Goal: Feedback & Contribution: Contribute content

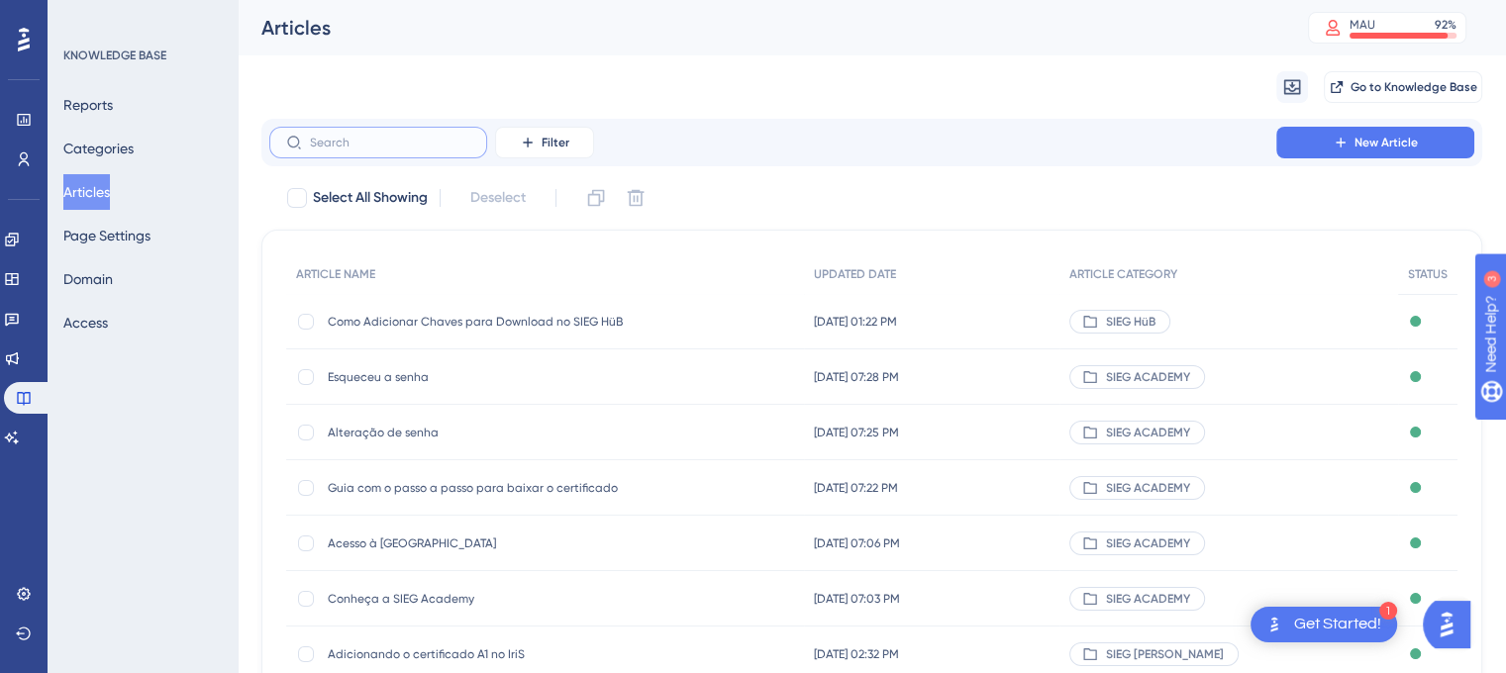
click at [416, 146] on input "text" at bounding box center [390, 143] width 160 height 14
paste input "Esqueceu a senha"
type input "Esqueceu a senha"
checkbox input "true"
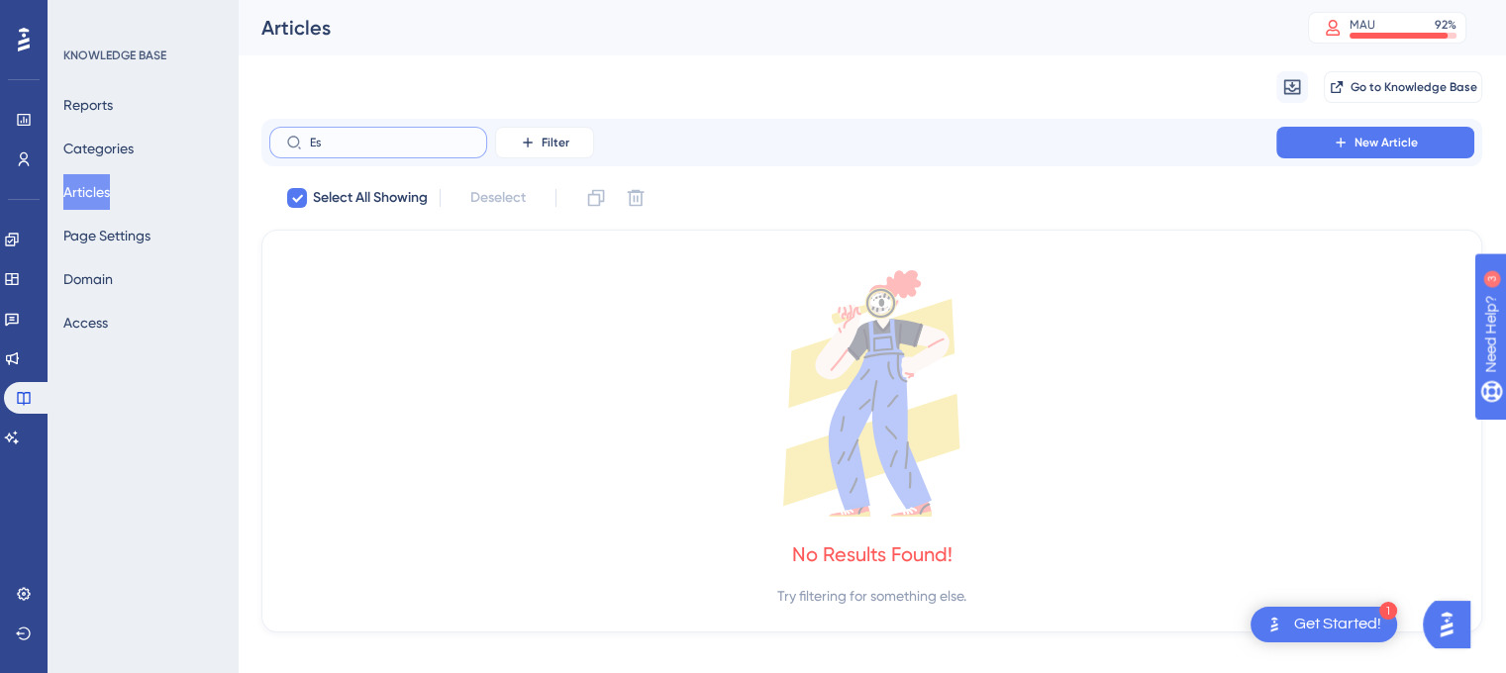
type input "E"
checkbox input "false"
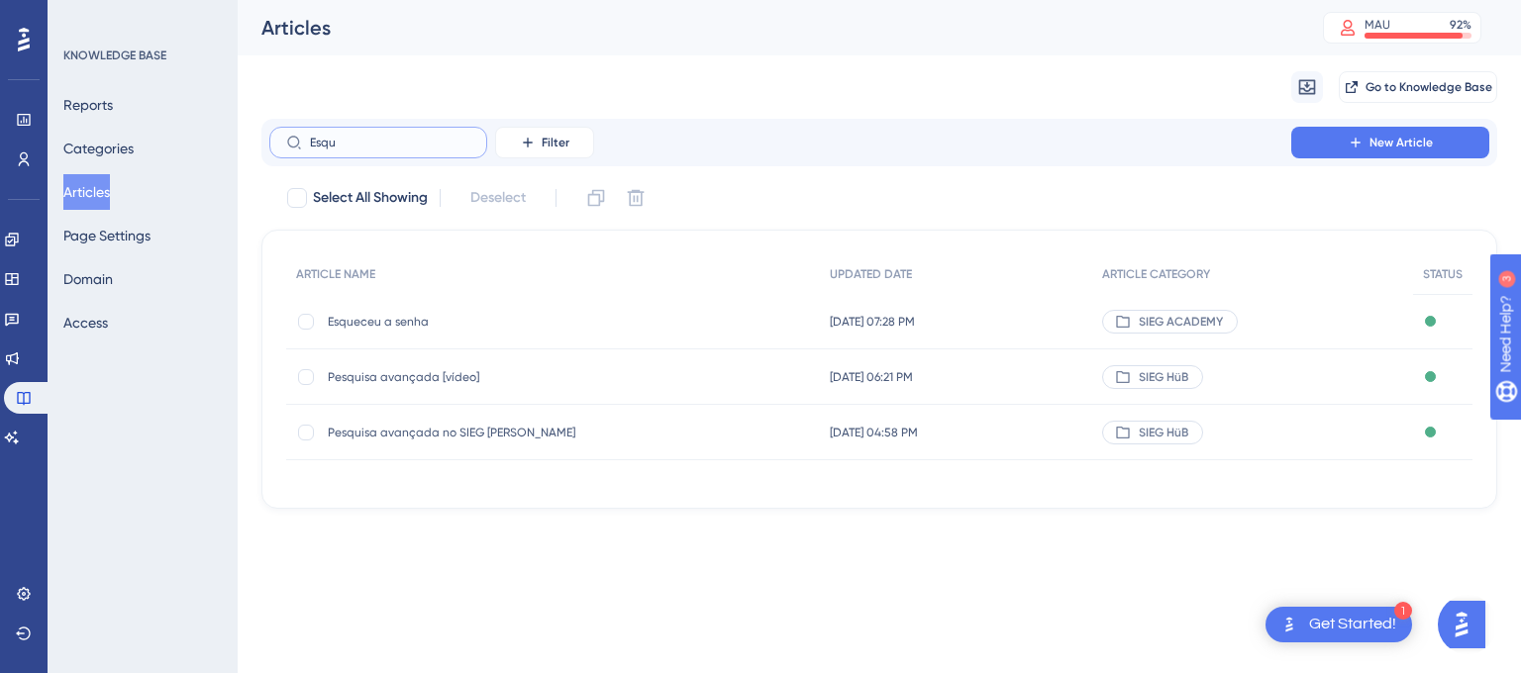
type input "Esqu"
click at [380, 320] on span "Esqueceu a senha" at bounding box center [486, 322] width 317 height 16
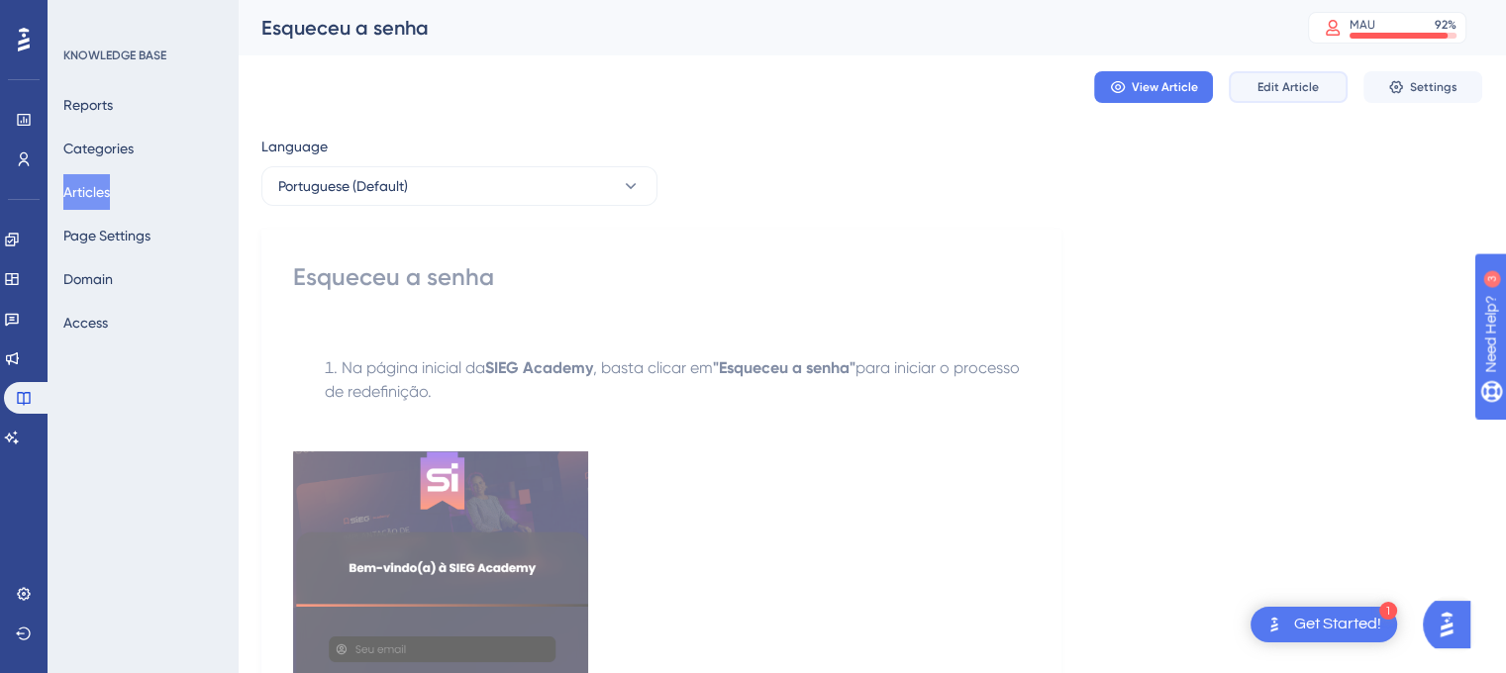
click at [1299, 86] on span "Edit Article" at bounding box center [1287, 87] width 61 height 16
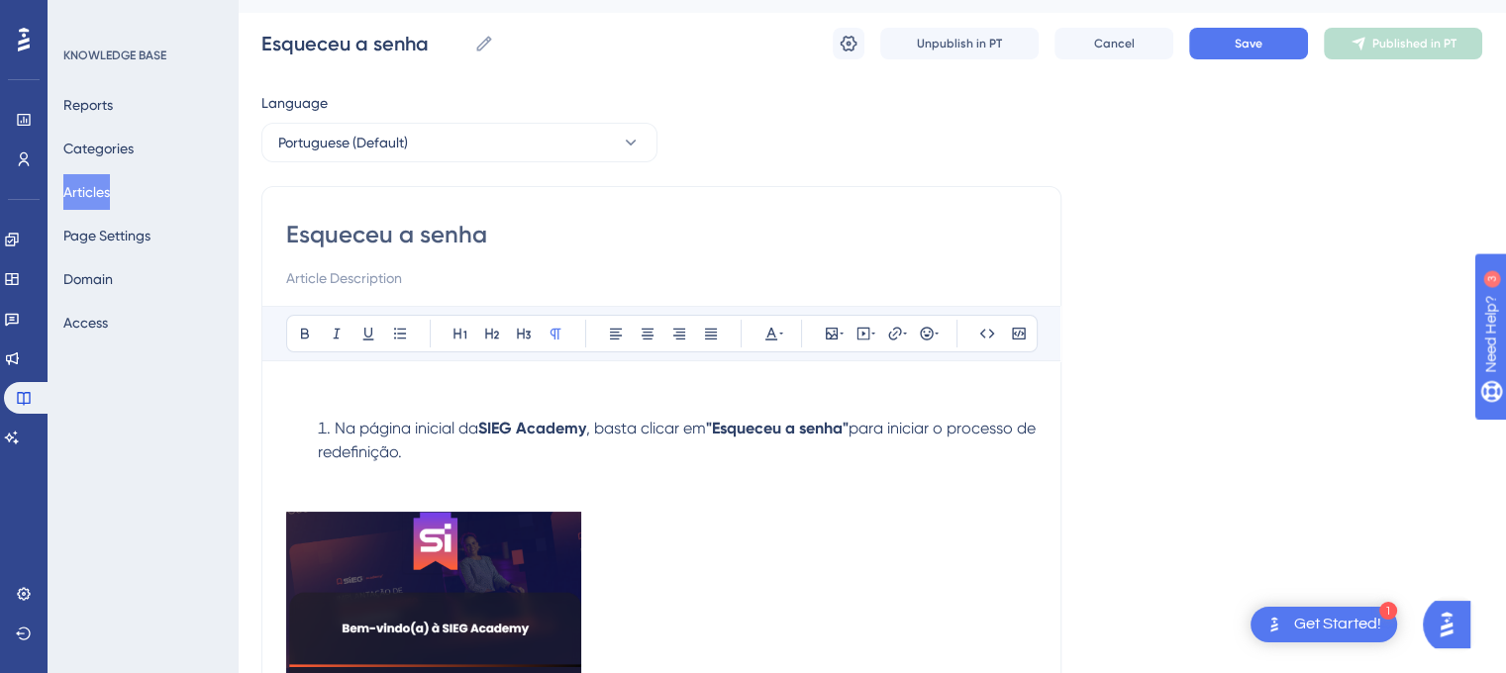
scroll to position [36, 0]
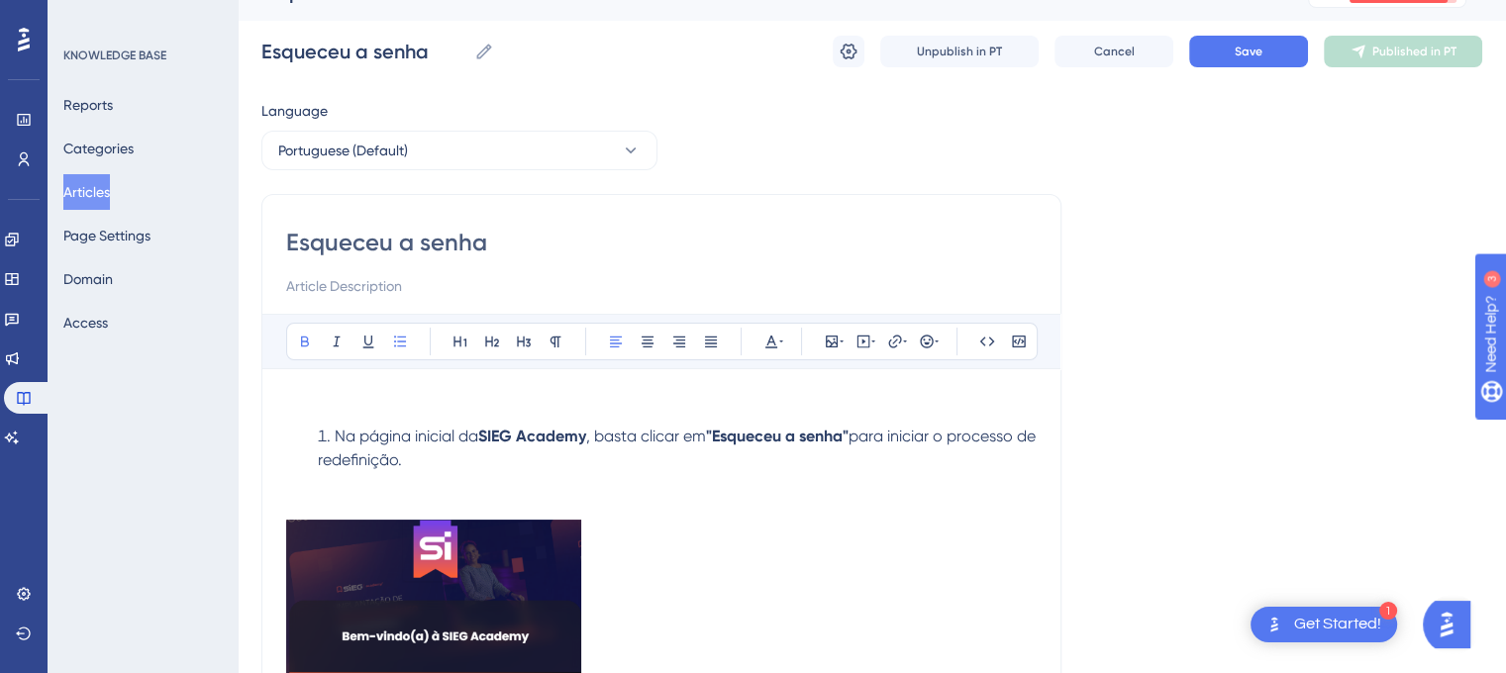
click at [527, 440] on strong "SIEG Academy" at bounding box center [532, 436] width 108 height 19
click at [512, 435] on strong "SIEG Academy" at bounding box center [532, 436] width 108 height 19
click at [784, 443] on strong ""Esqueceu a senha"" at bounding box center [777, 436] width 143 height 19
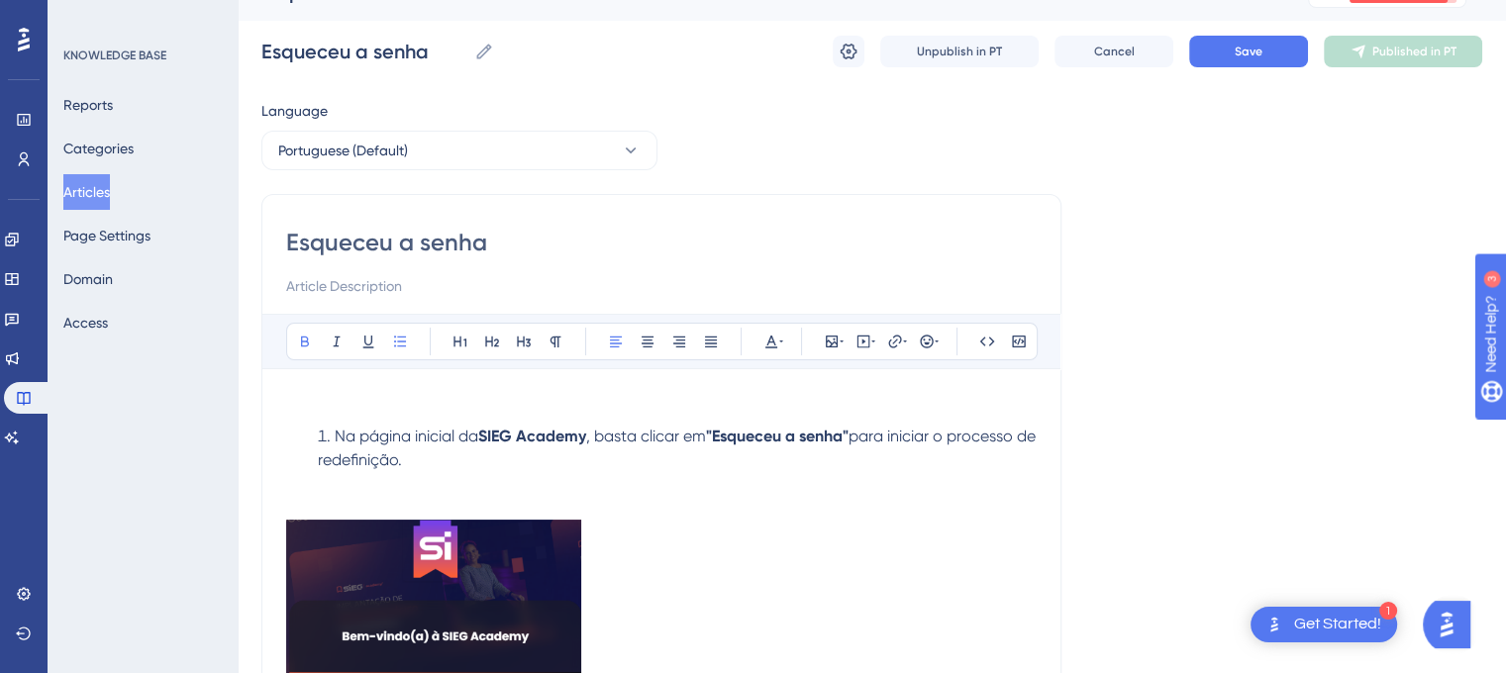
click at [555, 439] on strong "SIEG Academy" at bounding box center [532, 436] width 108 height 19
drag, startPoint x: 572, startPoint y: 435, endPoint x: 538, endPoint y: 433, distance: 34.7
click at [538, 433] on strong "SIEG Academy" at bounding box center [532, 436] width 108 height 19
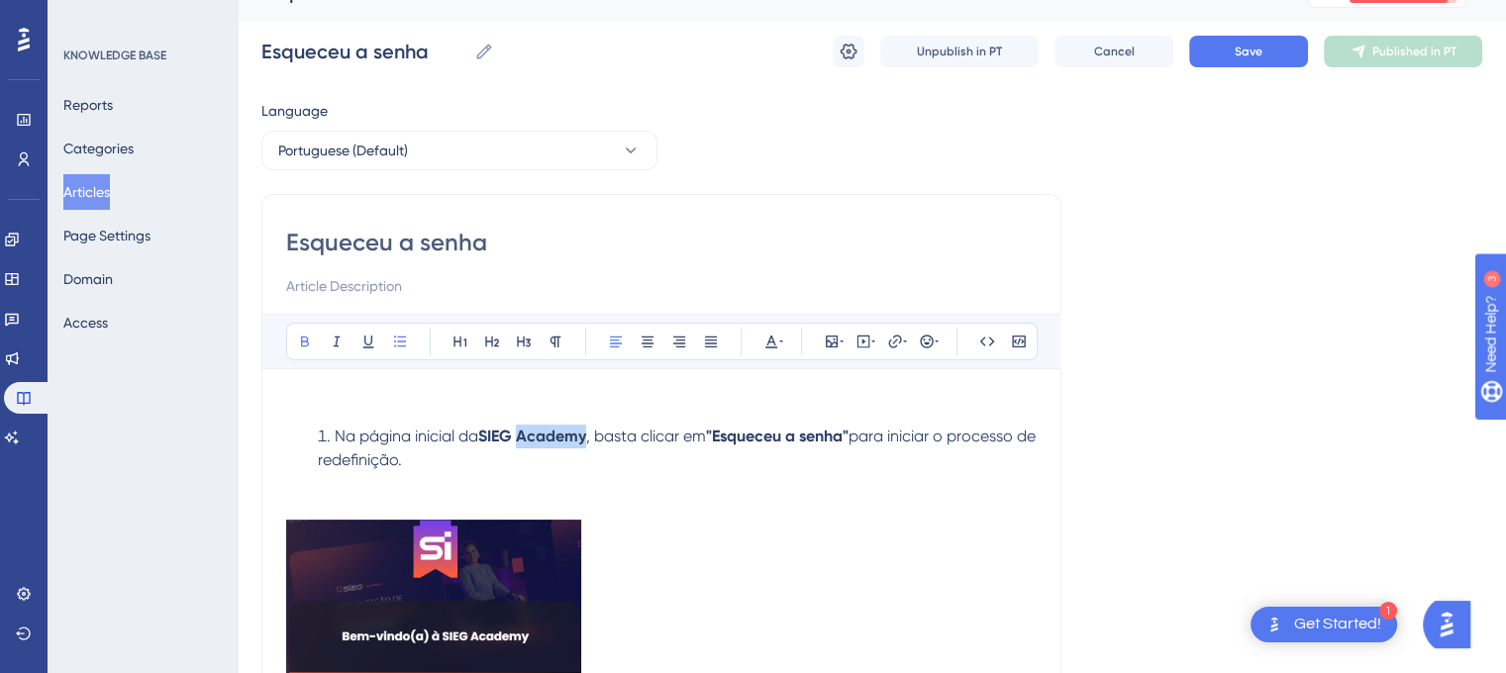
click at [538, 433] on strong "SIEG Academy" at bounding box center [532, 436] width 108 height 19
drag, startPoint x: 483, startPoint y: 439, endPoint x: 590, endPoint y: 439, distance: 106.9
click at [590, 439] on li "Na página inicial da SIEG Academy , basta clicar em "Esqueceu a senha" para ini…" at bounding box center [673, 472] width 727 height 95
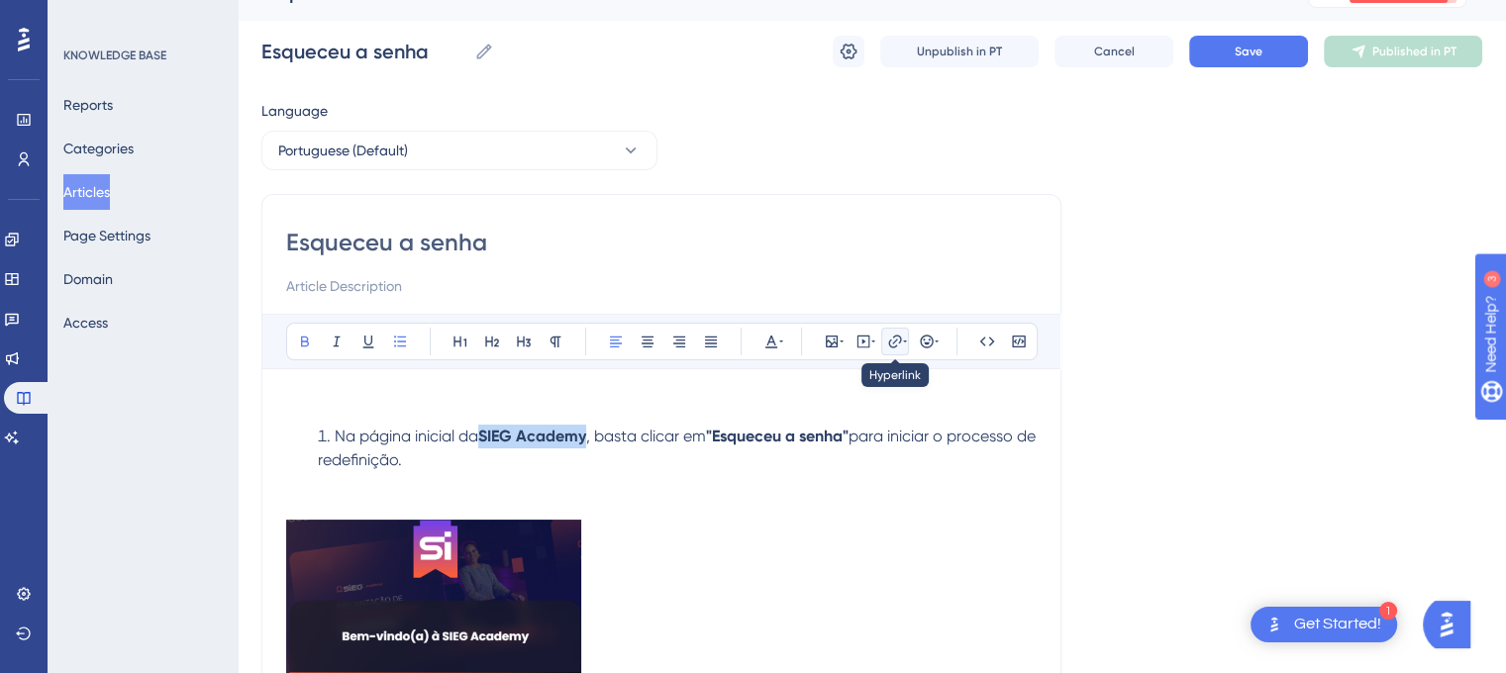
click at [898, 340] on icon at bounding box center [895, 342] width 16 height 16
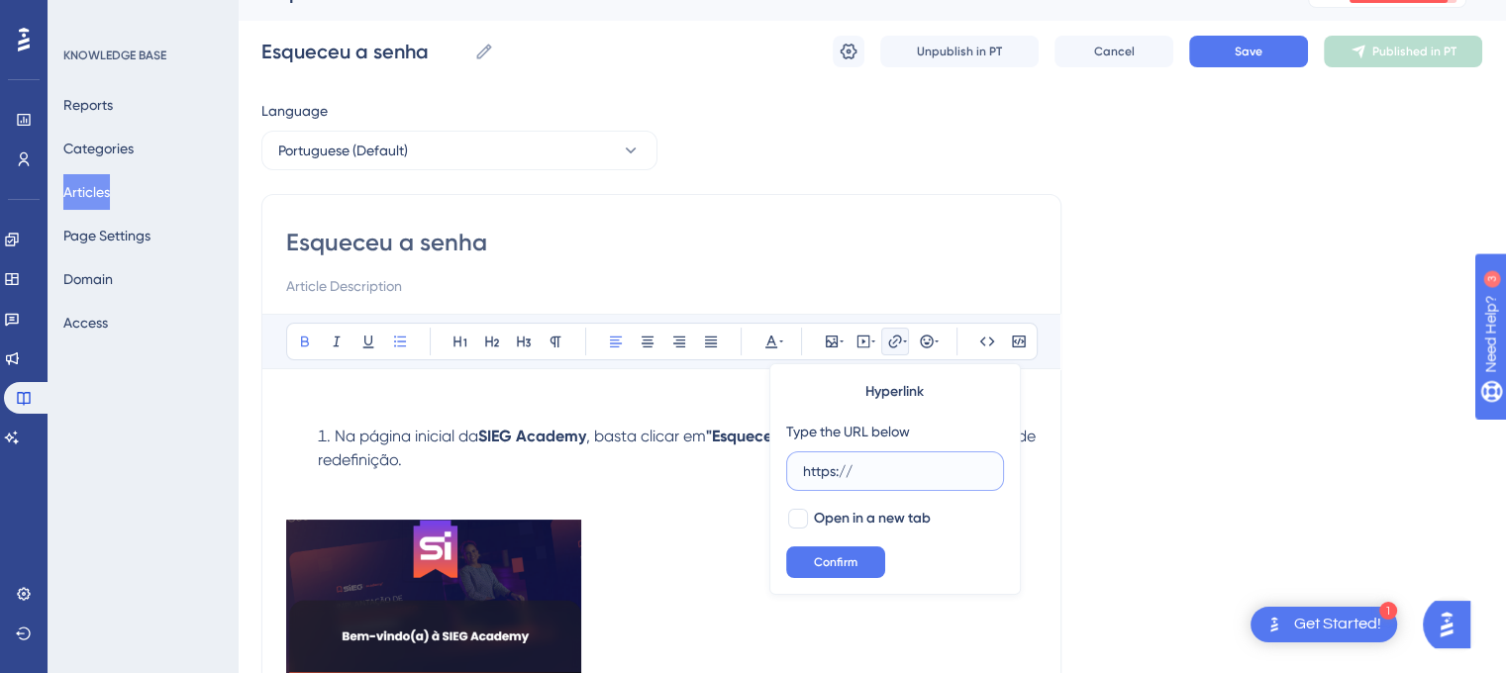
click at [896, 464] on input "https://" at bounding box center [895, 471] width 184 height 22
drag, startPoint x: 896, startPoint y: 464, endPoint x: 751, endPoint y: 454, distance: 144.9
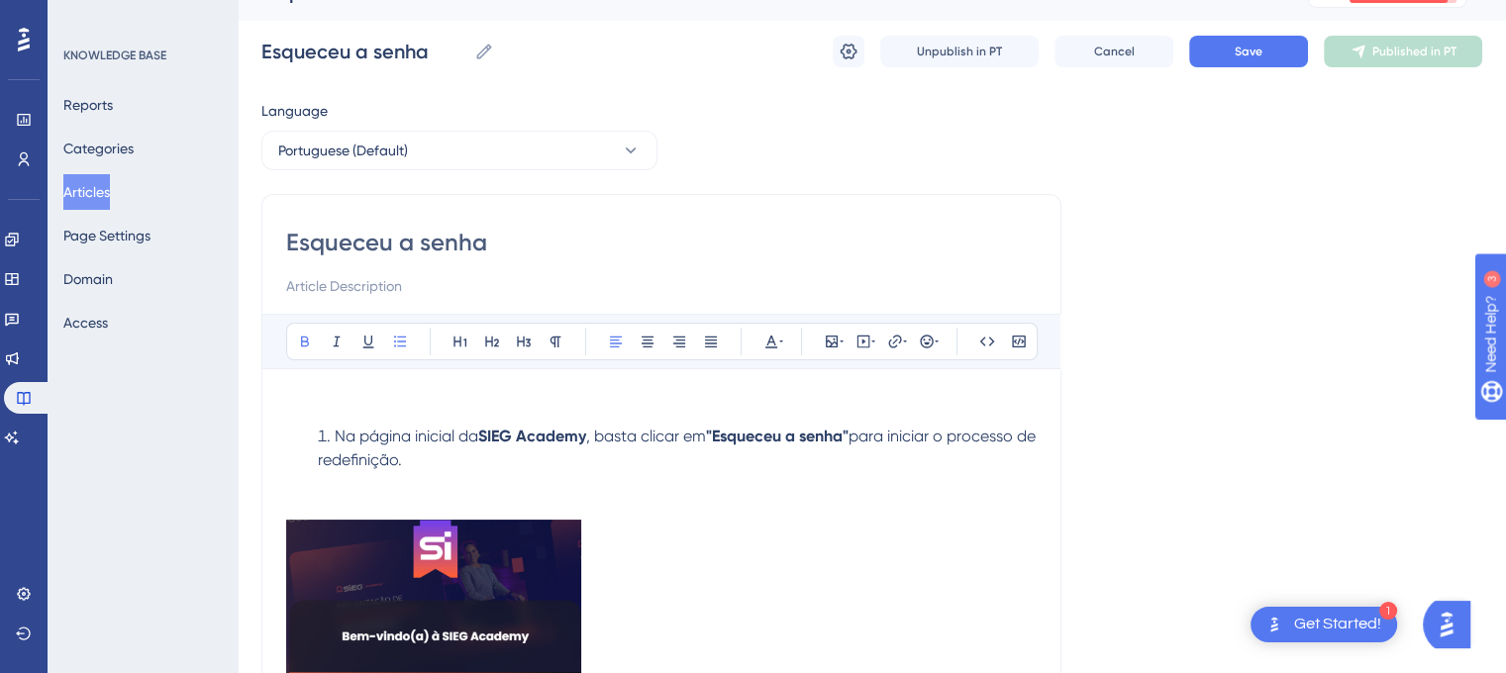
click at [514, 443] on strong "SIEG Academy" at bounding box center [532, 436] width 108 height 19
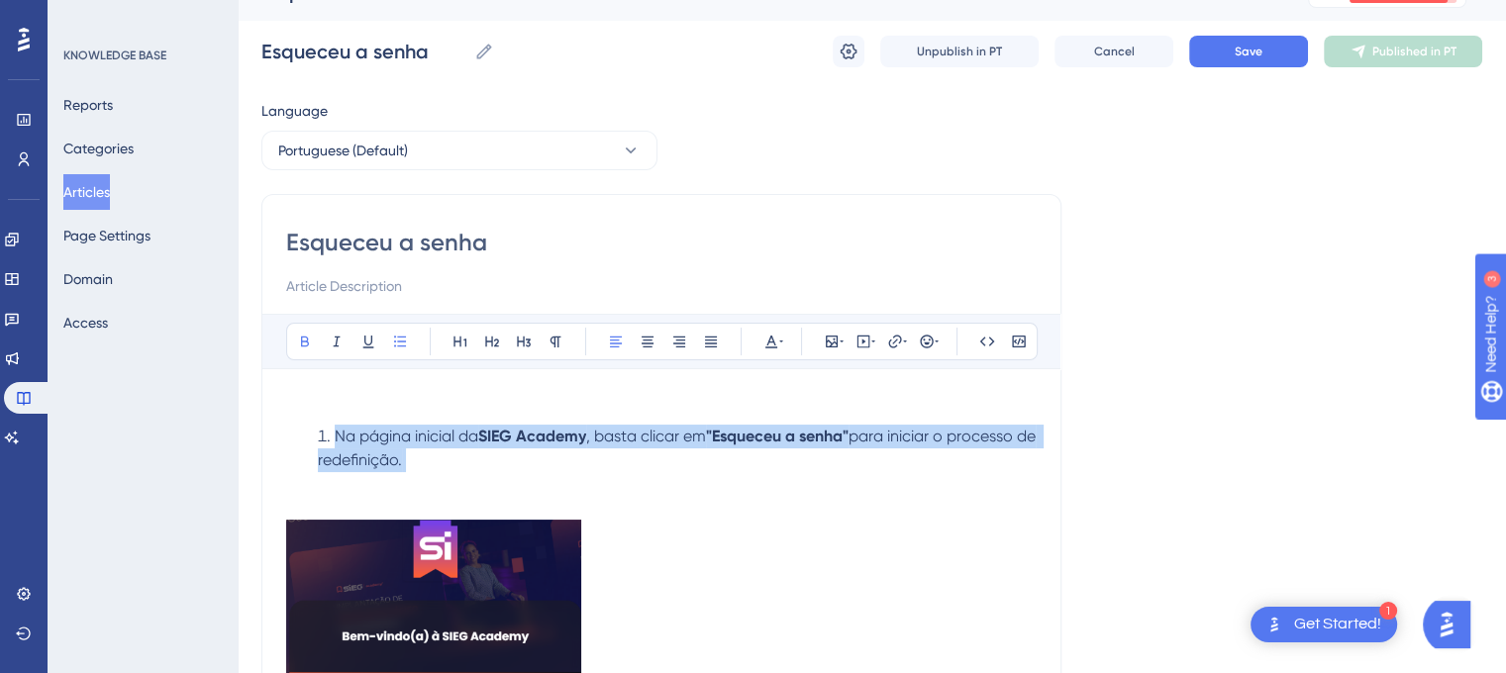
click at [514, 443] on strong "SIEG Academy" at bounding box center [532, 436] width 108 height 19
click at [500, 435] on strong "SIEG Academy" at bounding box center [532, 436] width 108 height 19
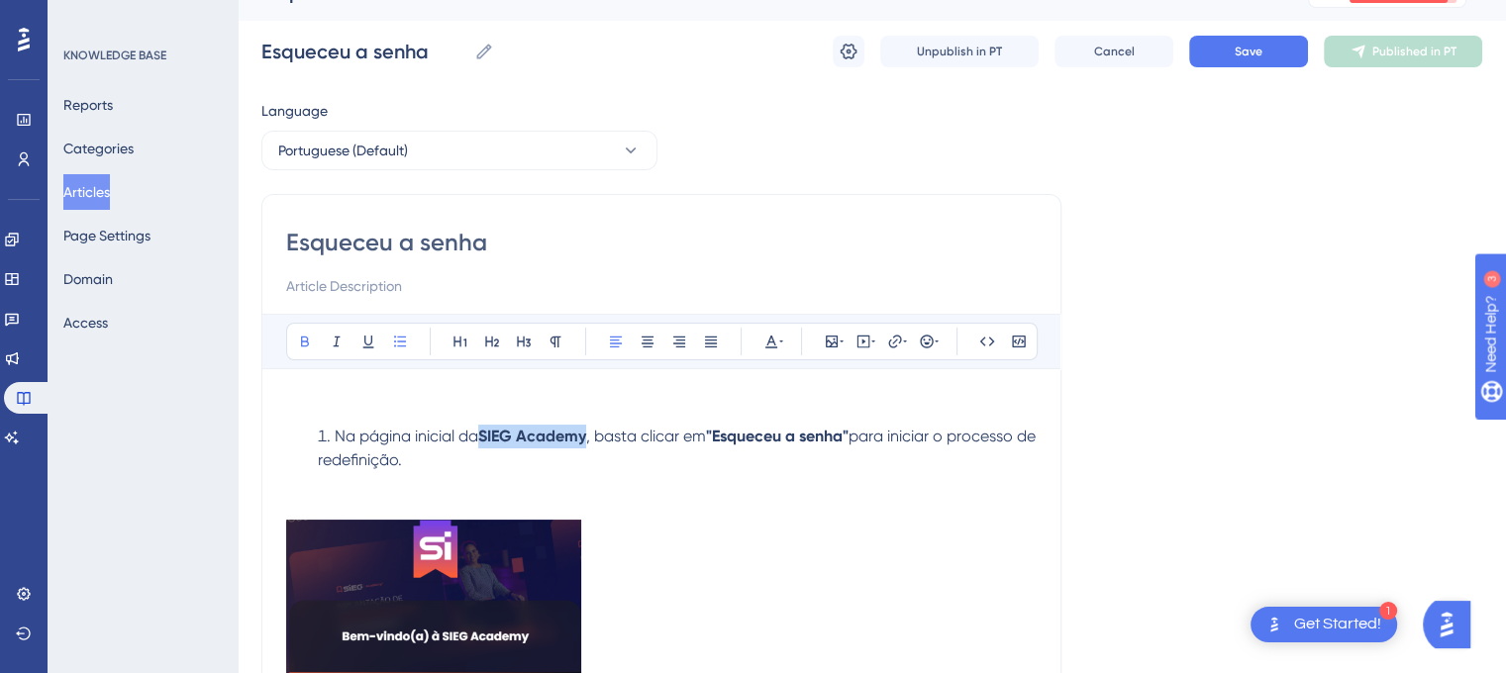
drag, startPoint x: 484, startPoint y: 436, endPoint x: 587, endPoint y: 448, distance: 103.7
click at [587, 448] on li "Na página inicial da SIEG Academy , basta clicar em "Esqueceu a senha" para ini…" at bounding box center [673, 472] width 727 height 95
click at [889, 342] on icon at bounding box center [894, 341] width 13 height 13
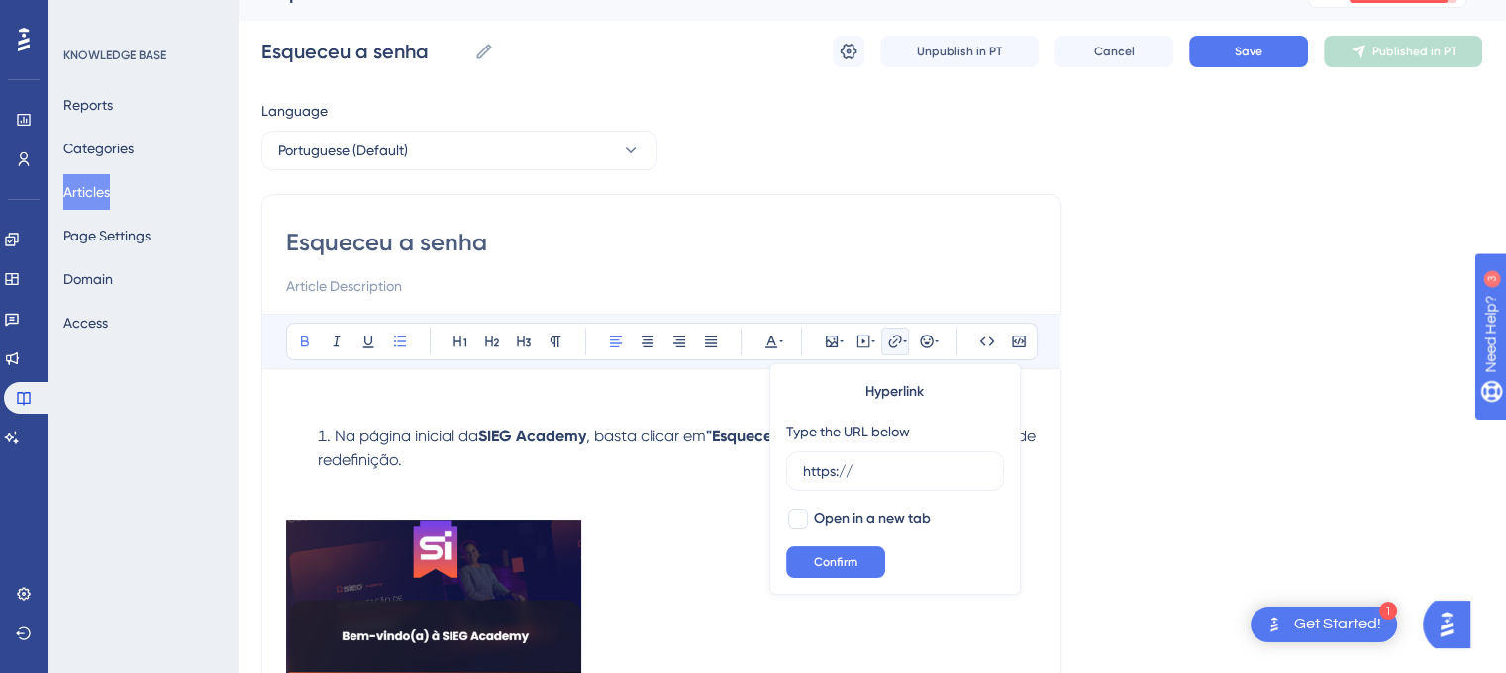
click at [889, 342] on icon at bounding box center [894, 341] width 13 height 13
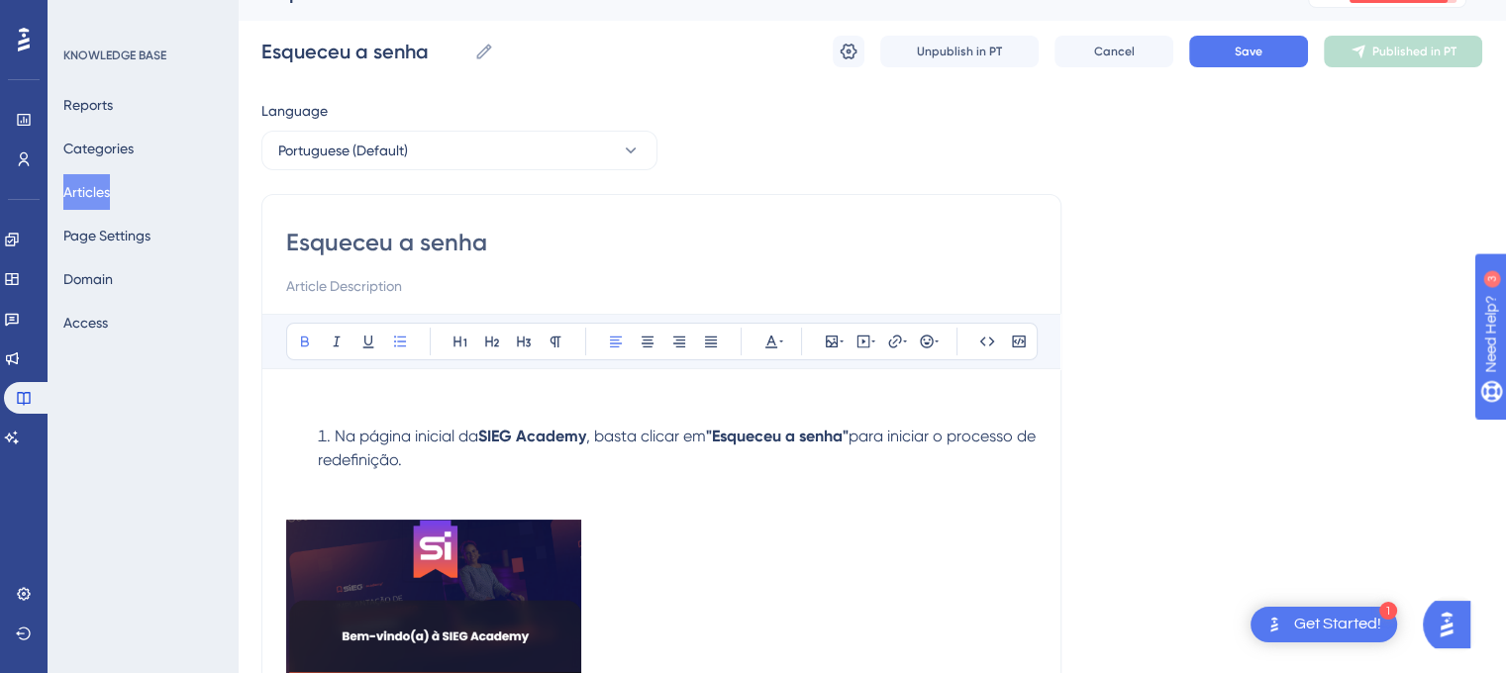
click at [531, 437] on strong "SIEG Academy" at bounding box center [532, 436] width 108 height 19
click at [518, 437] on strong "SIEG Academy" at bounding box center [532, 436] width 108 height 19
drag, startPoint x: 486, startPoint y: 438, endPoint x: 589, endPoint y: 448, distance: 103.4
click at [589, 448] on li "Na página inicial da SIEG Academy , basta clicar em "Esqueceu a senha" para ini…" at bounding box center [673, 472] width 727 height 95
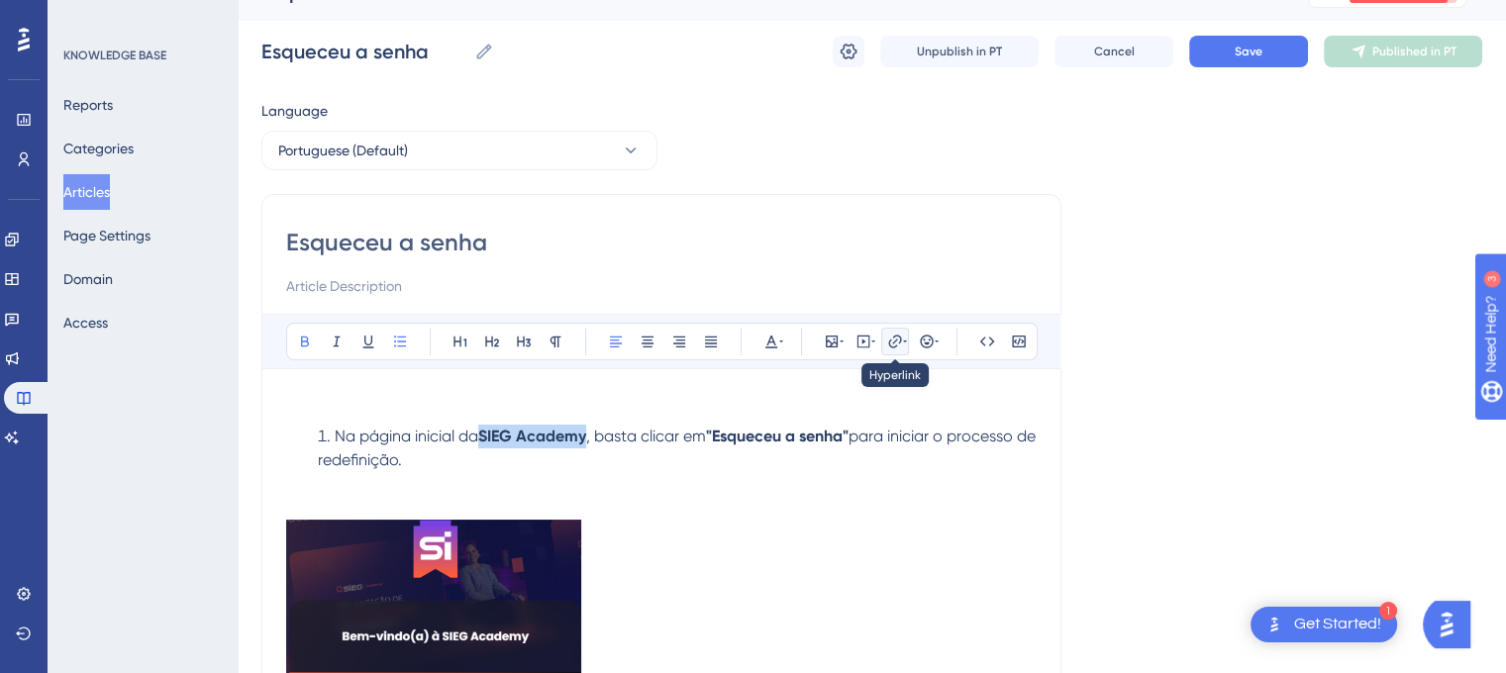
click at [887, 346] on icon at bounding box center [895, 342] width 16 height 16
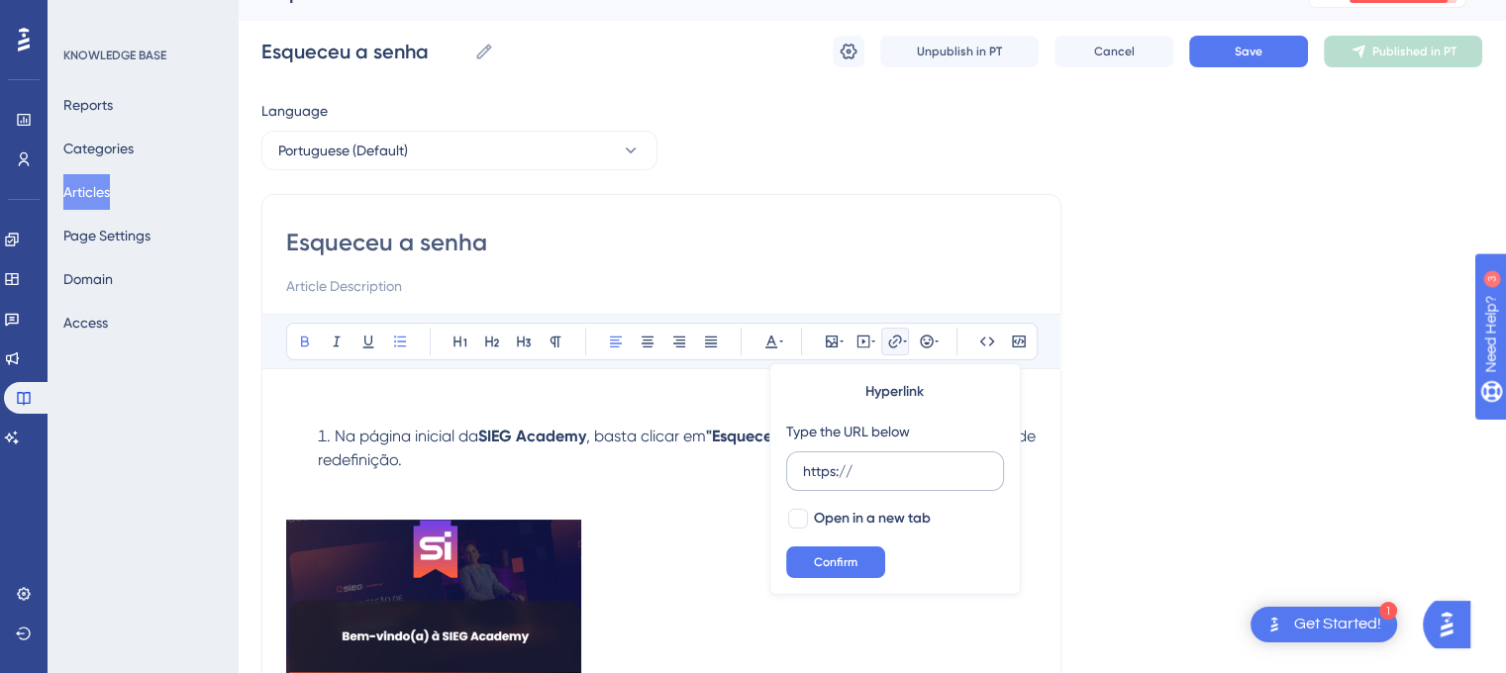
drag, startPoint x: 867, startPoint y: 465, endPoint x: 787, endPoint y: 454, distance: 80.9
click at [787, 454] on label "https://" at bounding box center [895, 471] width 218 height 40
click at [803, 460] on input "https://" at bounding box center [895, 471] width 184 height 22
type input "[URL][DOMAIN_NAME]"
click at [820, 558] on span "Confirm" at bounding box center [836, 562] width 44 height 16
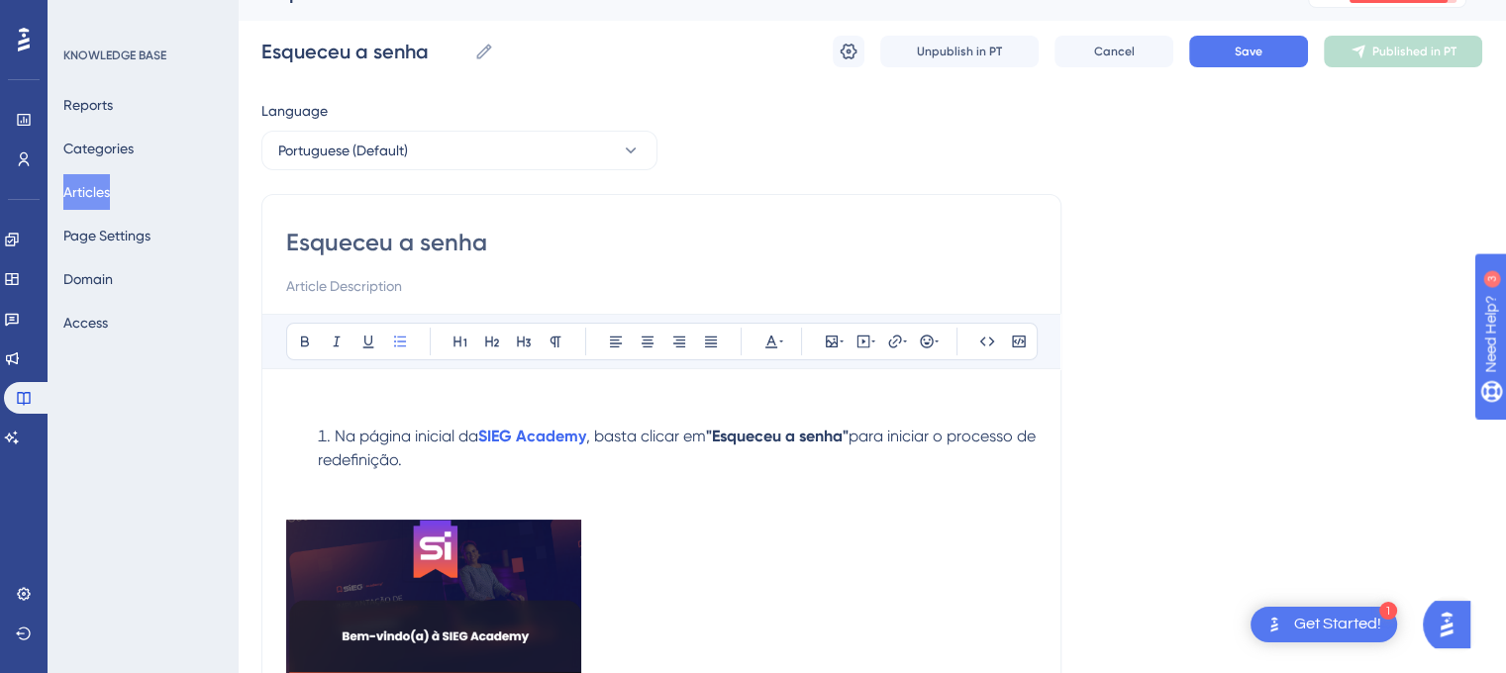
click at [649, 482] on li "Na página inicial da SIEG Academy , basta clicar em "Esqueceu a senha" para ini…" at bounding box center [673, 472] width 727 height 95
click at [533, 432] on strong "SIEG Academy" at bounding box center [532, 436] width 108 height 19
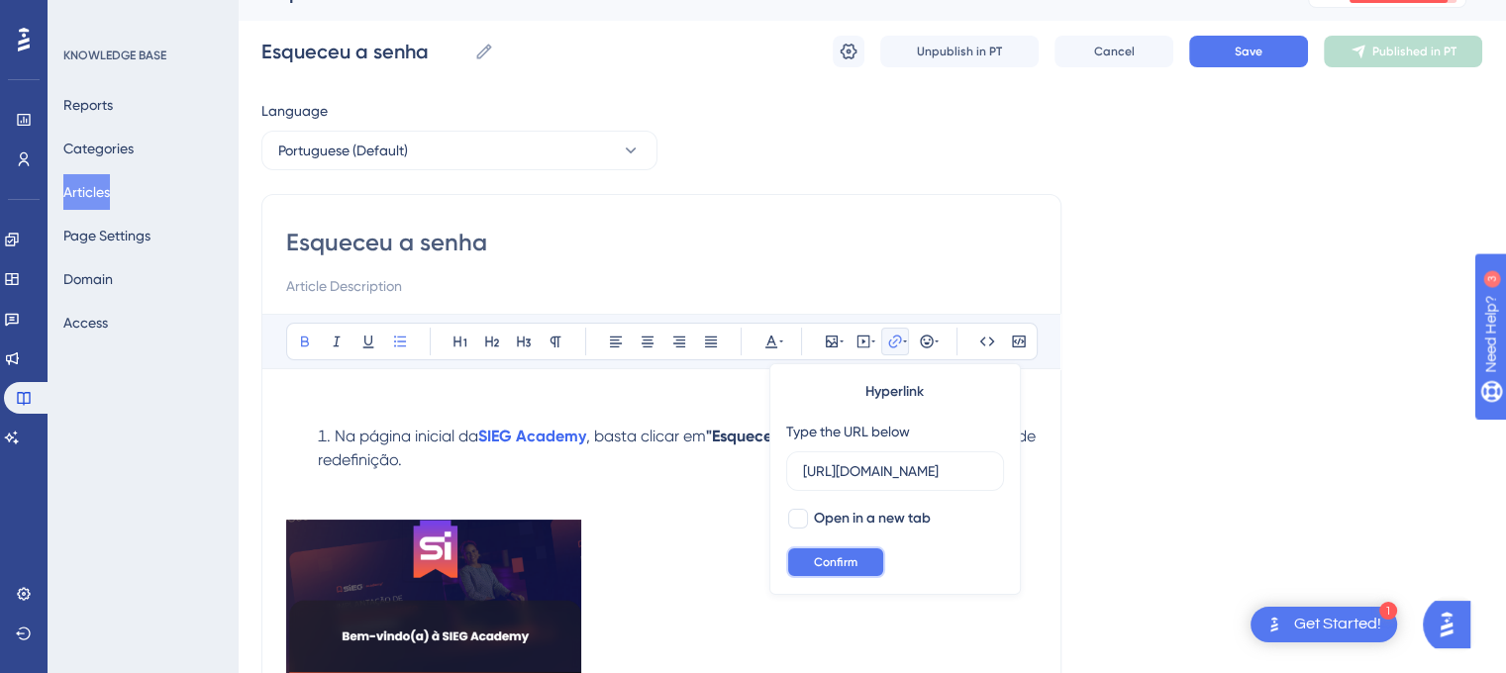
click at [820, 556] on span "Confirm" at bounding box center [836, 562] width 44 height 16
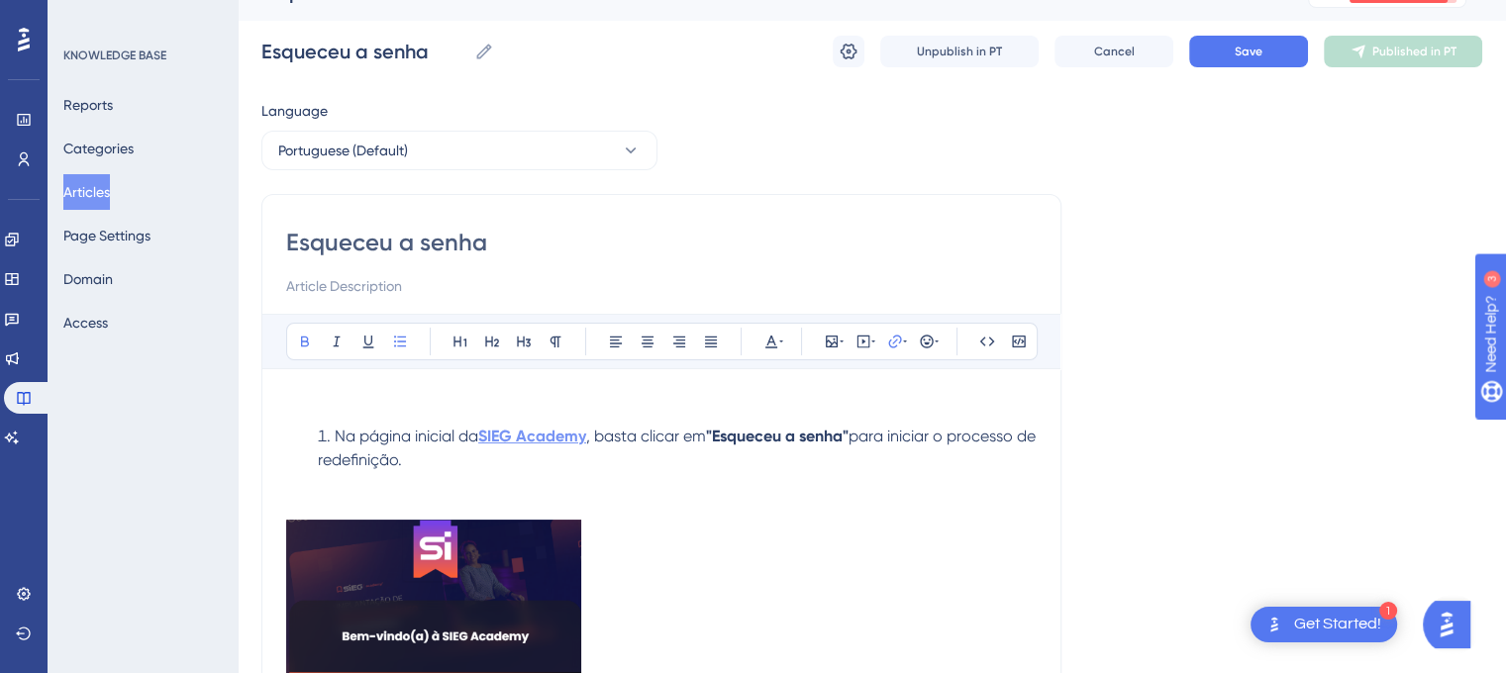
click at [542, 435] on strong "SIEG Academy" at bounding box center [532, 436] width 108 height 19
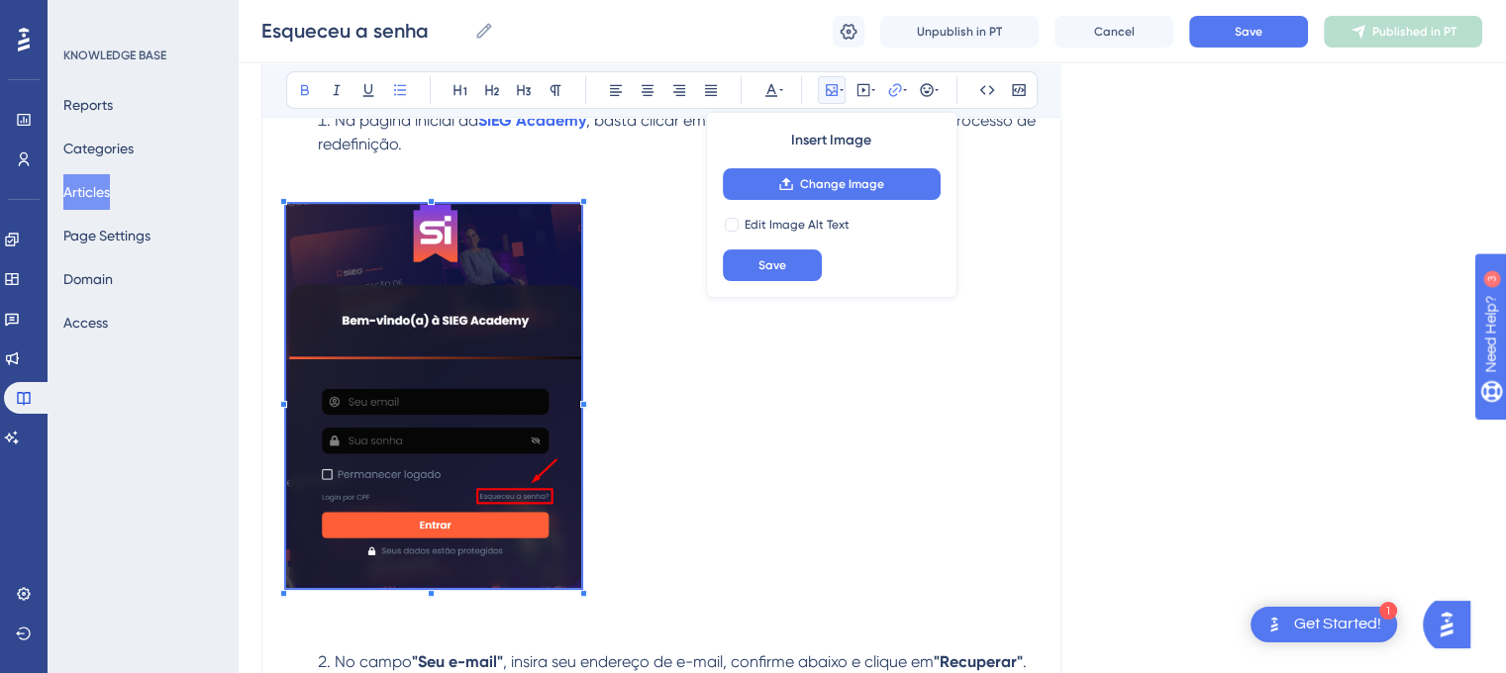
scroll to position [360, 0]
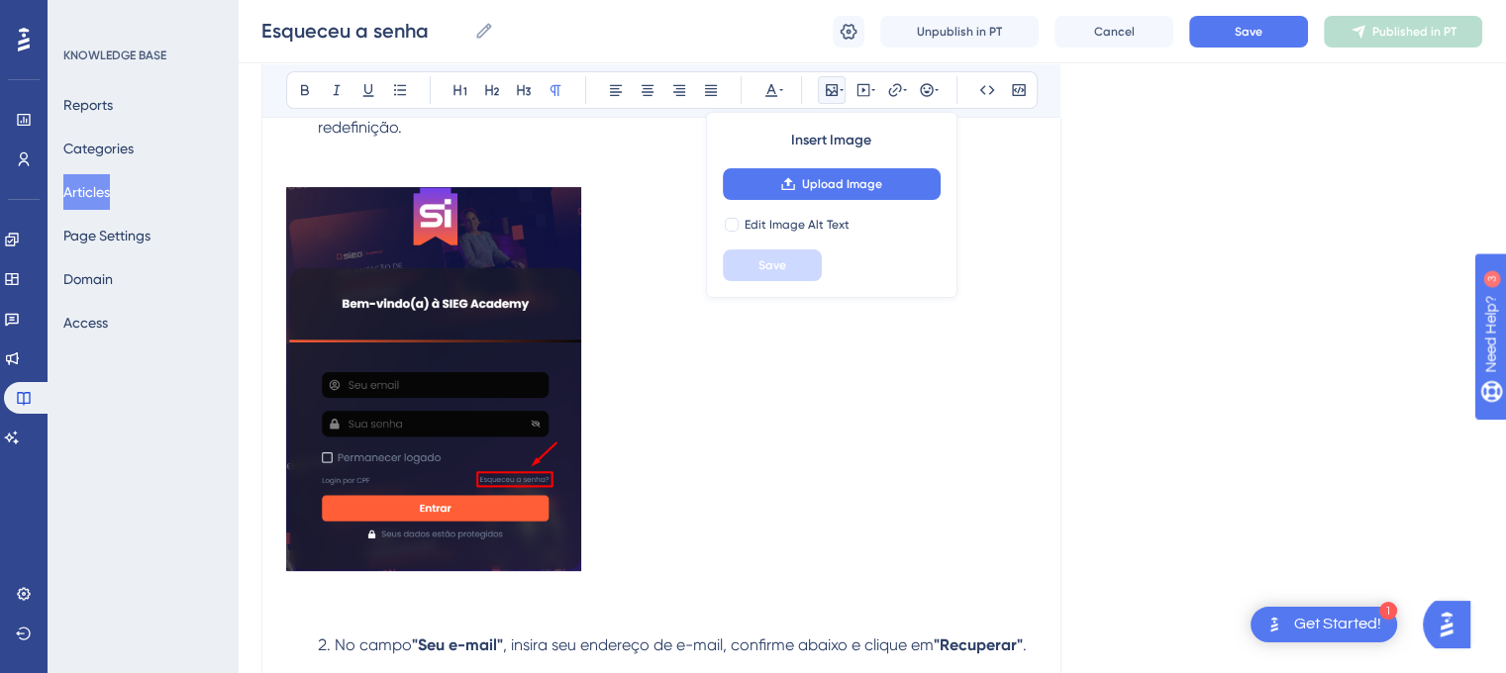
click at [610, 363] on p at bounding box center [661, 382] width 750 height 391
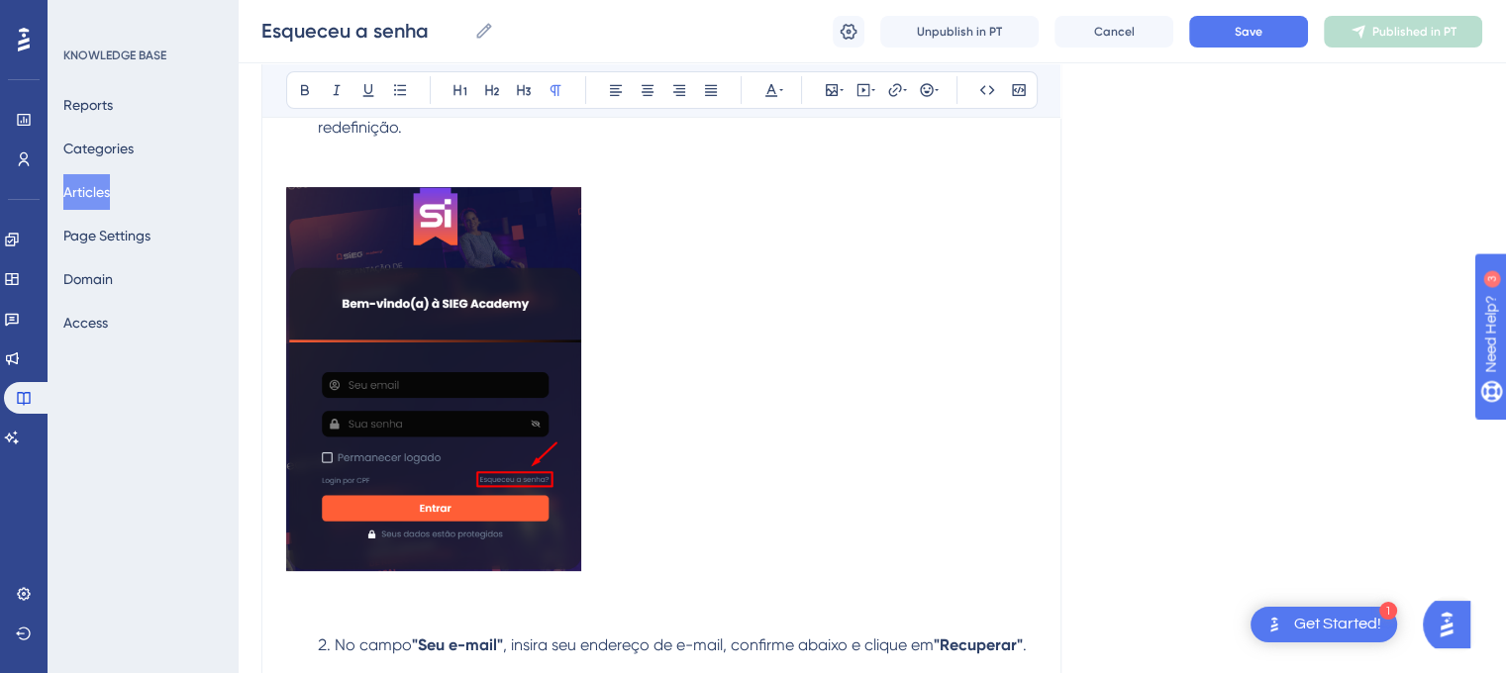
click at [515, 363] on img at bounding box center [433, 379] width 295 height 384
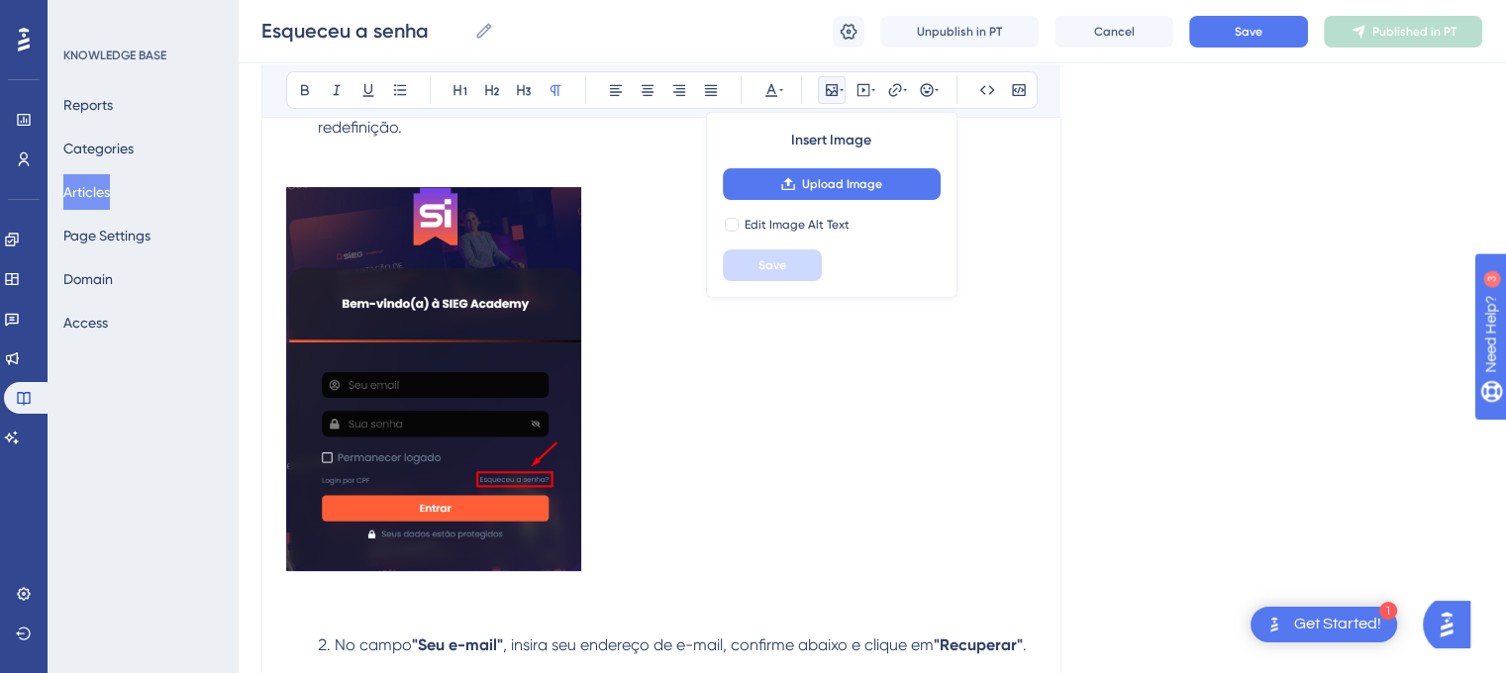
click at [658, 387] on p at bounding box center [661, 382] width 750 height 391
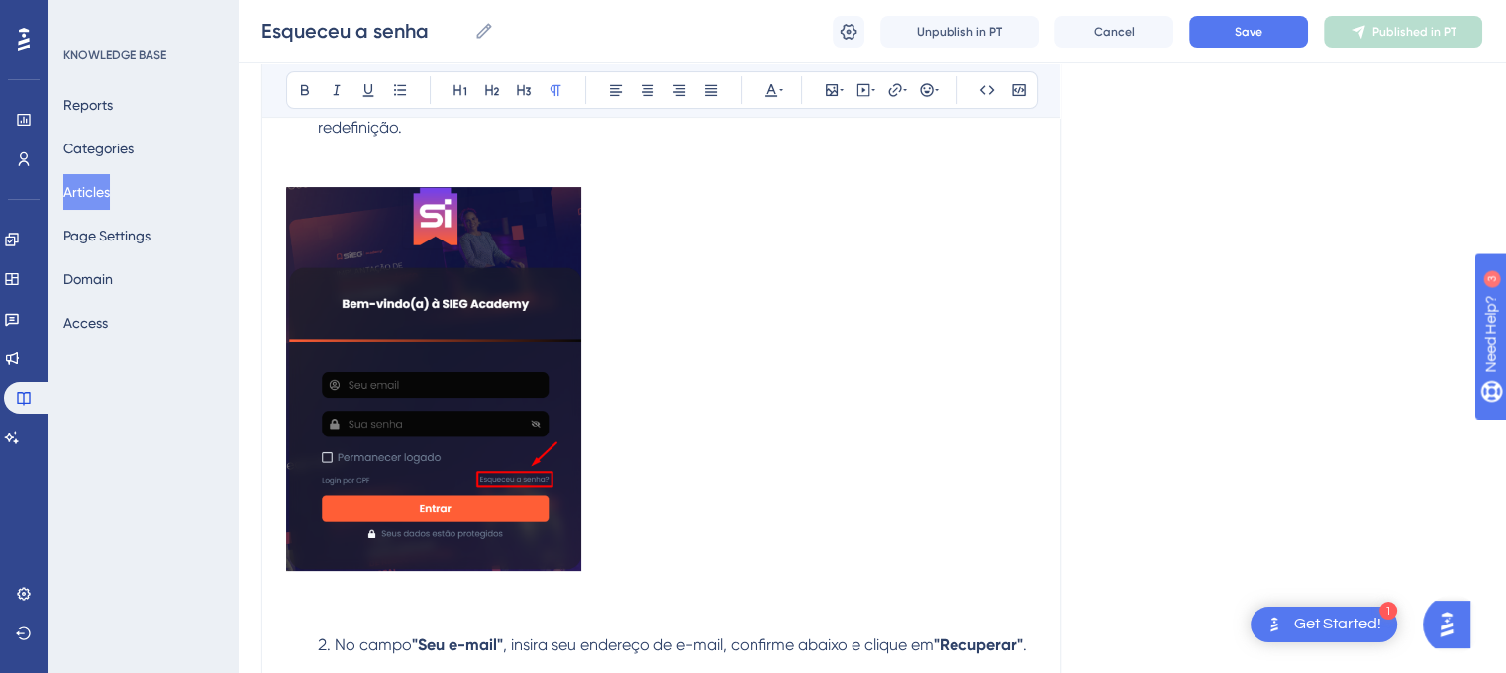
click at [523, 387] on img at bounding box center [433, 379] width 295 height 384
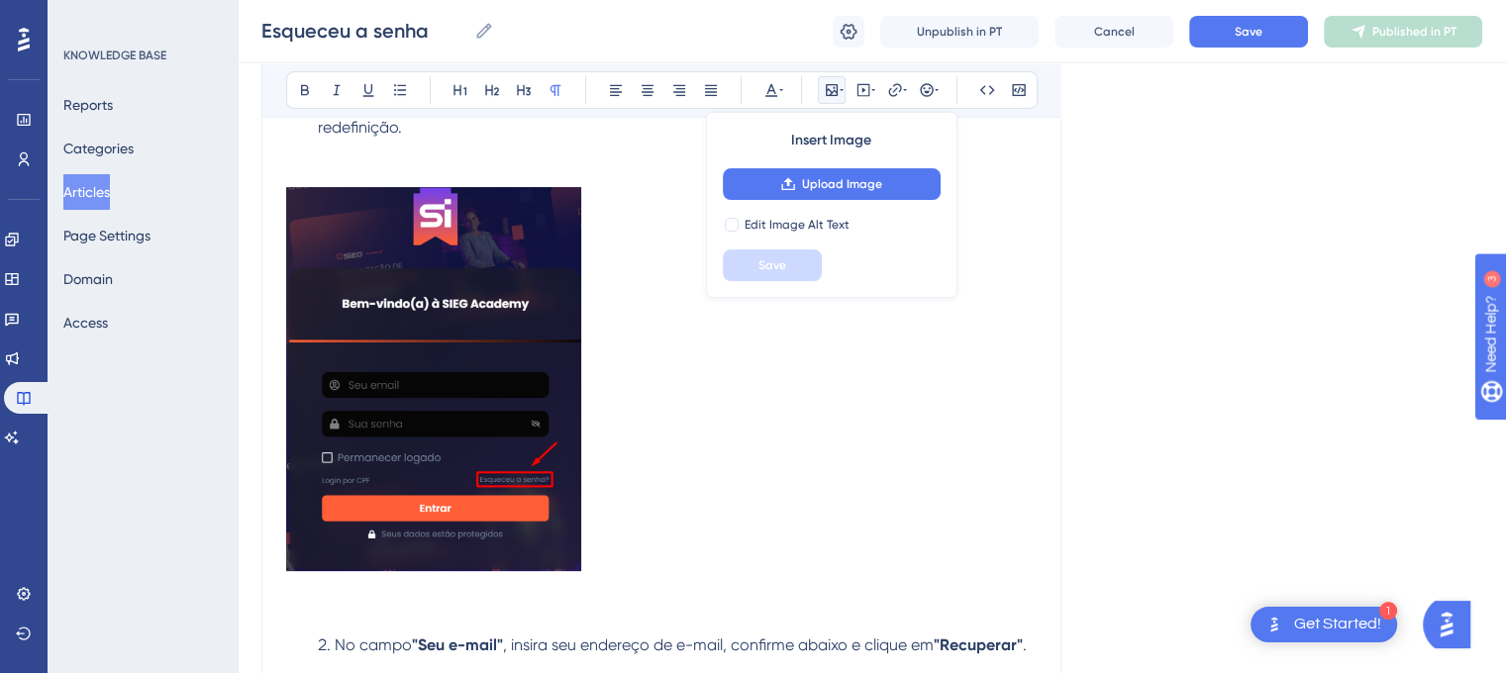
click at [721, 435] on p at bounding box center [661, 382] width 750 height 391
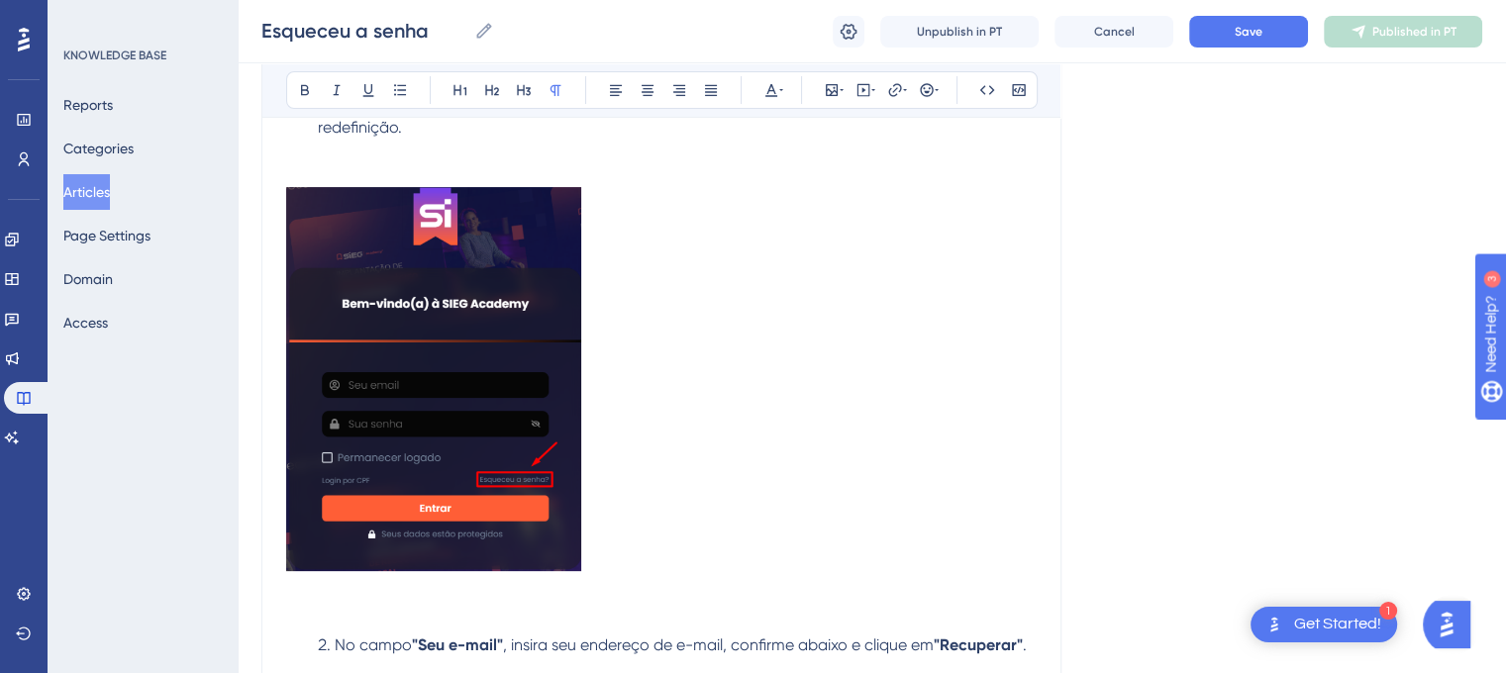
click at [469, 329] on img at bounding box center [433, 379] width 295 height 384
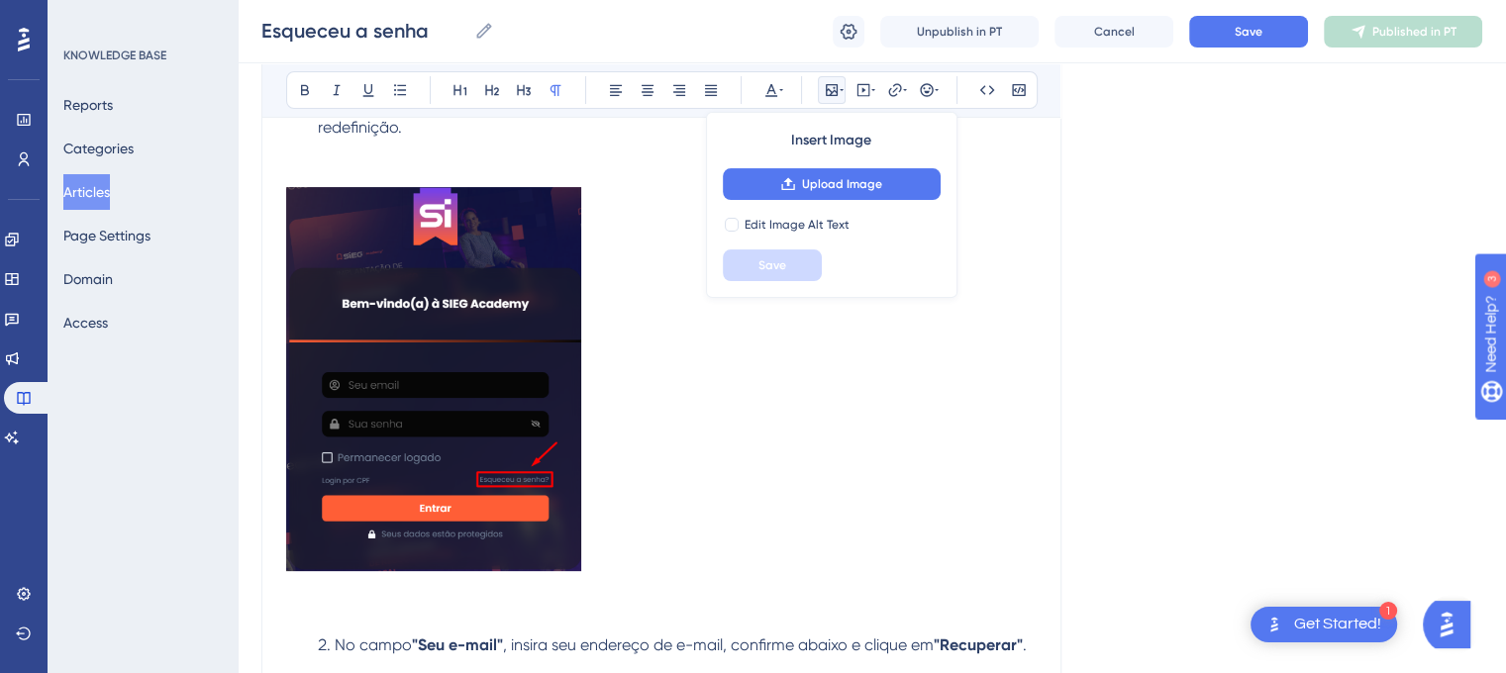
click at [643, 532] on p at bounding box center [661, 382] width 750 height 391
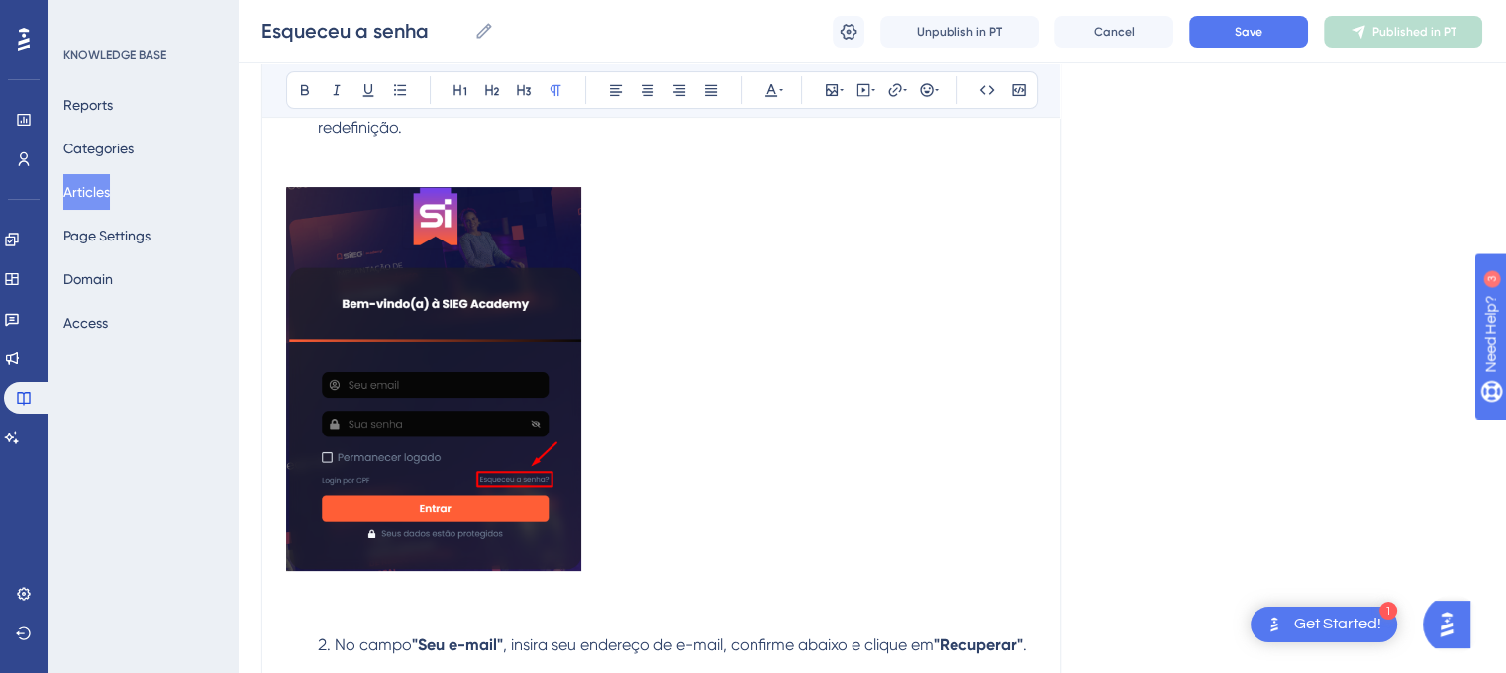
click at [513, 329] on img at bounding box center [433, 379] width 295 height 384
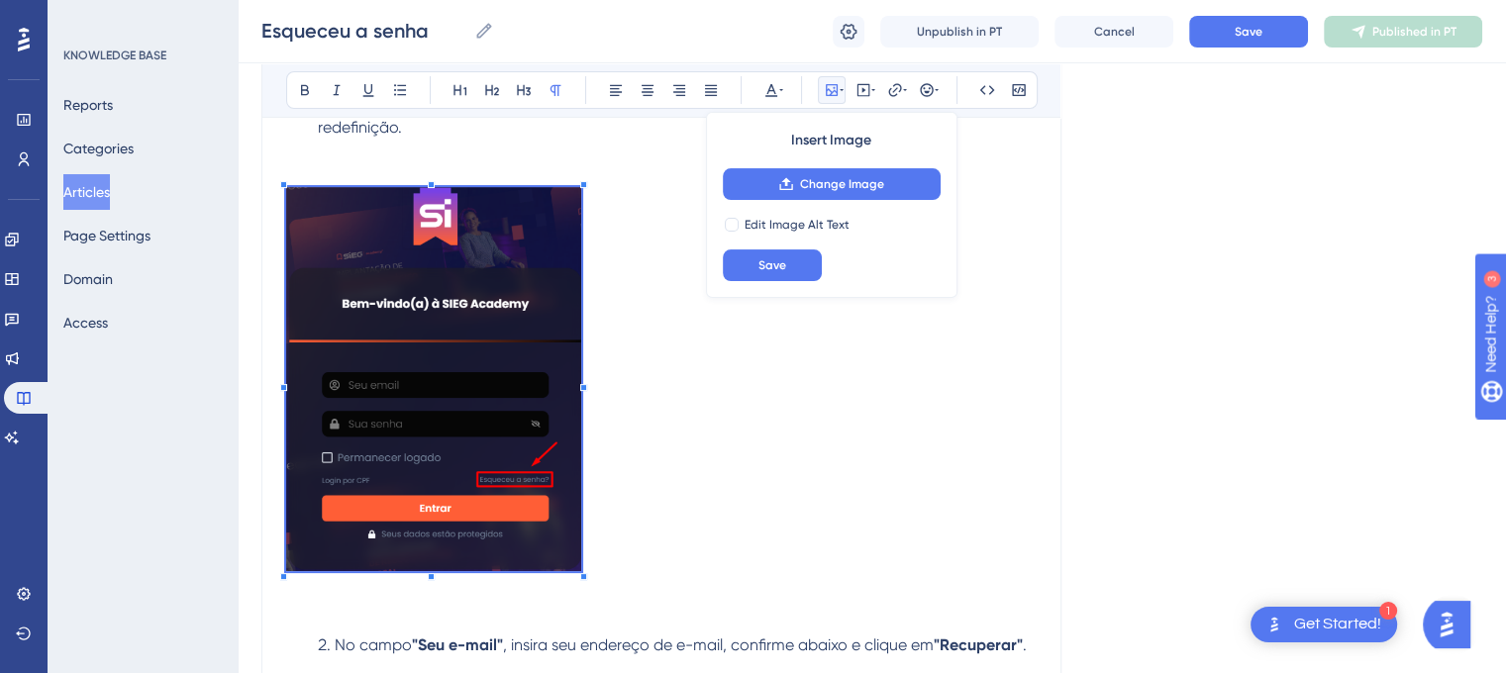
drag, startPoint x: 513, startPoint y: 329, endPoint x: 499, endPoint y: 327, distance: 14.0
drag, startPoint x: 499, startPoint y: 327, endPoint x: 398, endPoint y: 309, distance: 102.5
click at [398, 309] on img at bounding box center [433, 379] width 295 height 384
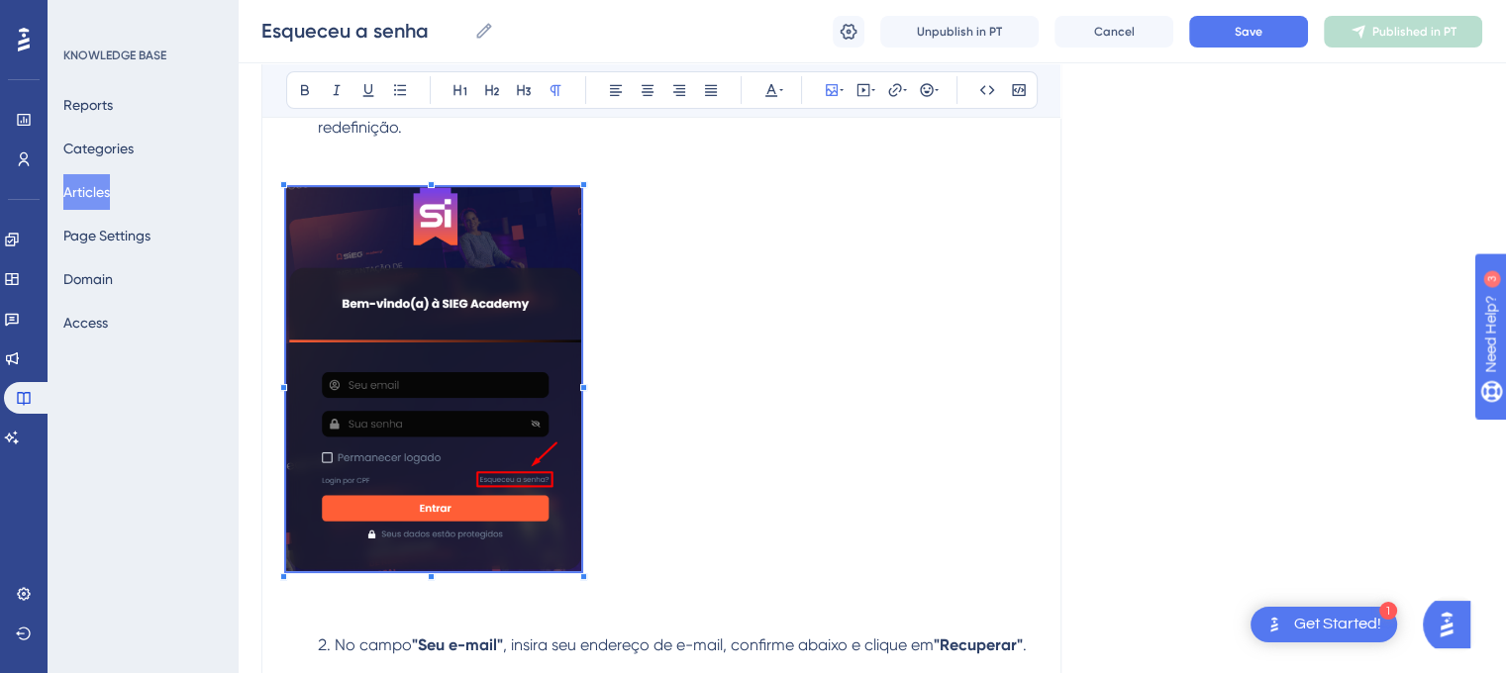
click at [491, 480] on img at bounding box center [433, 379] width 295 height 384
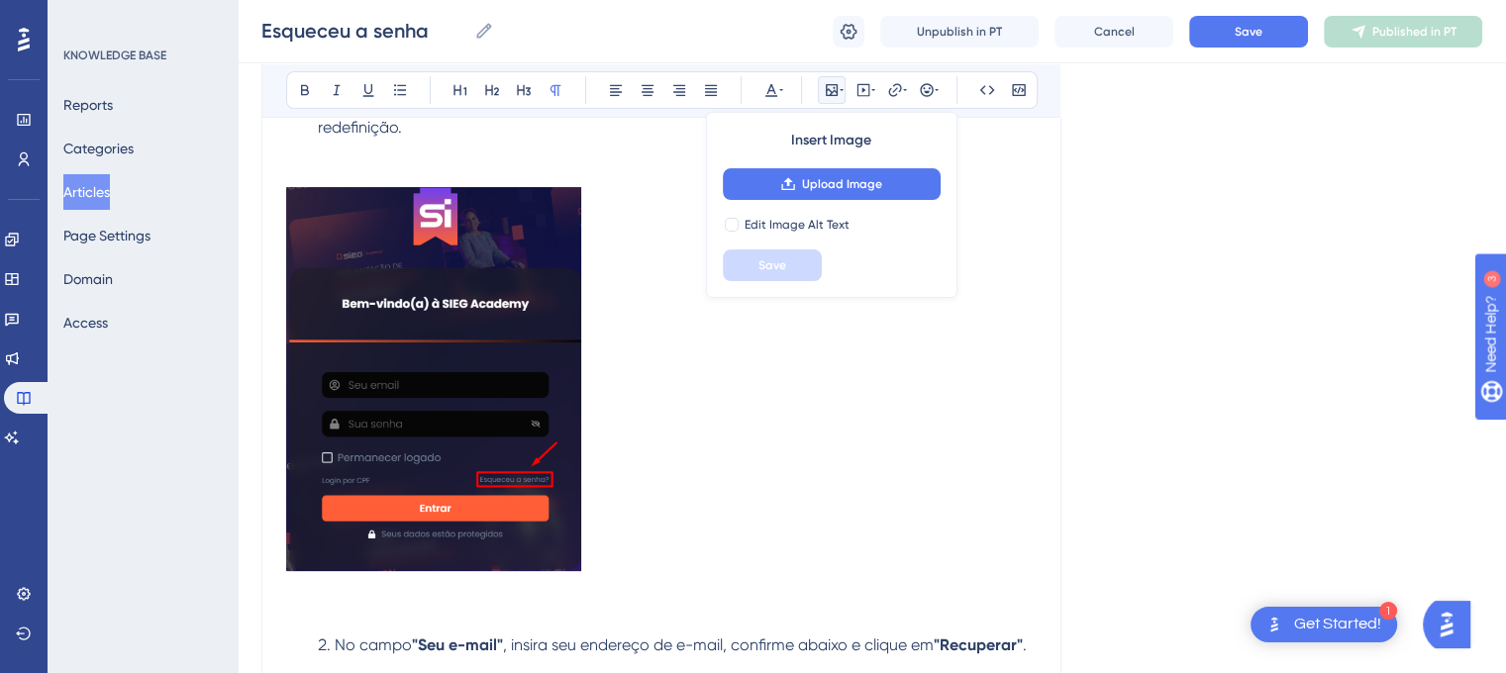
click at [636, 434] on p at bounding box center [661, 382] width 750 height 391
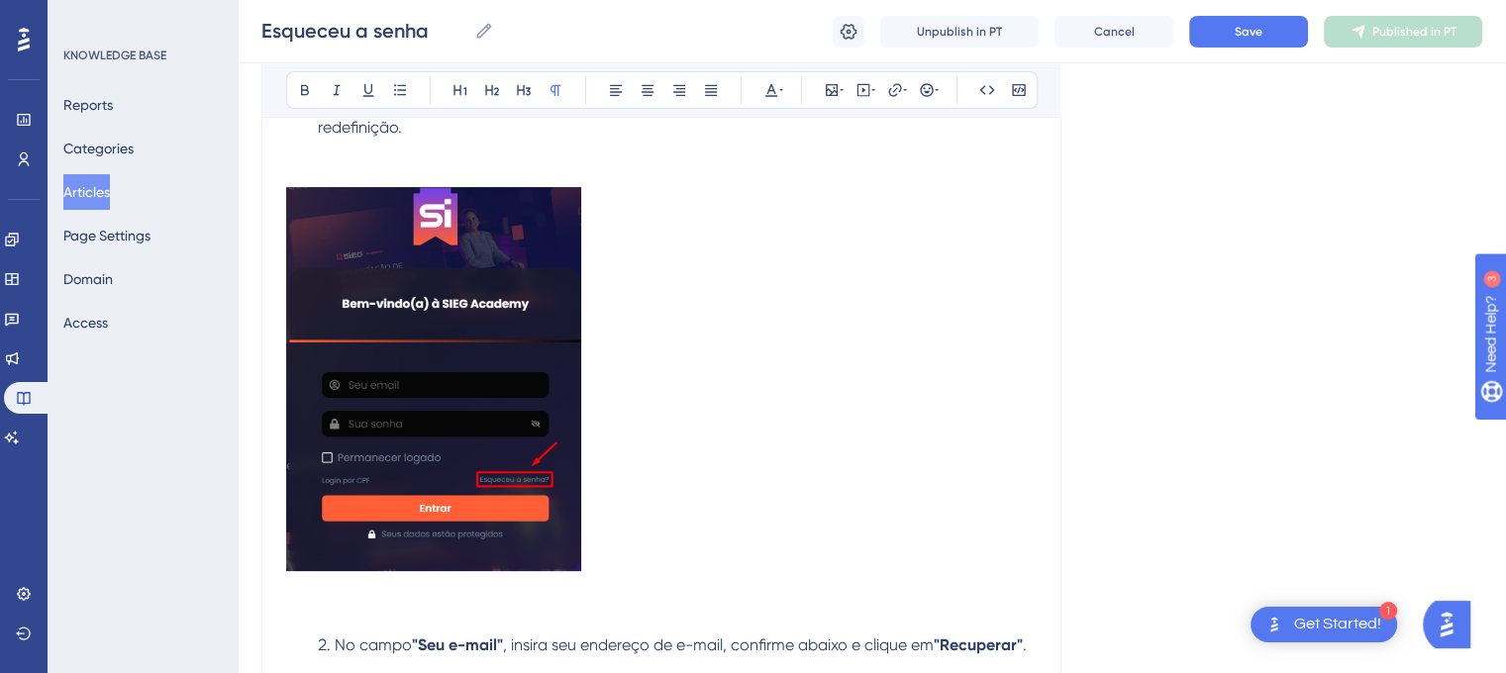
click at [636, 434] on p at bounding box center [661, 382] width 750 height 391
click at [490, 427] on img at bounding box center [433, 379] width 295 height 384
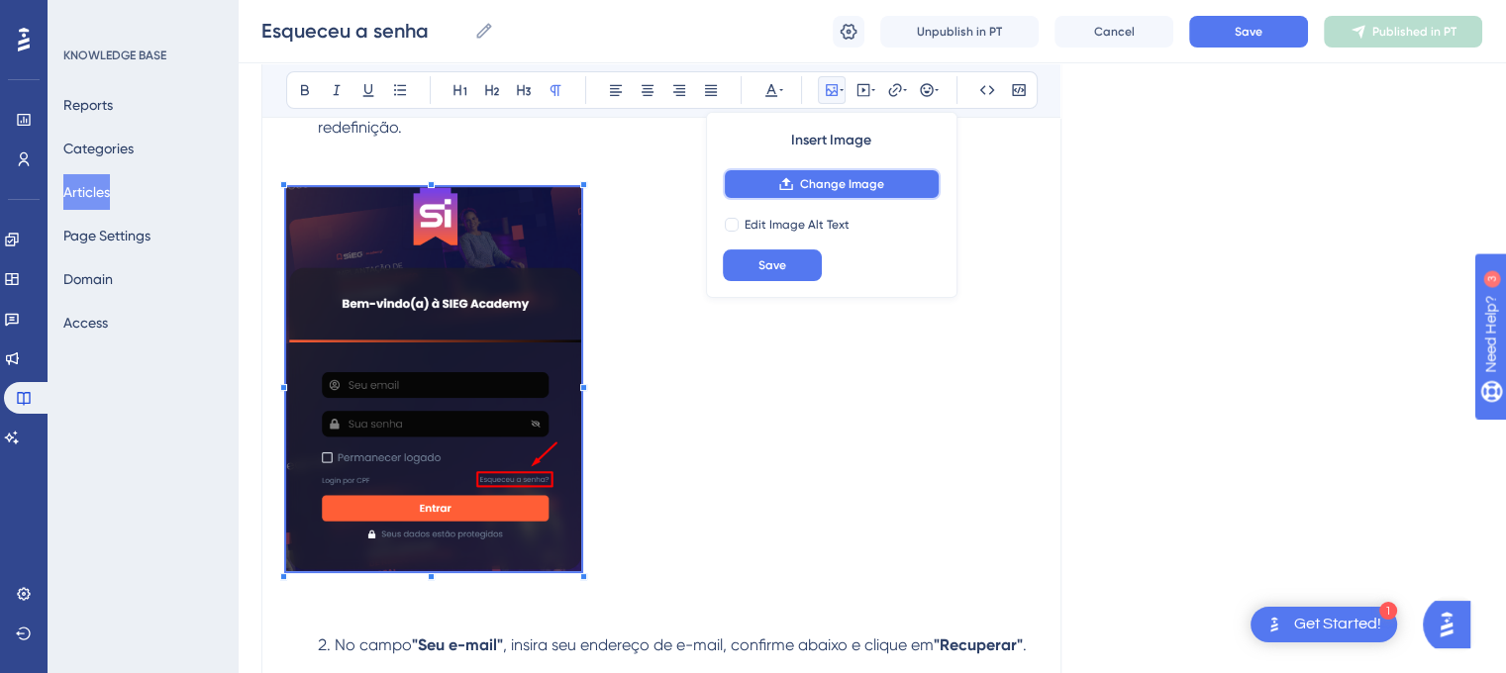
click at [866, 187] on span "Change Image" at bounding box center [842, 184] width 84 height 16
click at [815, 179] on span "Change Image" at bounding box center [842, 184] width 84 height 16
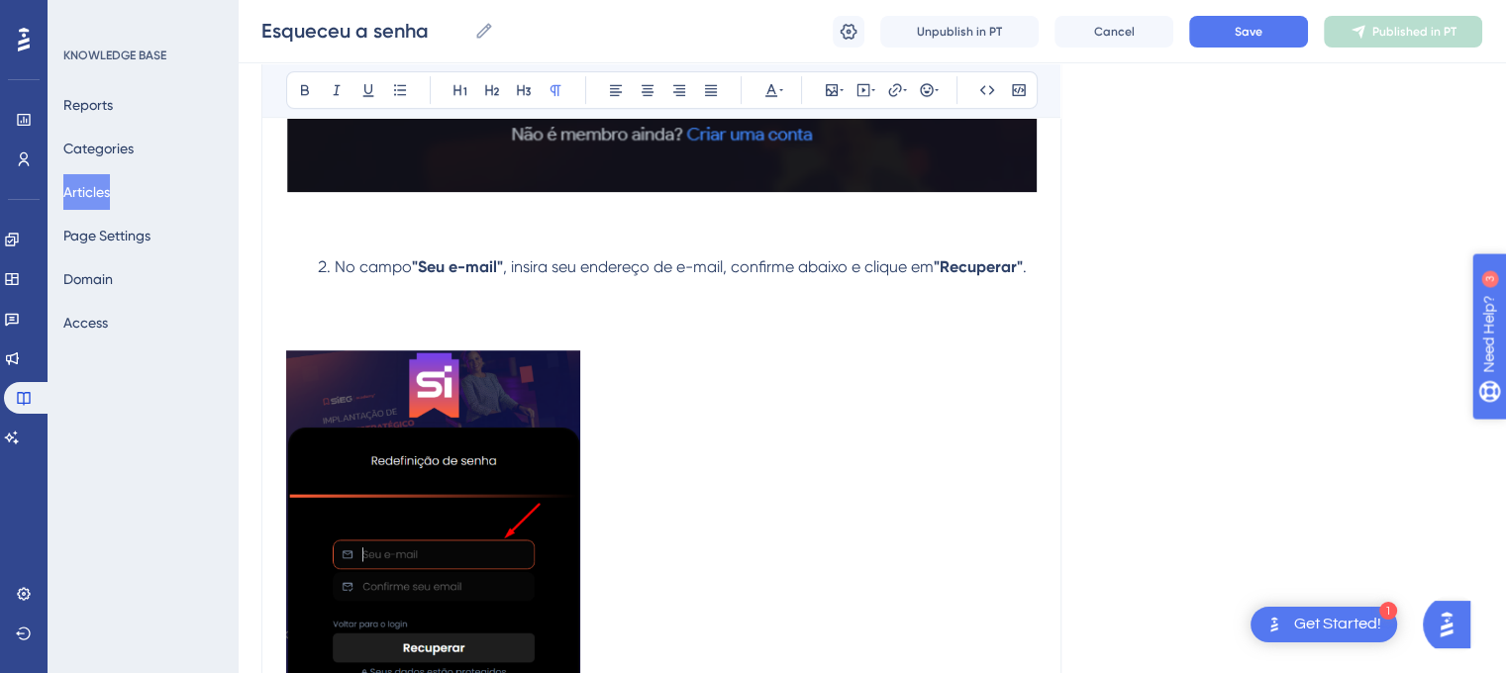
scroll to position [972, 0]
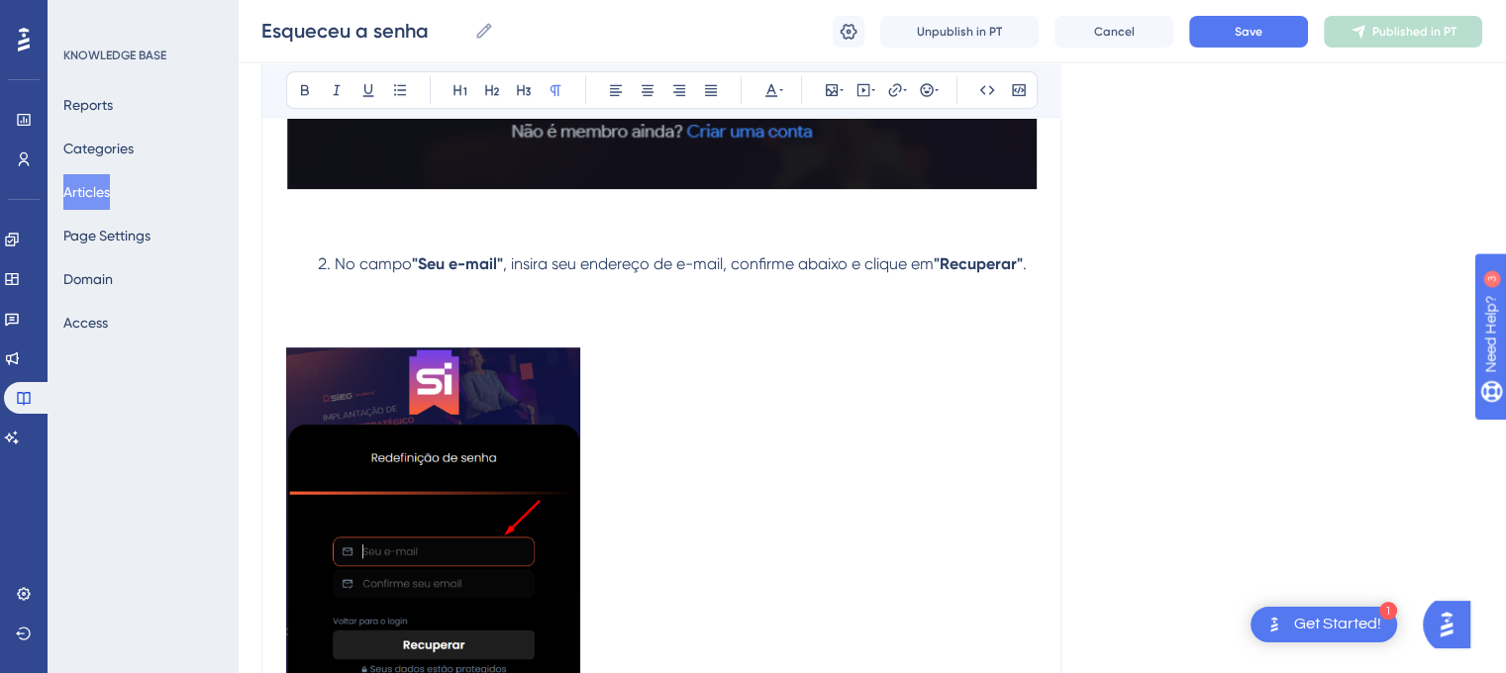
click at [478, 423] on img at bounding box center [433, 531] width 294 height 367
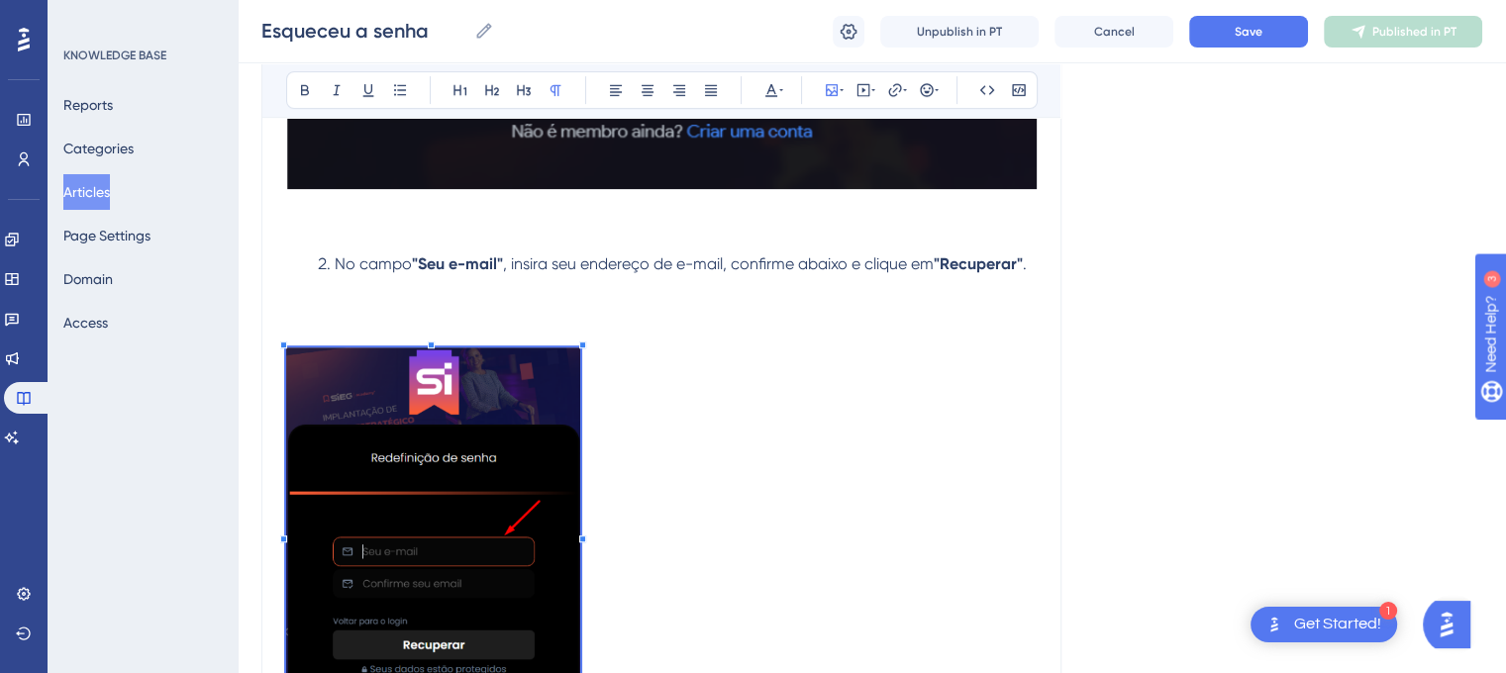
click at [478, 423] on img at bounding box center [433, 531] width 294 height 367
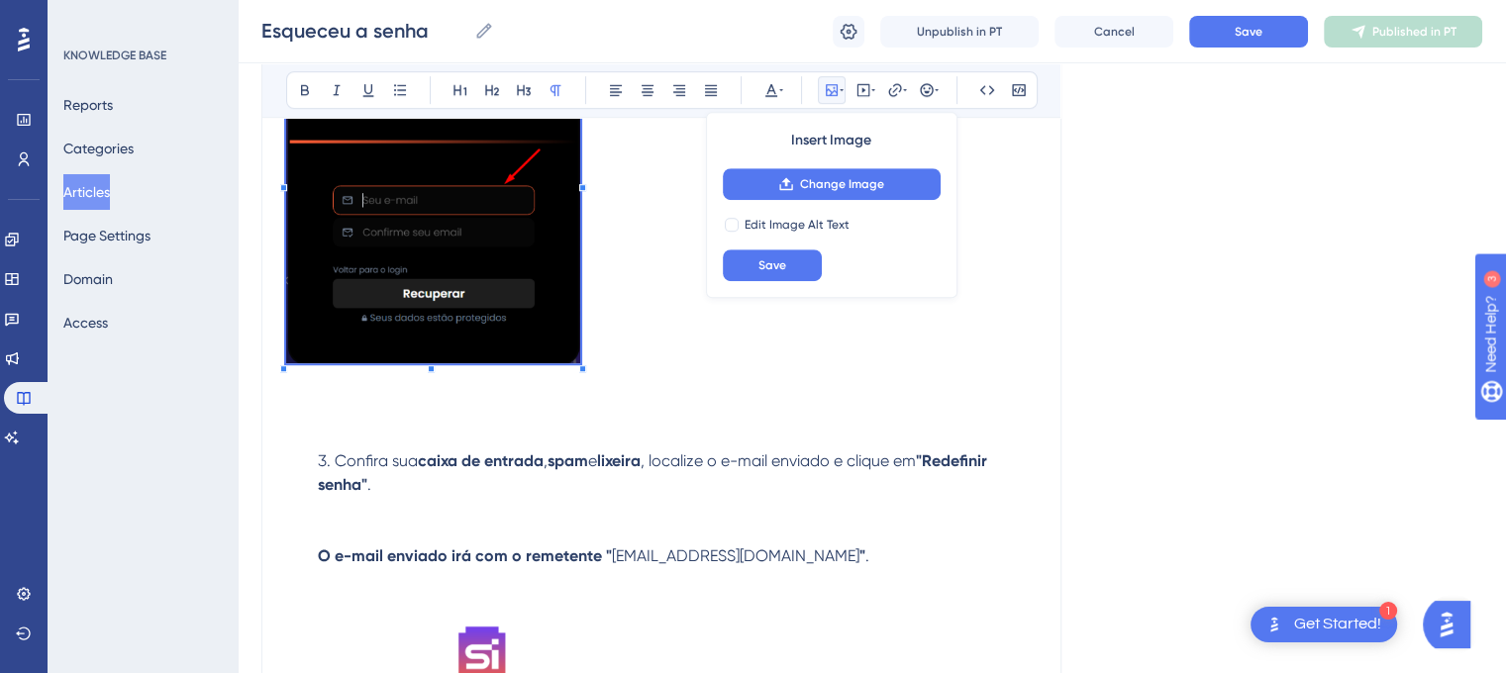
scroll to position [1269, 0]
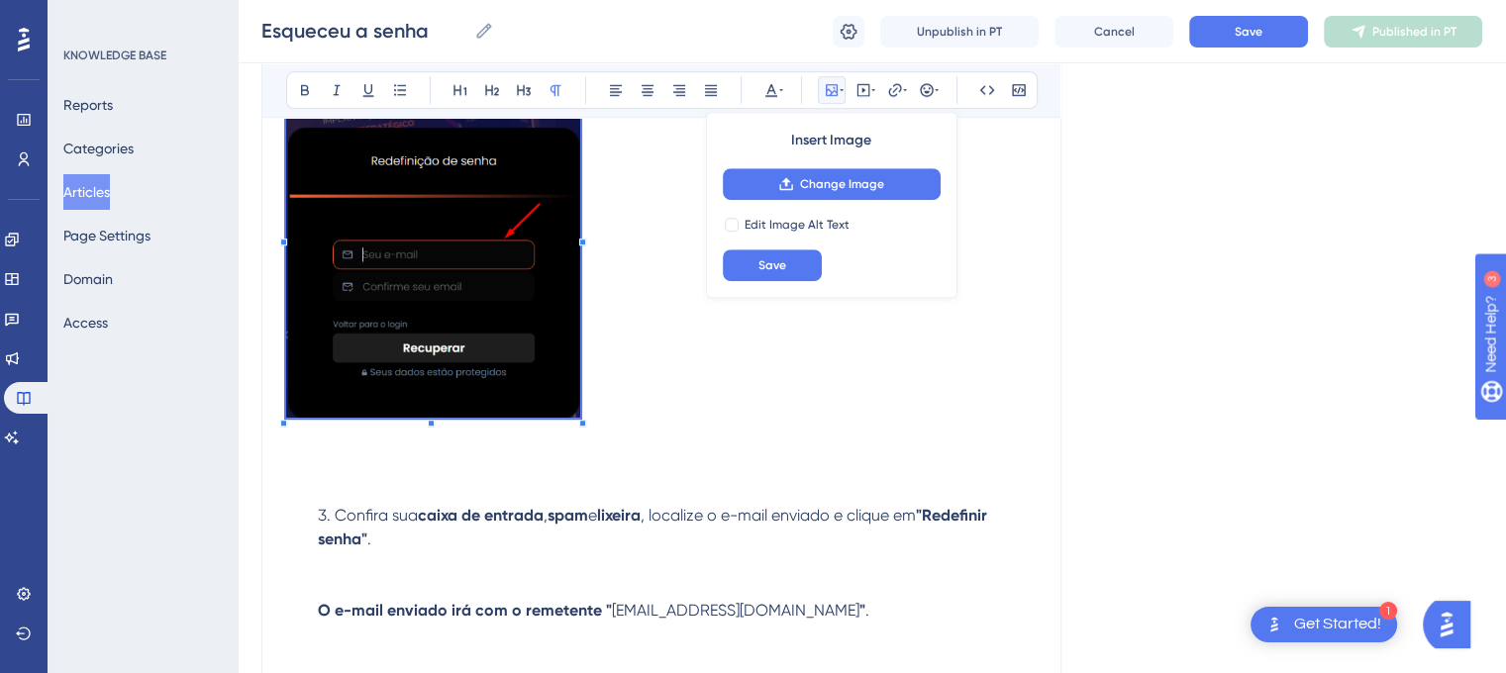
click at [506, 301] on img at bounding box center [433, 233] width 294 height 367
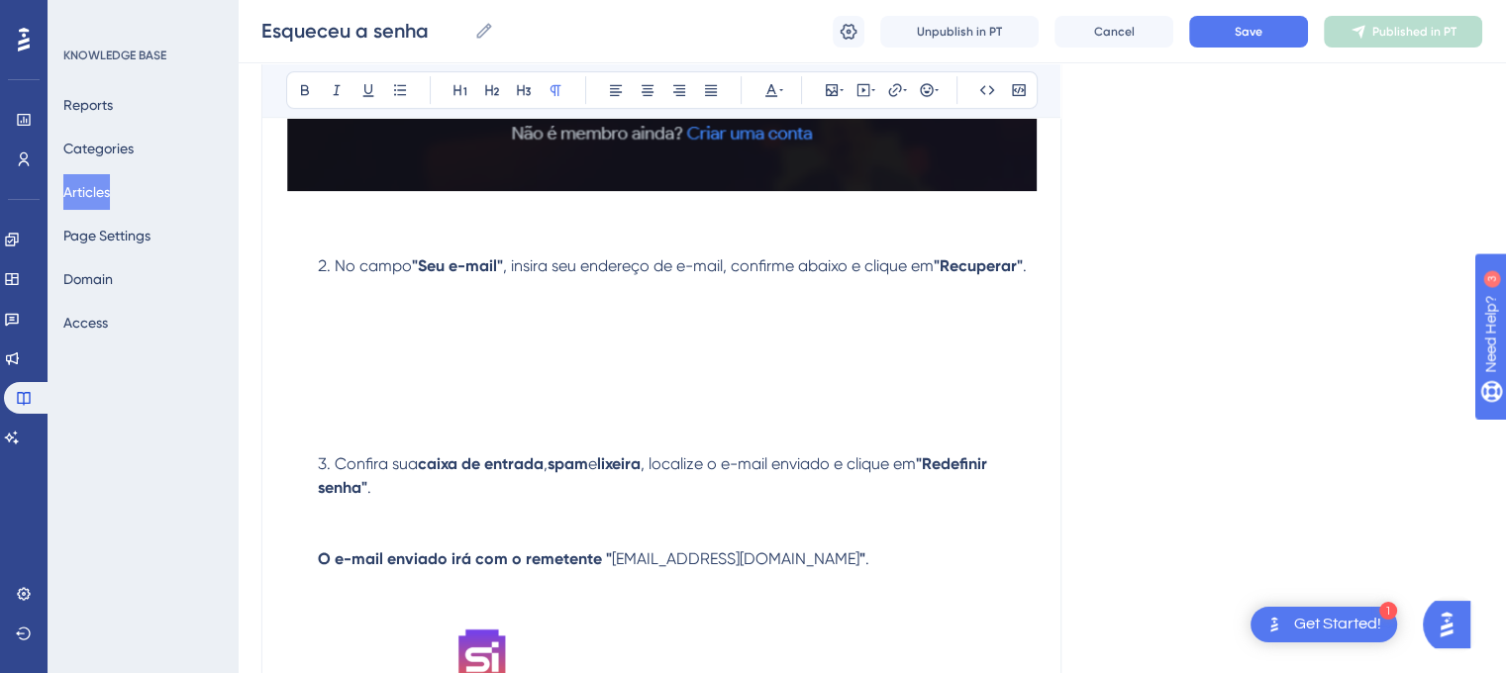
scroll to position [974, 0]
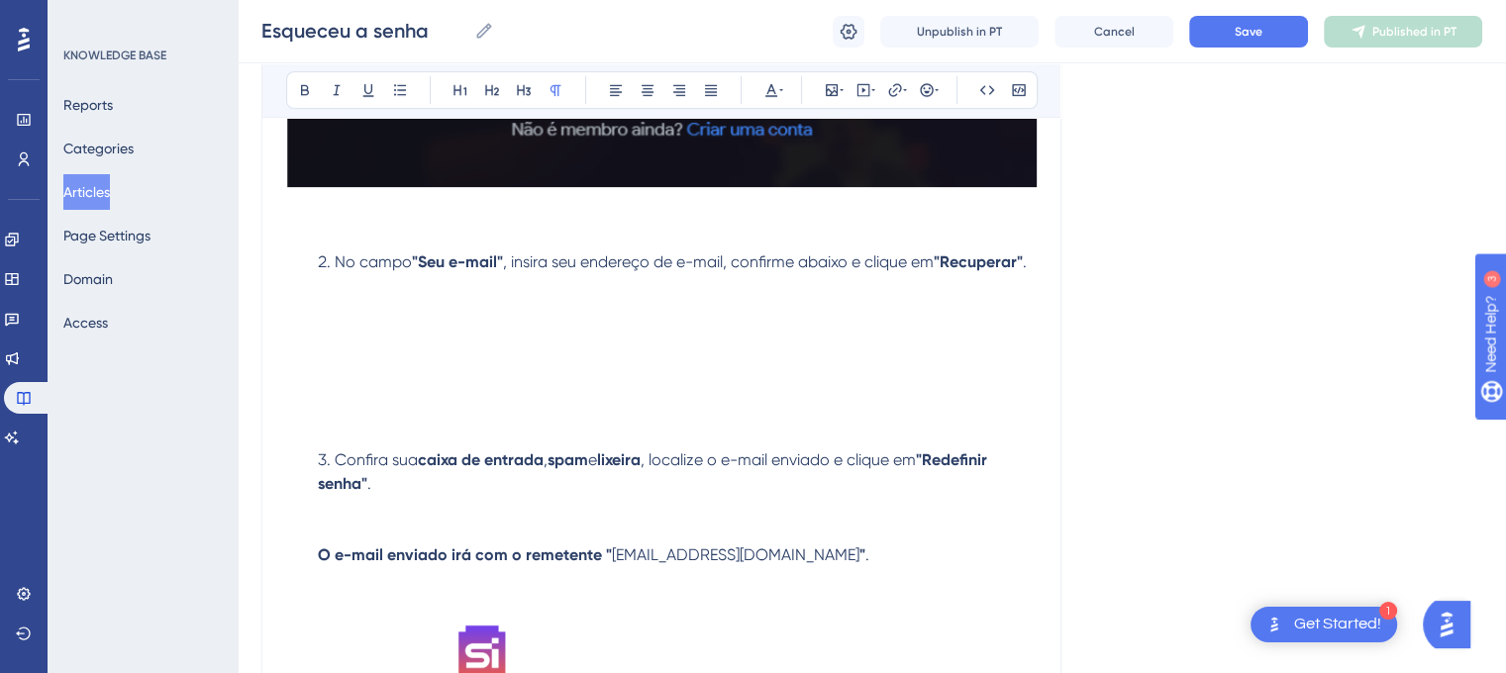
click at [416, 365] on p at bounding box center [661, 357] width 750 height 71
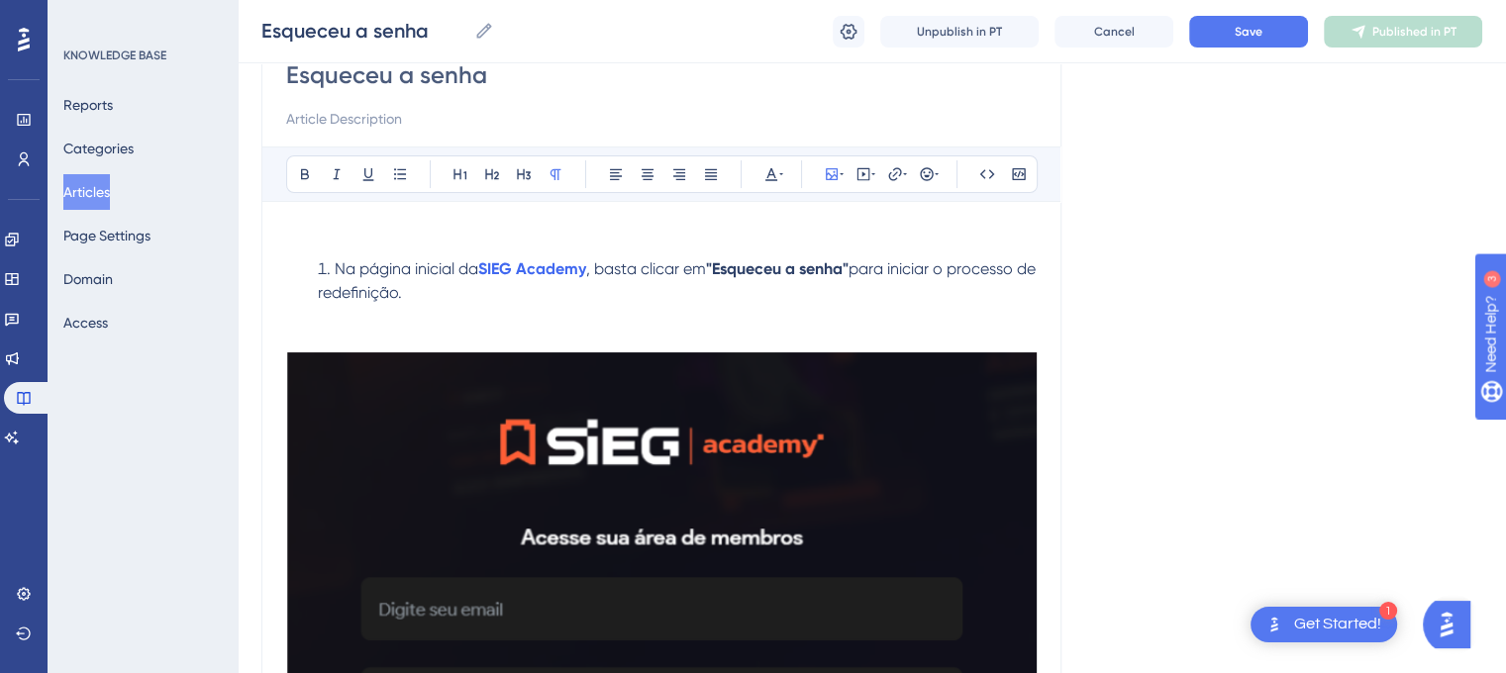
scroll to position [189, 0]
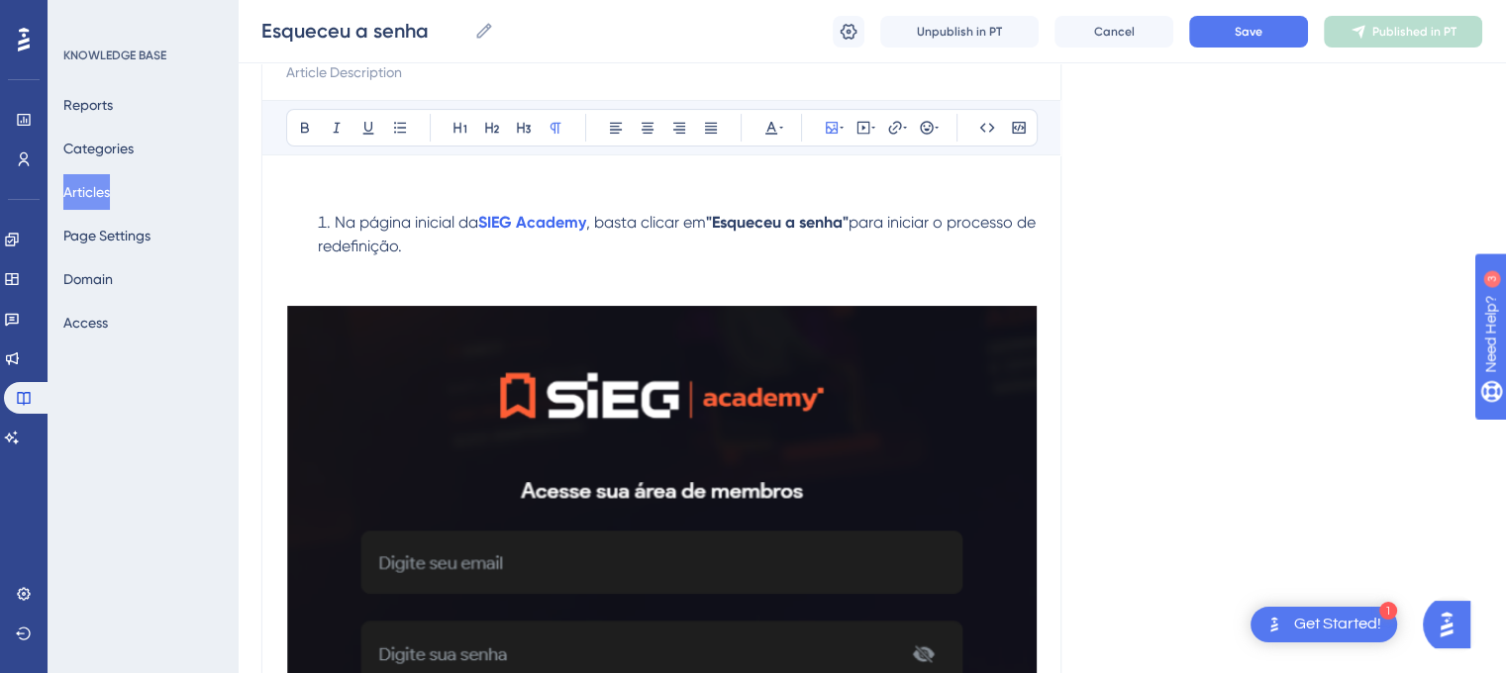
scroll to position [229, 0]
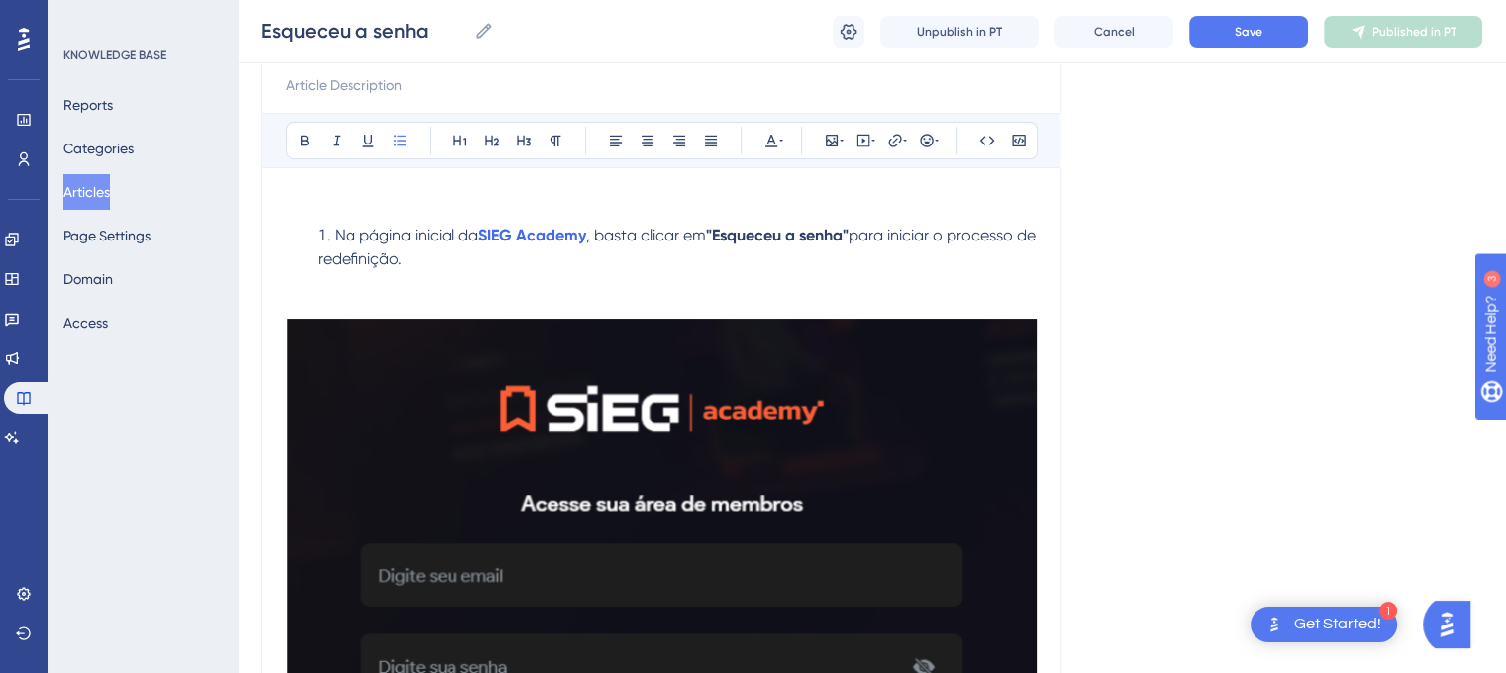
click at [1034, 288] on li "Na página inicial da SIEG Academy , basta clicar em "Esqueceu a senha" para ini…" at bounding box center [673, 271] width 727 height 95
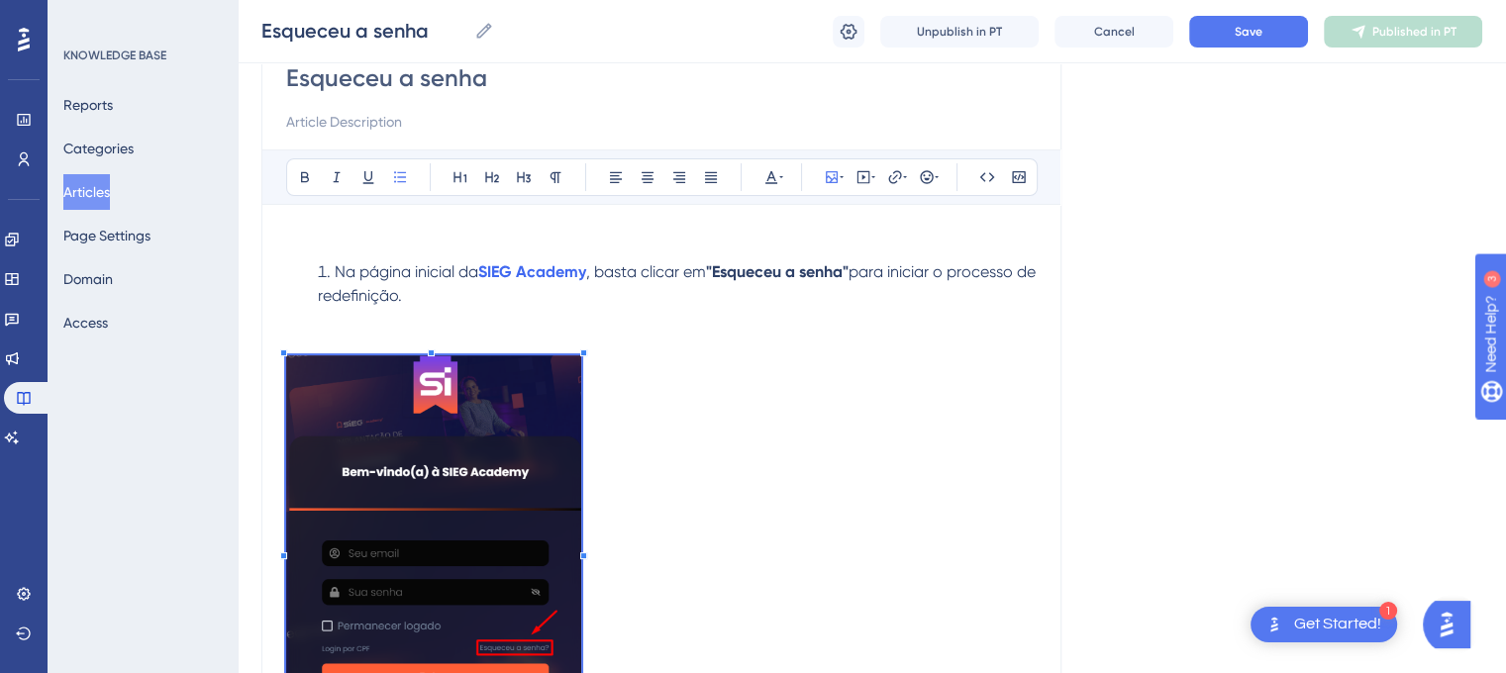
scroll to position [247, 0]
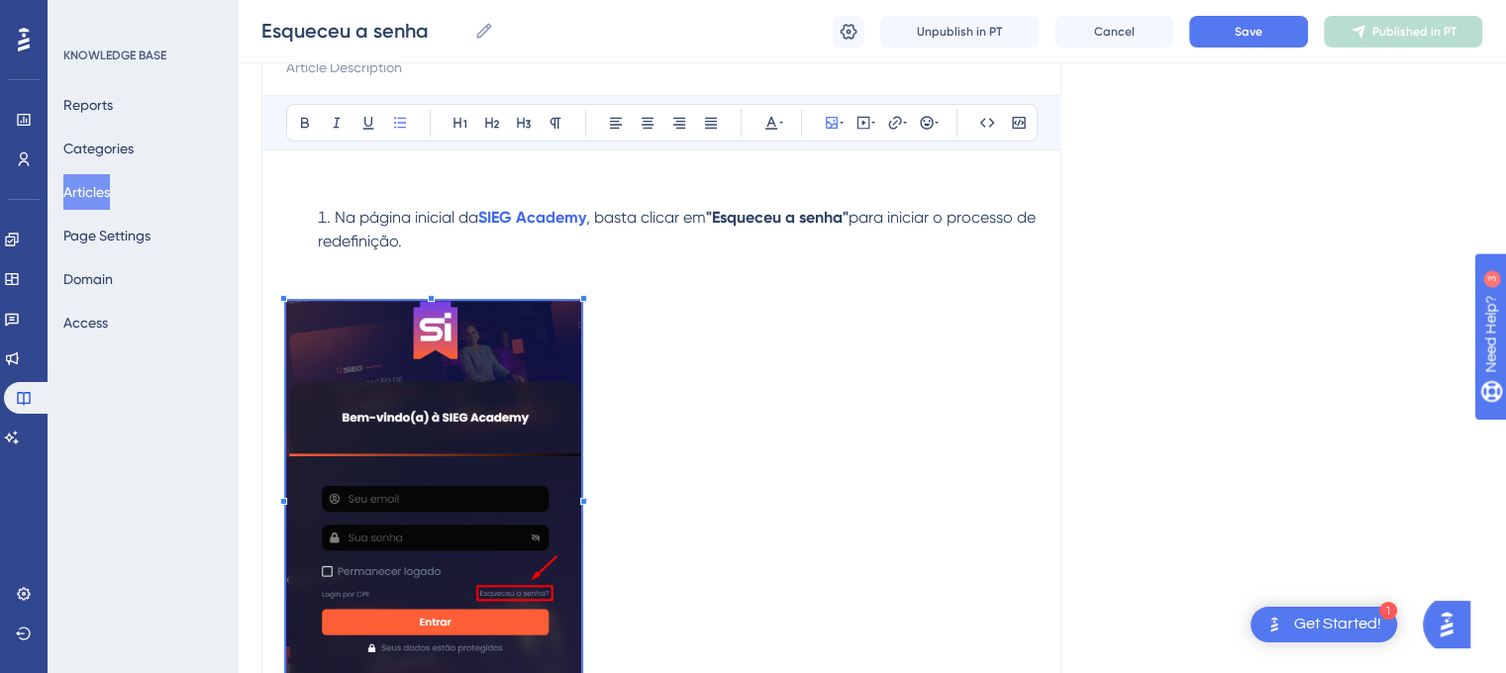
click at [780, 468] on p at bounding box center [661, 496] width 750 height 391
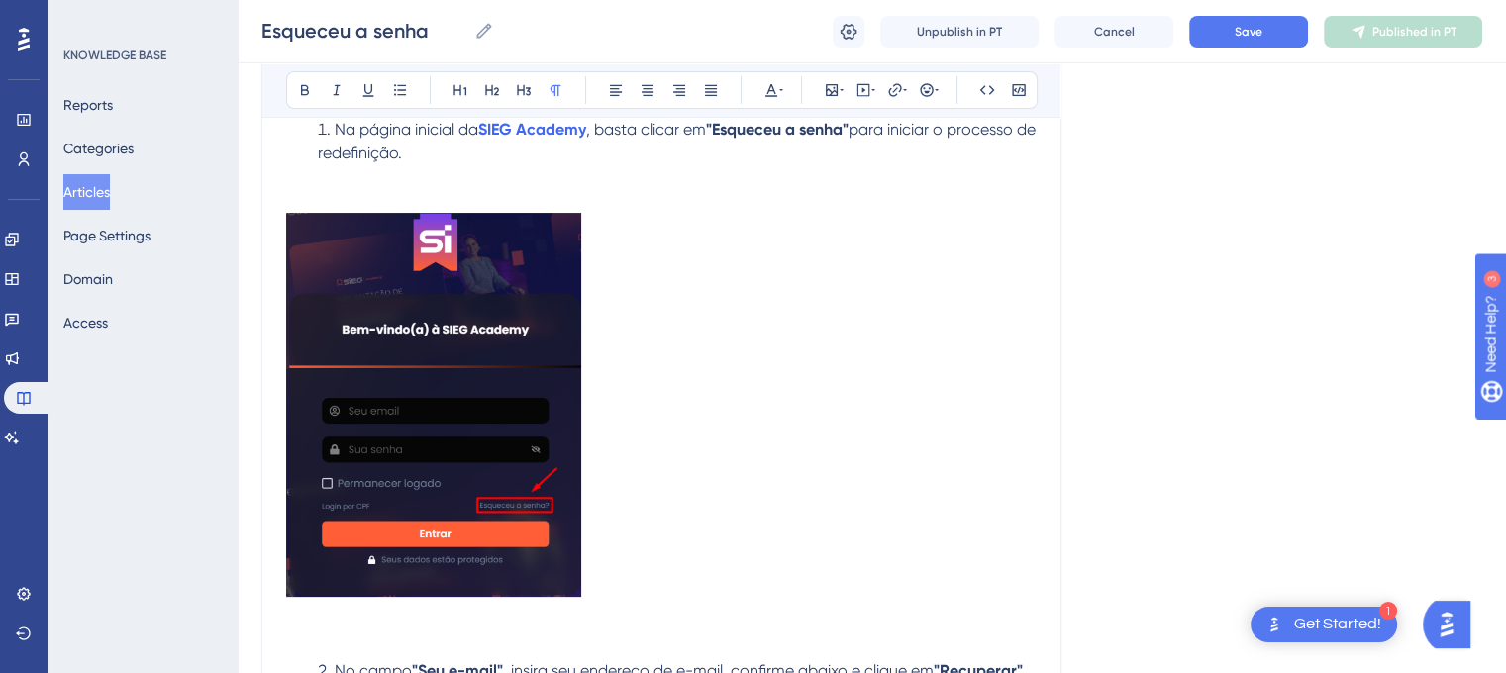
scroll to position [329, 0]
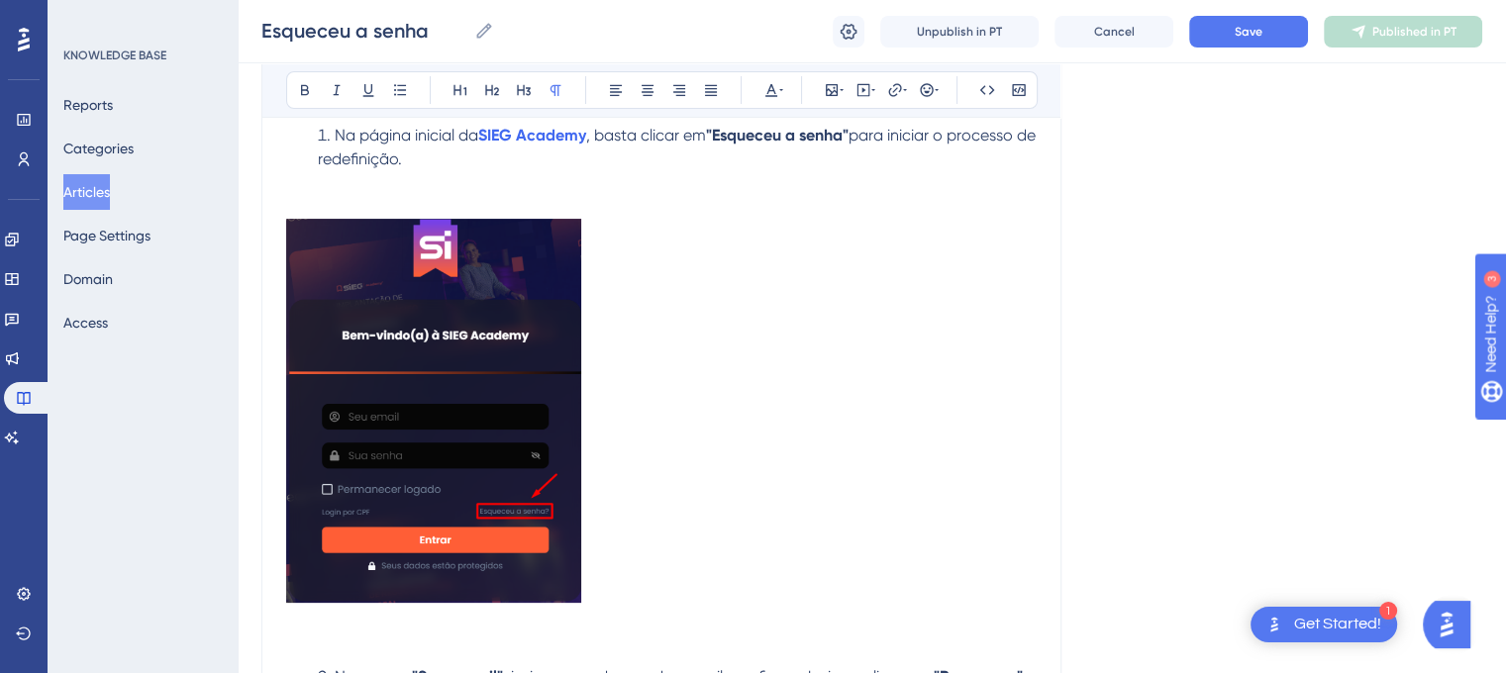
click at [507, 419] on img at bounding box center [433, 411] width 295 height 384
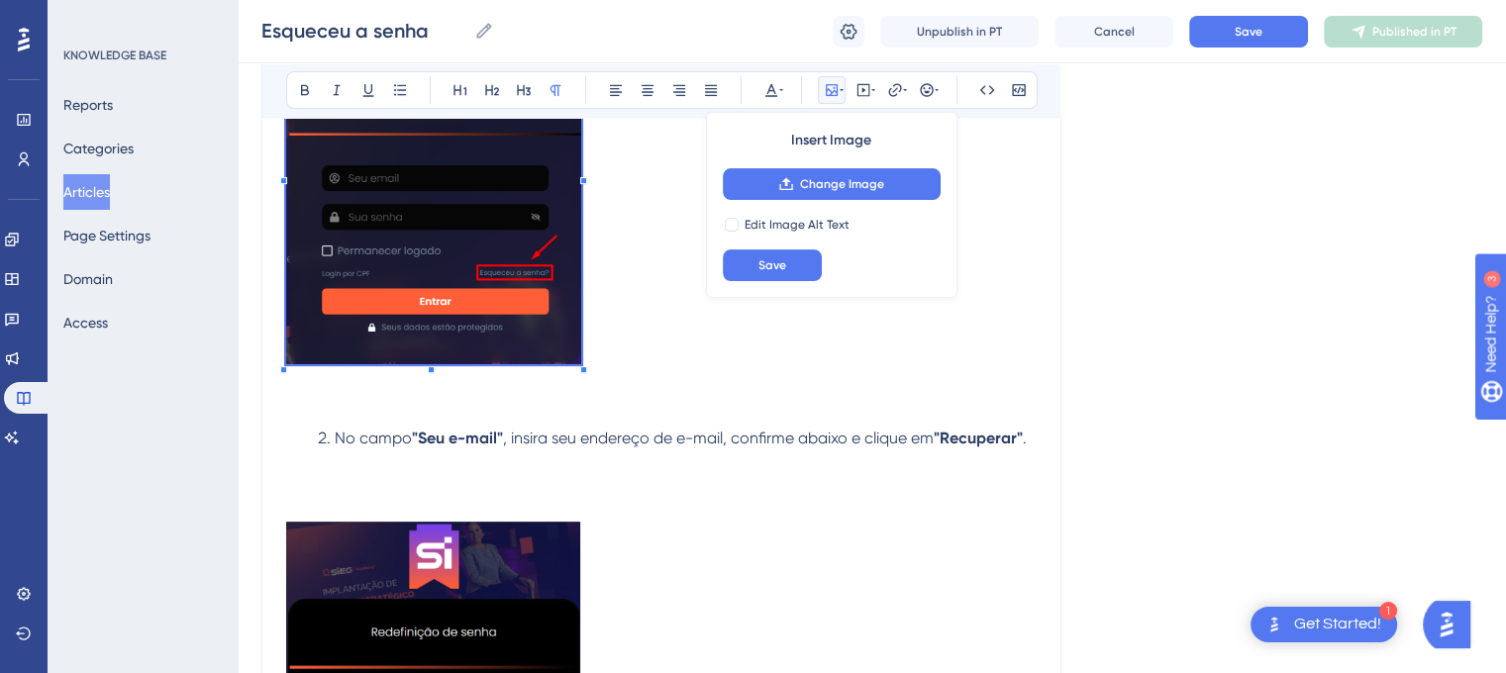
scroll to position [471, 0]
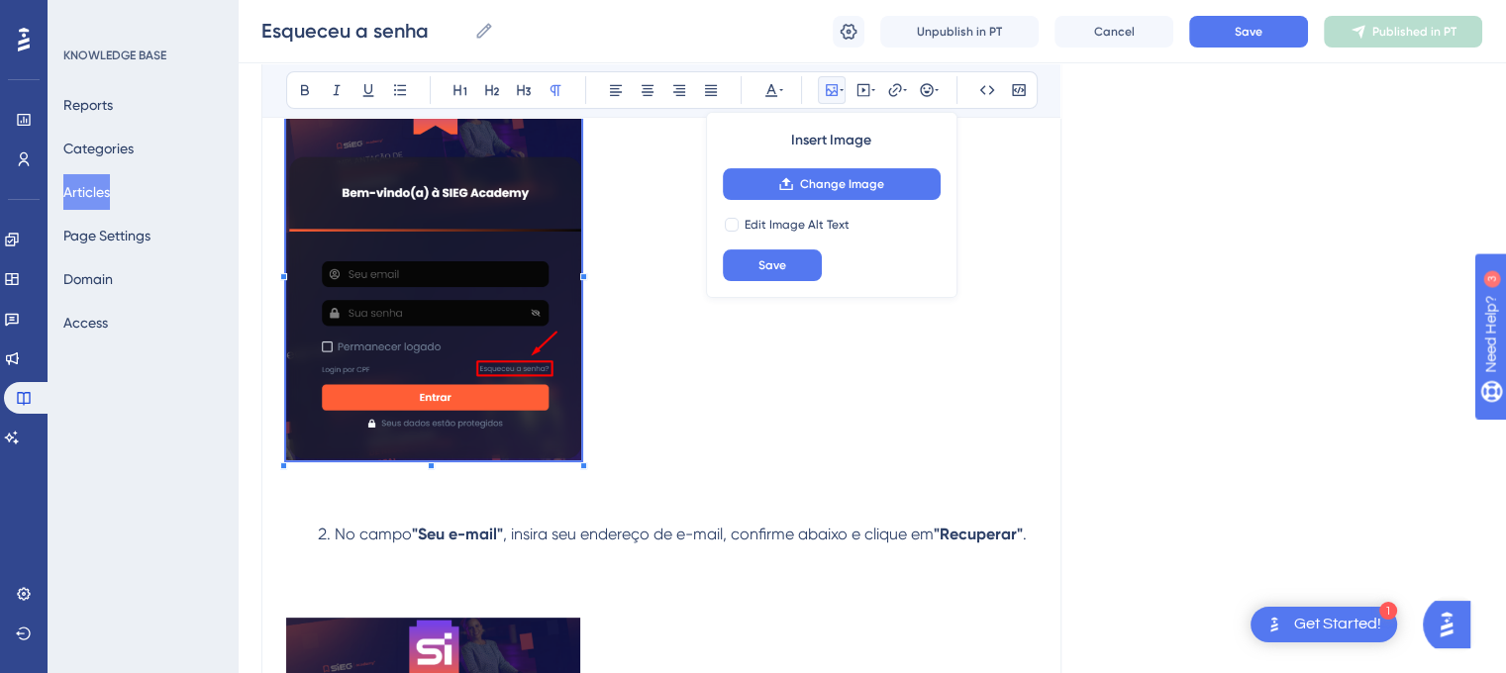
click at [491, 414] on img at bounding box center [433, 268] width 295 height 384
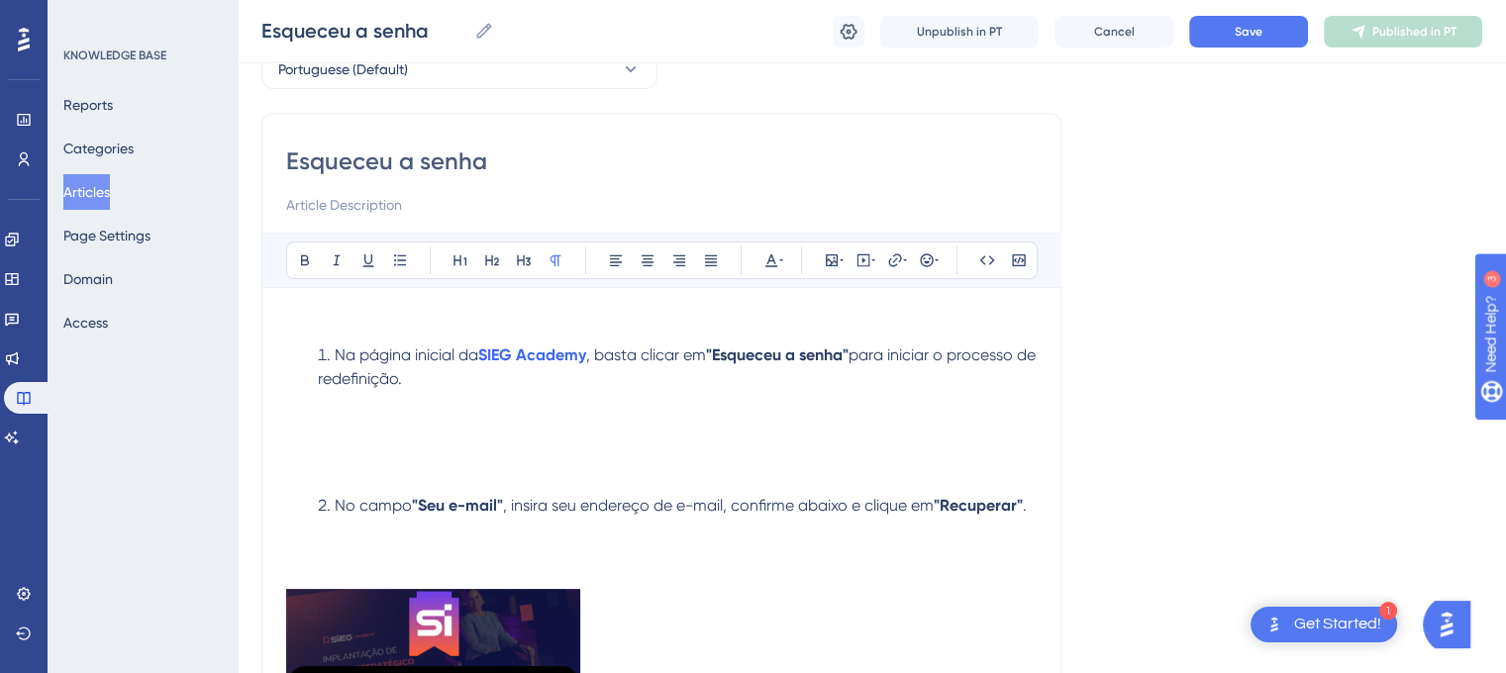
scroll to position [107, 0]
click at [355, 433] on li "Na página inicial da SIEG Academy , basta clicar em "Esqueceu a senha" para ini…" at bounding box center [673, 393] width 727 height 95
drag, startPoint x: 355, startPoint y: 433, endPoint x: 346, endPoint y: 434, distance: 10.0
click at [346, 434] on li "Na página inicial da SIEG Academy , basta clicar em "Esqueceu a senha" para ini…" at bounding box center [673, 393] width 727 height 95
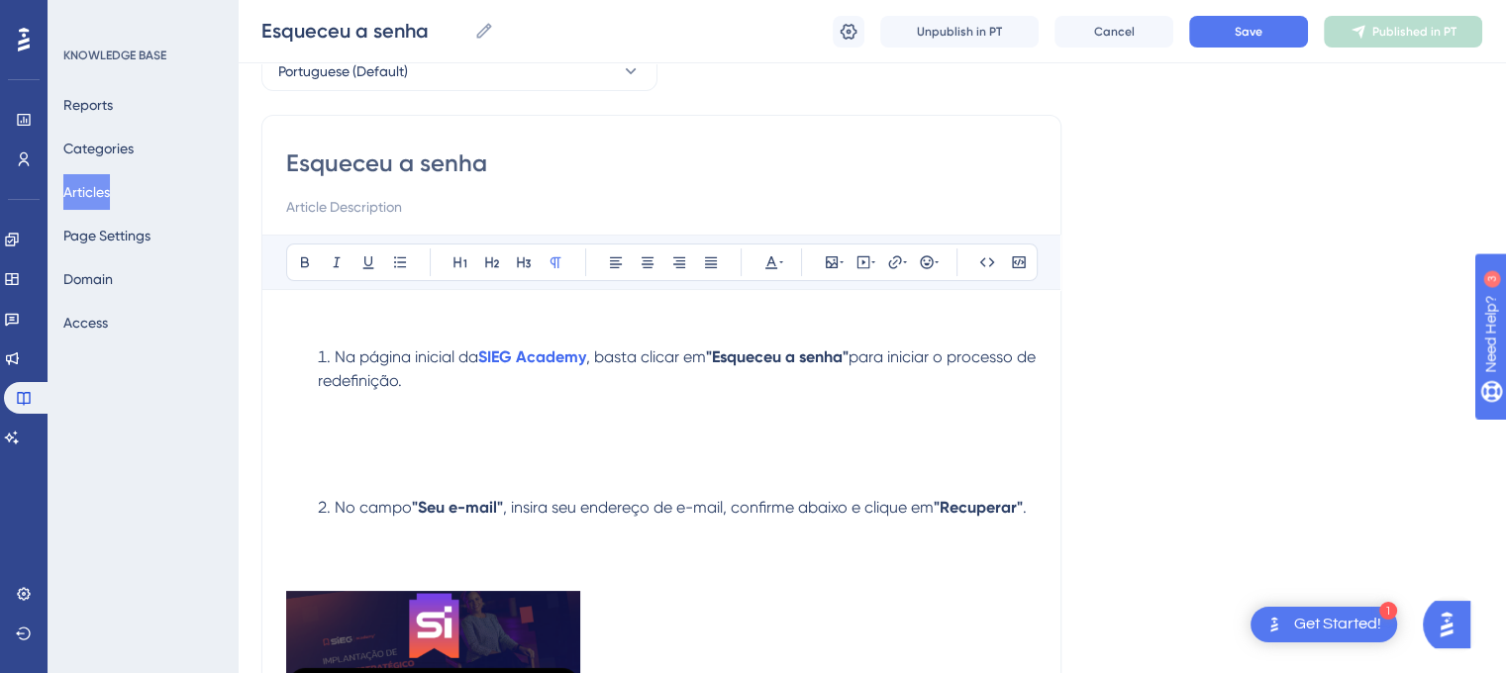
click at [416, 442] on p at bounding box center [661, 465] width 750 height 48
click at [368, 433] on li "Na página inicial da SIEG Academy , basta clicar em "Esqueceu a senha" para ini…" at bounding box center [673, 393] width 727 height 95
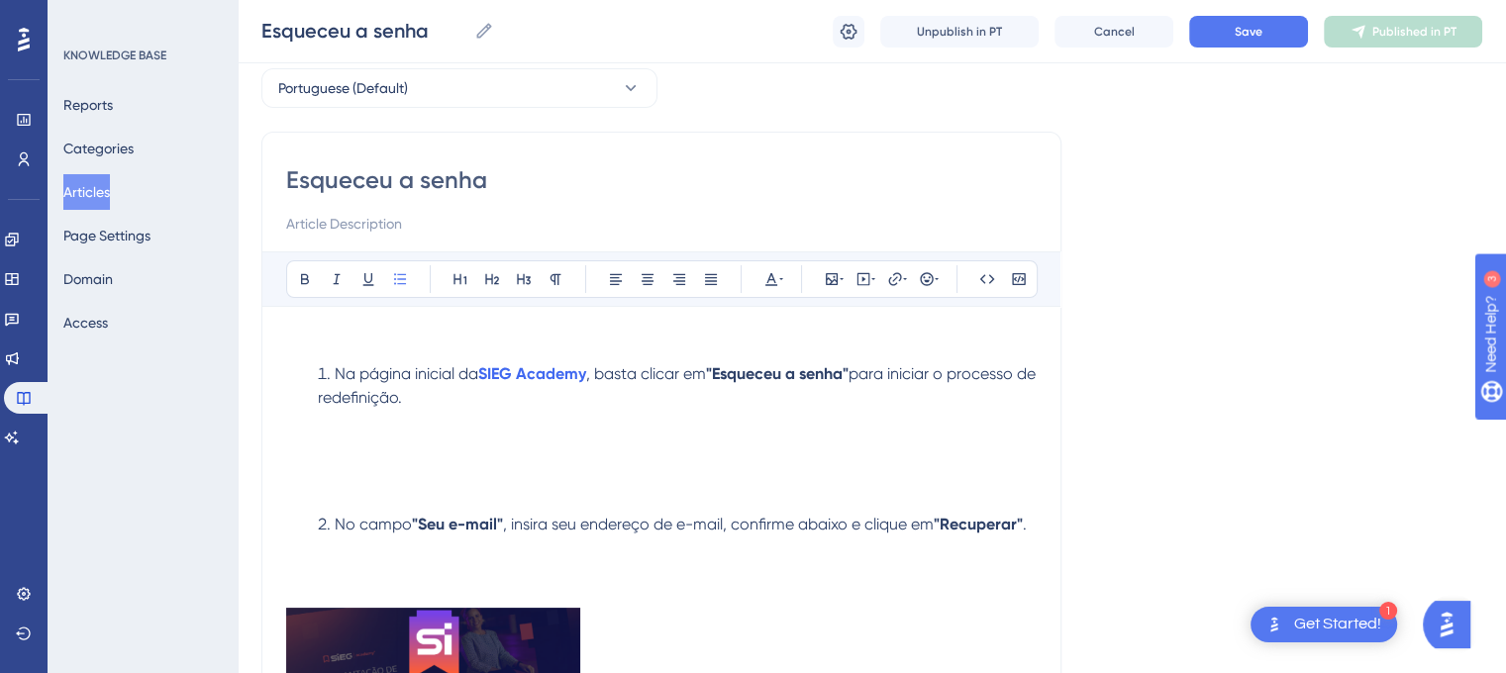
scroll to position [78, 0]
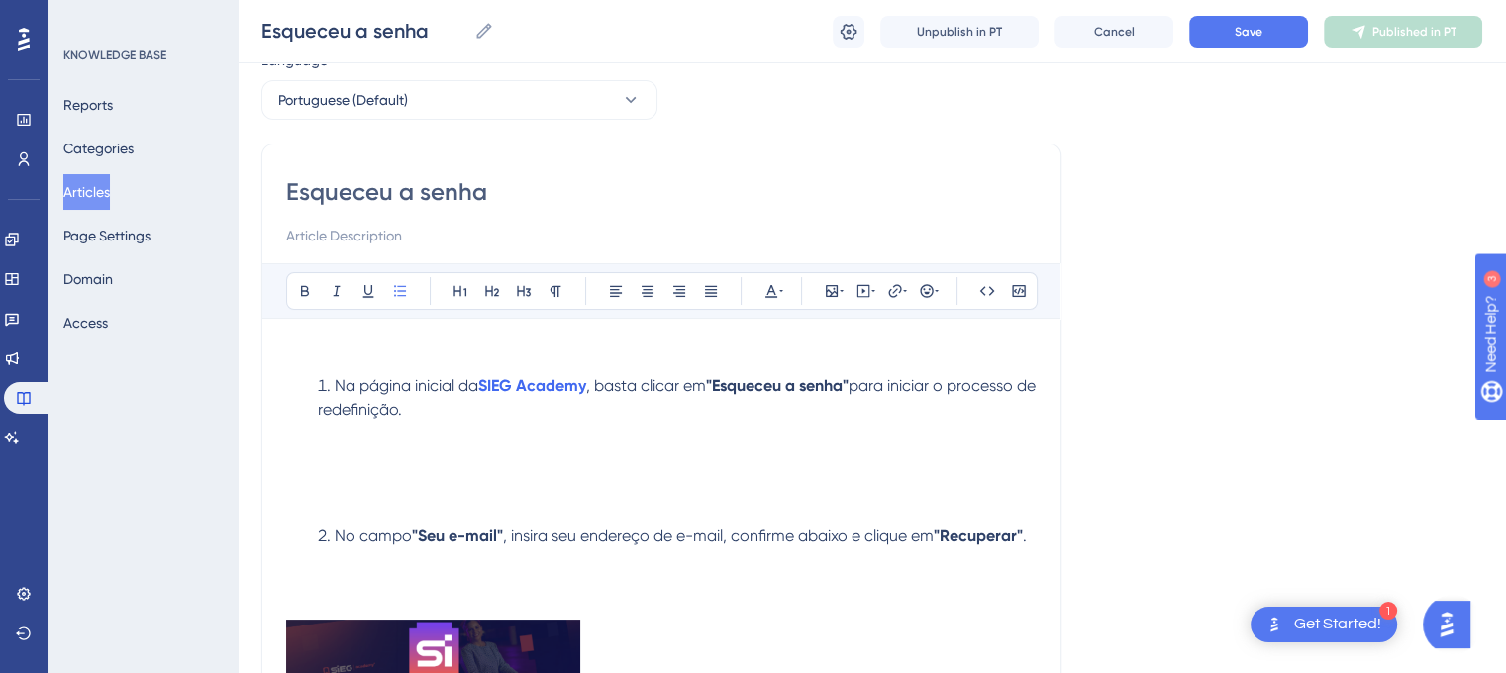
click at [410, 458] on li "Na página inicial da SIEG Academy , basta clicar em "Esqueceu a senha" para ini…" at bounding box center [673, 421] width 727 height 95
click at [827, 295] on icon at bounding box center [832, 291] width 12 height 12
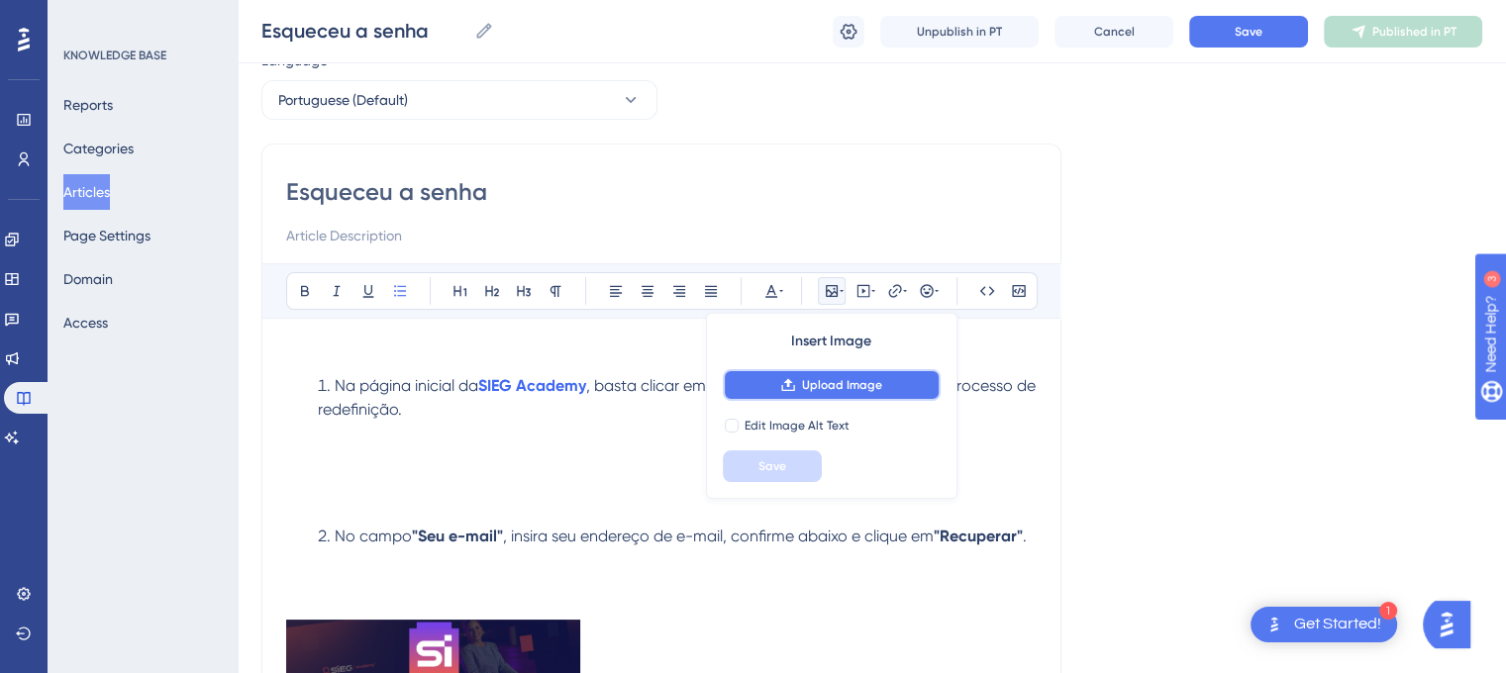
click at [832, 395] on button "Upload Image" at bounding box center [832, 385] width 218 height 32
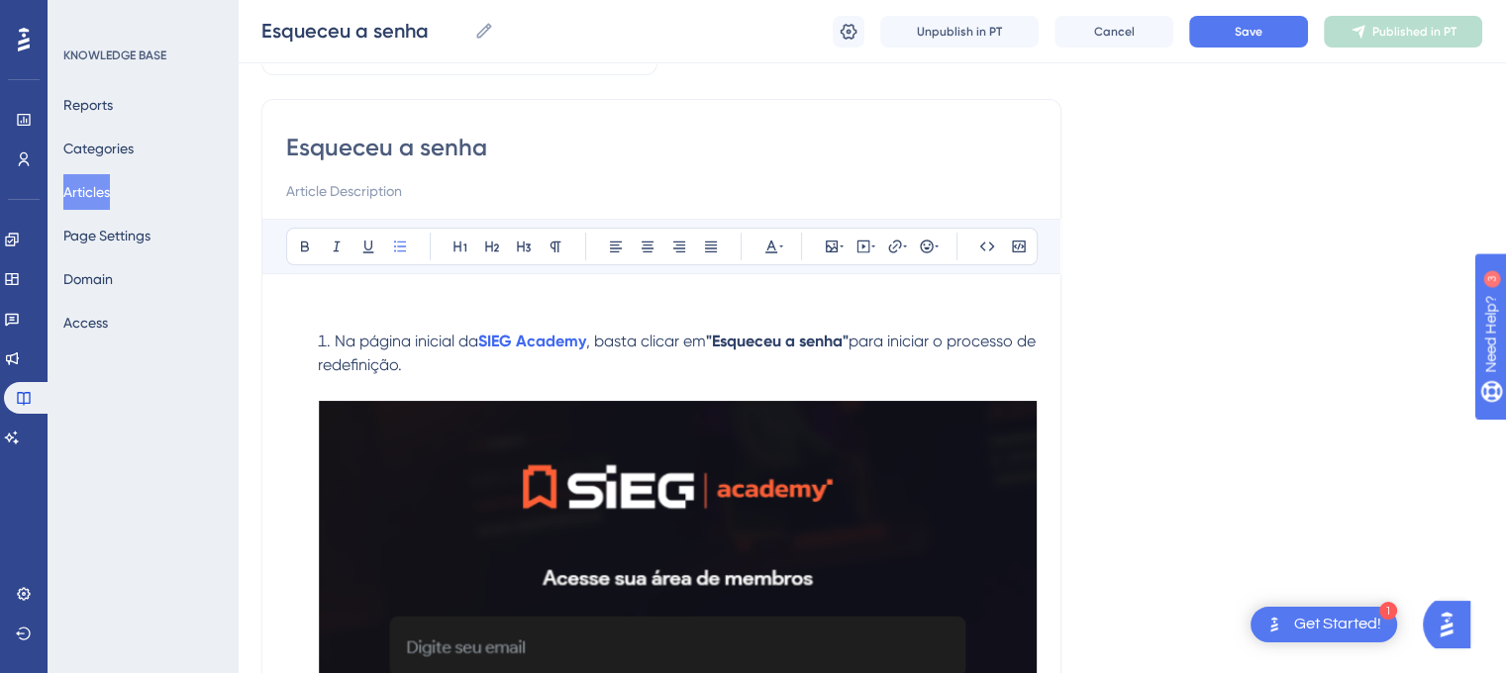
scroll to position [113, 0]
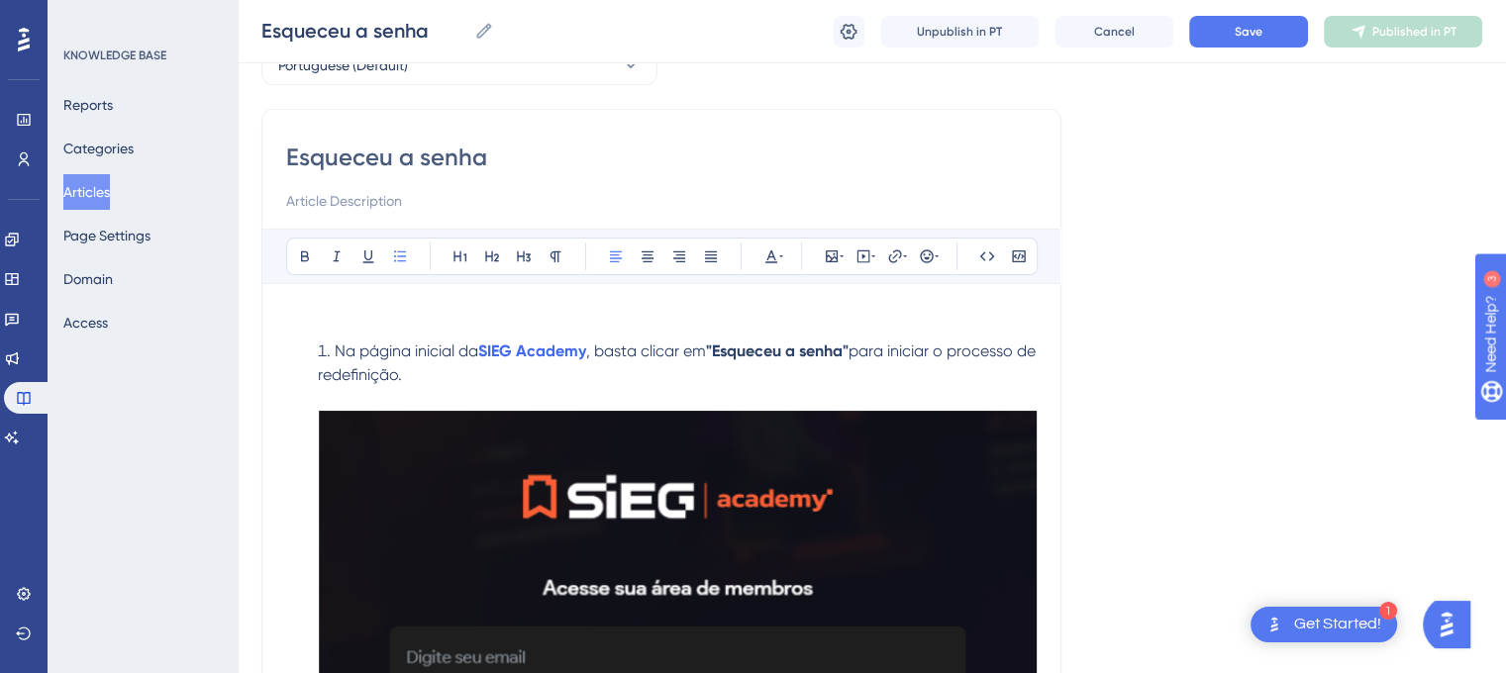
click at [465, 374] on li "Na página inicial da SIEG Academy , basta clicar em "Esqueceu a senha" para ini…" at bounding box center [673, 673] width 727 height 667
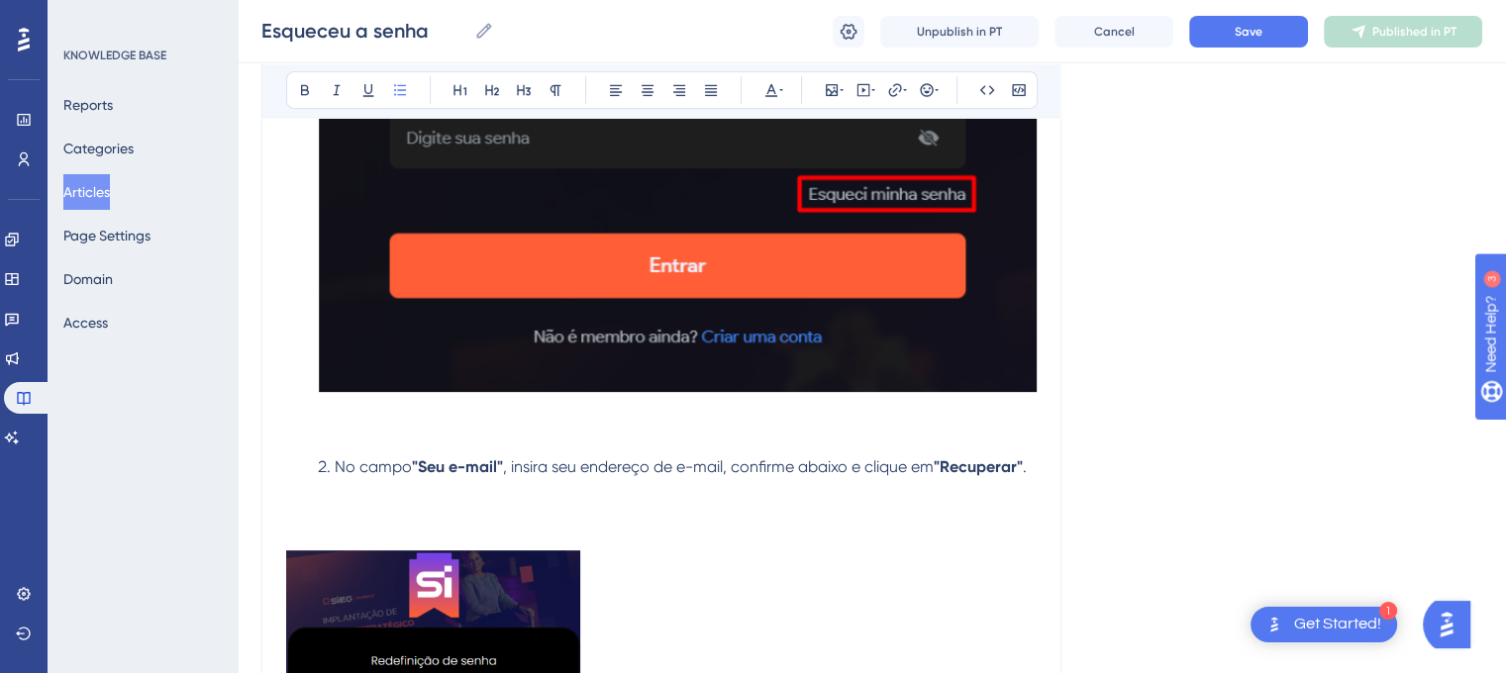
scroll to position [773, 0]
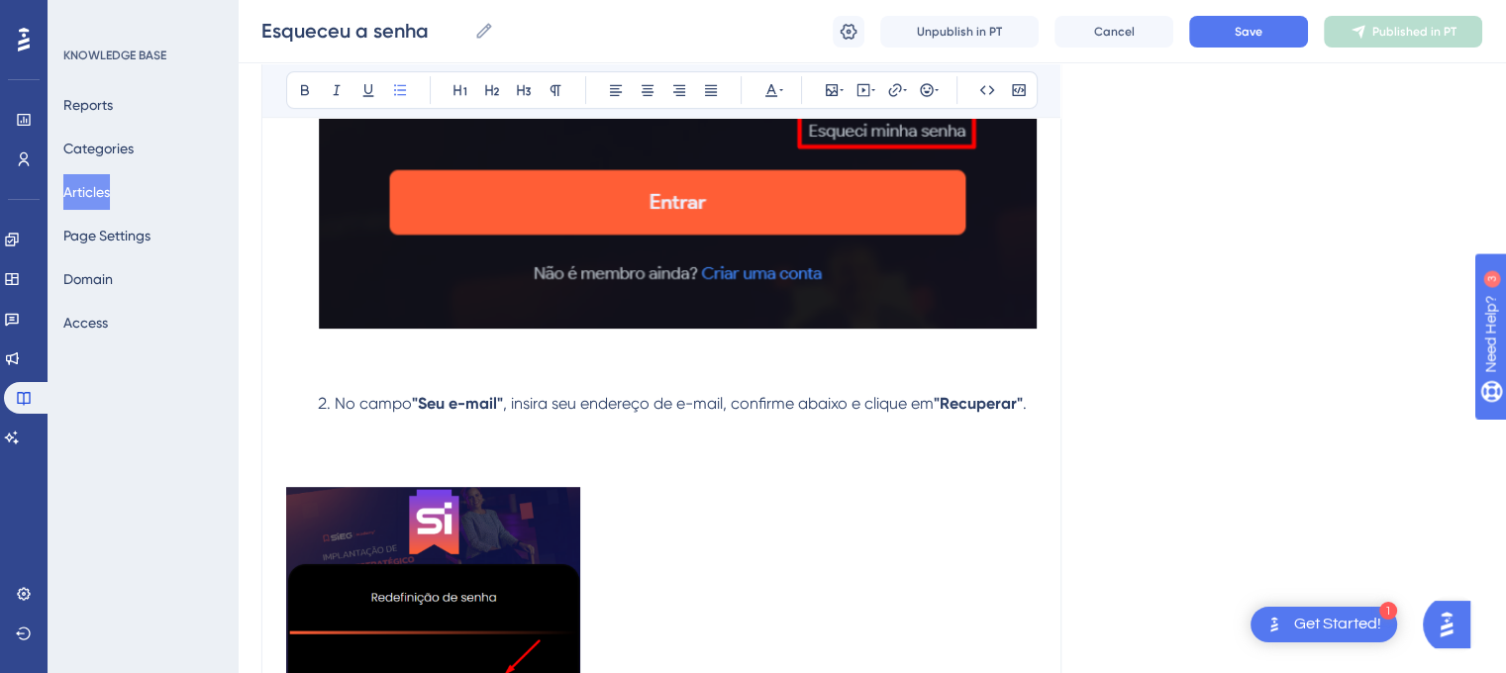
drag, startPoint x: 1509, startPoint y: 130, endPoint x: 78, endPoint y: 25, distance: 1434.5
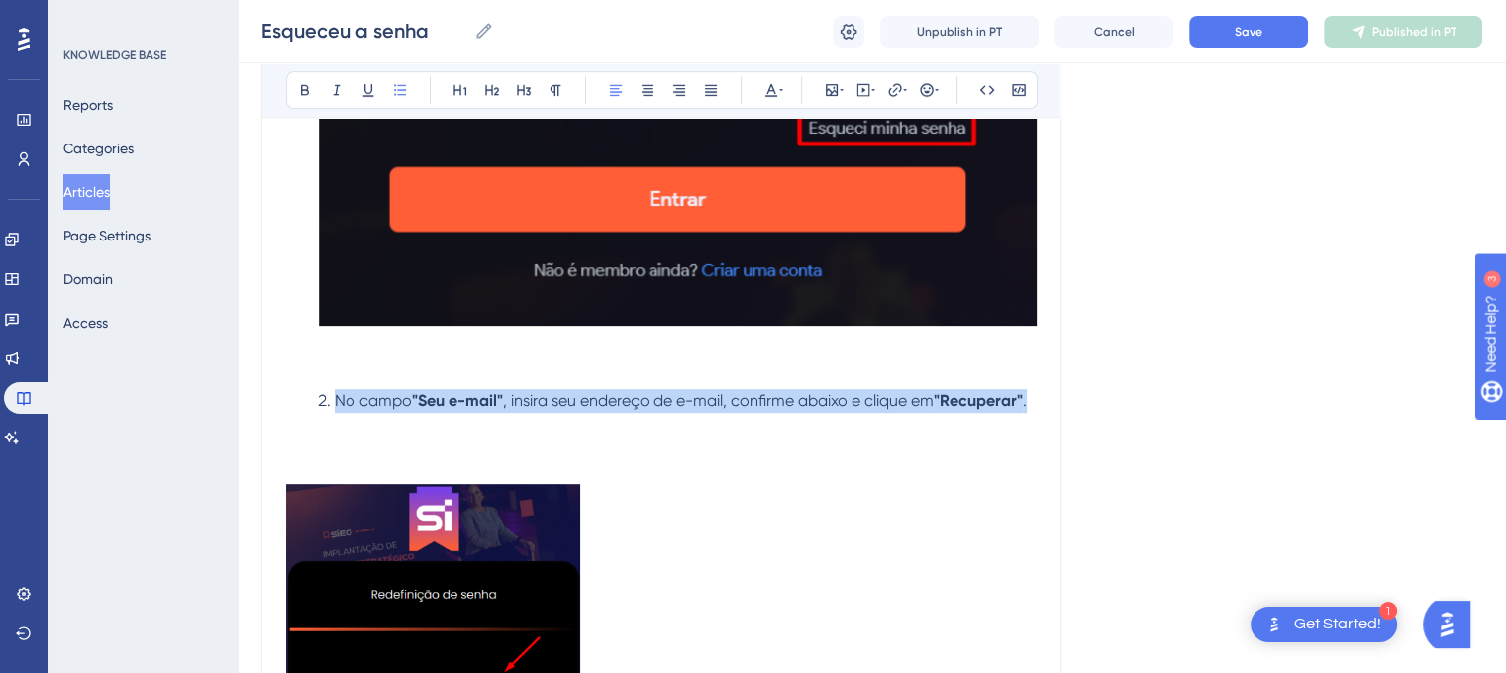
drag, startPoint x: 337, startPoint y: 399, endPoint x: 411, endPoint y: 431, distance: 80.7
click at [411, 413] on li "No campo "Seu e-mail" , insira seu endereço de e-mail, confirme abaixo e clique…" at bounding box center [673, 401] width 727 height 24
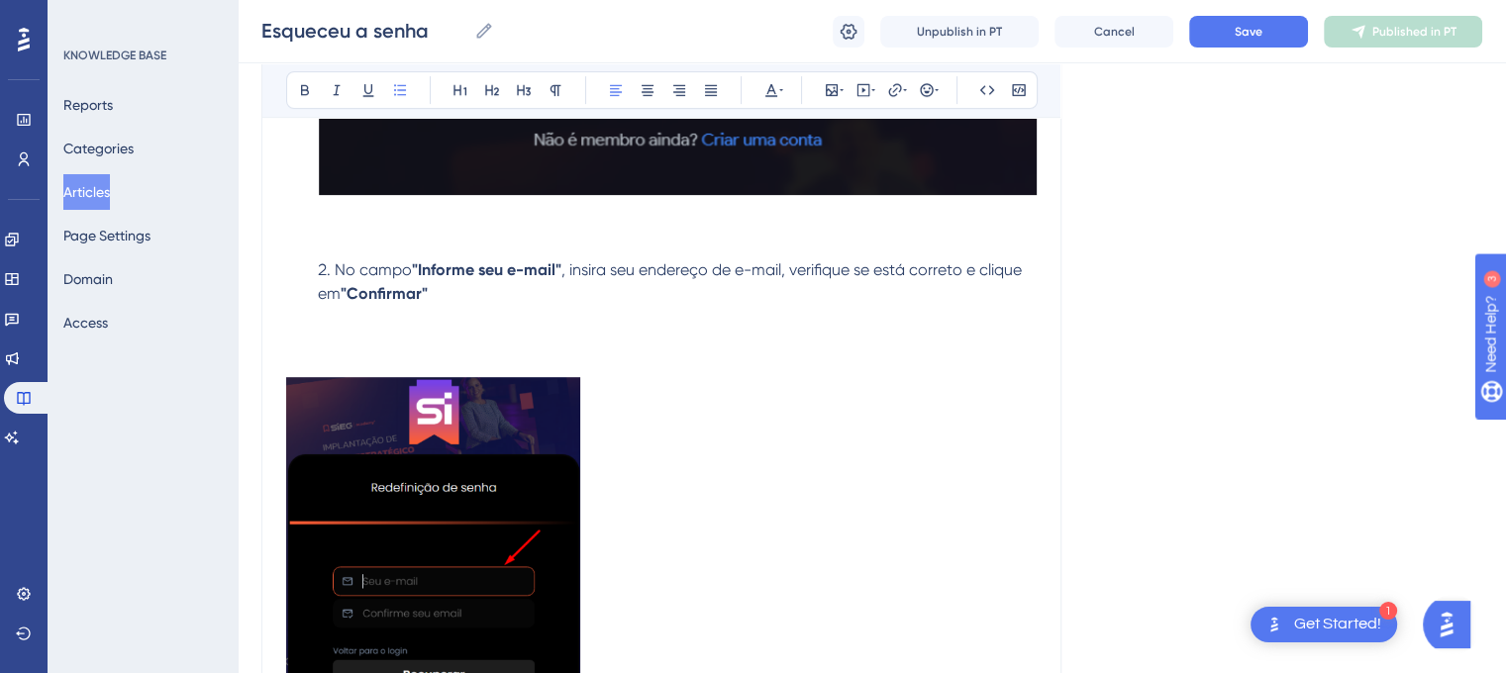
scroll to position [974, 0]
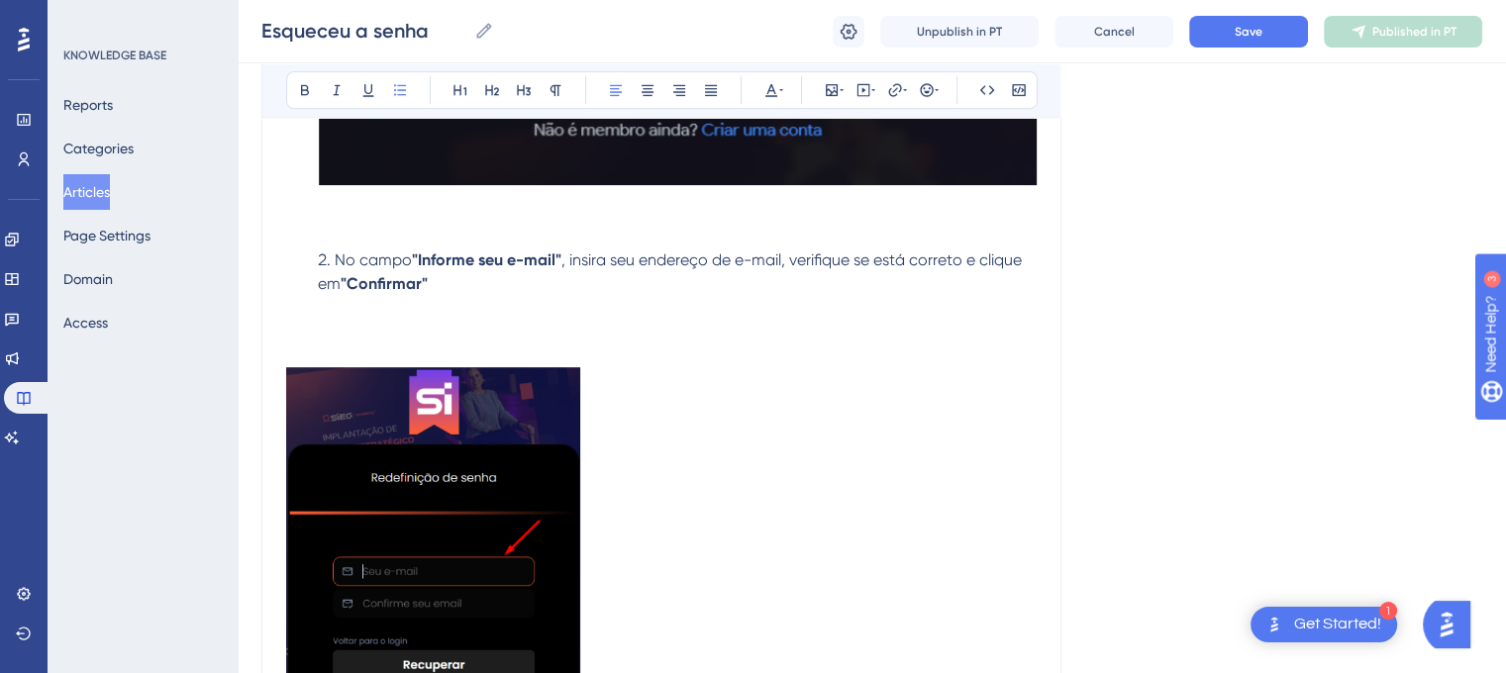
click at [533, 435] on img at bounding box center [433, 550] width 294 height 367
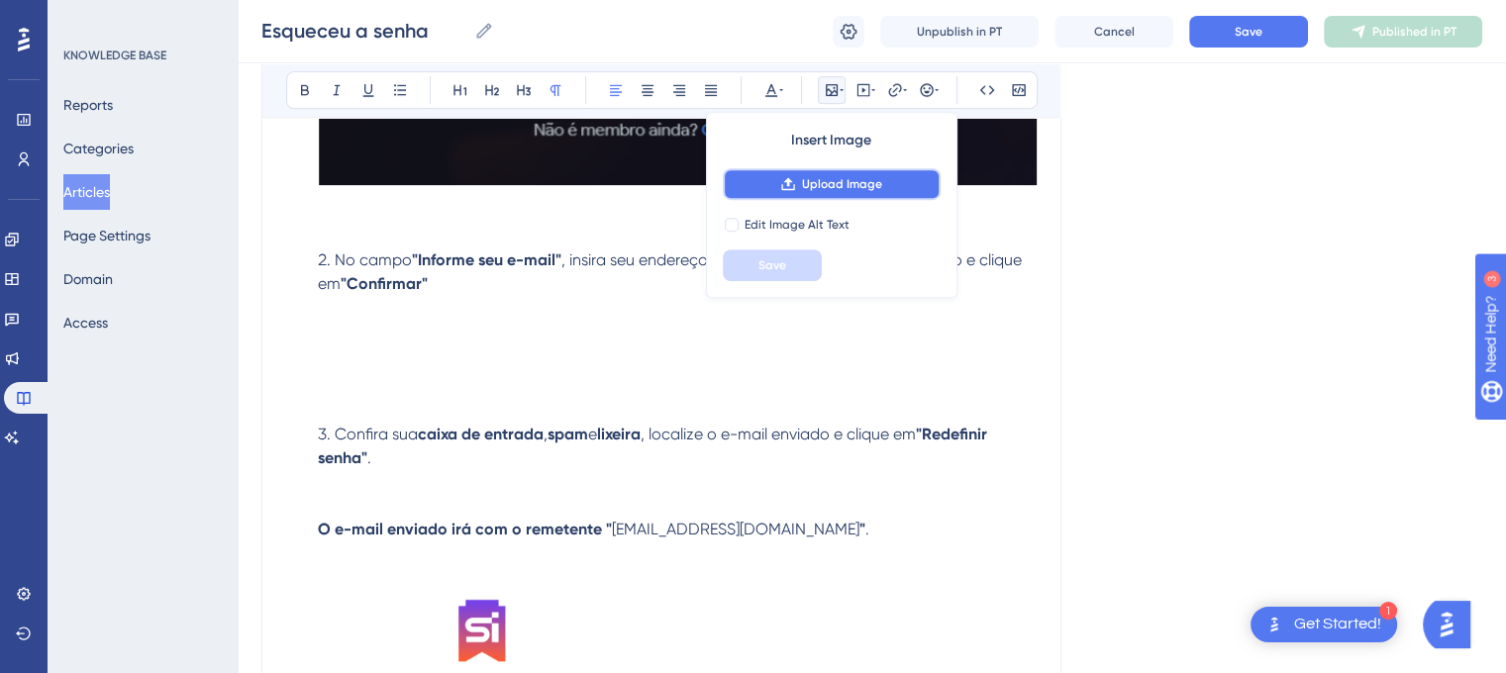
click at [840, 189] on span "Upload Image" at bounding box center [842, 184] width 80 height 16
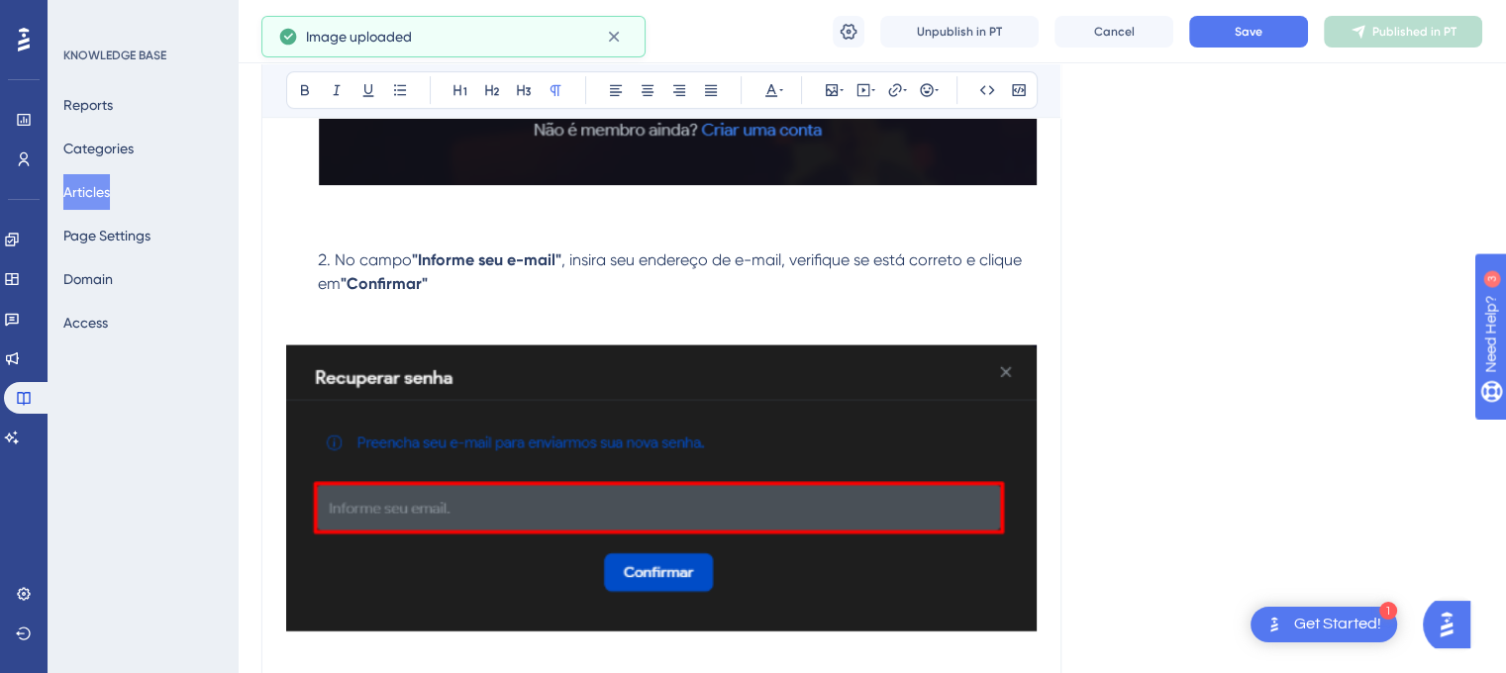
click at [328, 435] on img at bounding box center [661, 488] width 750 height 288
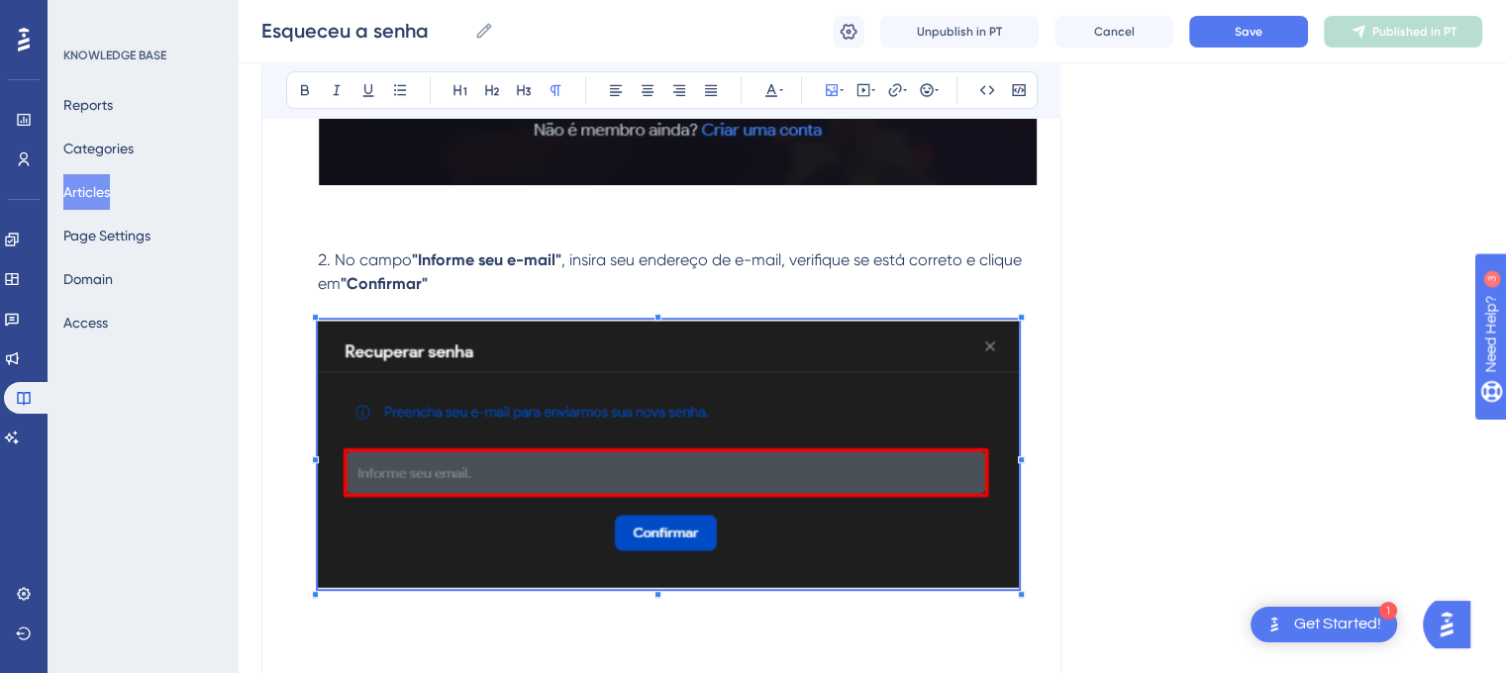
click at [333, 494] on span at bounding box center [668, 458] width 701 height 276
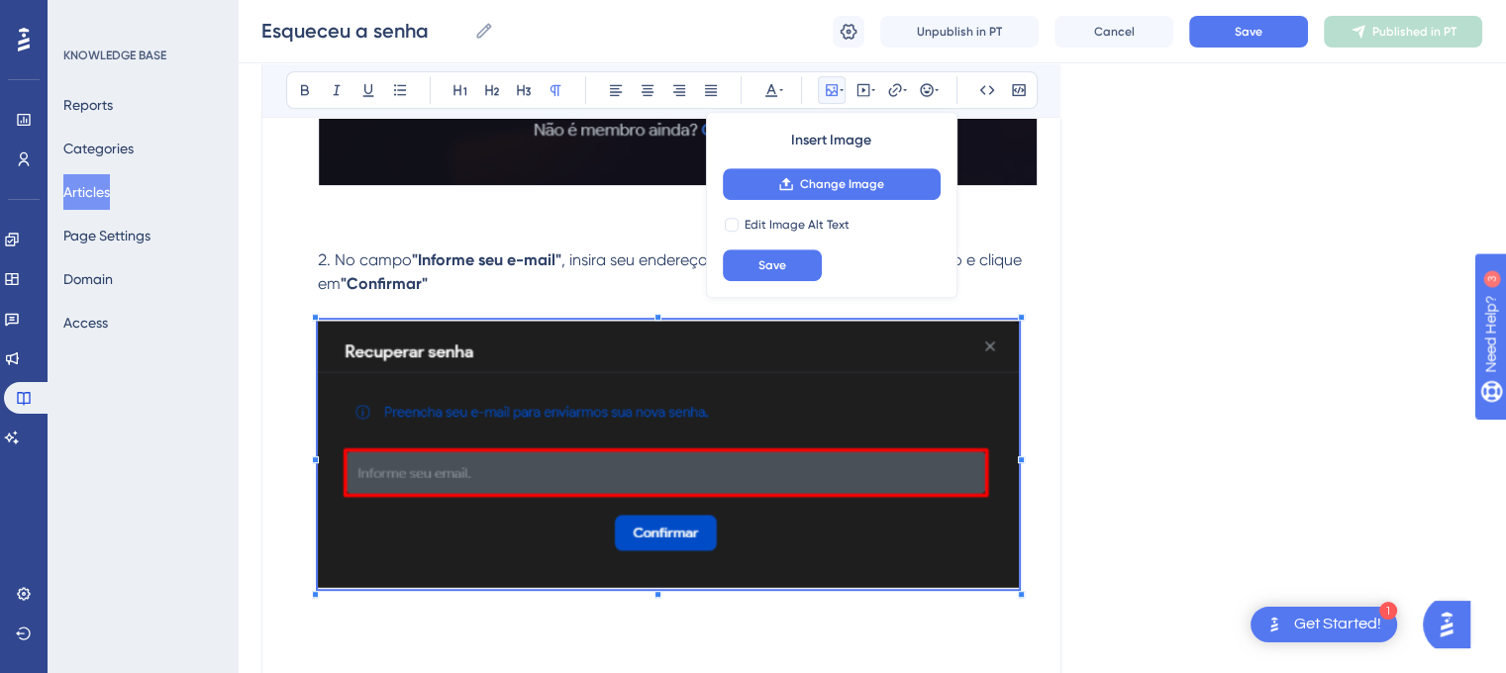
click at [1166, 330] on div "Language Portuguese (Default) Esqueceu a senha Bold Italic Underline Bullet Poi…" at bounding box center [871, 260] width 1221 height 2216
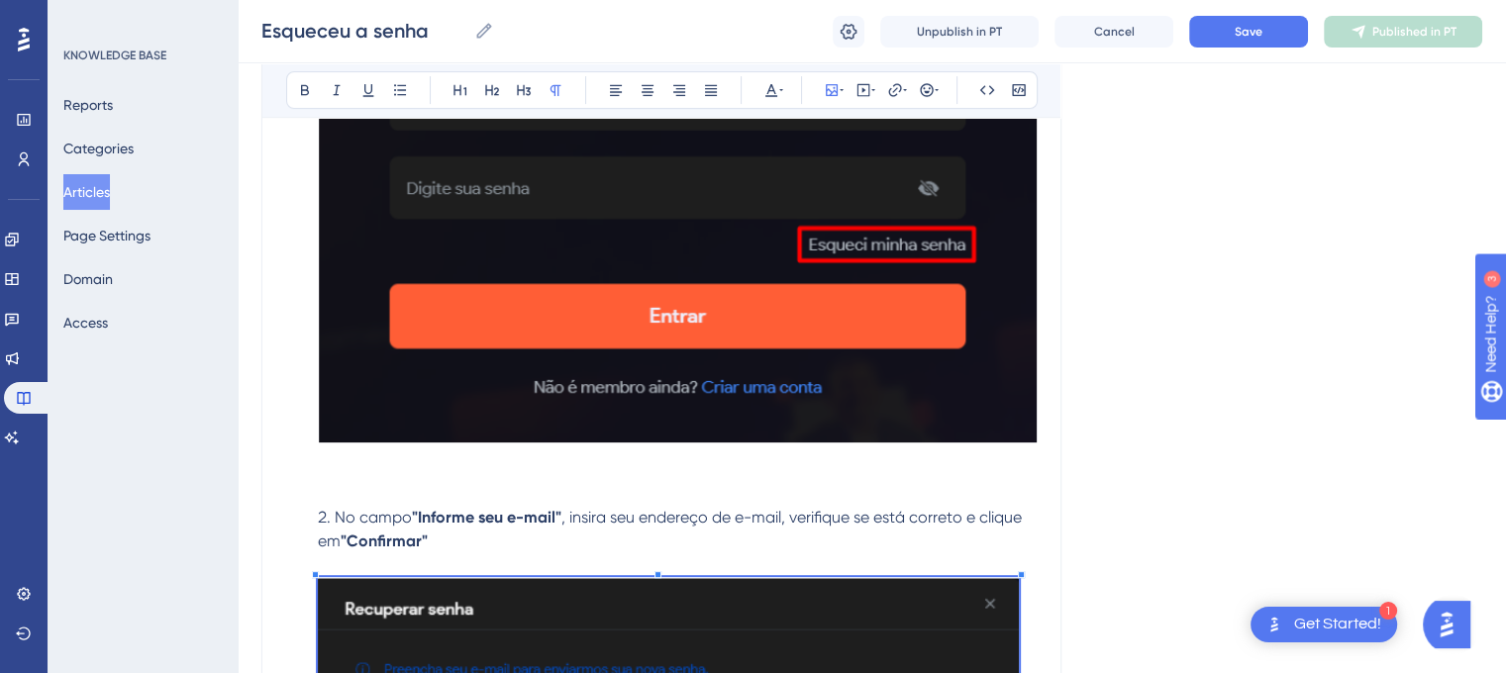
scroll to position [726, 0]
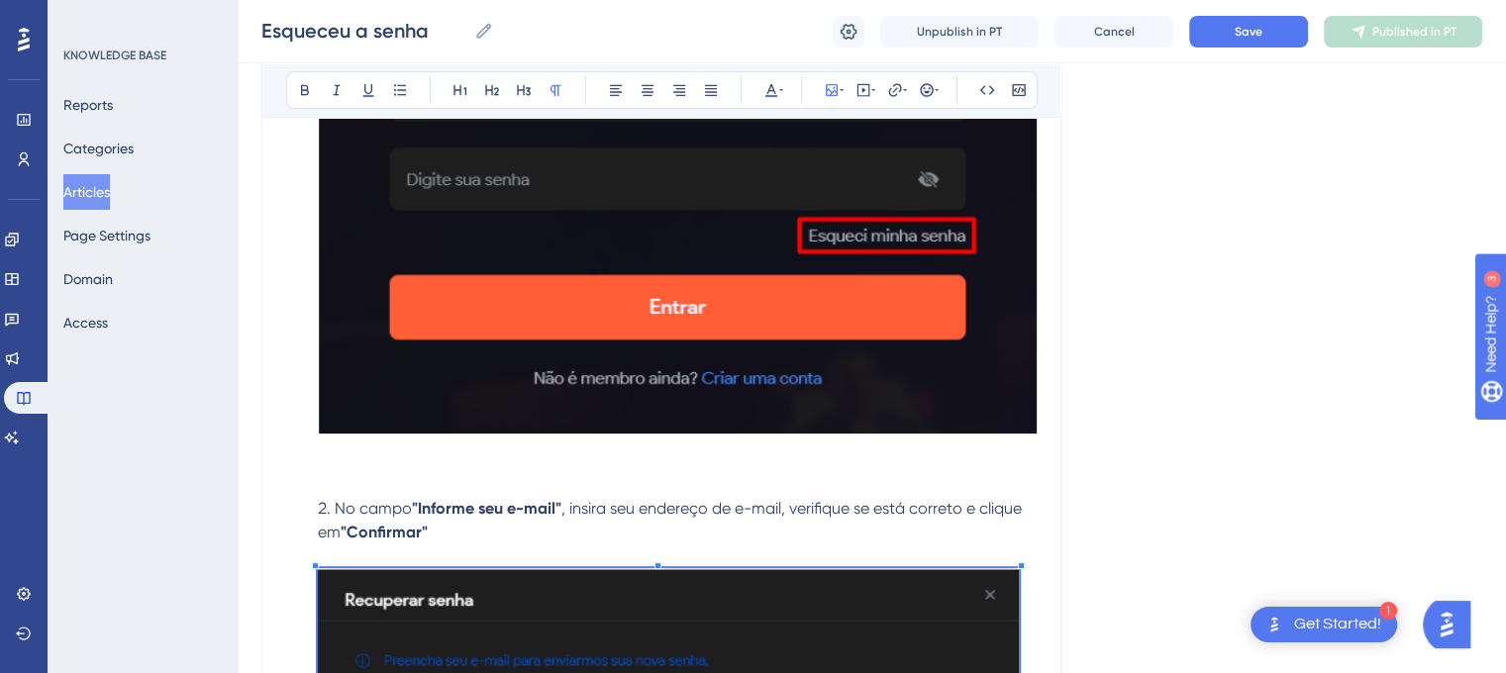
click at [853, 219] on img at bounding box center [677, 140] width 719 height 589
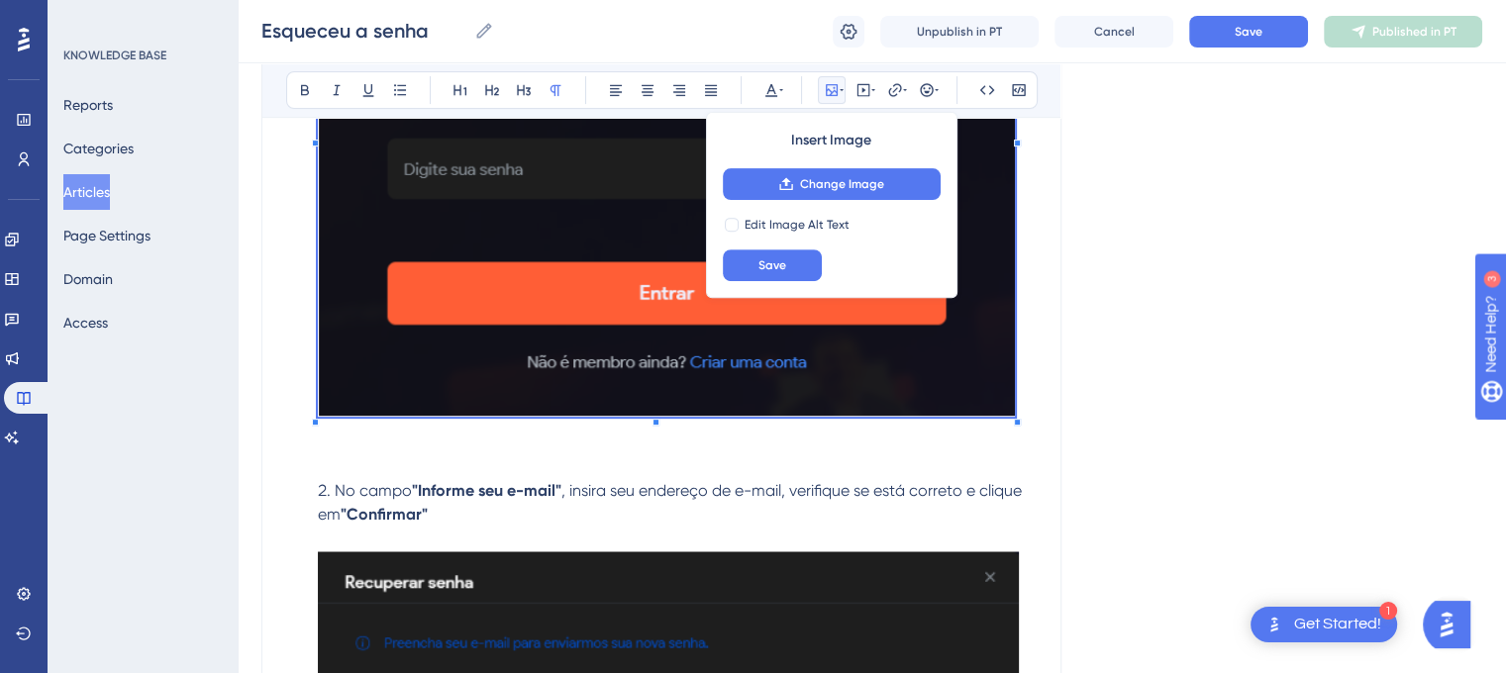
click at [1018, 158] on li "Na página inicial da SIEG Academy , basta clicar em "Esqueceu a senha" para ini…" at bounding box center [673, 75] width 727 height 697
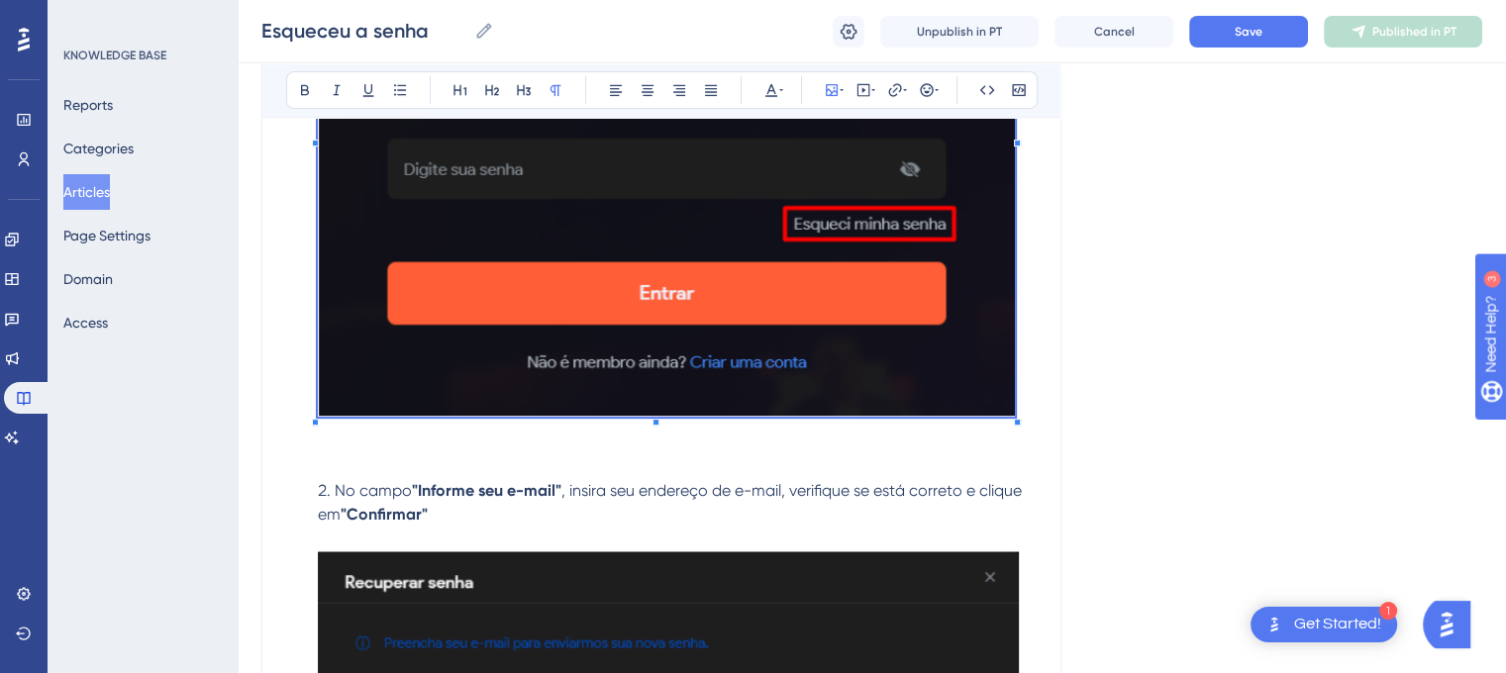
click at [1204, 380] on div "Language Portuguese (Default) Esqueceu a senha Bold Italic Underline Bullet Poi…" at bounding box center [871, 500] width 1221 height 2198
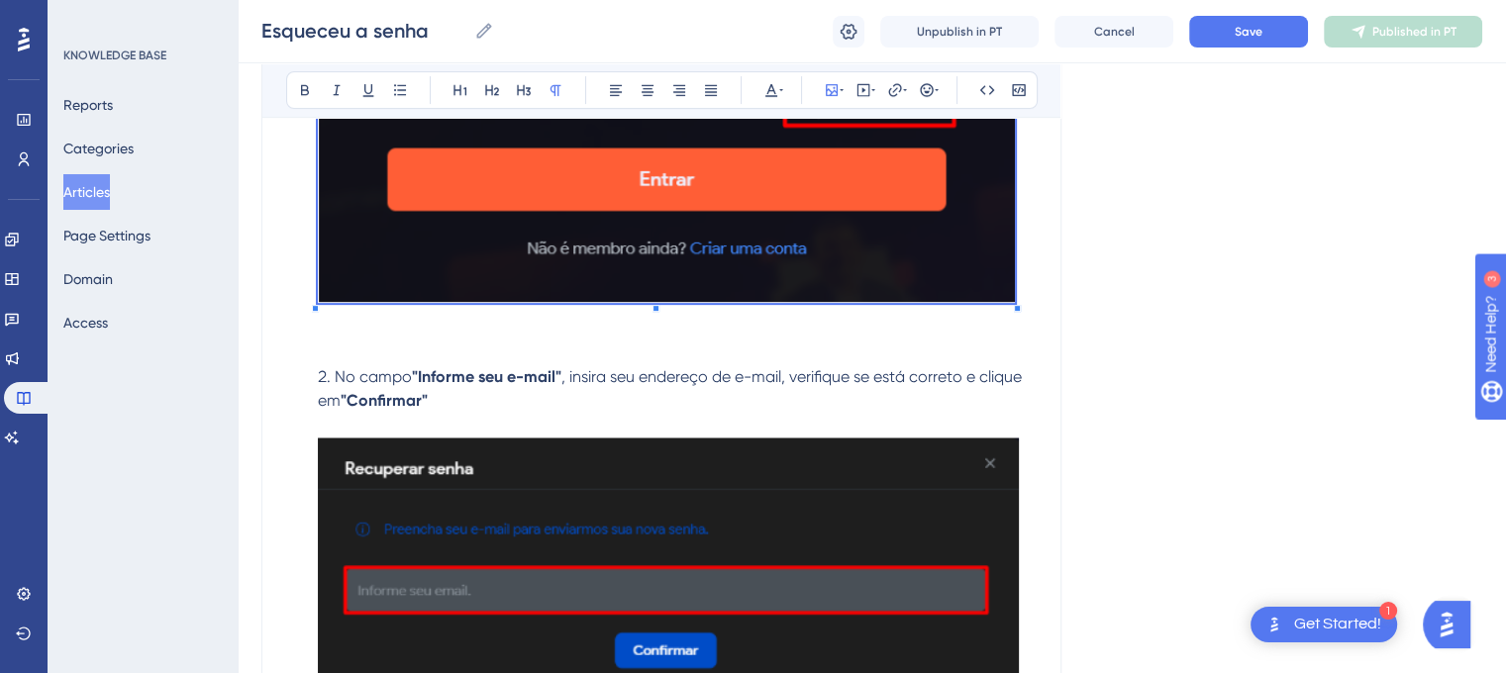
scroll to position [851, 0]
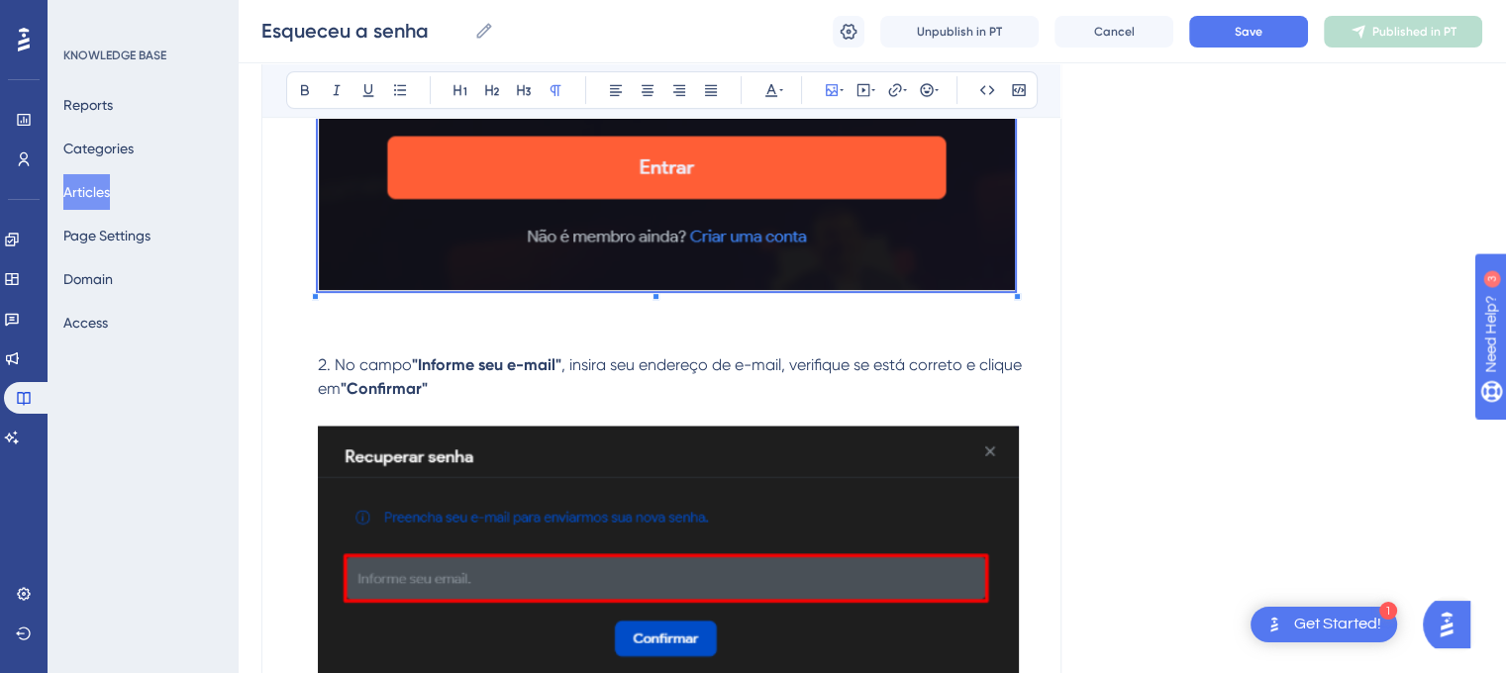
click at [895, 466] on img at bounding box center [668, 559] width 701 height 269
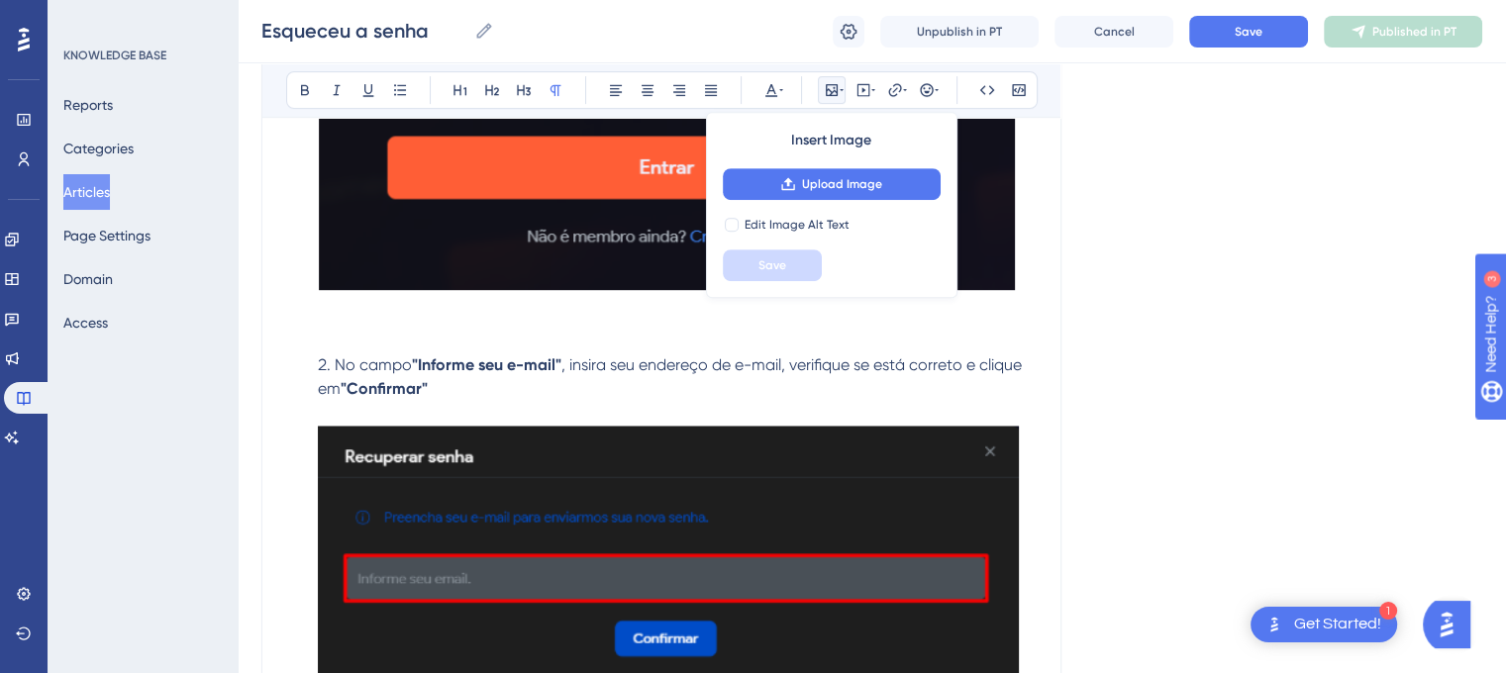
click at [1035, 332] on p at bounding box center [661, 322] width 750 height 48
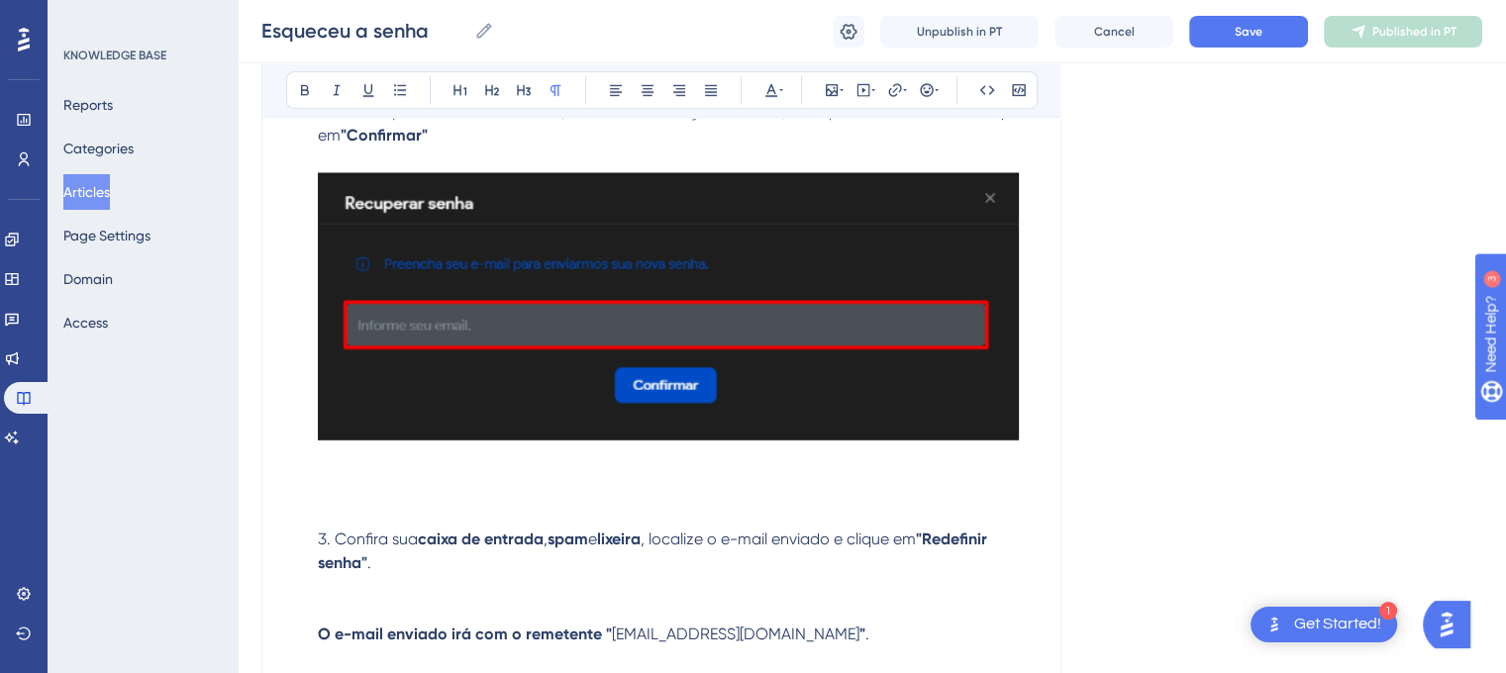
scroll to position [1167, 0]
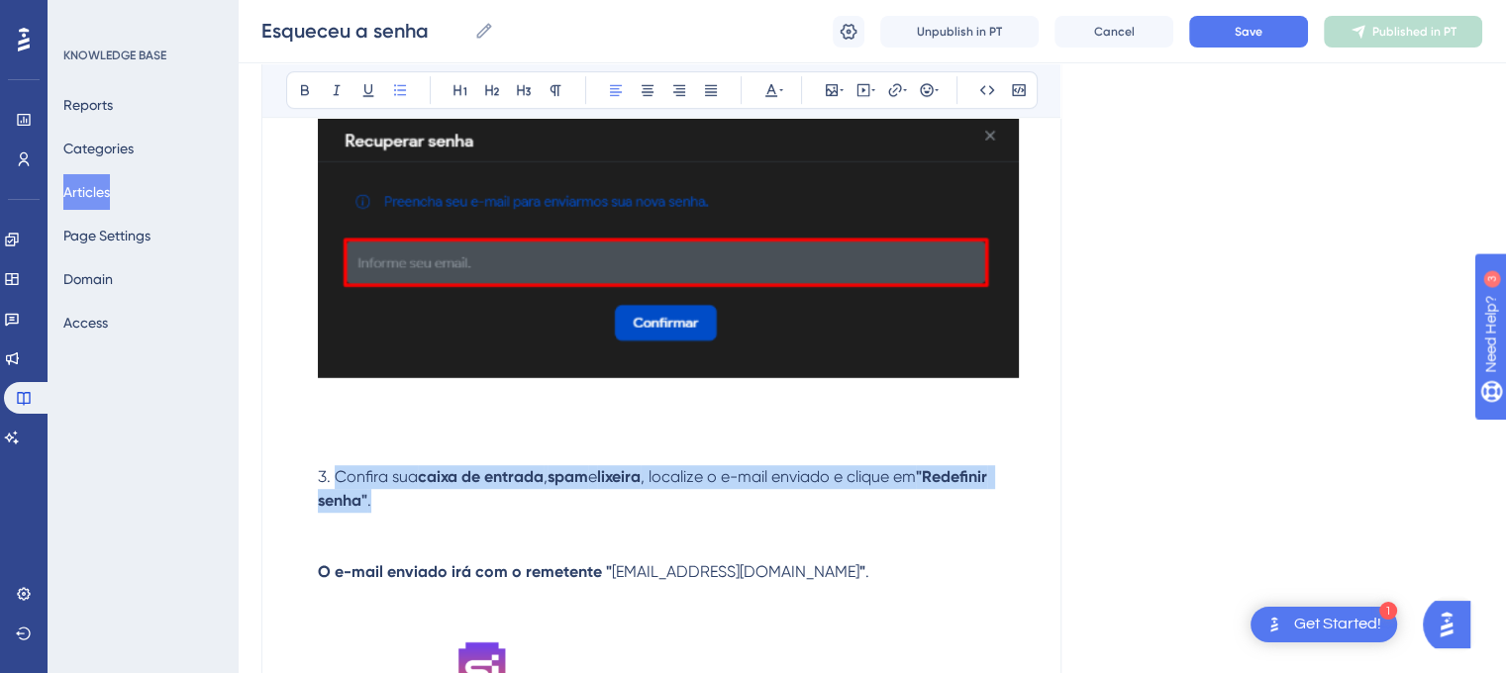
drag, startPoint x: 337, startPoint y: 478, endPoint x: 379, endPoint y: 507, distance: 51.4
click at [379, 507] on li "Confira sua caixa de entrada , spam e lixeira , localize o e-mail enviado e cli…" at bounding box center [673, 524] width 727 height 119
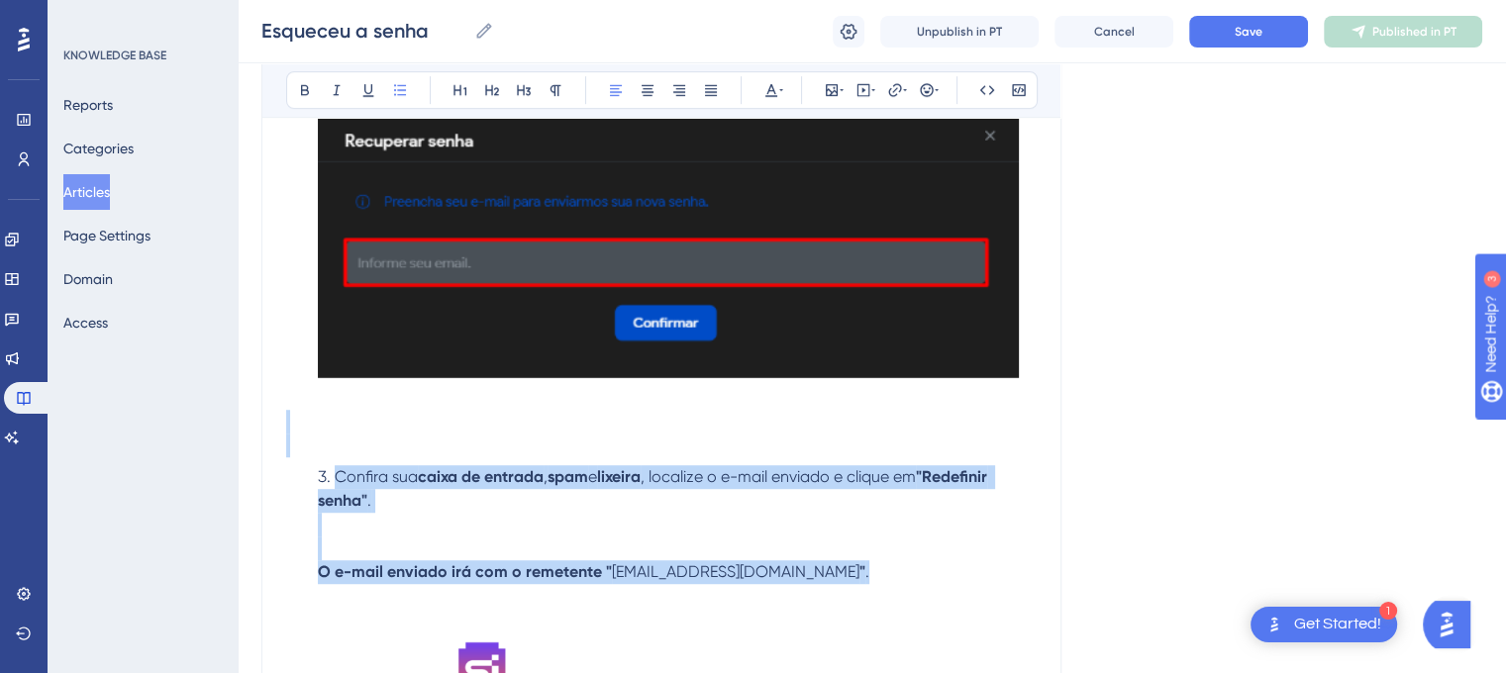
click at [379, 507] on li "Confira sua caixa de entrada , spam e lixeira , localize o e-mail enviado e cli…" at bounding box center [673, 524] width 727 height 119
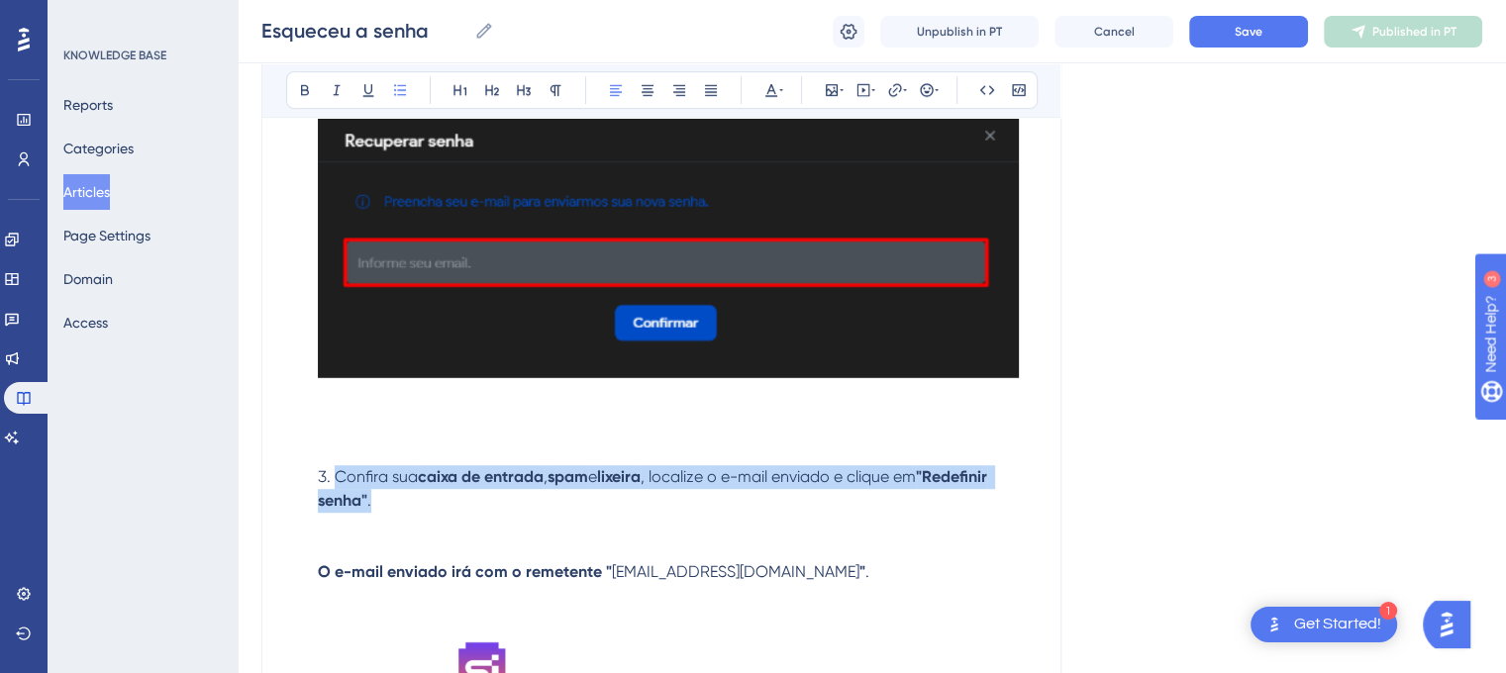
drag, startPoint x: 338, startPoint y: 472, endPoint x: 376, endPoint y: 510, distance: 53.9
click at [376, 510] on li "Confira sua caixa de entrada , spam e lixeira , localize o e-mail enviado e cli…" at bounding box center [673, 524] width 727 height 119
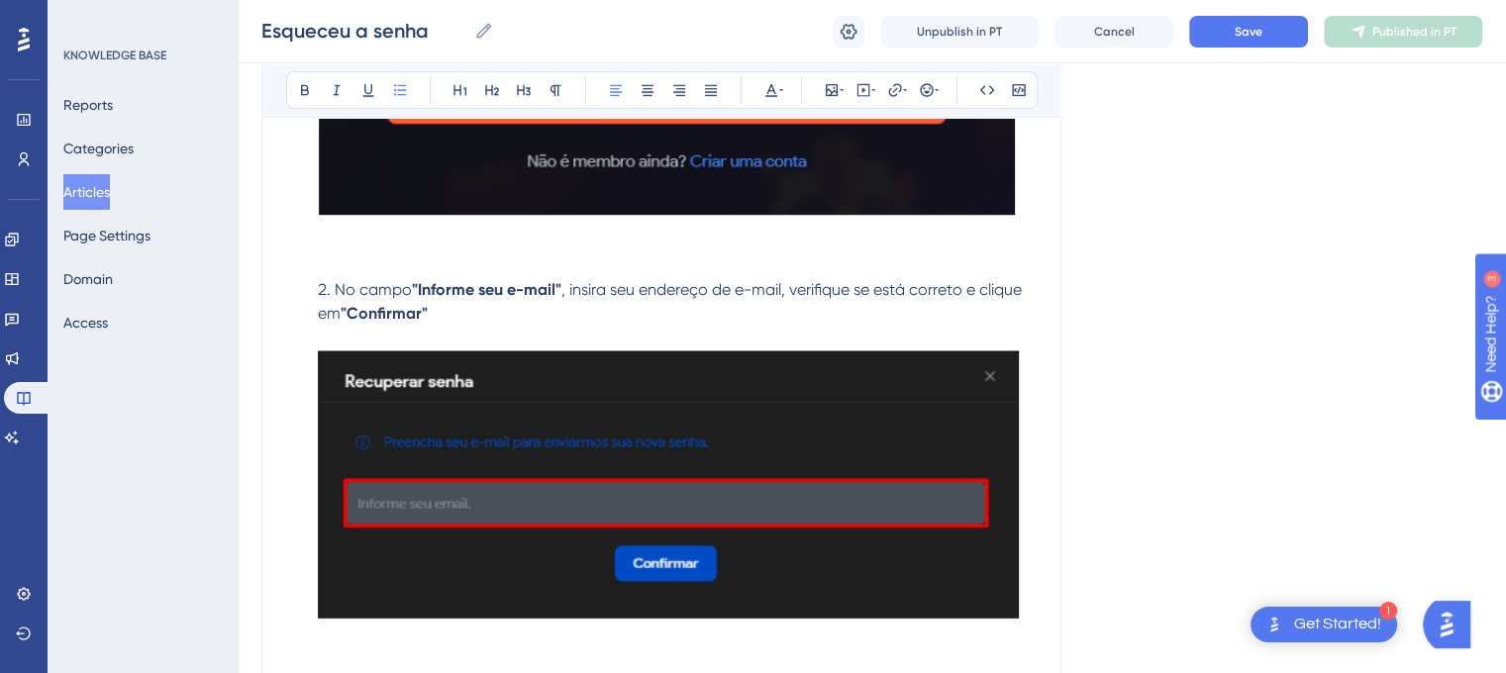
scroll to position [905, 0]
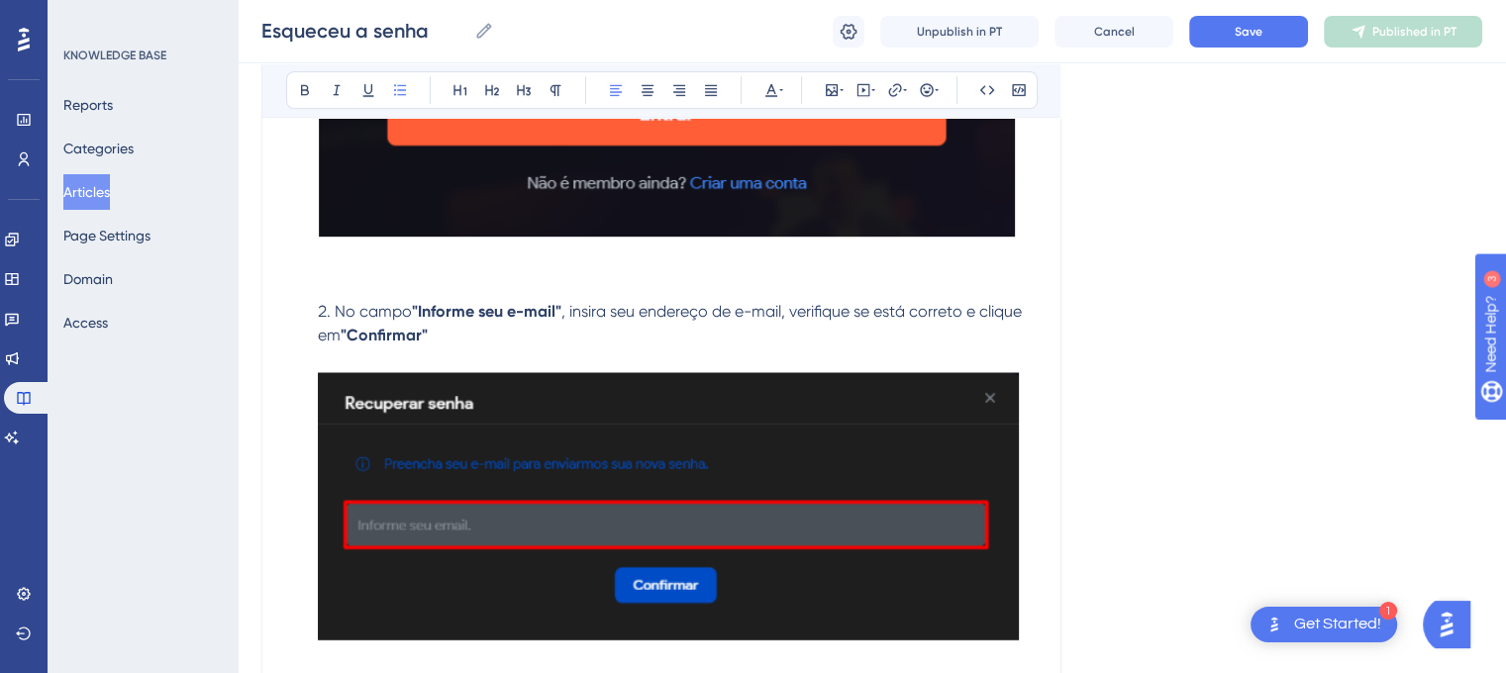
click at [889, 316] on span ", insira seu endereço de e-mail, verifique se está correto e clique em" at bounding box center [672, 323] width 708 height 43
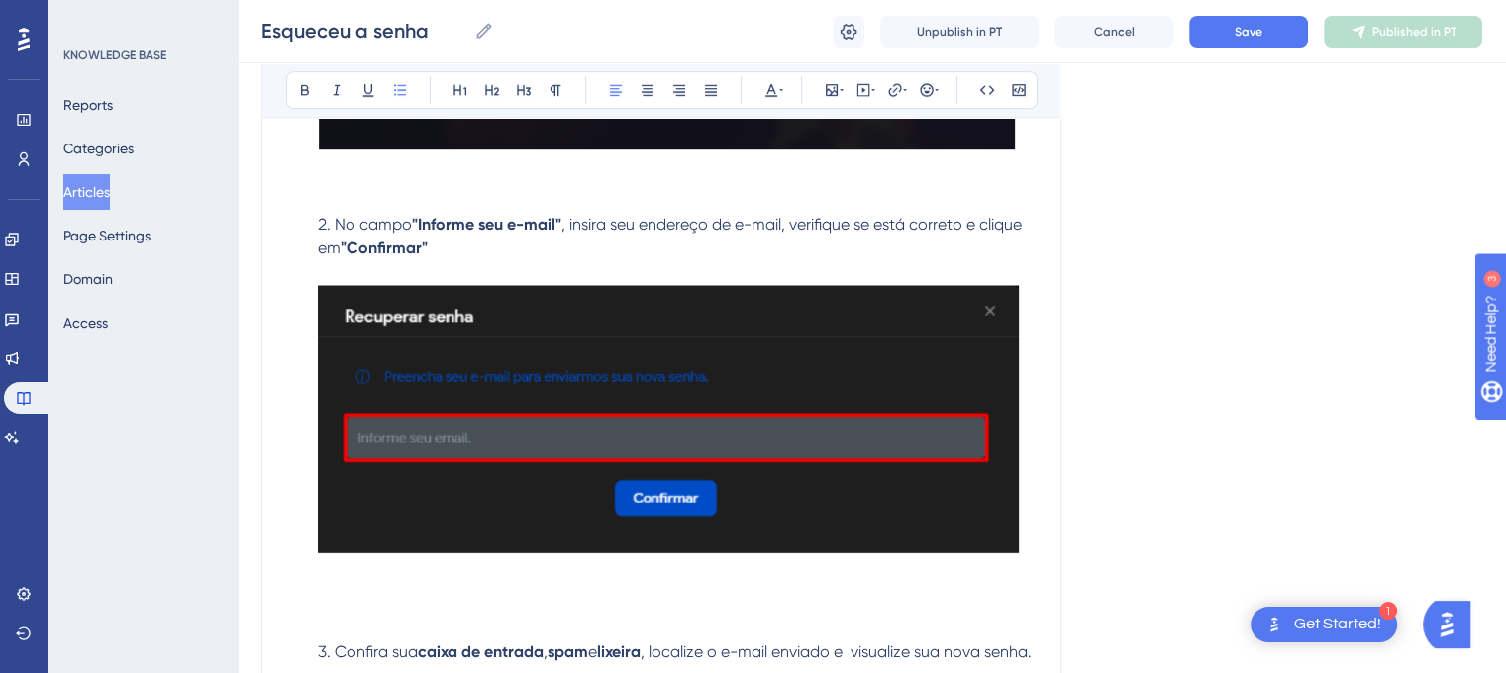
scroll to position [986, 0]
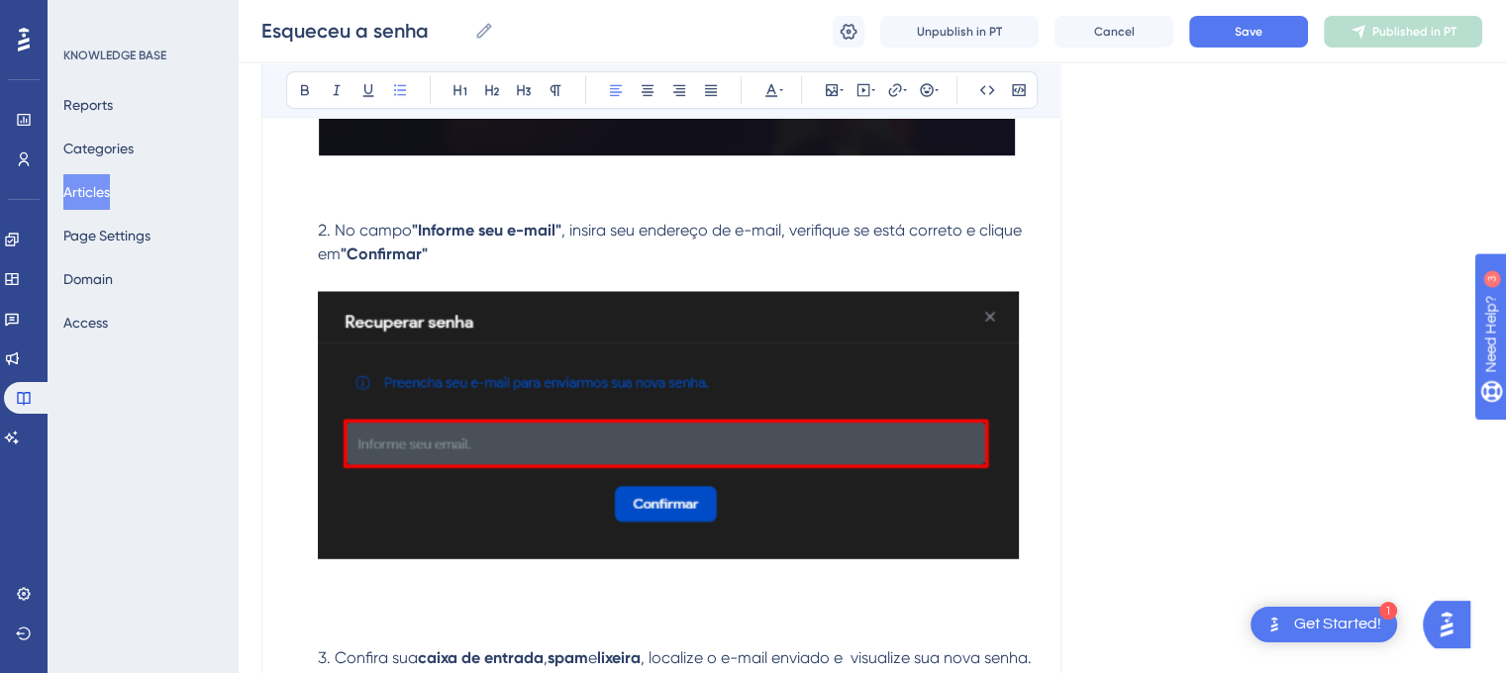
click at [942, 343] on img at bounding box center [668, 424] width 701 height 269
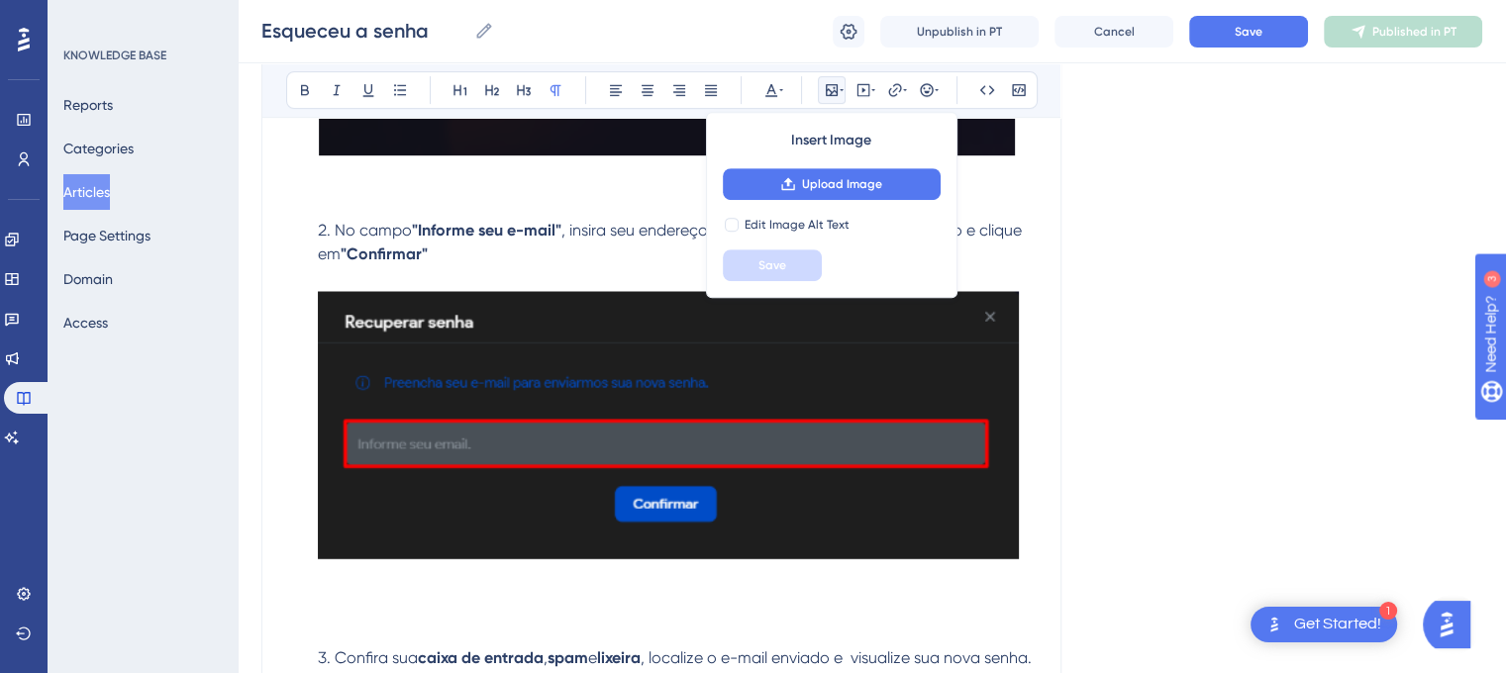
drag, startPoint x: 1024, startPoint y: 435, endPoint x: 1039, endPoint y: 436, distance: 14.9
click at [1039, 436] on div "Esqueceu a senha Bold Italic Underline Bullet Point Heading 1 Heading 2 Heading…" at bounding box center [661, 216] width 800 height 1960
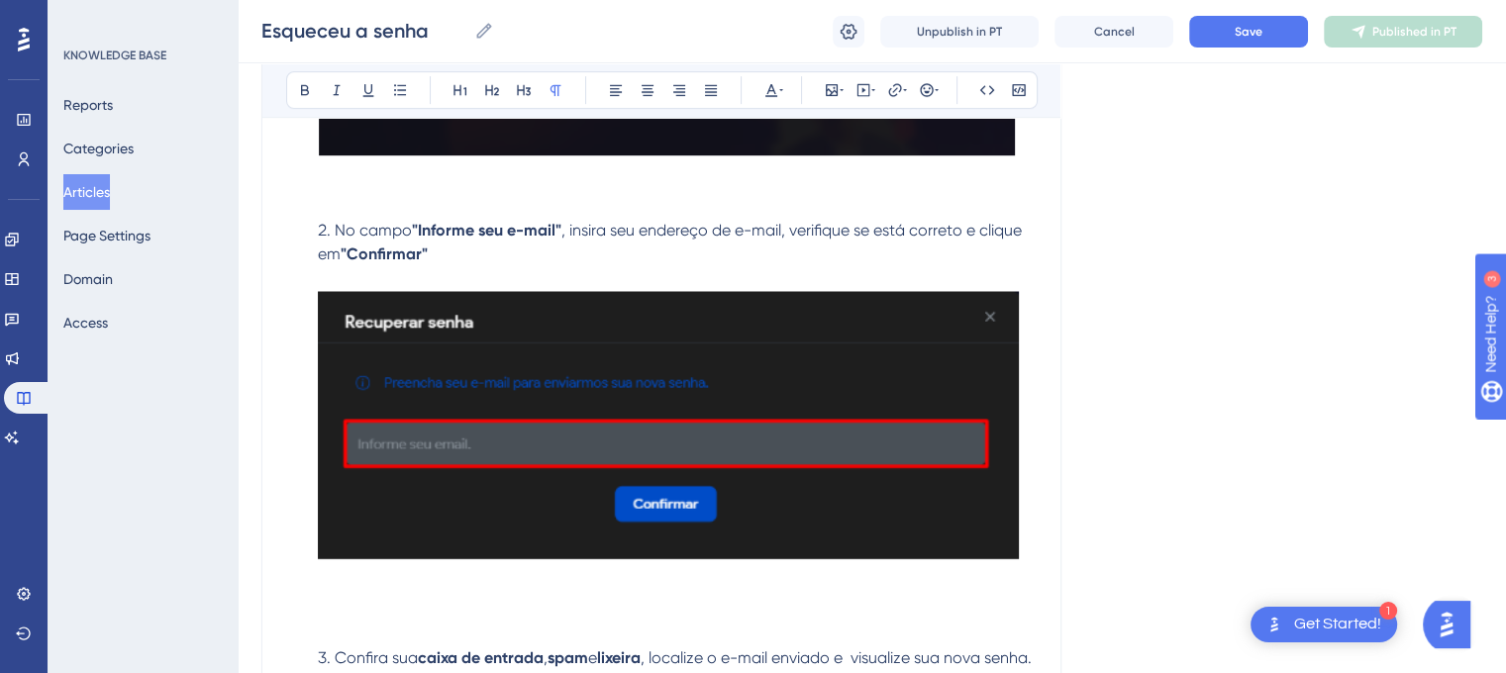
click at [1006, 423] on img at bounding box center [668, 424] width 701 height 269
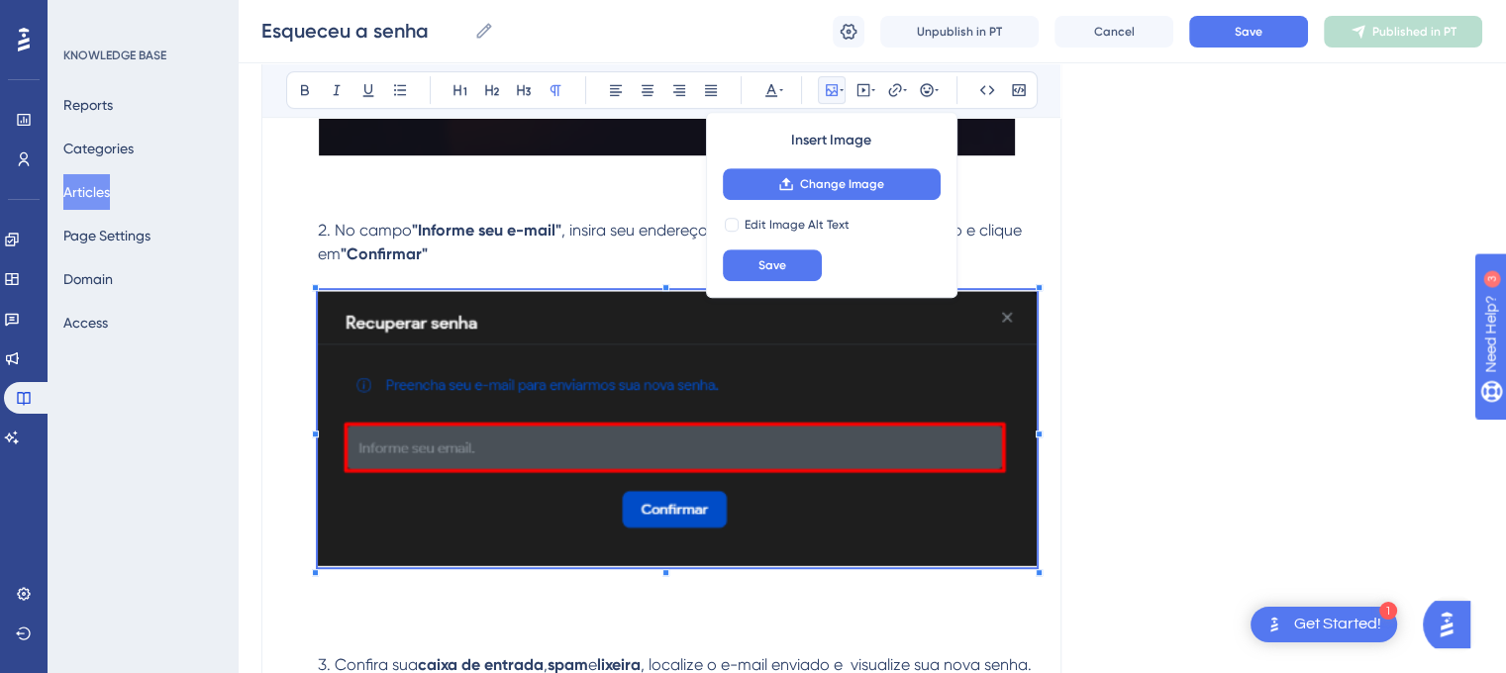
click at [1038, 435] on div at bounding box center [1039, 434] width 7 height 7
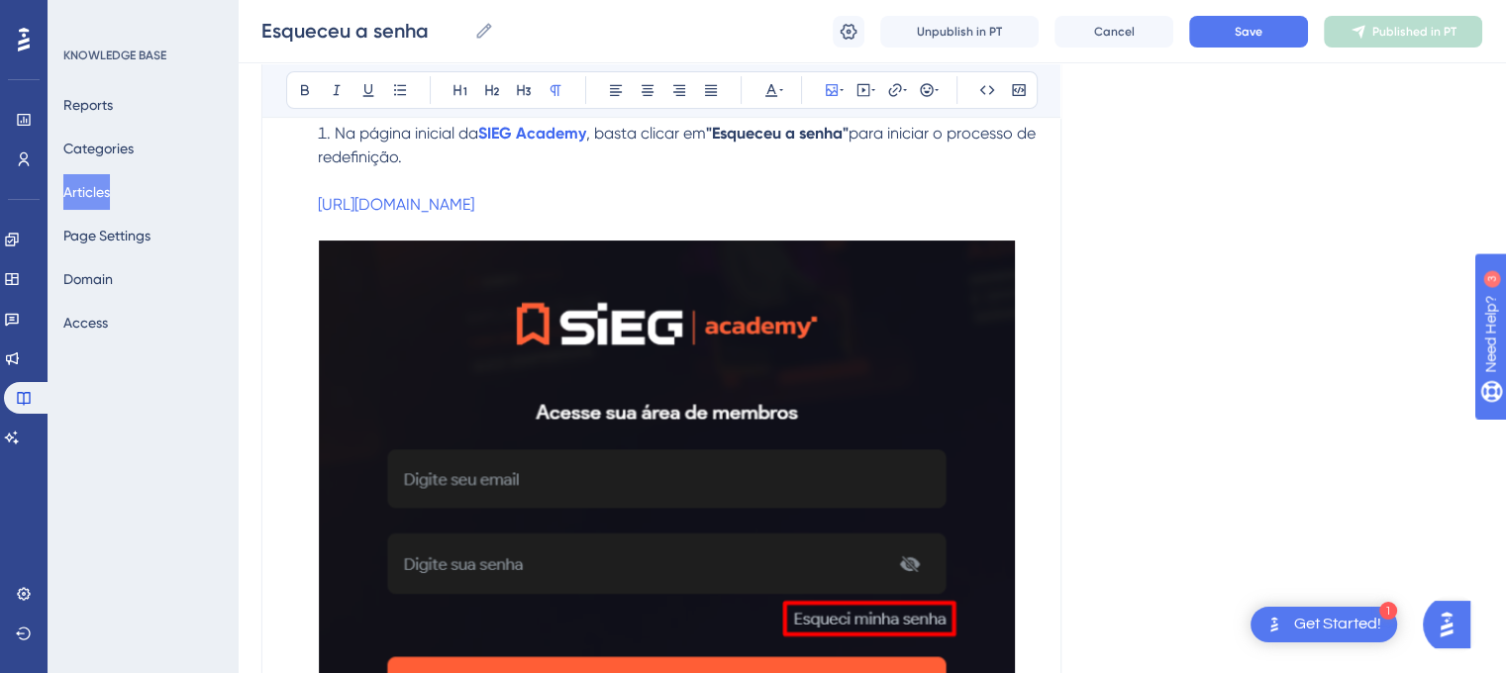
scroll to position [321, 0]
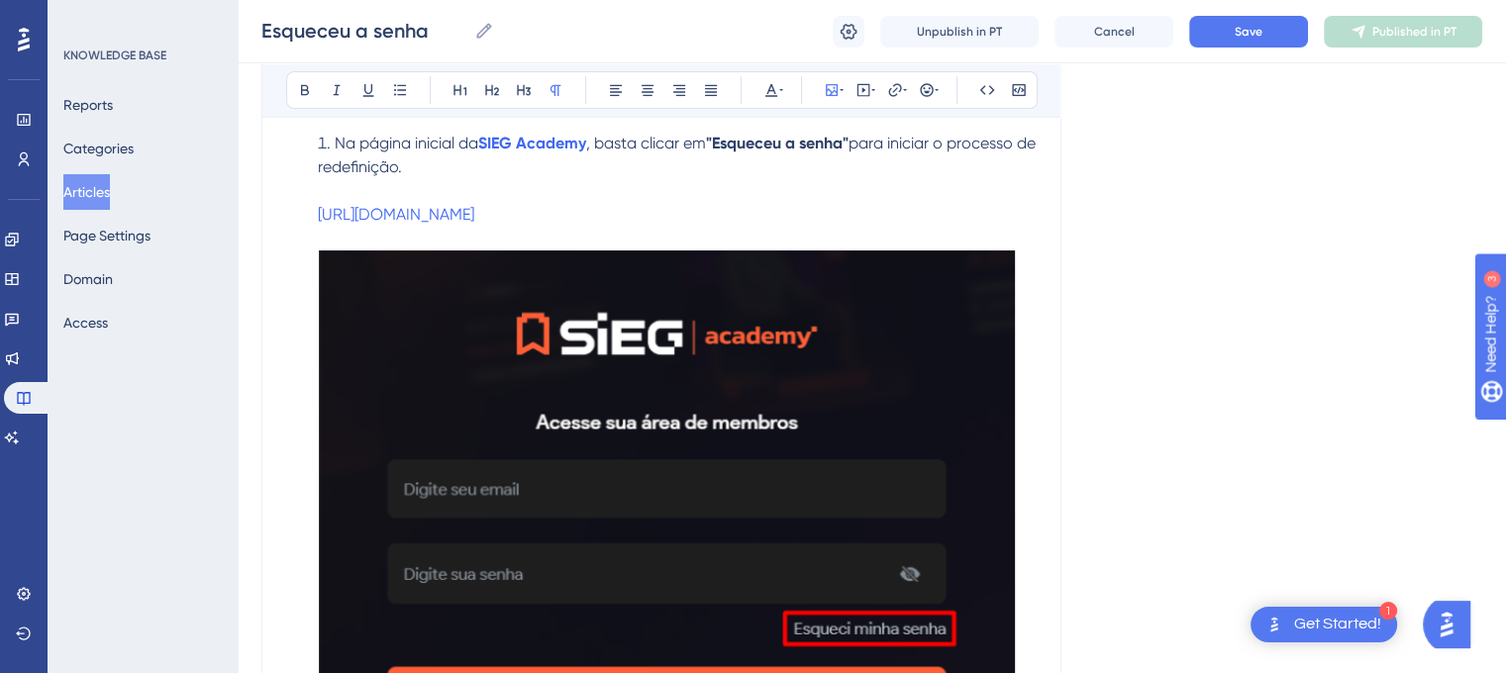
click at [885, 472] on img at bounding box center [666, 535] width 697 height 571
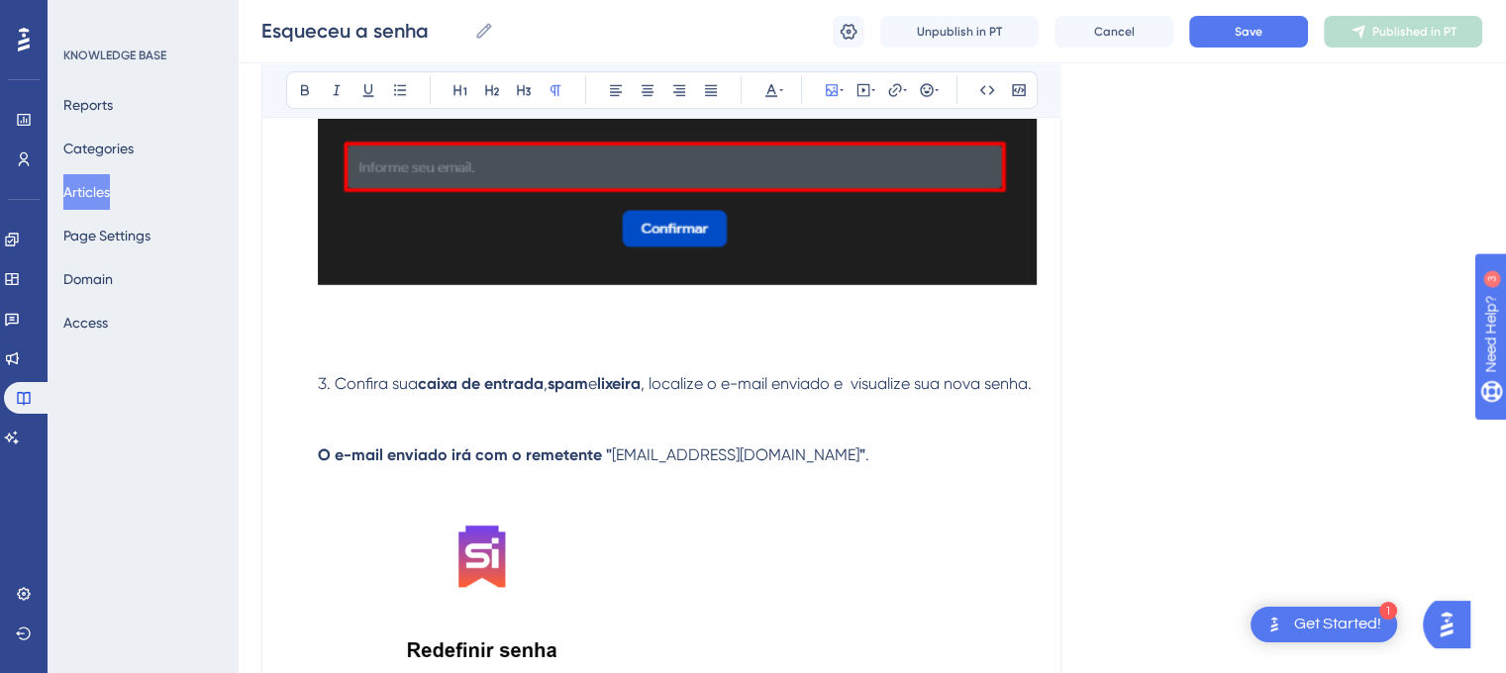
scroll to position [1309, 0]
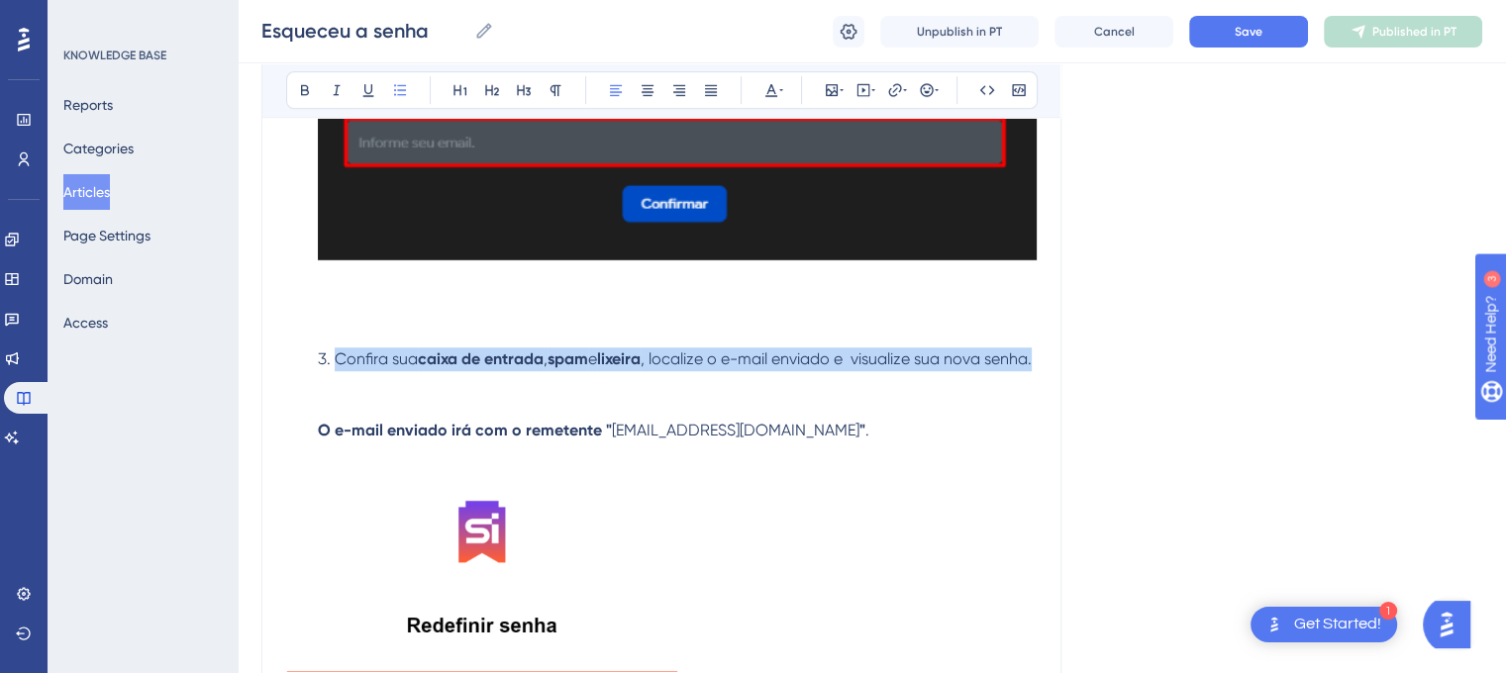
drag, startPoint x: 336, startPoint y: 363, endPoint x: 366, endPoint y: 386, distance: 38.2
click at [366, 386] on li "Confira sua caixa de entrada , spam e lixeira , localize o e-mail enviado e vis…" at bounding box center [673, 395] width 727 height 95
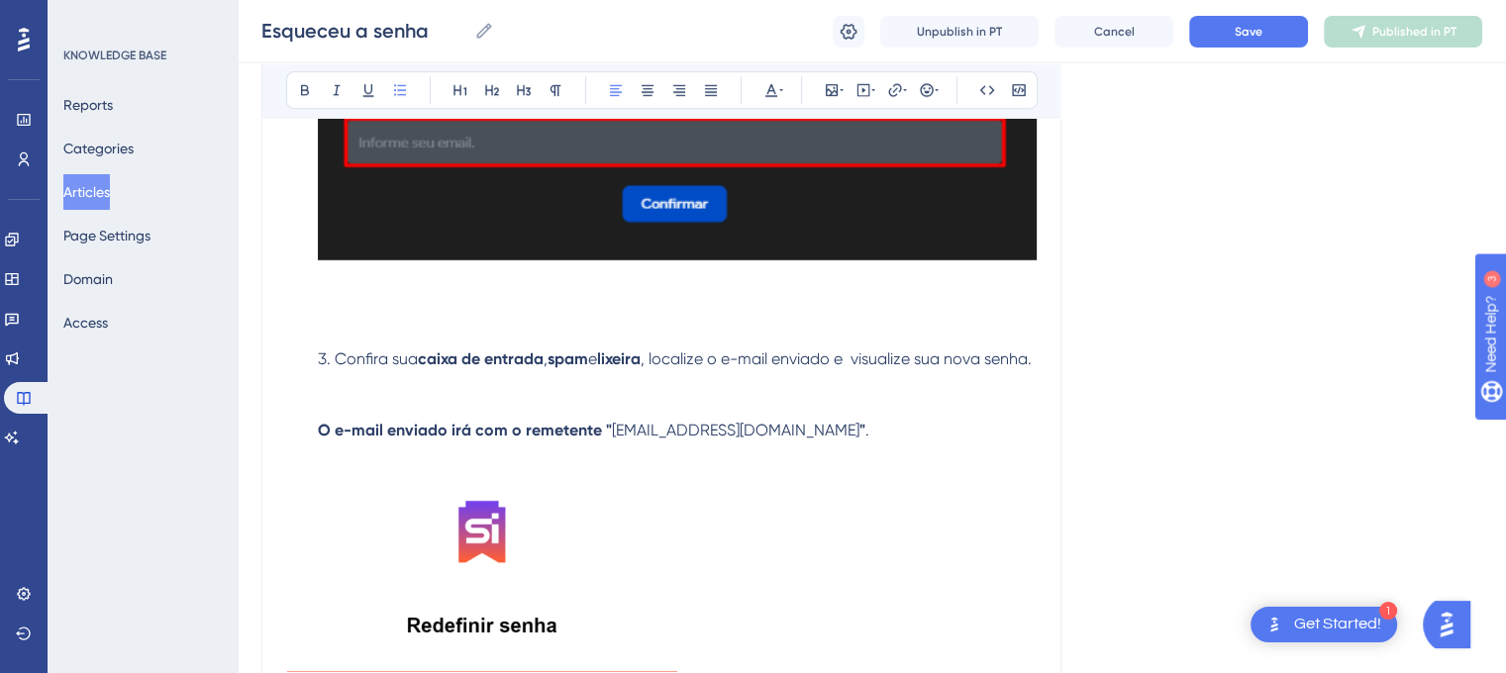
click at [871, 364] on span ", localize o e-mail enviado e visualize sua nova senha." at bounding box center [836, 359] width 391 height 19
click at [0, 0] on lt-span "Remover espaço branco adicional" at bounding box center [0, 0] width 0 height 0
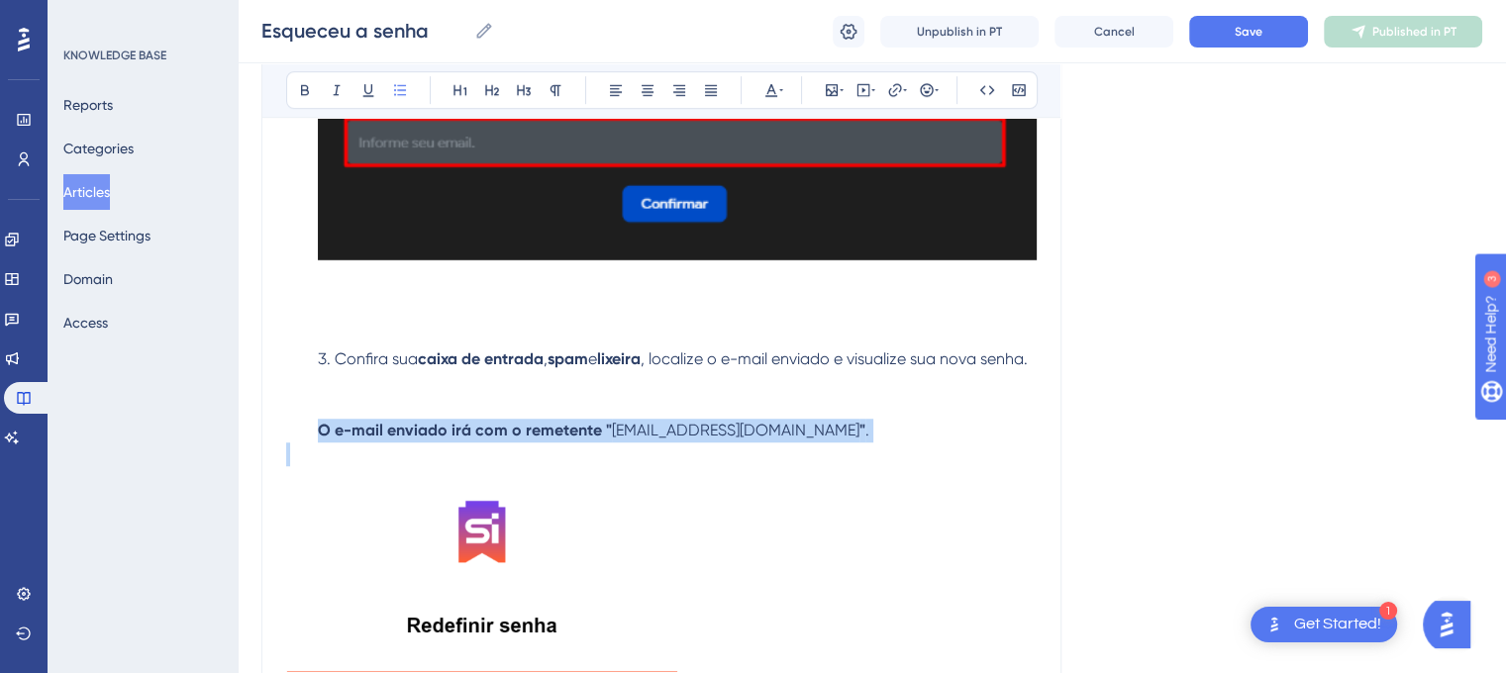
drag, startPoint x: 319, startPoint y: 453, endPoint x: 796, endPoint y: 479, distance: 477.9
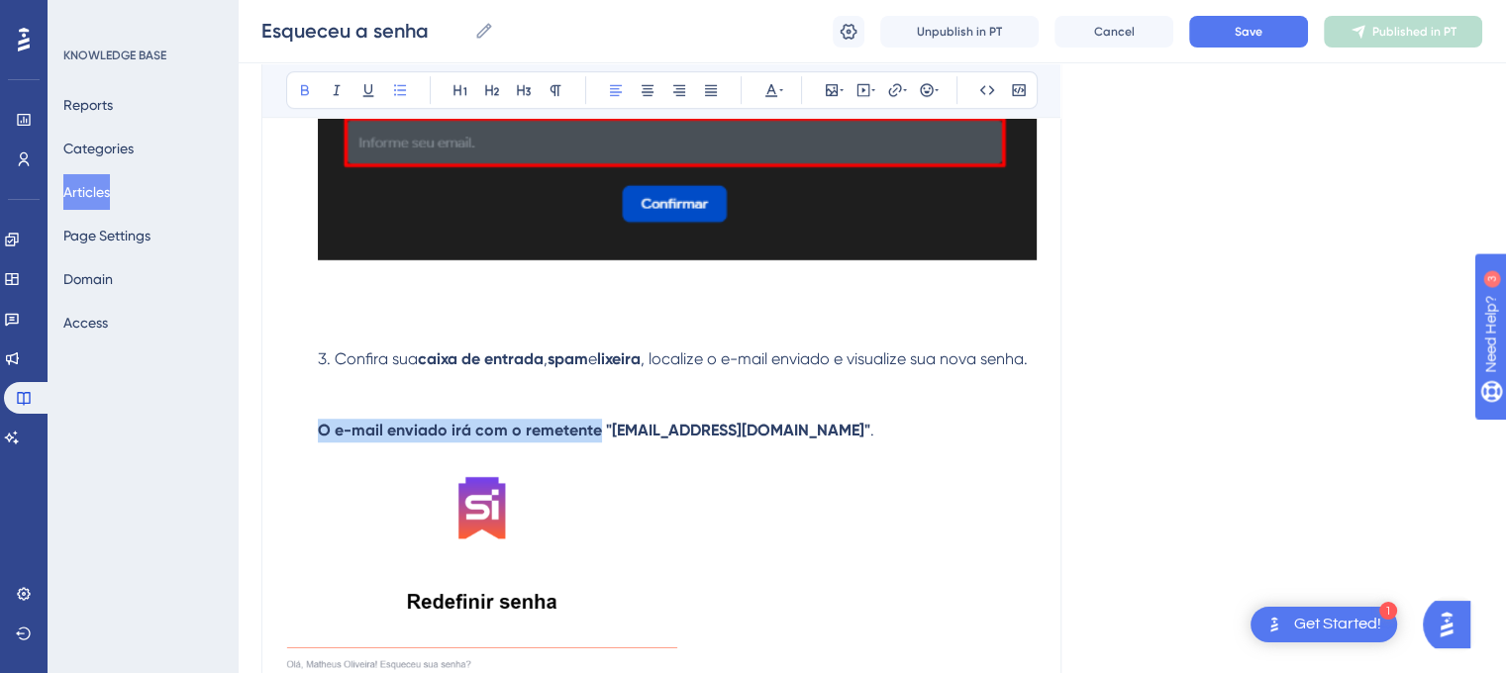
drag, startPoint x: 315, startPoint y: 451, endPoint x: 599, endPoint y: 456, distance: 284.2
click at [599, 443] on li "Confira sua caixa de entrada , spam e lixeira , localize o e-mail enviado e vis…" at bounding box center [673, 395] width 727 height 95
click at [305, 93] on icon at bounding box center [305, 90] width 16 height 16
click at [874, 443] on li "Confira sua caixa de entrada , spam e lixeira , localize o e-mail enviado e vis…" at bounding box center [673, 395] width 727 height 95
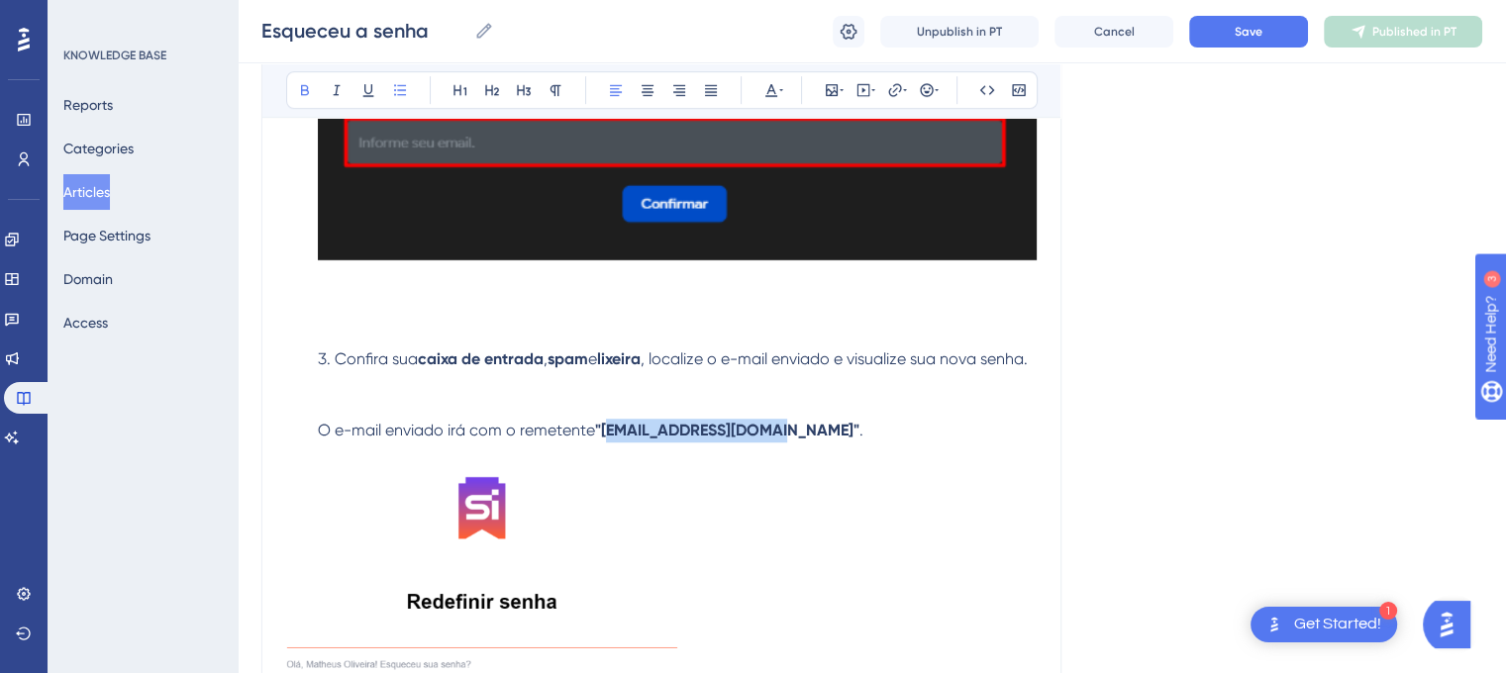
drag, startPoint x: 605, startPoint y: 456, endPoint x: 776, endPoint y: 462, distance: 171.4
click at [776, 440] on strong ""[EMAIL_ADDRESS][DOMAIN_NAME]"" at bounding box center [727, 430] width 264 height 19
copy strong "[EMAIL_ADDRESS][DOMAIN_NAME]"
click at [866, 443] on li "Confira sua caixa de entrada , spam e lixeira , localize o e-mail enviado e vis…" at bounding box center [673, 395] width 727 height 95
click at [601, 440] on strong ""[EMAIL_ADDRESS][DOMAIN_NAME]"" at bounding box center [727, 430] width 264 height 19
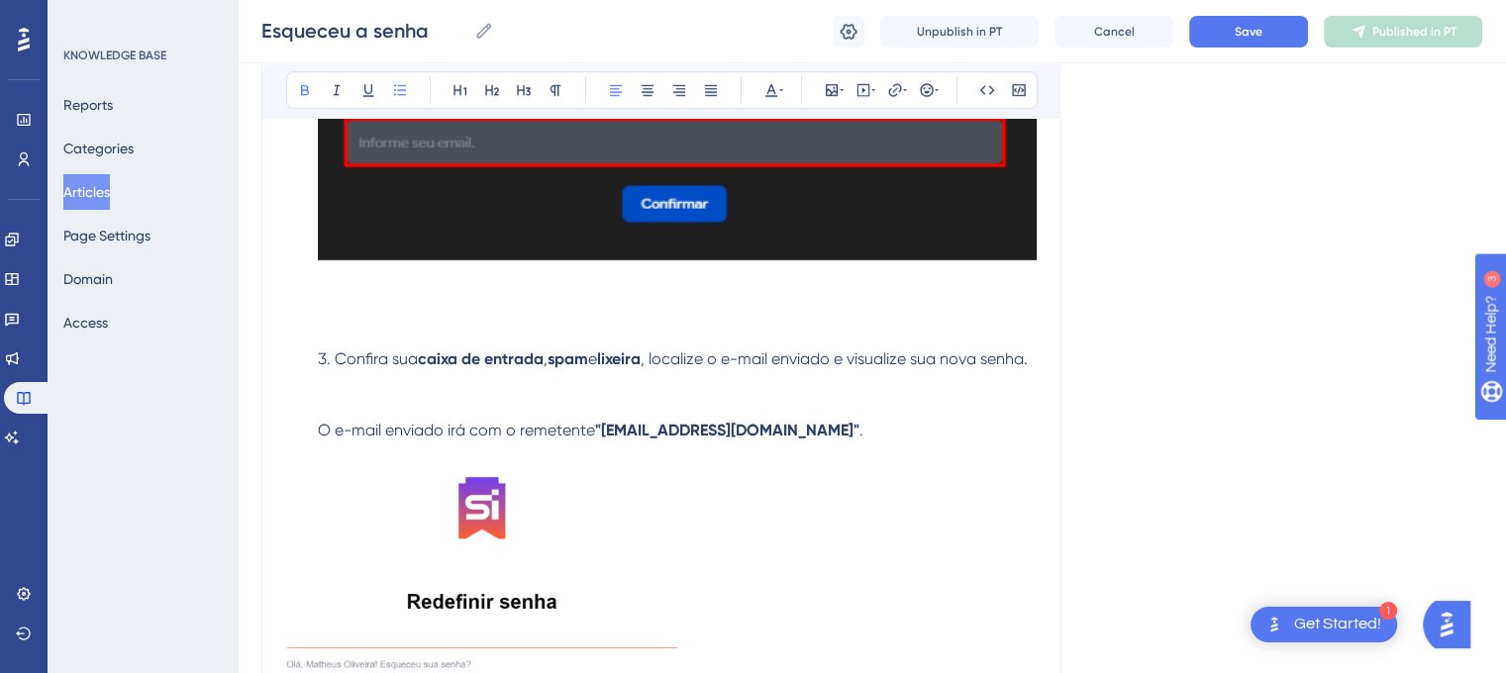
click at [0, 0] on lt-span "Corrigir todas as aspas." at bounding box center [0, 0] width 0 height 0
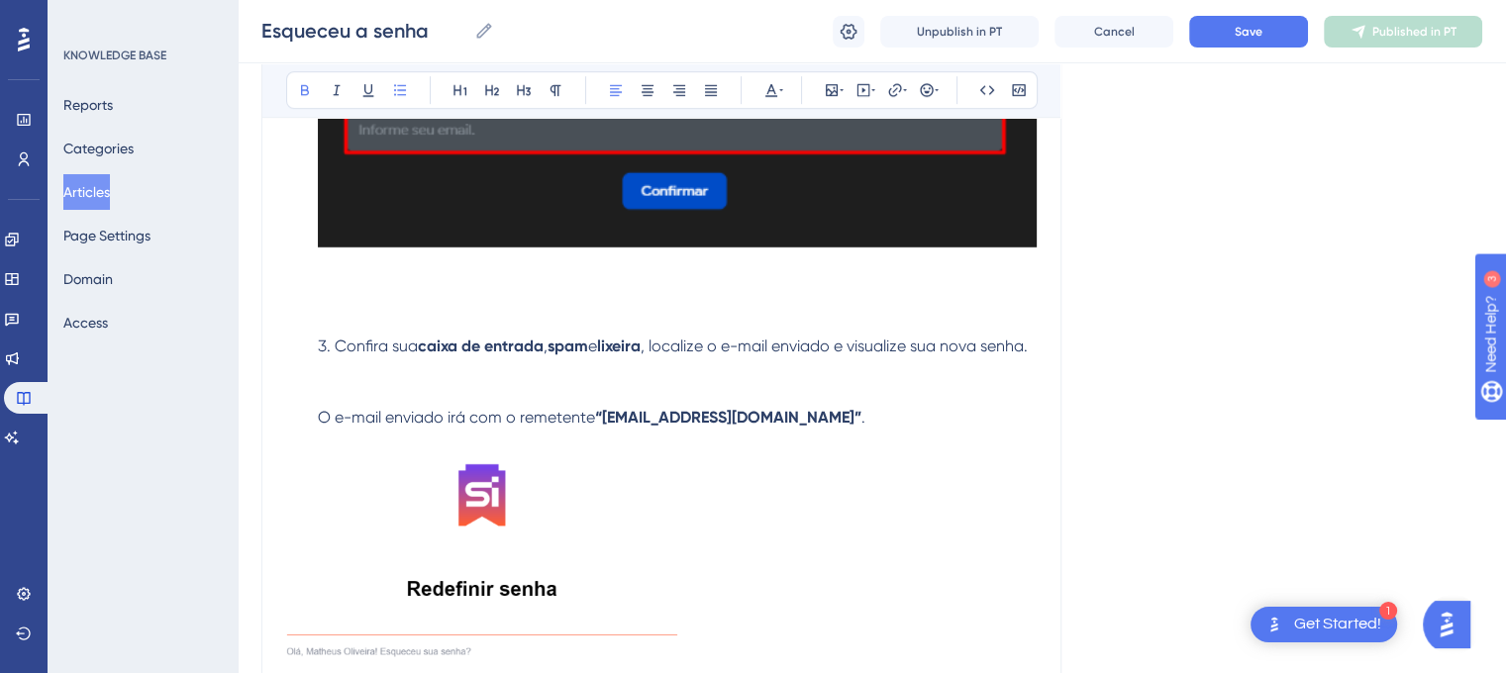
scroll to position [1351, 0]
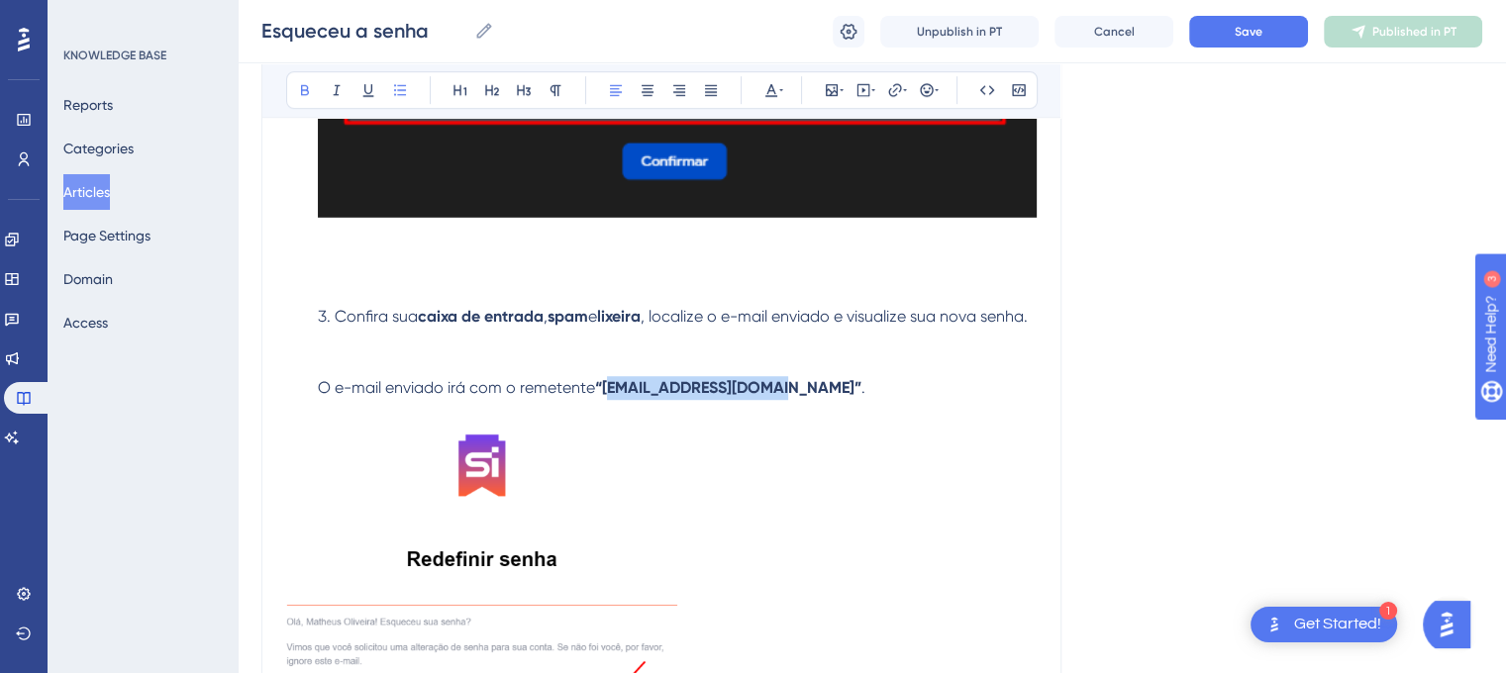
drag, startPoint x: 606, startPoint y: 409, endPoint x: 777, endPoint y: 411, distance: 171.3
click at [777, 397] on strong "“[EMAIL_ADDRESS][DOMAIN_NAME]”" at bounding box center [728, 387] width 266 height 19
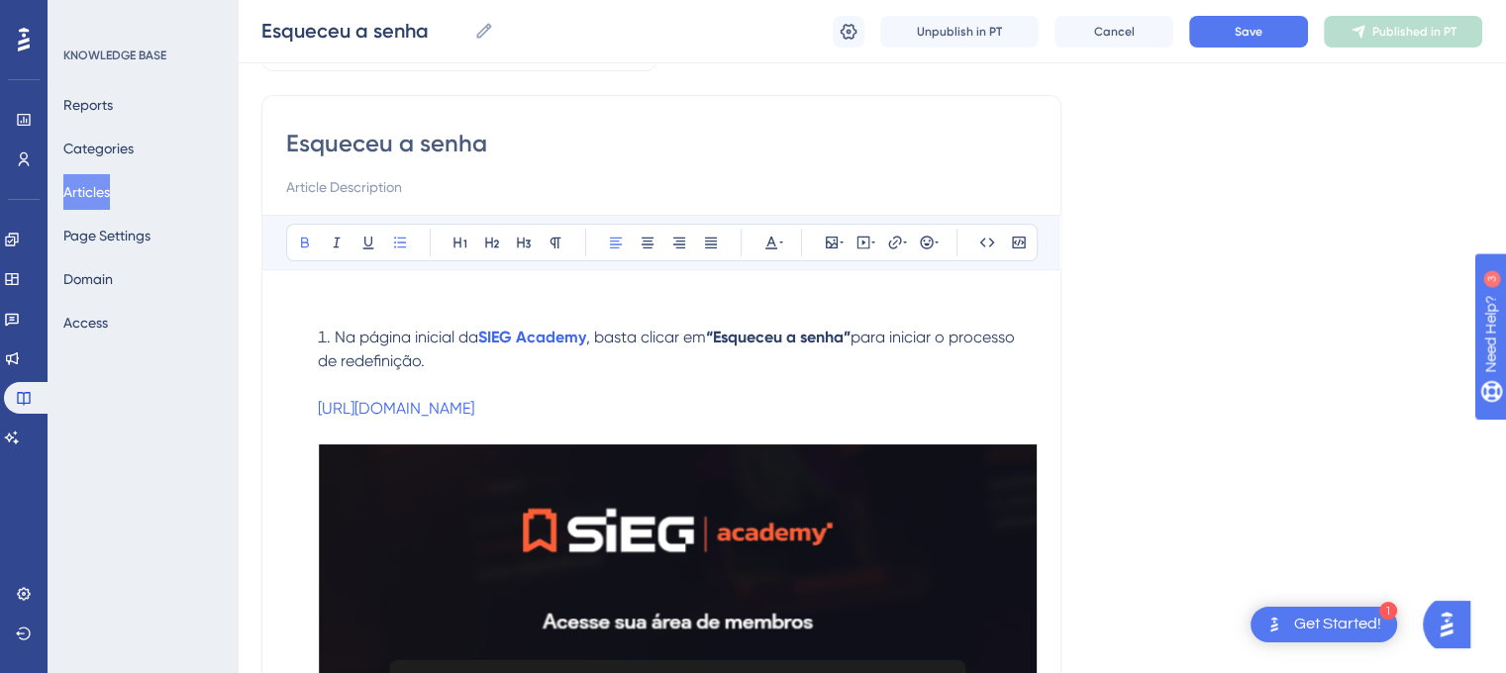
scroll to position [109, 0]
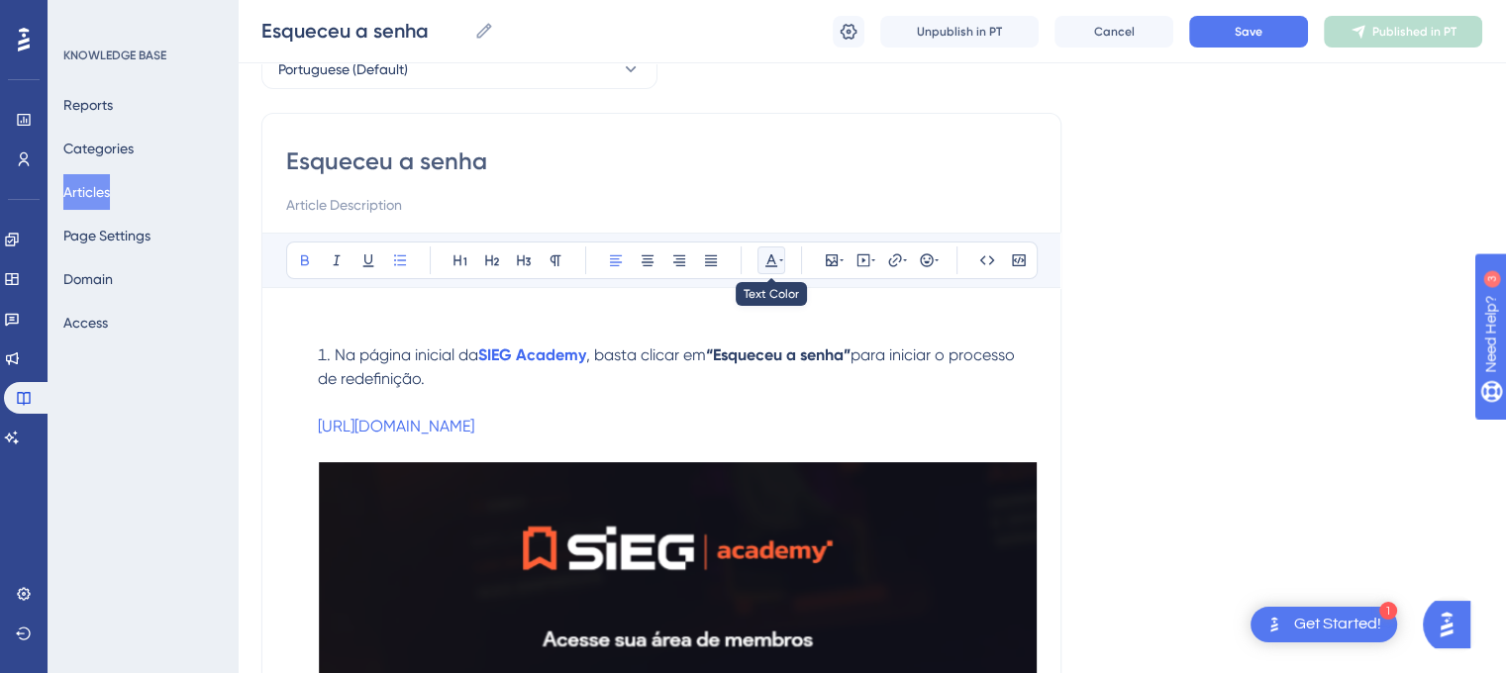
click at [784, 267] on button at bounding box center [771, 261] width 28 height 28
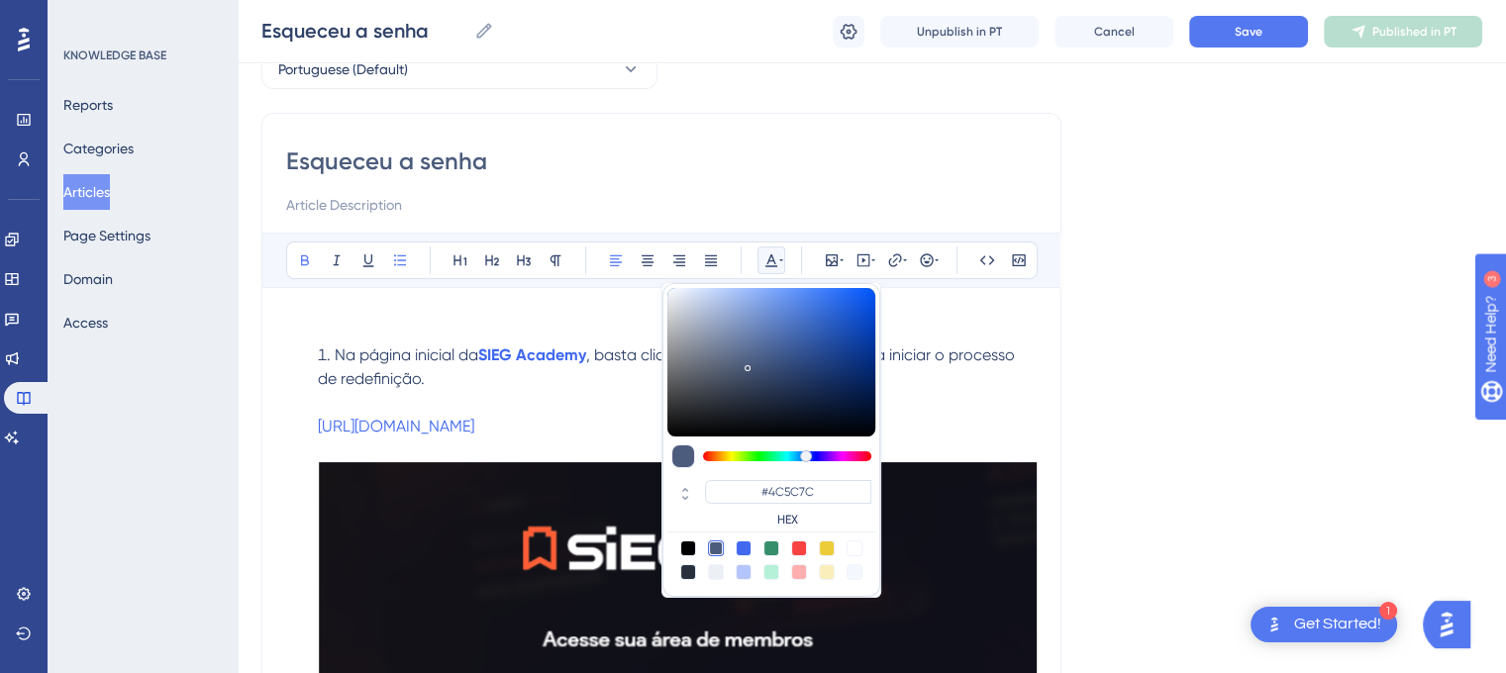
click at [743, 549] on div at bounding box center [744, 549] width 16 height 16
type input "#4169F0"
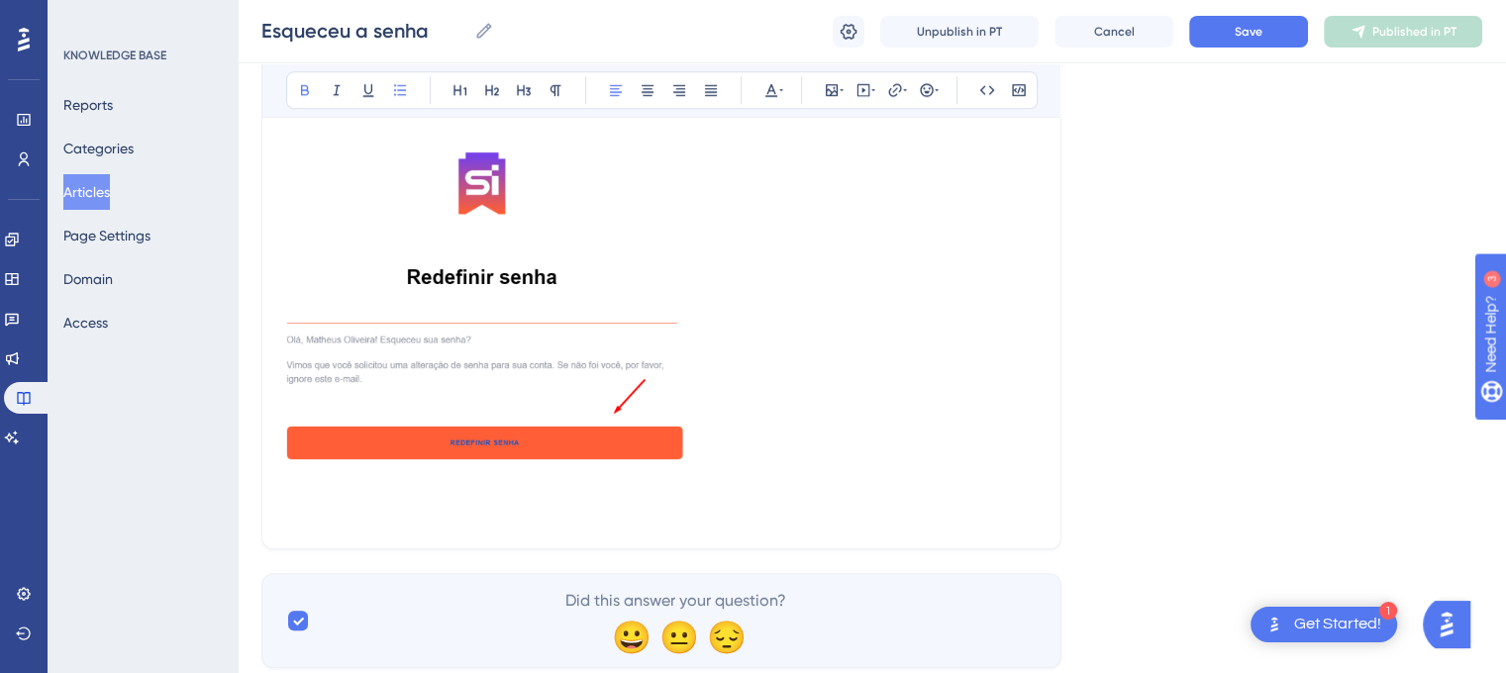
scroll to position [1613, 0]
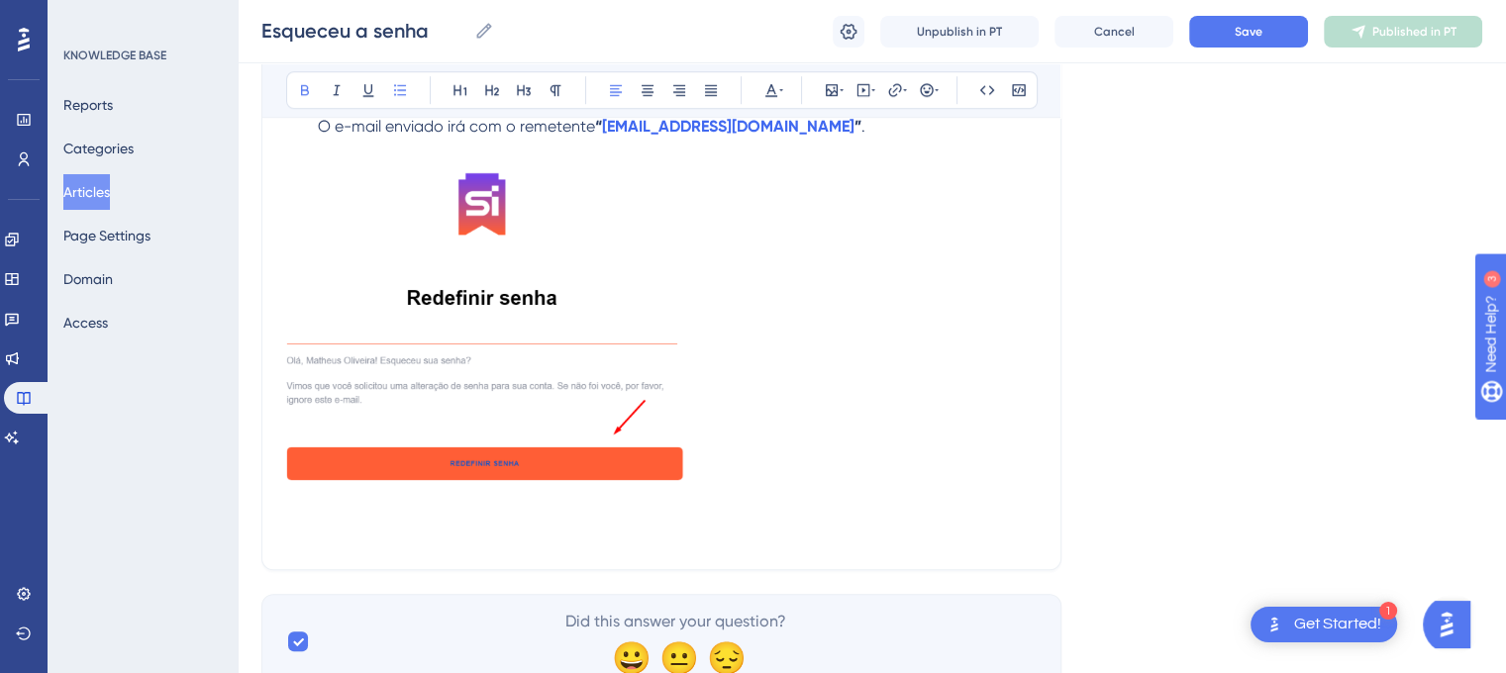
click at [493, 327] on img at bounding box center [484, 326] width 397 height 328
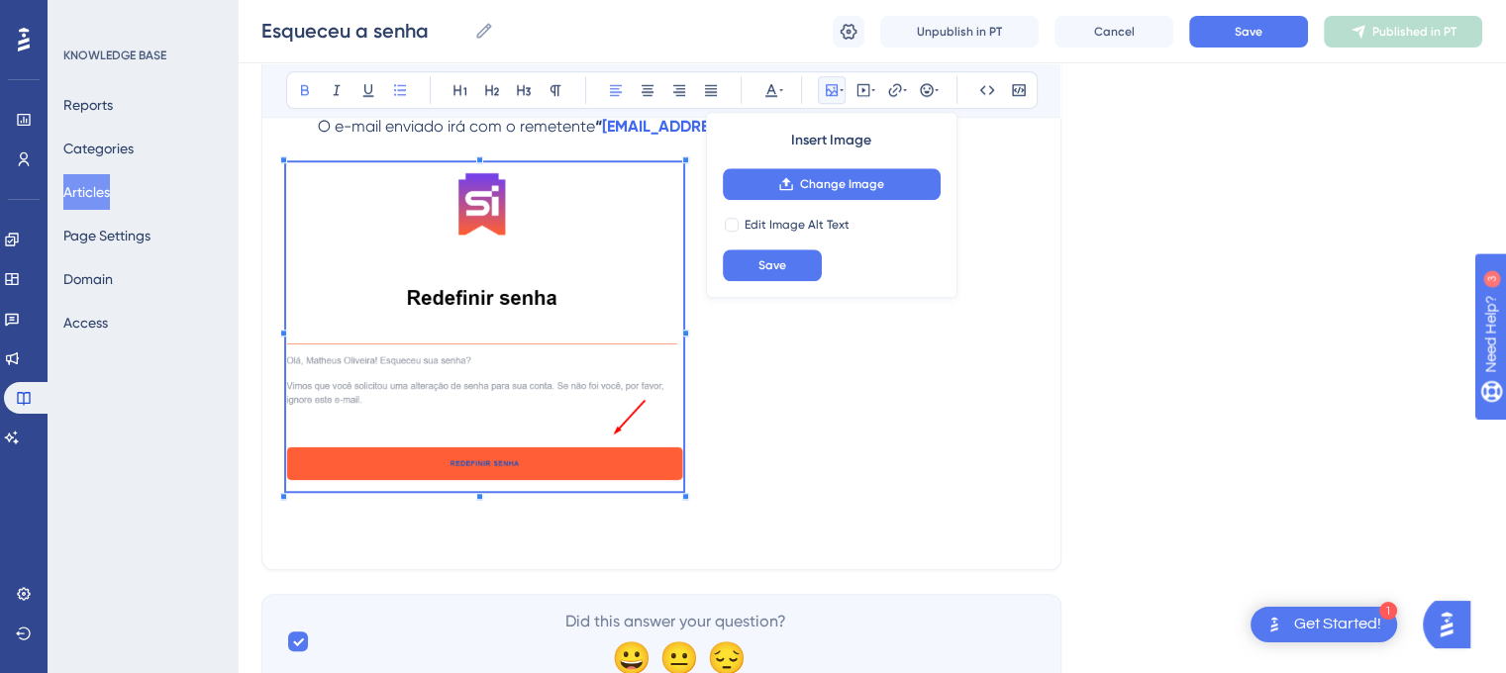
scroll to position [1407, 0]
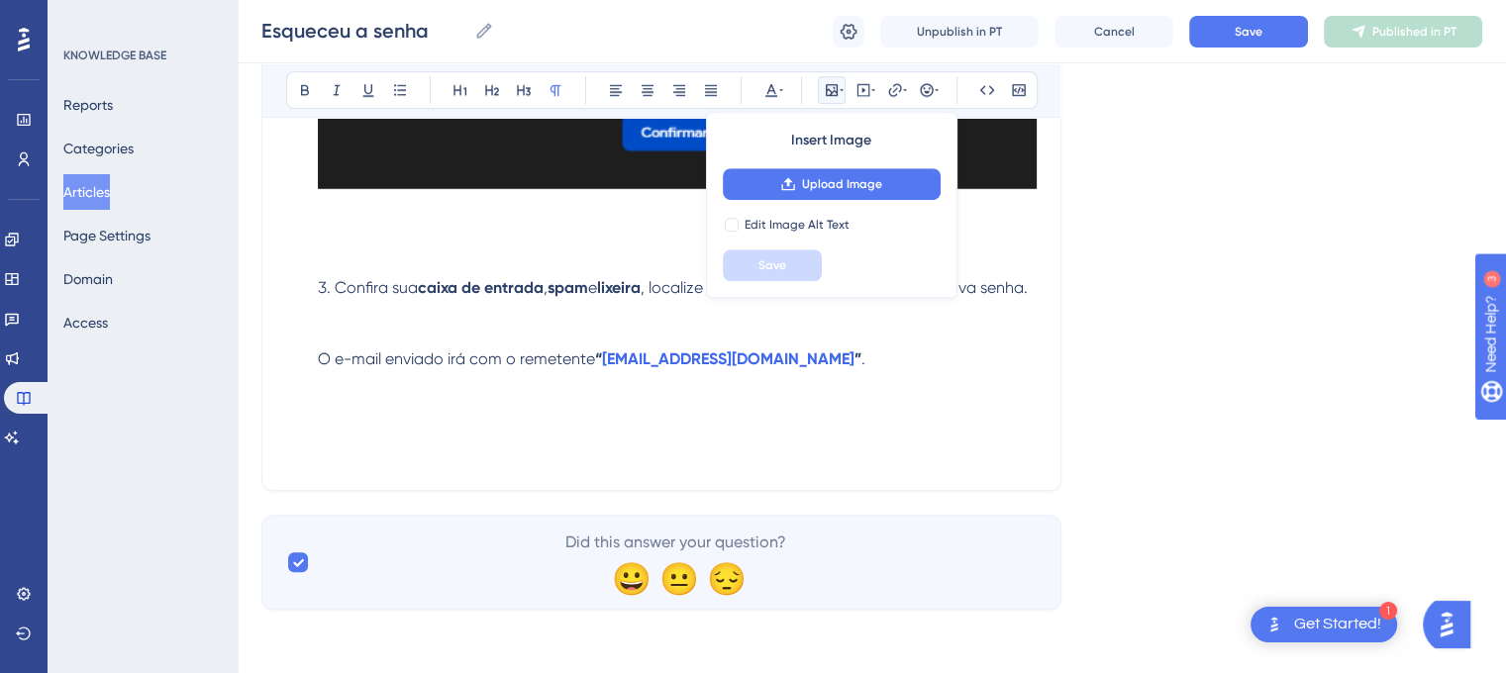
click at [349, 425] on p at bounding box center [661, 430] width 750 height 71
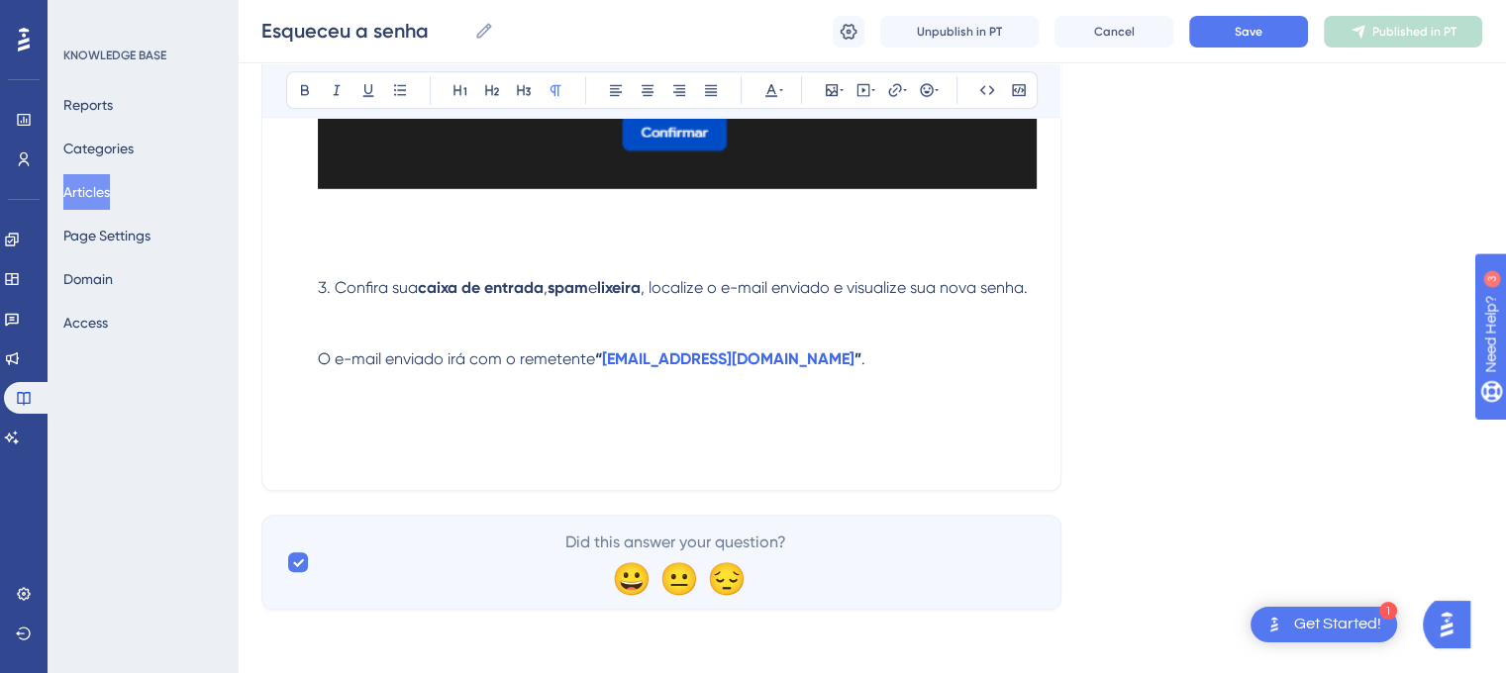
click at [340, 399] on p at bounding box center [661, 430] width 750 height 71
click at [353, 406] on p at bounding box center [661, 430] width 750 height 71
click at [518, 405] on p at bounding box center [661, 430] width 750 height 71
click at [830, 94] on icon at bounding box center [832, 90] width 12 height 12
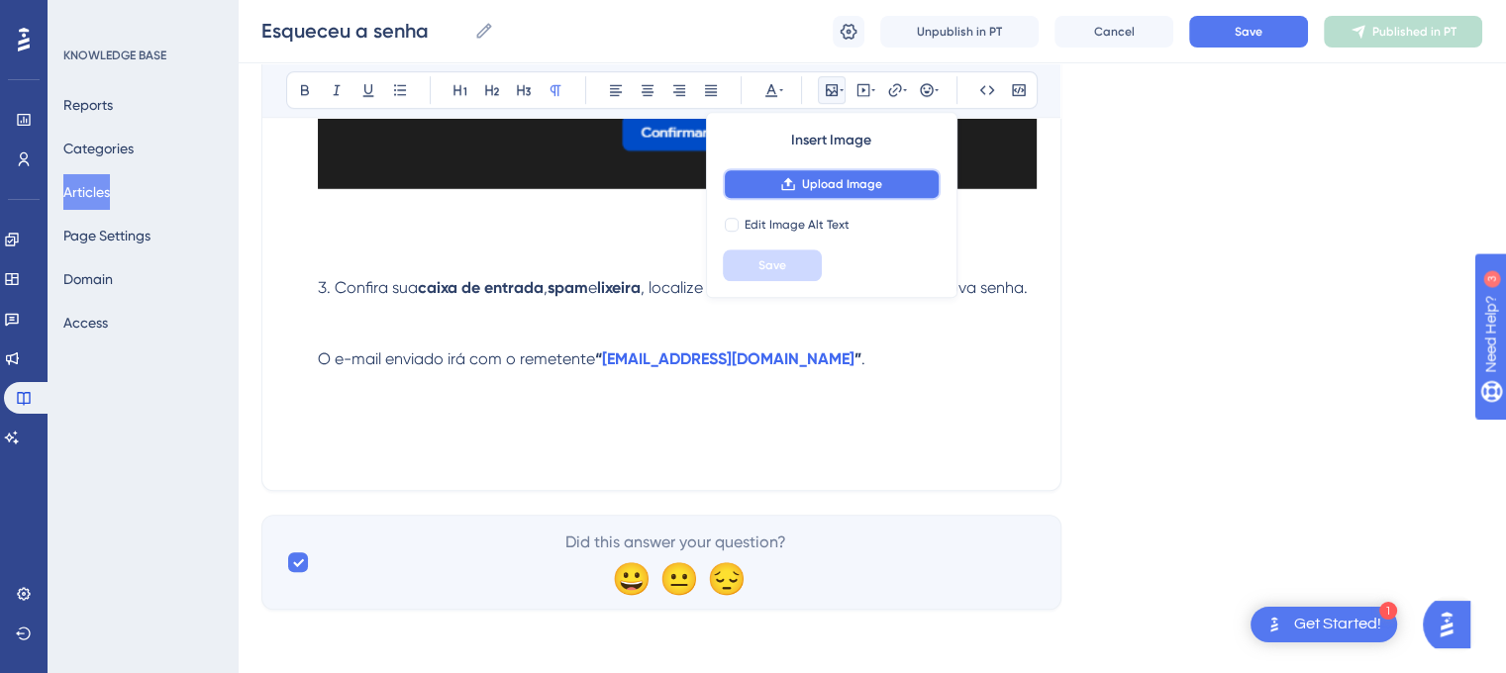
click at [834, 191] on button "Upload Image" at bounding box center [832, 184] width 218 height 32
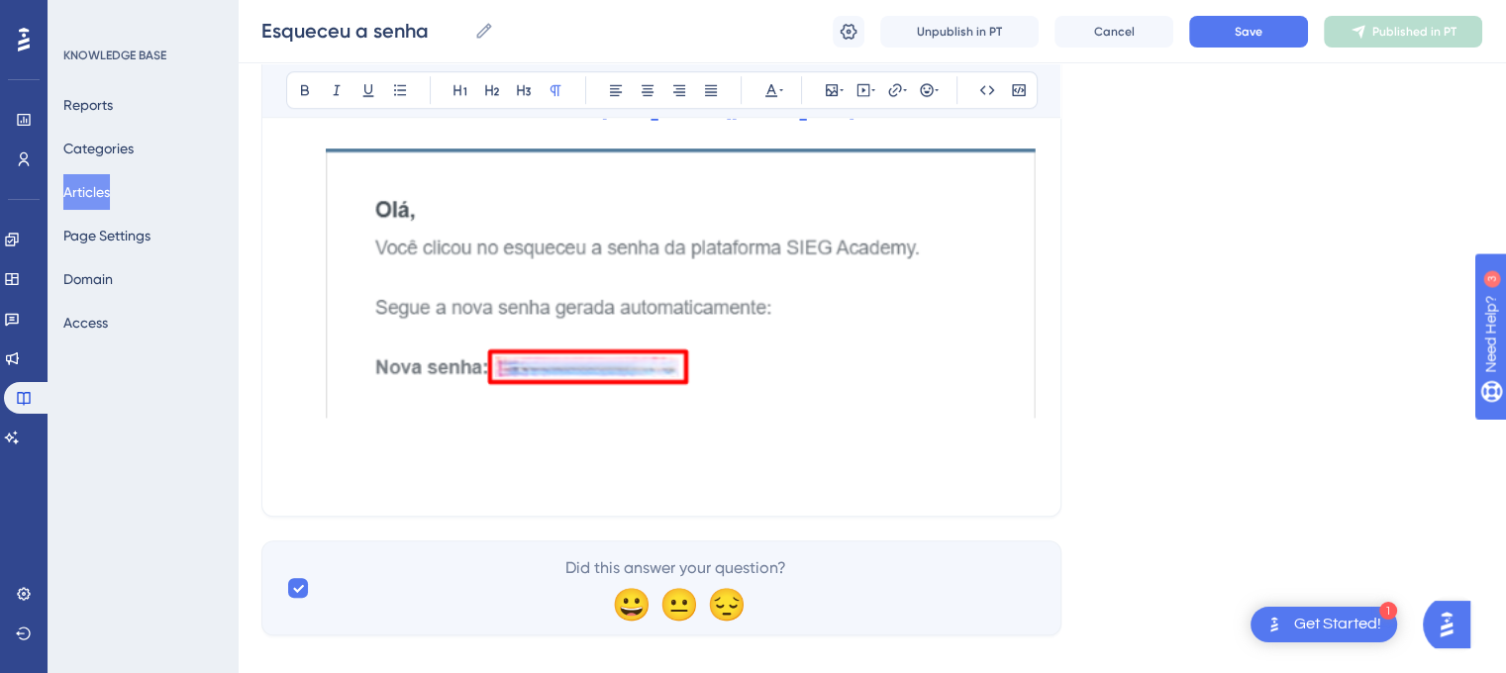
scroll to position [1679, 0]
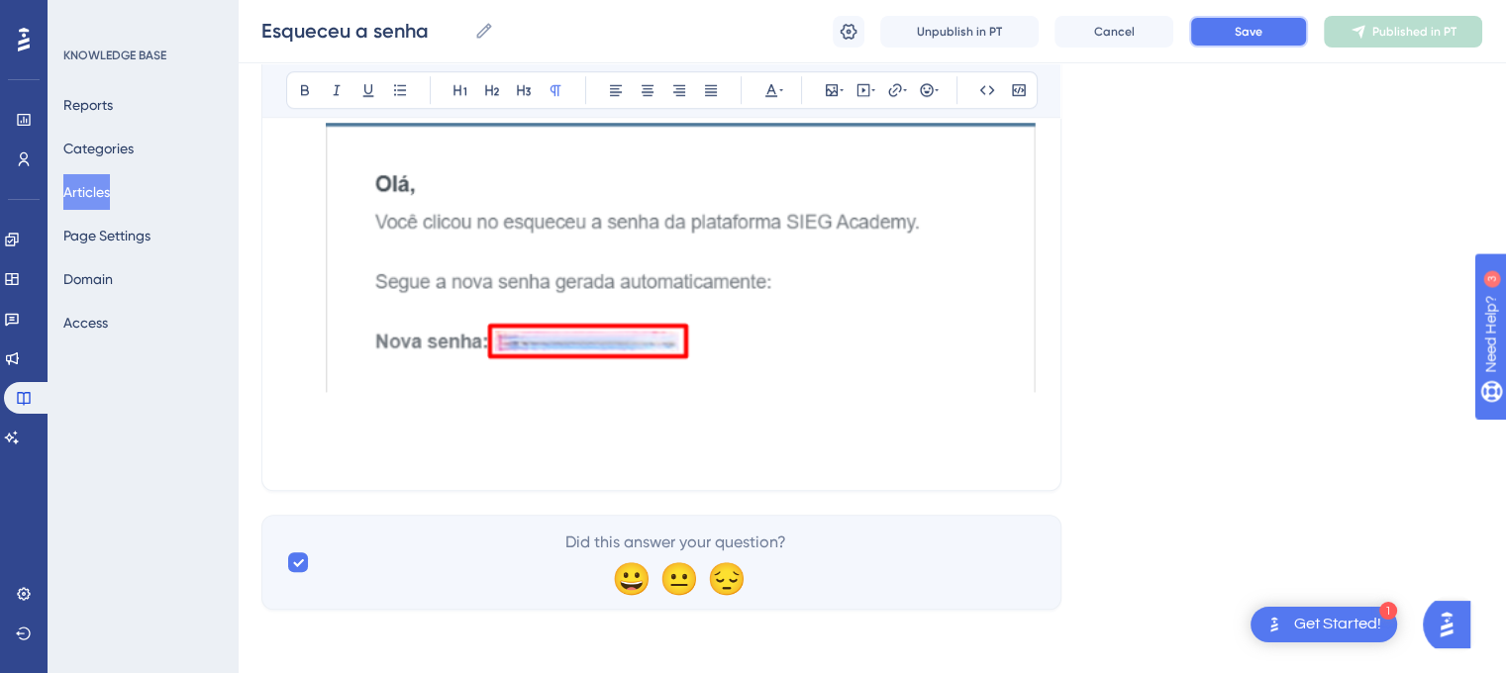
click at [1265, 29] on button "Save" at bounding box center [1248, 32] width 119 height 32
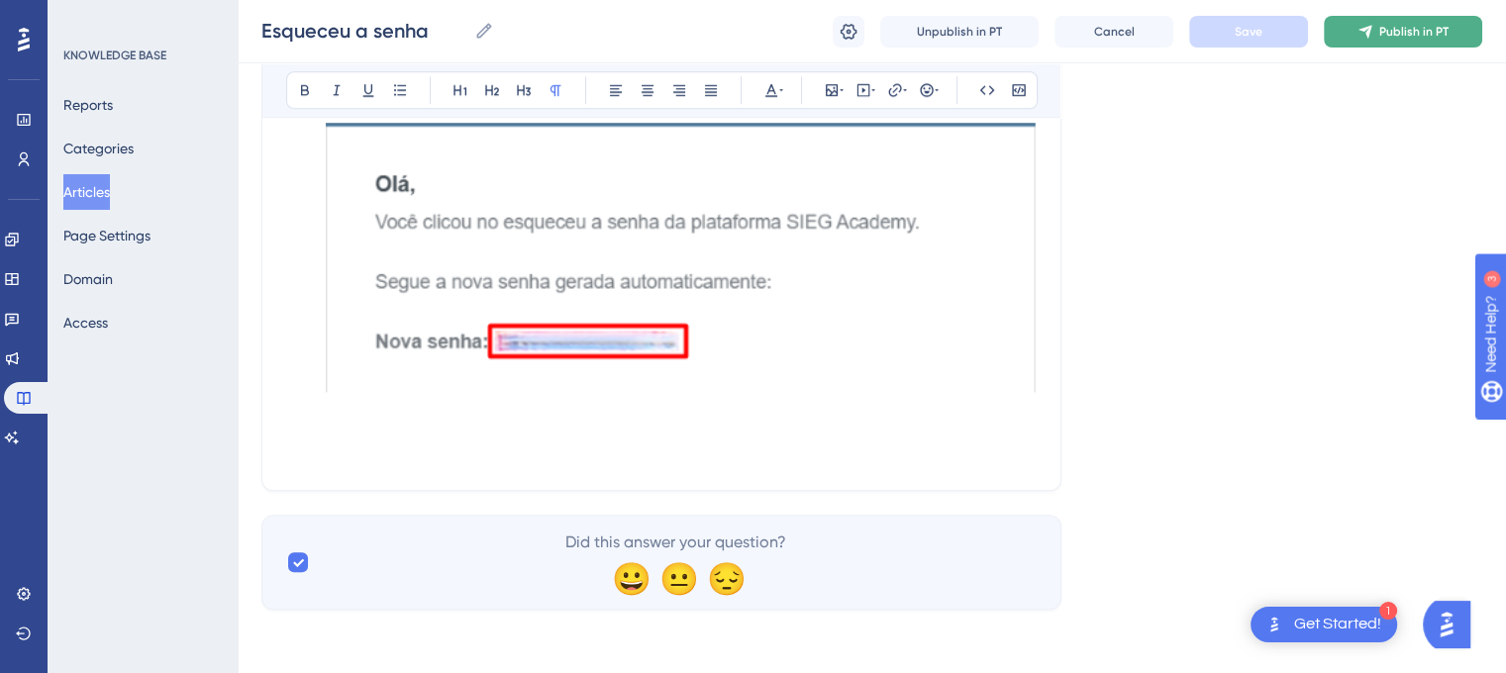
click at [1408, 31] on span "Publish in PT" at bounding box center [1413, 32] width 69 height 16
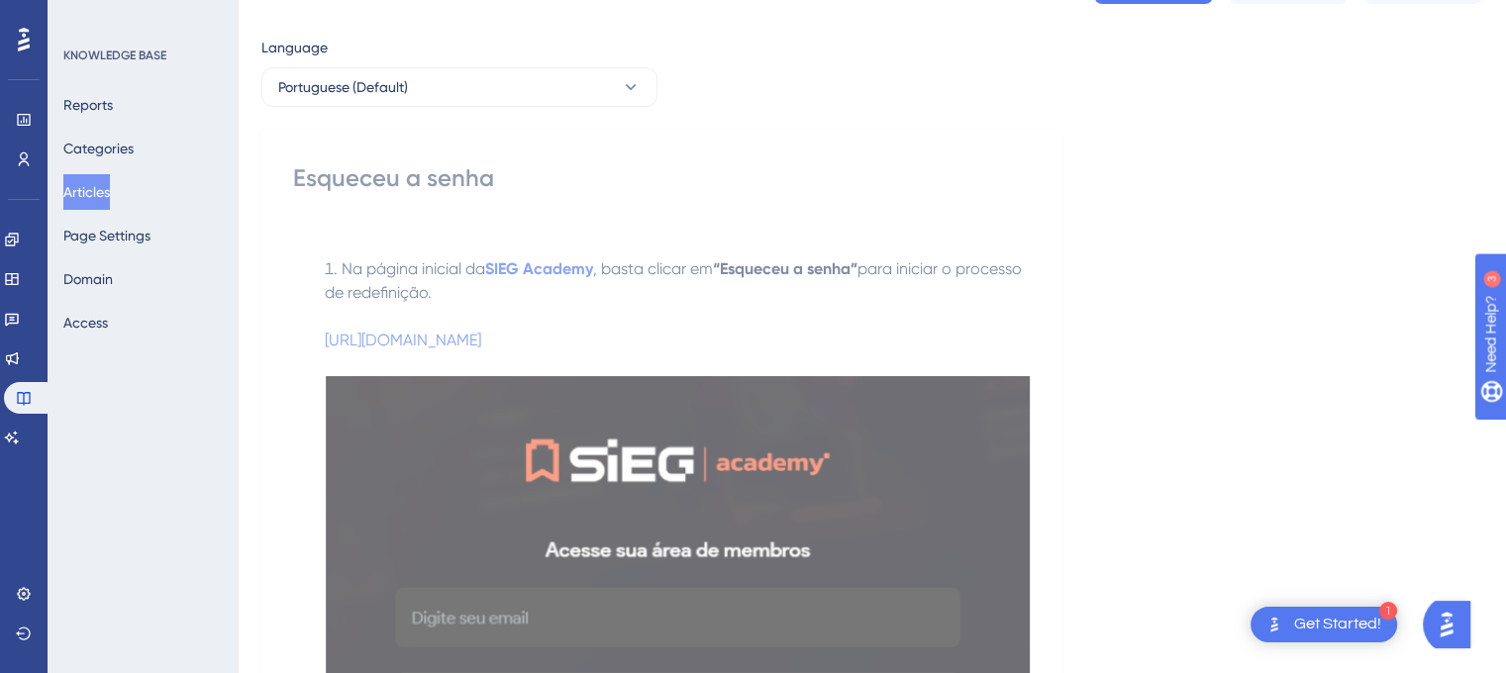
scroll to position [0, 0]
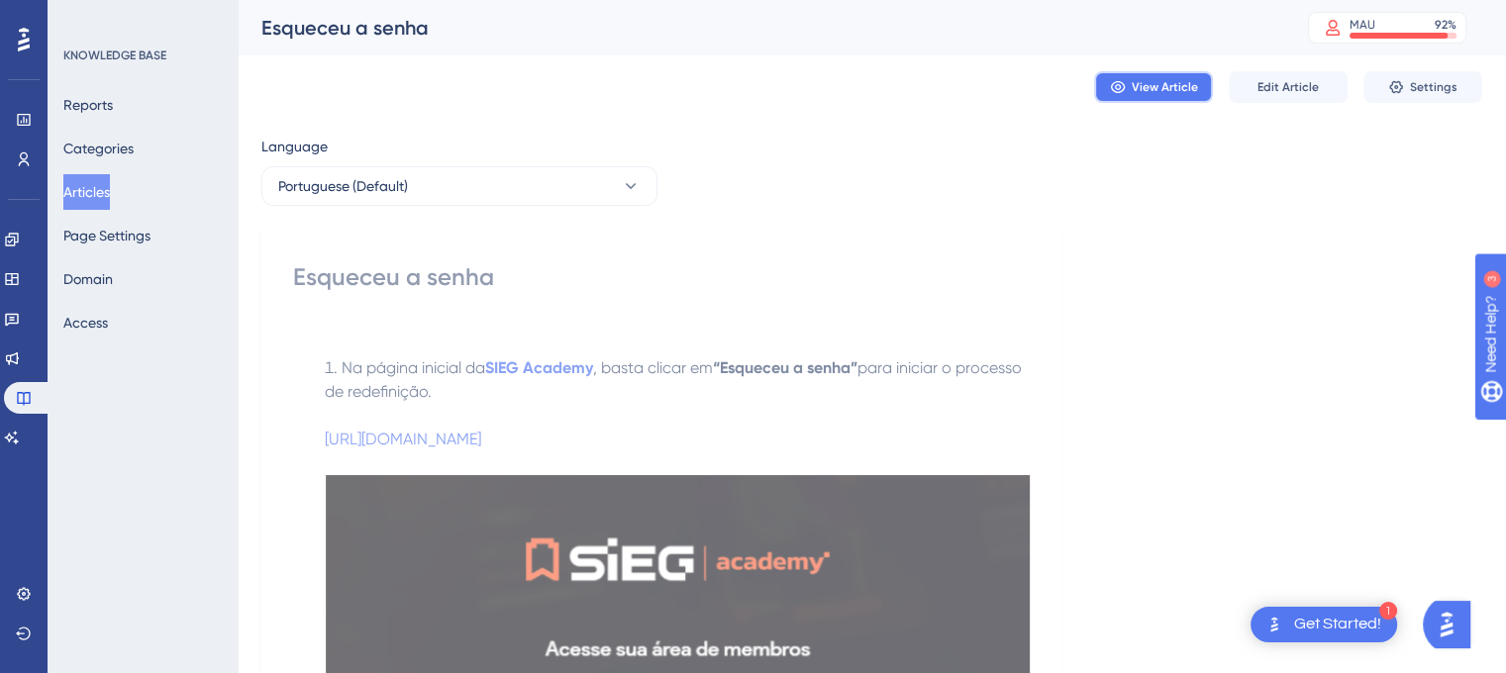
click at [1167, 81] on span "View Article" at bounding box center [1165, 87] width 66 height 16
click at [1273, 91] on span "Edit Article" at bounding box center [1287, 87] width 61 height 16
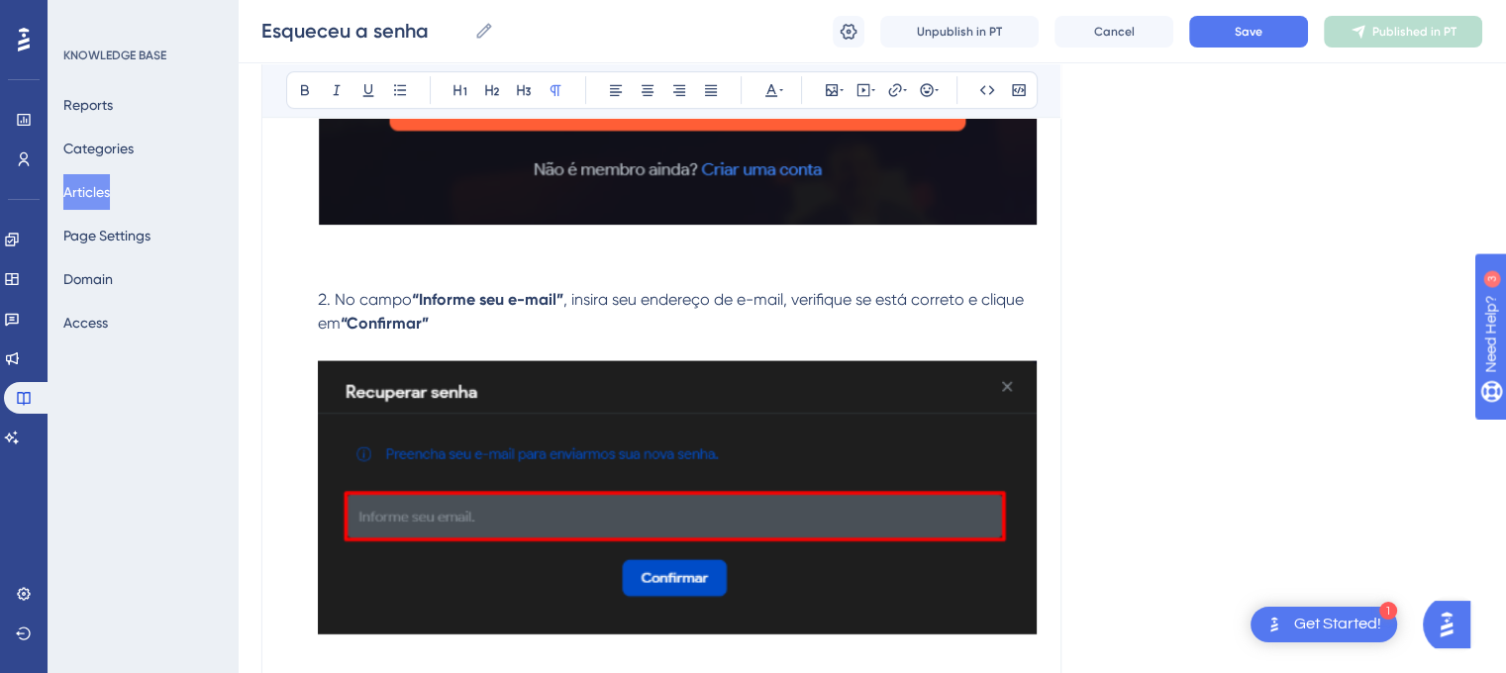
drag, startPoint x: 1510, startPoint y: 146, endPoint x: 21, endPoint y: 31, distance: 1493.5
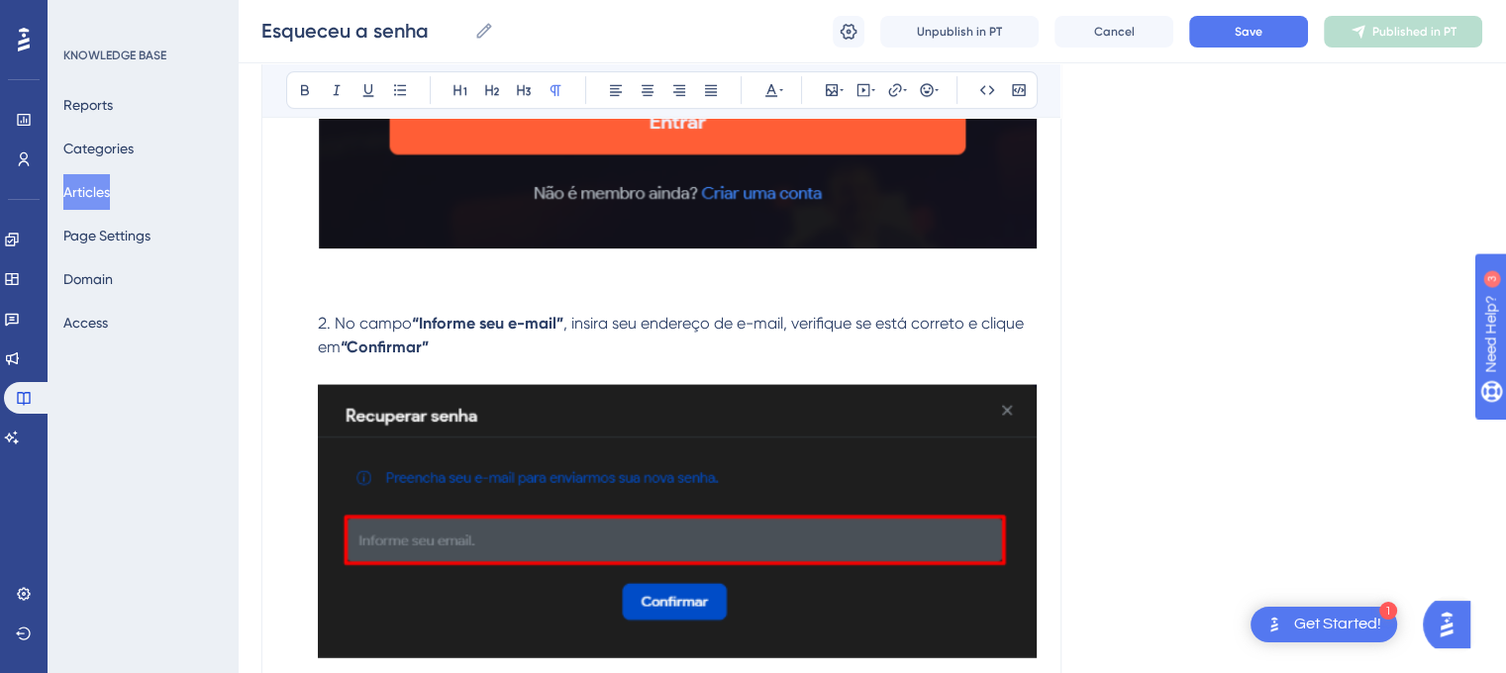
click at [468, 463] on img at bounding box center [677, 521] width 719 height 276
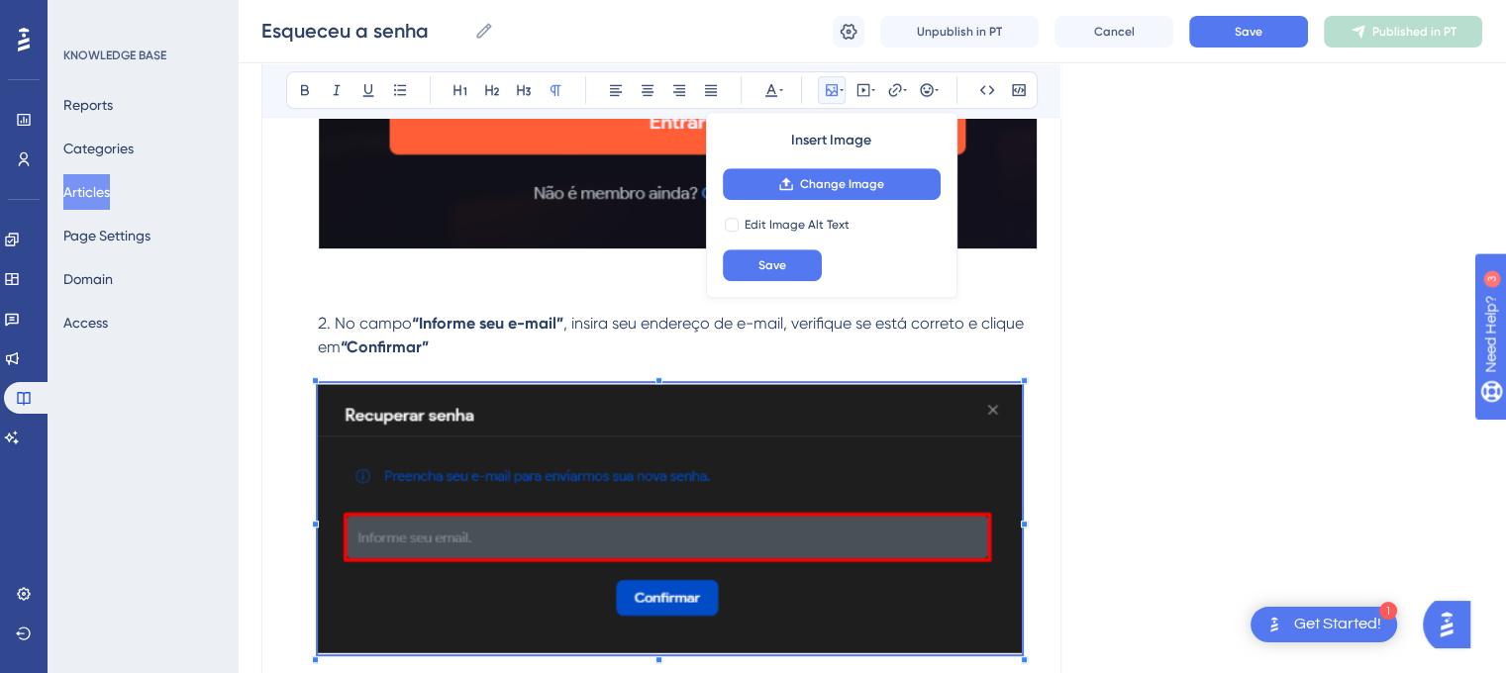
click at [326, 532] on span at bounding box center [670, 521] width 704 height 277
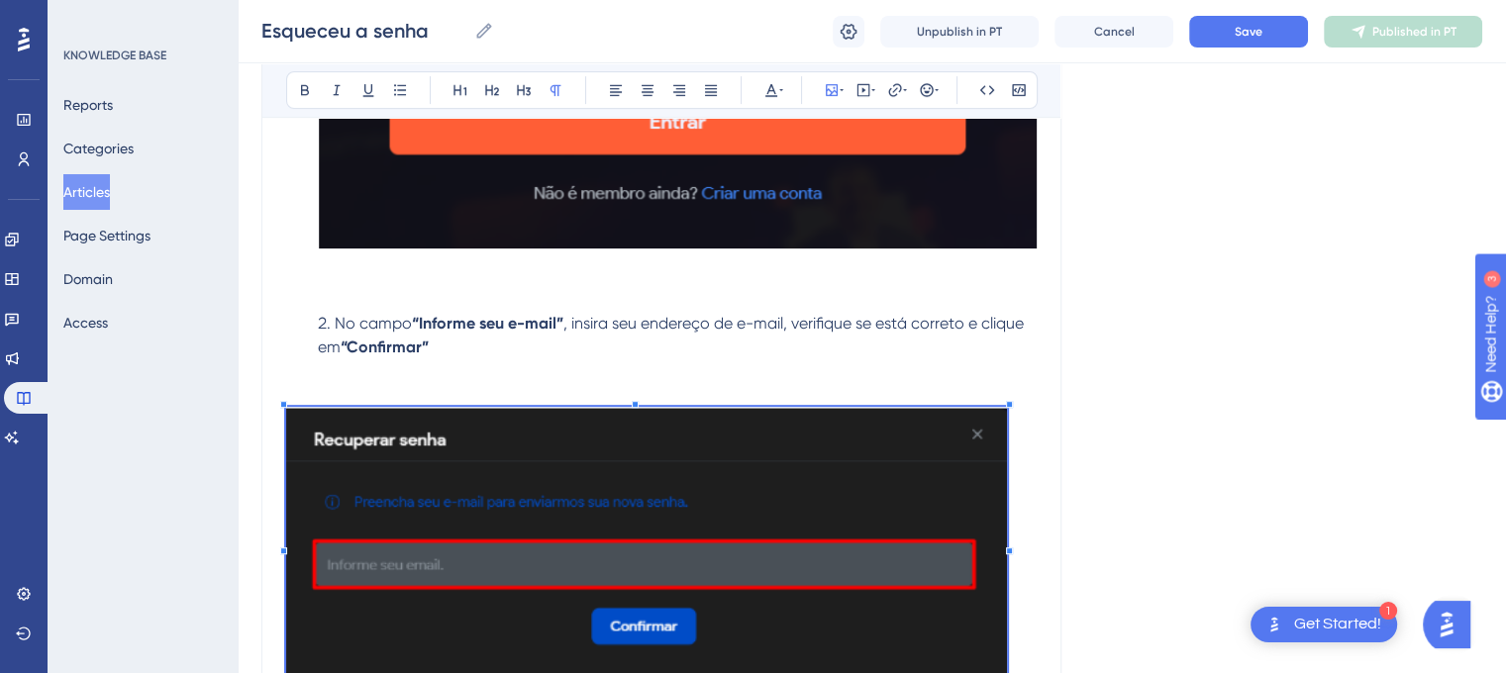
click at [1038, 529] on div "Esqueceu a senha Bold Italic Underline Bullet Point Heading 1 Heading 2 Heading…" at bounding box center [661, 284] width 800 height 1946
click at [273, 556] on div "Esqueceu a senha Bold Italic Underline Bullet Point Heading 1 Heading 2 Heading…" at bounding box center [661, 284] width 800 height 1946
click at [281, 550] on div "Esqueceu a senha Bold Italic Underline Bullet Point Heading 1 Heading 2 Heading…" at bounding box center [661, 284] width 800 height 1946
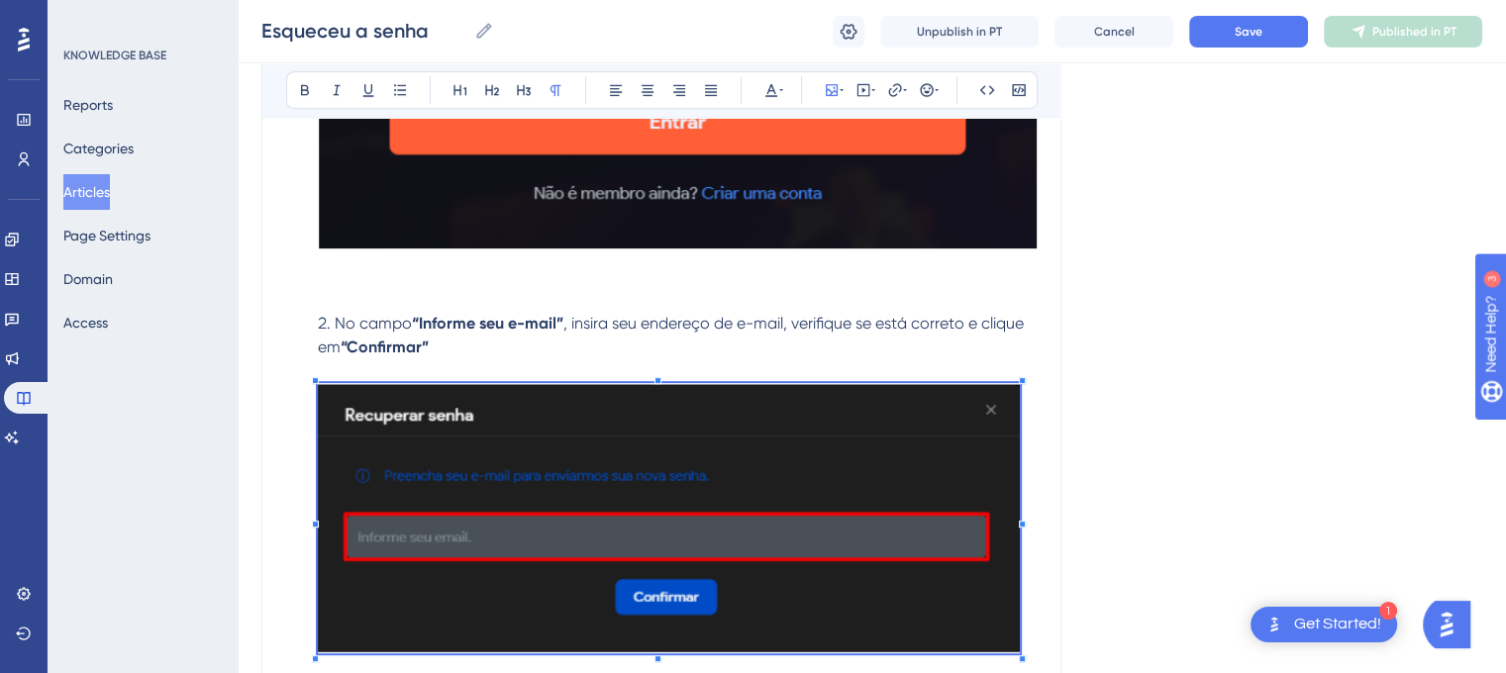
click at [299, 551] on p at bounding box center [661, 533] width 750 height 301
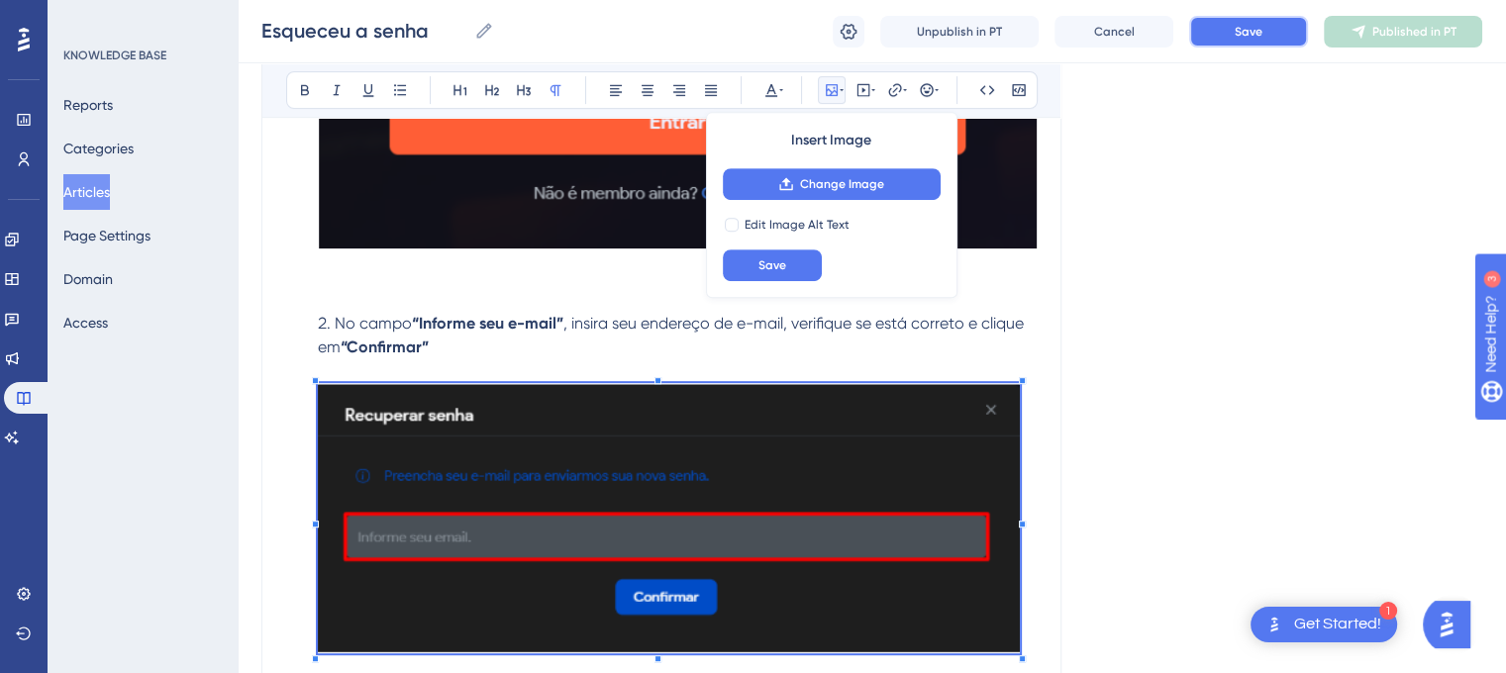
click at [1246, 32] on span "Save" at bounding box center [1249, 32] width 28 height 16
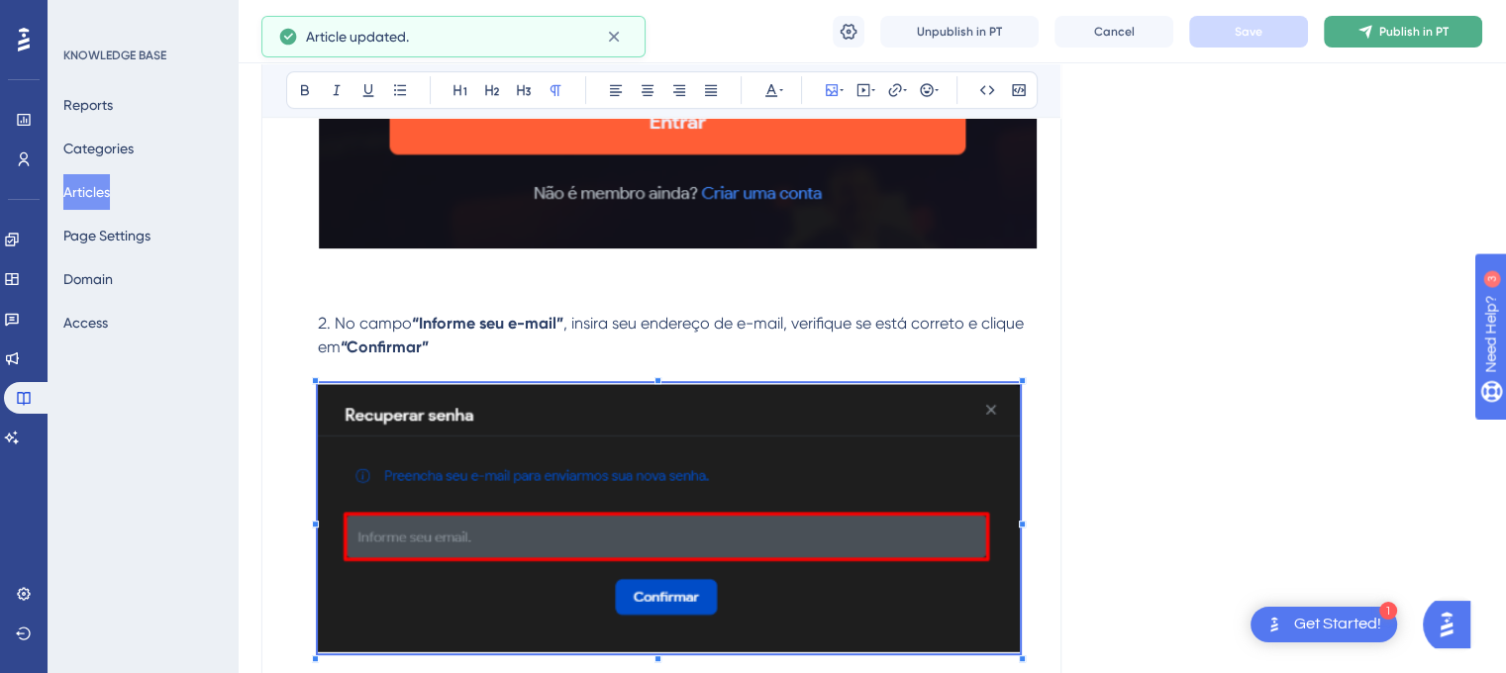
click at [1376, 40] on button "Publish in PT" at bounding box center [1403, 32] width 158 height 32
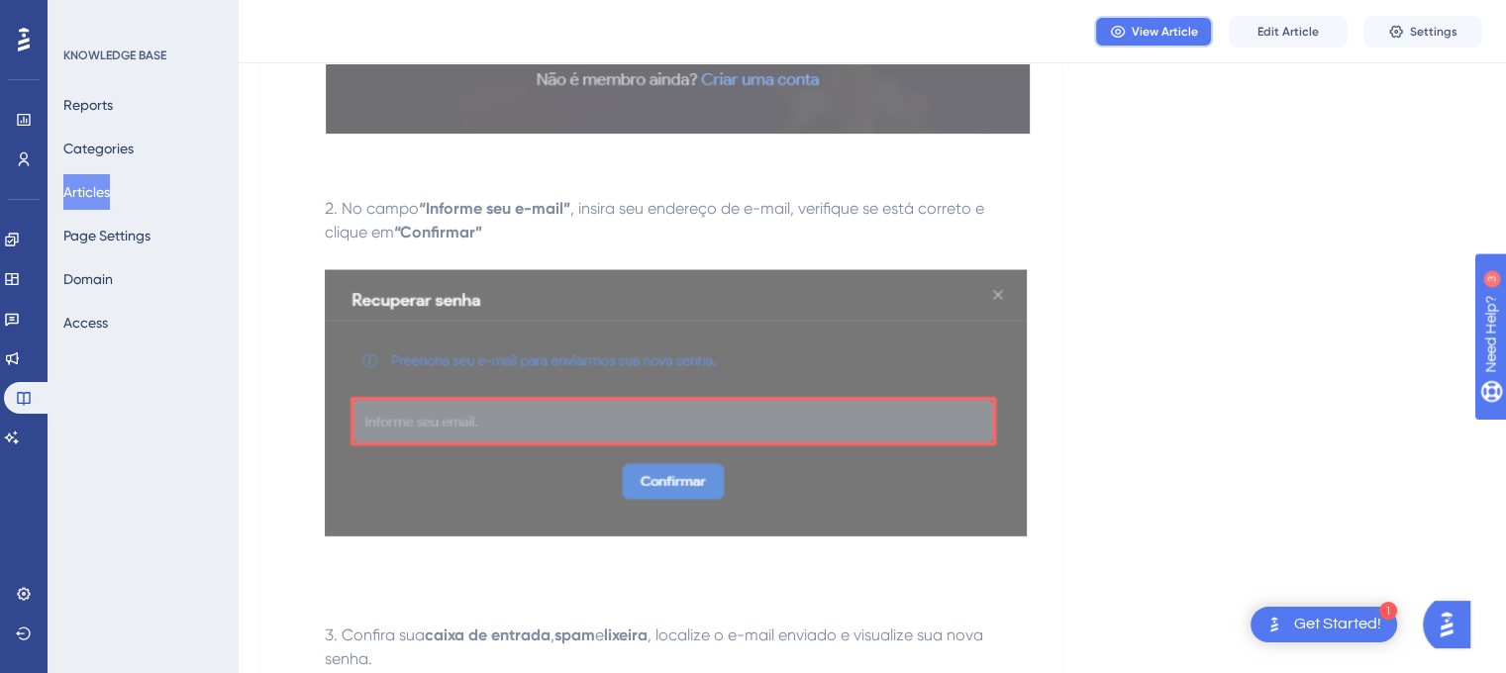
click at [1175, 41] on button "View Article" at bounding box center [1153, 32] width 119 height 32
click at [1287, 41] on button "Edit Article" at bounding box center [1288, 32] width 119 height 32
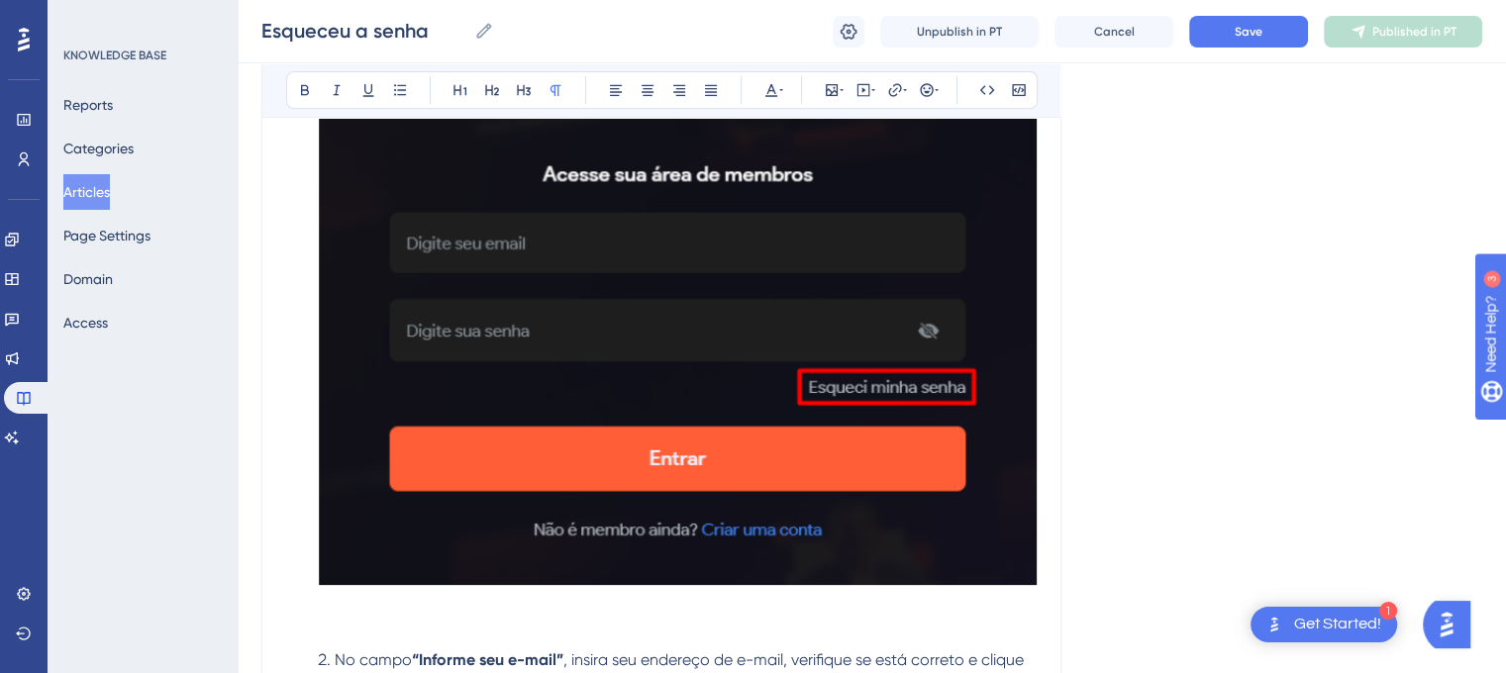
click at [1003, 320] on img at bounding box center [677, 291] width 719 height 589
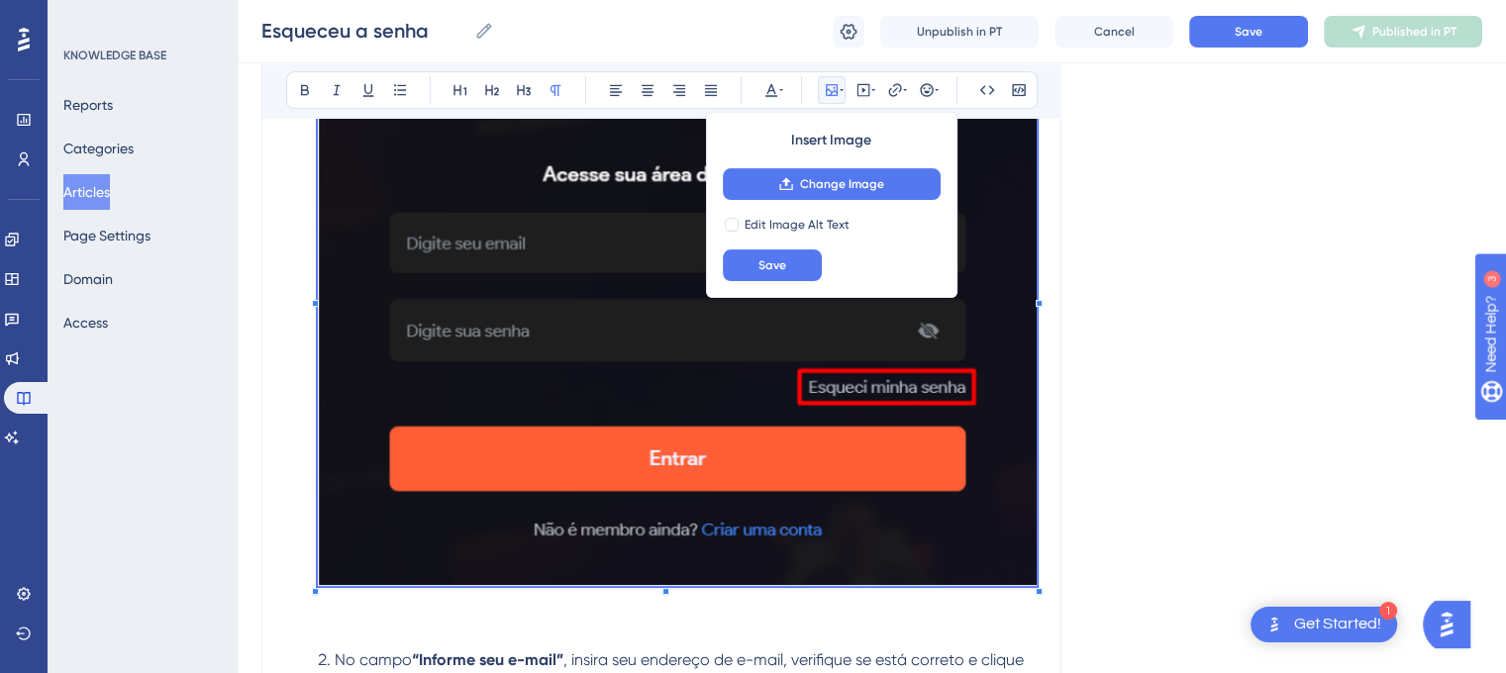
click at [661, 530] on span at bounding box center [677, 295] width 719 height 596
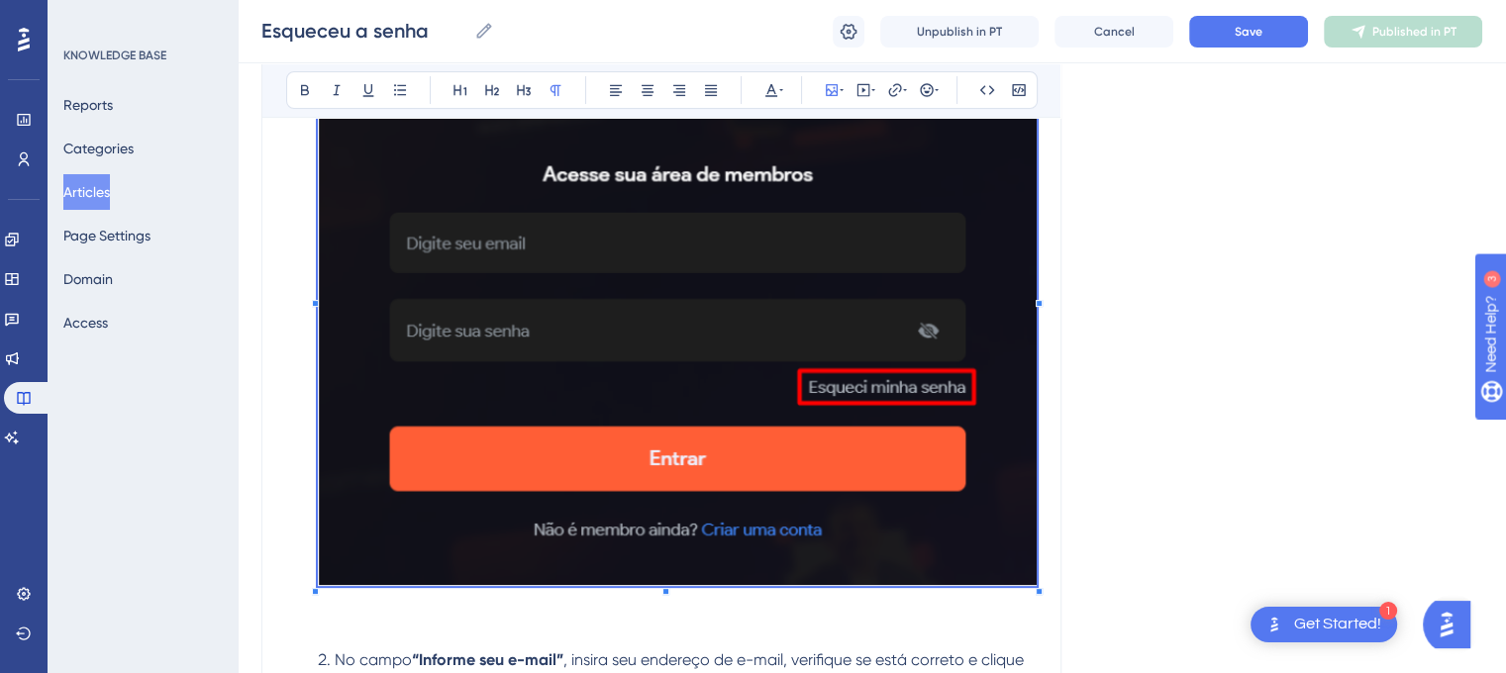
click at [663, 553] on span at bounding box center [677, 295] width 719 height 596
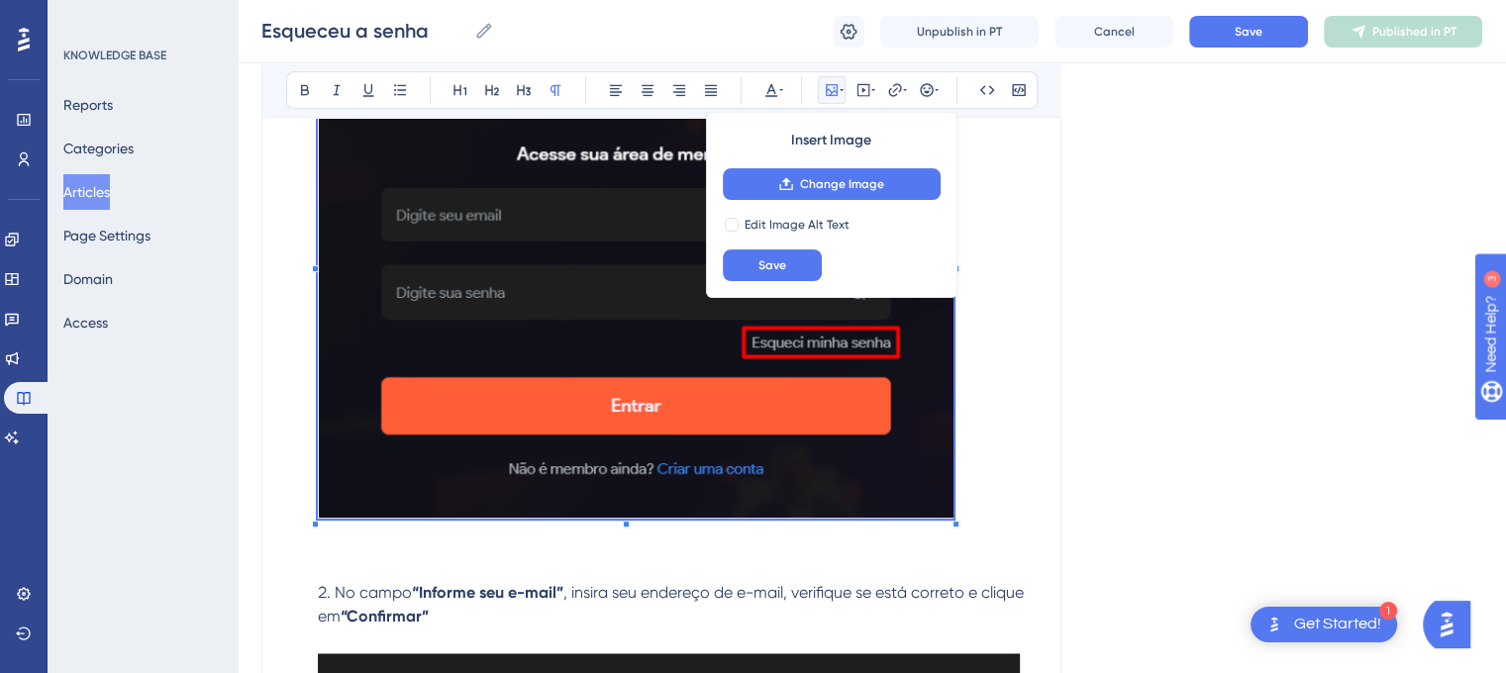
click at [954, 317] on li "Na página inicial da SIEG Academy , basta clicar em “Esqueceu a senha” para ini…" at bounding box center [673, 202] width 727 height 648
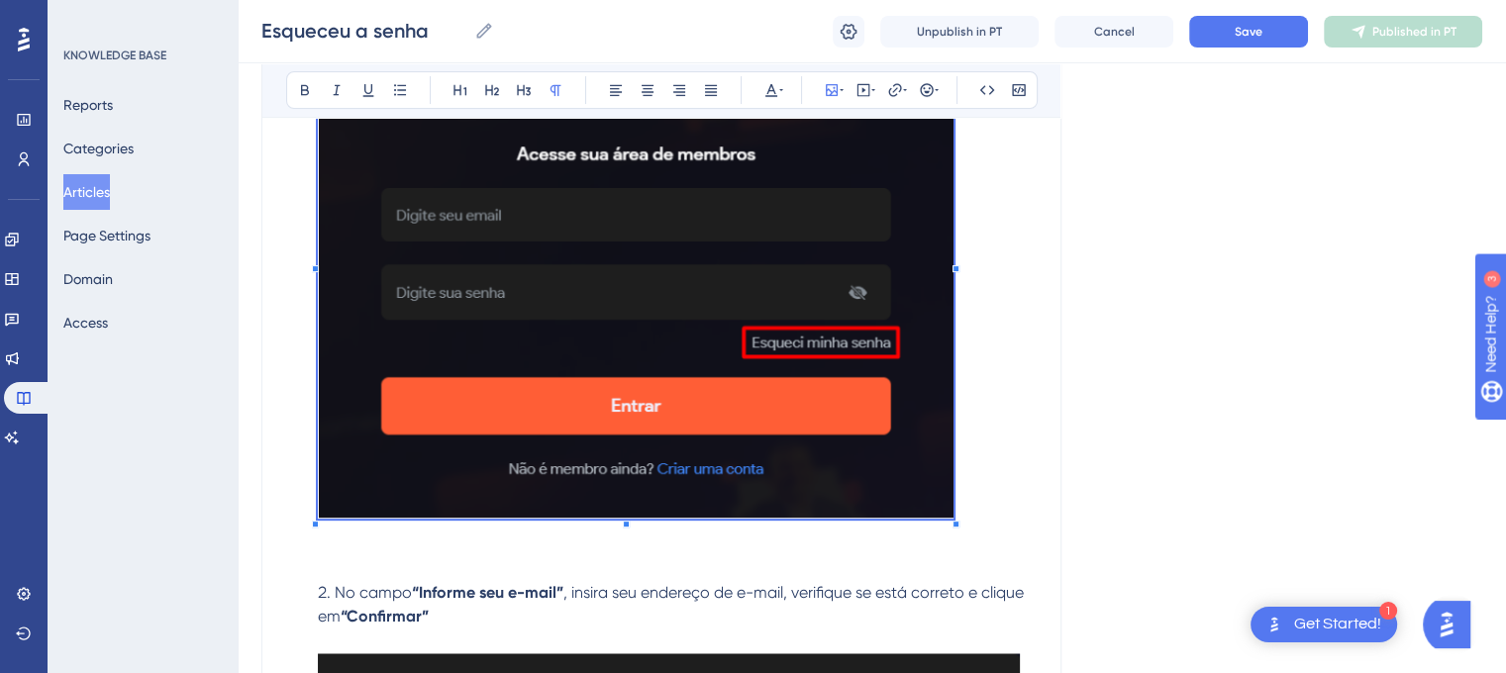
click at [349, 276] on img at bounding box center [636, 258] width 636 height 522
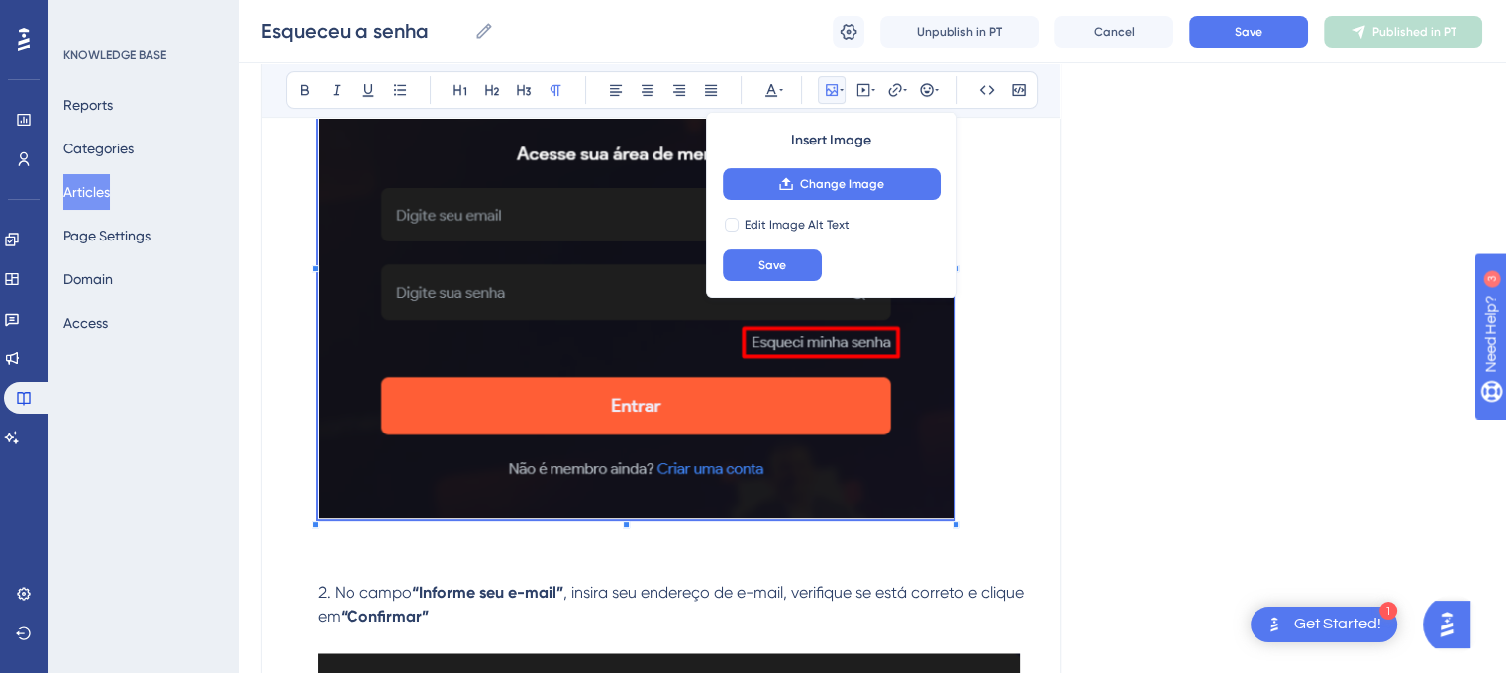
click at [349, 276] on img at bounding box center [636, 258] width 636 height 522
click at [1129, 252] on div "Language Portuguese (Default) Esqueceu a senha Bold Italic Underline Bullet Poi…" at bounding box center [871, 582] width 1221 height 2061
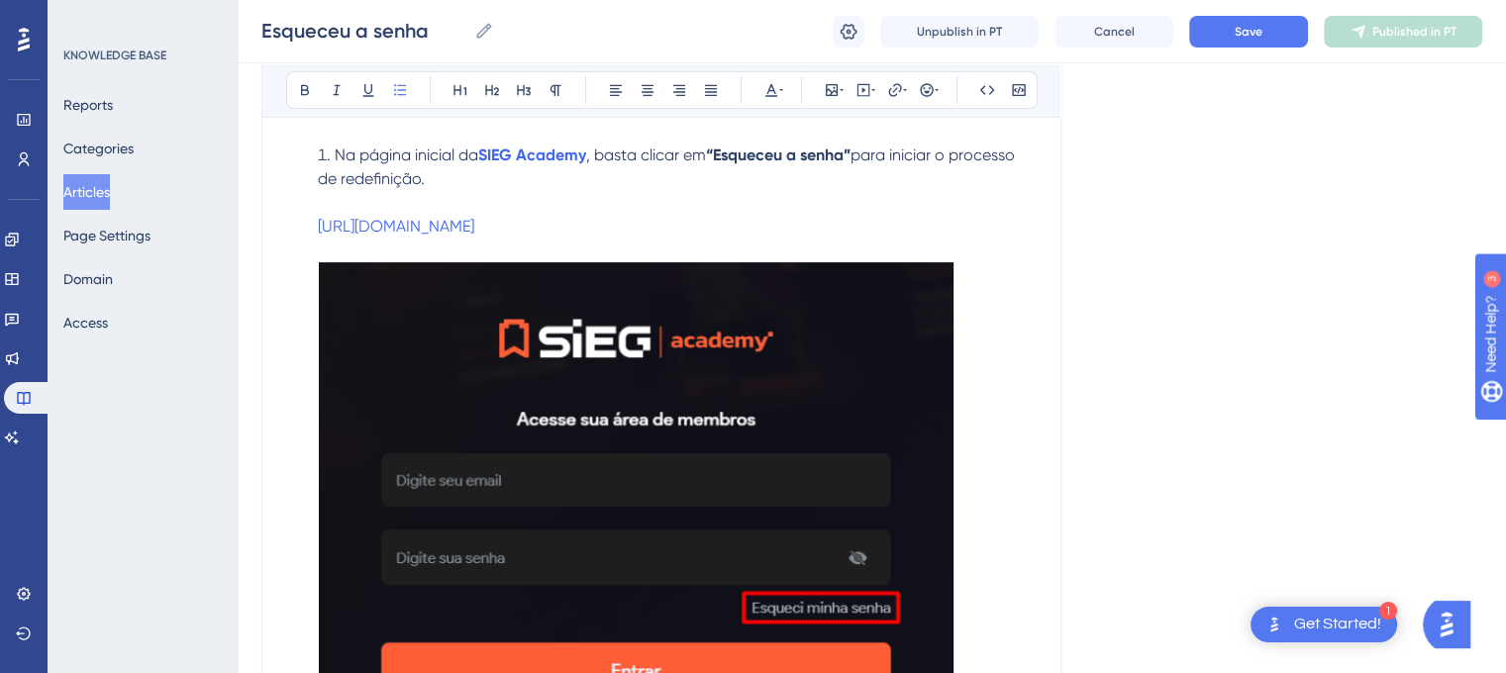
scroll to position [408, 0]
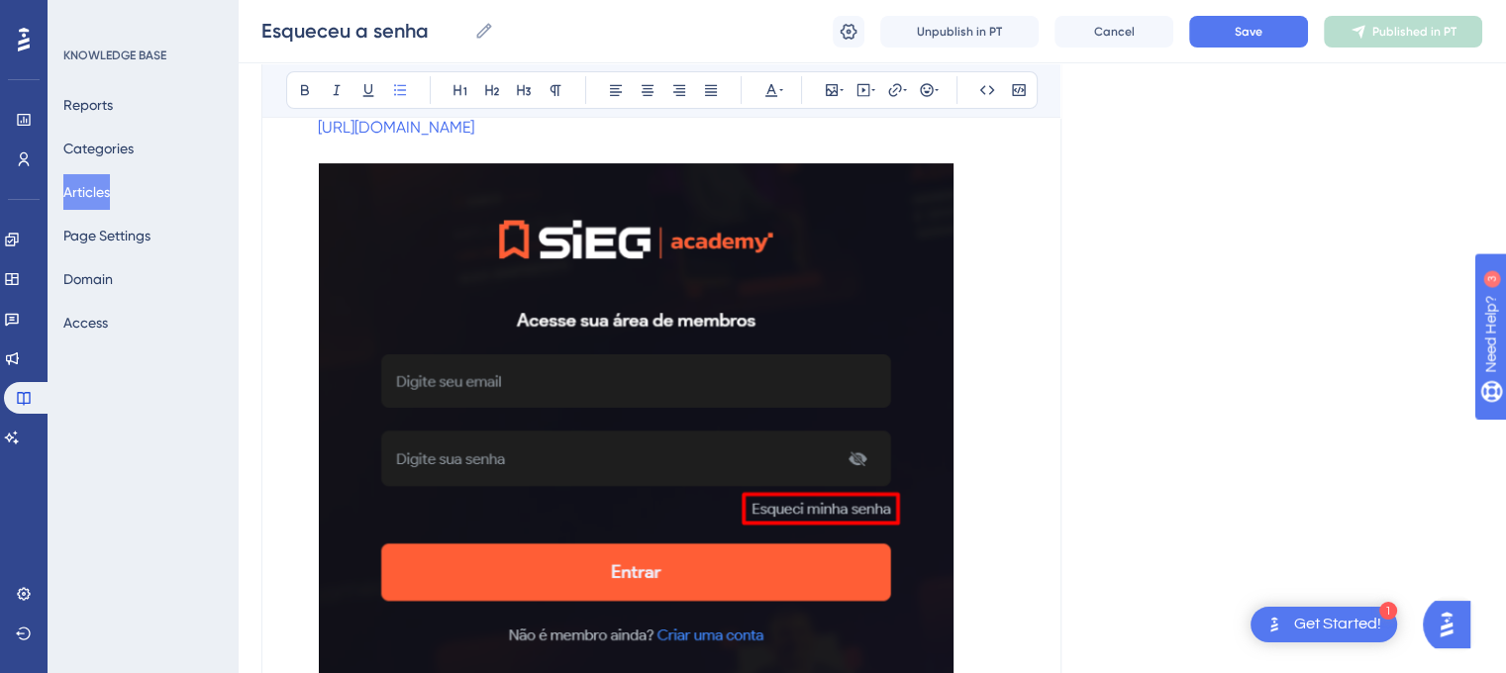
click at [965, 296] on li "Na página inicial da SIEG Academy , basta clicar em “Esqueceu a senha” para ini…" at bounding box center [673, 369] width 727 height 648
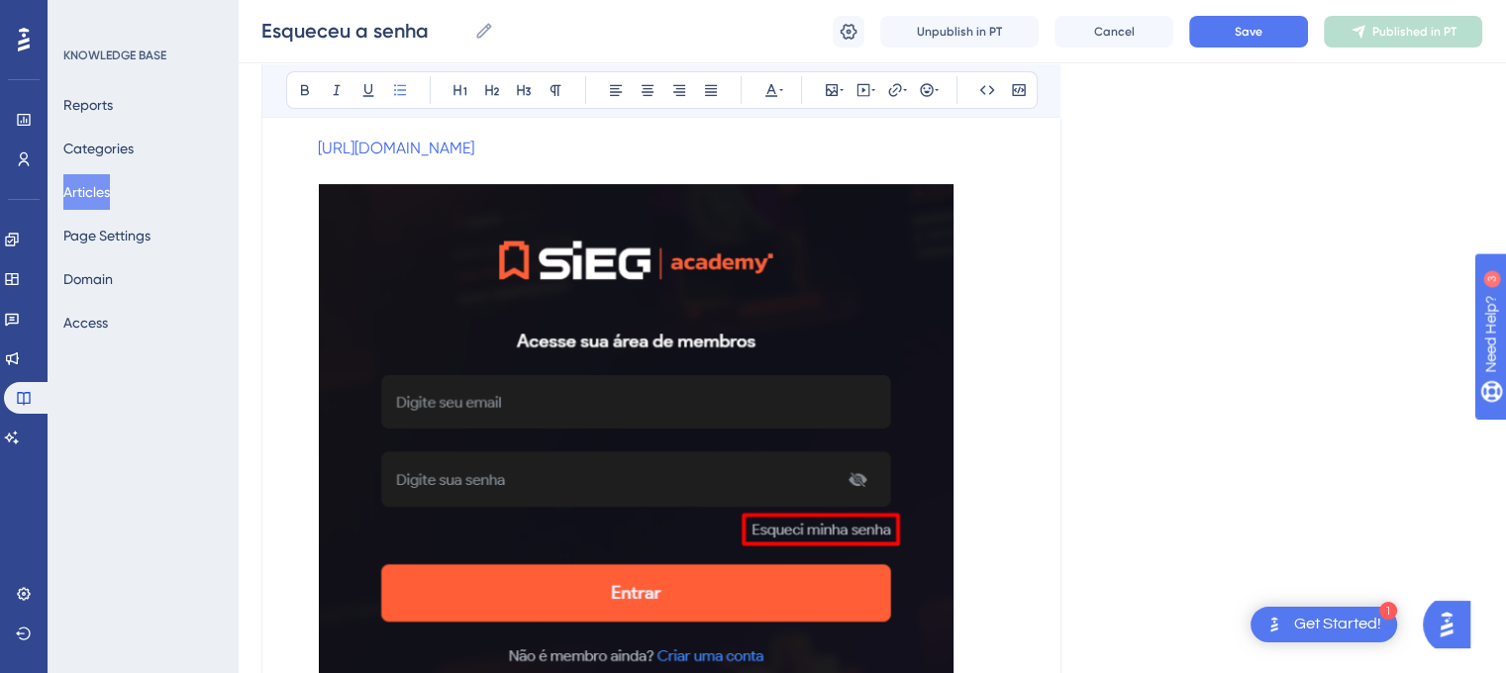
scroll to position [486, 0]
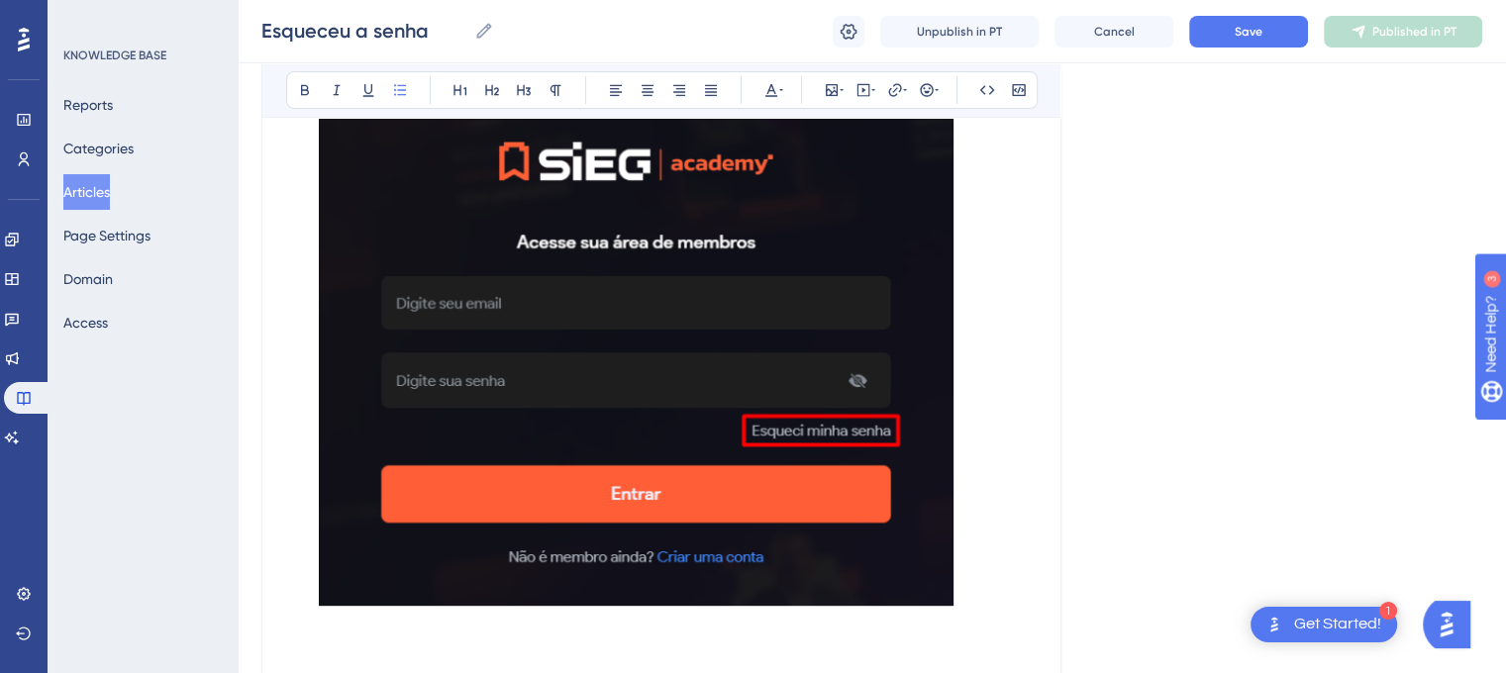
click at [630, 548] on img at bounding box center [636, 346] width 636 height 522
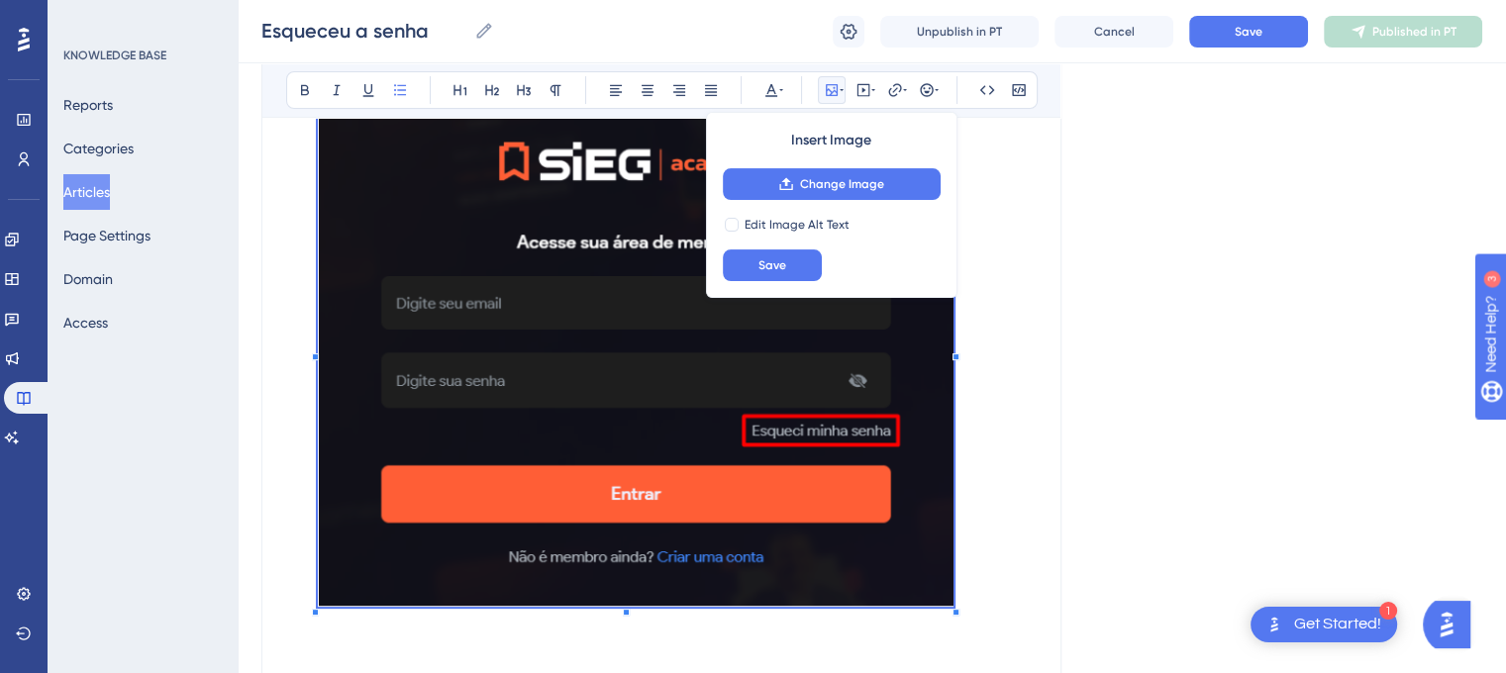
click at [624, 564] on span at bounding box center [636, 349] width 636 height 529
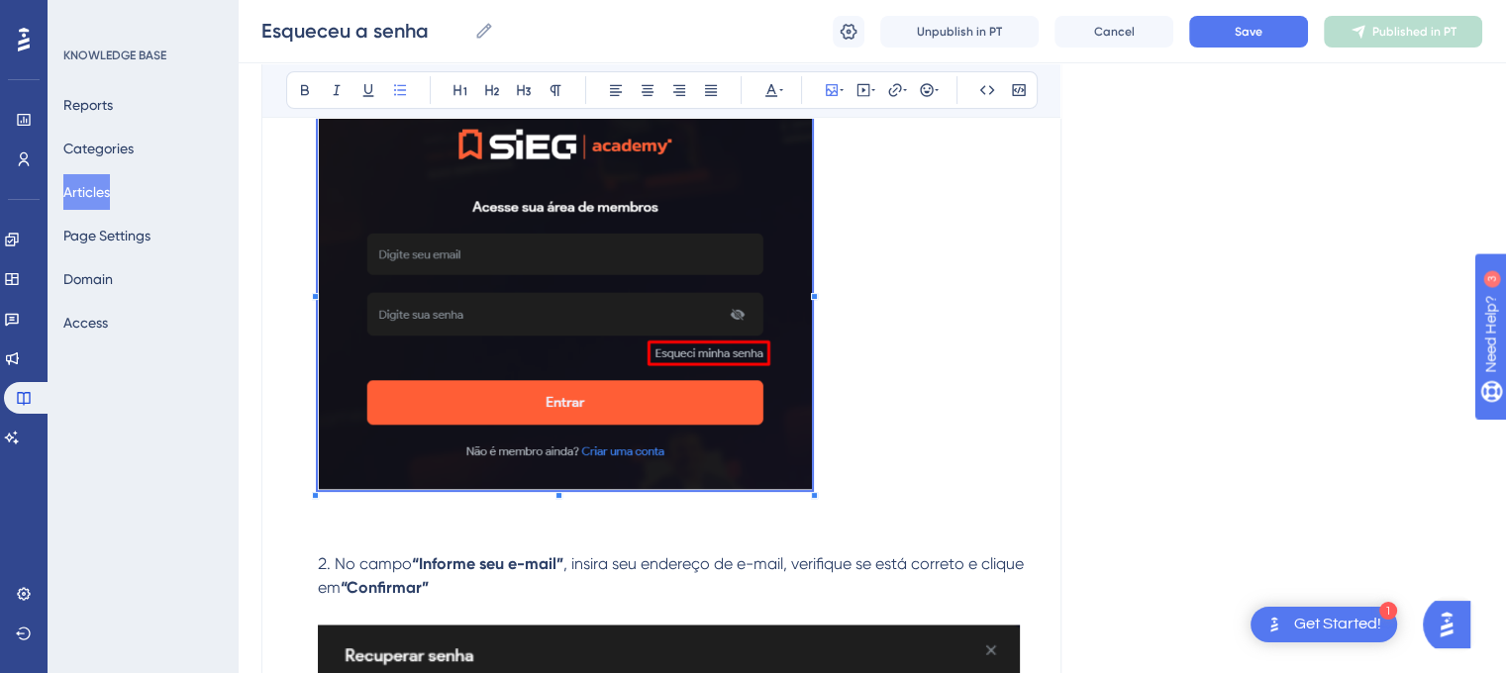
click at [776, 415] on li "Na página inicial da SIEG Academy , basta clicar em “Esqueceu a senha” para ini…" at bounding box center [673, 231] width 727 height 531
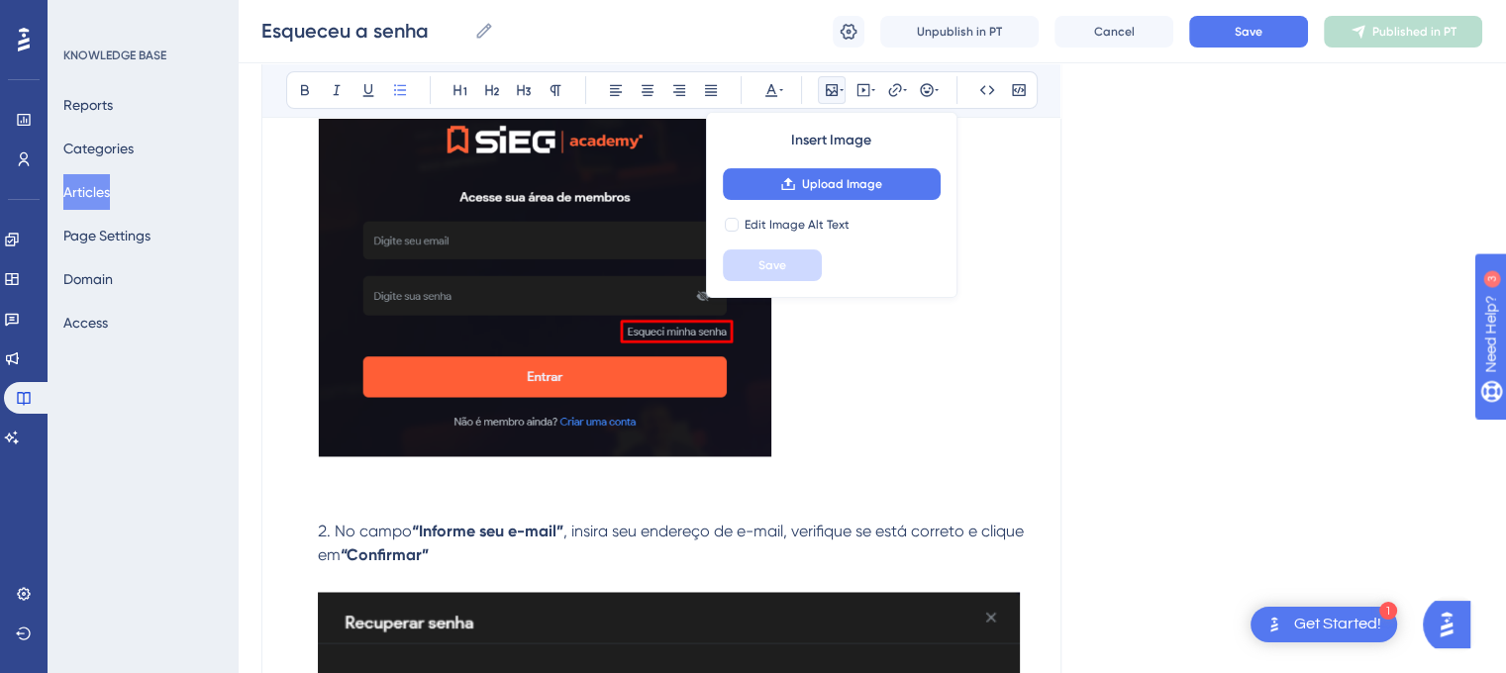
click at [994, 385] on li "Na página inicial da SIEG Academy , basta clicar em “Esqueceu a senha” para ini…" at bounding box center [673, 215] width 727 height 498
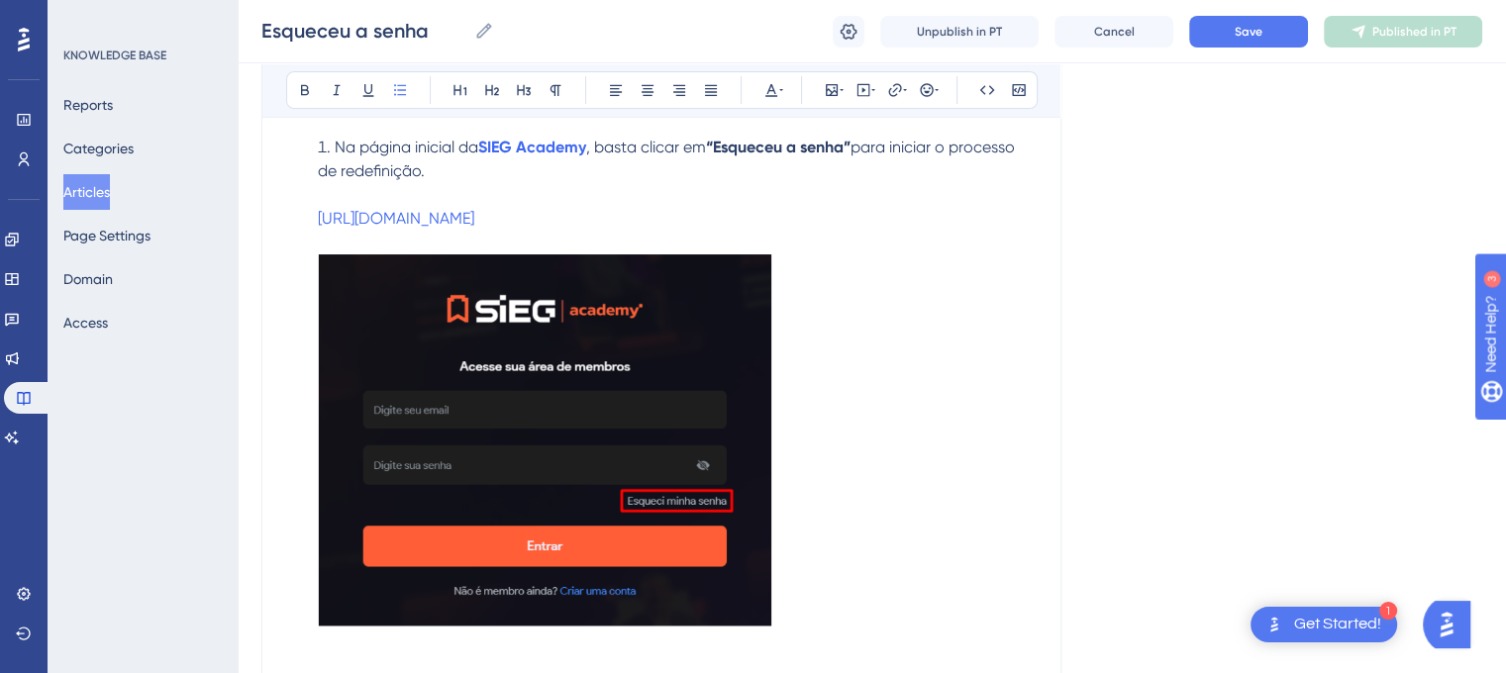
scroll to position [339, 0]
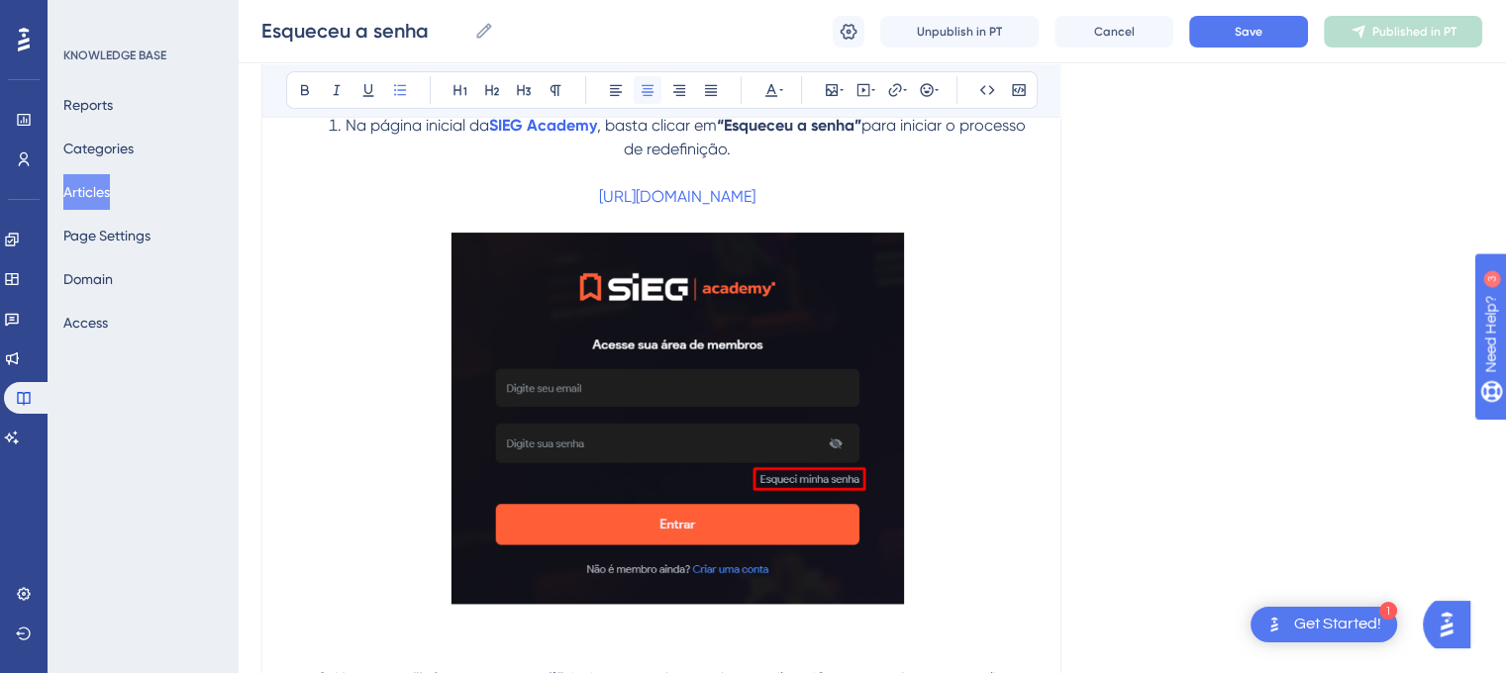
click at [638, 97] on button at bounding box center [648, 90] width 28 height 28
click at [881, 430] on img at bounding box center [676, 419] width 453 height 372
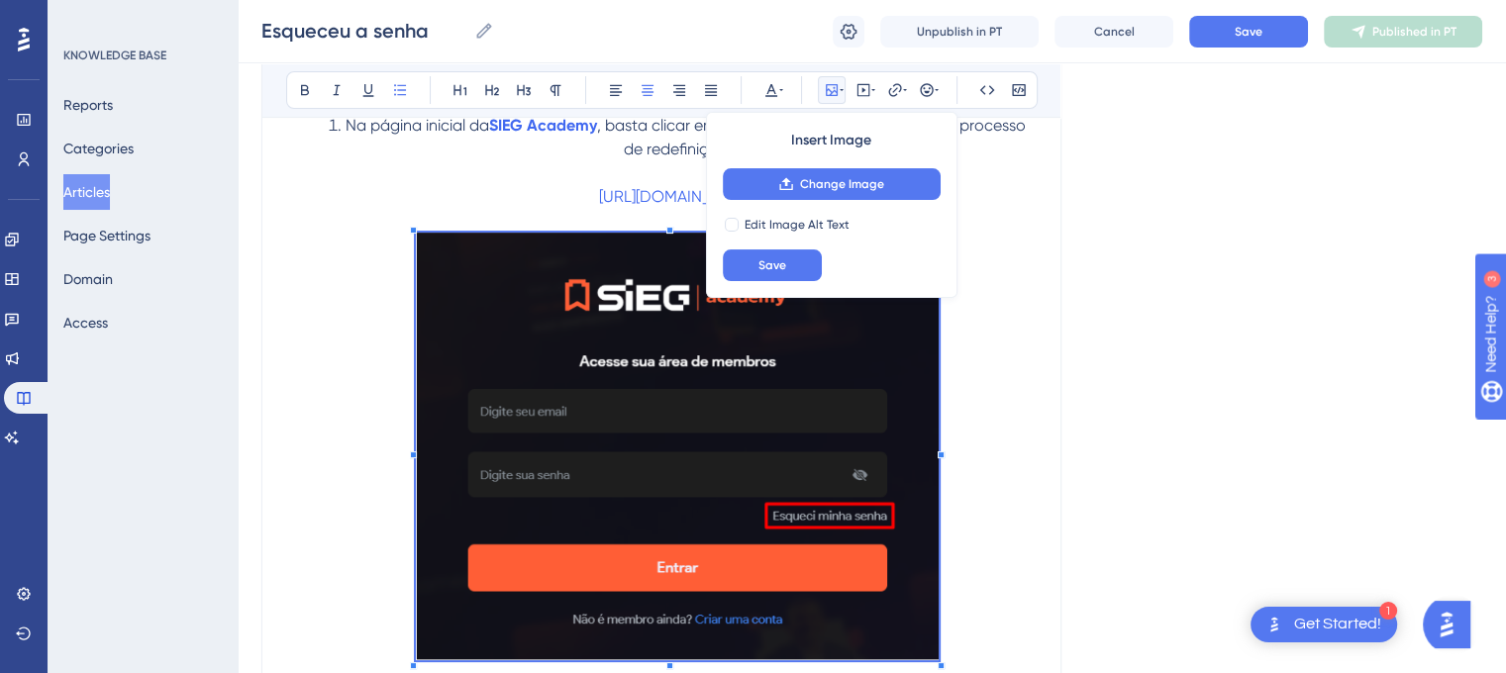
click at [975, 427] on li "Na página inicial da SIEG Academy , basta clicar em “Esqueceu a senha” para ini…" at bounding box center [673, 390] width 727 height 553
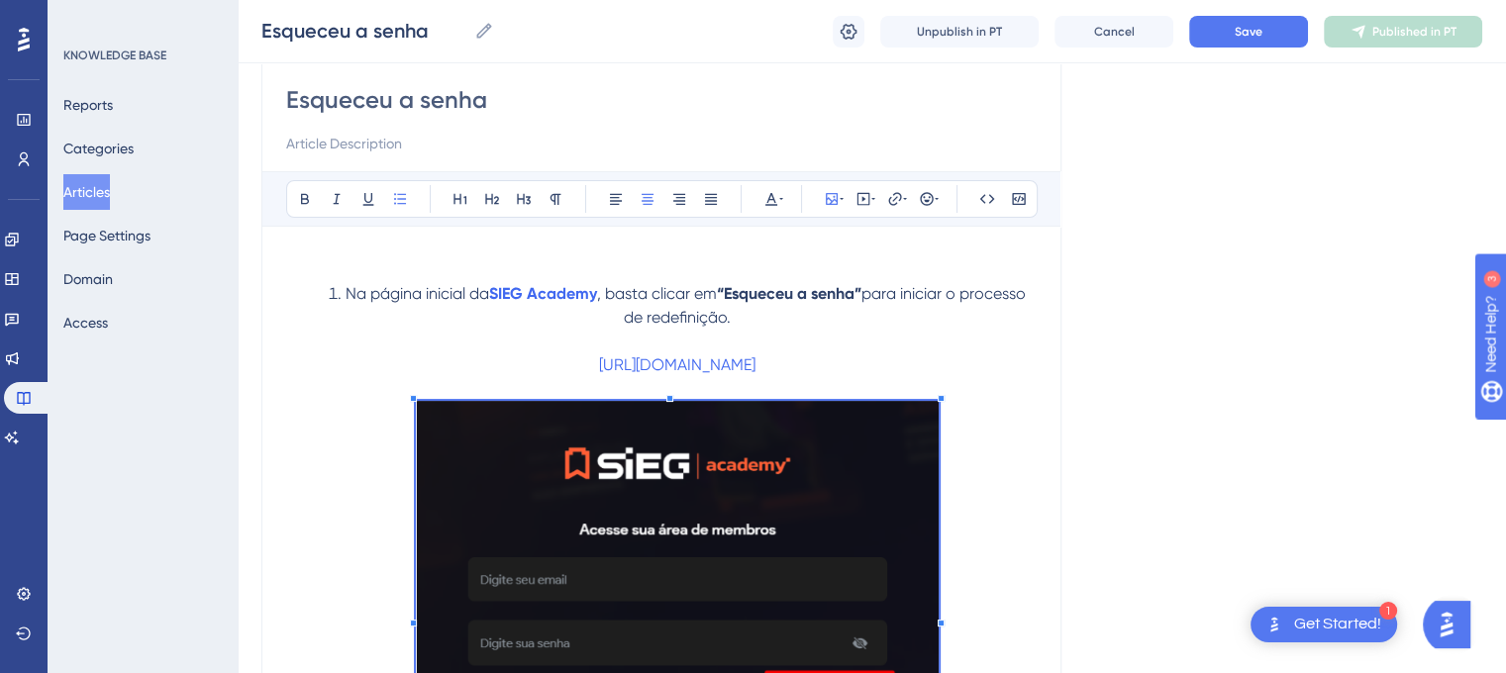
scroll to position [203, 0]
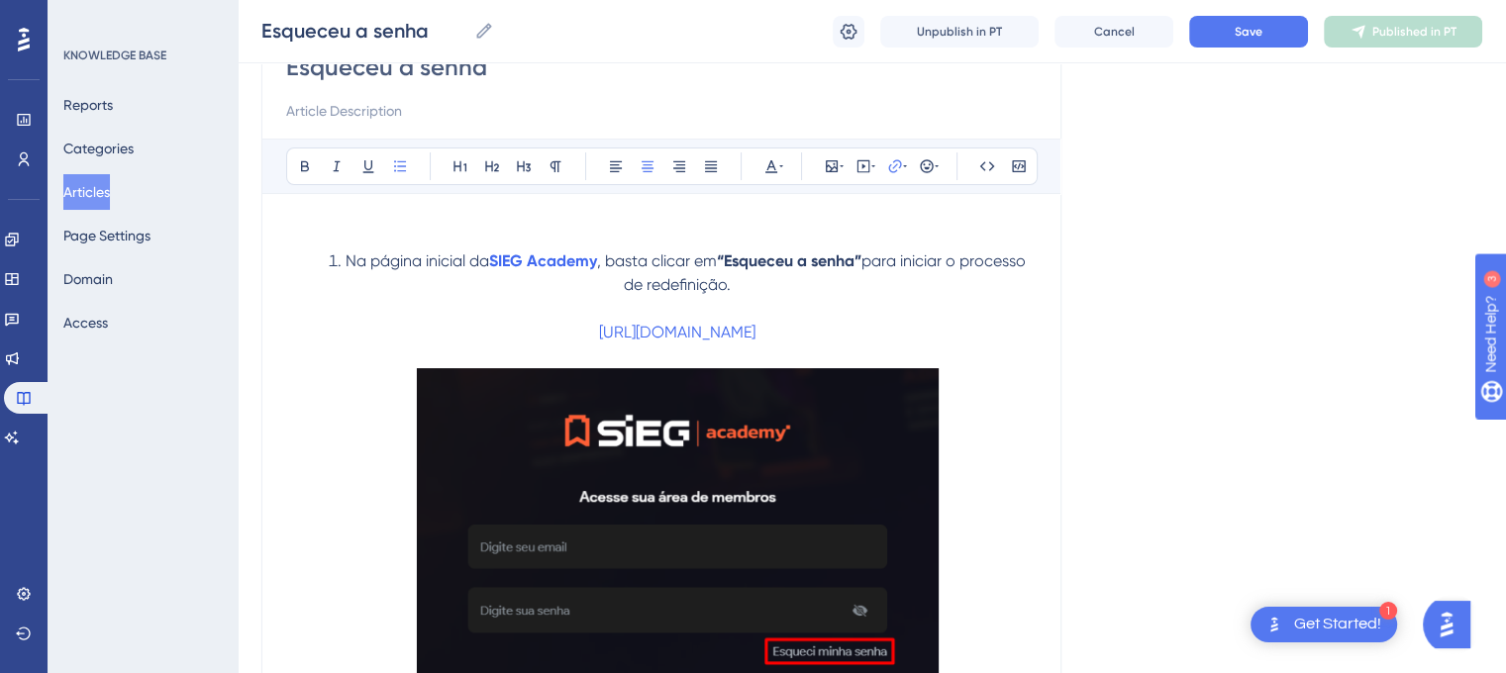
drag, startPoint x: 319, startPoint y: 256, endPoint x: 784, endPoint y: 341, distance: 472.9
click at [784, 341] on li "Na página inicial da SIEG Academy , basta clicar em “Esqueceu a senha” para ini…" at bounding box center [673, 526] width 727 height 553
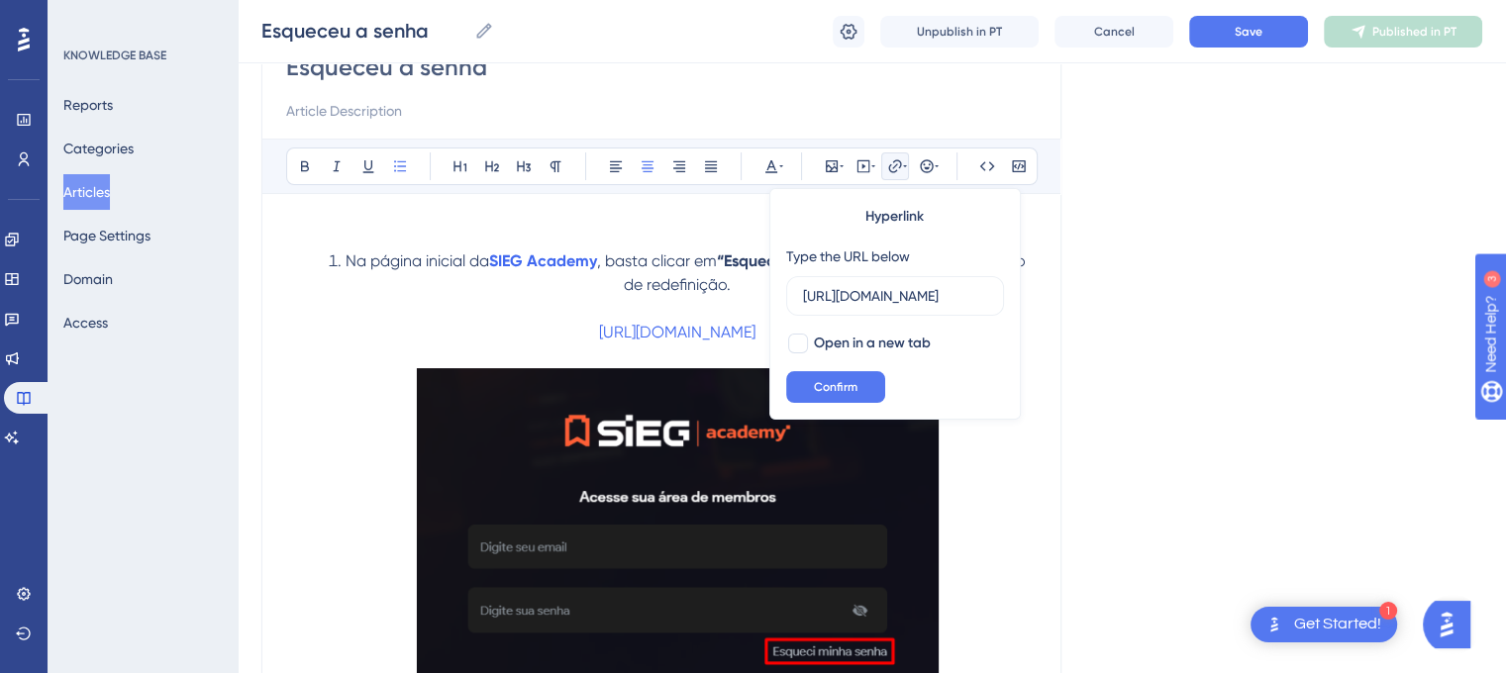
click at [653, 307] on li "Na página inicial da SIEG Academy , basta clicar em “Esqueceu a senha” para ini…" at bounding box center [673, 526] width 727 height 553
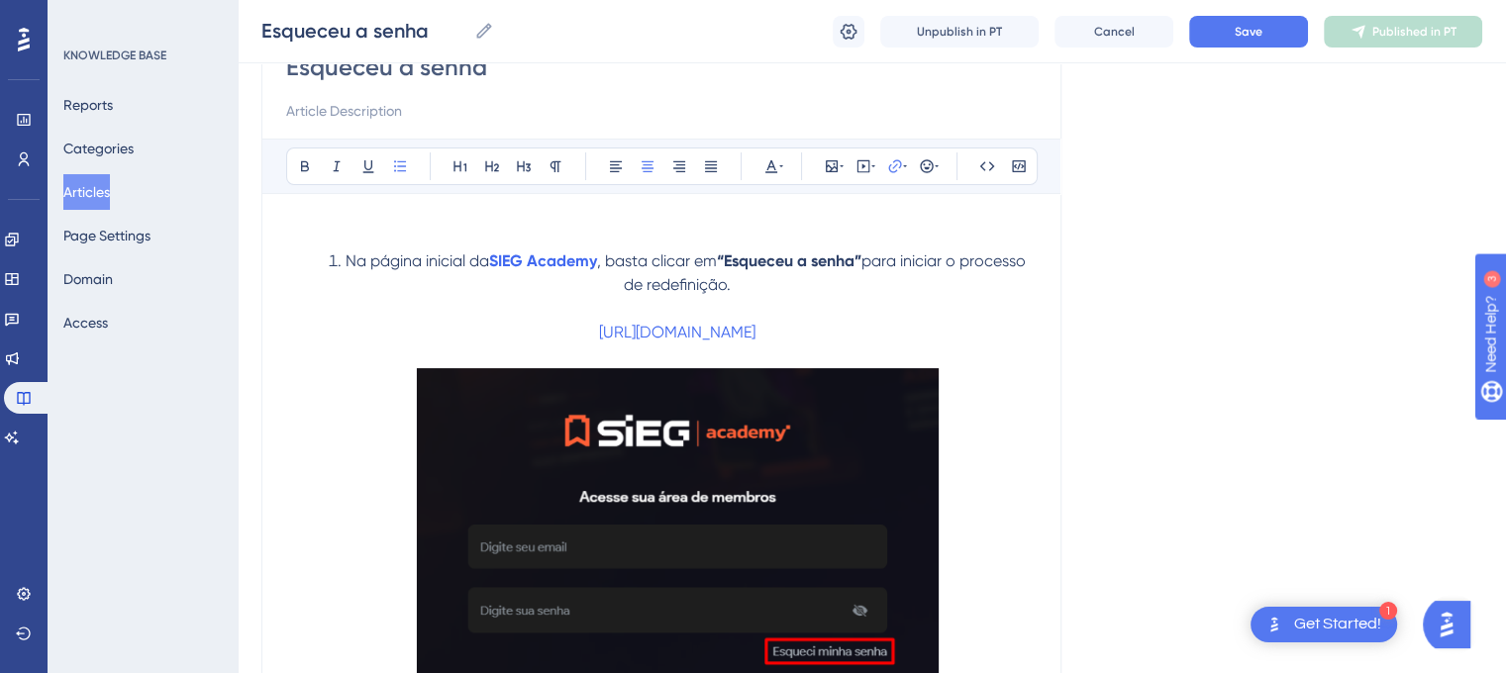
drag, startPoint x: 313, startPoint y: 252, endPoint x: 784, endPoint y: 335, distance: 478.4
click at [784, 335] on li "Na página inicial da SIEG Academy , basta clicar em “Esqueceu a senha” para ini…" at bounding box center [673, 526] width 727 height 553
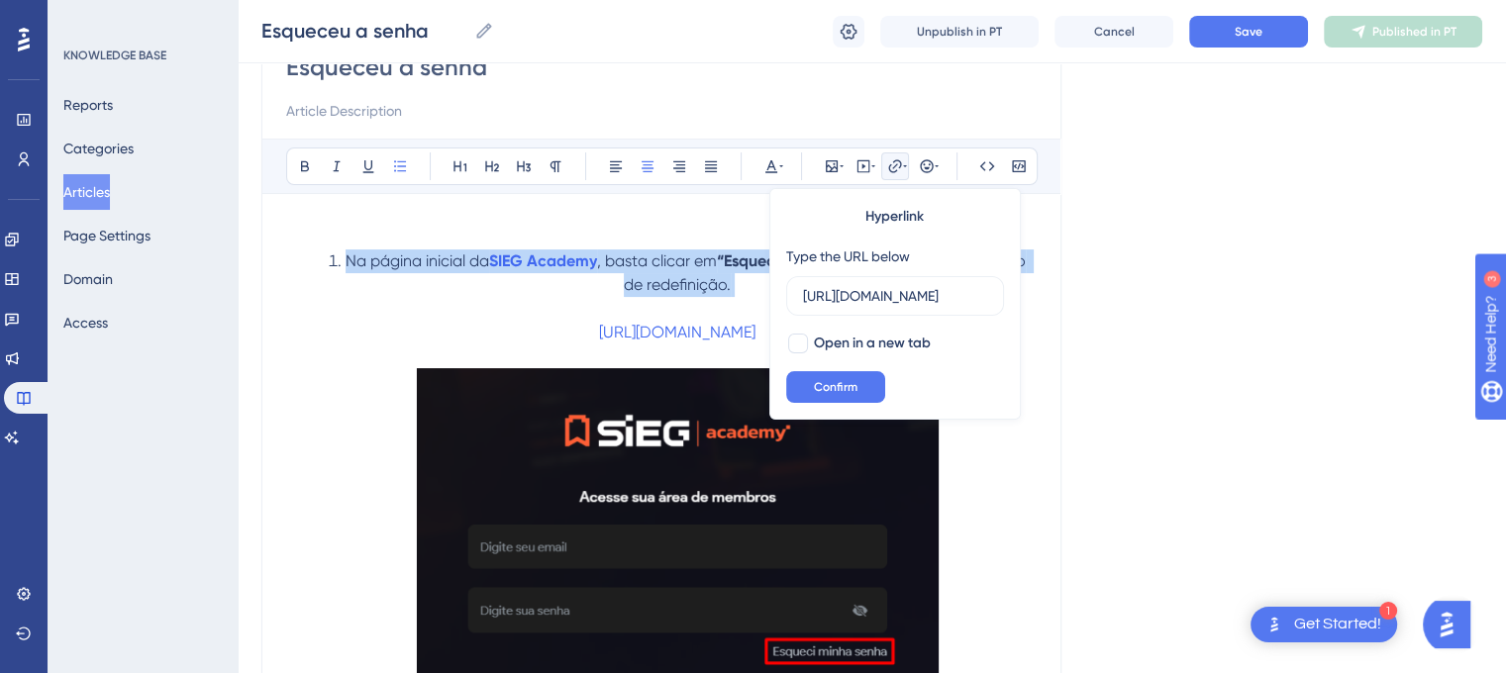
drag, startPoint x: 339, startPoint y: 255, endPoint x: 729, endPoint y: 297, distance: 392.3
click at [729, 297] on li "Na página inicial da SIEG Academy , basta clicar em “Esqueceu a senha” para ini…" at bounding box center [673, 526] width 727 height 553
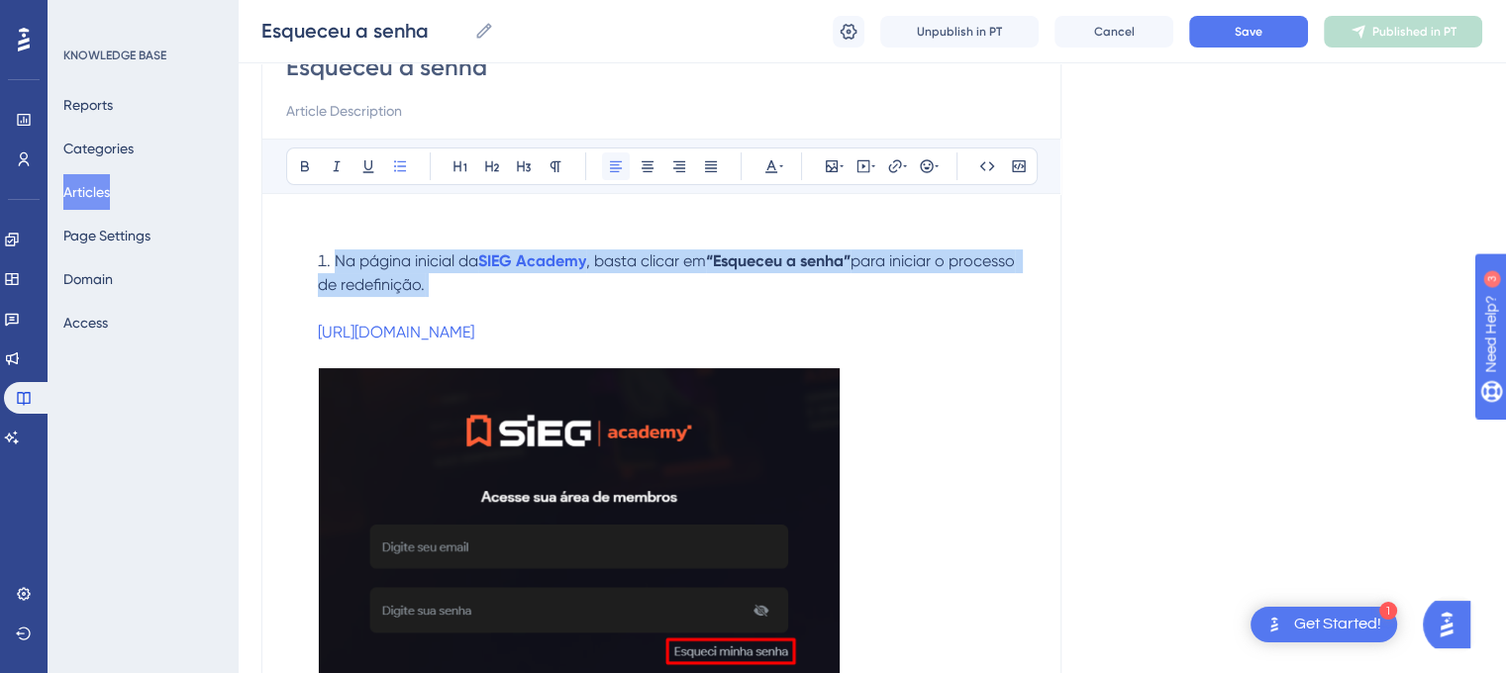
click at [620, 165] on icon at bounding box center [616, 166] width 16 height 16
click at [664, 305] on li "Na página inicial da SIEG Academy , basta clicar em “Esqueceu a senha” para ini…" at bounding box center [673, 526] width 727 height 553
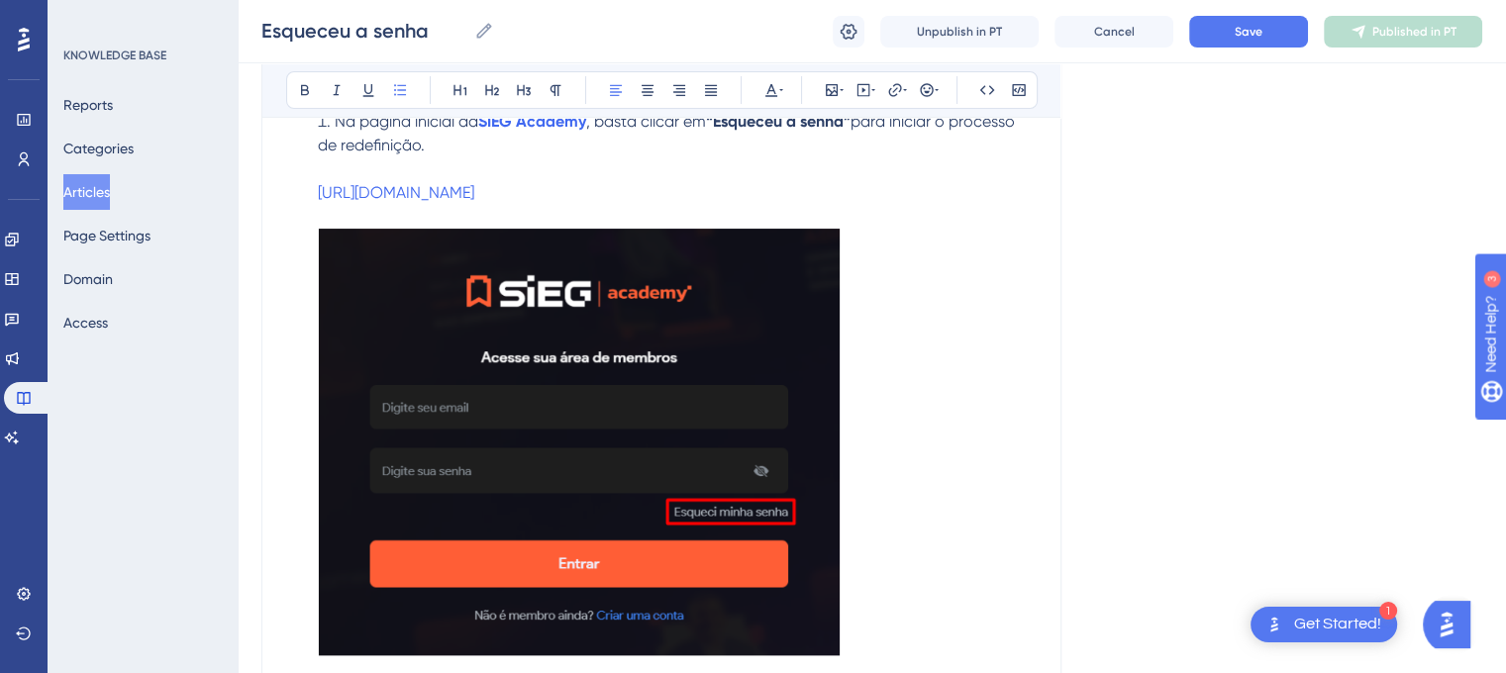
scroll to position [299, 0]
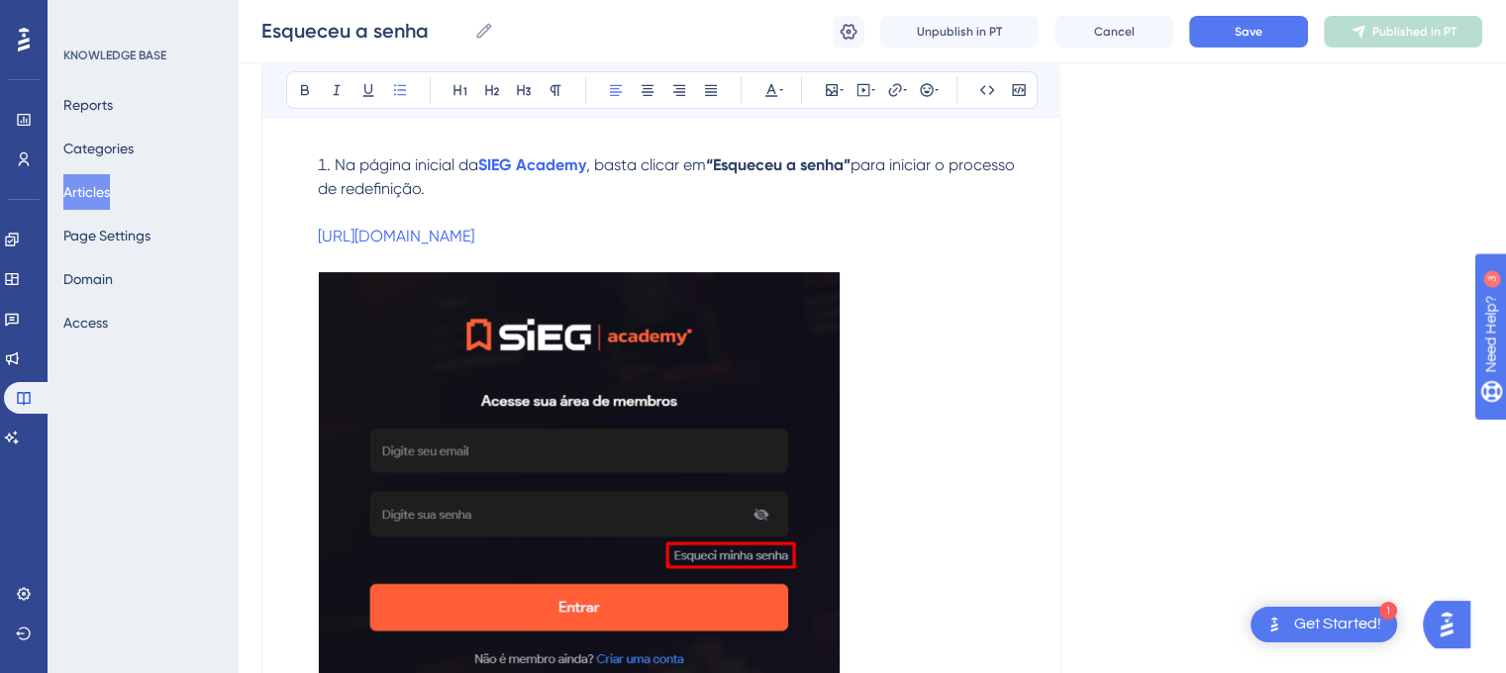
click at [600, 385] on img at bounding box center [579, 486] width 522 height 428
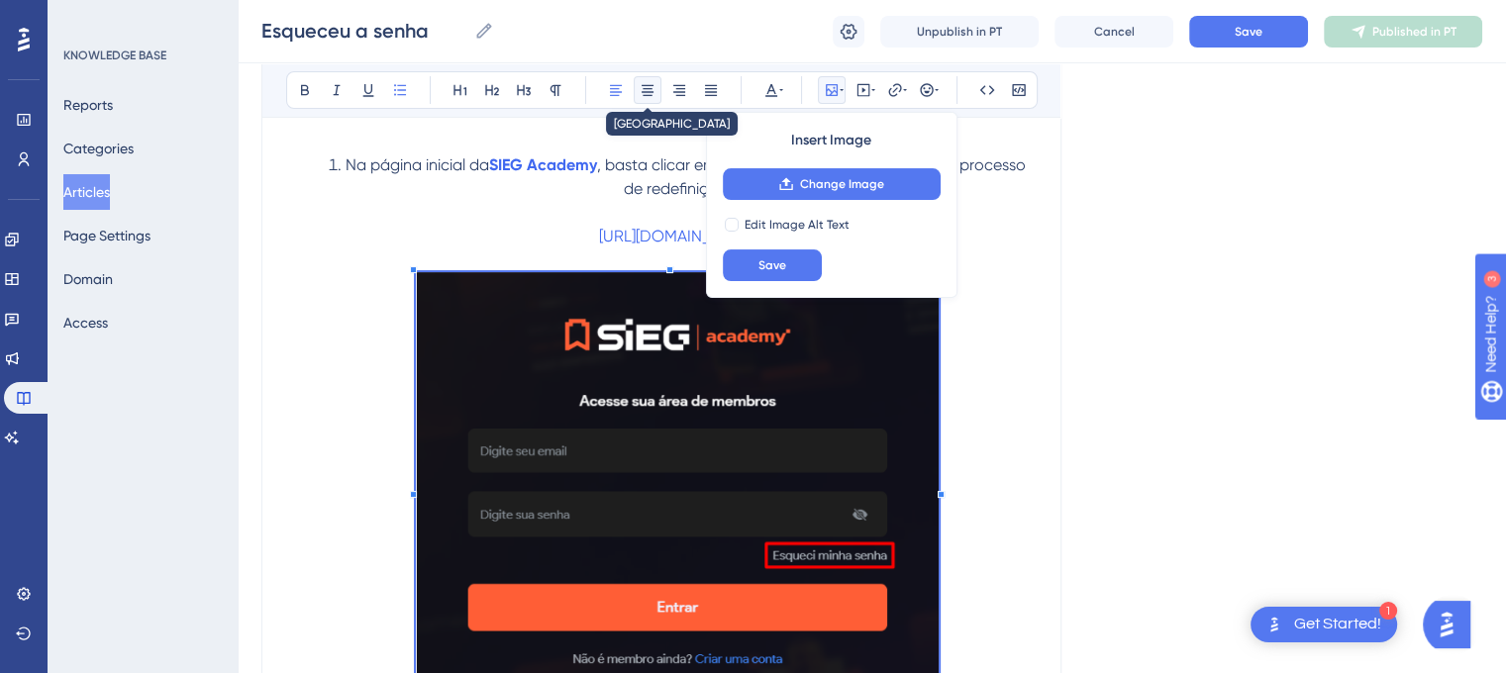
click at [645, 82] on icon at bounding box center [648, 90] width 16 height 16
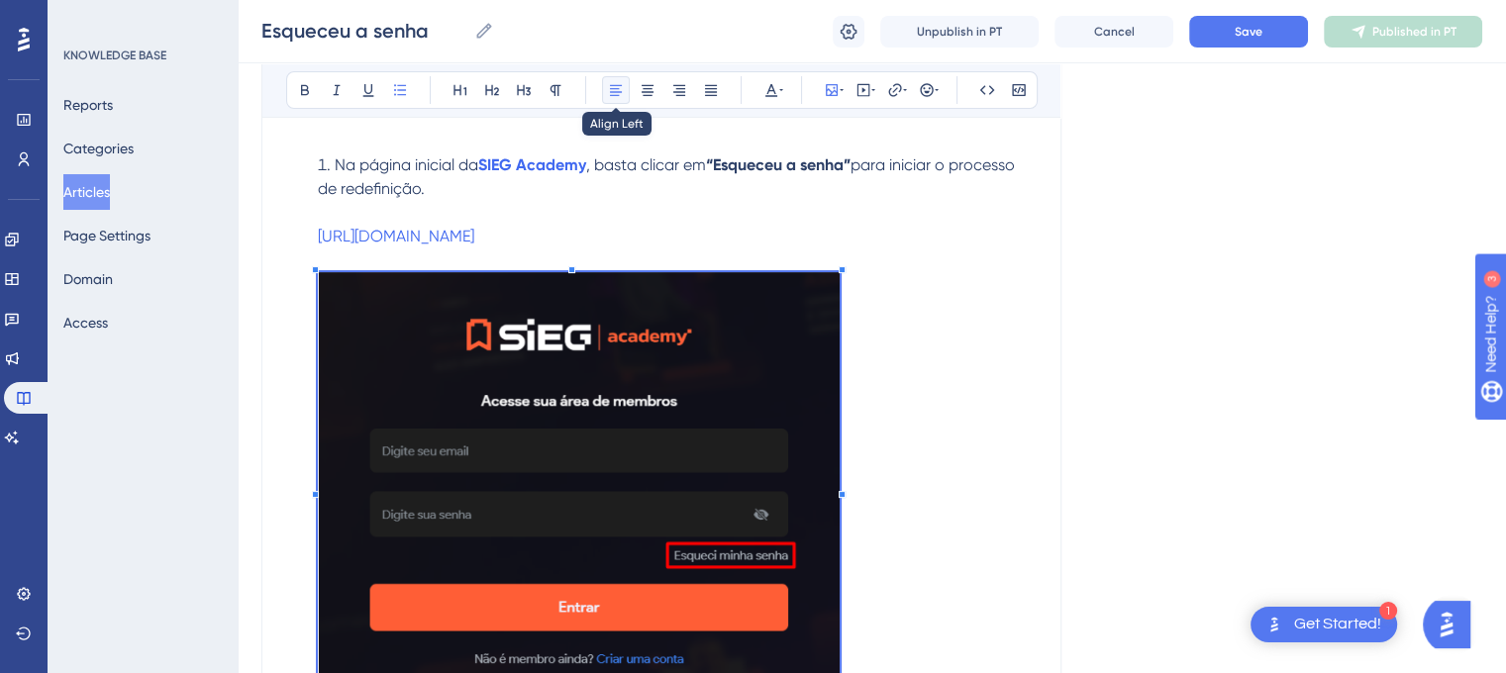
click at [606, 83] on button at bounding box center [616, 90] width 28 height 28
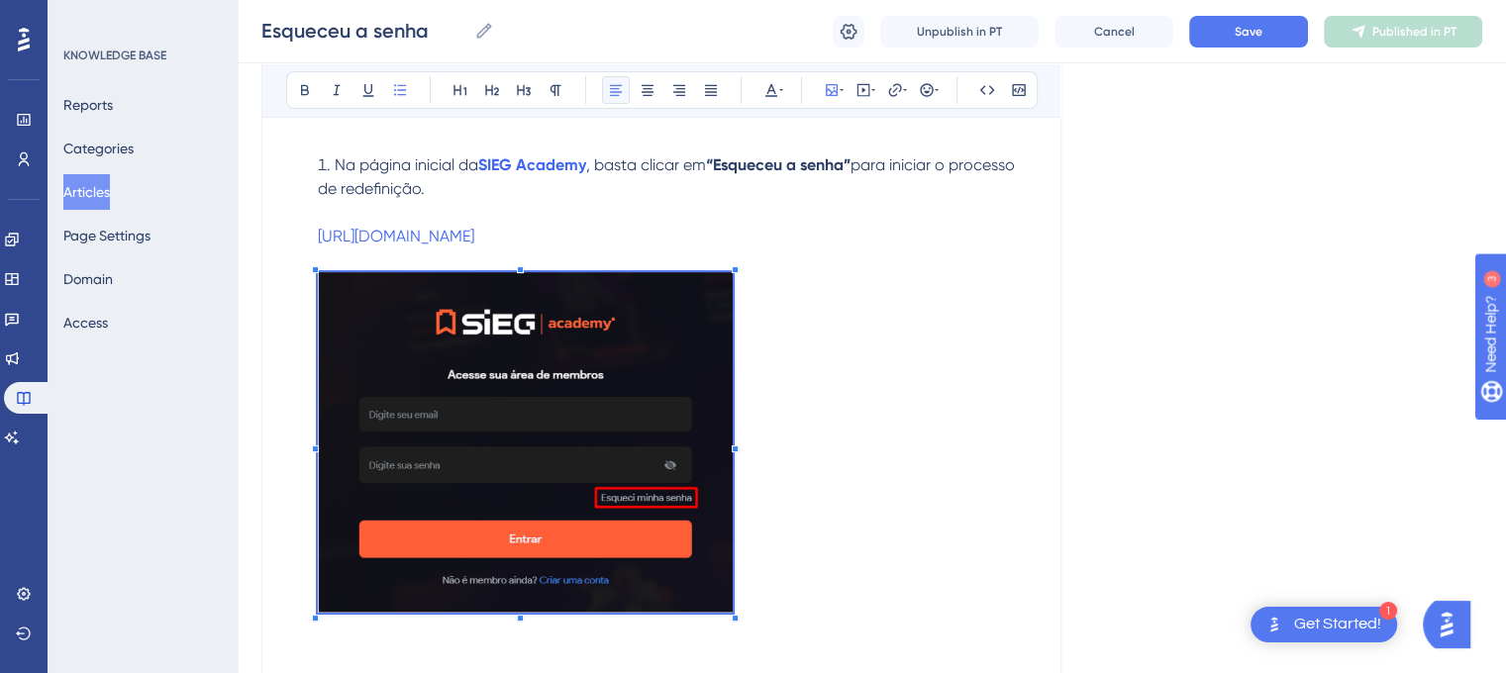
click at [733, 389] on li "Na página inicial da SIEG Academy , basta clicar em “Esqueceu a senha” para ini…" at bounding box center [673, 386] width 727 height 466
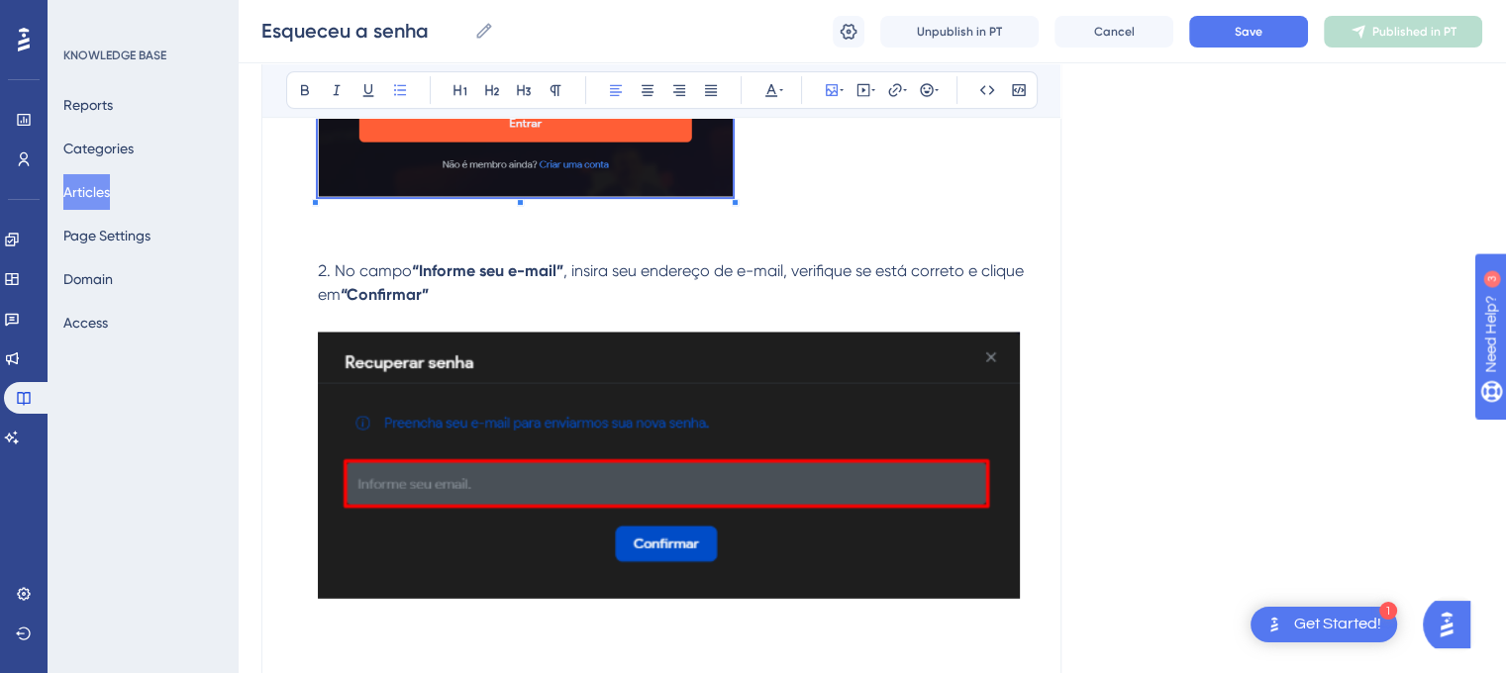
scroll to position [728, 0]
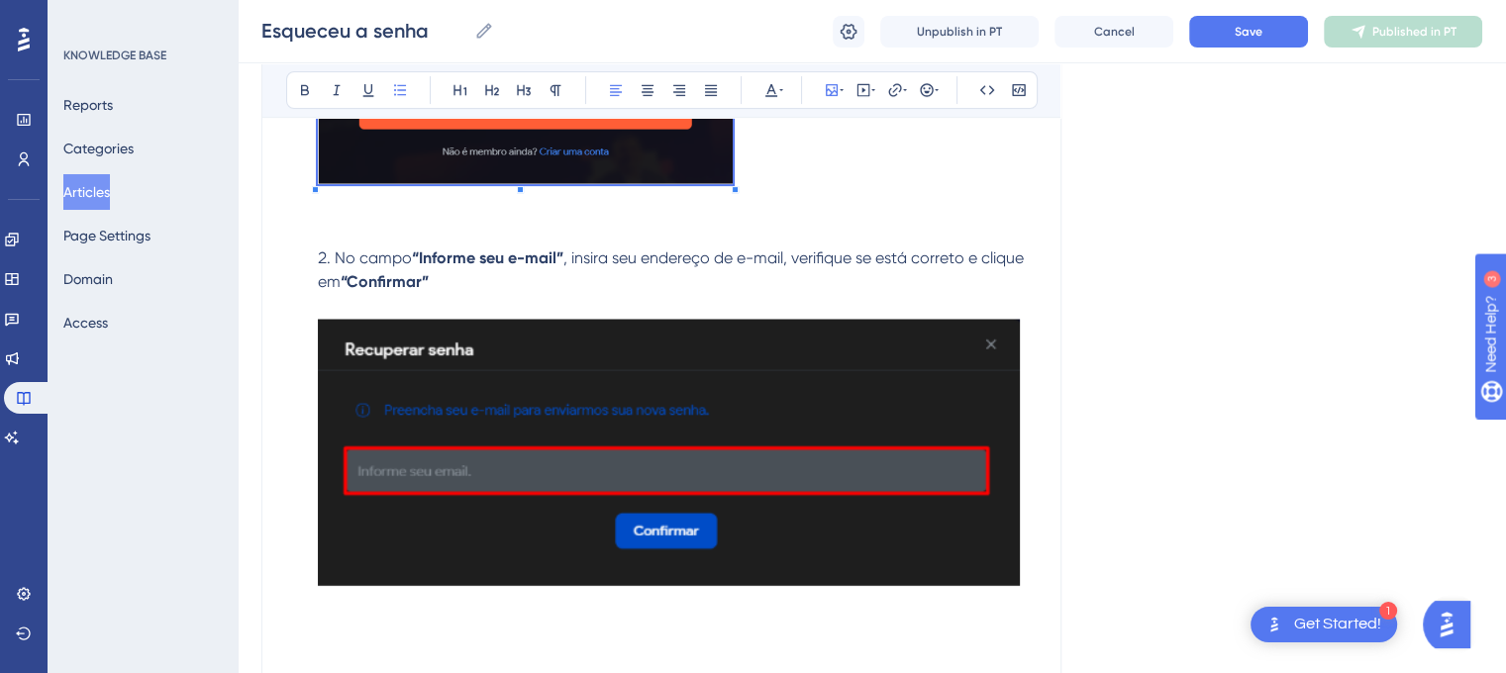
click at [917, 372] on img at bounding box center [669, 453] width 702 height 270
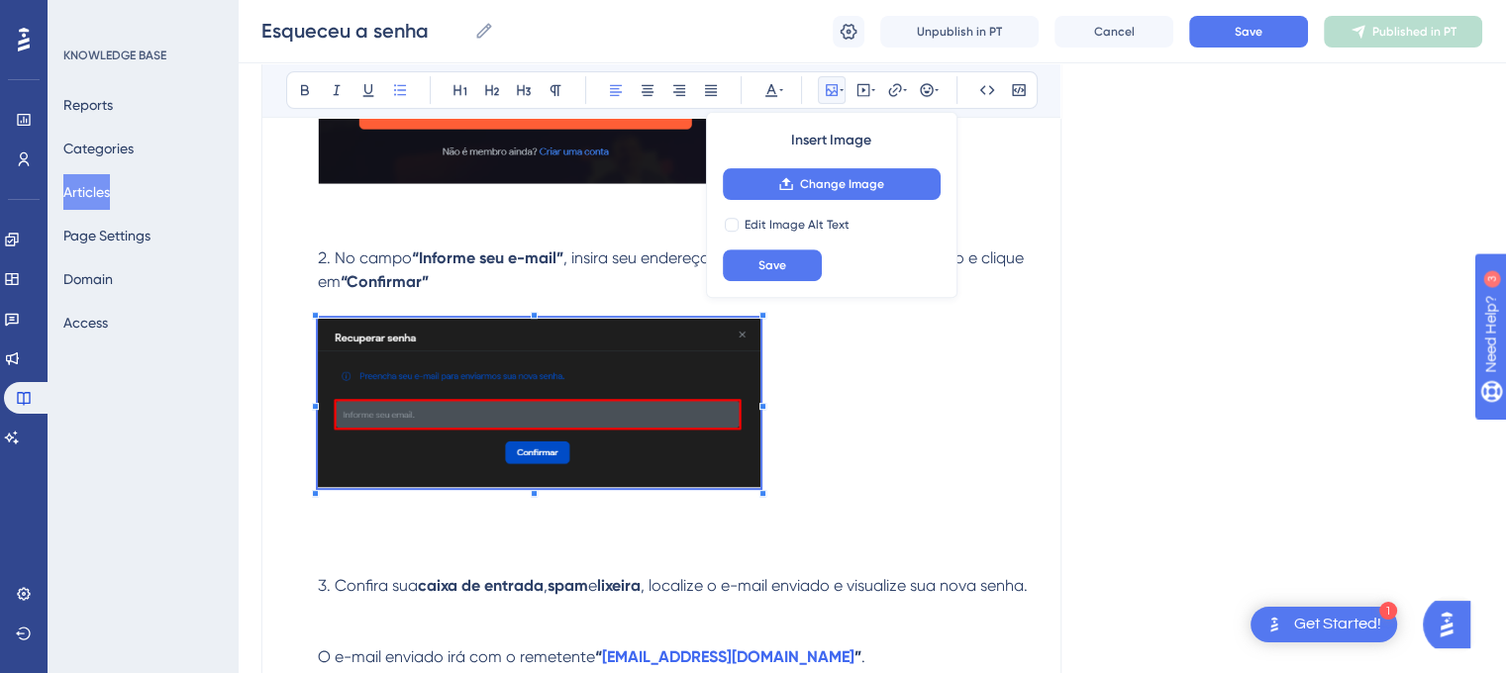
click at [760, 451] on p at bounding box center [661, 418] width 750 height 201
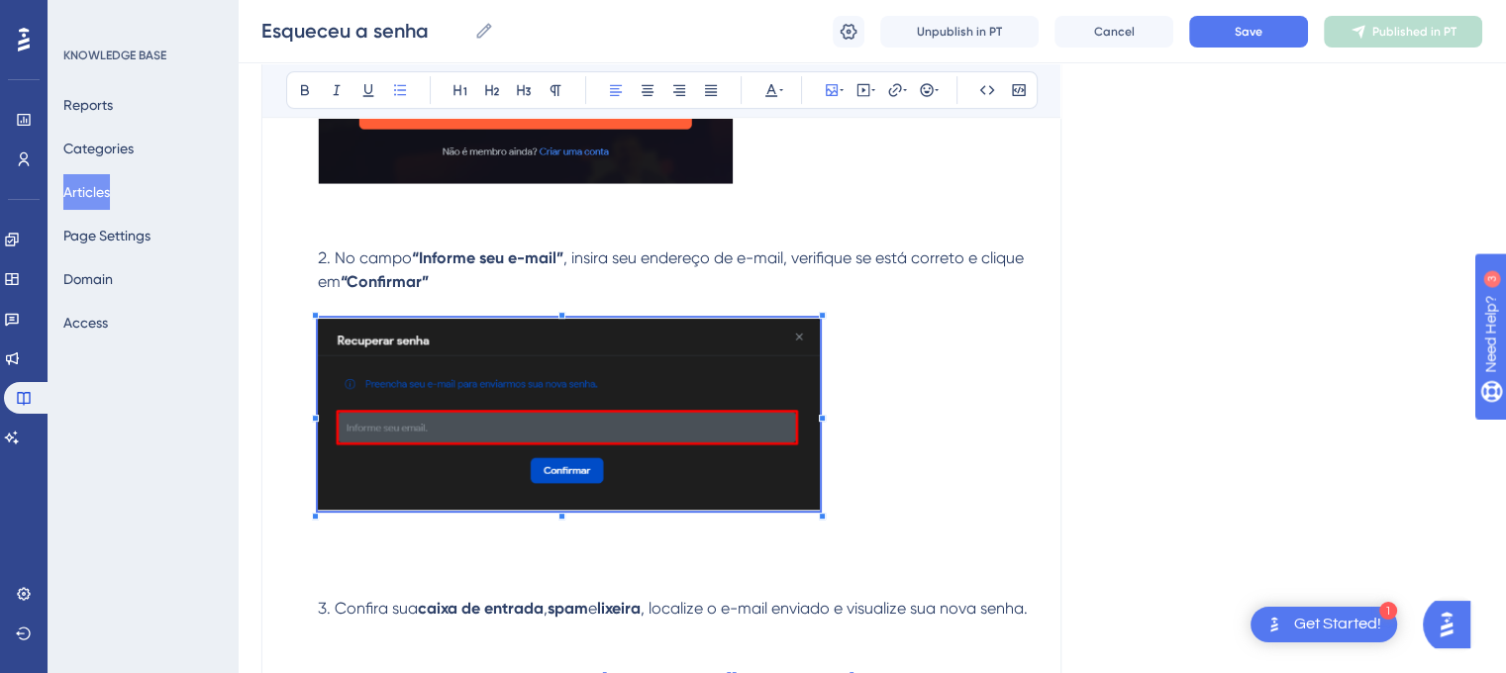
click at [821, 417] on div at bounding box center [822, 418] width 7 height 7
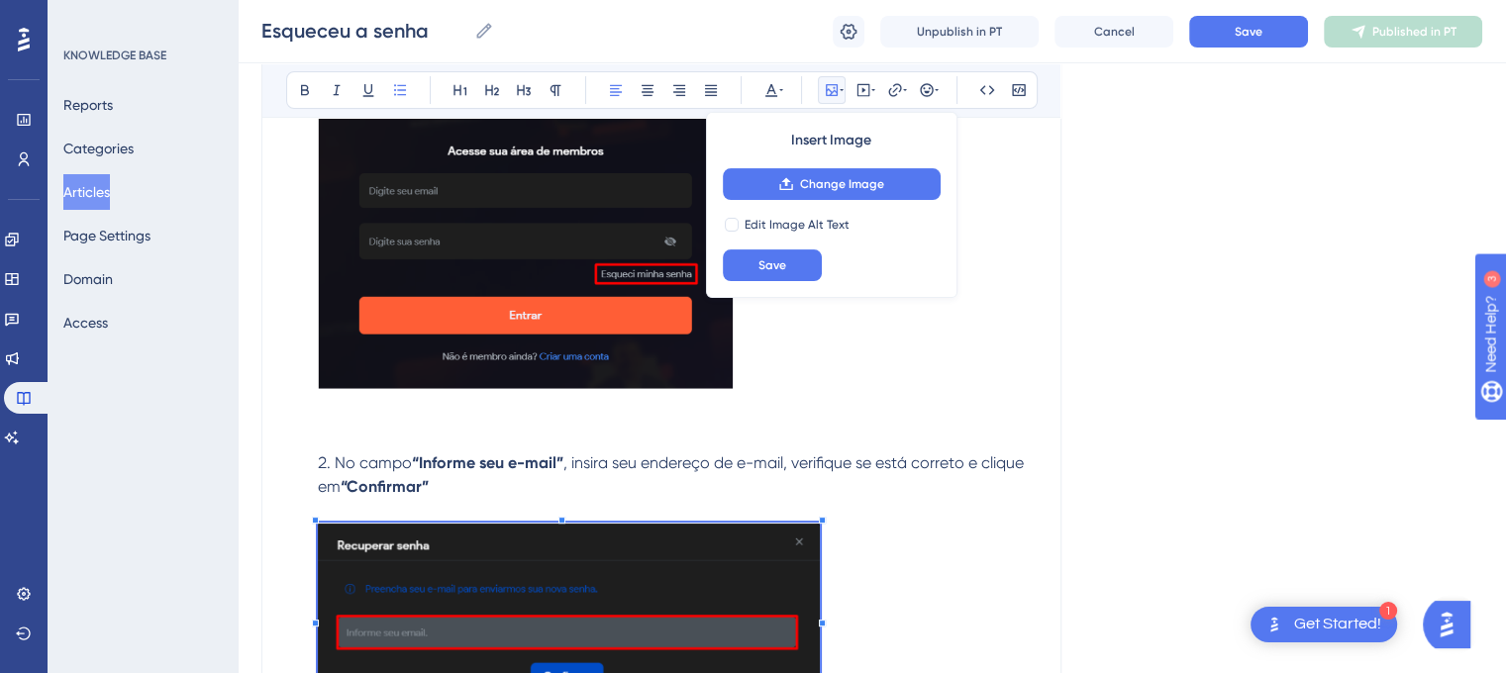
scroll to position [482, 0]
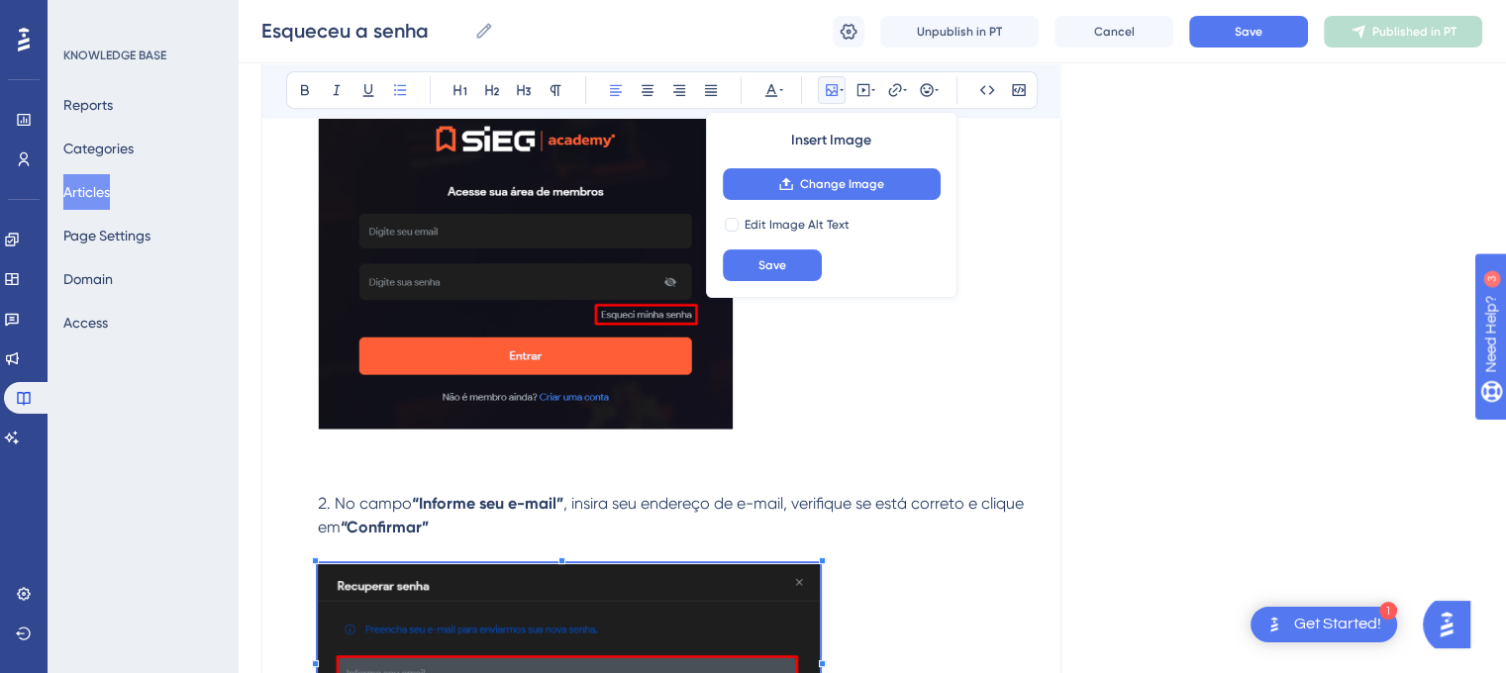
click at [640, 340] on img at bounding box center [525, 259] width 415 height 341
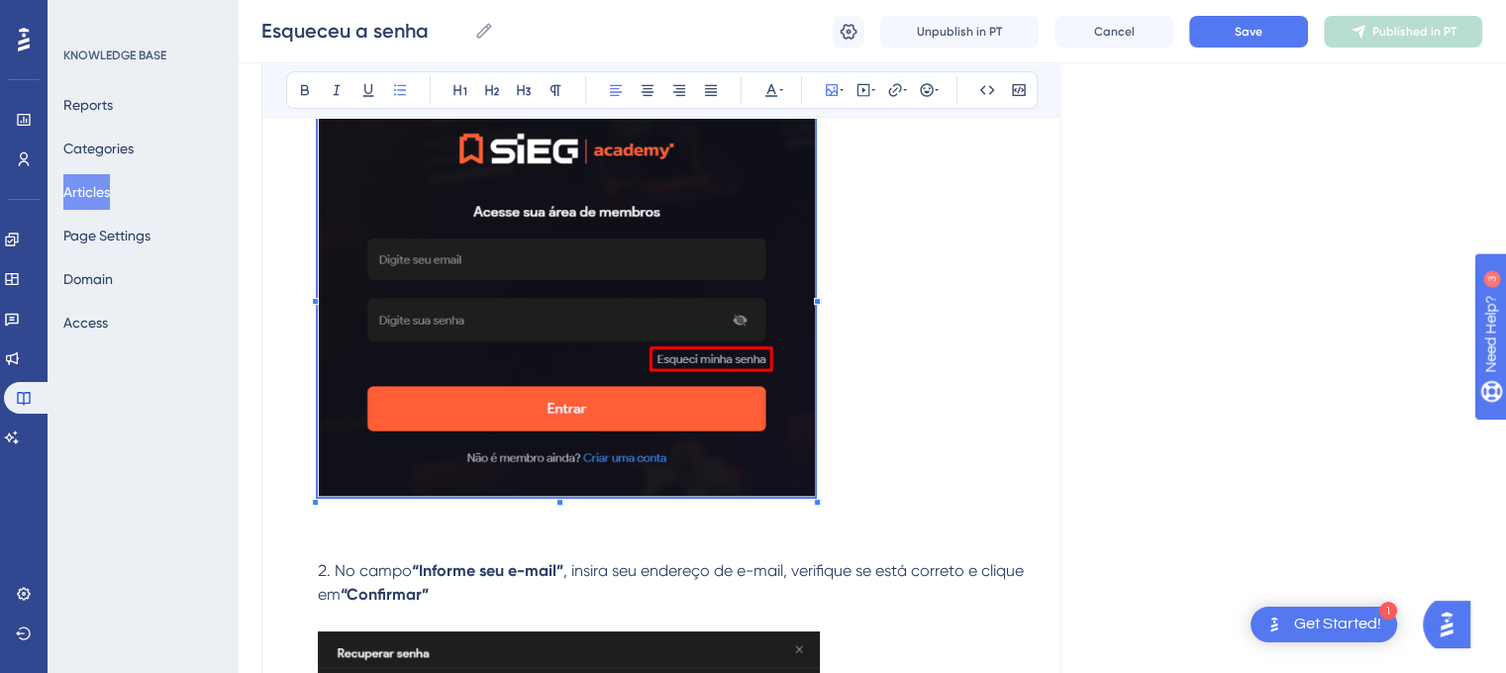
click at [819, 292] on li "Na página inicial da SIEG Academy , basta clicar em “Esqueceu a senha” para ini…" at bounding box center [673, 237] width 727 height 534
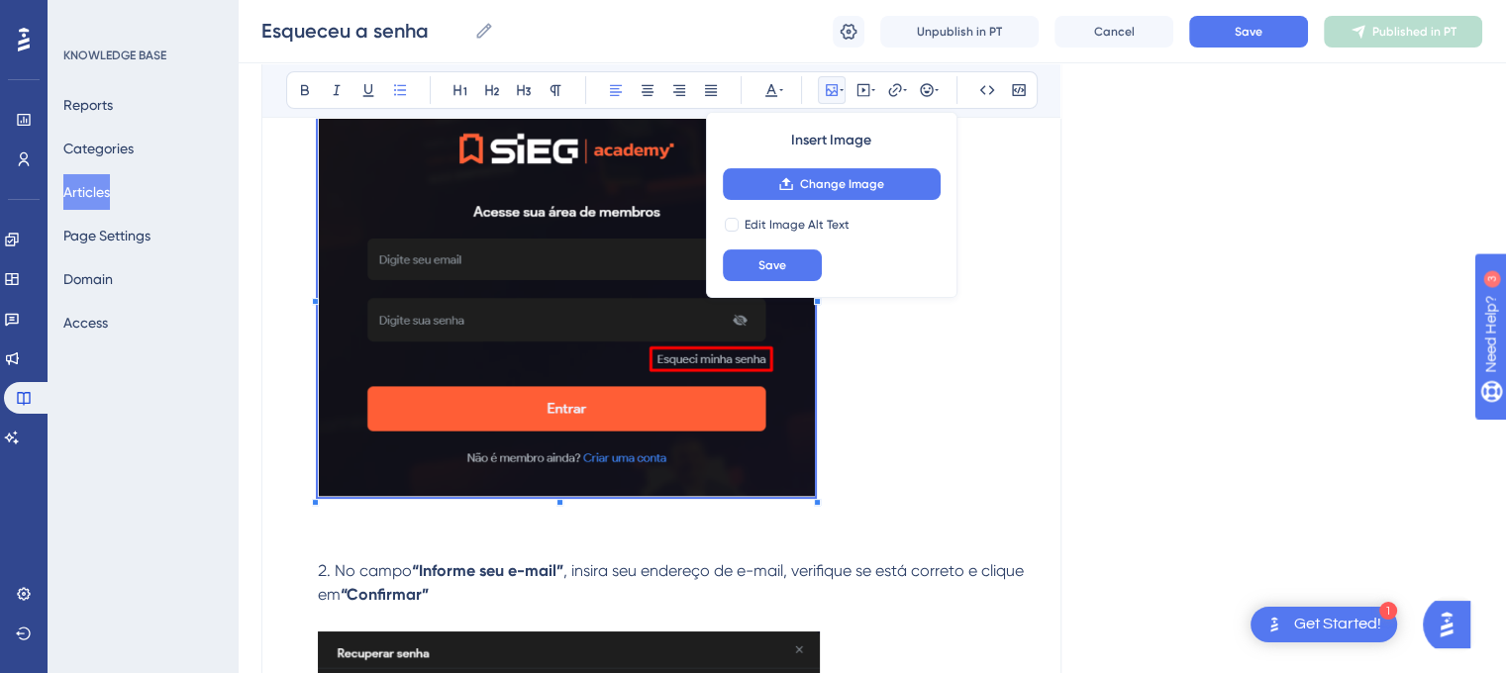
click at [1240, 339] on div "Language Portuguese (Default) Esqueceu a senha Bold Italic Underline Bullet Poi…" at bounding box center [871, 580] width 1221 height 1870
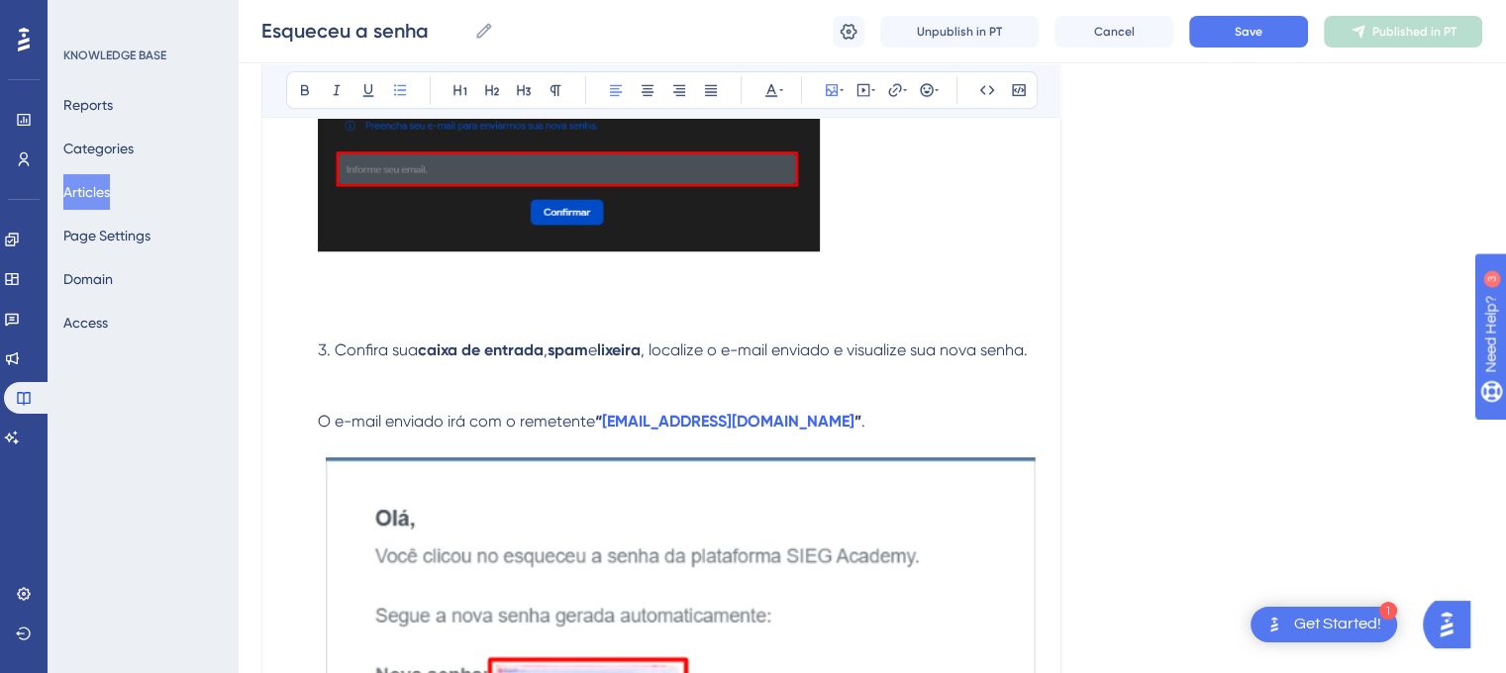
scroll to position [1096, 0]
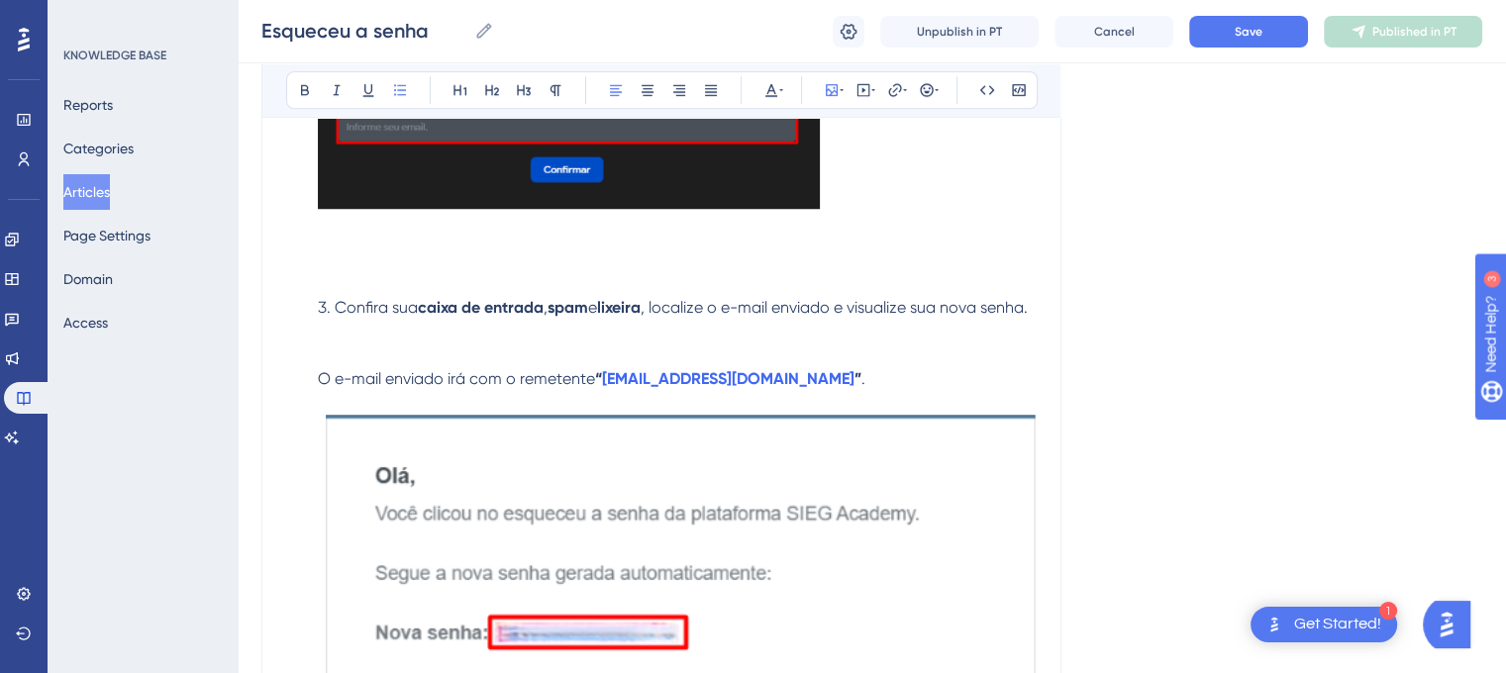
click at [907, 529] on img at bounding box center [681, 559] width 711 height 288
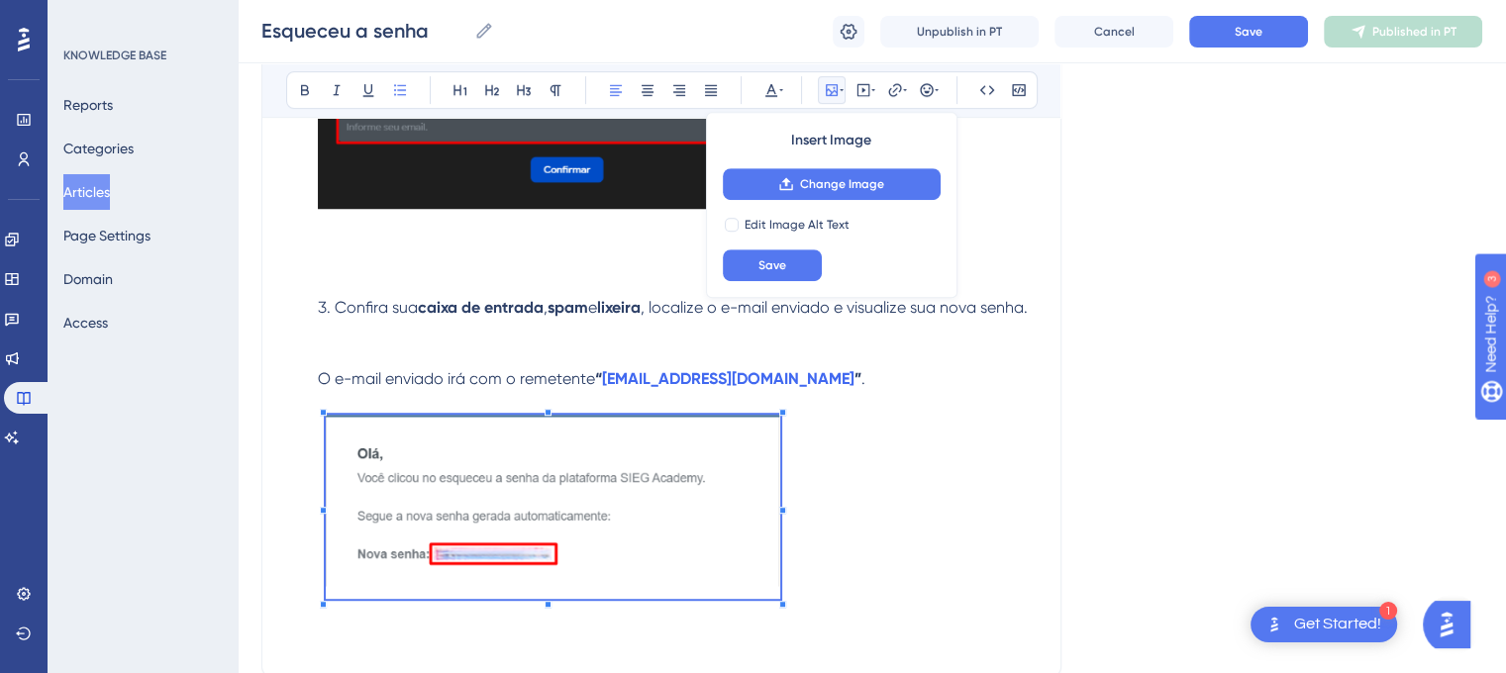
click at [771, 569] on p at bounding box center [661, 534] width 750 height 239
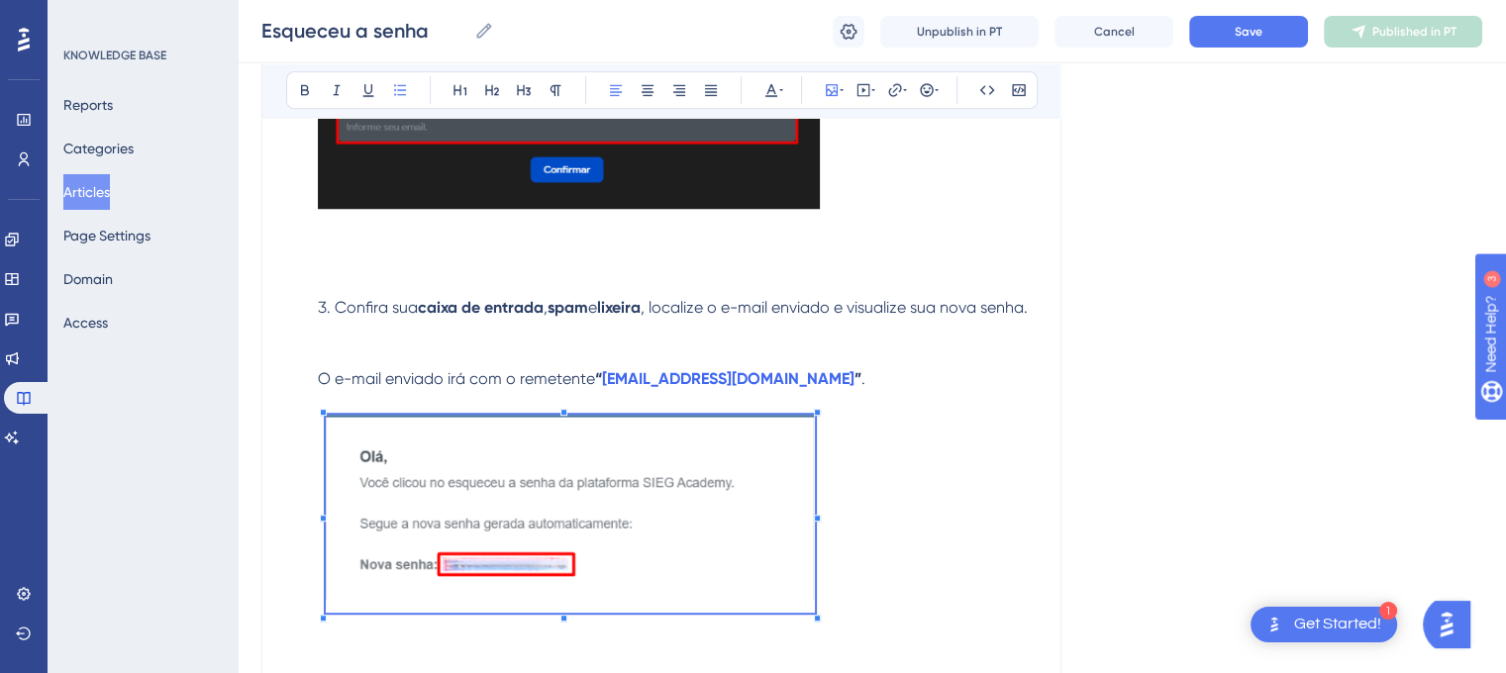
click at [820, 539] on p at bounding box center [661, 541] width 750 height 253
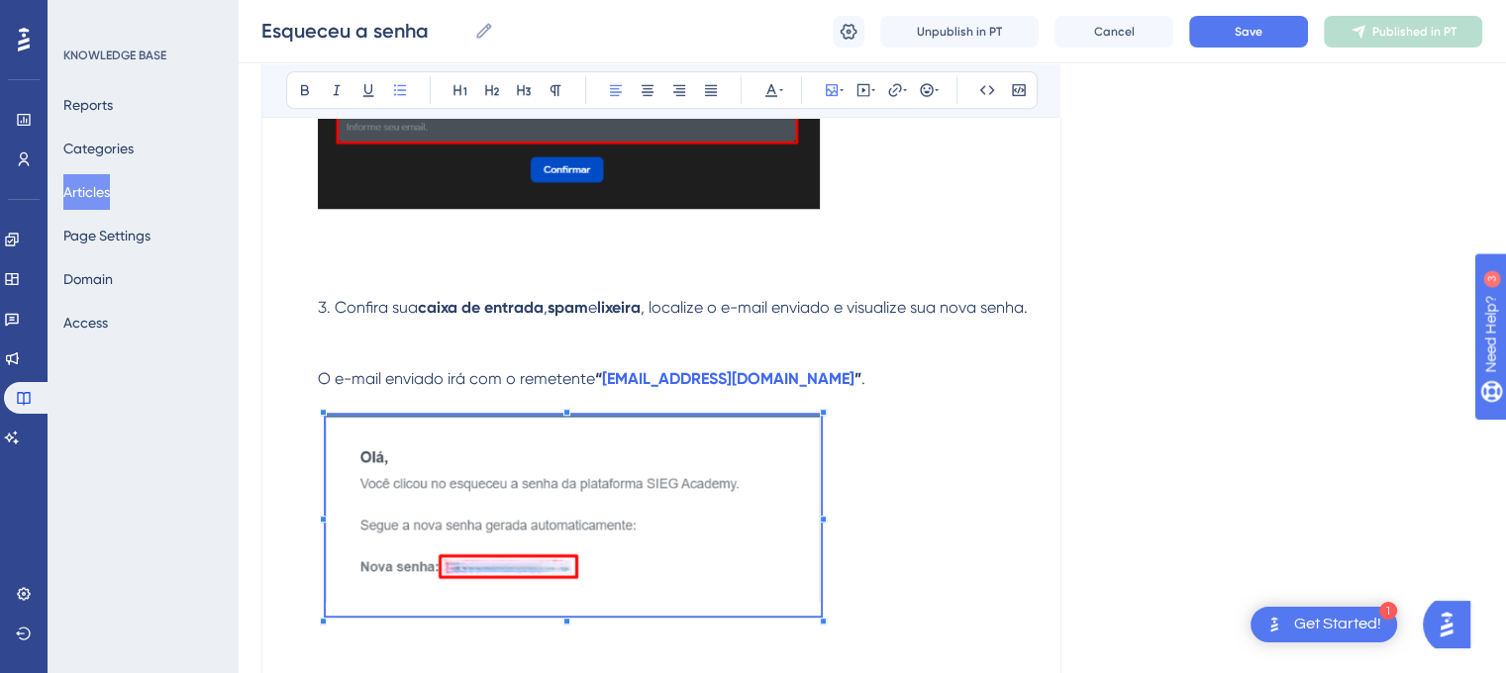
click at [820, 523] on div at bounding box center [823, 519] width 7 height 7
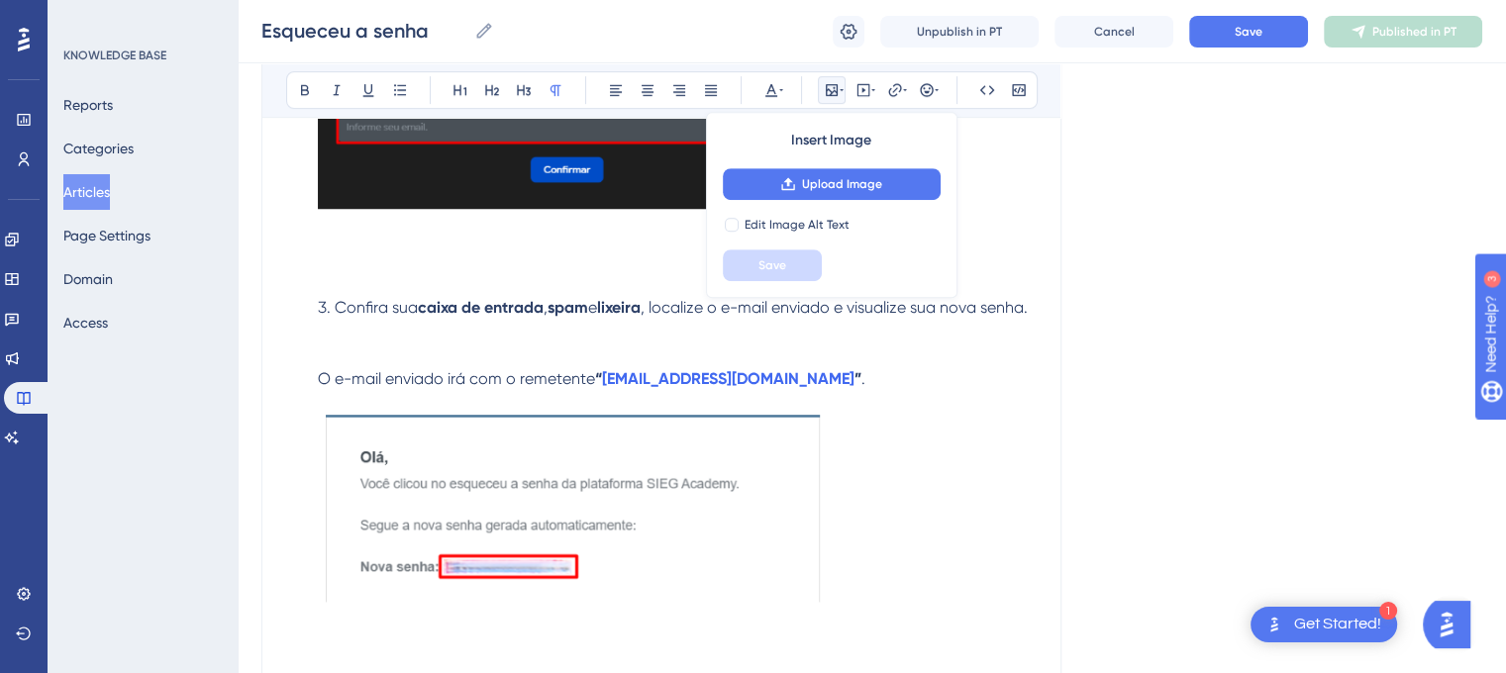
click at [900, 512] on p at bounding box center [661, 542] width 750 height 255
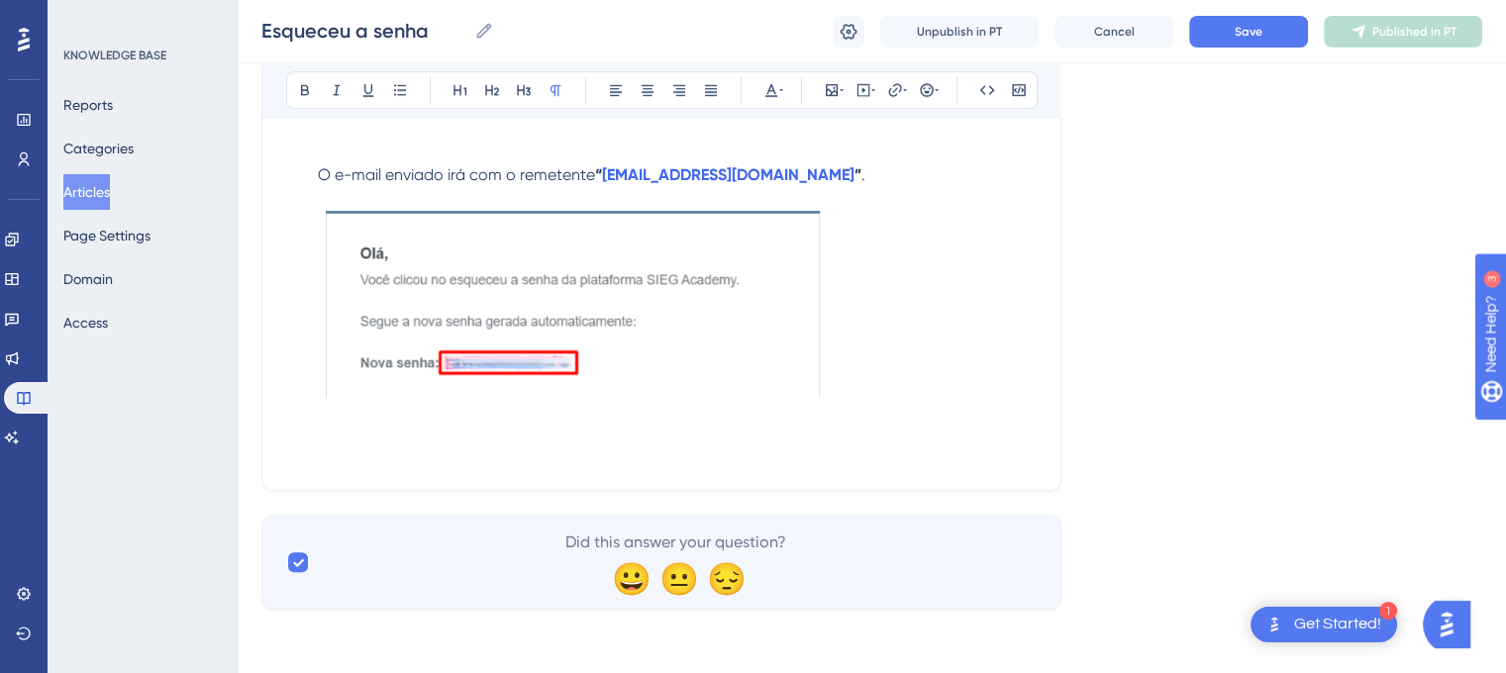
scroll to position [1327, 0]
click at [1226, 39] on button "Save" at bounding box center [1248, 32] width 119 height 32
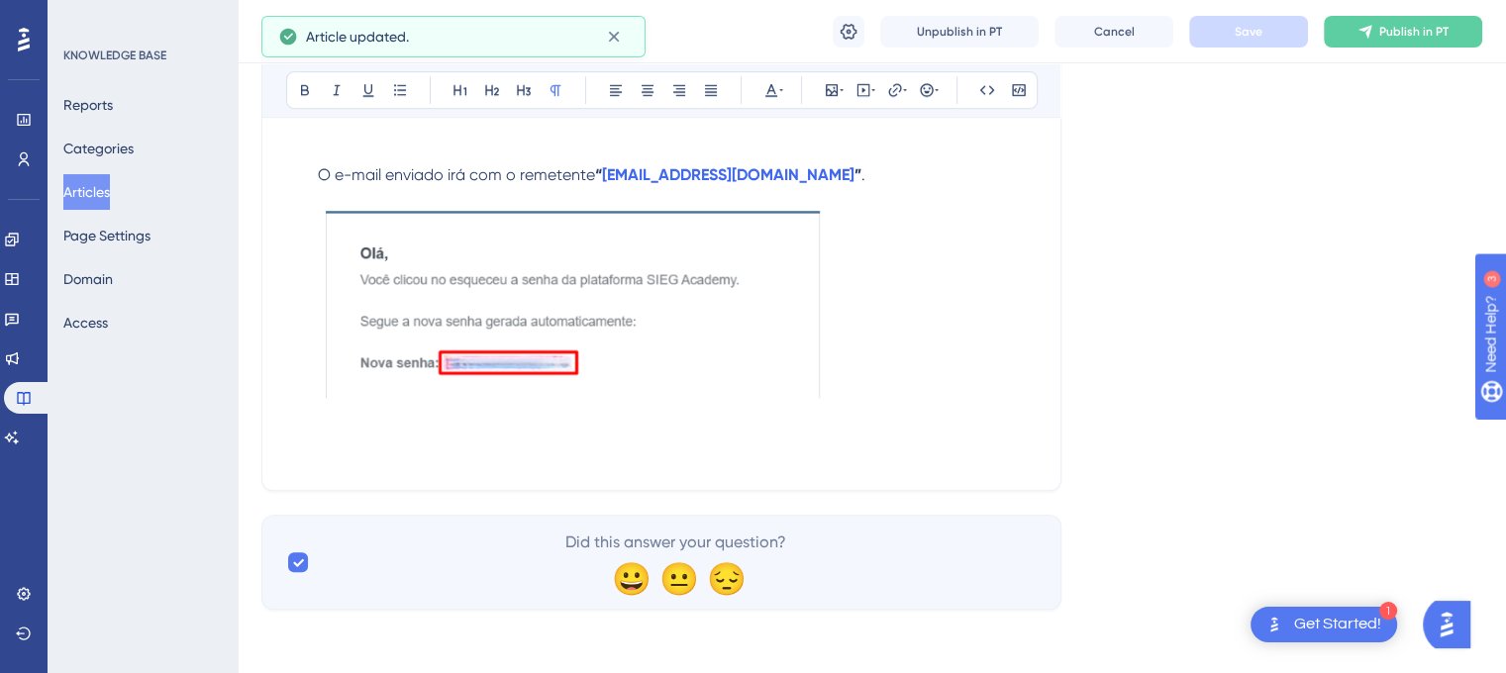
click at [1403, 48] on div "Esqueceu a senha Esqueceu a senha Unpublish in PT Cancel Save Publish in PT" at bounding box center [872, 31] width 1268 height 63
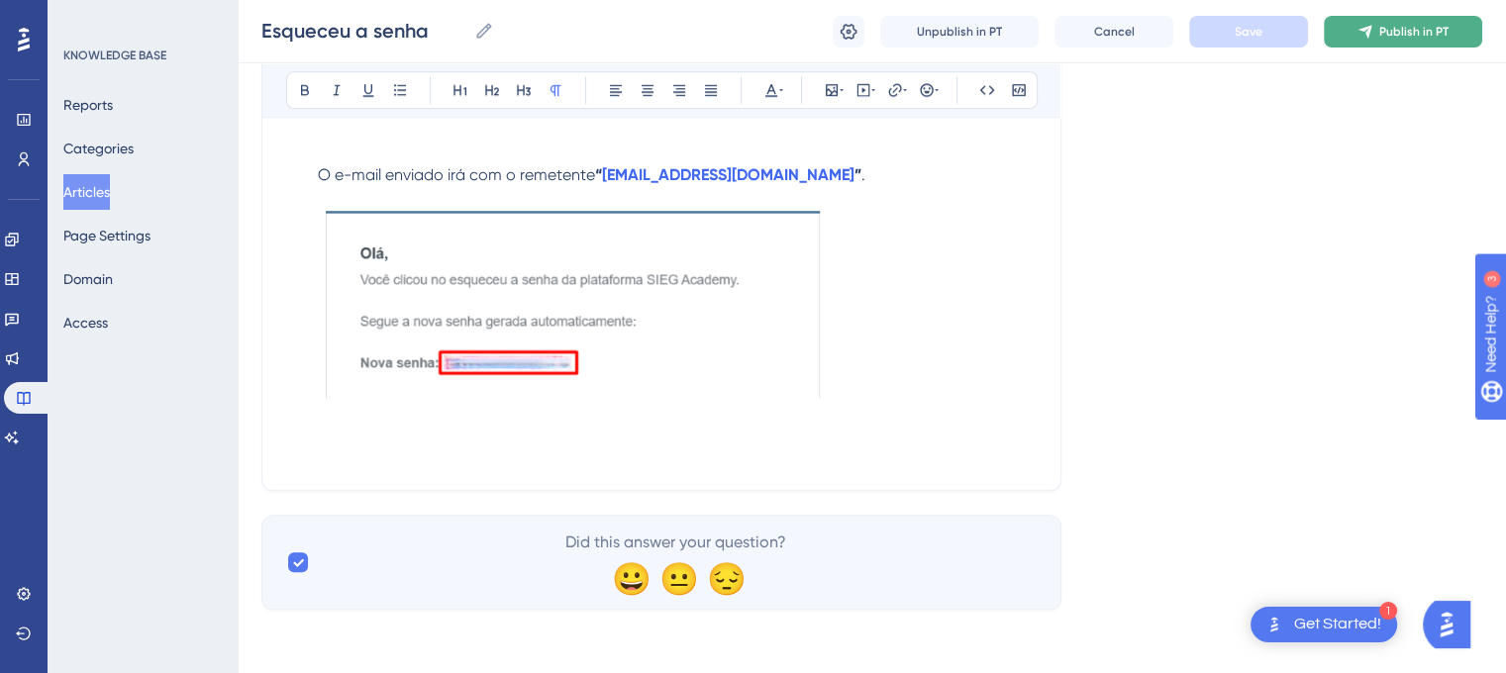
click at [1382, 30] on span "Publish in PT" at bounding box center [1413, 32] width 69 height 16
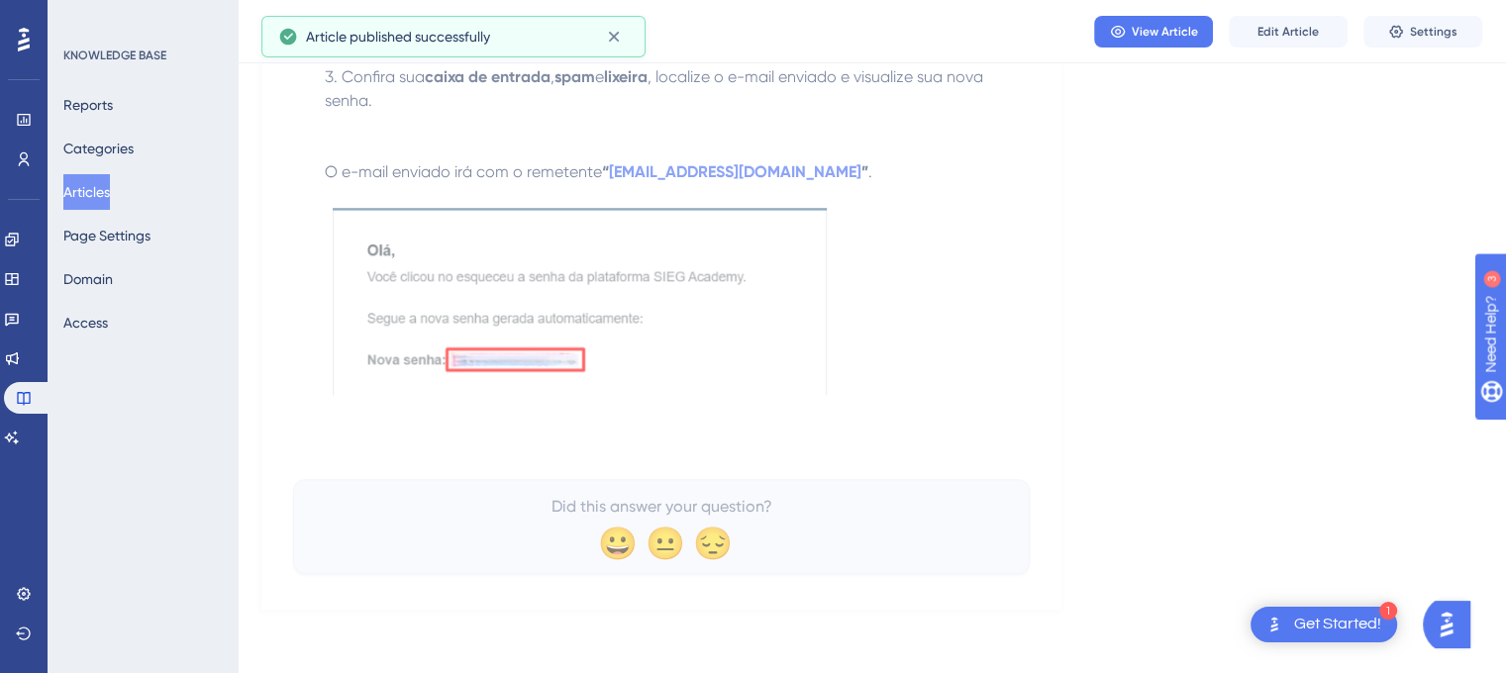
scroll to position [1227, 0]
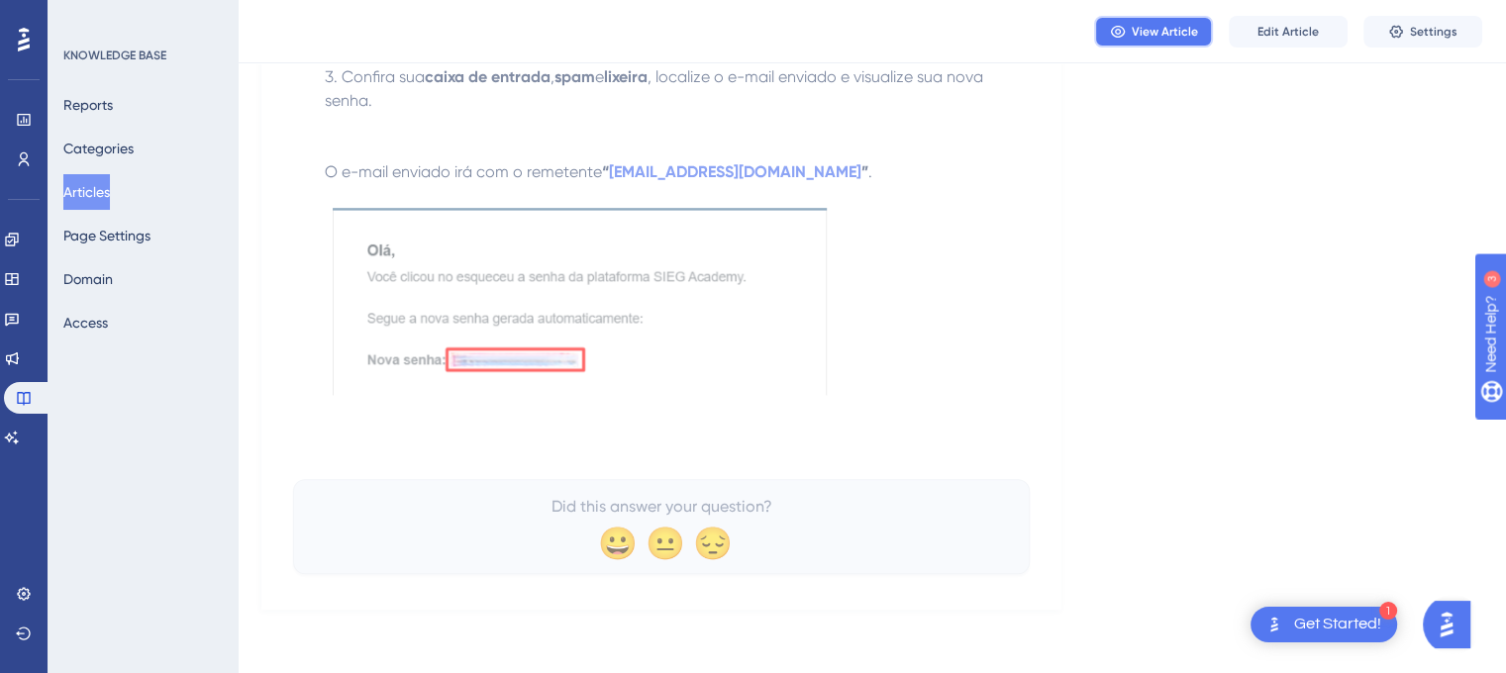
click at [1145, 26] on span "View Article" at bounding box center [1165, 32] width 66 height 16
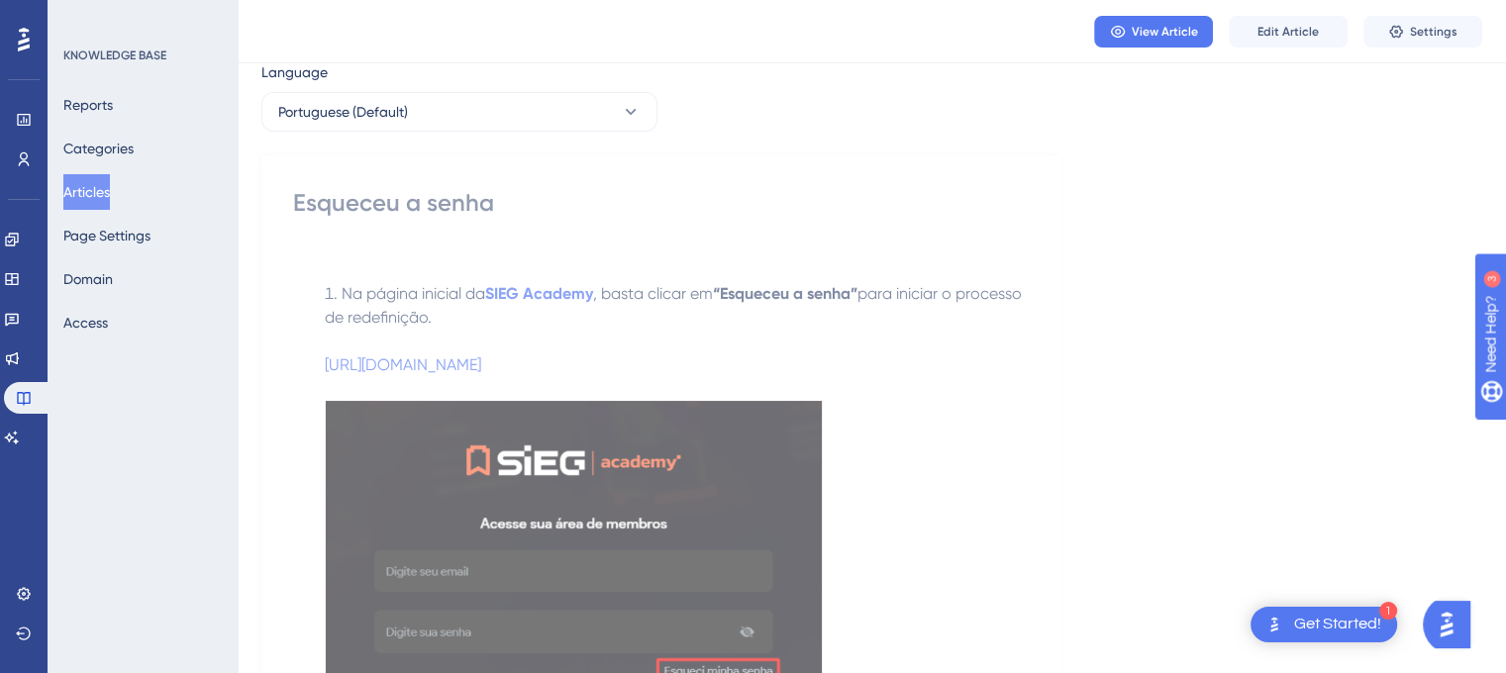
scroll to position [0, 0]
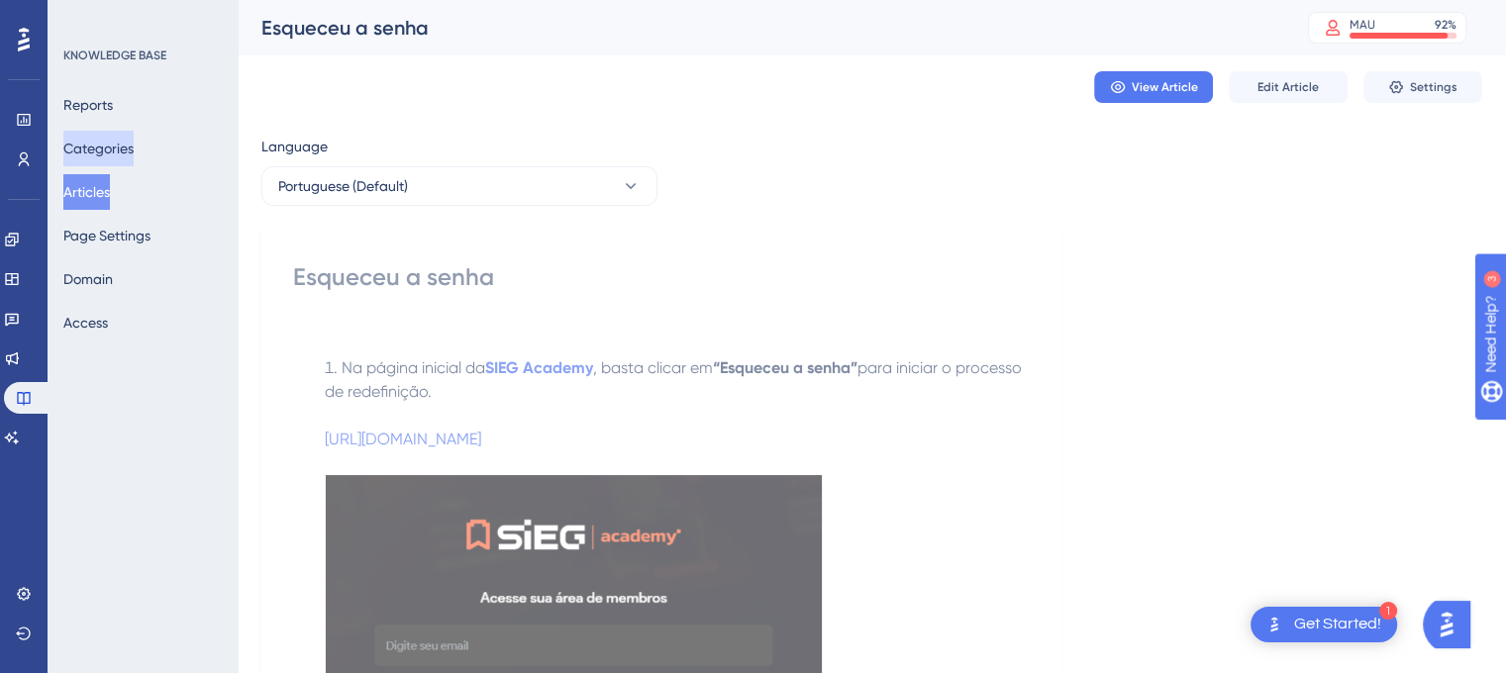
click at [114, 142] on button "Categories" at bounding box center [98, 149] width 70 height 36
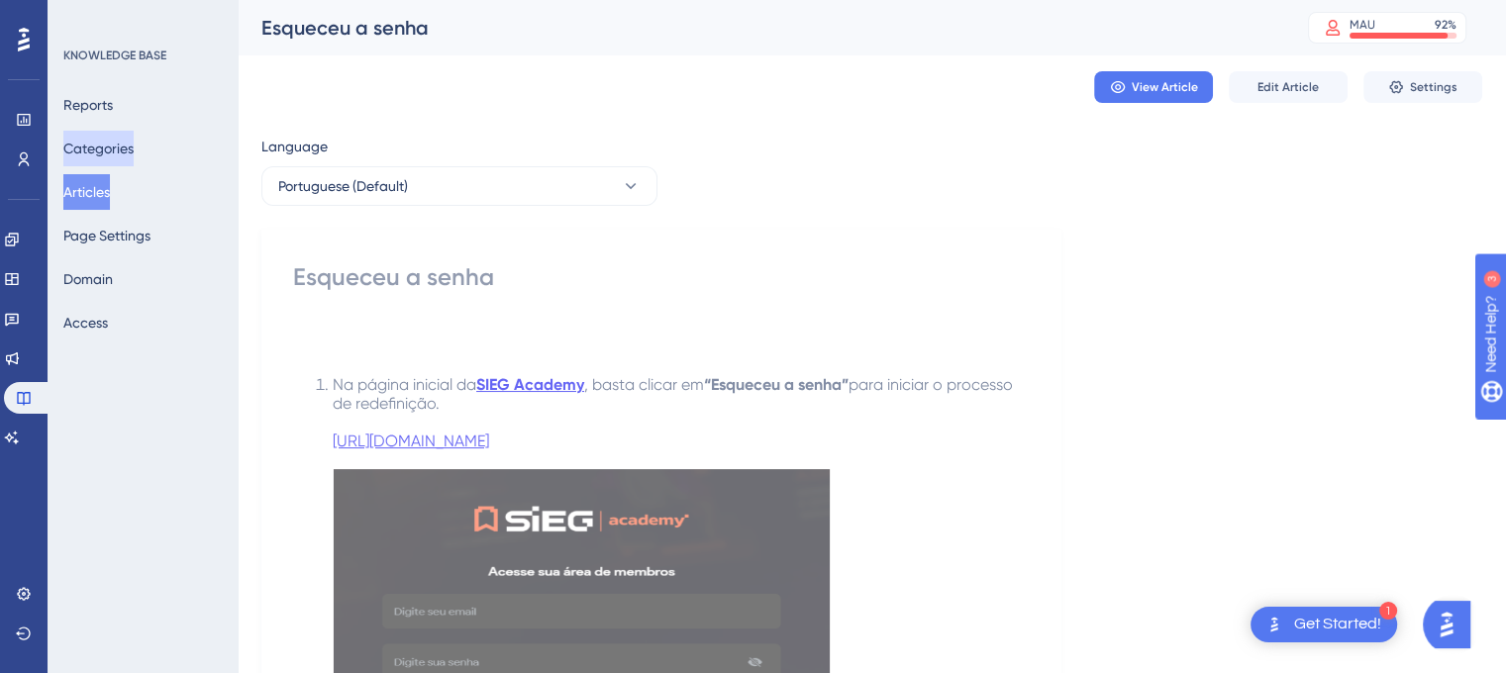
click at [114, 142] on button "Categories" at bounding box center [98, 149] width 70 height 36
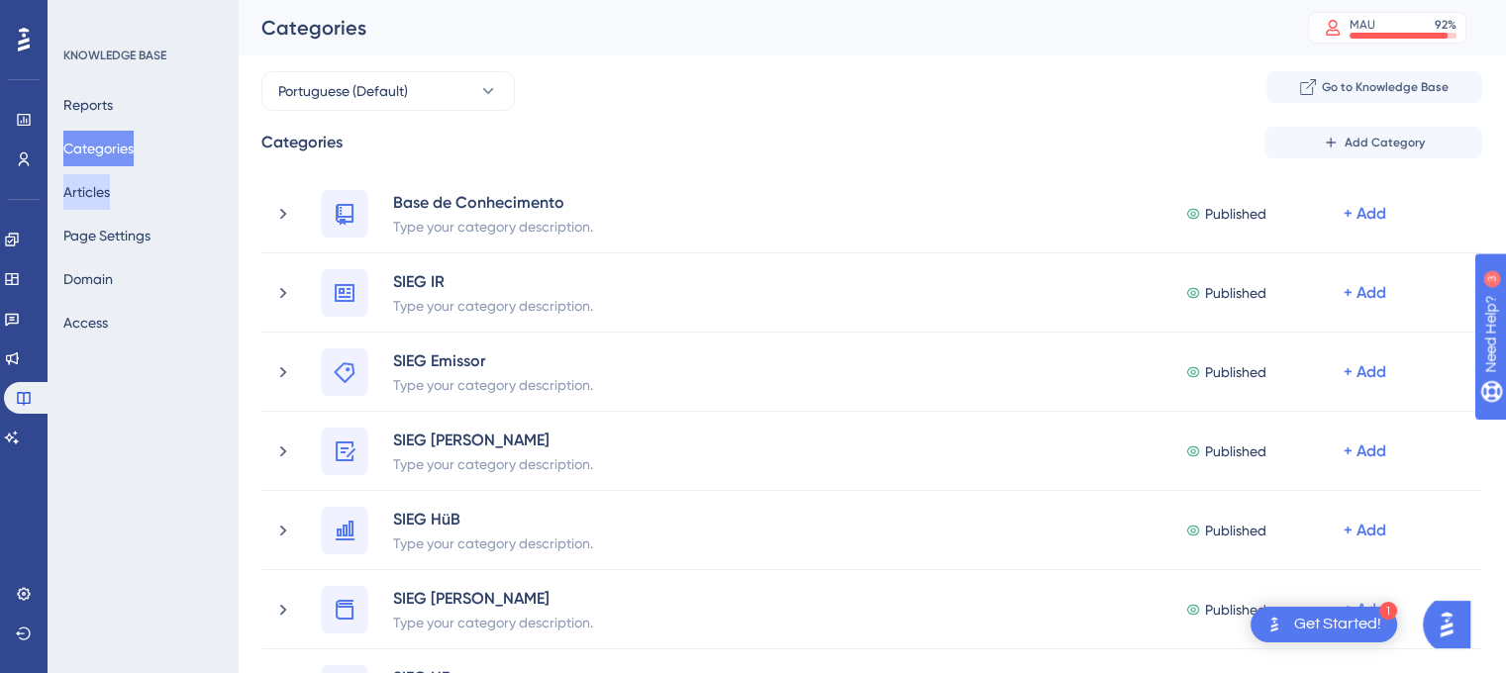
click at [101, 200] on button "Articles" at bounding box center [86, 192] width 47 height 36
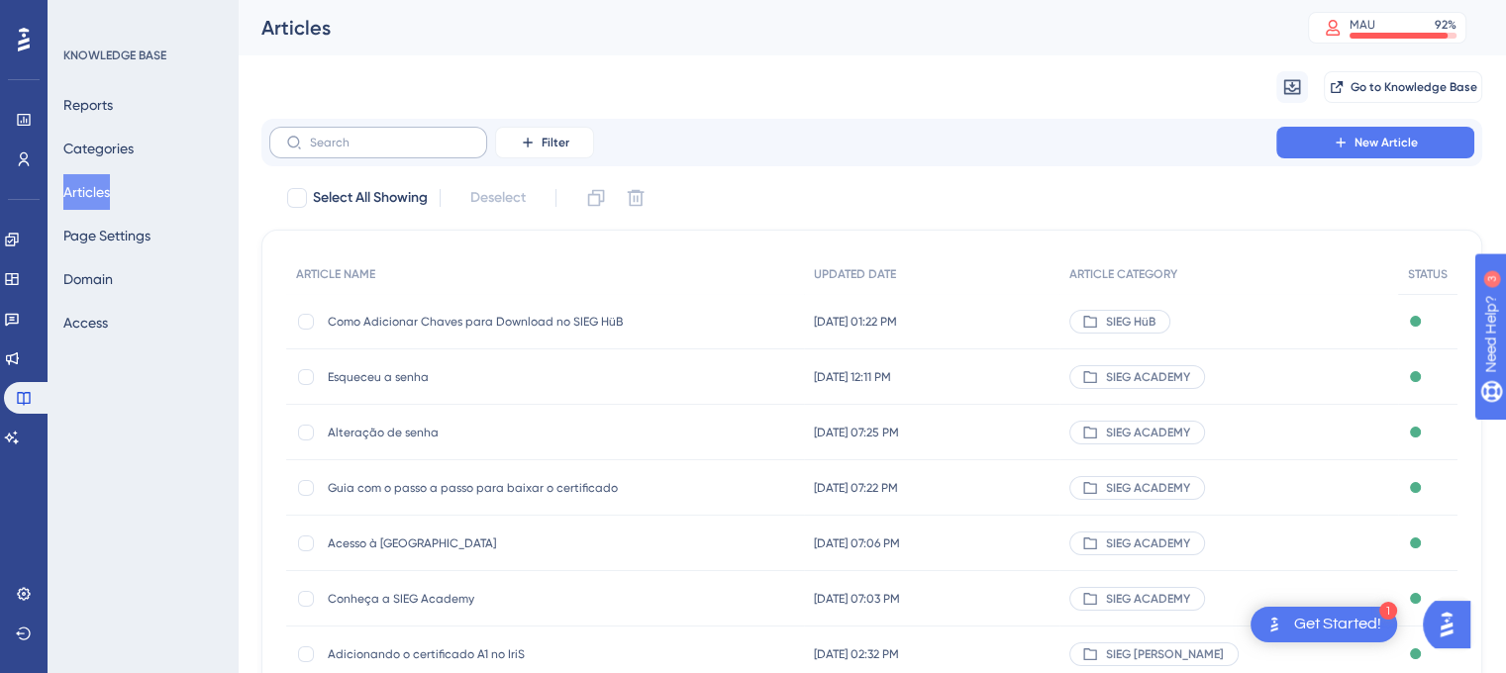
click at [454, 130] on label at bounding box center [378, 143] width 218 height 32
click at [454, 136] on input "text" at bounding box center [390, 143] width 160 height 14
paste input "Como alterar a minha senha"
type input "Como alterar a minha senha"
checkbox input "true"
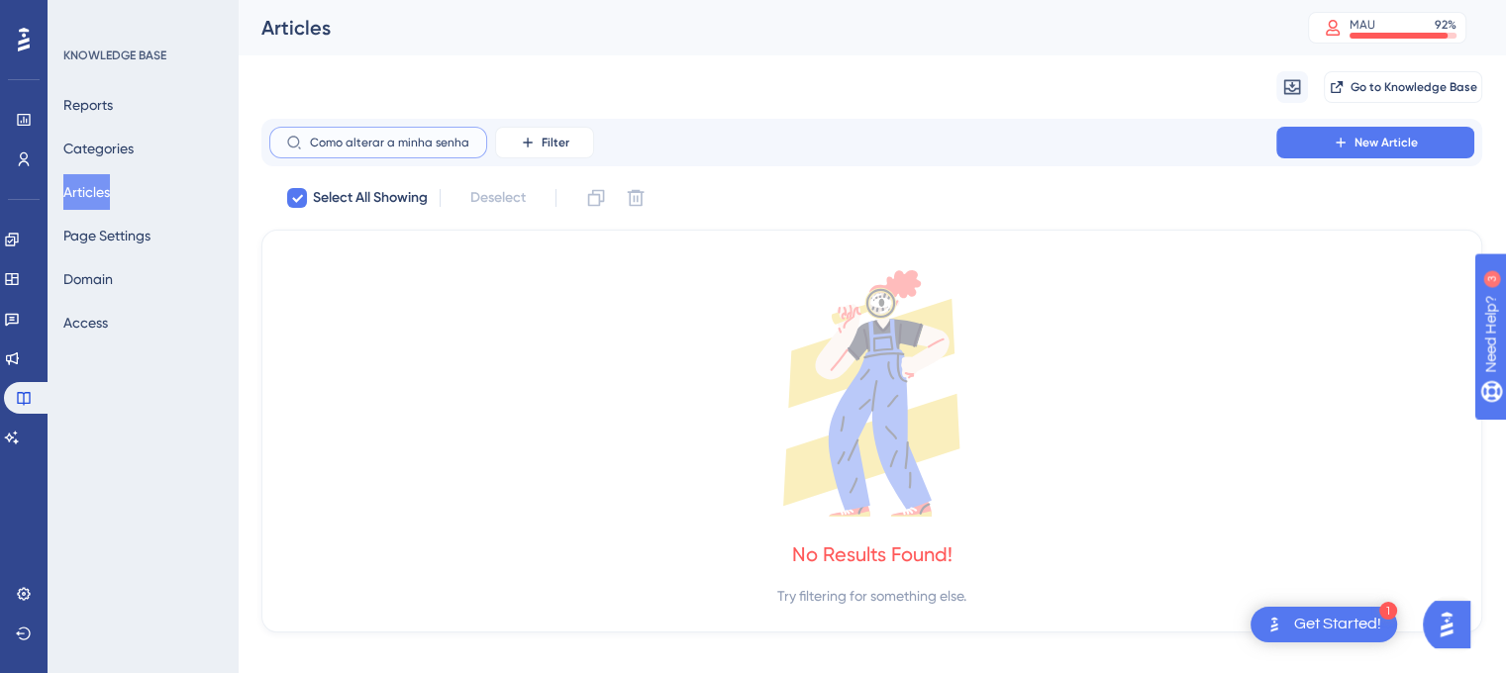
type input "Como alterar a minha senha"
drag, startPoint x: 473, startPoint y: 143, endPoint x: 234, endPoint y: 124, distance: 240.3
click at [238, 124] on div "Performance Users Engagement Widgets Feedback Product Updates Knowledge Base AI…" at bounding box center [872, 332] width 1268 height 664
click at [333, 144] on input "Como alterar a minha senha" at bounding box center [390, 143] width 160 height 14
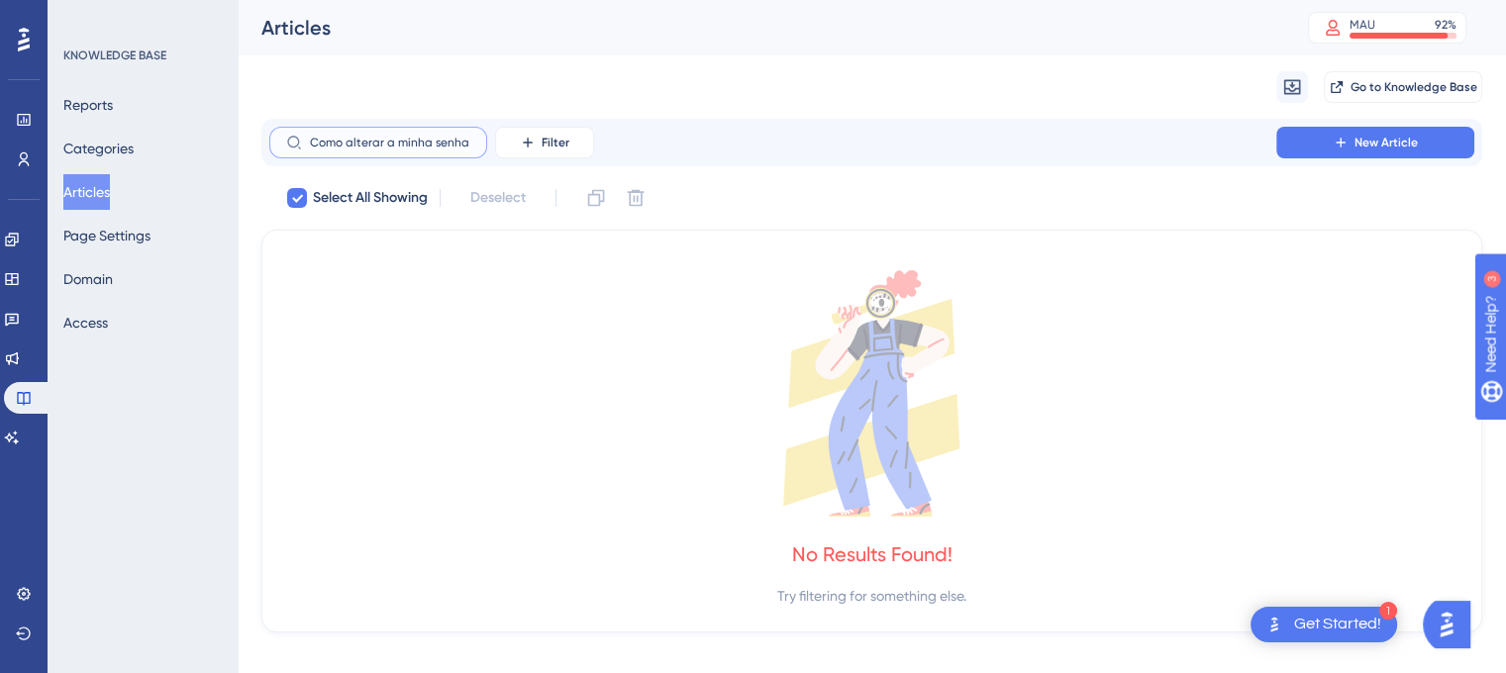
click at [333, 144] on input "Como alterar a minha senha" at bounding box center [390, 143] width 160 height 14
checkbox input "false"
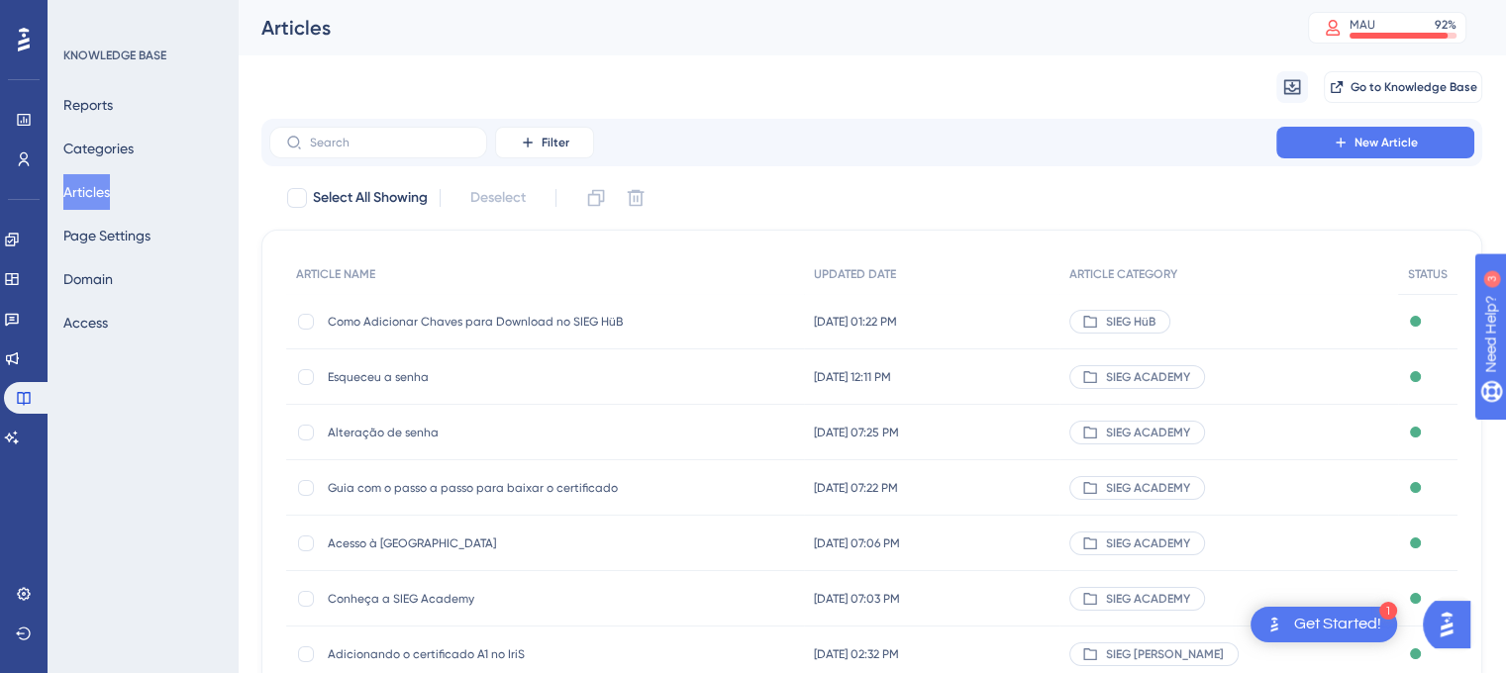
click at [408, 383] on span "Esqueceu a senha" at bounding box center [486, 377] width 317 height 16
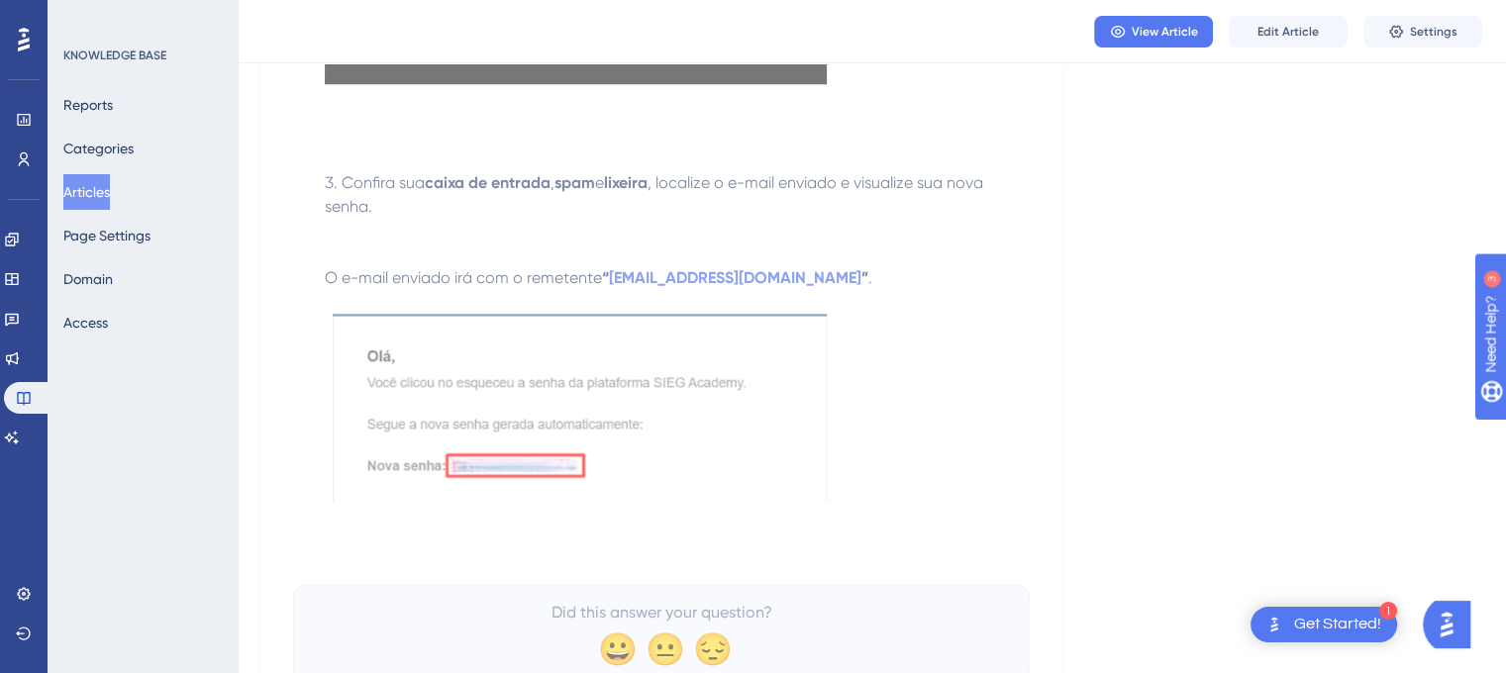
scroll to position [1105, 0]
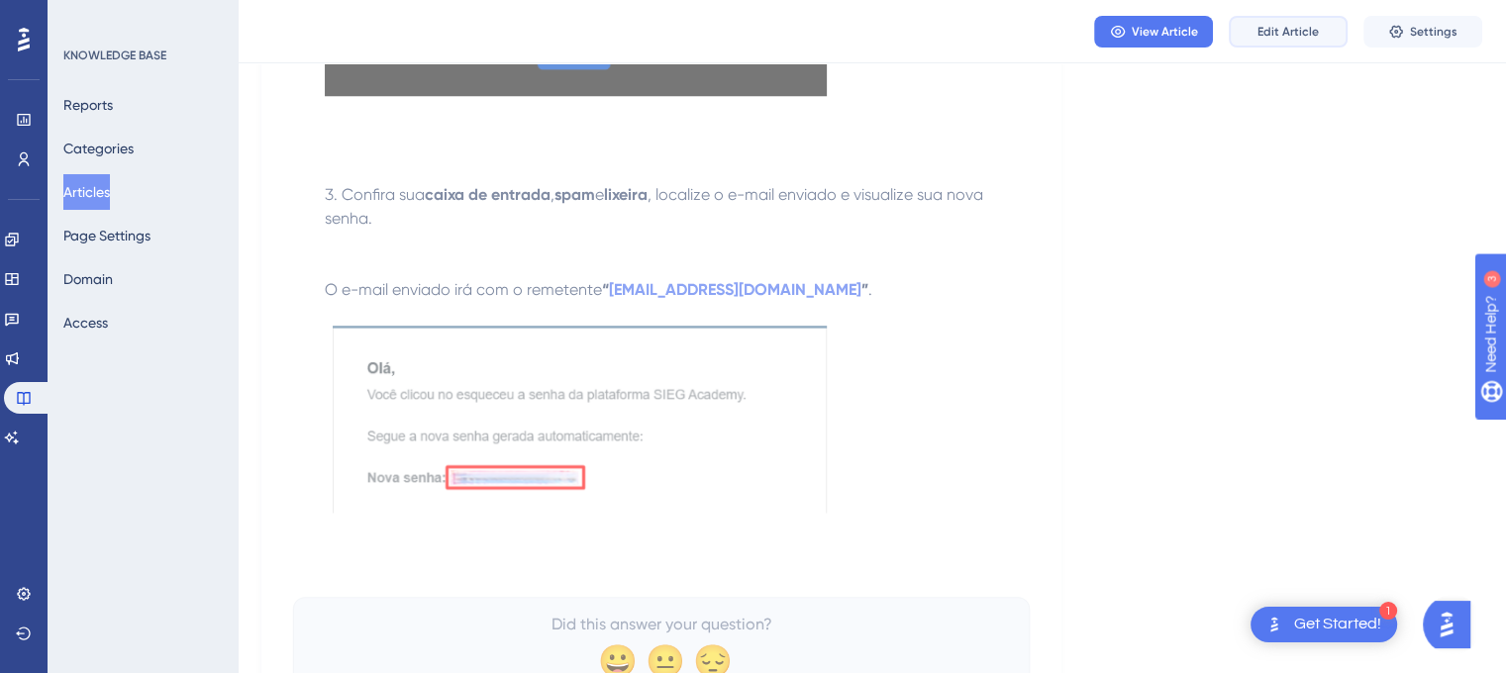
click at [1287, 27] on span "Edit Article" at bounding box center [1287, 32] width 61 height 16
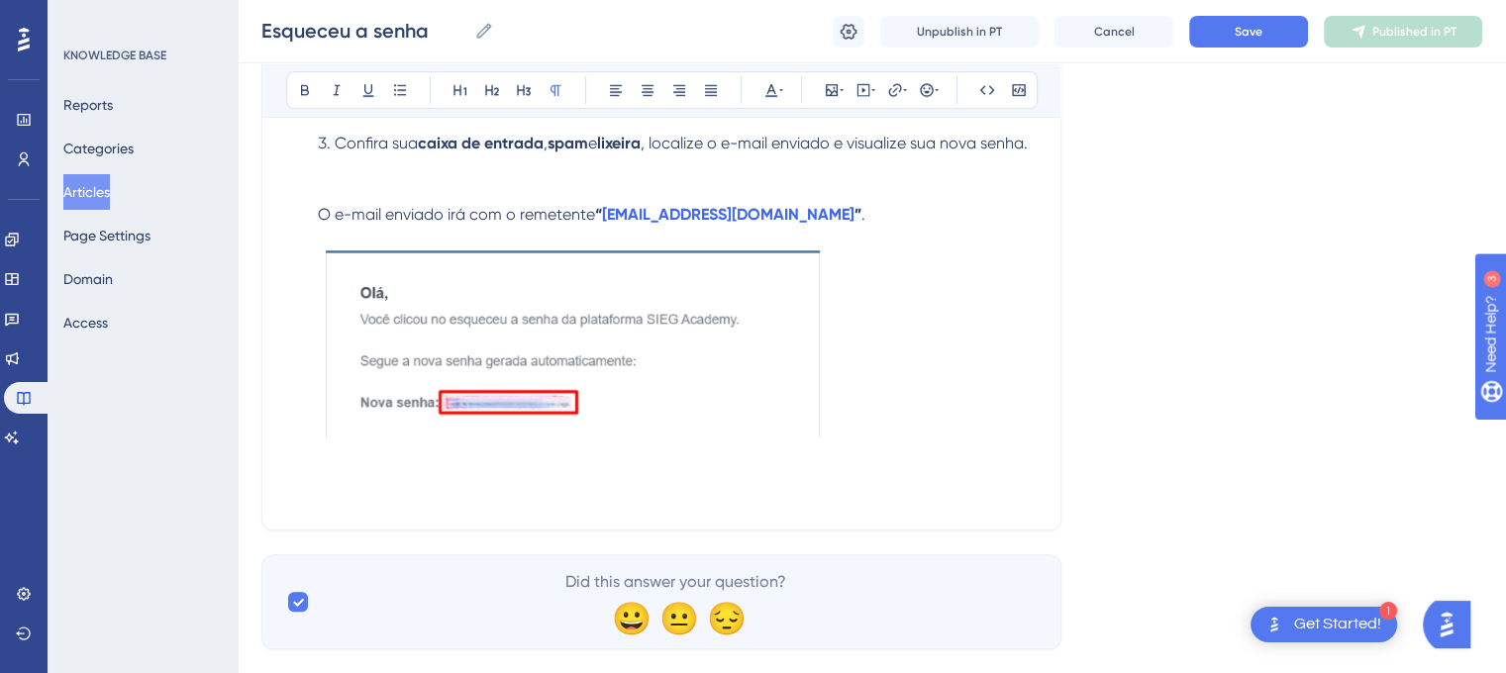
scroll to position [1327, 0]
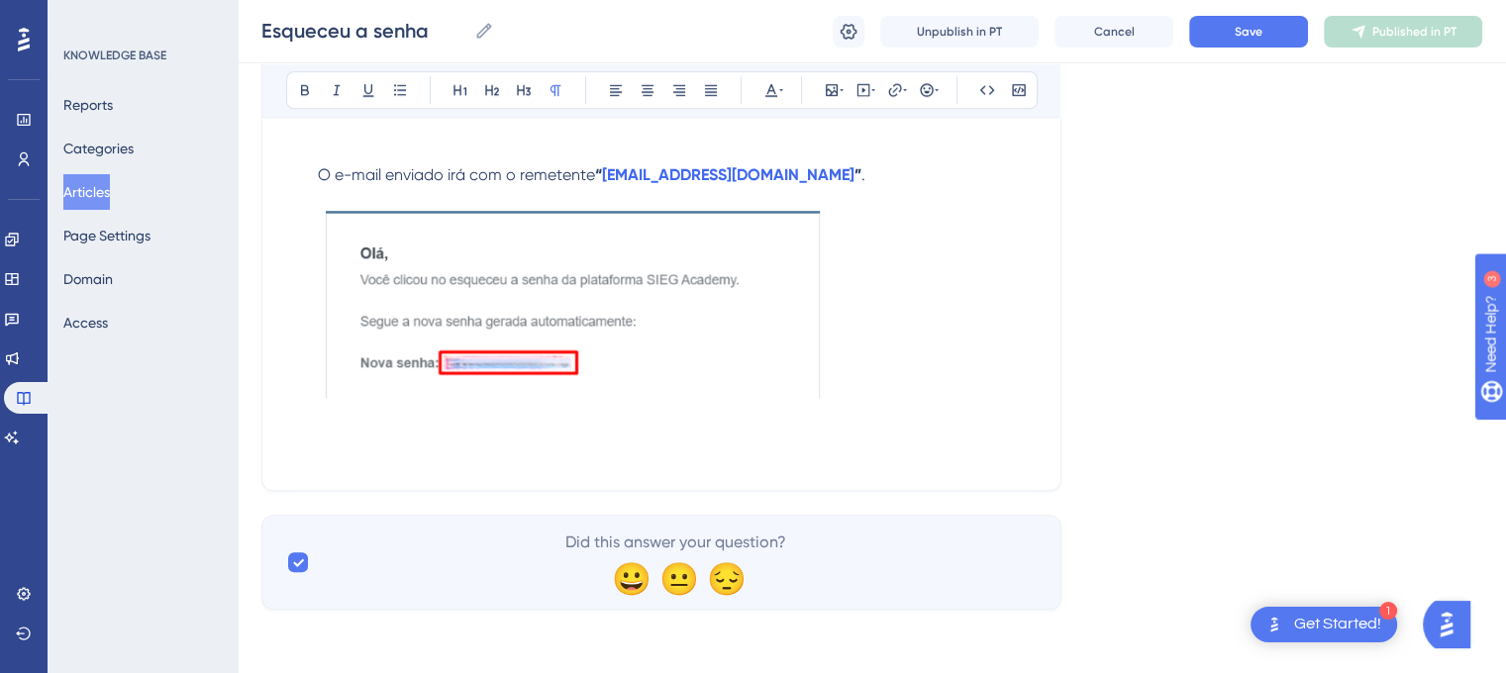
drag, startPoint x: 1212, startPoint y: 323, endPoint x: 675, endPoint y: 421, distance: 545.5
click at [675, 421] on p at bounding box center [661, 338] width 750 height 255
click at [845, 381] on p at bounding box center [661, 338] width 750 height 255
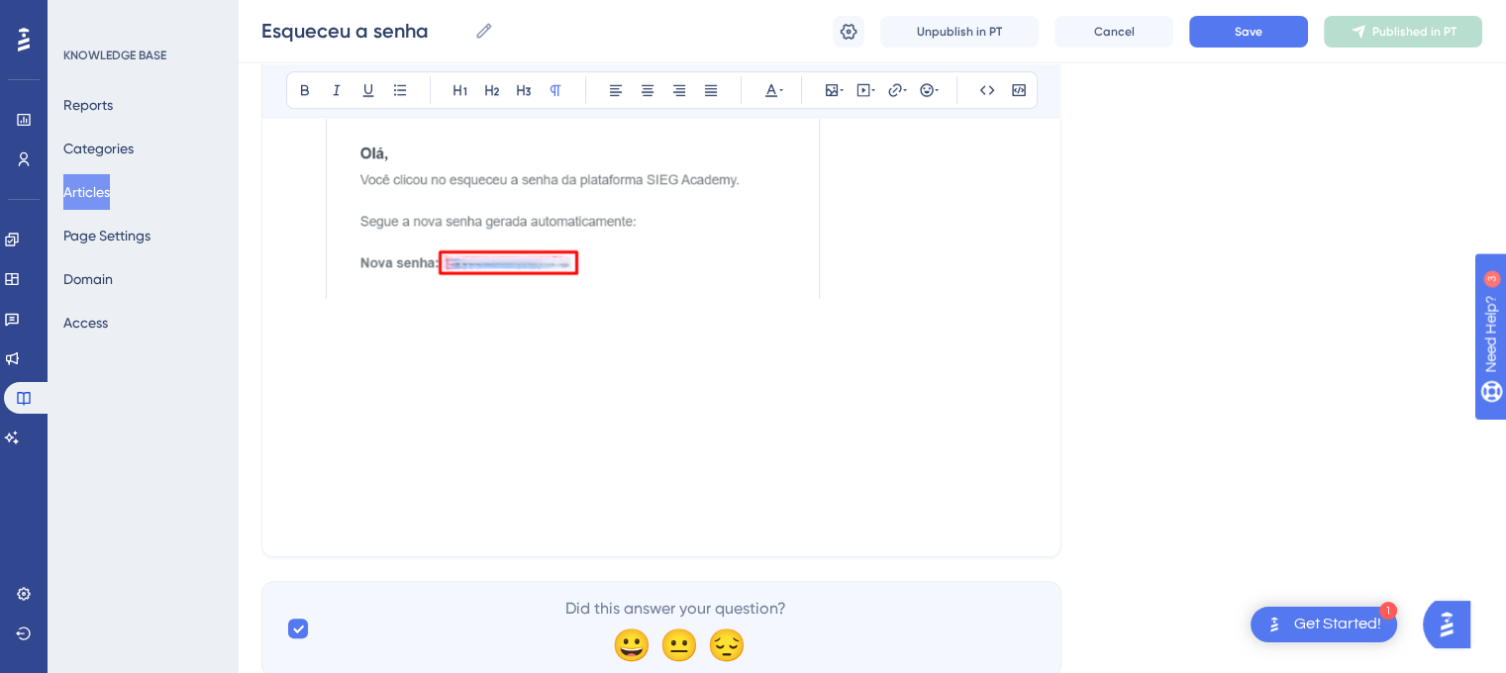
scroll to position [1446, 0]
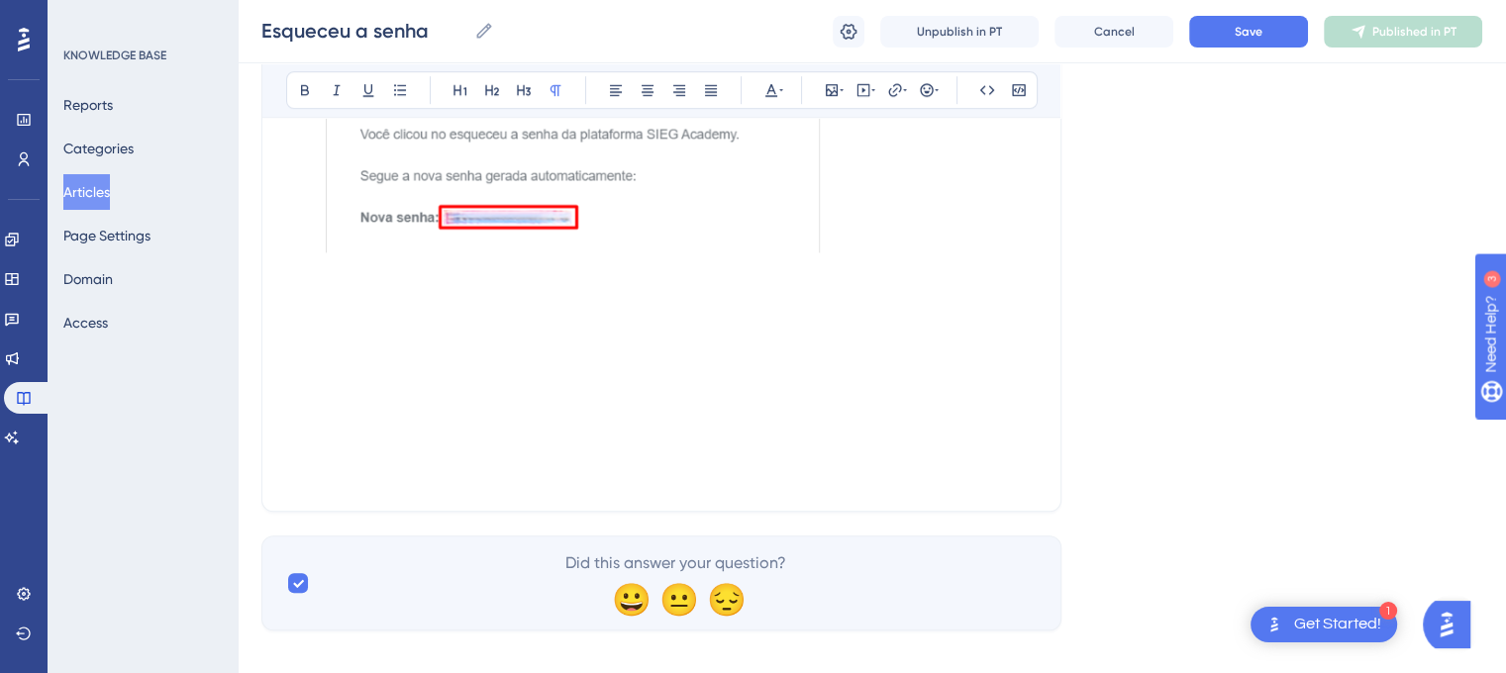
click at [422, 392] on p at bounding box center [661, 380] width 750 height 24
click at [390, 321] on p at bounding box center [661, 309] width 750 height 24
drag, startPoint x: 390, startPoint y: 327, endPoint x: 396, endPoint y: 379, distance: 52.8
click at [396, 368] on p at bounding box center [661, 357] width 750 height 24
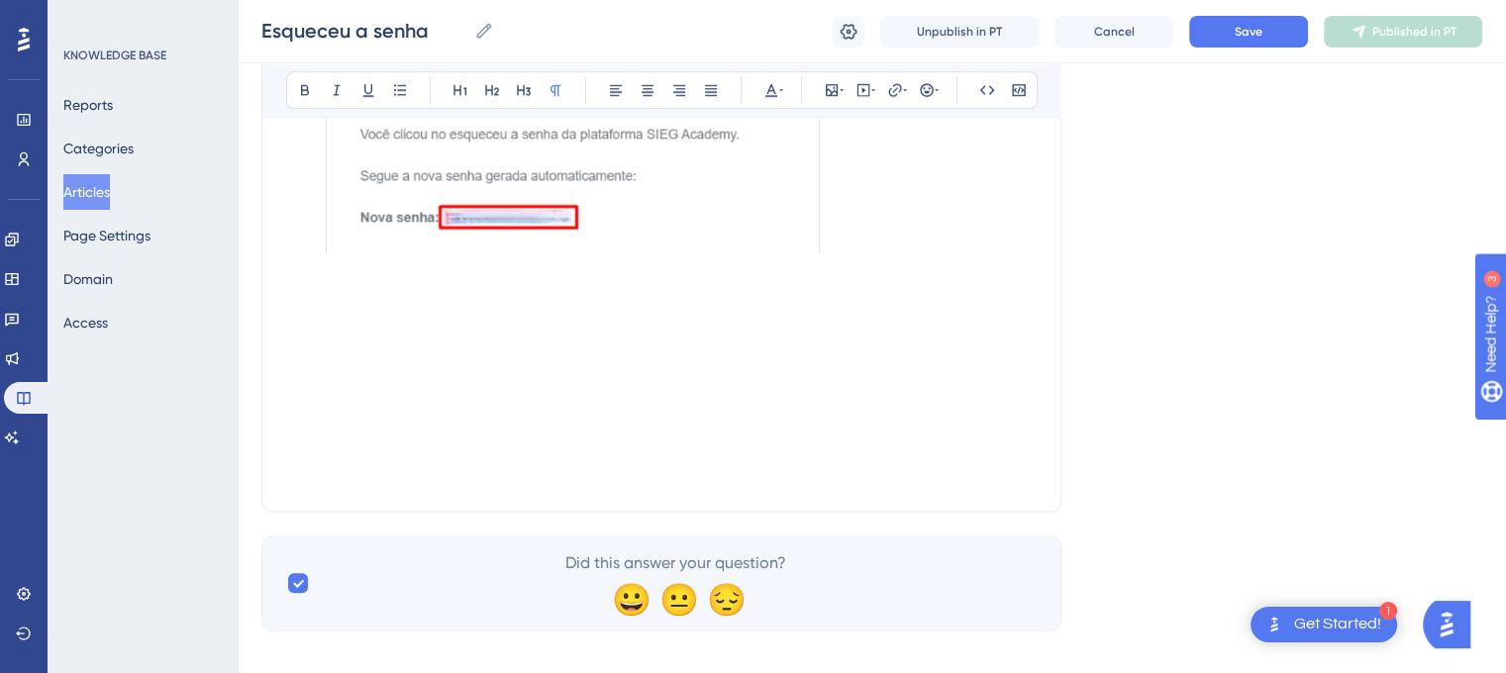
click at [352, 345] on p at bounding box center [661, 333] width 750 height 24
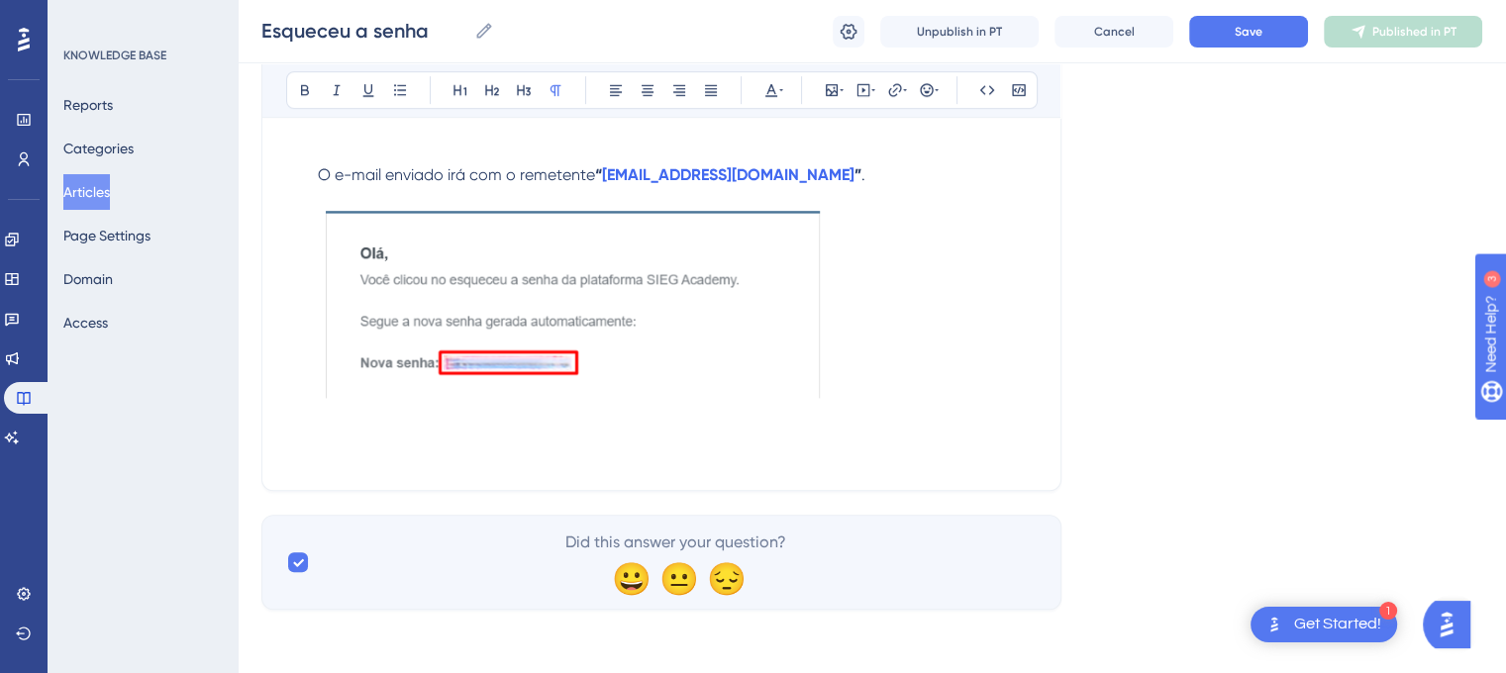
scroll to position [1327, 0]
click at [1241, 31] on span "Save" at bounding box center [1249, 32] width 28 height 16
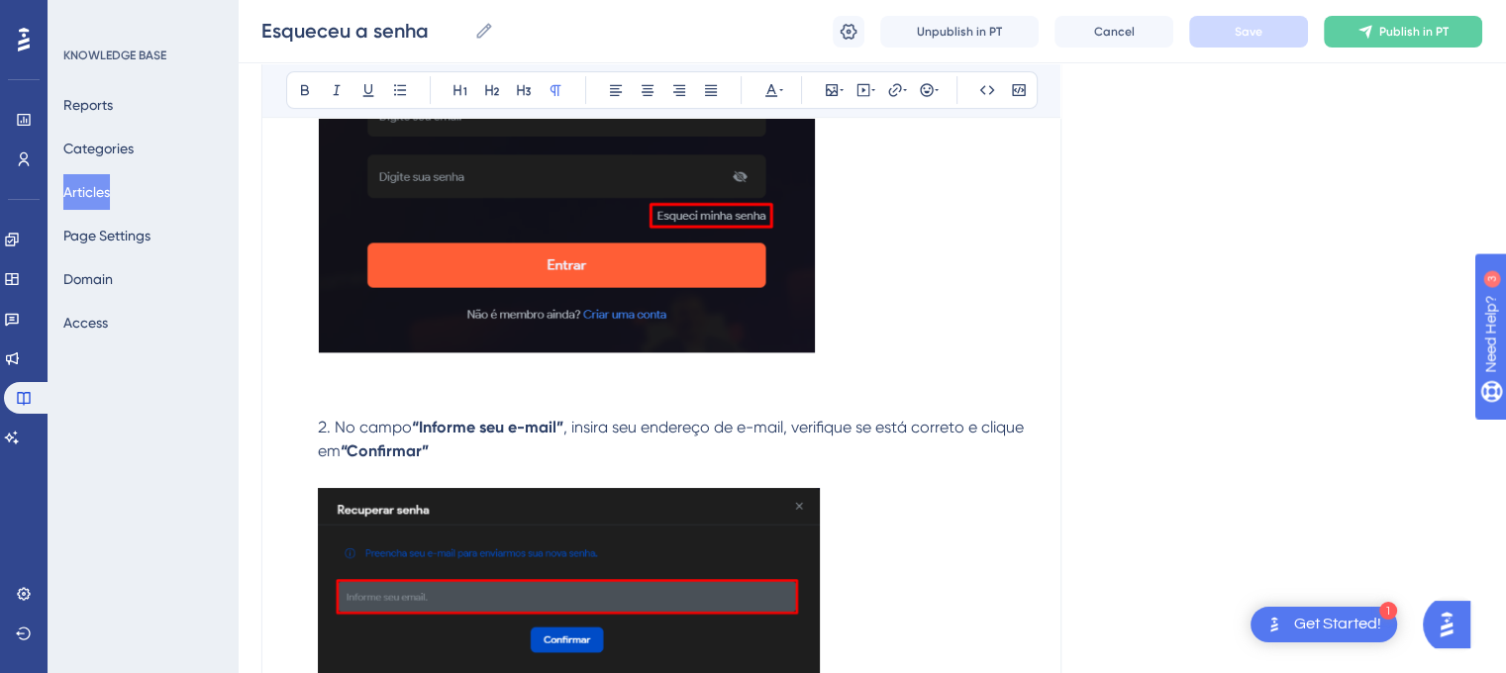
scroll to position [0, 0]
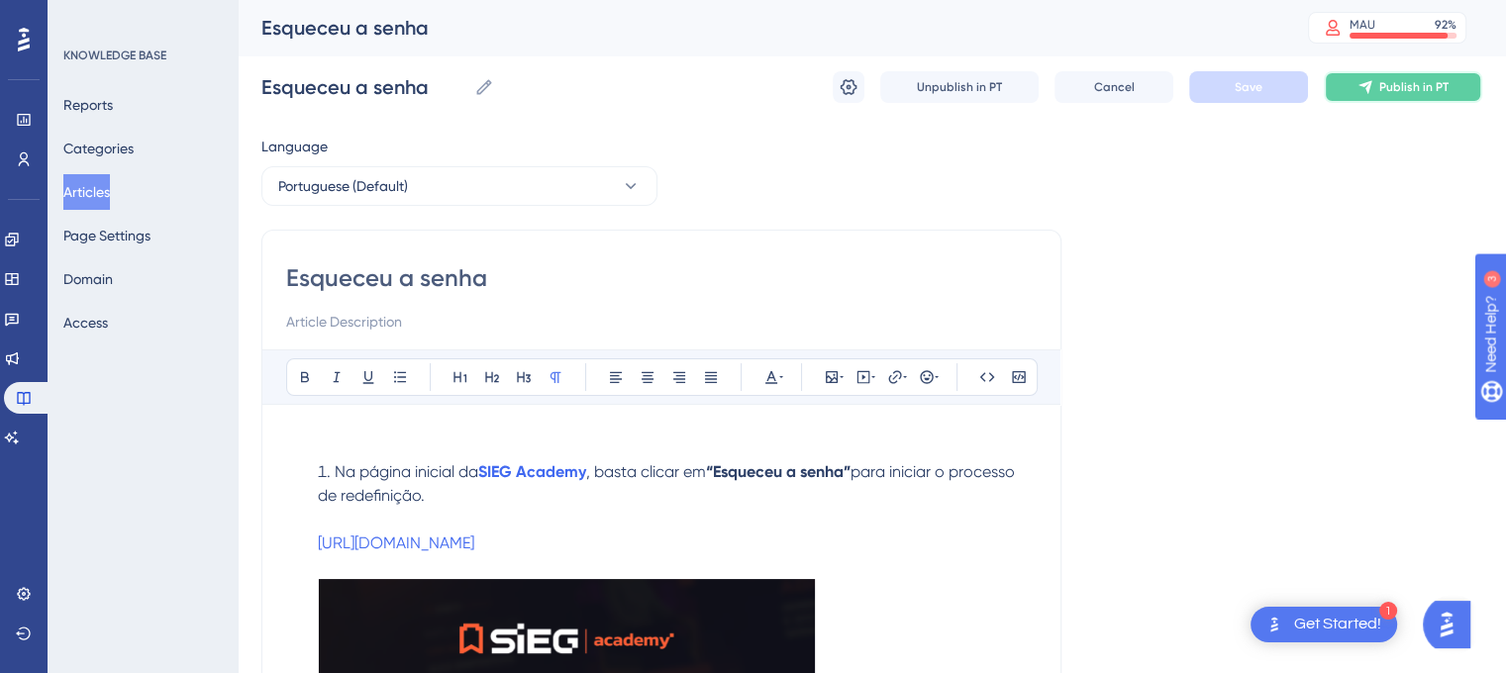
click at [1411, 86] on span "Publish in PT" at bounding box center [1413, 87] width 69 height 16
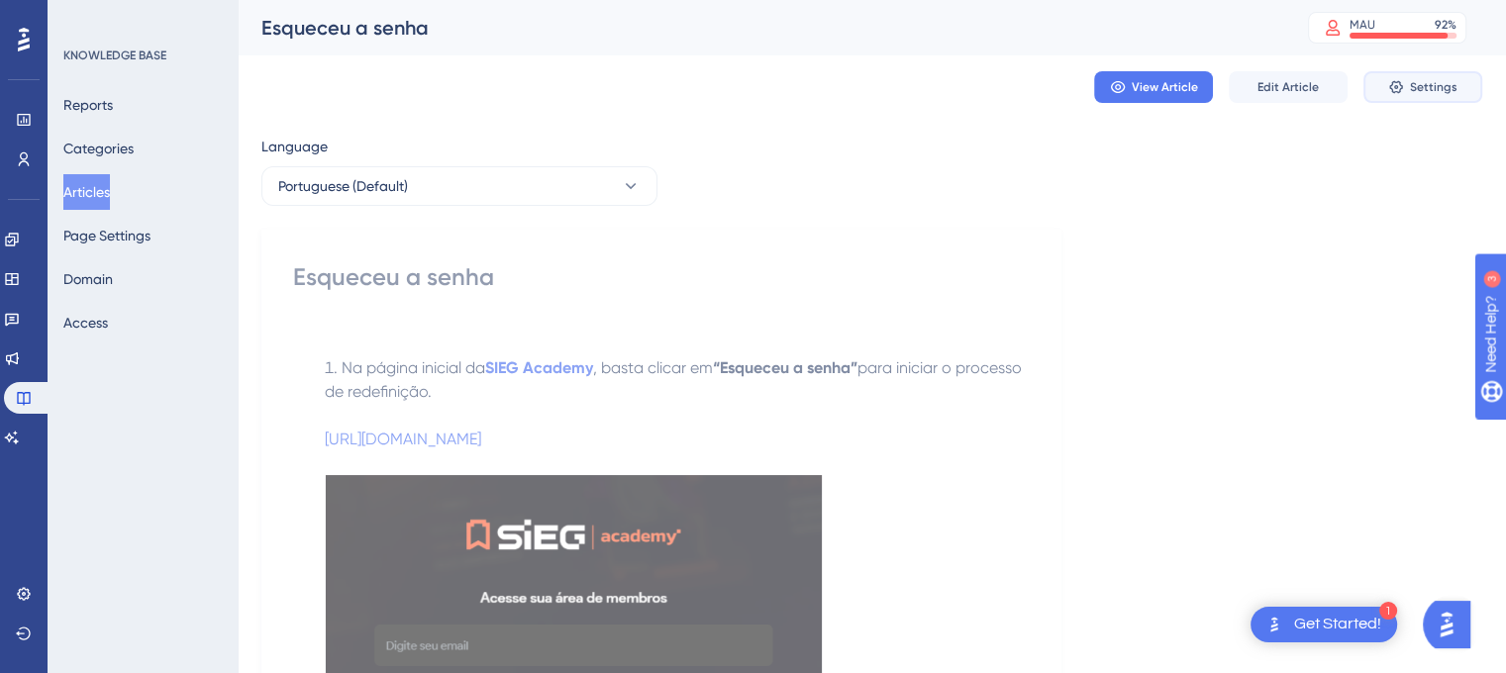
click at [1414, 86] on span "Settings" at bounding box center [1434, 87] width 48 height 16
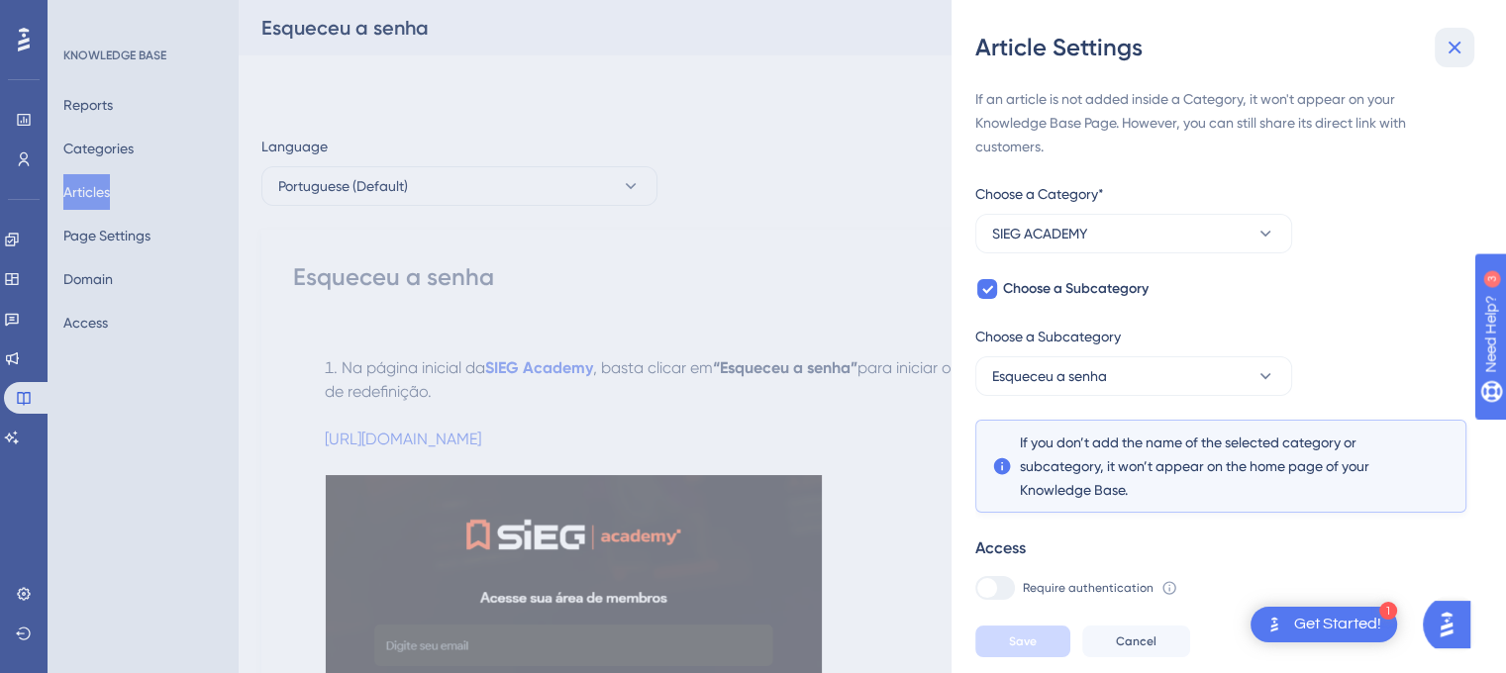
click at [1444, 47] on icon at bounding box center [1455, 48] width 24 height 24
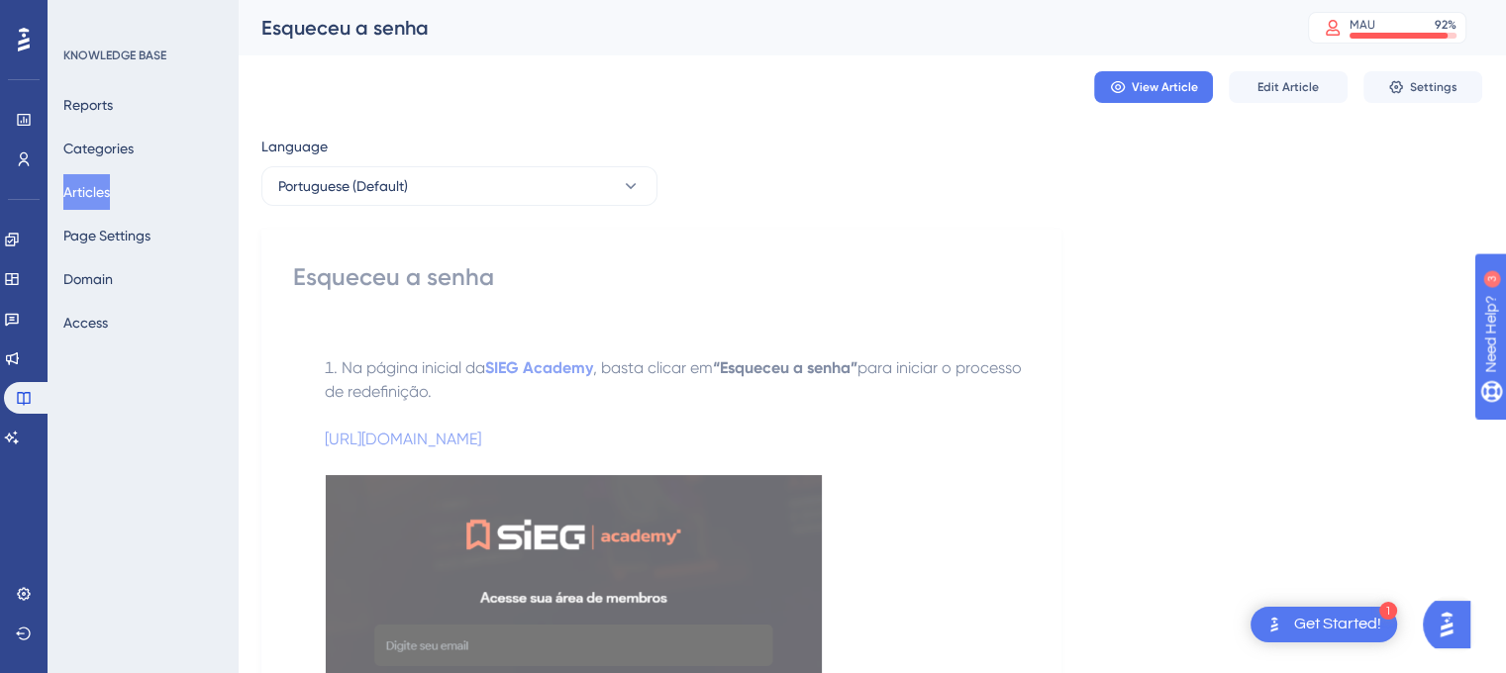
click at [99, 179] on button "Articles" at bounding box center [86, 192] width 47 height 36
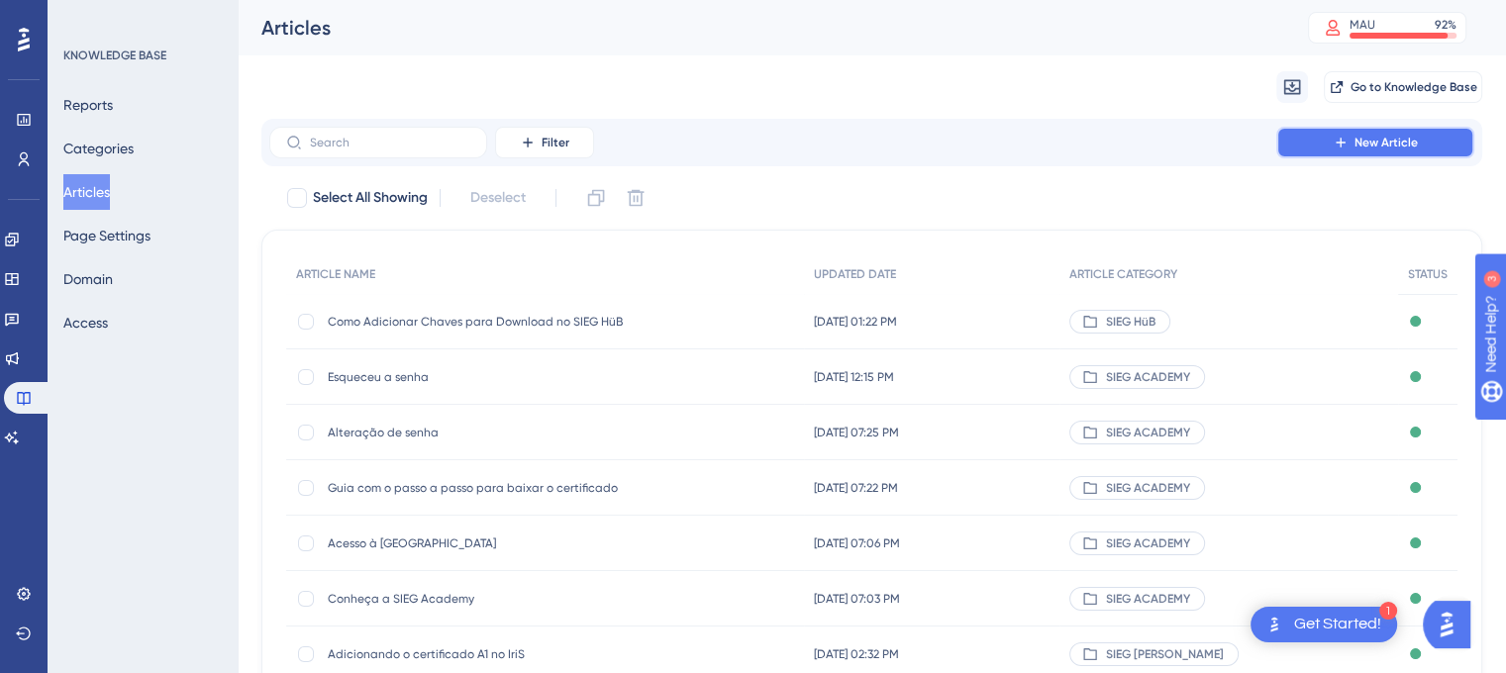
click at [1353, 138] on button "New Article" at bounding box center [1375, 143] width 198 height 32
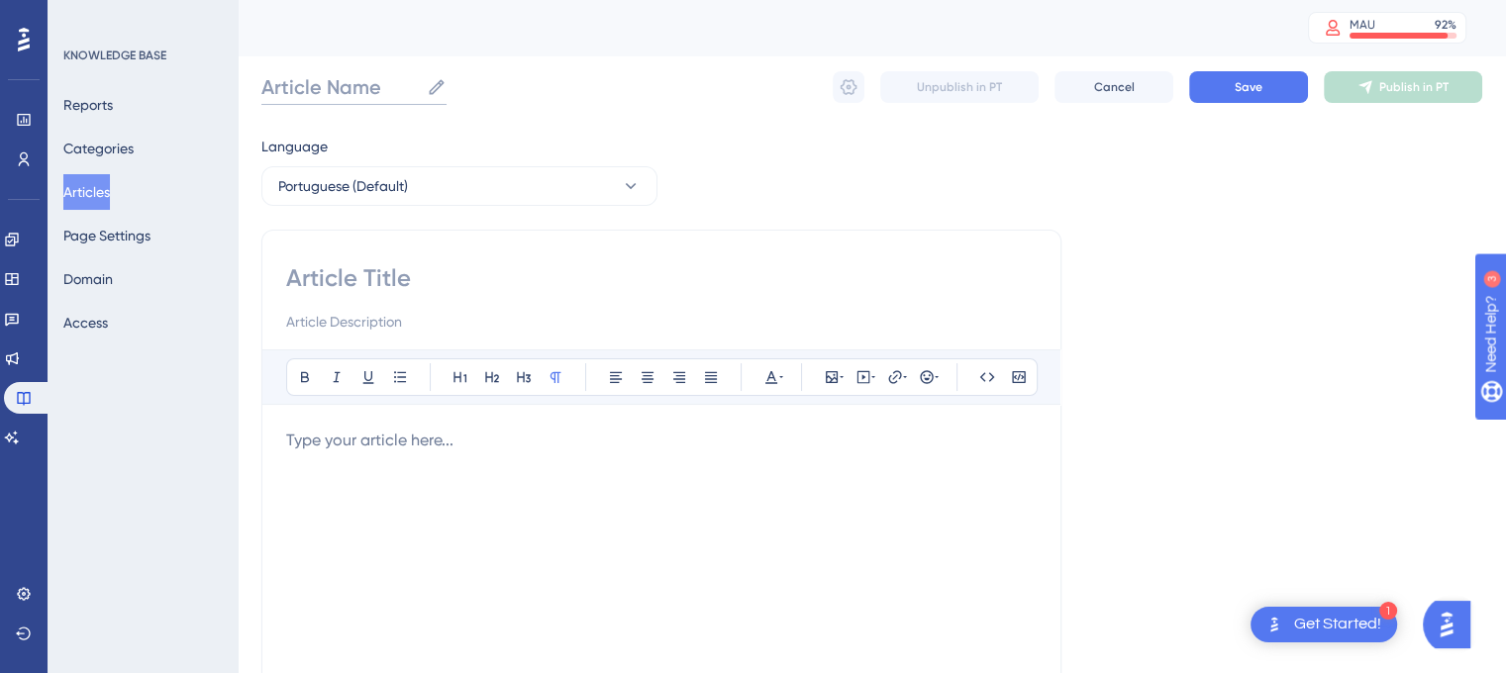
click at [350, 85] on input "Article Name" at bounding box center [339, 87] width 157 height 28
click at [408, 288] on input at bounding box center [661, 278] width 750 height 32
paste input "Como alterar a minha senha?"
type input "Como alterar a minha senha?"
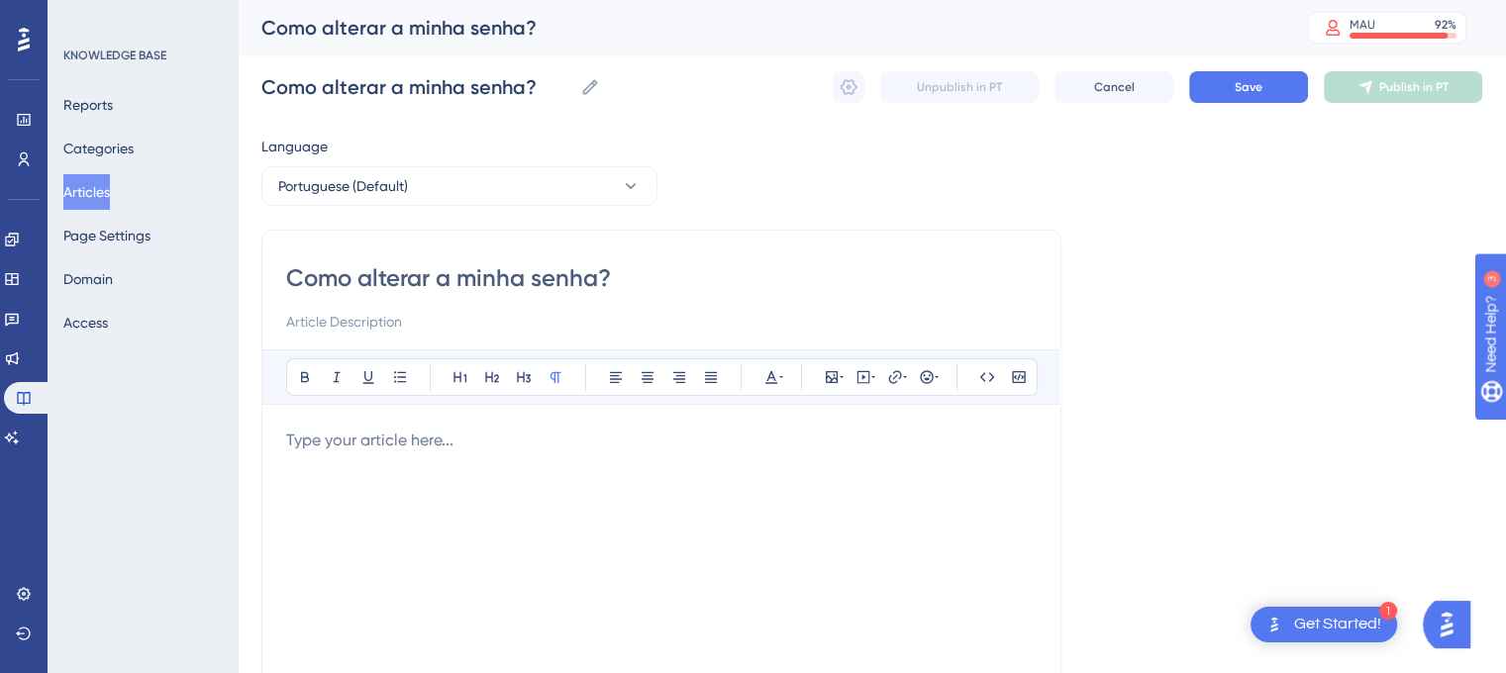
type input "Como alterar a minha senha?"
click at [352, 444] on p at bounding box center [661, 441] width 750 height 24
click at [325, 442] on p at bounding box center [661, 441] width 750 height 24
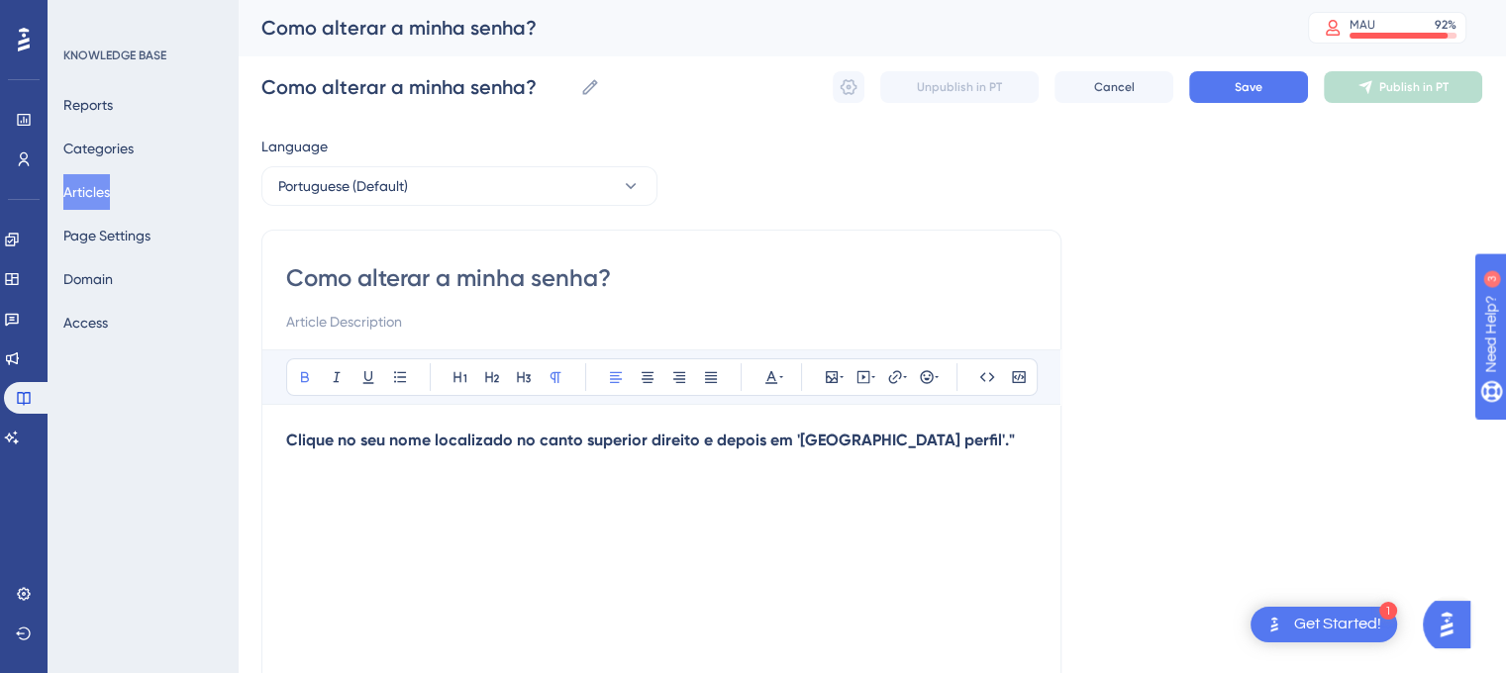
click at [289, 441] on strong "Clique no seu nome localizado no canto superior direito e depois em '[GEOGRAPHI…" at bounding box center [650, 440] width 729 height 19
click at [1125, 78] on button "Cancel" at bounding box center [1113, 87] width 119 height 32
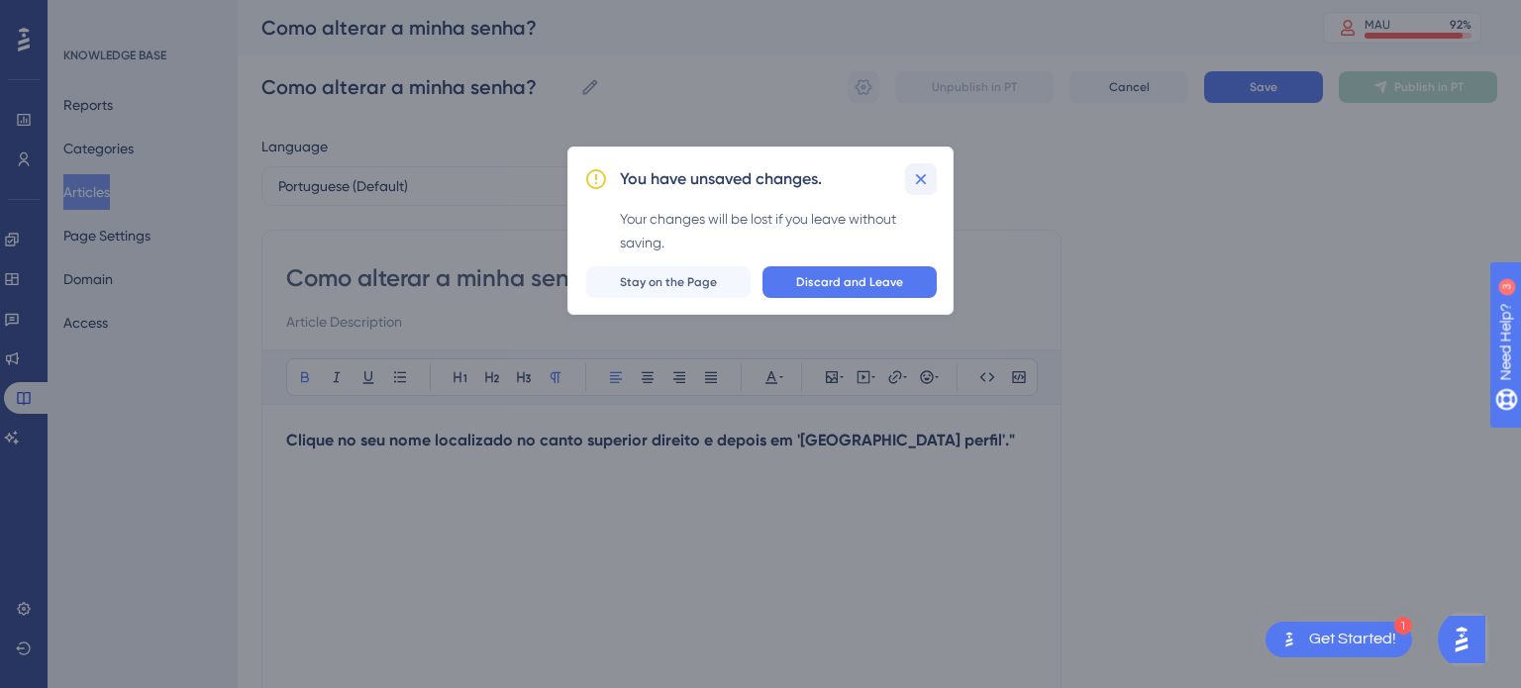
click at [922, 173] on icon at bounding box center [921, 179] width 20 height 20
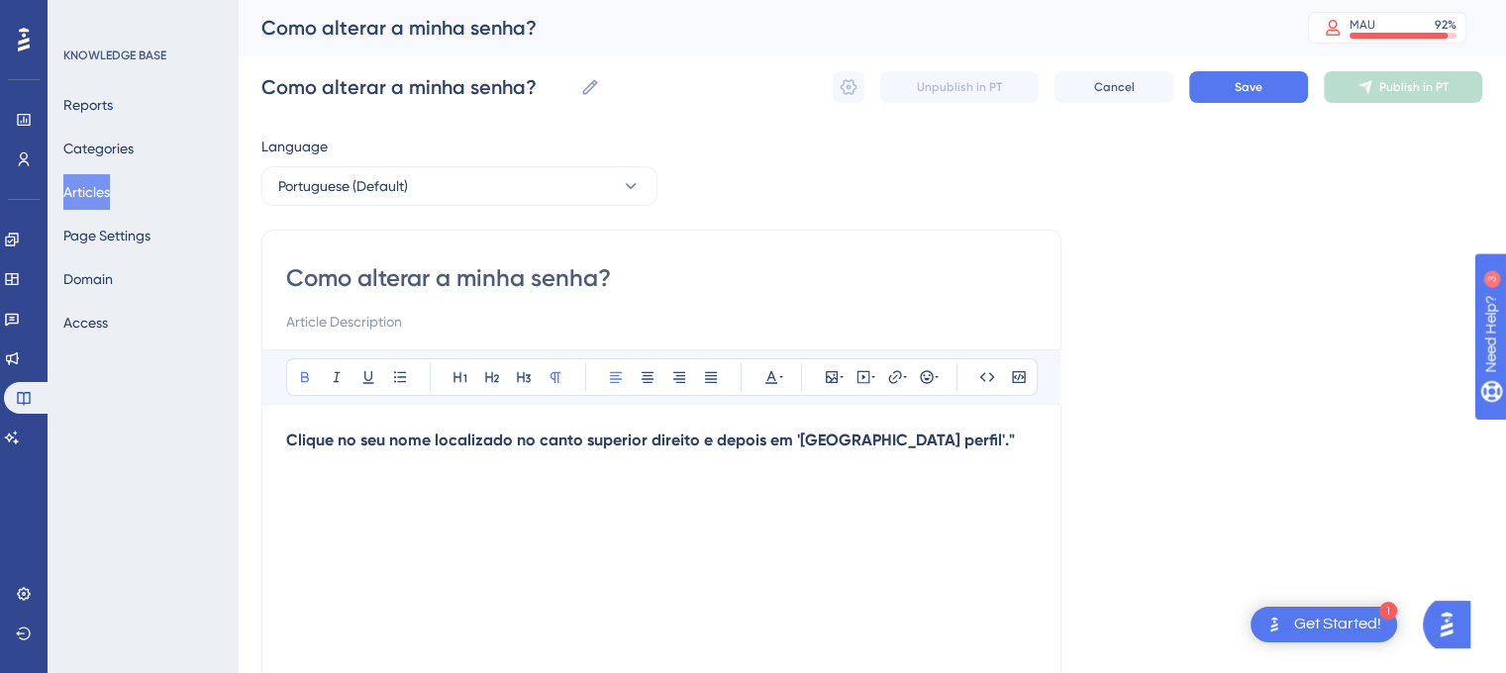
click at [448, 483] on div "Clique no seu nome localizado no canto superior direito e depois em '[GEOGRAPHI…" at bounding box center [661, 647] width 750 height 436
click at [926, 420] on div "Bold Italic Underline Bullet Point Heading 1 Heading 2 Heading 3 Normal Align L…" at bounding box center [661, 607] width 750 height 515
click at [917, 442] on p "Clique no seu nome localizado no canto superior direito e depois em '[GEOGRAPHI…" at bounding box center [661, 441] width 750 height 24
click at [289, 433] on strong "Clique no seu nome localizado no canto superior direito e depois em '[GEOGRAPHI…" at bounding box center [650, 440] width 729 height 19
drag, startPoint x: 283, startPoint y: 434, endPoint x: 821, endPoint y: 469, distance: 538.8
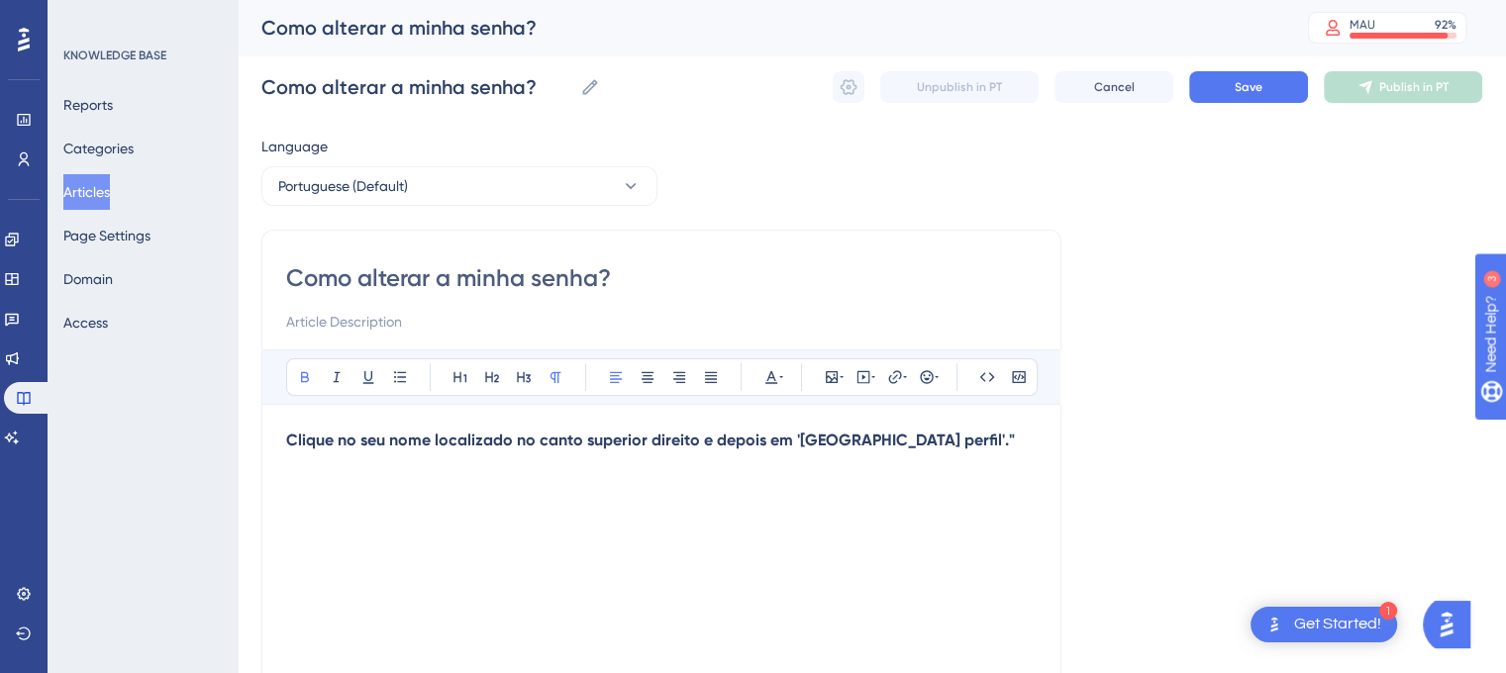
click at [821, 469] on div "Como alterar a minha senha? Bold Italic Underline Bullet Point Heading 1 Headin…" at bounding box center [661, 559] width 800 height 659
drag, startPoint x: 893, startPoint y: 434, endPoint x: 800, endPoint y: 450, distance: 94.6
click at [800, 450] on p "Clique no seu nome localizado no canto superior direito e depois em '[GEOGRAPHI…" at bounding box center [661, 441] width 750 height 24
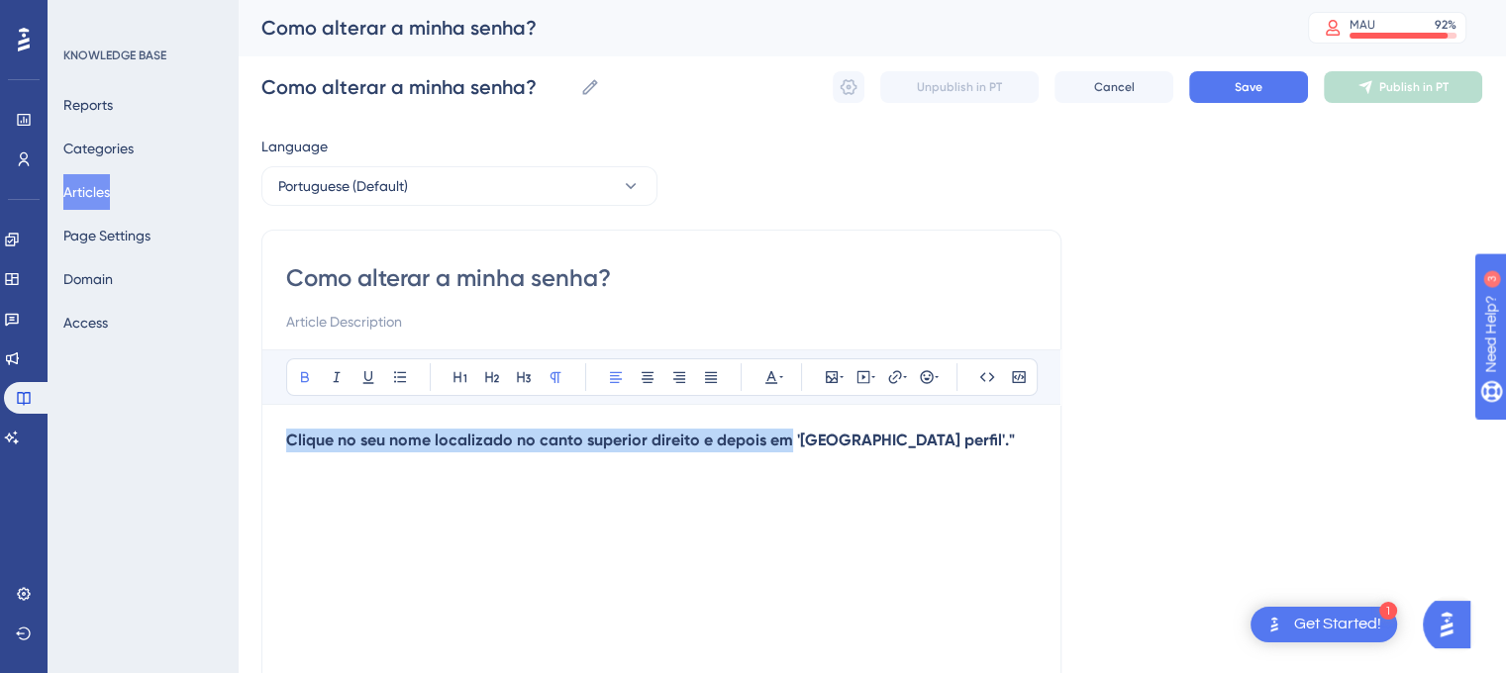
drag, startPoint x: 787, startPoint y: 438, endPoint x: 264, endPoint y: 436, distance: 522.8
click at [264, 436] on div "Como alterar a minha senha? Bold Italic Underline Bullet Point Heading 1 Headin…" at bounding box center [661, 559] width 800 height 659
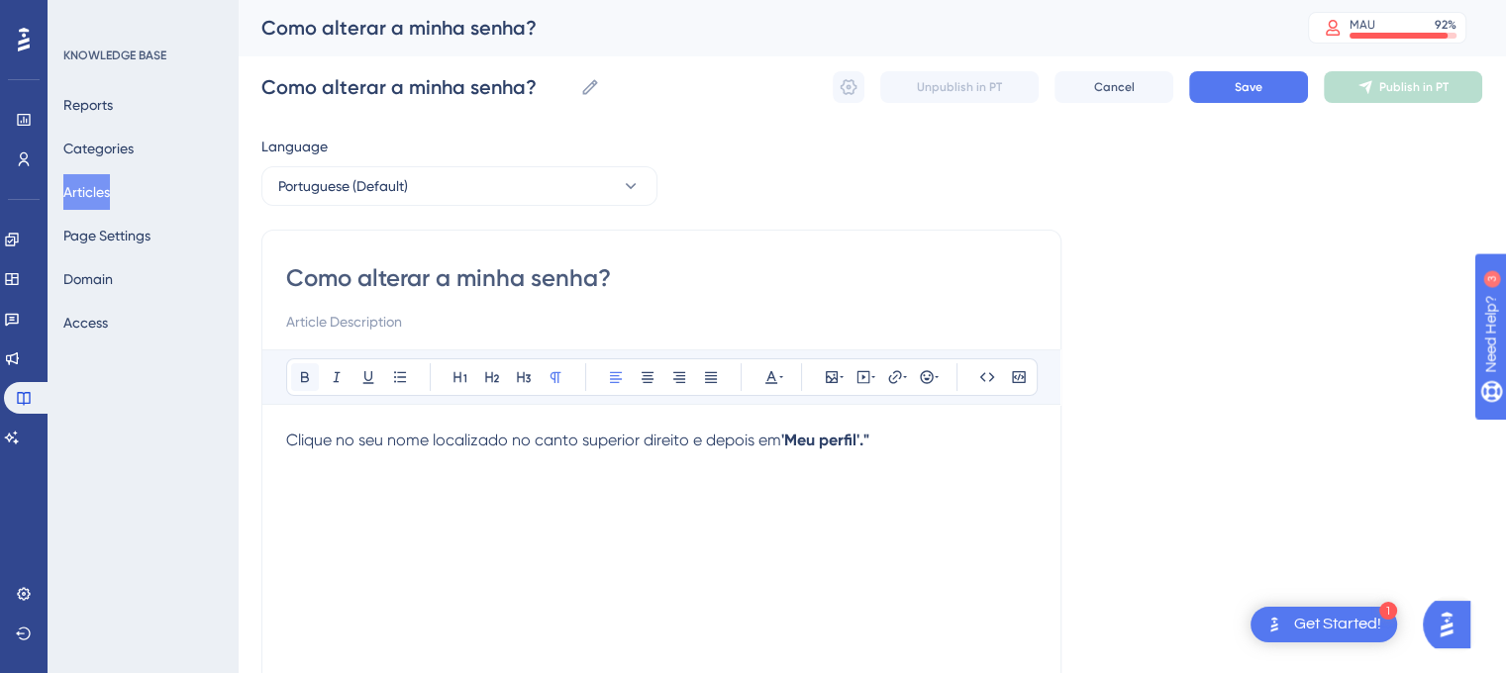
click at [307, 371] on icon at bounding box center [305, 377] width 16 height 16
click at [921, 429] on p "Clique no seu nome localizado no canto superior direito e depois em '[GEOGRAPHI…" at bounding box center [661, 441] width 750 height 24
click at [917, 462] on p at bounding box center [661, 464] width 750 height 24
click at [830, 465] on p at bounding box center [661, 464] width 750 height 24
click at [887, 442] on p "Clique no seu nome localizado no canto superior direito e depois em '[GEOGRAPHI…" at bounding box center [661, 441] width 750 height 24
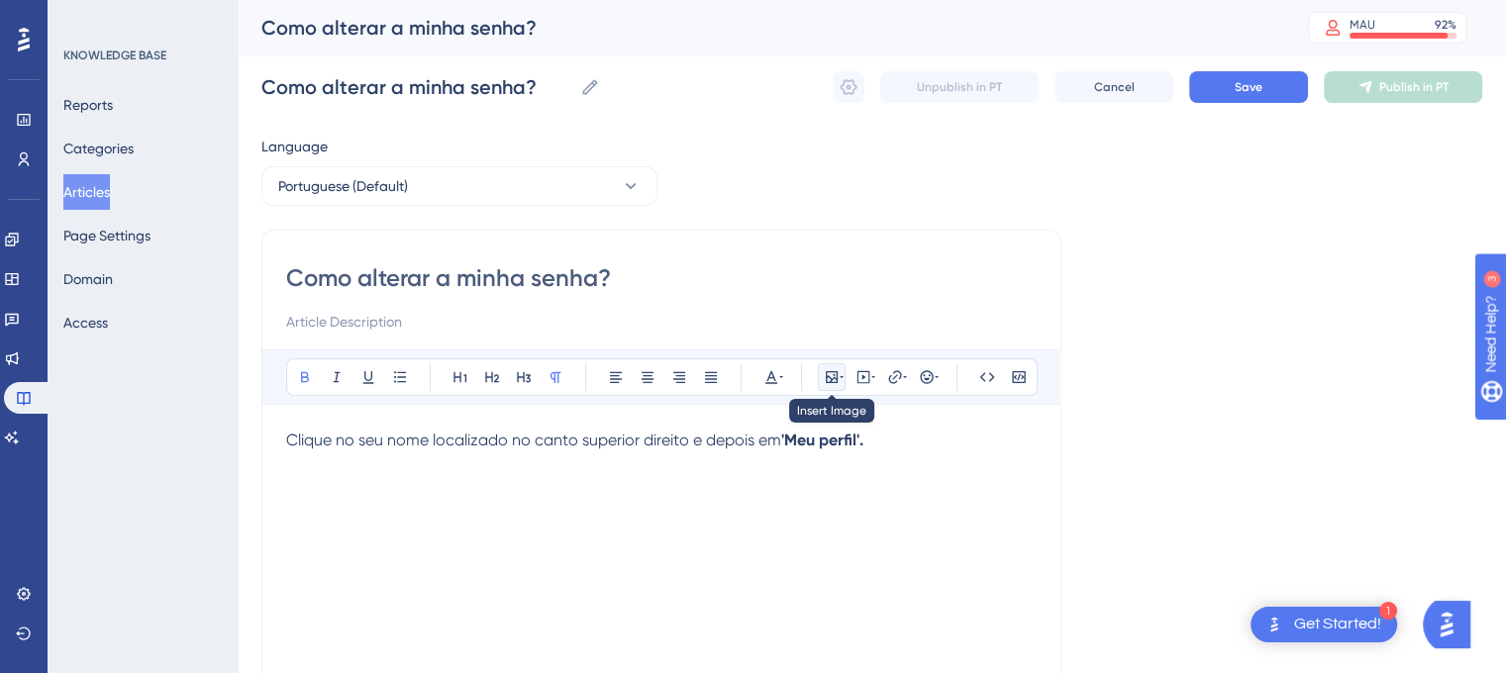
click at [832, 383] on icon at bounding box center [832, 377] width 16 height 16
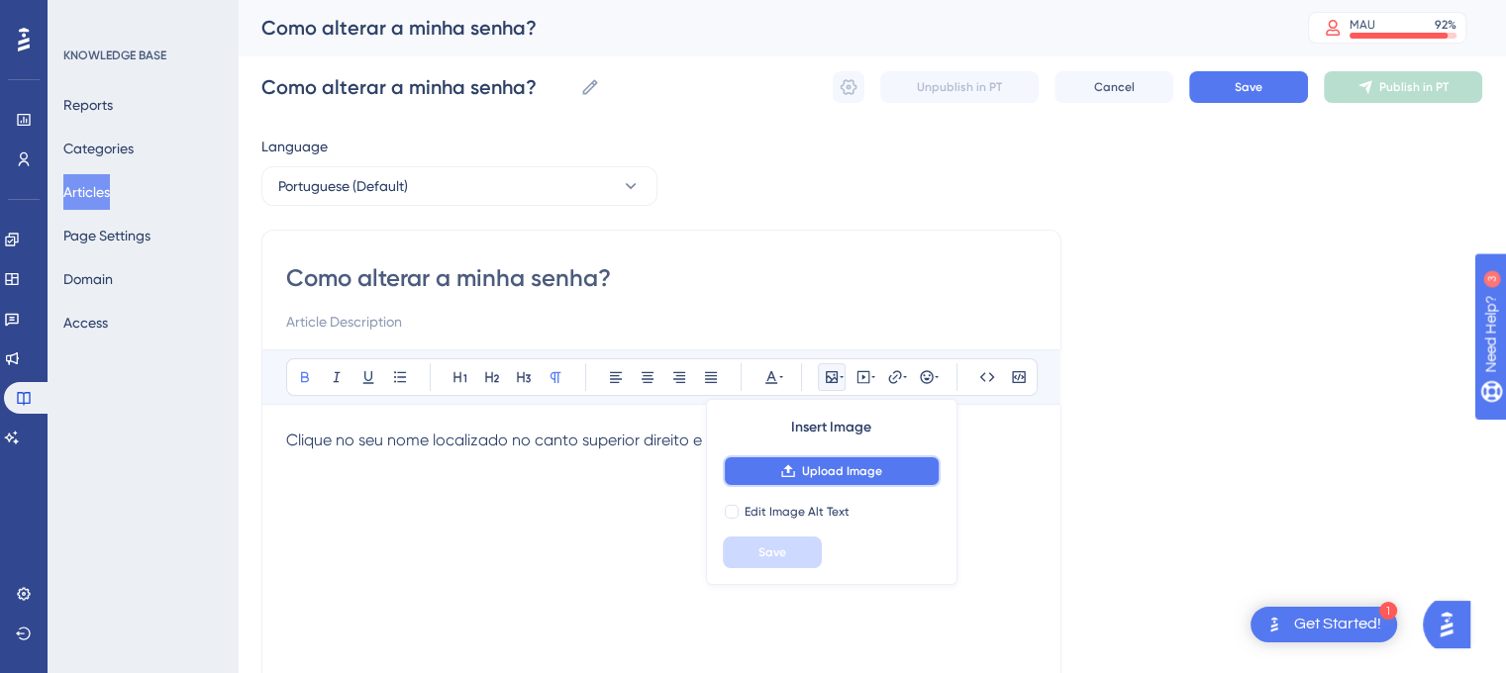
click at [811, 466] on span "Upload Image" at bounding box center [842, 471] width 80 height 16
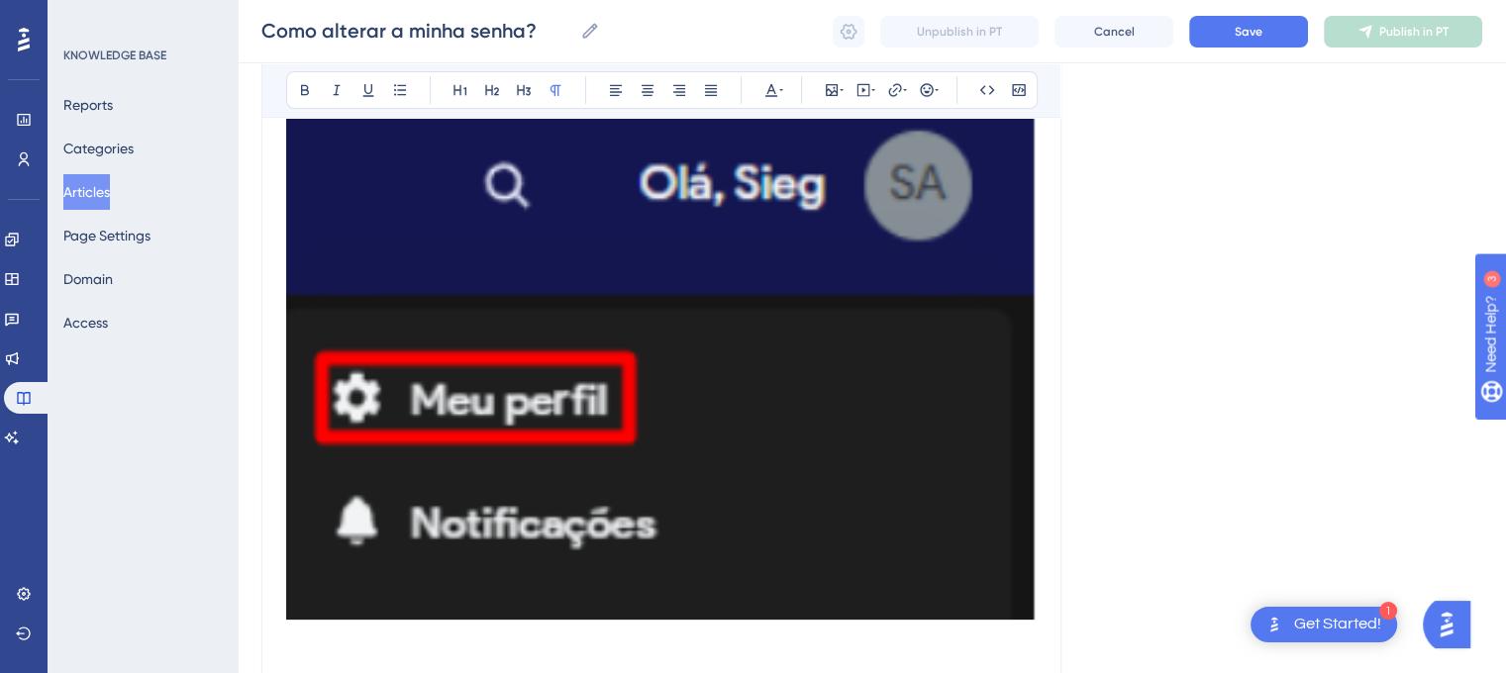
scroll to position [360, 0]
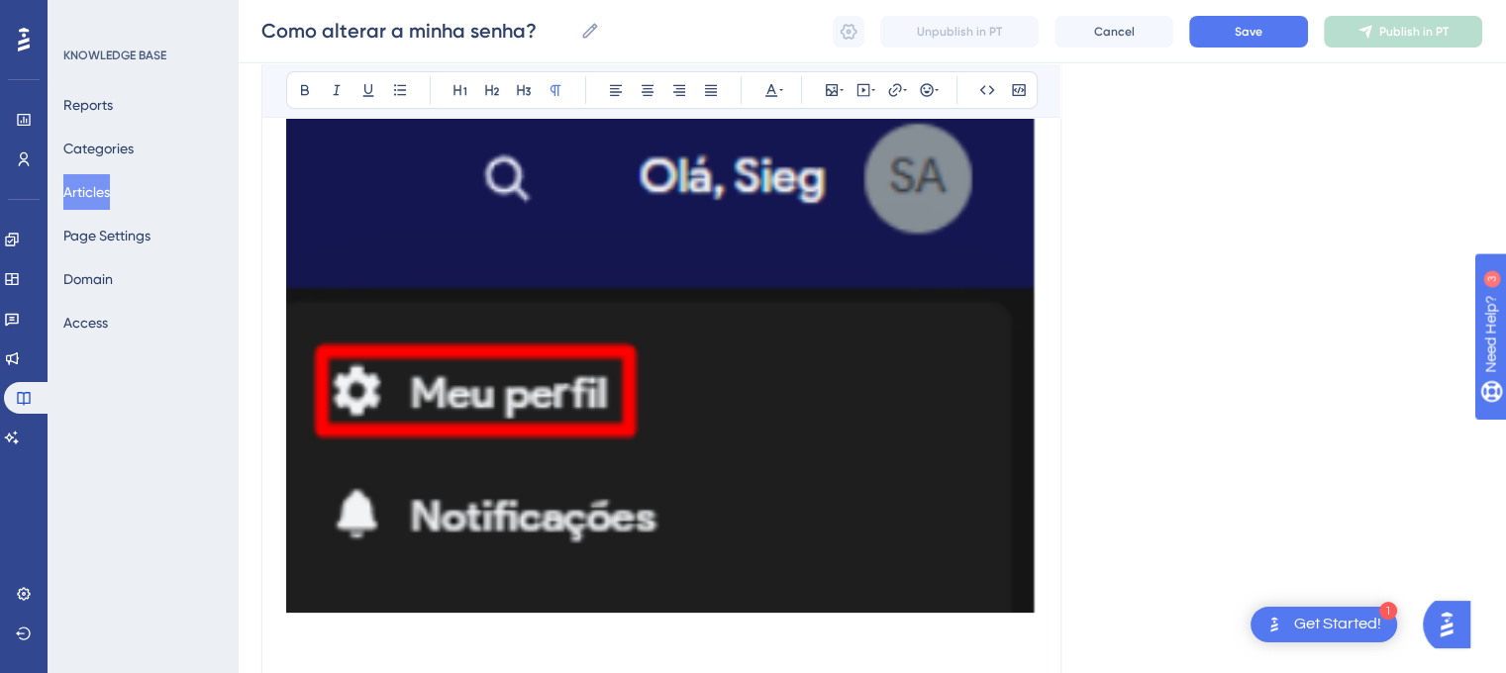
click at [983, 348] on img at bounding box center [661, 360] width 750 height 505
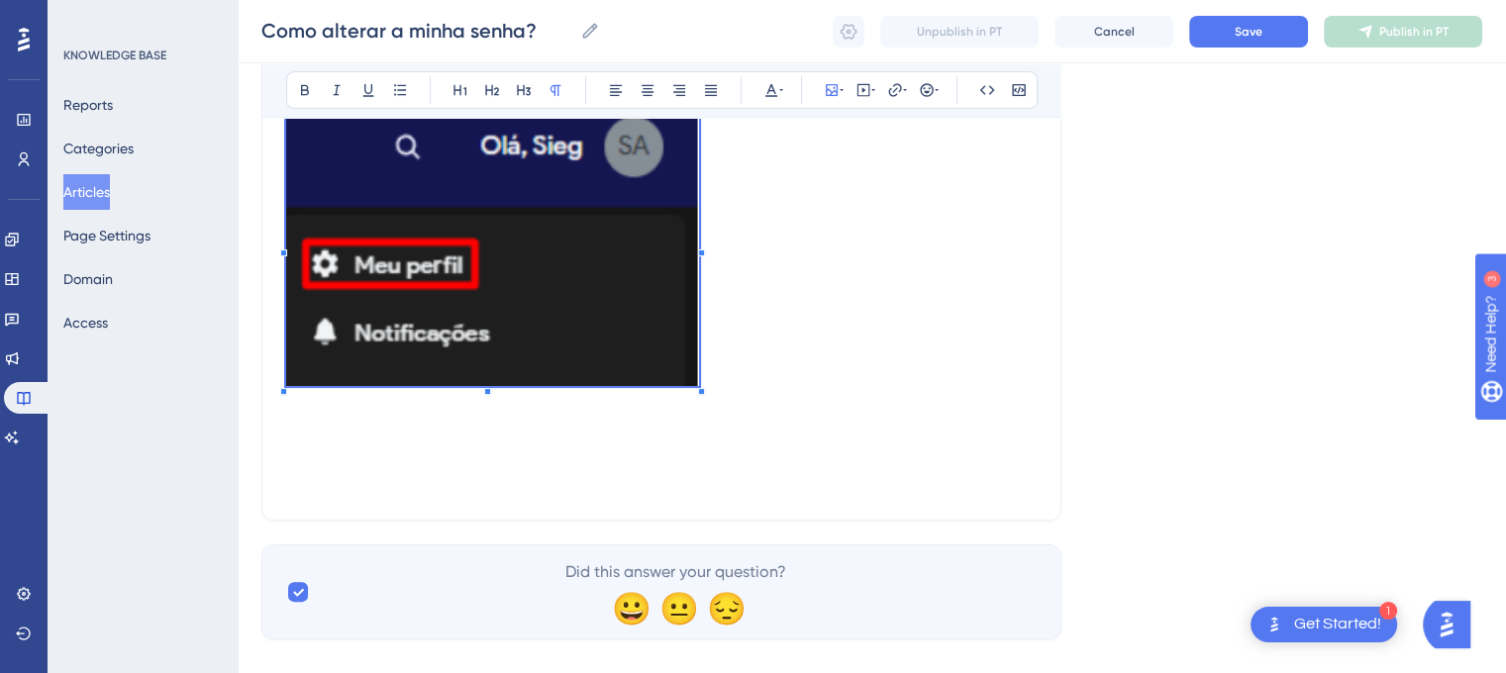
click at [692, 393] on div "Clique no seu nome localizado no canto superior direito e depois em '[GEOGRAPHI…" at bounding box center [661, 278] width 750 height 436
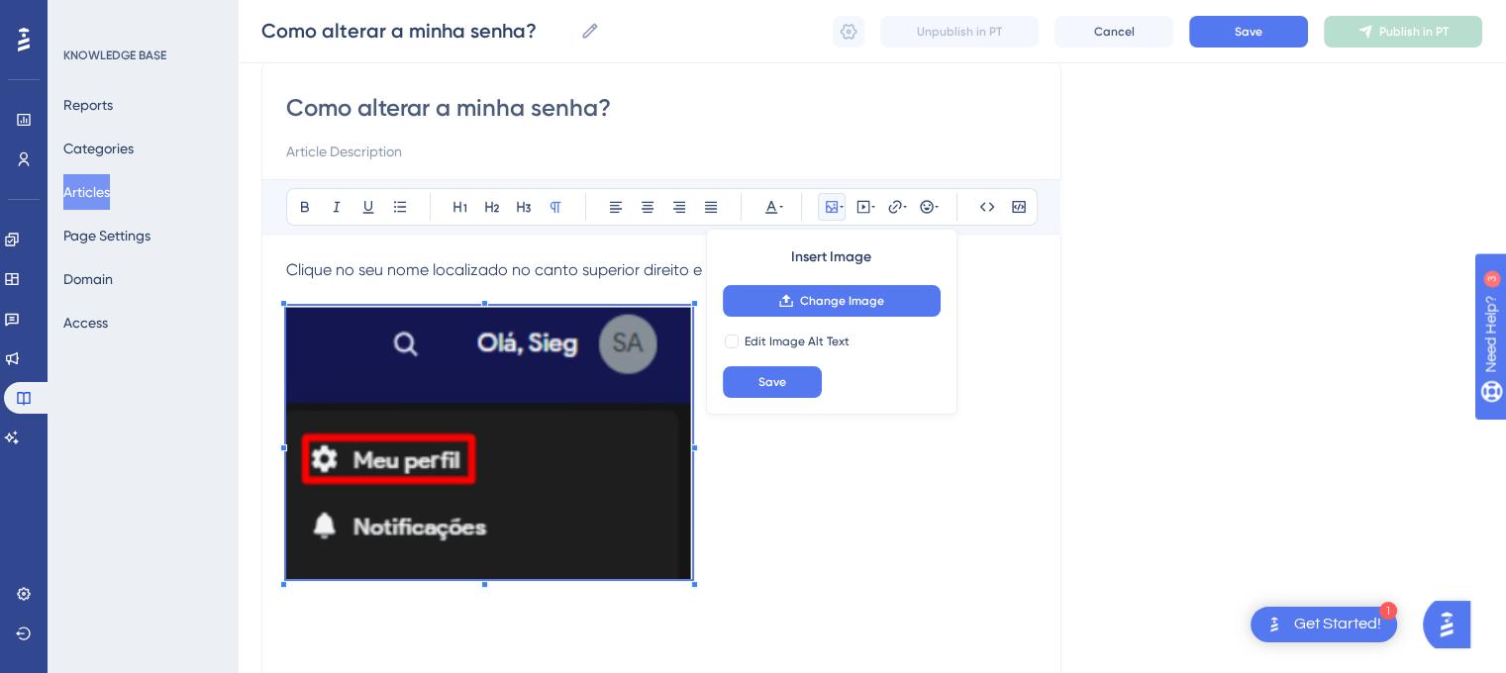
scroll to position [156, 0]
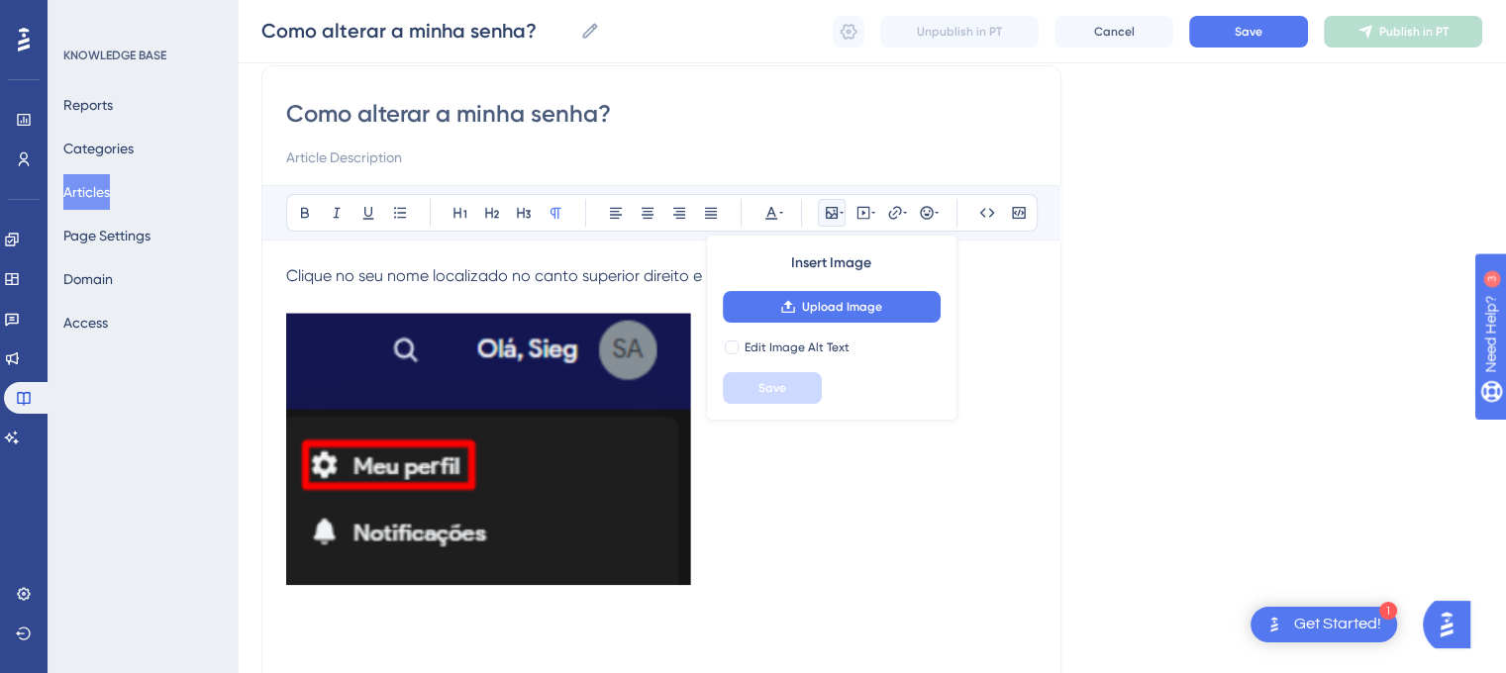
click at [788, 530] on p at bounding box center [661, 452] width 750 height 280
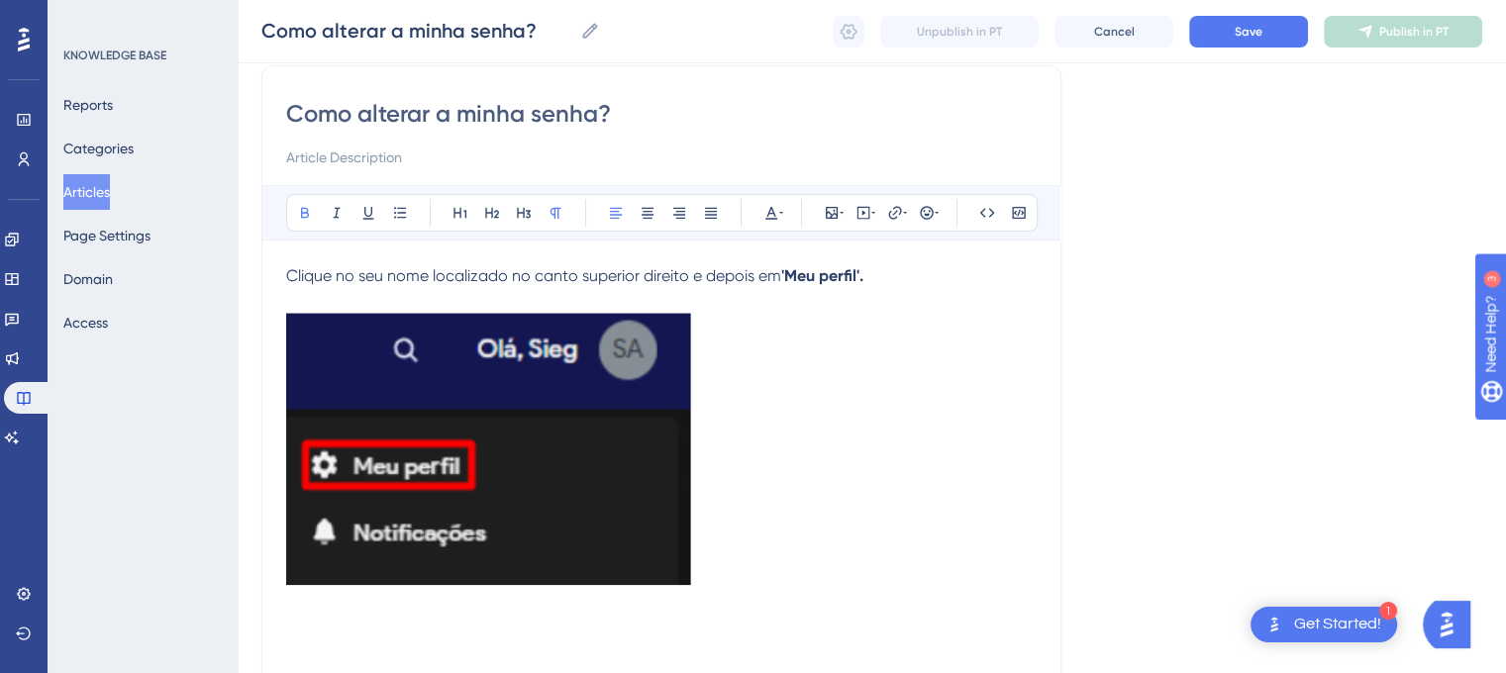
click at [879, 265] on p "Clique no seu nome localizado no canto superior direito e depois em '[GEOGRAPHI…" at bounding box center [661, 276] width 750 height 24
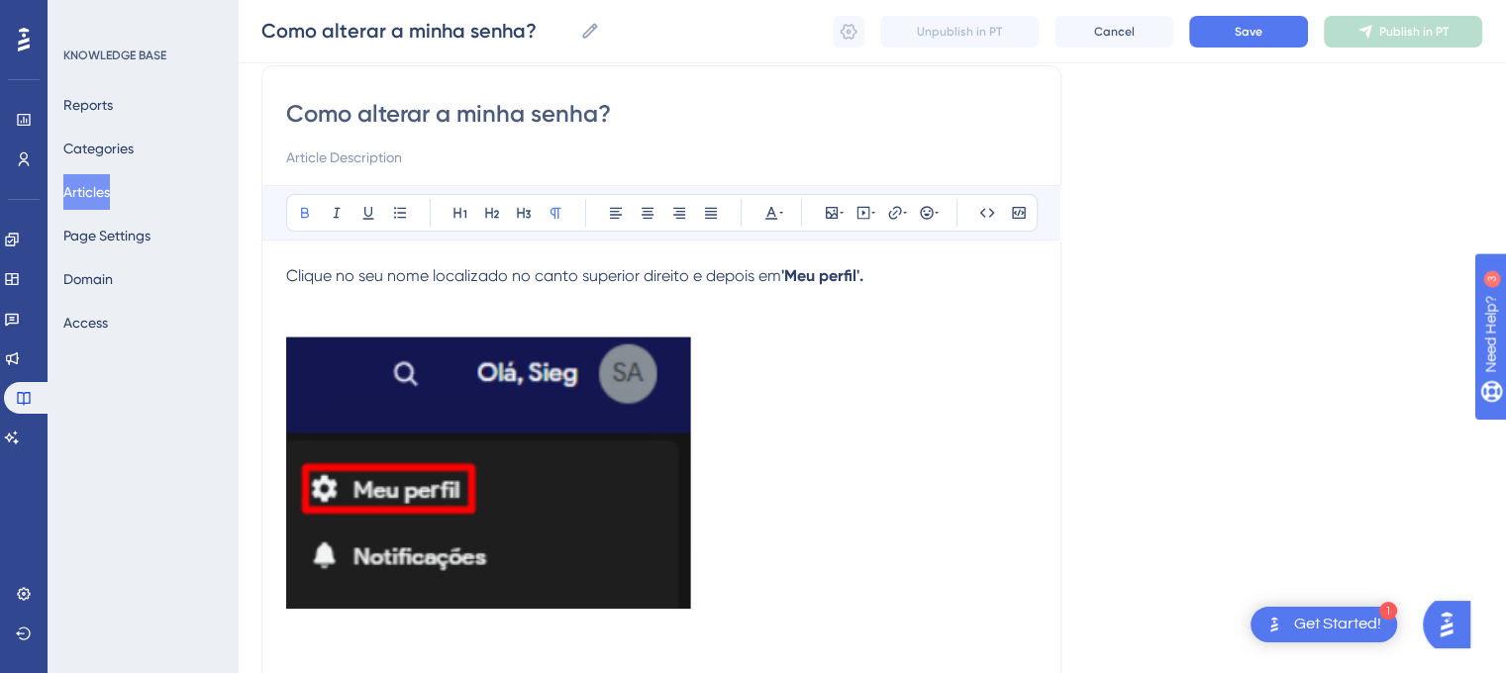
click at [652, 466] on img at bounding box center [489, 472] width 406 height 273
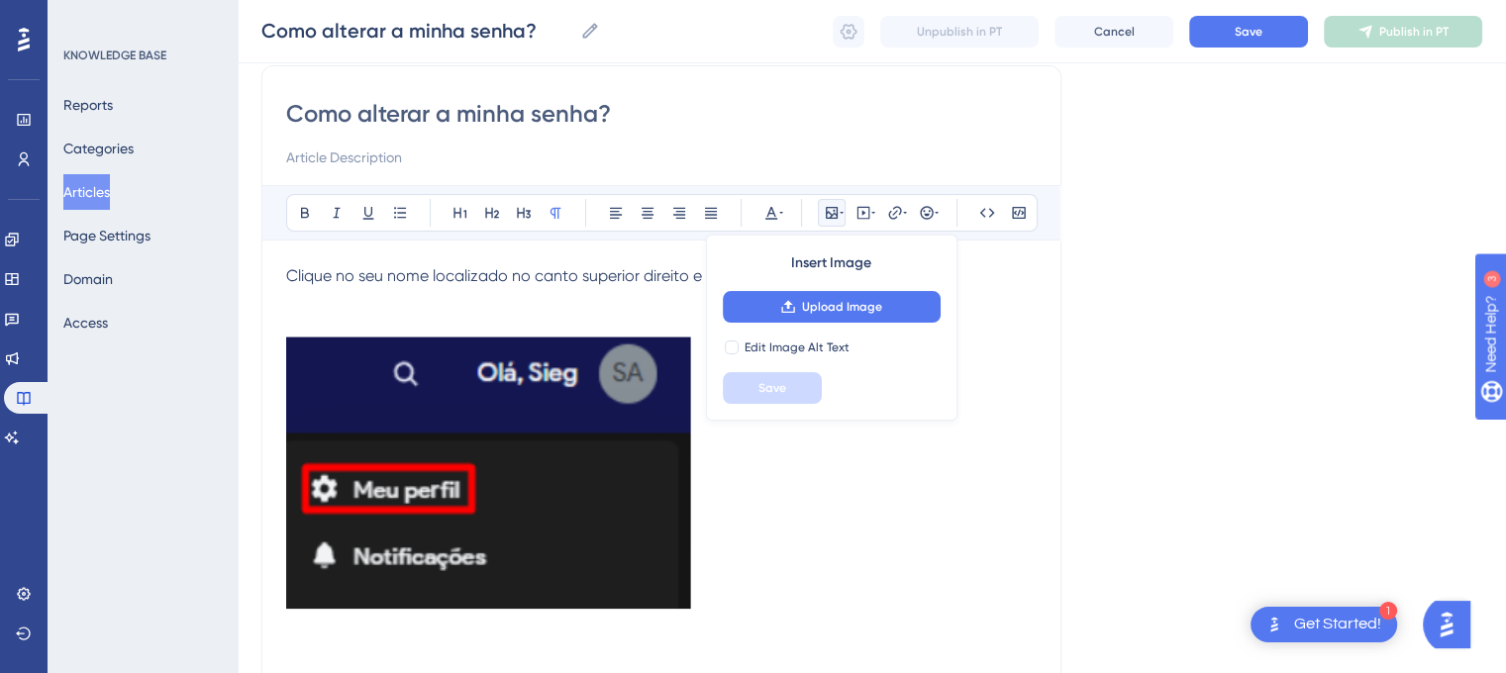
click at [851, 517] on p at bounding box center [661, 476] width 750 height 280
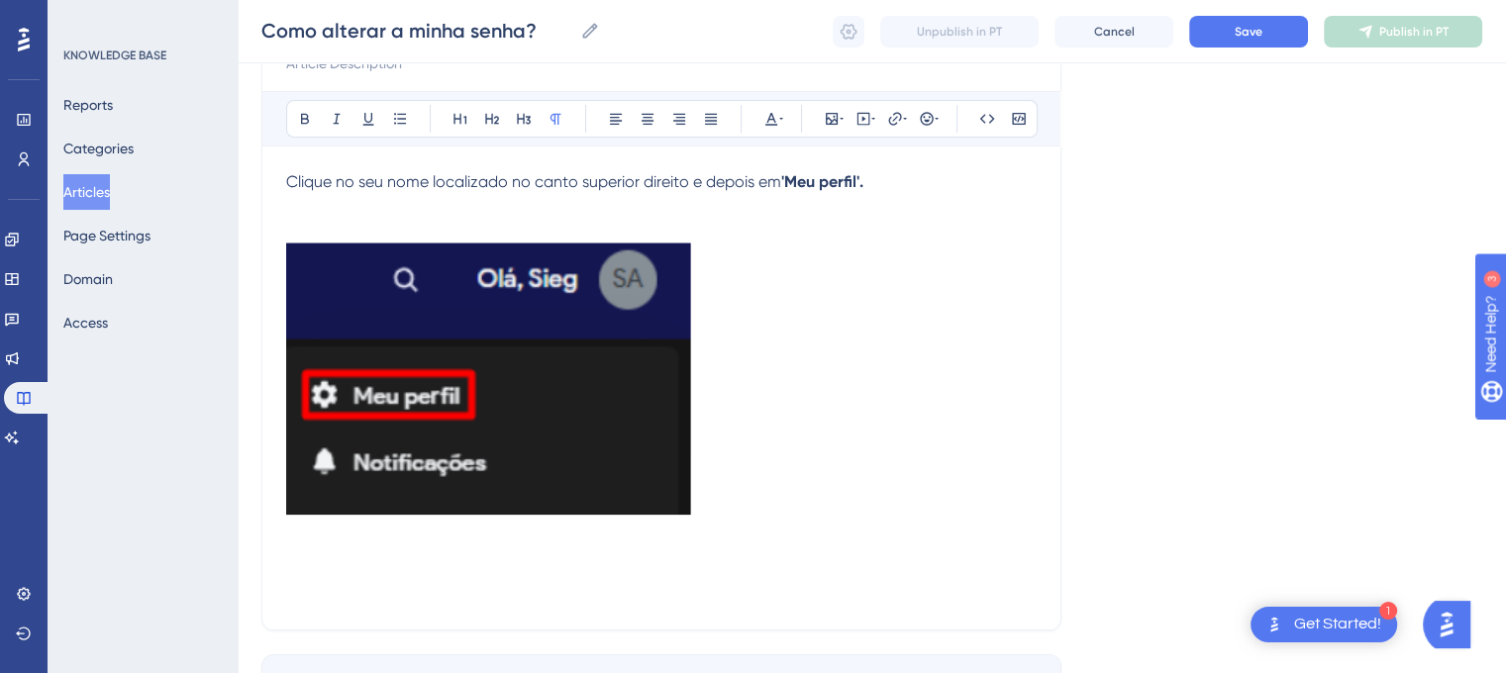
scroll to position [284, 0]
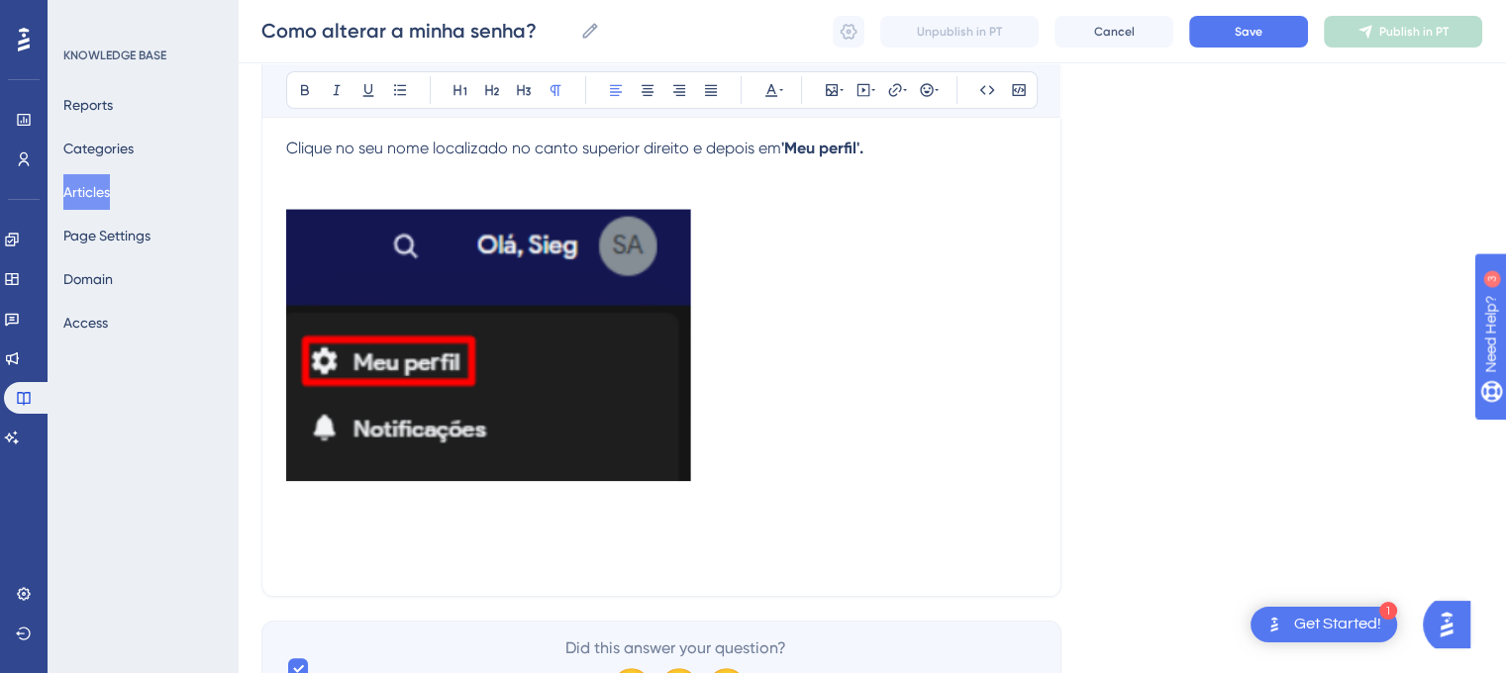
click at [289, 145] on span "Clique no seu nome localizado no canto superior direito e depois em" at bounding box center [533, 148] width 495 height 19
click at [378, 249] on img at bounding box center [489, 344] width 406 height 273
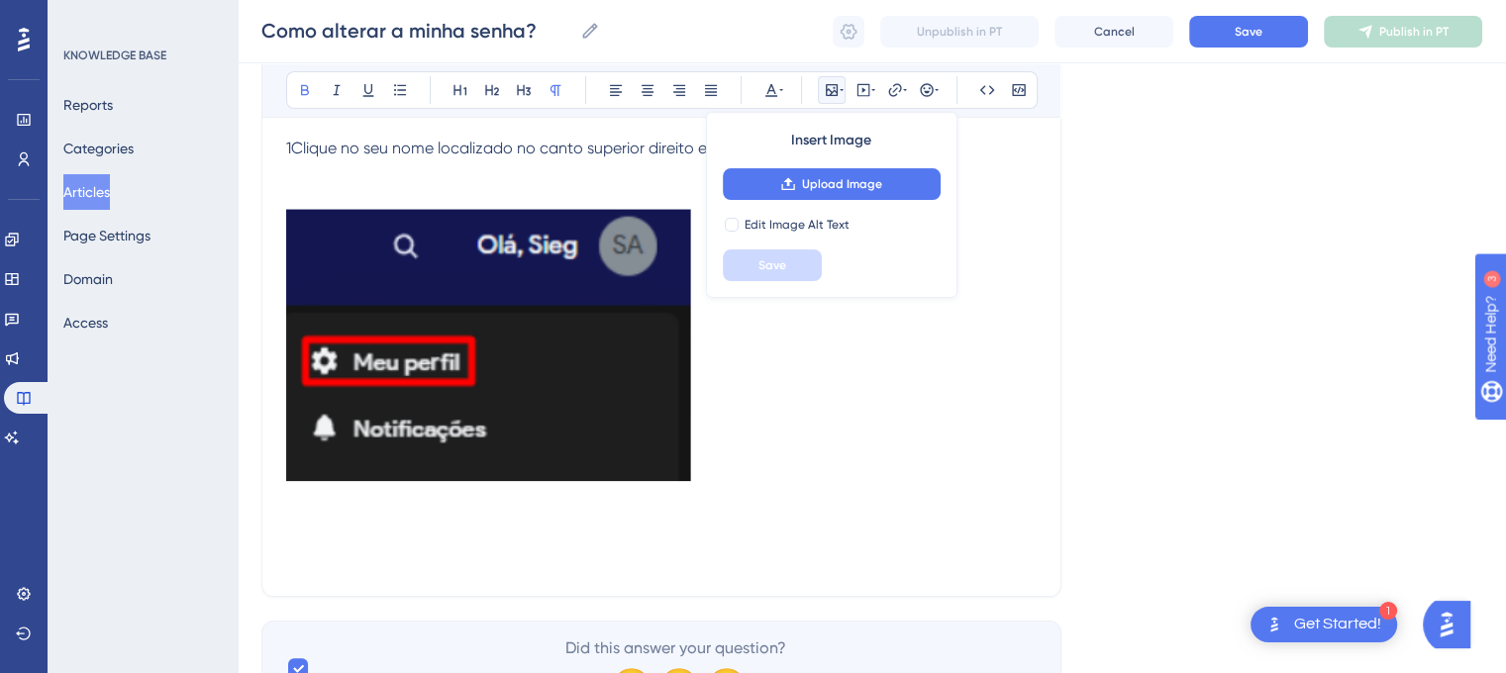
click at [390, 193] on p at bounding box center [661, 196] width 750 height 24
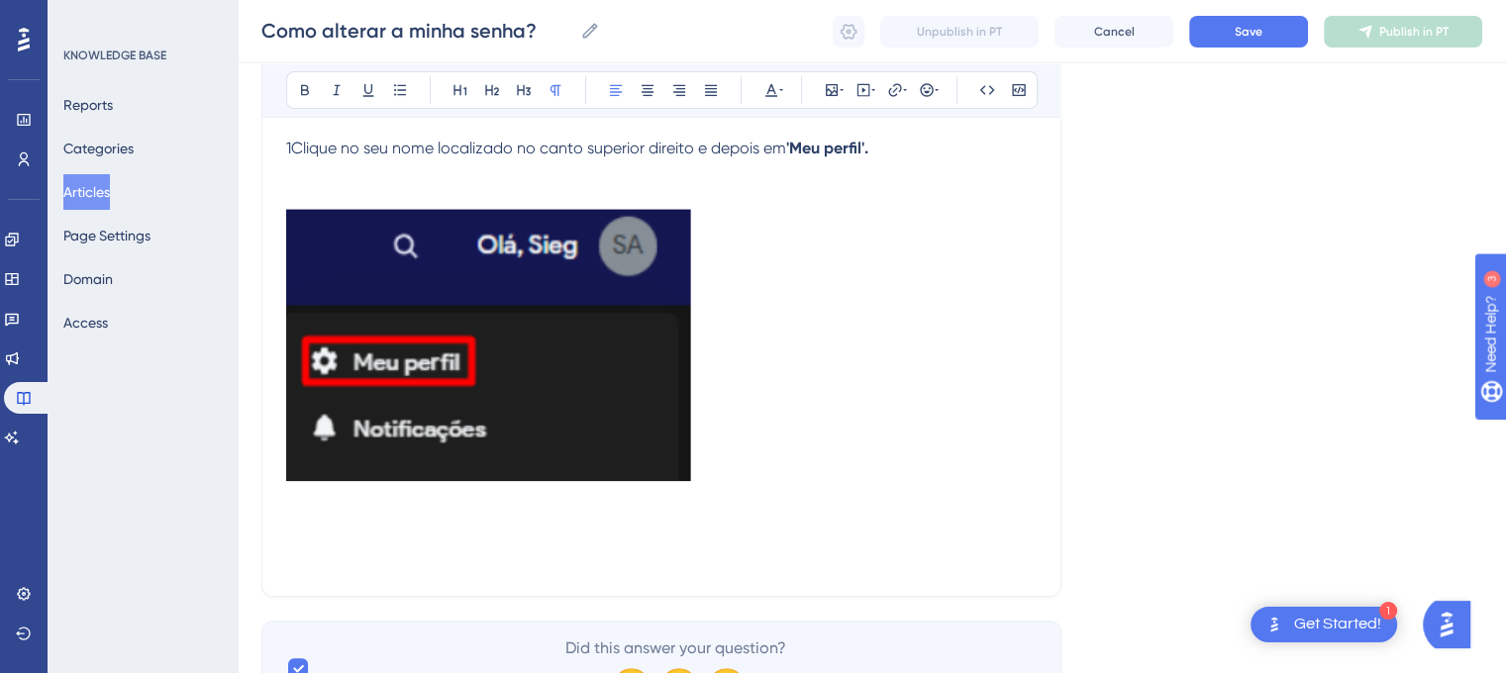
click at [290, 146] on span "1Clique no seu nome localizado no canto superior direito e depois em" at bounding box center [536, 148] width 500 height 19
click at [785, 307] on p at bounding box center [661, 348] width 750 height 280
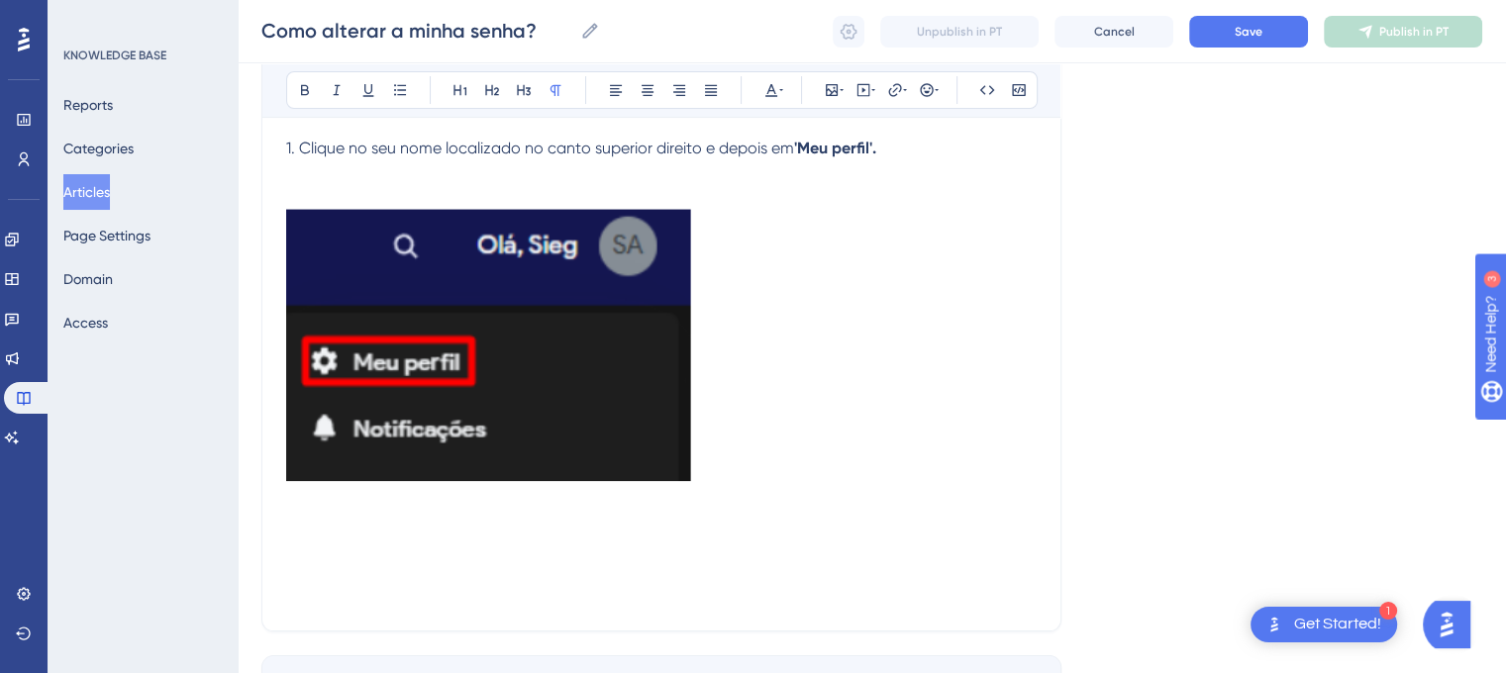
click at [713, 441] on p at bounding box center [661, 348] width 750 height 280
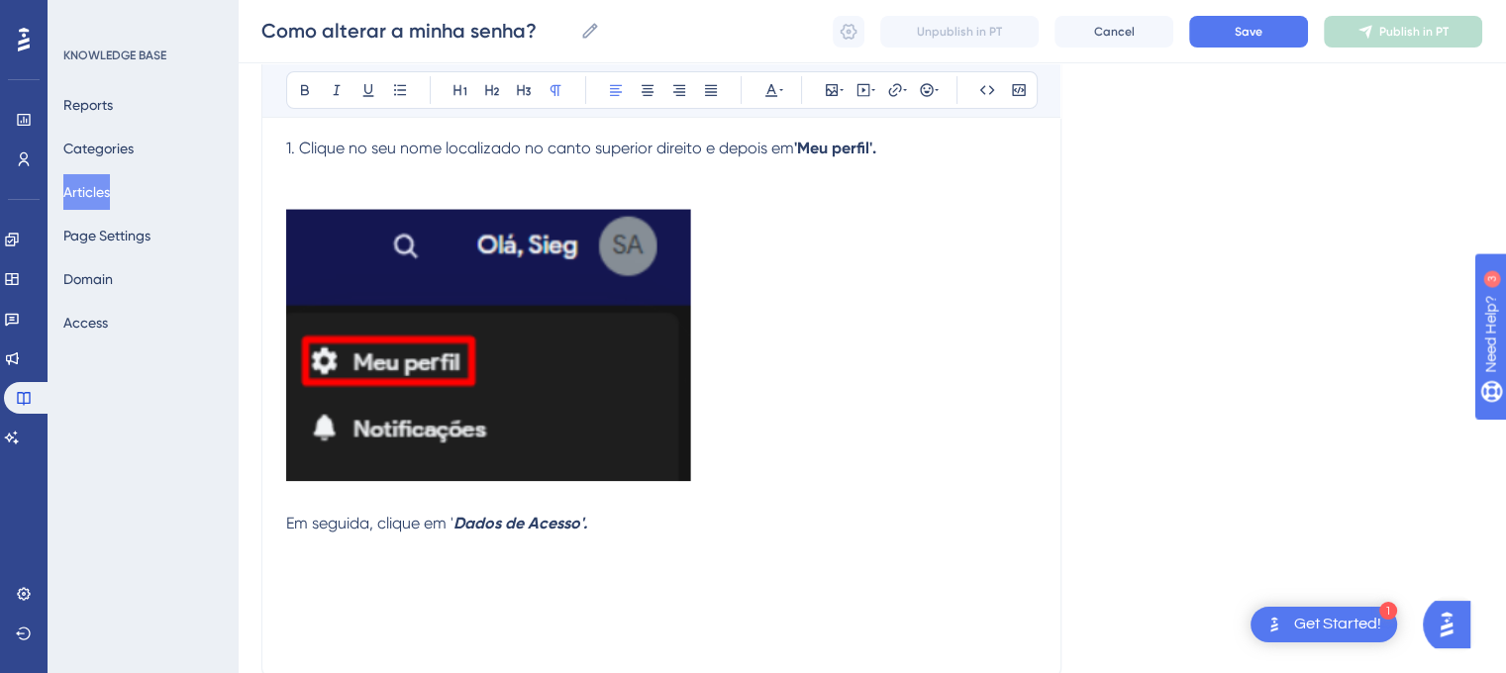
click at [288, 519] on span "Em seguida, clique em '" at bounding box center [369, 523] width 167 height 19
click at [279, 524] on div "Como alterar a minha senha? Bold Italic Underline Bullet Point Heading 1 Headin…" at bounding box center [661, 309] width 800 height 742
click at [288, 526] on span "2. Em seguida, clique em '" at bounding box center [377, 523] width 183 height 19
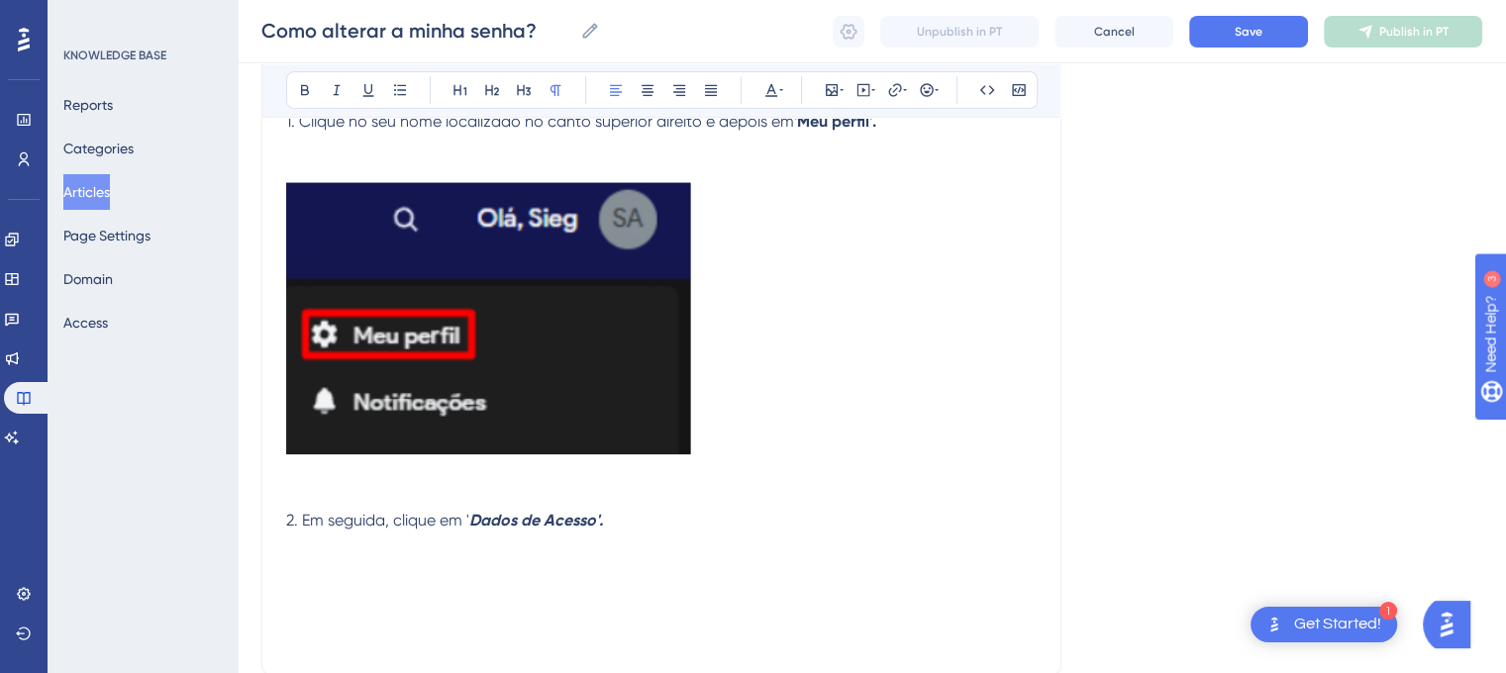
scroll to position [496, 0]
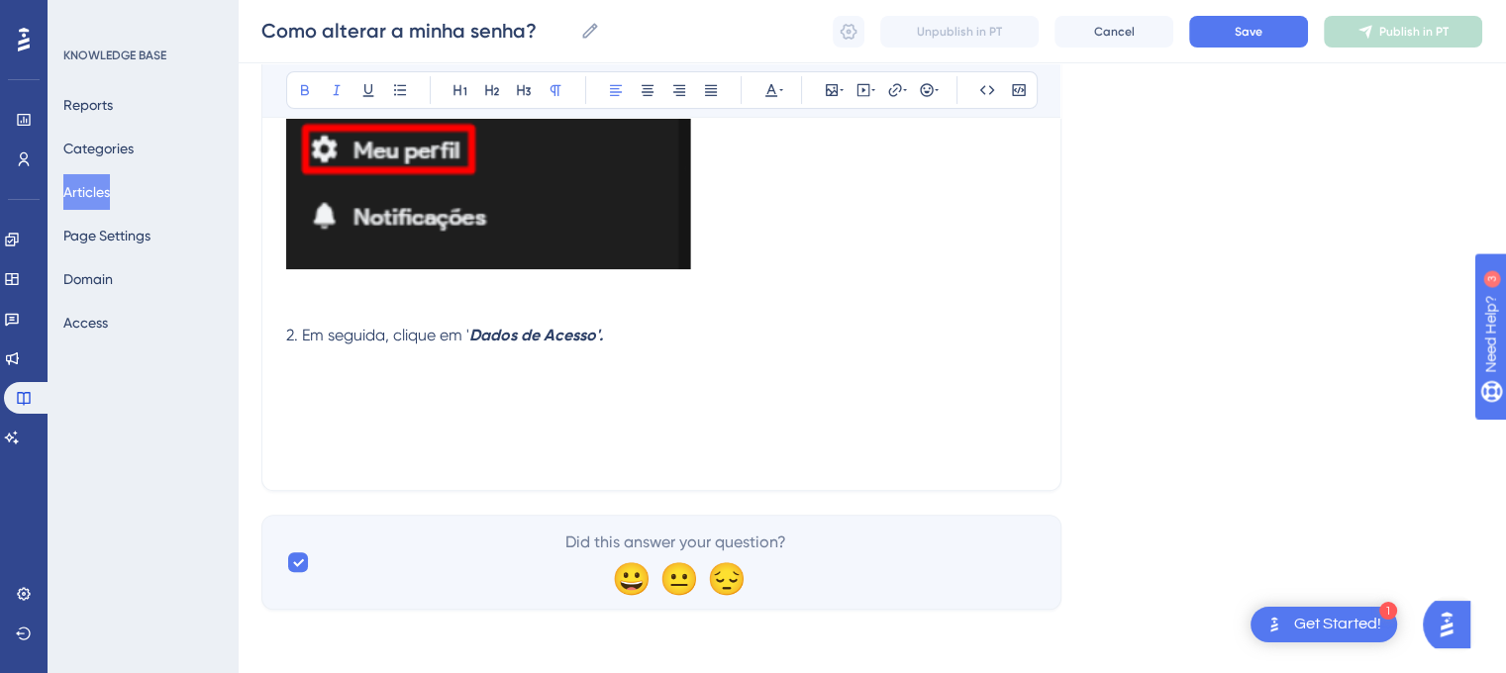
click at [661, 341] on p "2. Em seguida, clique em ' Dados de Acesso'." at bounding box center [661, 336] width 750 height 24
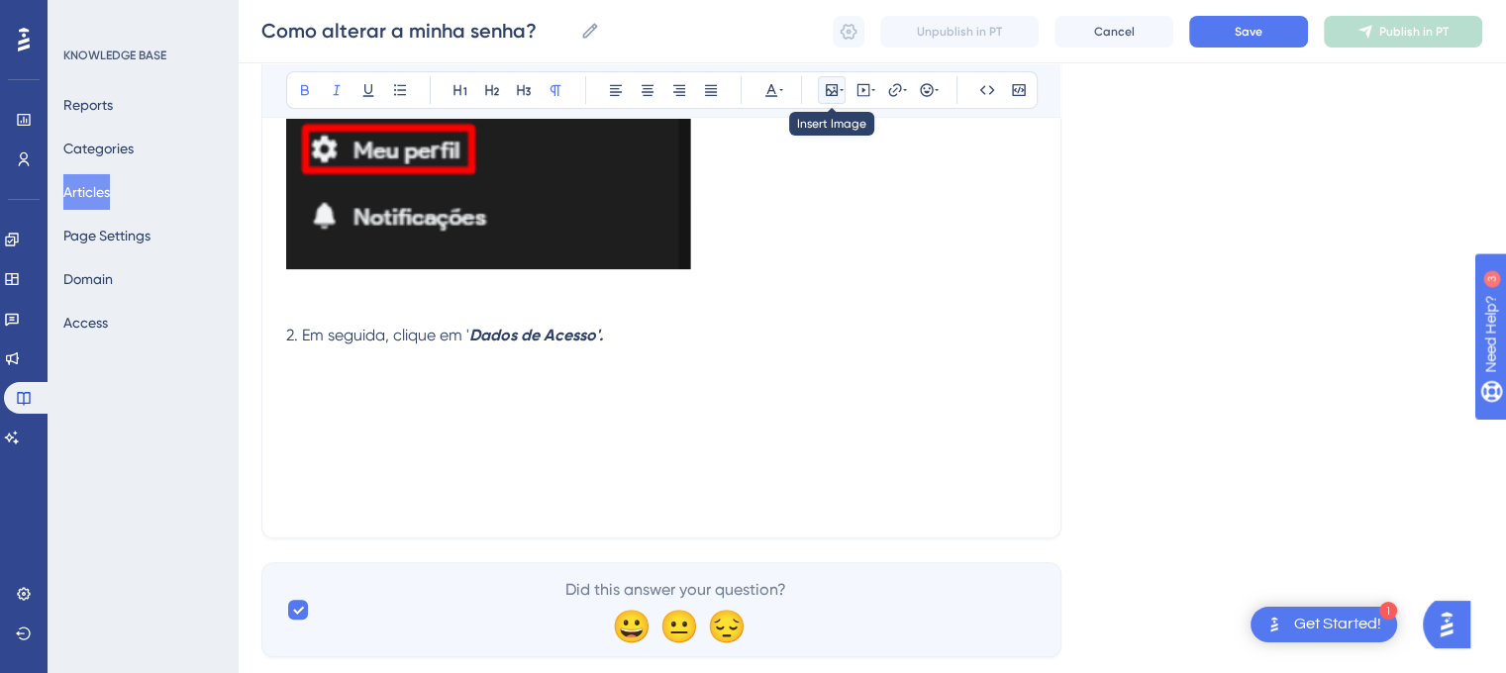
click at [836, 89] on icon at bounding box center [832, 90] width 12 height 12
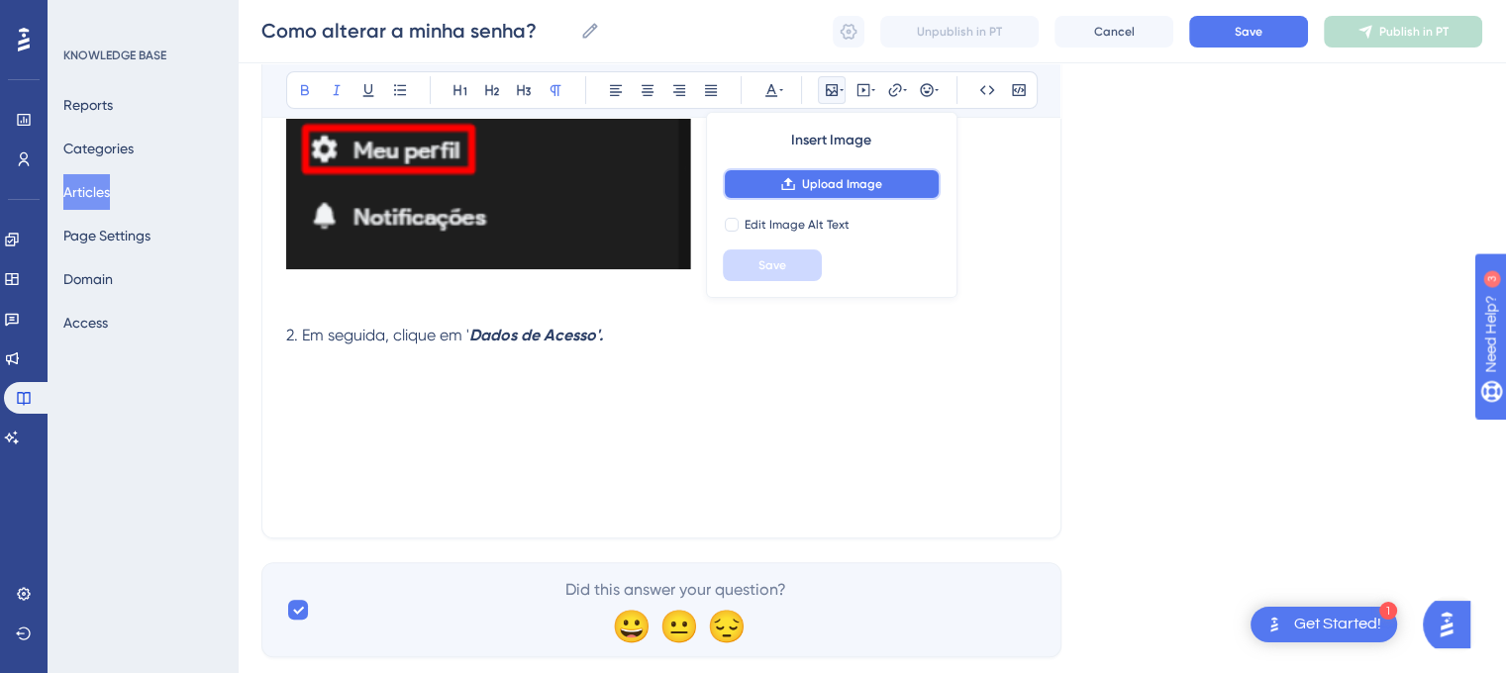
click at [836, 173] on button "Upload Image" at bounding box center [832, 184] width 218 height 32
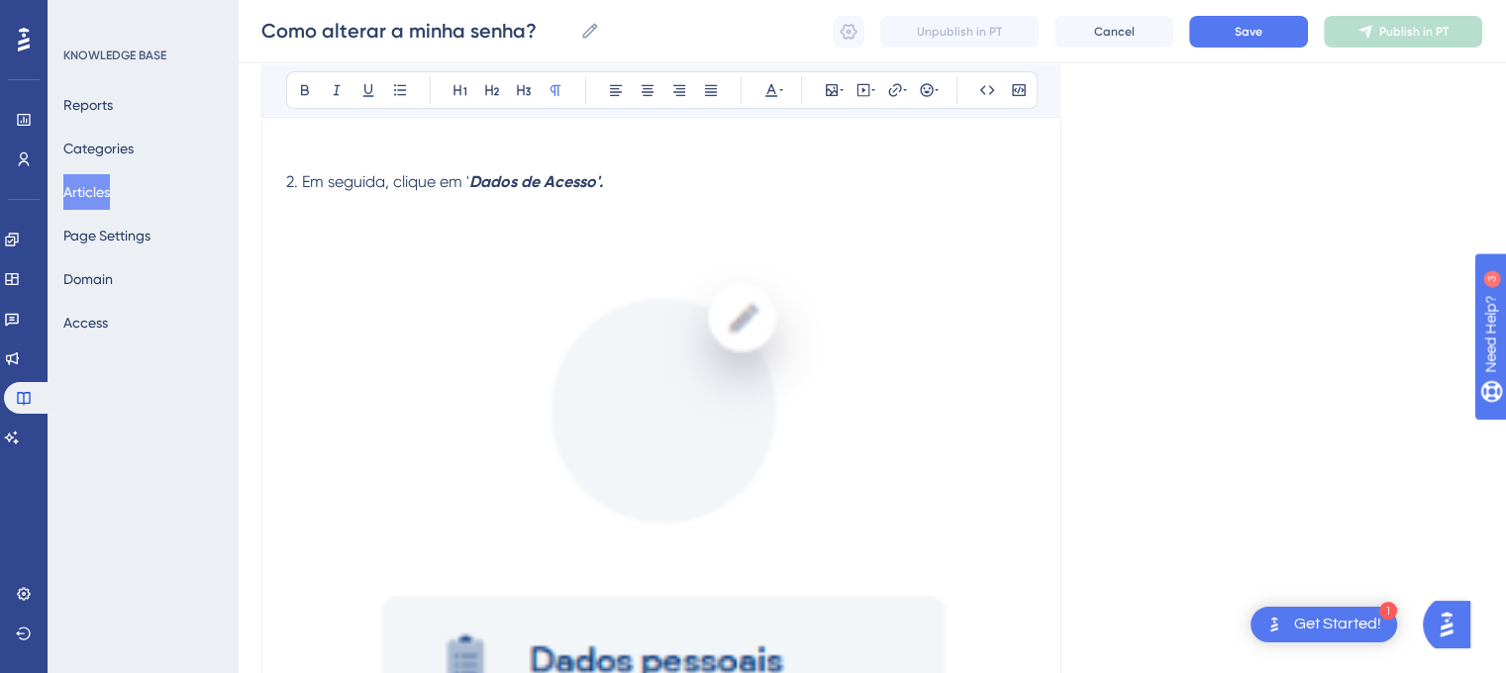
scroll to position [638, 0]
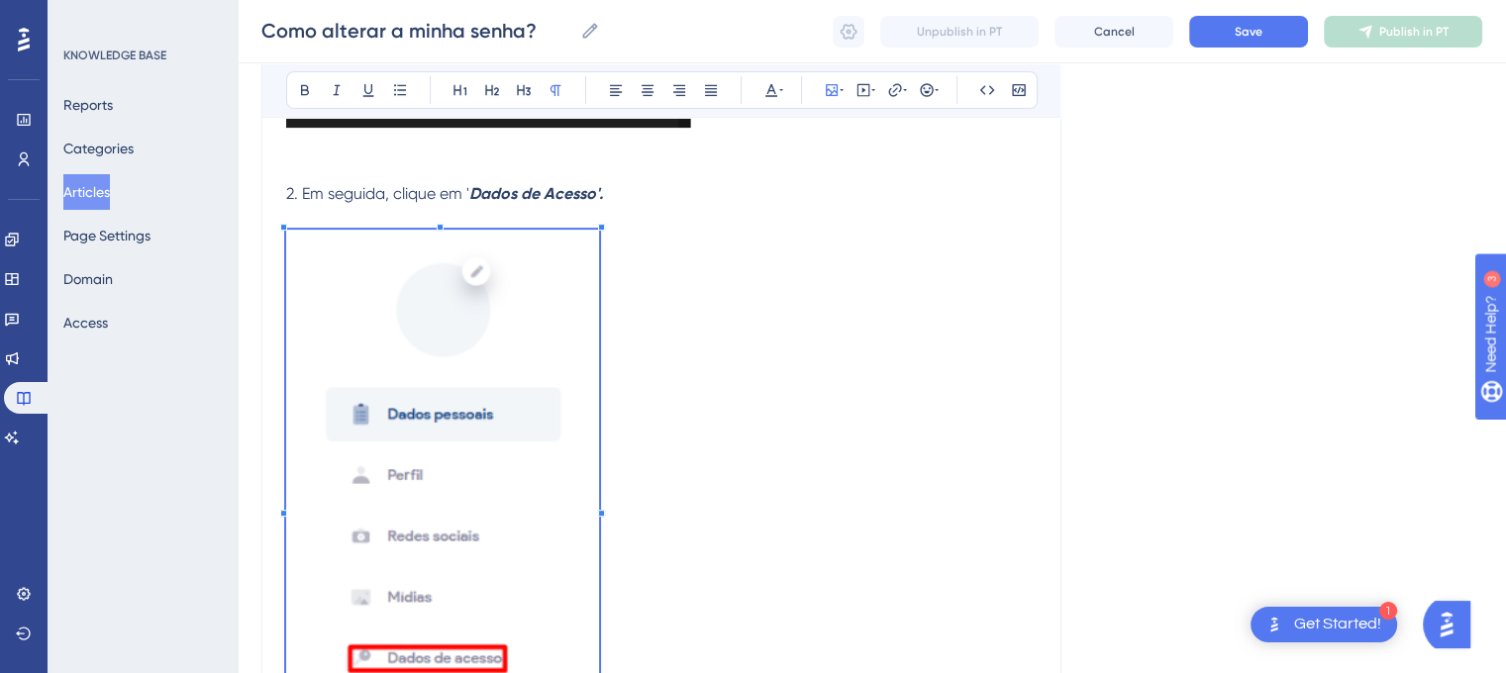
click at [586, 405] on p at bounding box center [661, 505] width 750 height 551
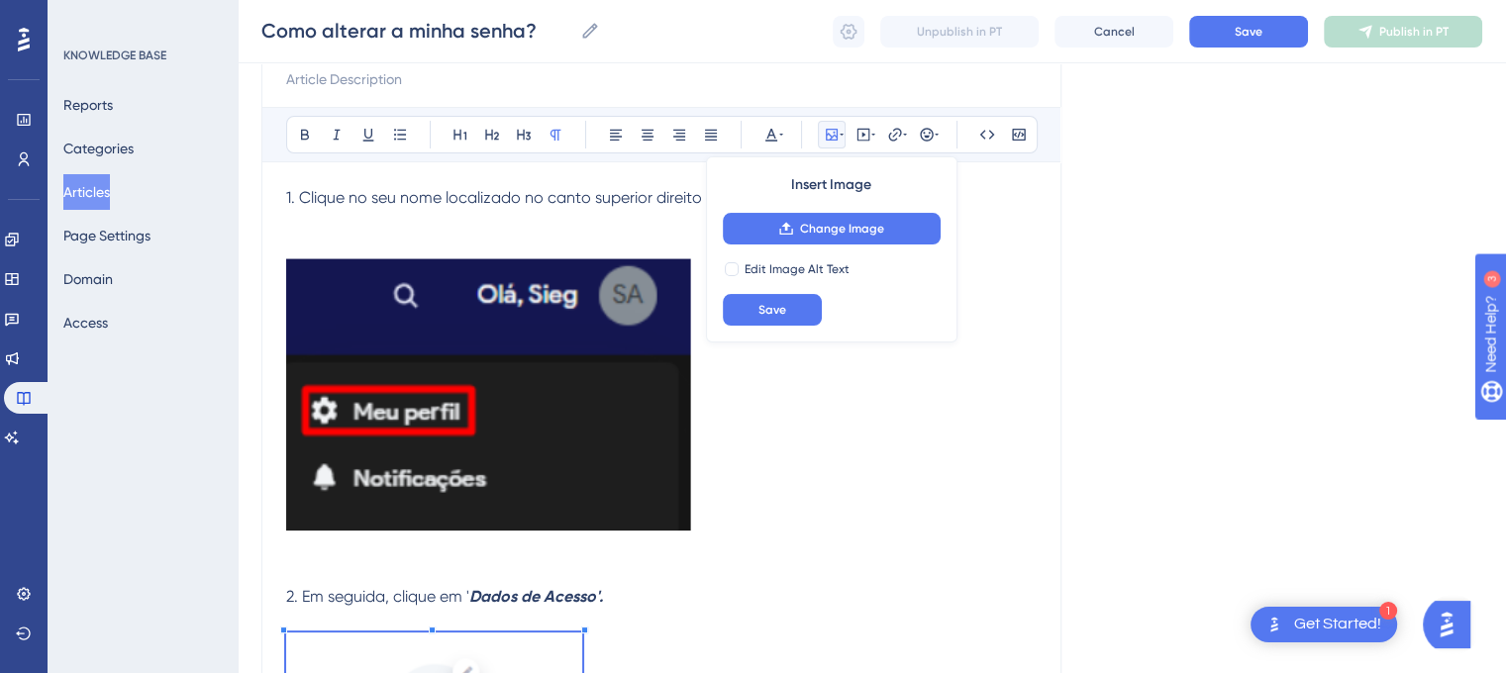
scroll to position [210, 0]
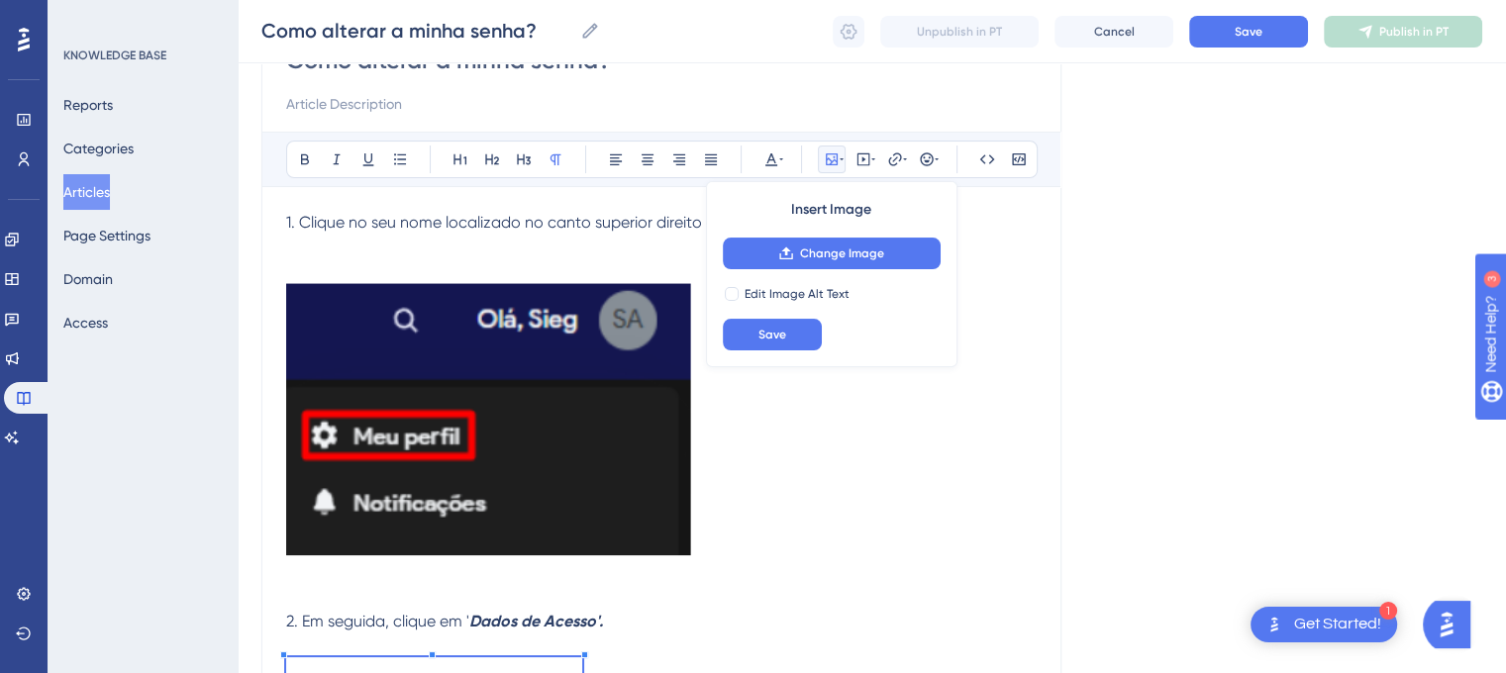
click at [649, 388] on img at bounding box center [489, 418] width 406 height 273
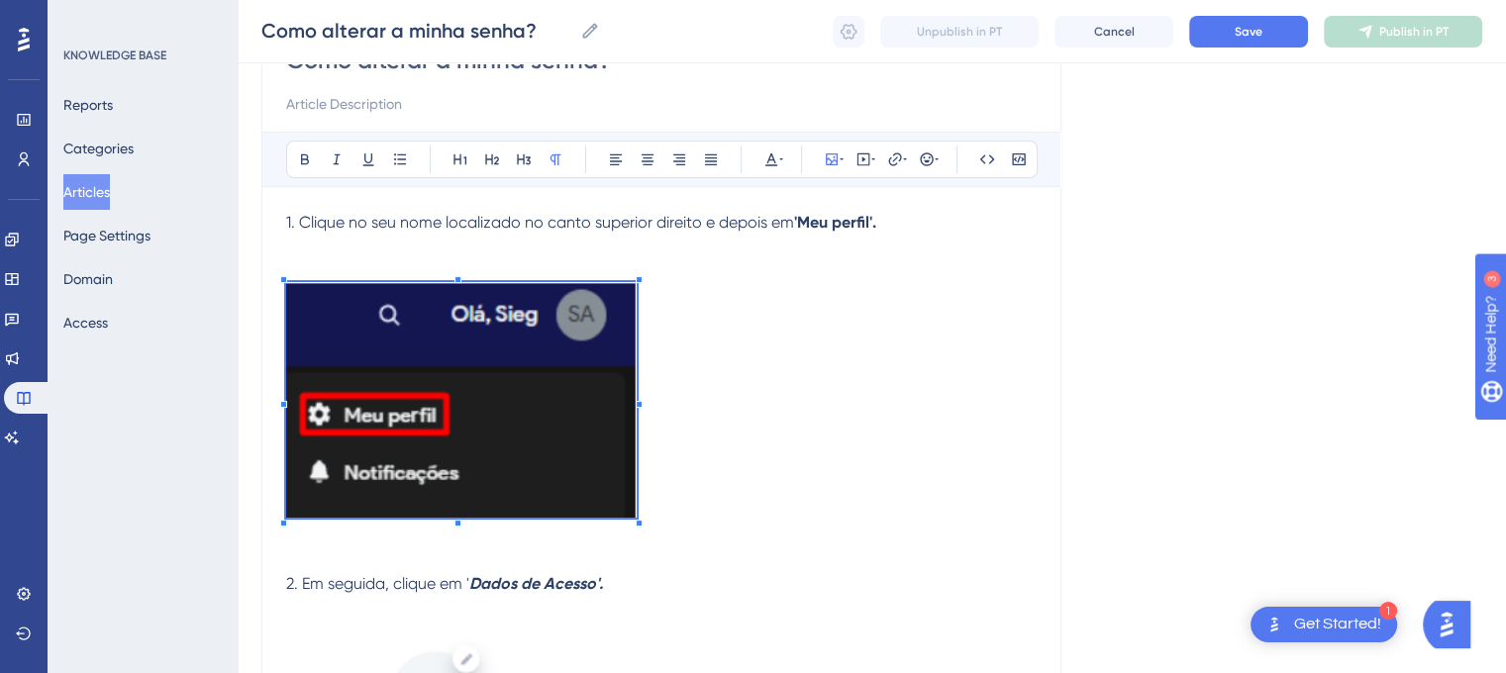
click at [639, 419] on p at bounding box center [661, 403] width 750 height 243
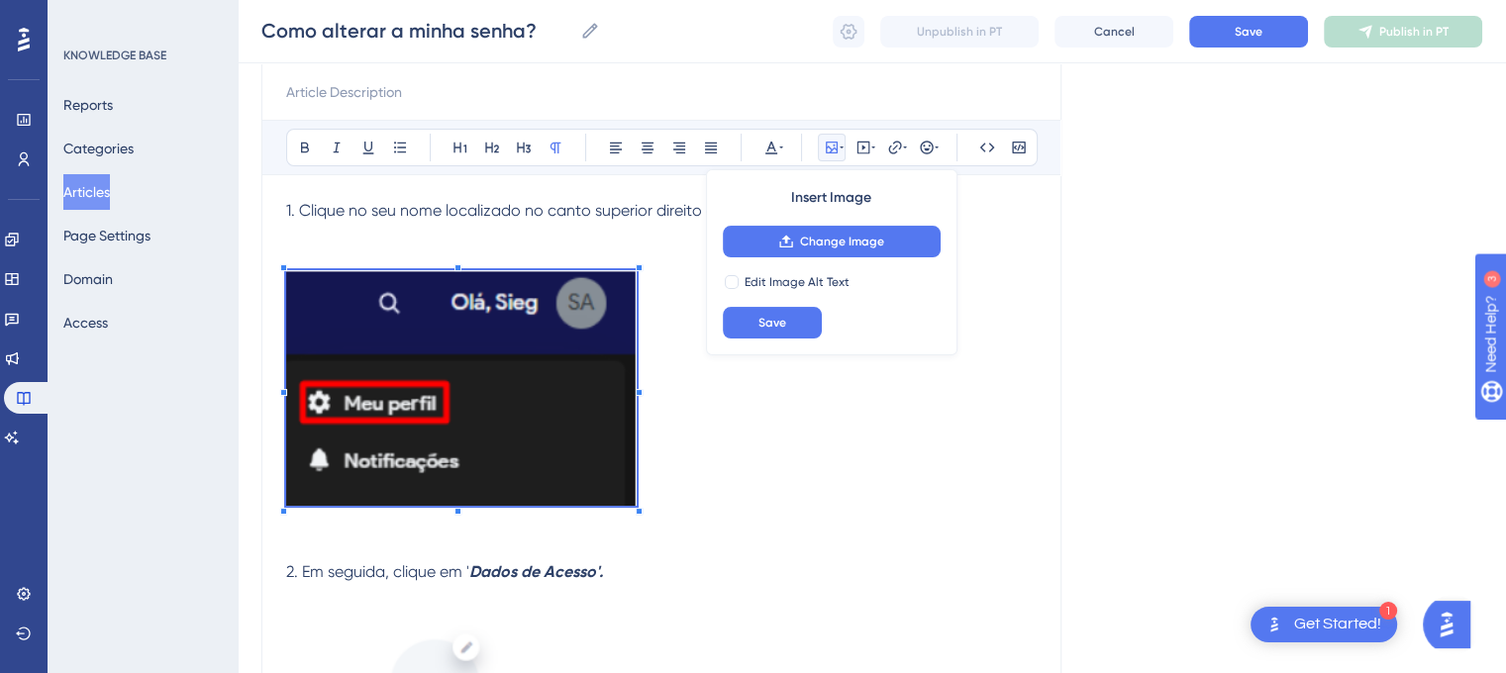
scroll to position [216, 0]
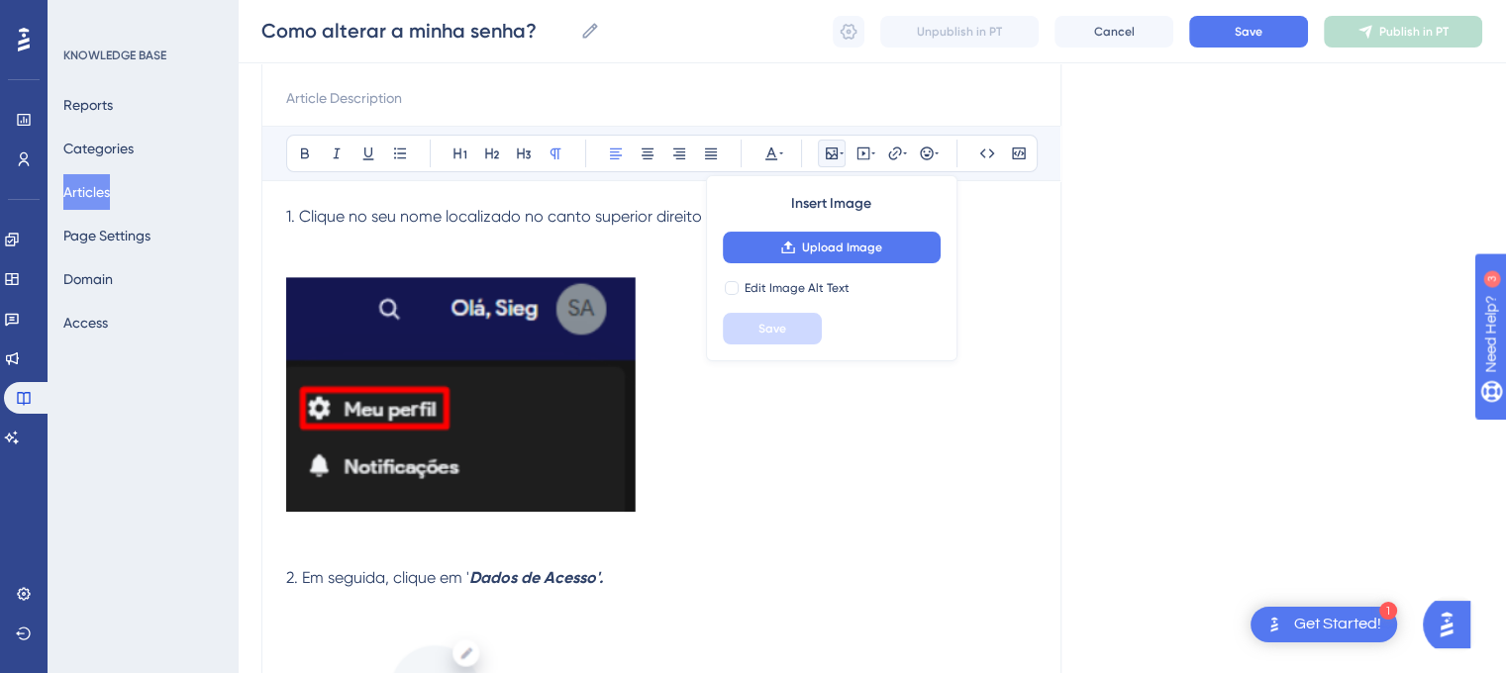
click at [286, 216] on span "1. Clique no seu nome localizado no canto superior direito e depois em" at bounding box center [540, 216] width 508 height 19
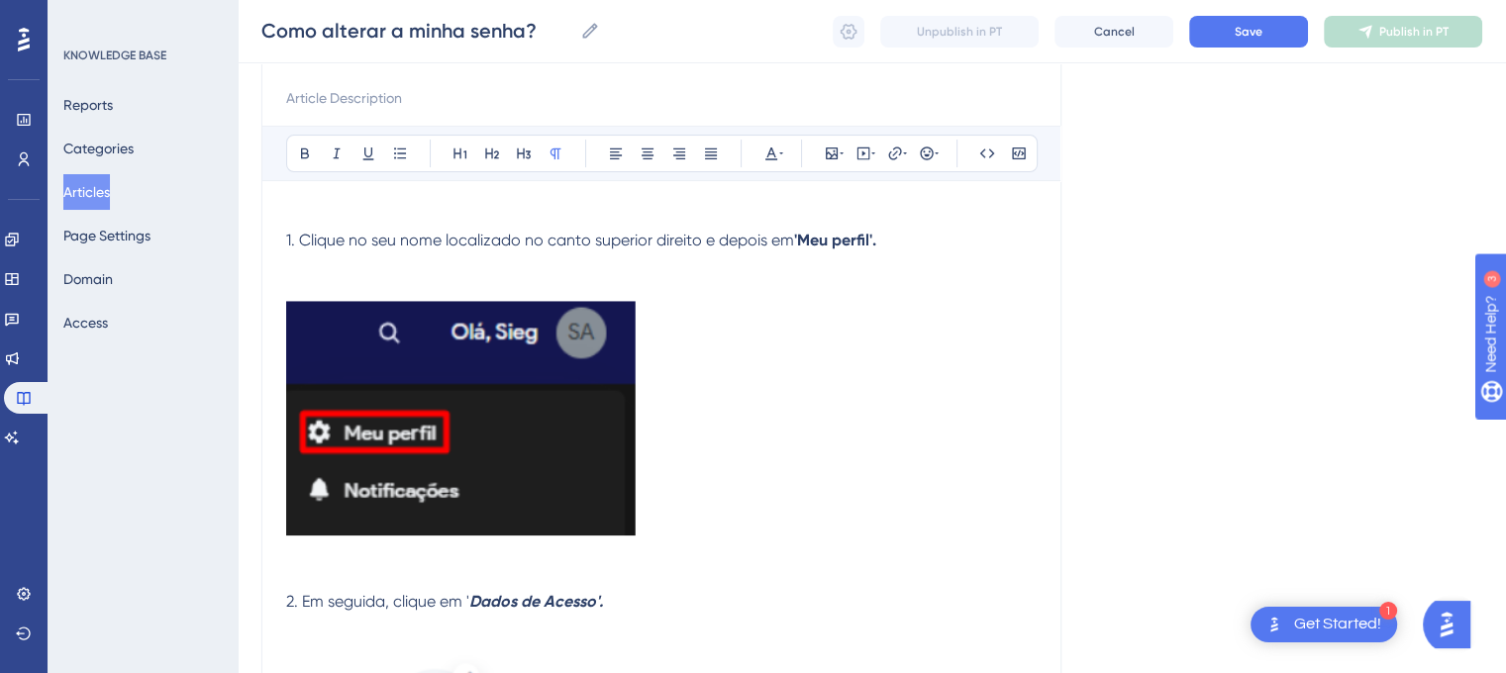
click at [925, 351] on p at bounding box center [661, 421] width 750 height 243
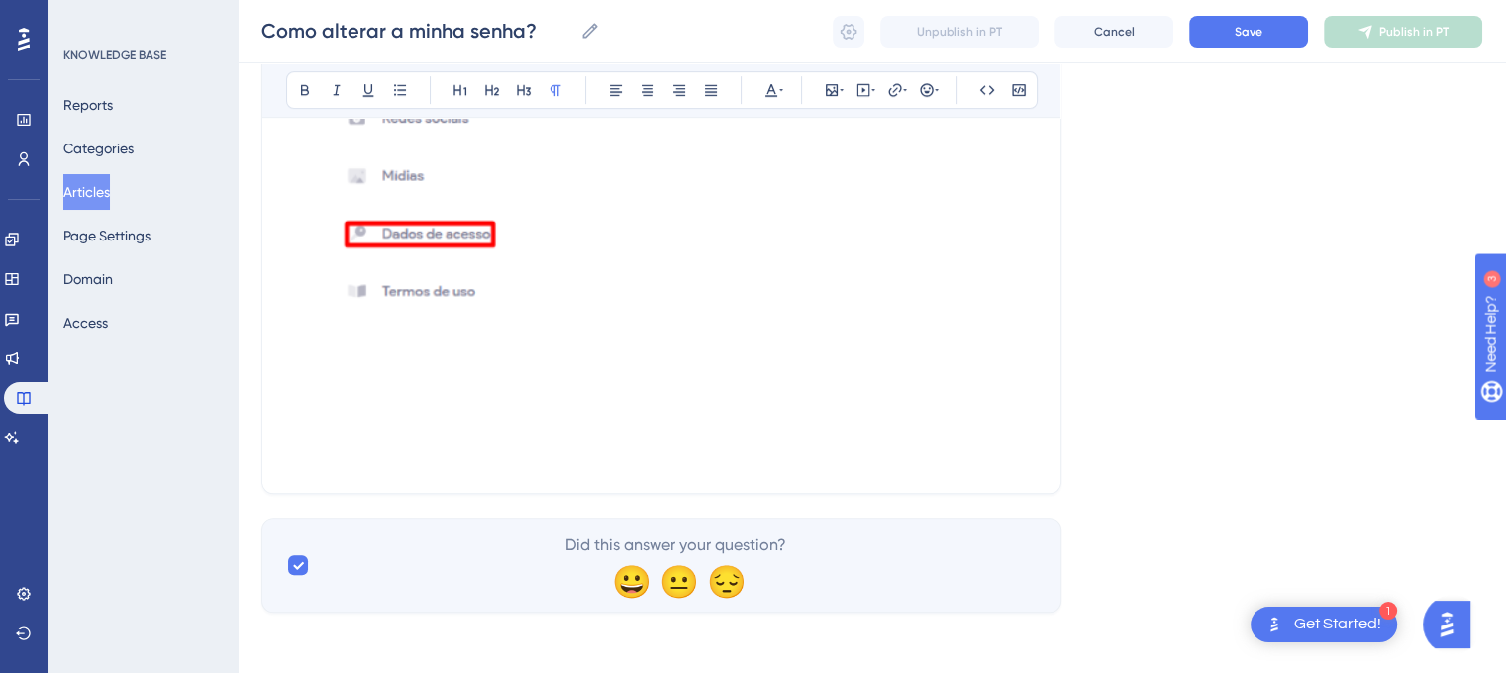
scroll to position [1030, 0]
click at [599, 324] on p at bounding box center [661, 86] width 750 height 523
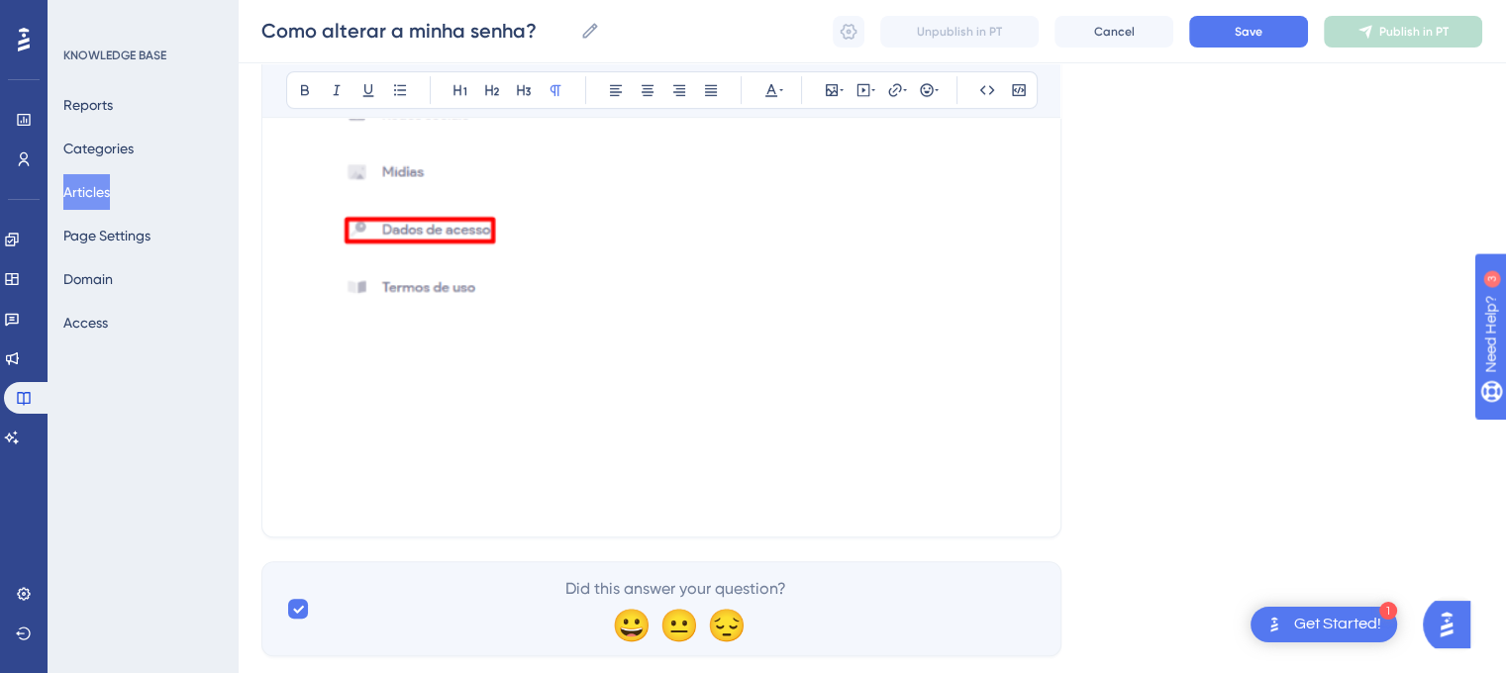
click at [348, 381] on p at bounding box center [661, 382] width 750 height 24
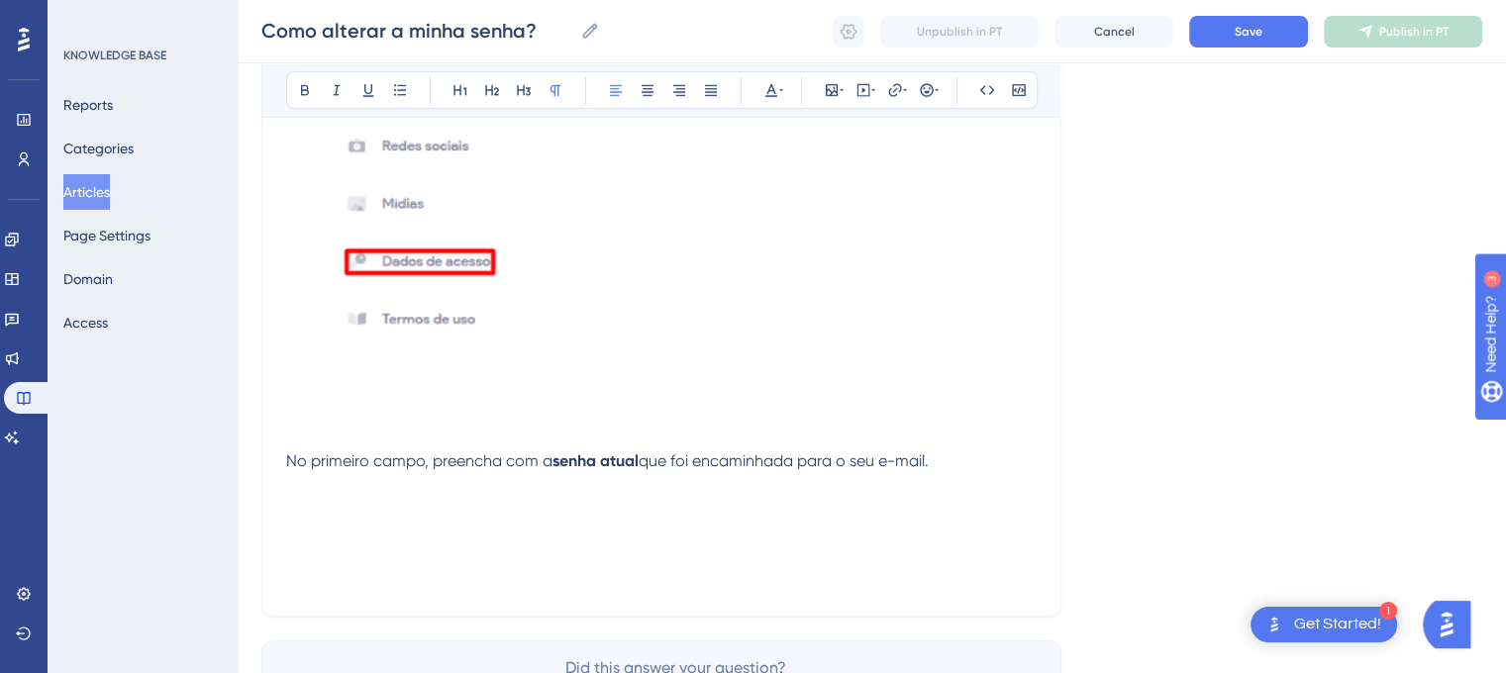
scroll to position [1003, 0]
click at [286, 454] on span "No primeiro campo, preencha com a" at bounding box center [419, 456] width 266 height 19
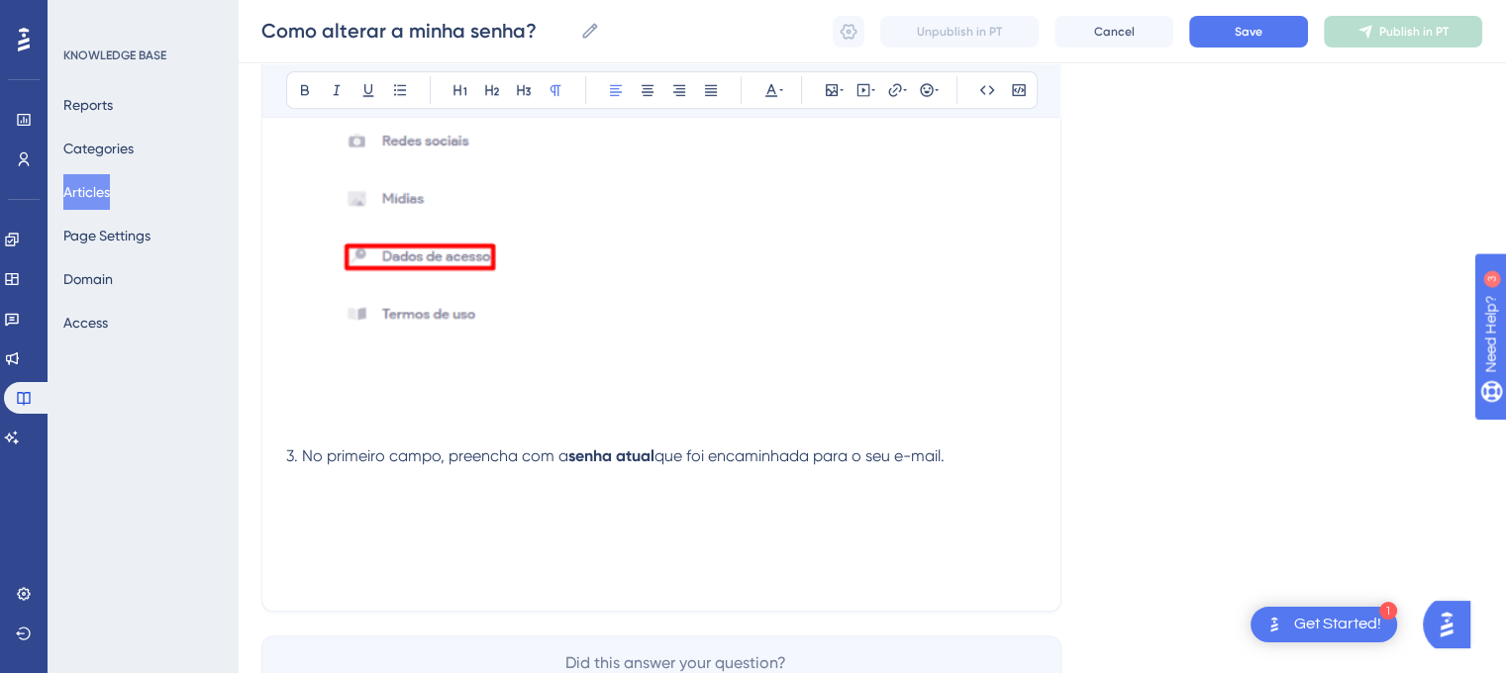
click at [960, 450] on p "3. No primeiro campo, preencha com a senha atual que foi encaminhada para o seu…" at bounding box center [661, 457] width 750 height 24
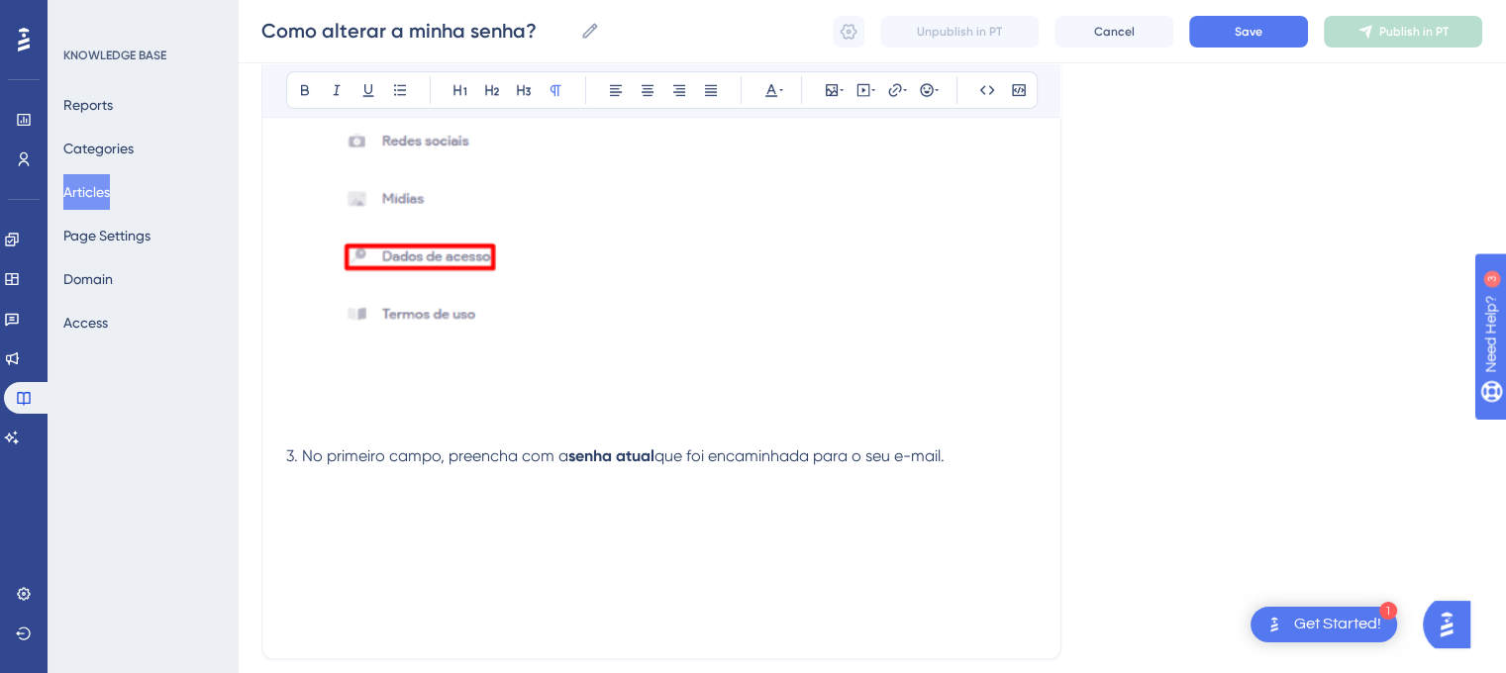
click at [964, 473] on p at bounding box center [661, 480] width 750 height 24
click at [969, 470] on p at bounding box center [661, 480] width 750 height 24
click at [968, 449] on p "3. No primeiro campo, preencha com a senha atual que foi encaminhada para o seu…" at bounding box center [661, 457] width 750 height 24
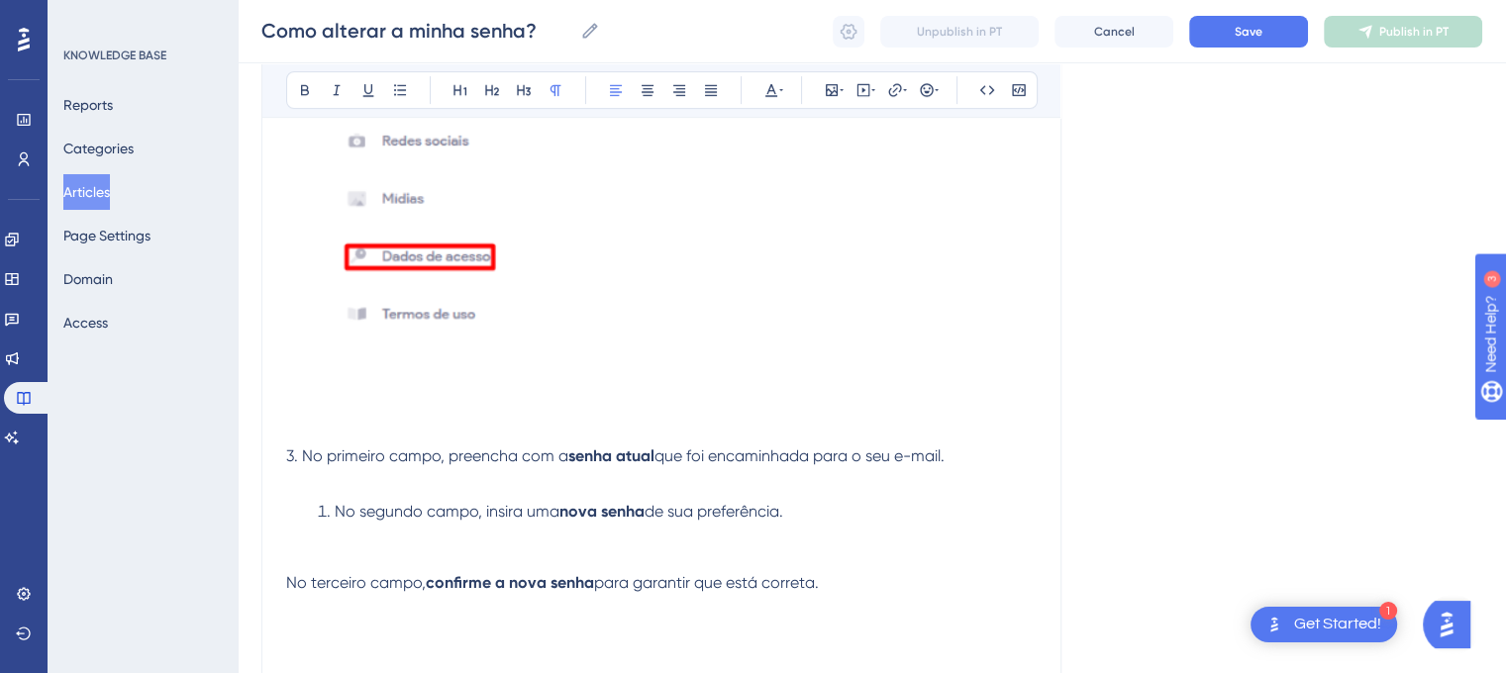
click at [329, 518] on li "No segundo campo, insira uma nova senha de sua preferência." at bounding box center [673, 535] width 727 height 71
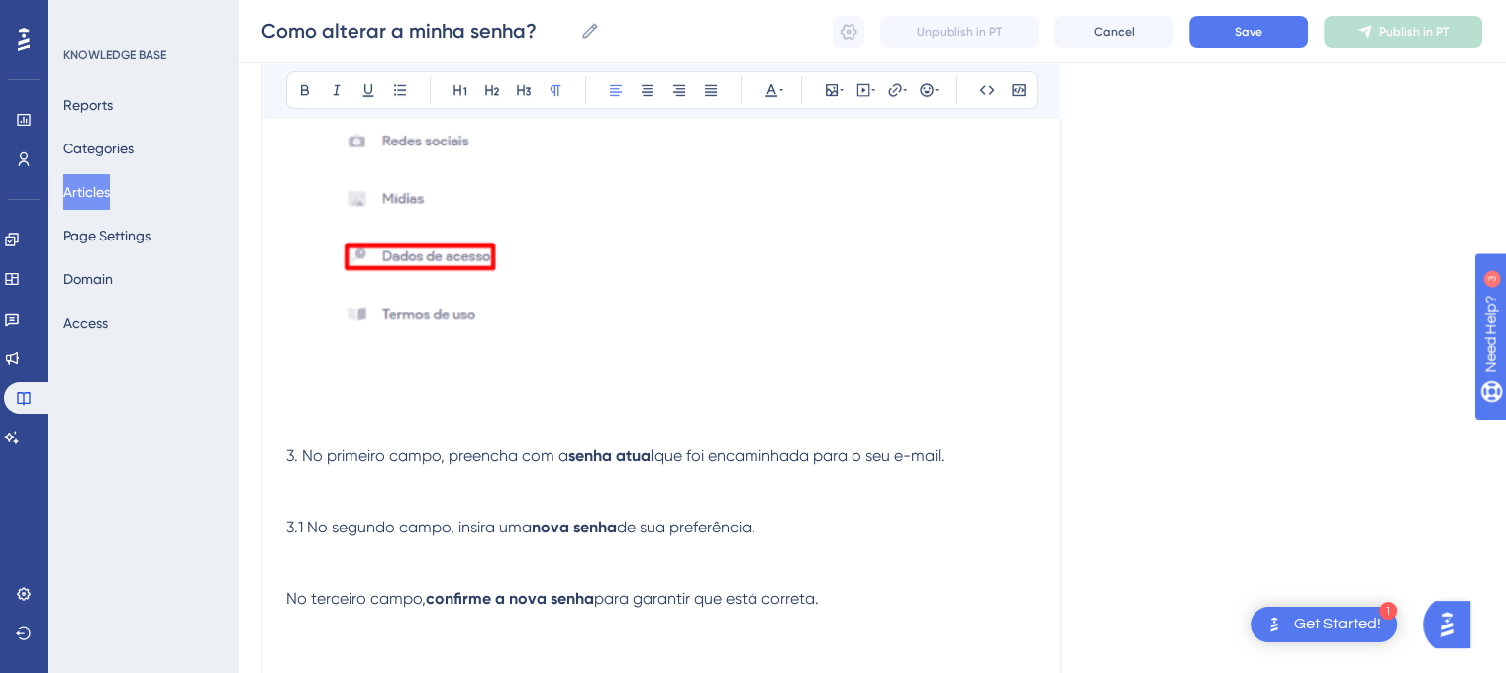
click at [286, 594] on span "No terceiro campo," at bounding box center [356, 598] width 140 height 19
click at [305, 537] on span "3.1 No segundo campo, insira uma" at bounding box center [409, 527] width 246 height 19
click at [306, 537] on span "3.1 No segundo campo, insira uma" at bounding box center [409, 527] width 246 height 19
click at [309, 593] on span "3.2 No terceiro campo," at bounding box center [367, 598] width 163 height 19
click at [288, 534] on span "No segundo campo, insira uma" at bounding box center [398, 527] width 225 height 19
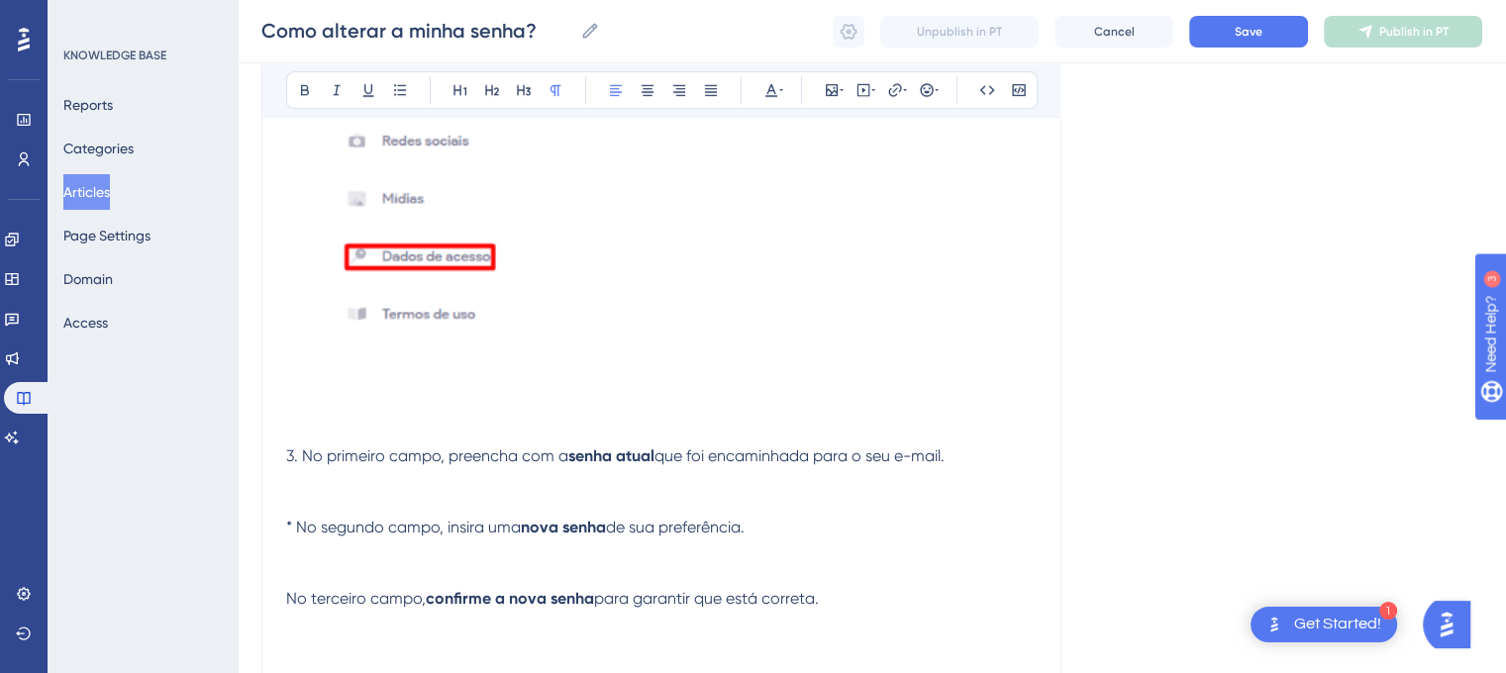
click at [791, 537] on p "* No segundo campo, insira uma nova senha de sua preferência." at bounding box center [661, 551] width 750 height 71
click at [288, 529] on span "* No segundo campo, insira uma" at bounding box center [403, 527] width 235 height 19
click at [895, 326] on p at bounding box center [661, 111] width 750 height 523
click at [288, 527] on span "* No segundo campo, insira uma" at bounding box center [403, 527] width 235 height 19
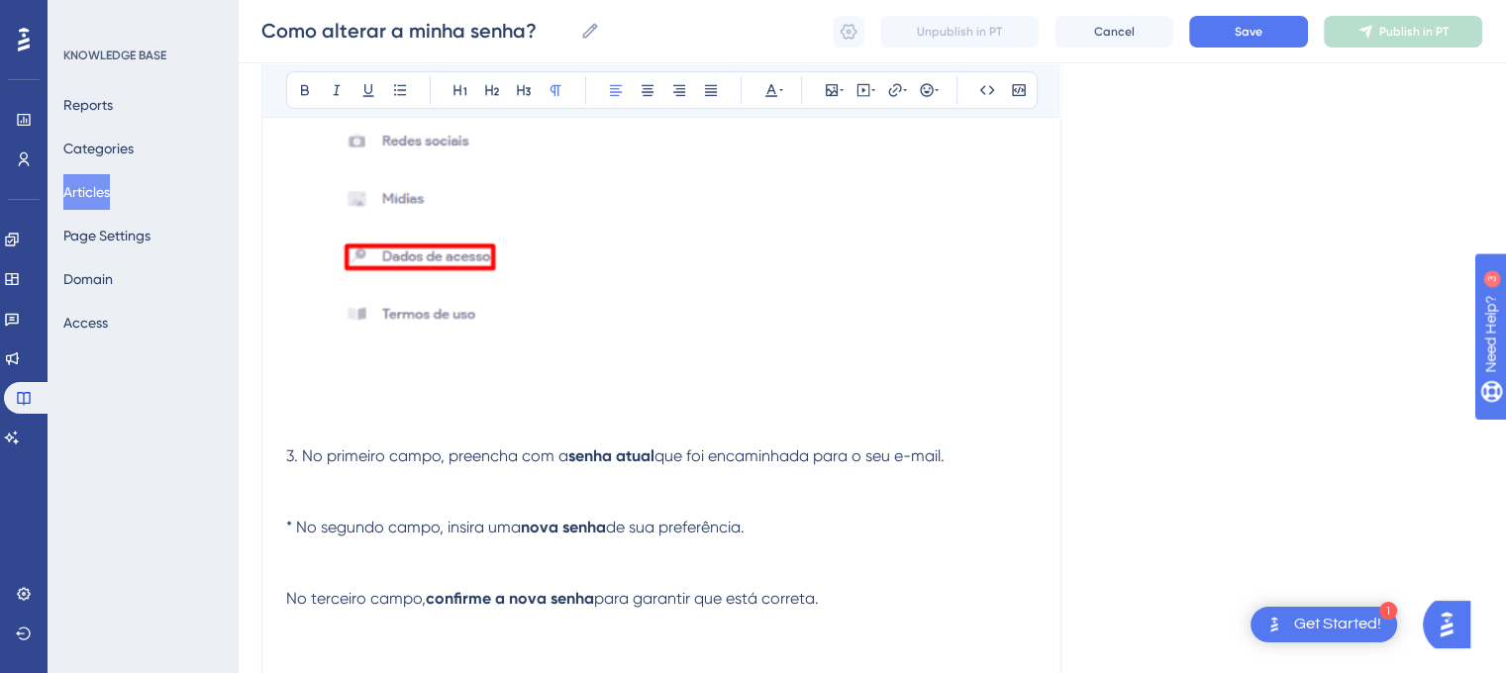
click at [288, 527] on span "* No segundo campo, insira uma" at bounding box center [403, 527] width 235 height 19
click at [928, 89] on icon at bounding box center [927, 90] width 16 height 16
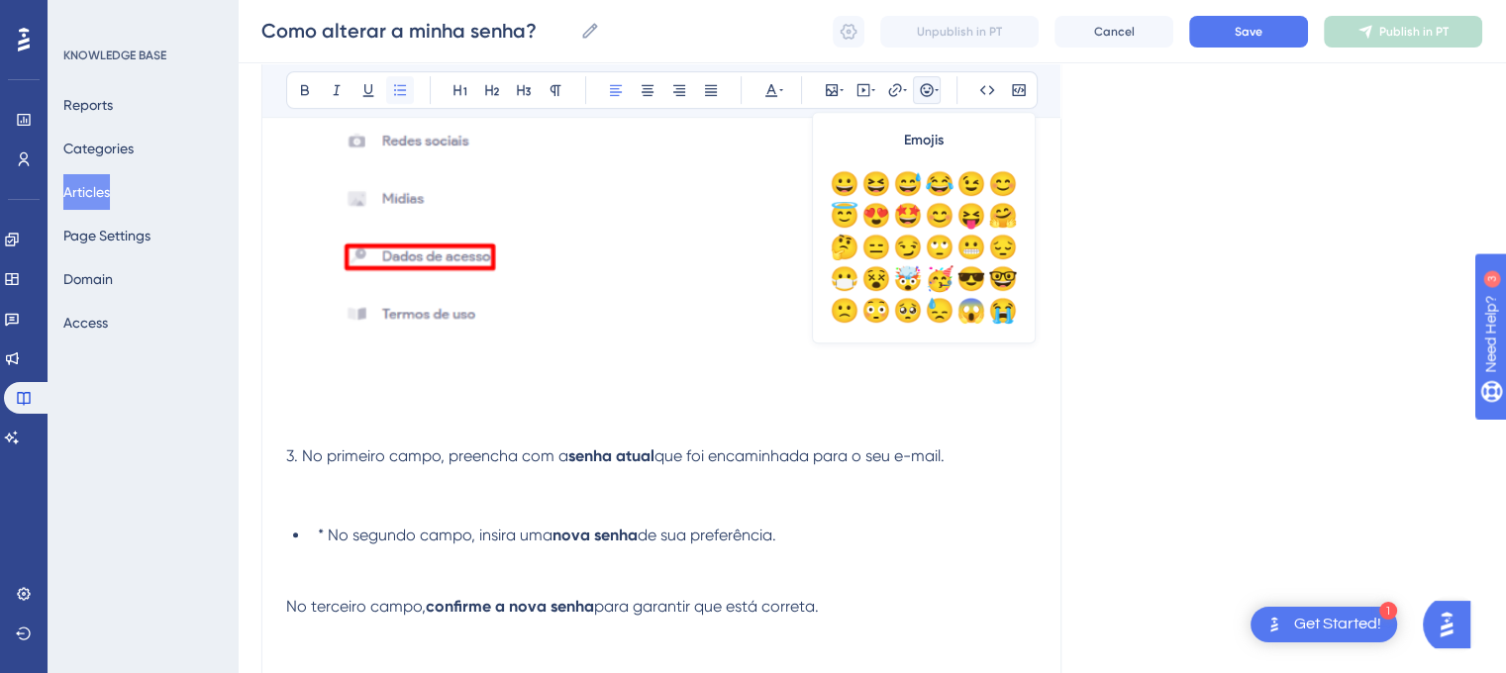
click at [397, 90] on icon at bounding box center [400, 89] width 12 height 11
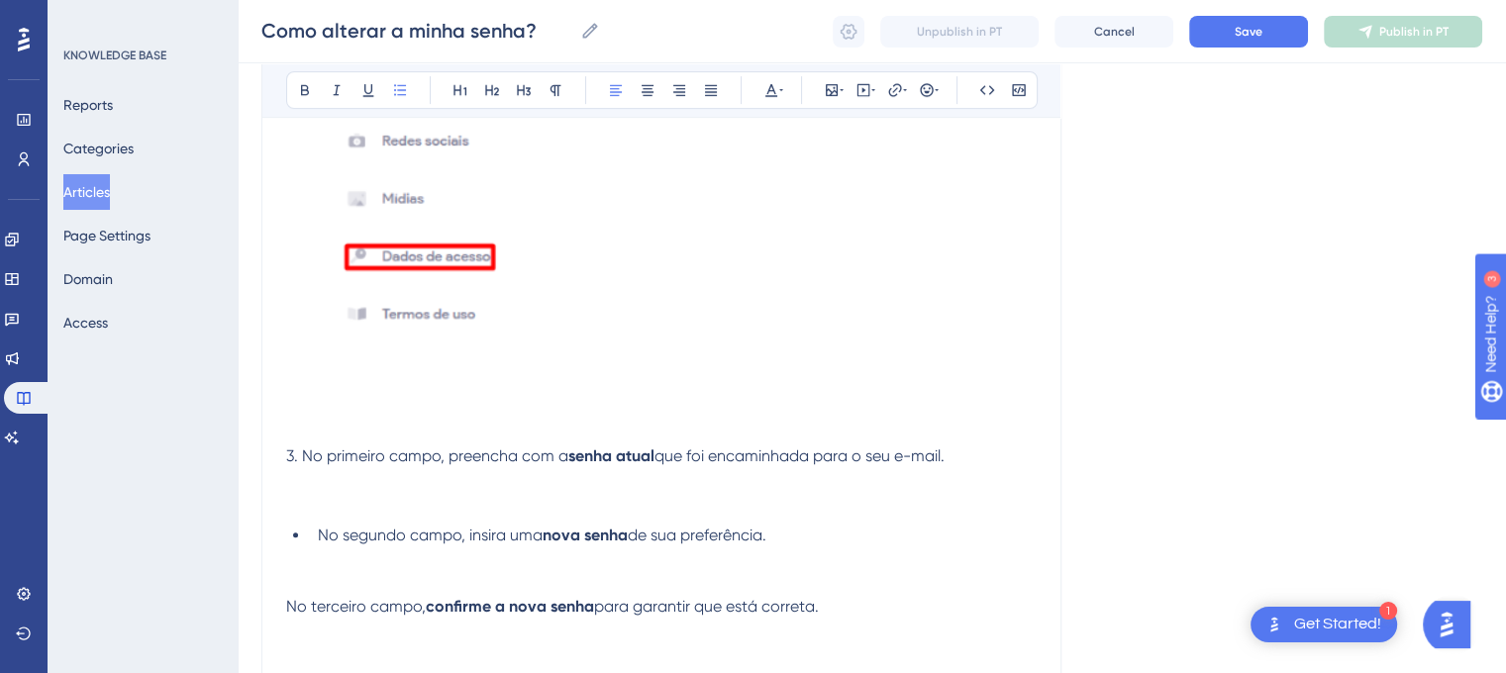
click at [287, 609] on span "No terceiro campo," at bounding box center [356, 606] width 140 height 19
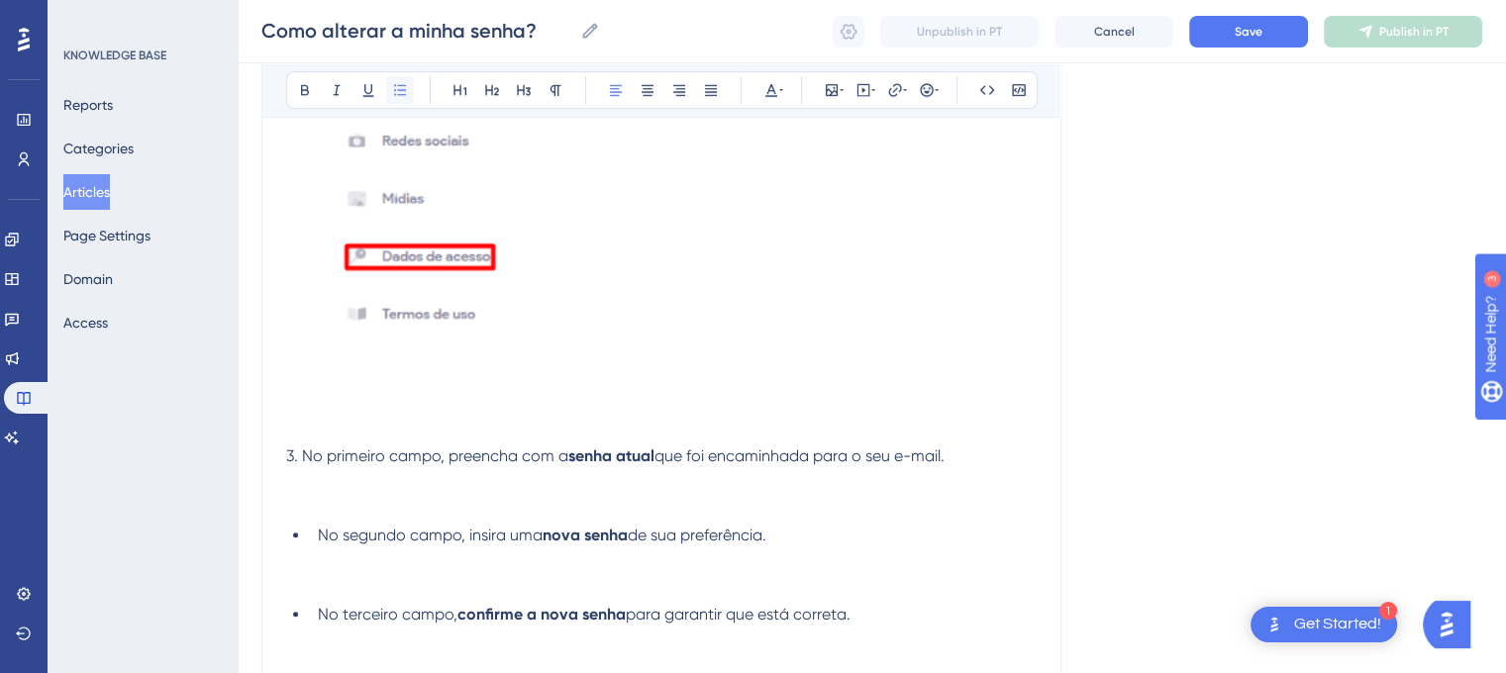
click at [395, 88] on icon at bounding box center [400, 90] width 16 height 16
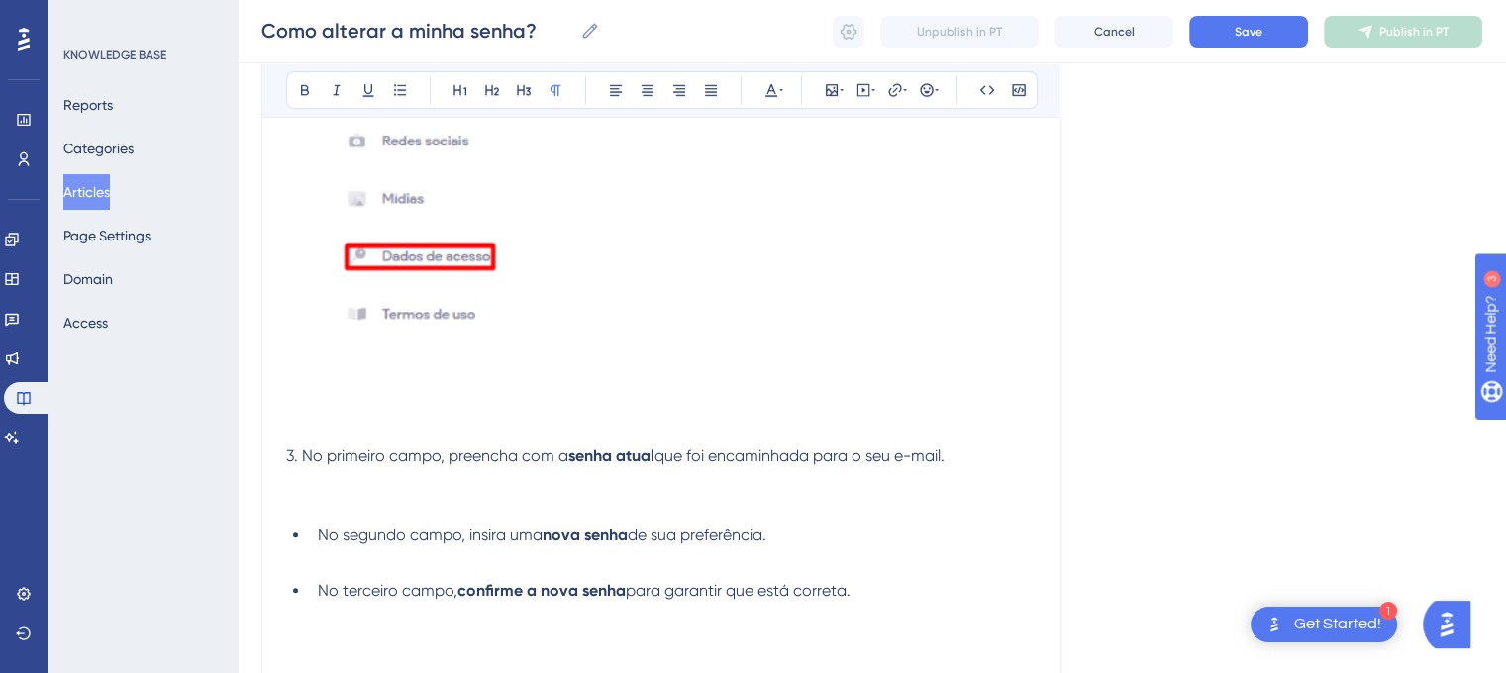
click at [963, 613] on p at bounding box center [661, 615] width 750 height 24
click at [725, 459] on span "que foi encaminhada para o seu e-mail." at bounding box center [799, 456] width 290 height 19
click at [956, 360] on p at bounding box center [661, 111] width 750 height 523
click at [764, 465] on span "que foi encaminhada para o seu e-mail." at bounding box center [799, 456] width 290 height 19
click at [0, 0] on lt-em "encaminhada" at bounding box center [0, 0] width 0 height 0
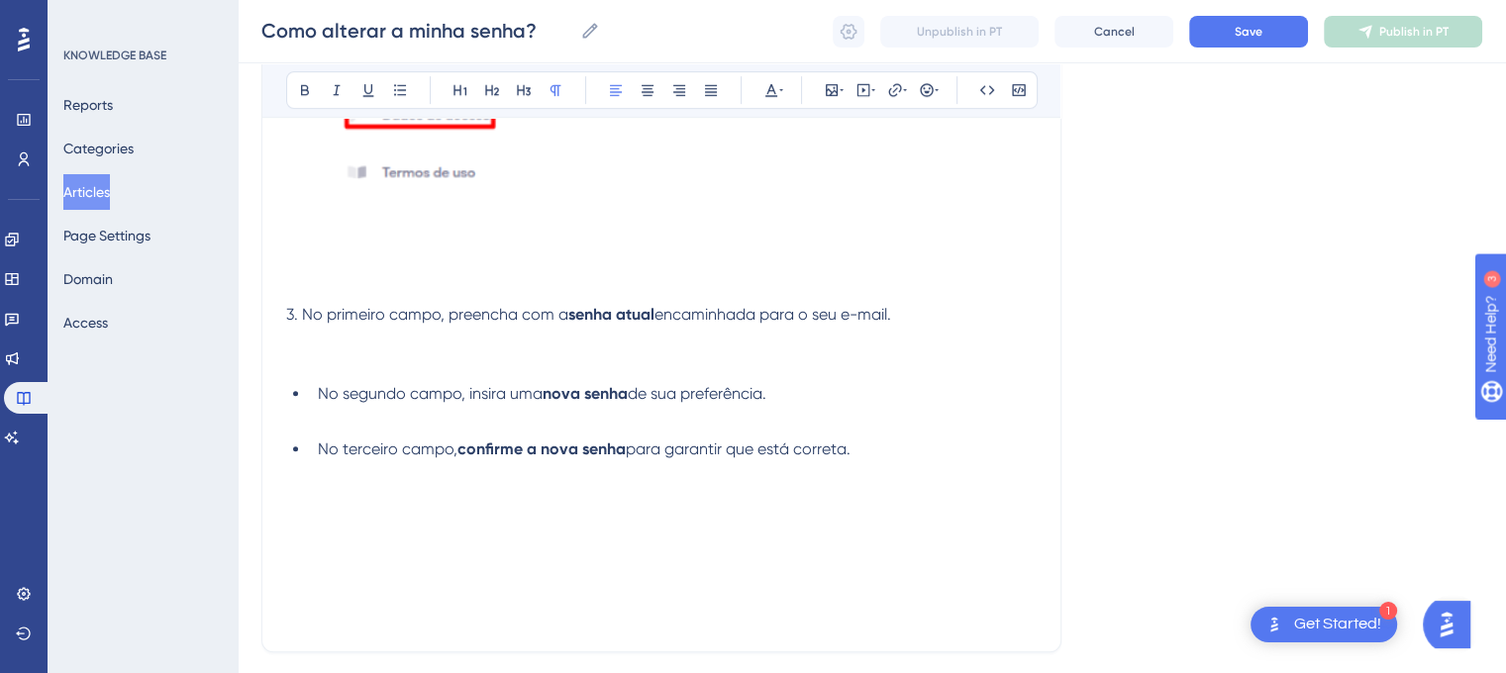
scroll to position [1179, 0]
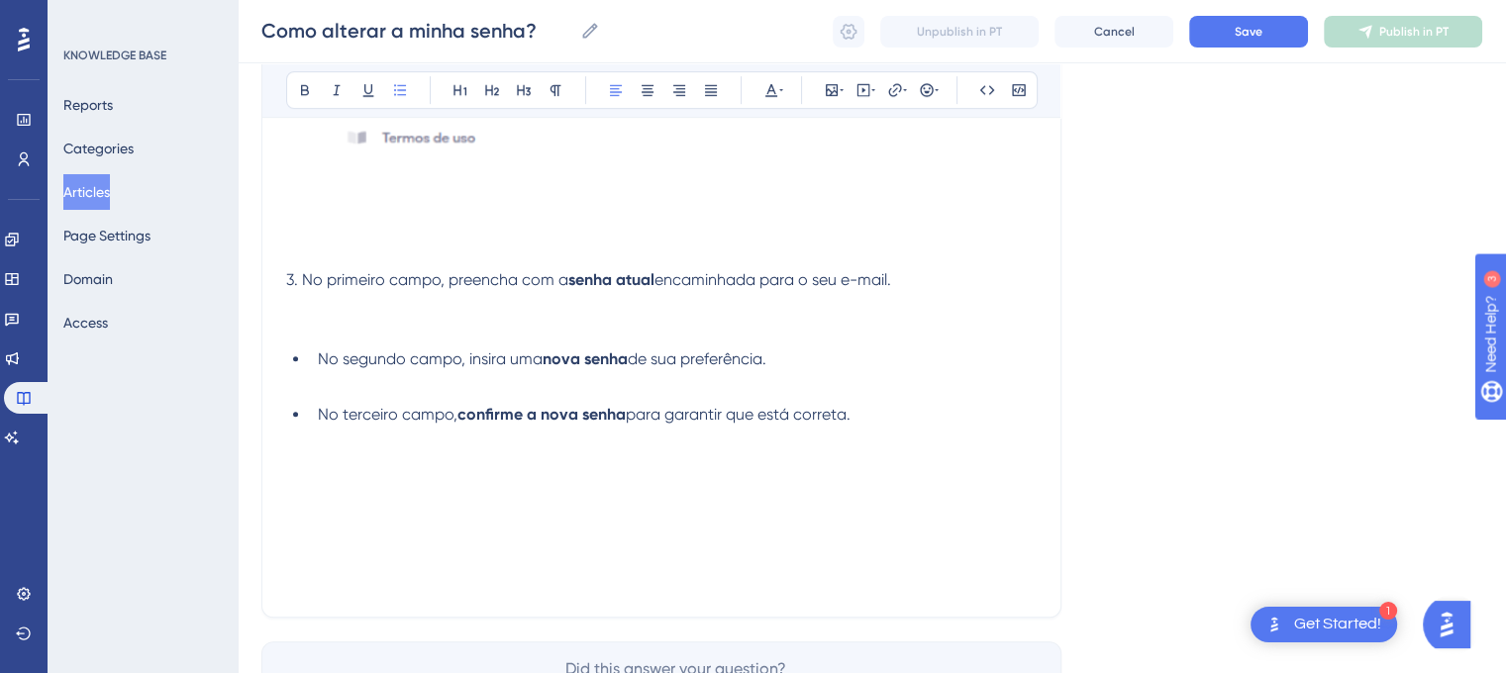
click at [310, 364] on li "No segundo campo, insira uma nova senha de sua preferência." at bounding box center [673, 372] width 727 height 48
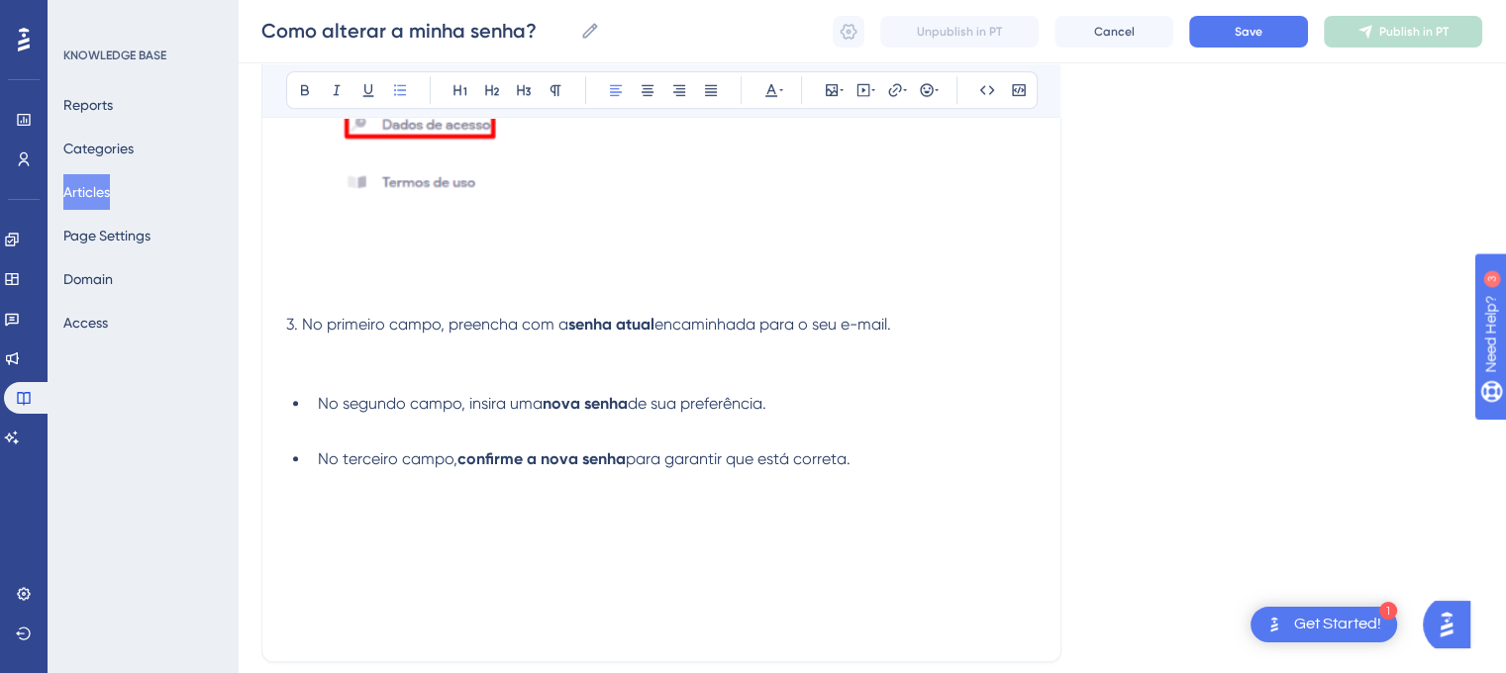
scroll to position [1137, 0]
click at [701, 403] on span "de sua preferência." at bounding box center [697, 401] width 139 height 19
click at [897, 474] on p at bounding box center [661, 481] width 750 height 24
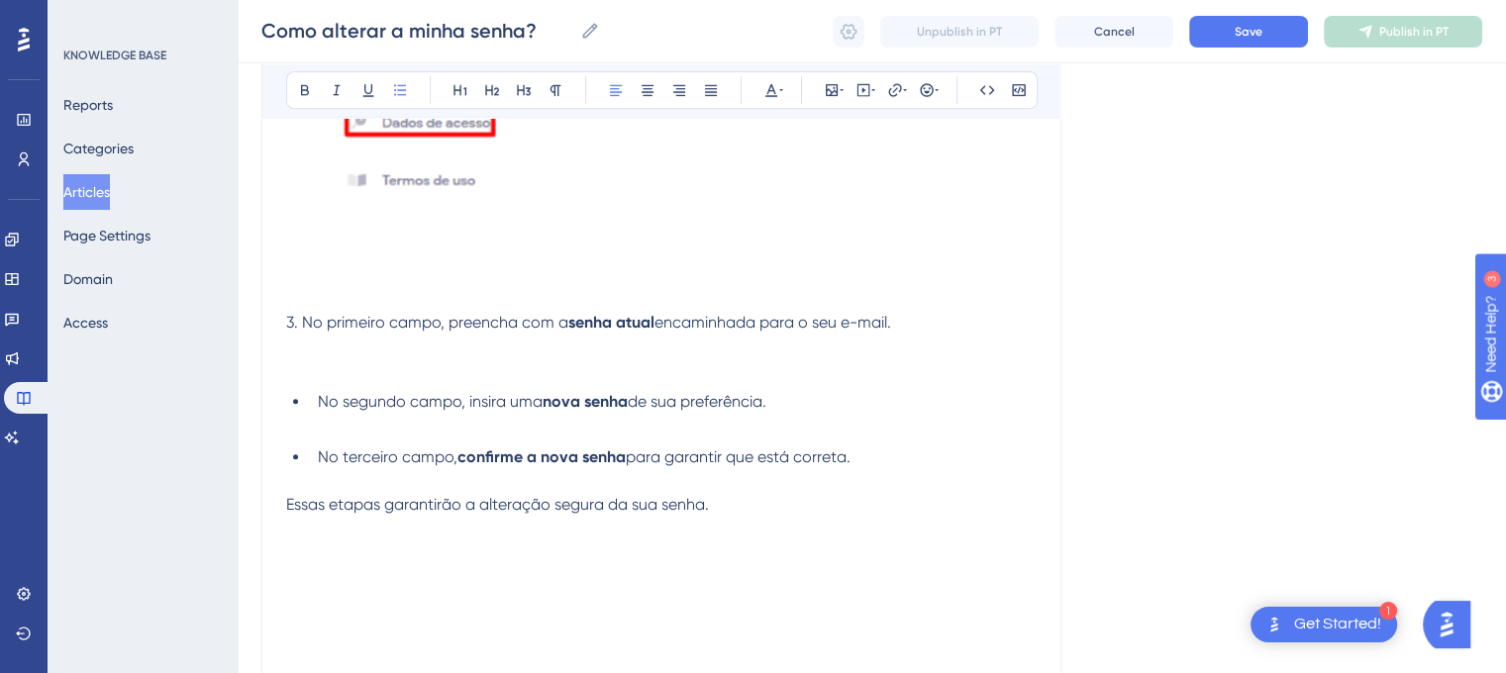
click at [311, 391] on li "No segundo campo, insira uma nova senha de sua preferência." at bounding box center [673, 414] width 727 height 48
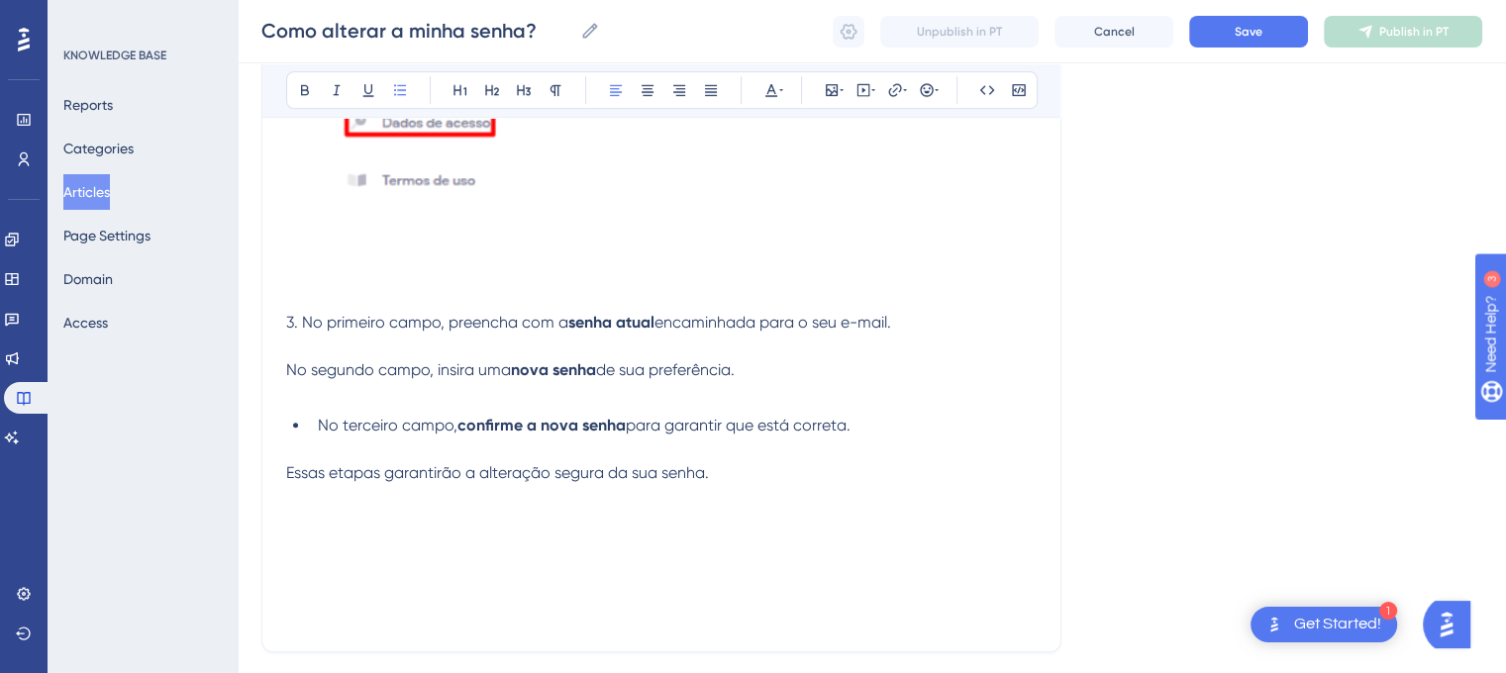
click at [318, 427] on span "No terceiro campo," at bounding box center [388, 425] width 140 height 19
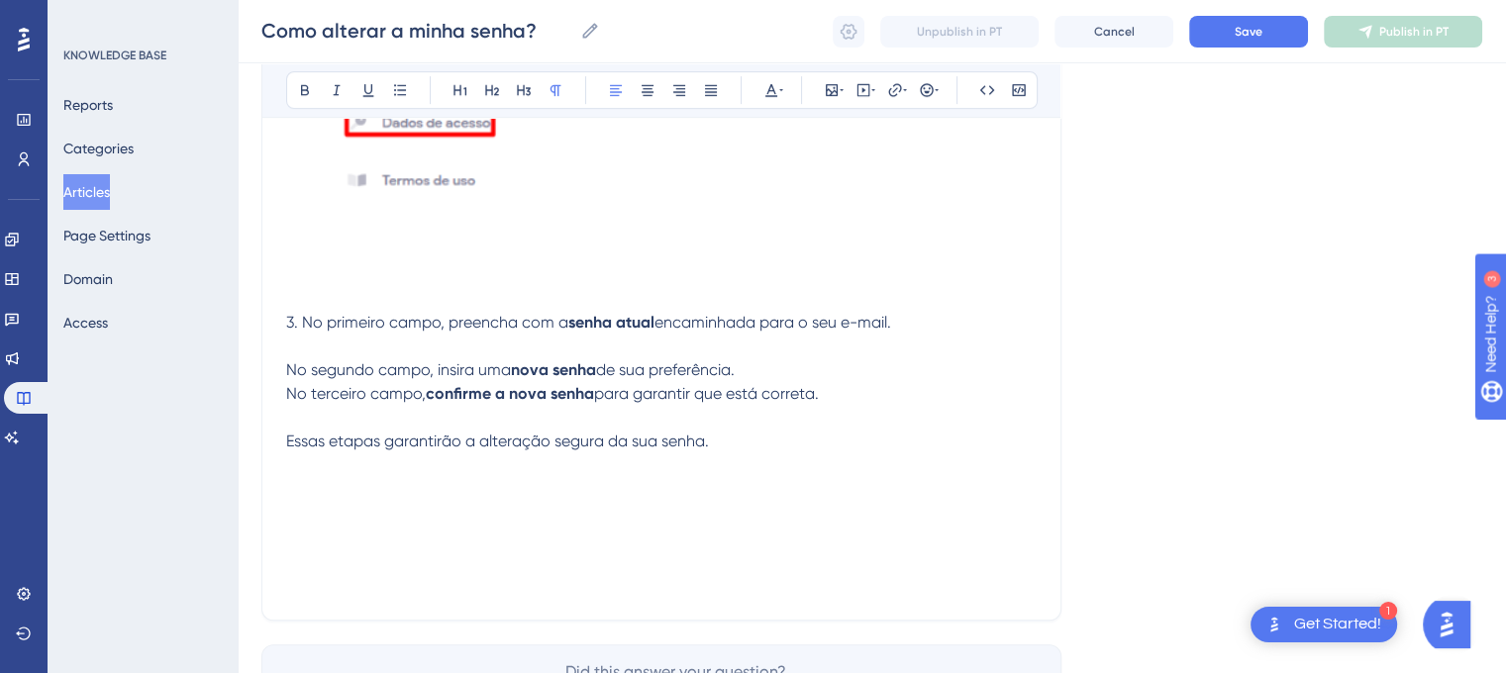
click at [287, 375] on span "No segundo campo, insira uma" at bounding box center [398, 369] width 225 height 19
click at [396, 90] on icon at bounding box center [400, 90] width 16 height 16
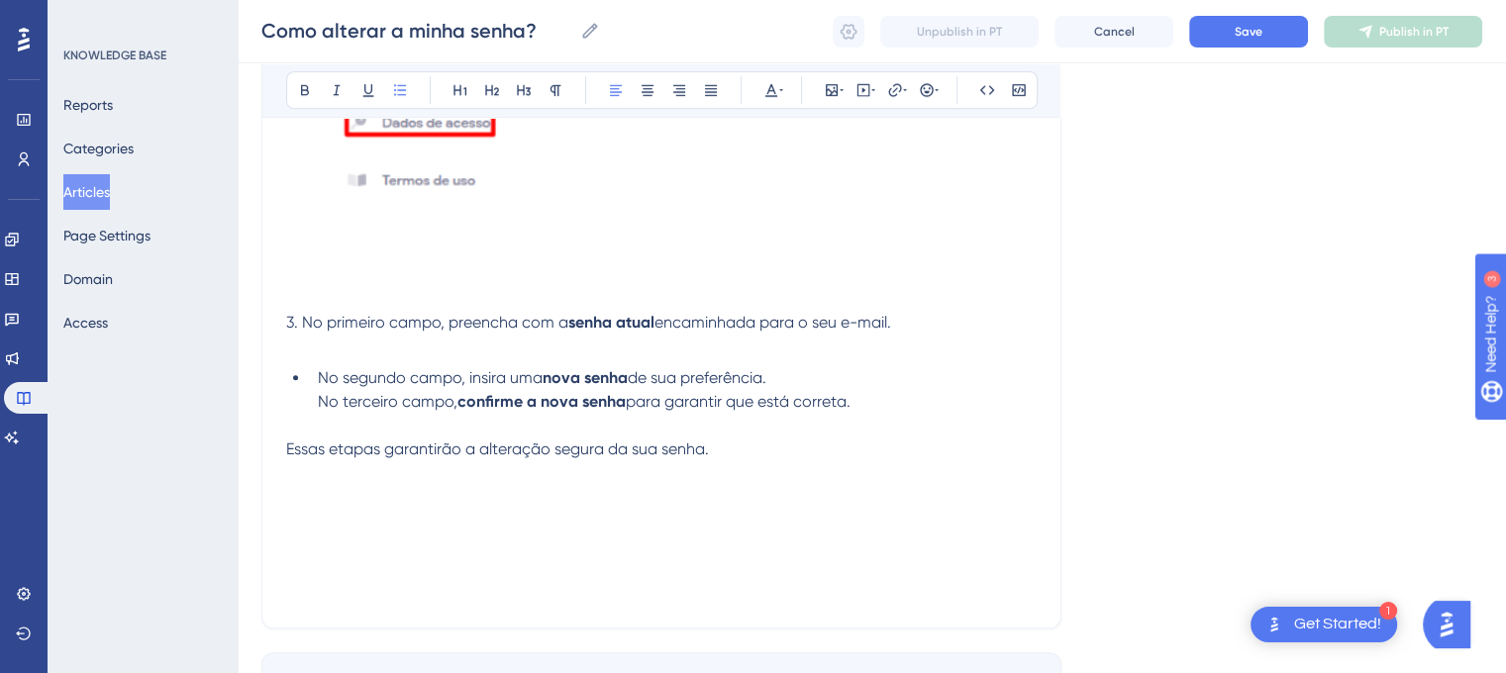
click at [316, 406] on li "No segundo campo, insira uma nova senha de sua preferência. No terceiro campo, …" at bounding box center [673, 390] width 727 height 48
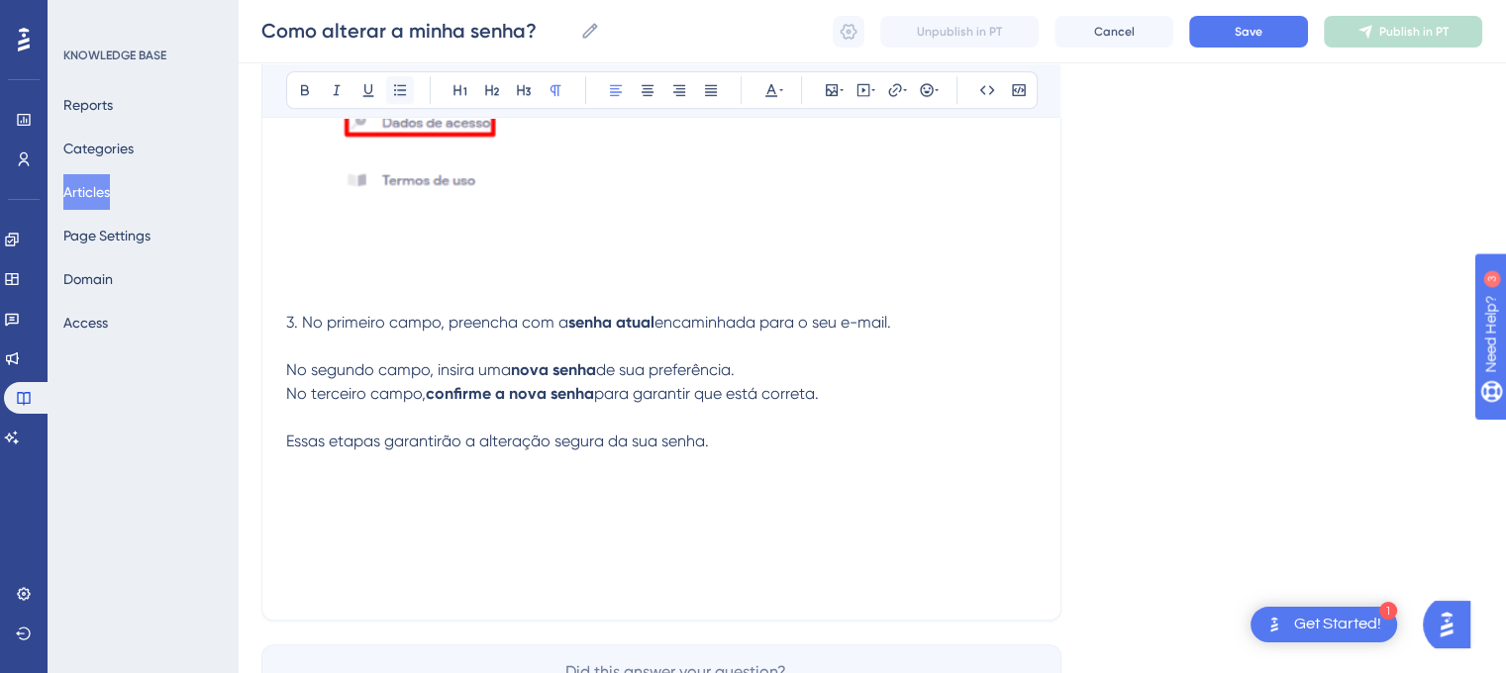
click at [406, 84] on icon at bounding box center [400, 90] width 16 height 16
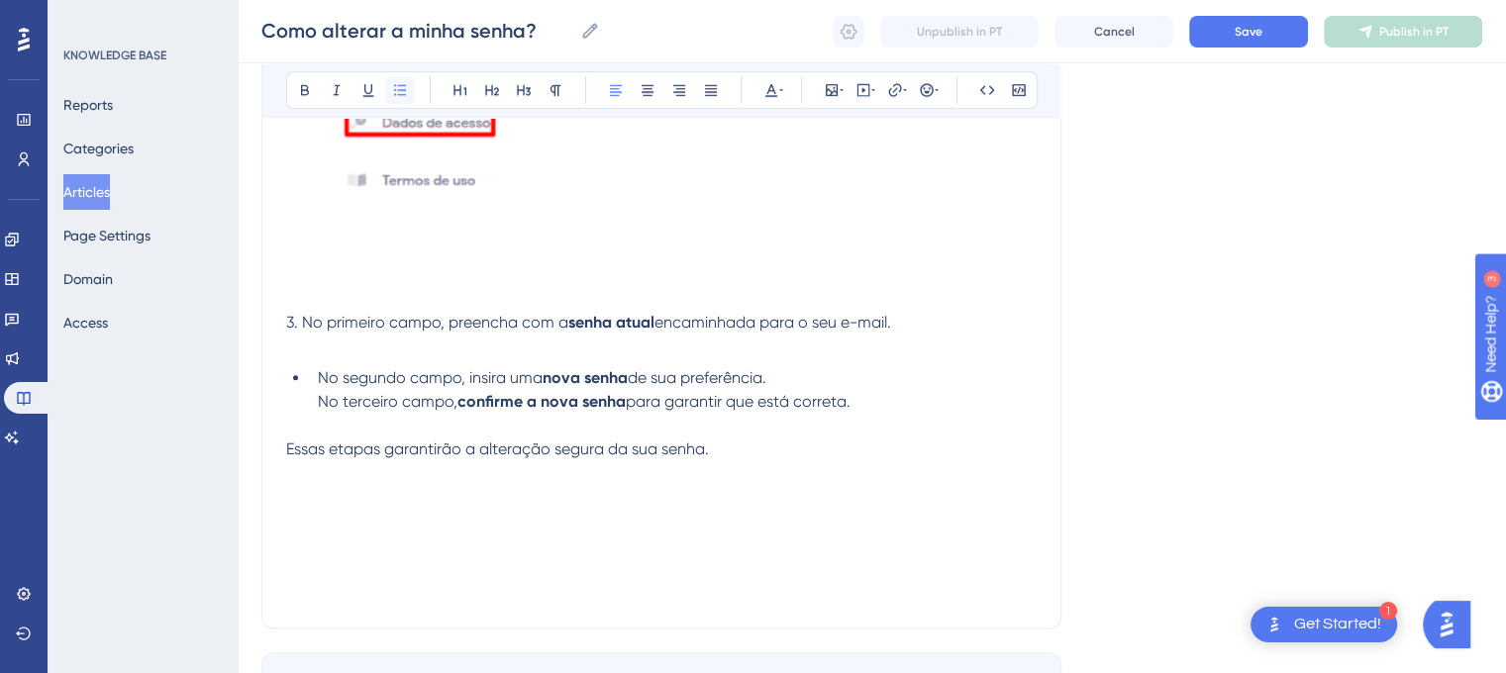
click at [407, 86] on icon at bounding box center [400, 90] width 16 height 16
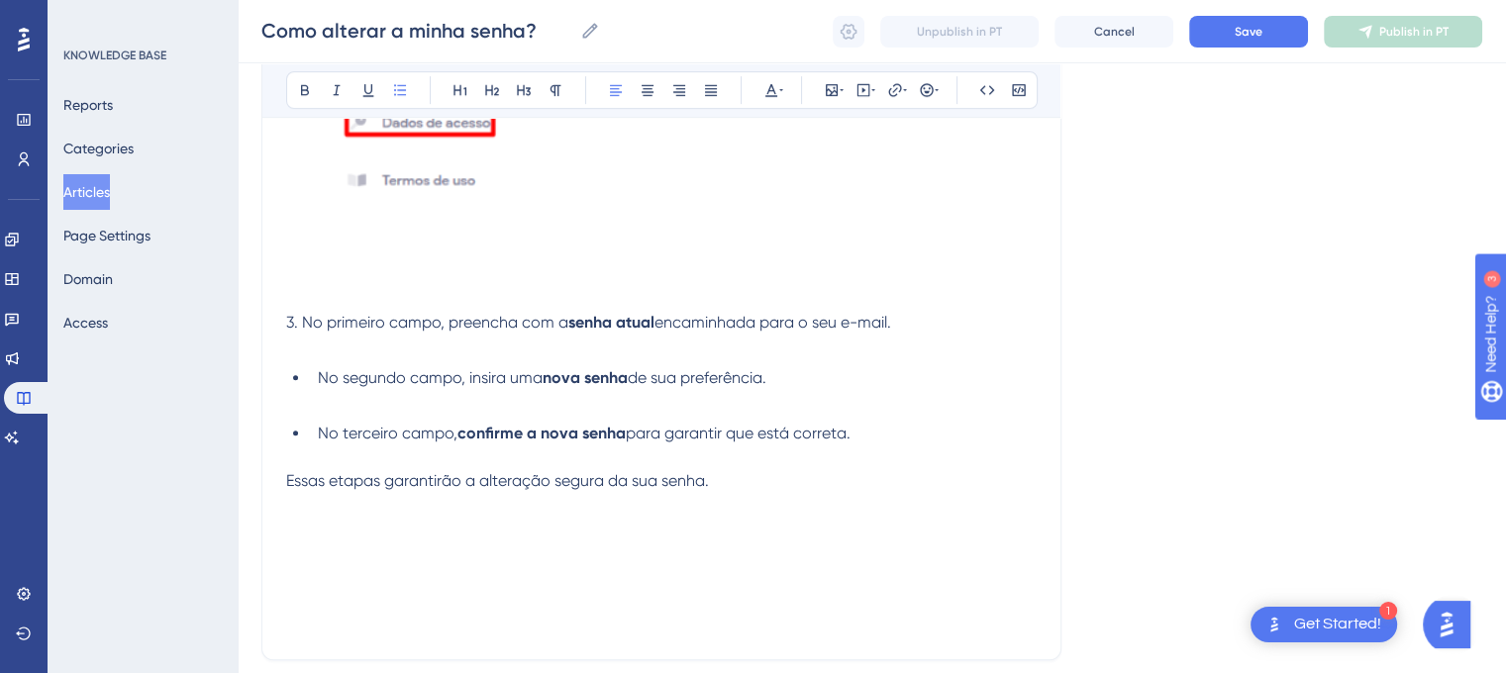
click at [289, 486] on span "Essas etapas garantirão a alteração segura da sua senha." at bounding box center [497, 480] width 423 height 19
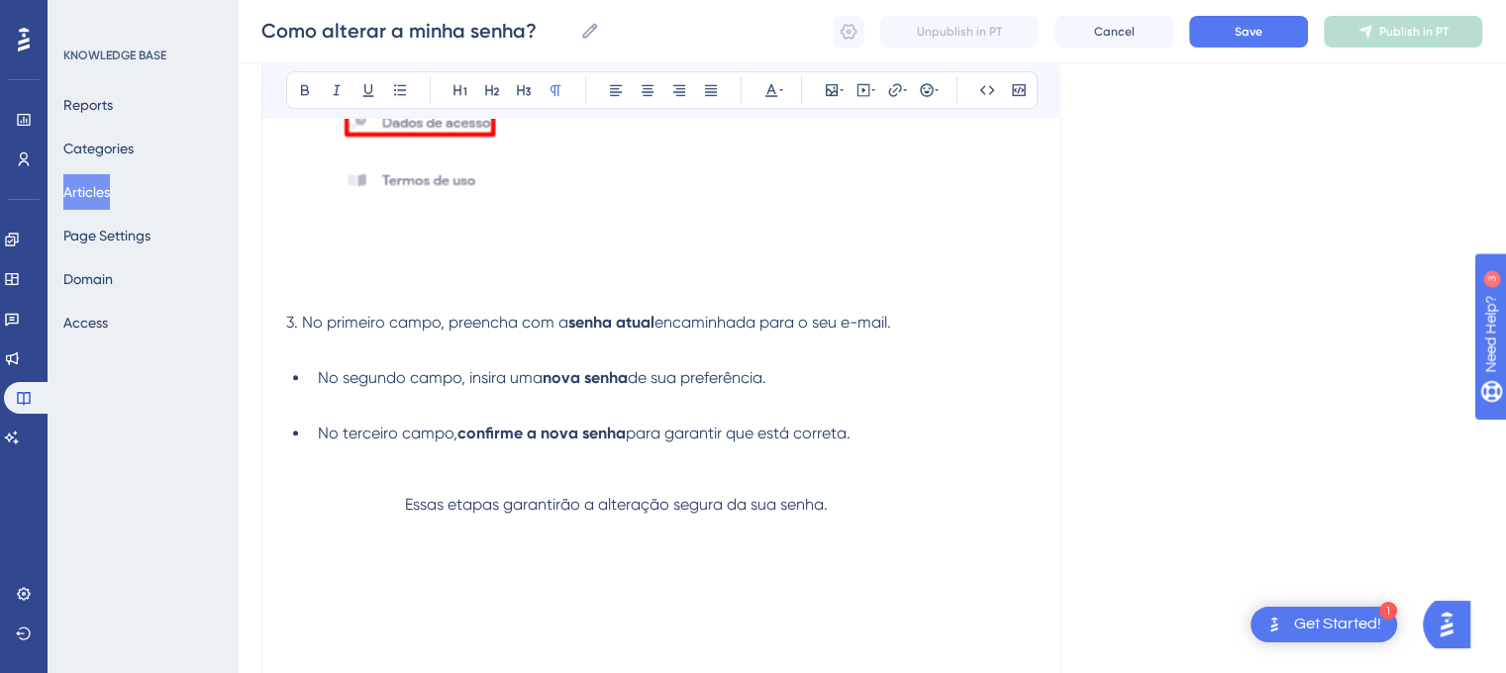
click at [863, 523] on p at bounding box center [661, 529] width 750 height 24
click at [870, 509] on p "Essas etapas garantirão a alteração segura da sua senha." at bounding box center [661, 505] width 750 height 24
click at [839, 77] on button at bounding box center [832, 90] width 28 height 28
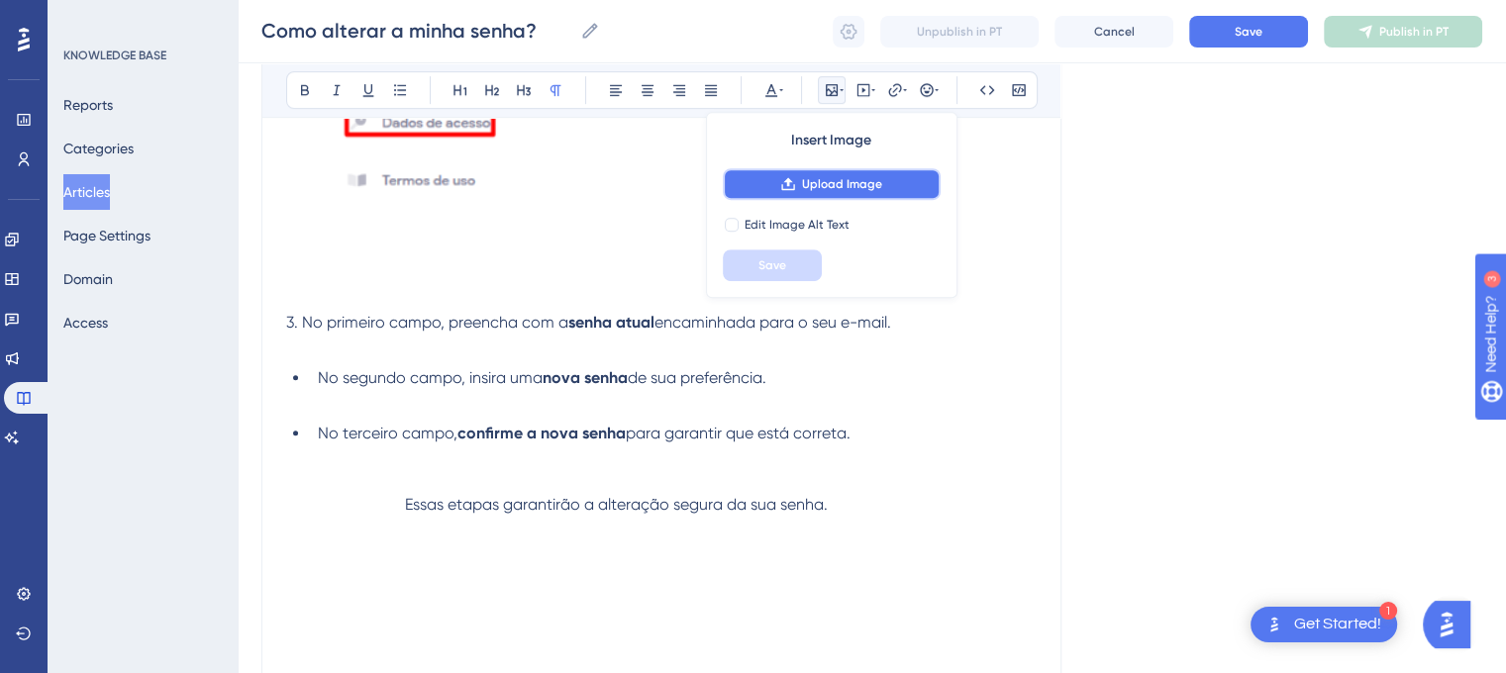
click at [820, 173] on button "Upload Image" at bounding box center [832, 184] width 218 height 32
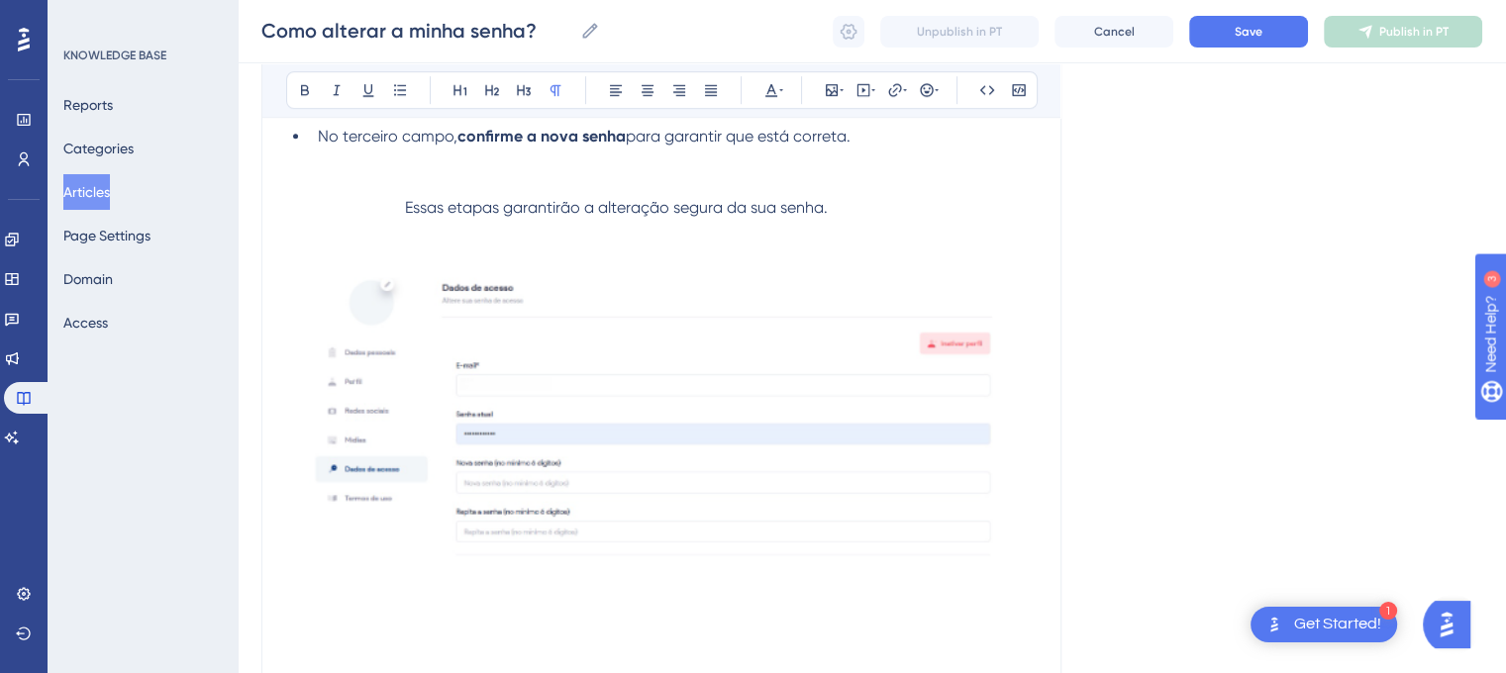
scroll to position [1446, 0]
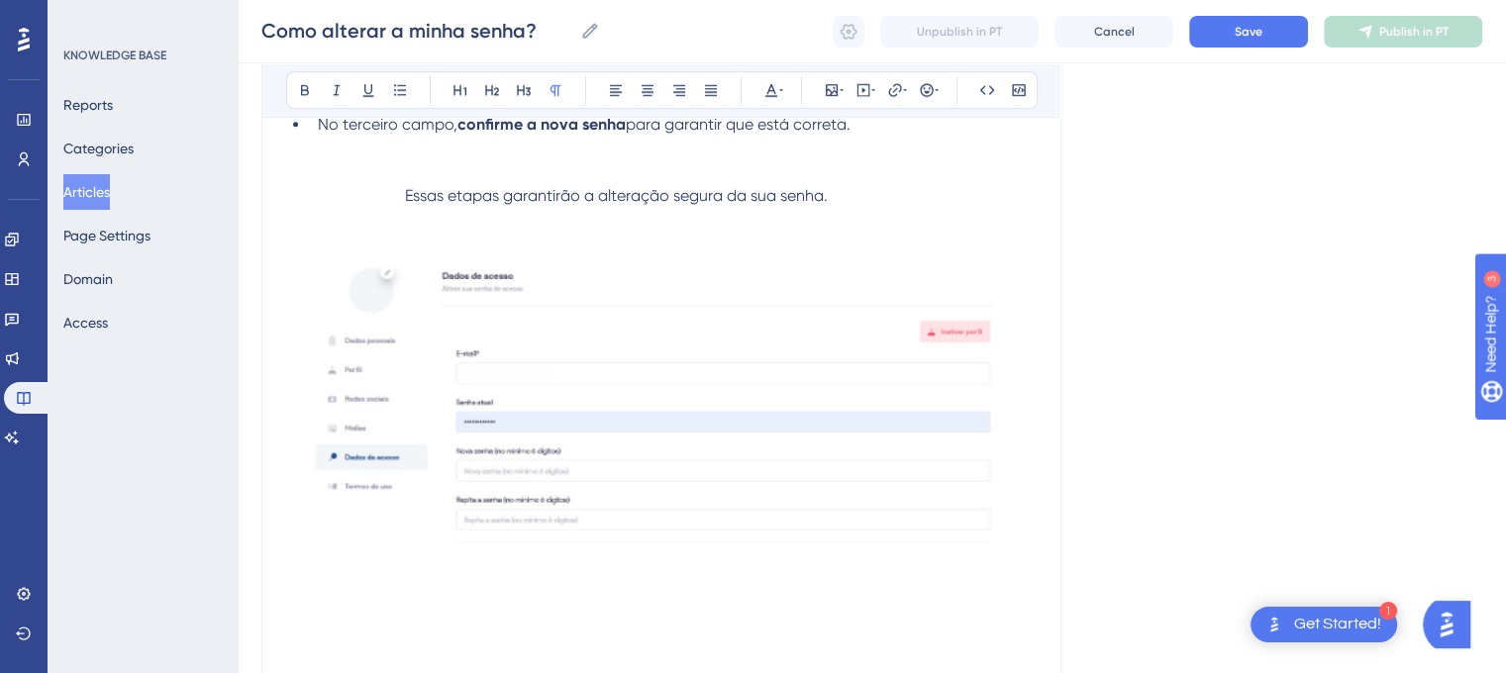
click at [829, 329] on img at bounding box center [661, 410] width 750 height 357
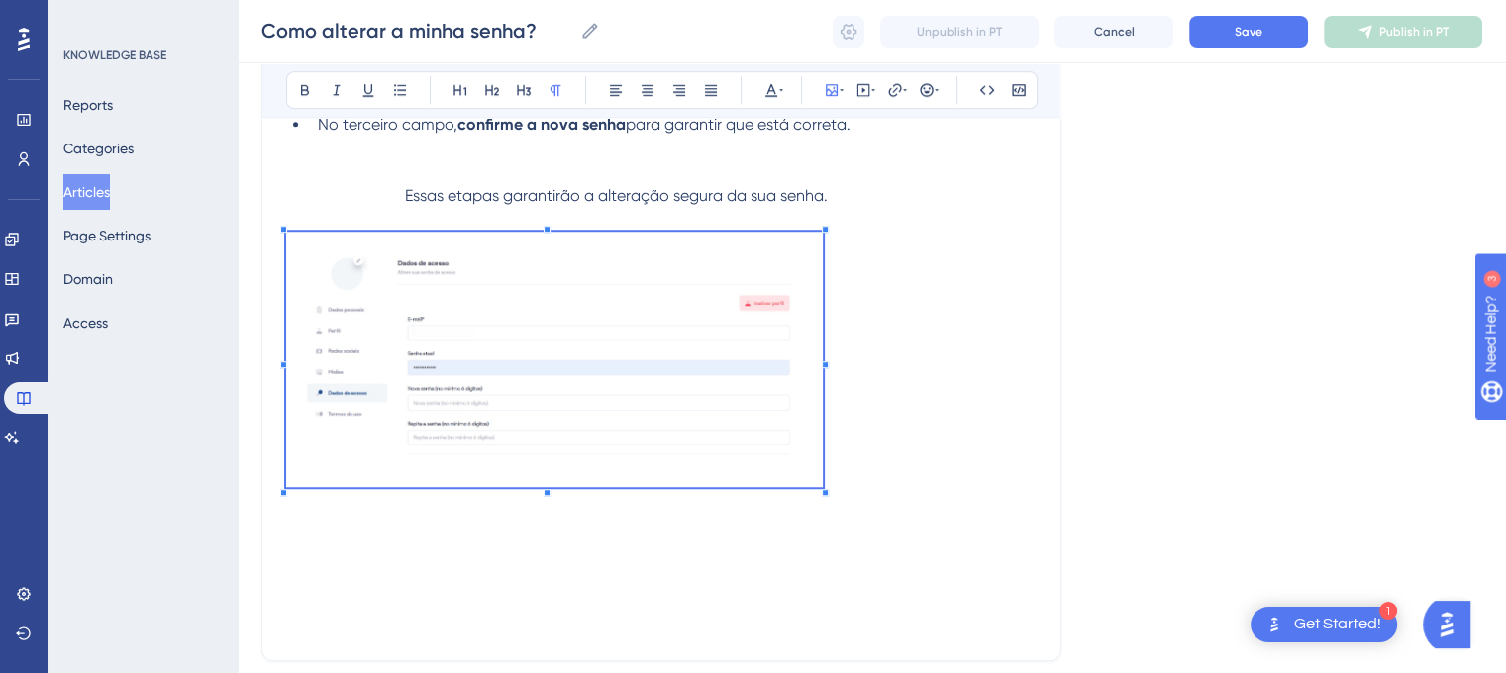
click at [823, 453] on p at bounding box center [661, 363] width 750 height 262
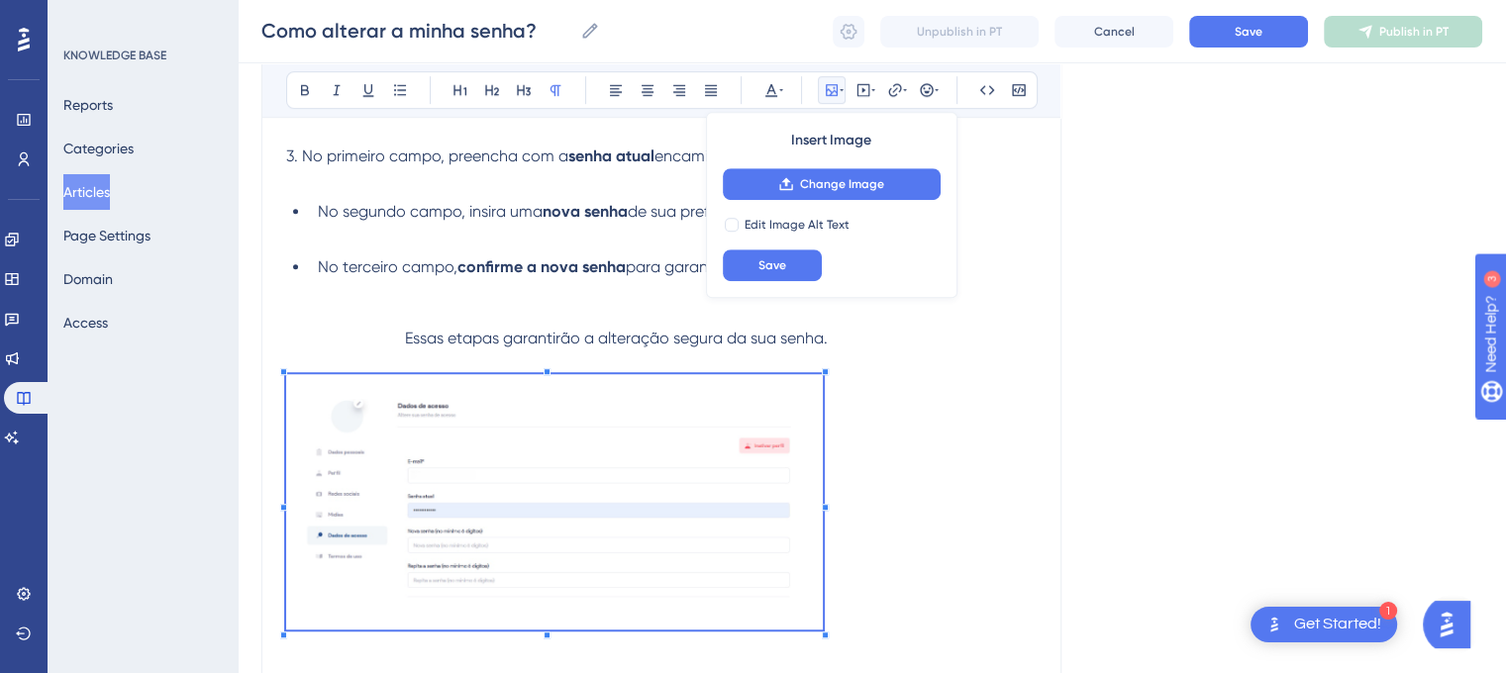
scroll to position [1360, 0]
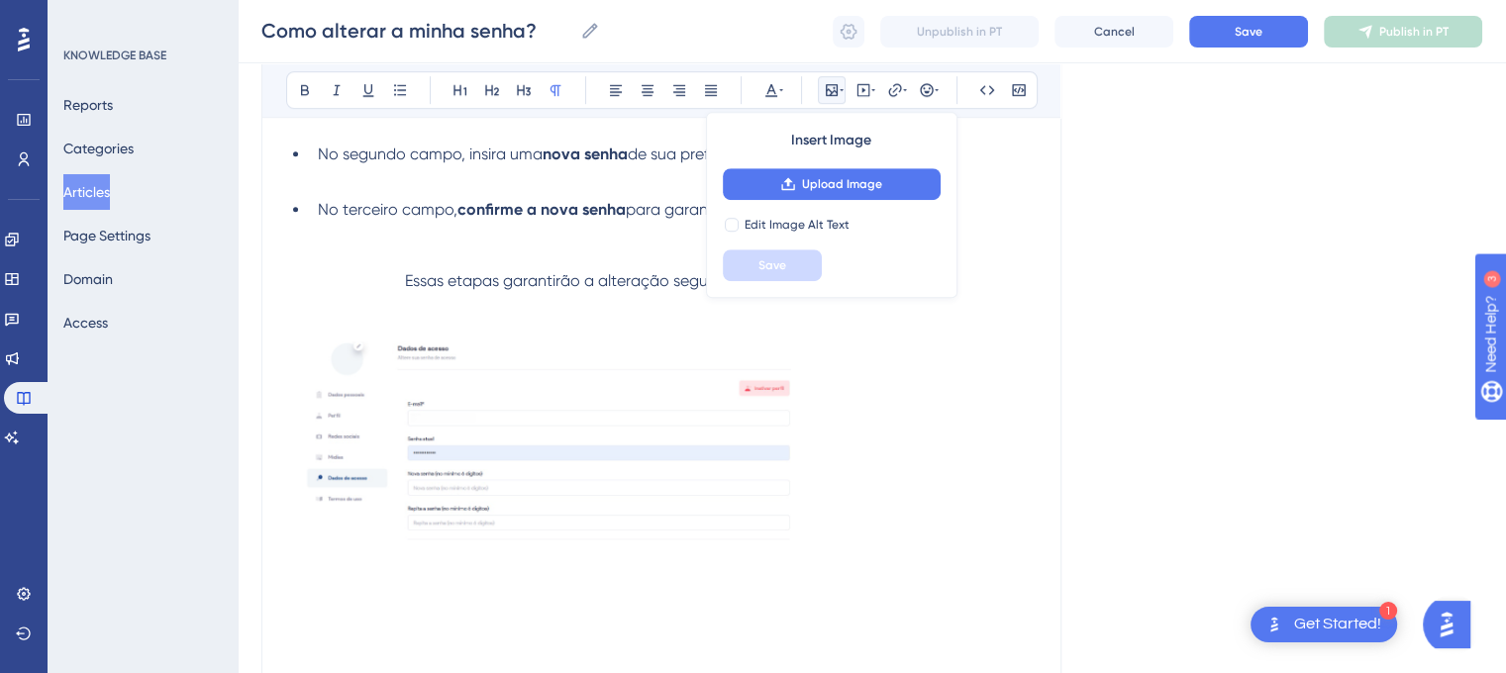
click at [982, 447] on p at bounding box center [661, 448] width 750 height 262
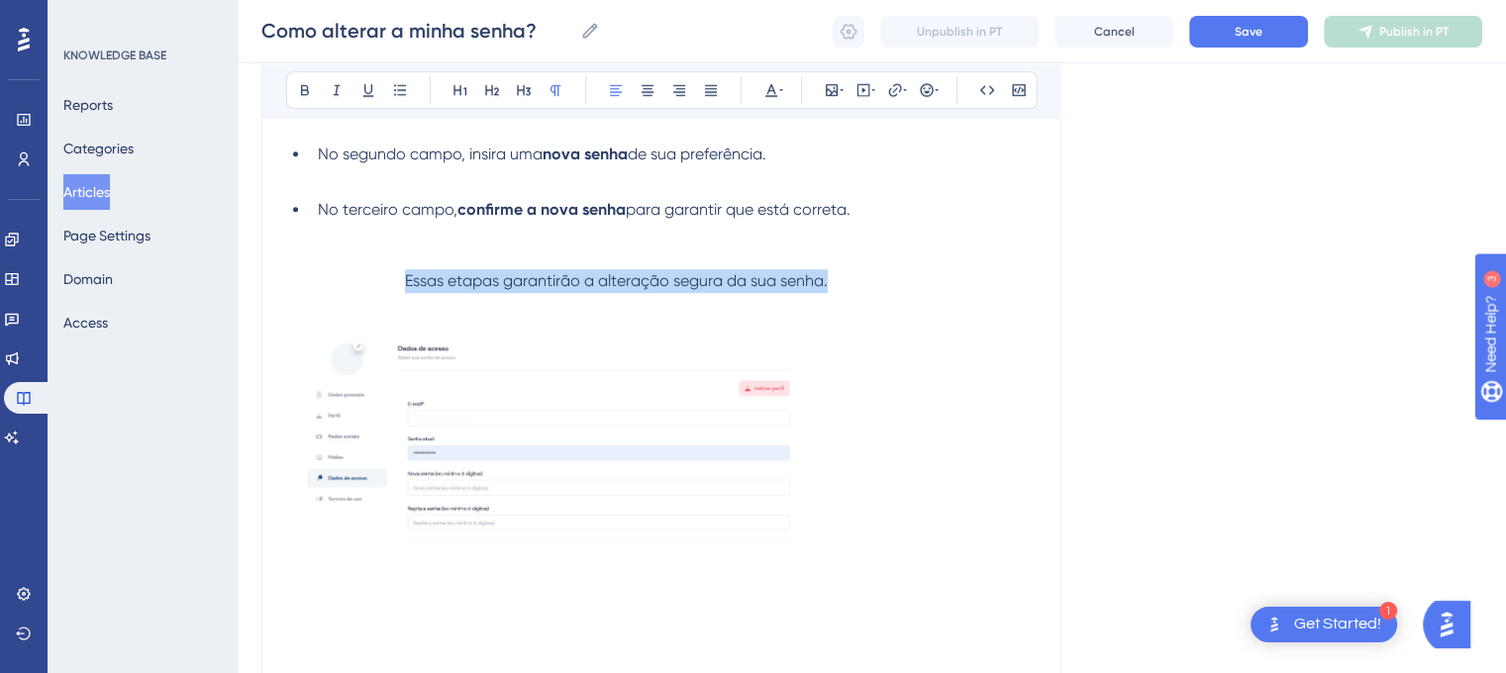
drag, startPoint x: 405, startPoint y: 280, endPoint x: 838, endPoint y: 293, distance: 432.9
click at [838, 293] on p "Essas etapas garantirão a alteração segura da sua senha." at bounding box center [661, 281] width 750 height 24
click at [299, 94] on icon at bounding box center [305, 90] width 16 height 16
click at [915, 334] on p at bounding box center [661, 448] width 750 height 262
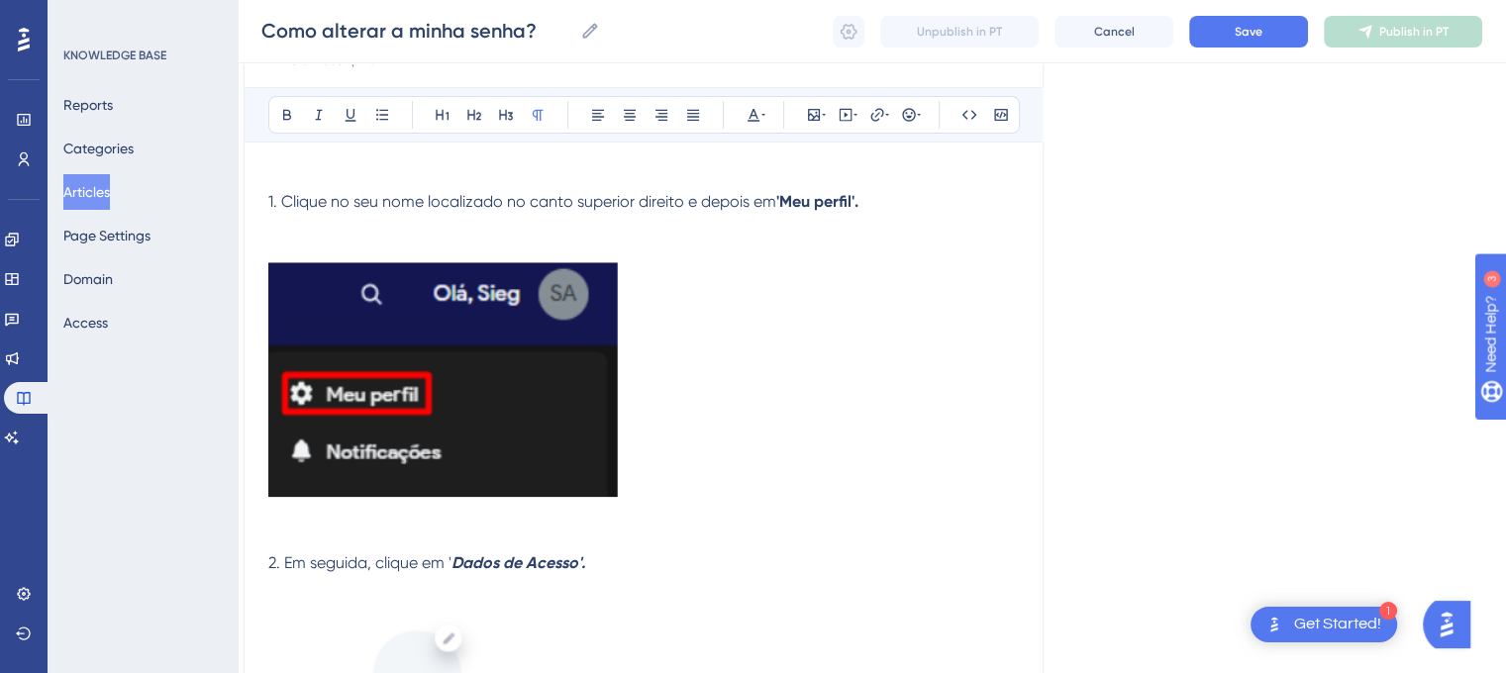
scroll to position [238, 18]
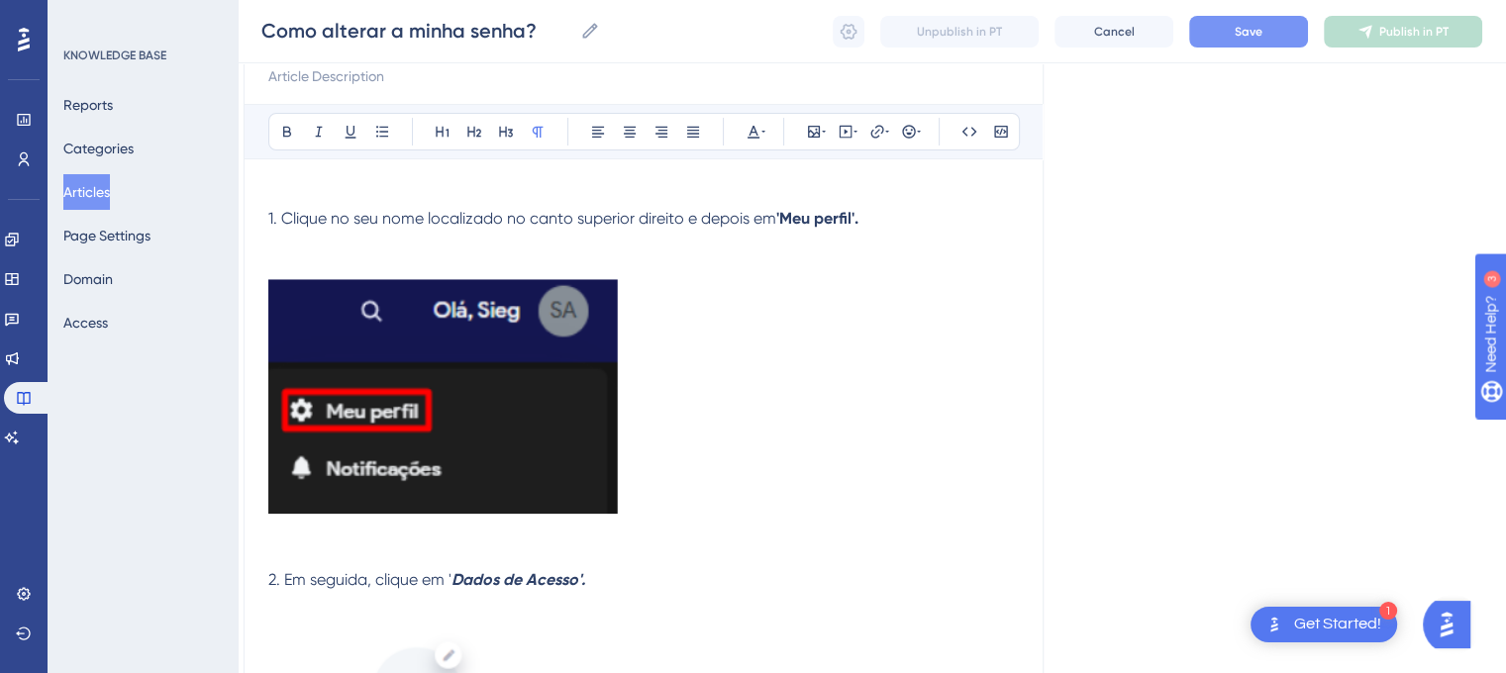
click at [1231, 35] on button "Save" at bounding box center [1248, 32] width 119 height 32
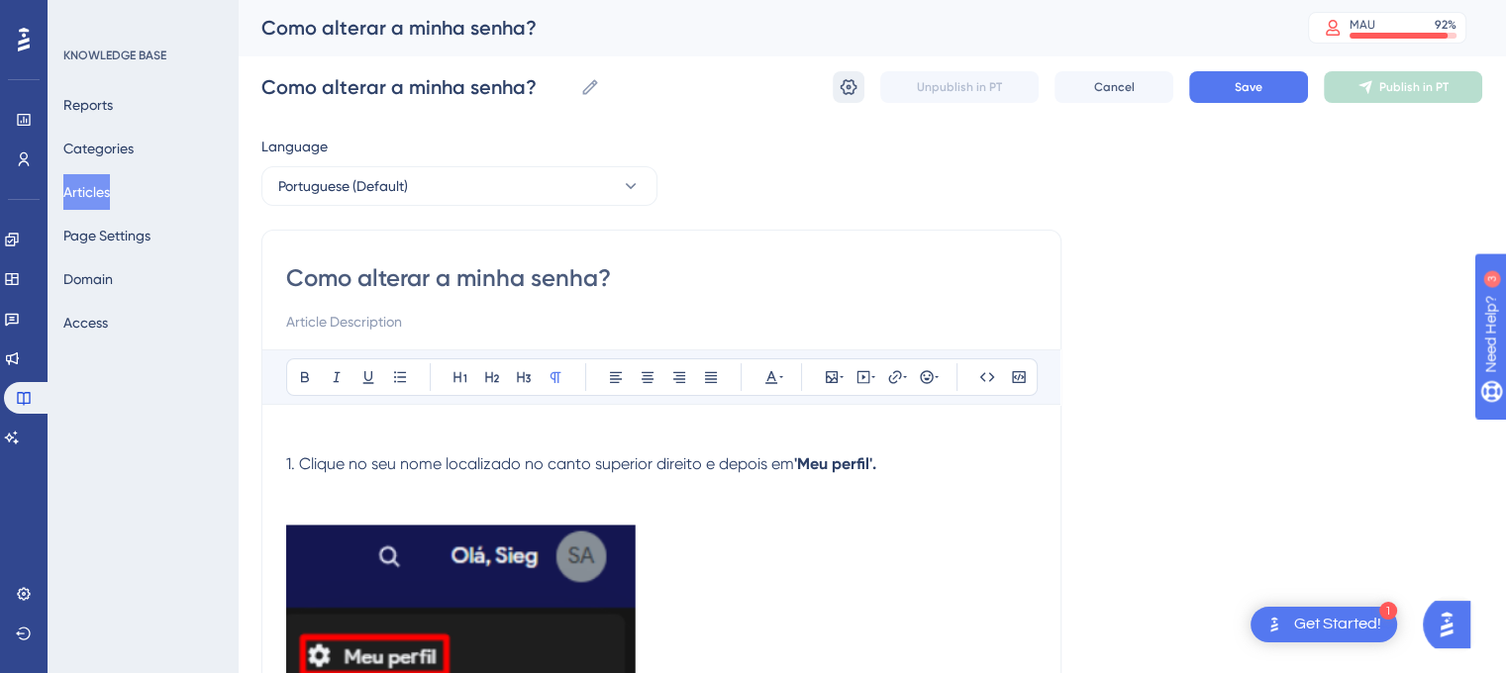
click at [849, 96] on icon at bounding box center [849, 87] width 20 height 20
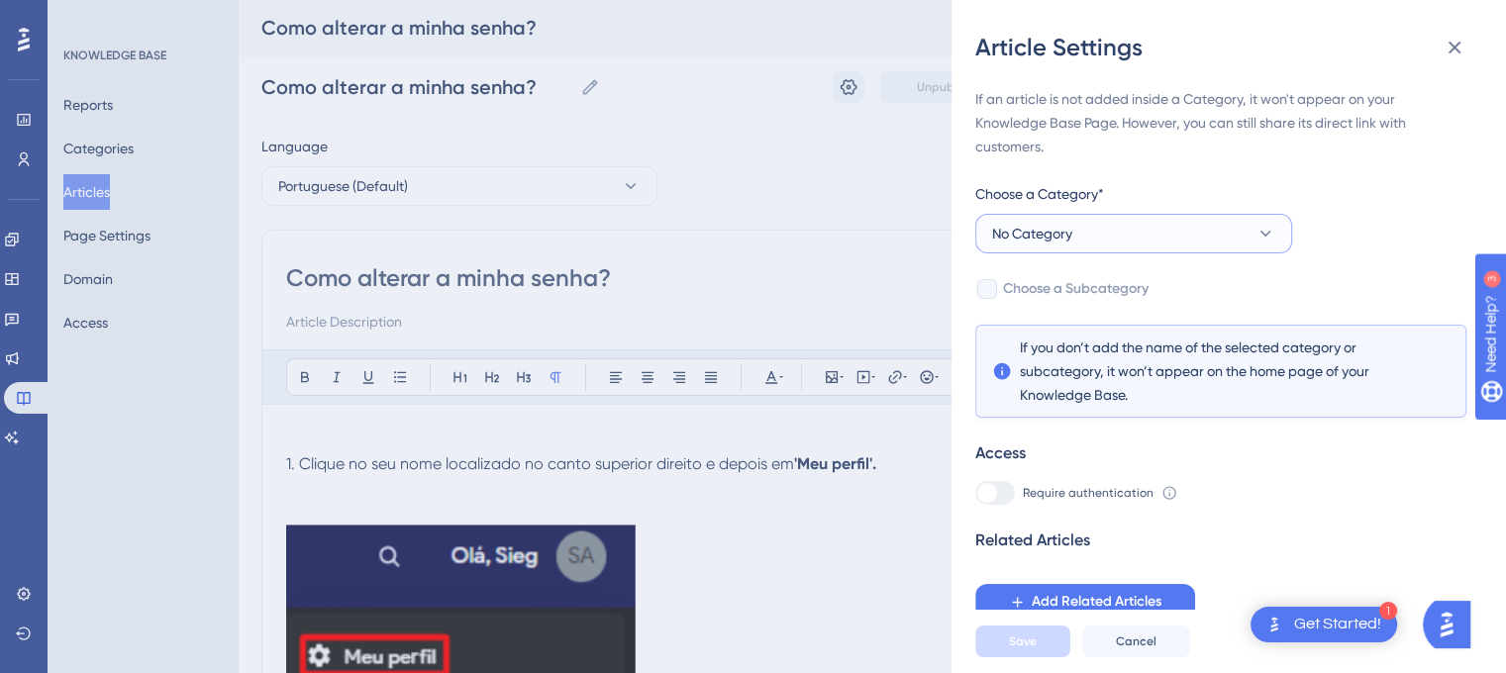
click at [1258, 238] on icon at bounding box center [1265, 234] width 20 height 20
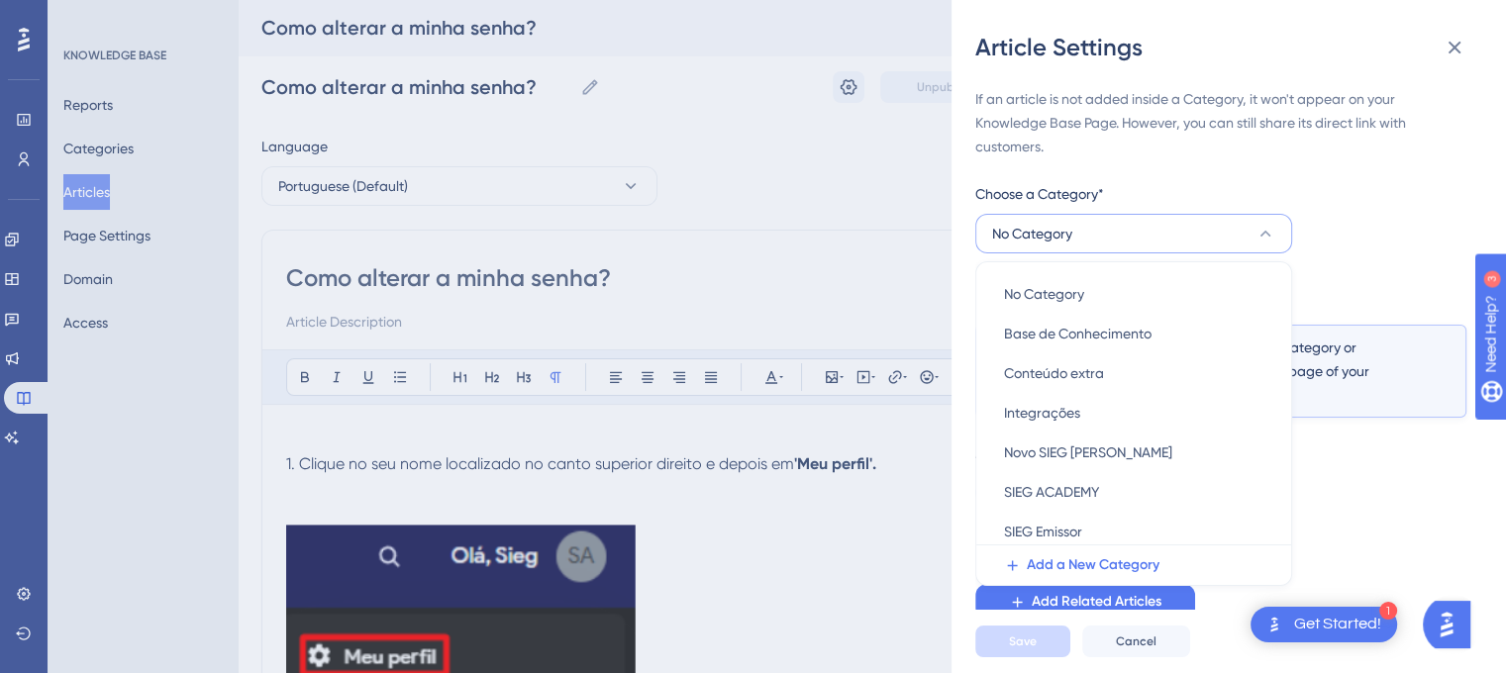
scroll to position [76, 0]
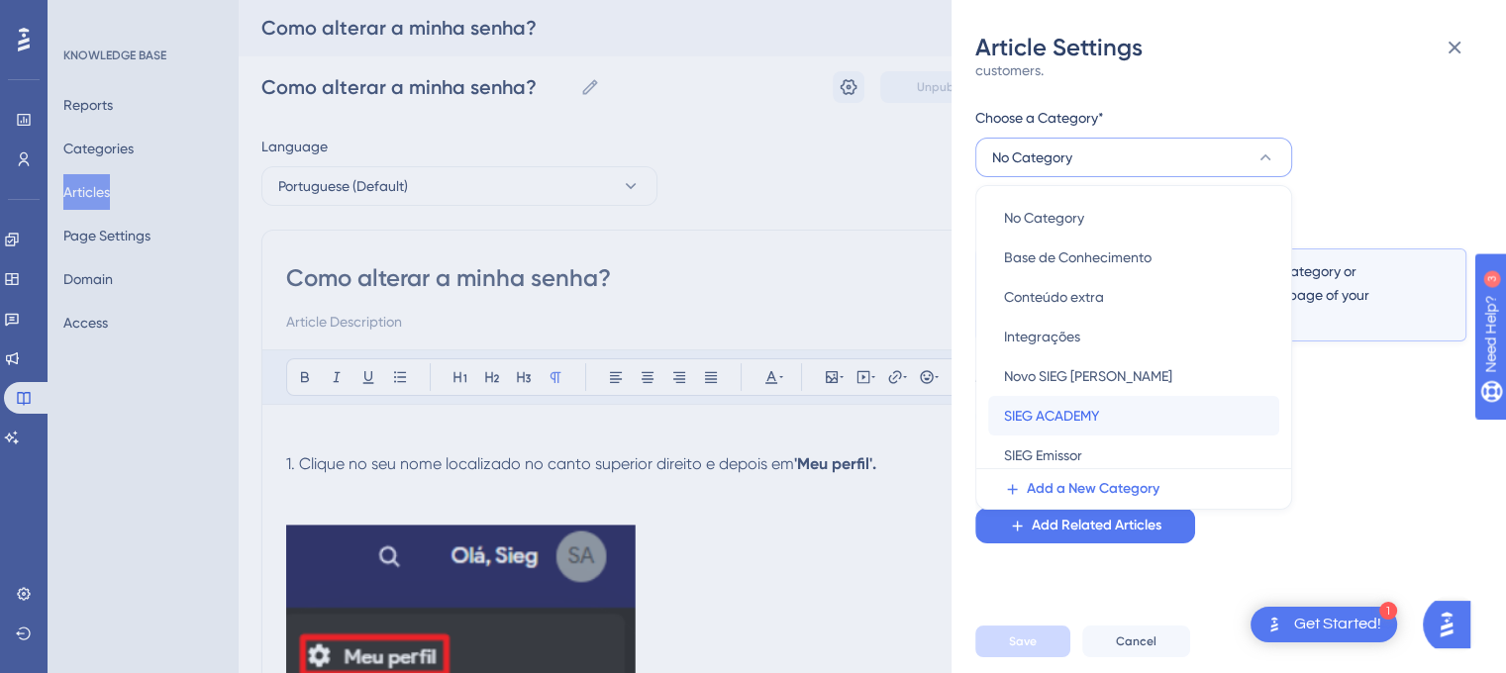
click at [1088, 411] on span "SIEG ACADEMY" at bounding box center [1051, 416] width 95 height 24
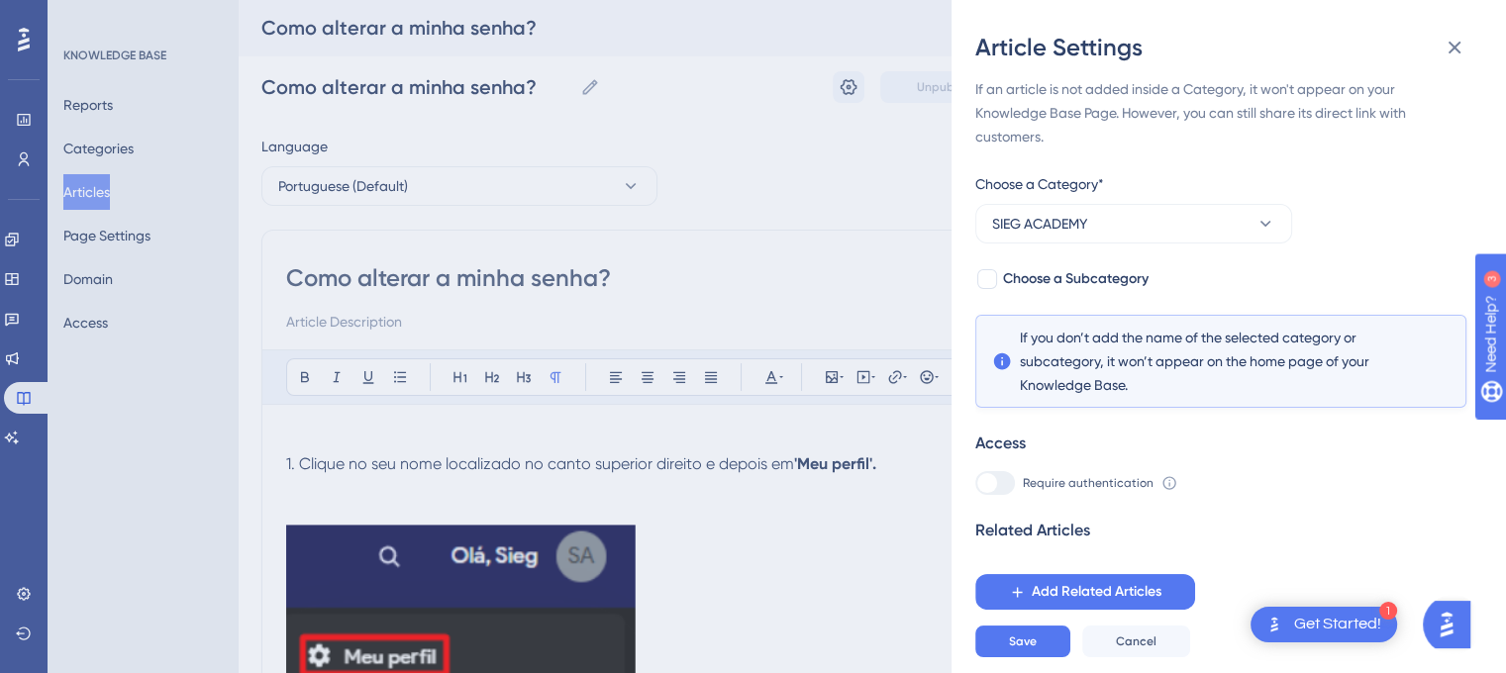
scroll to position [0, 0]
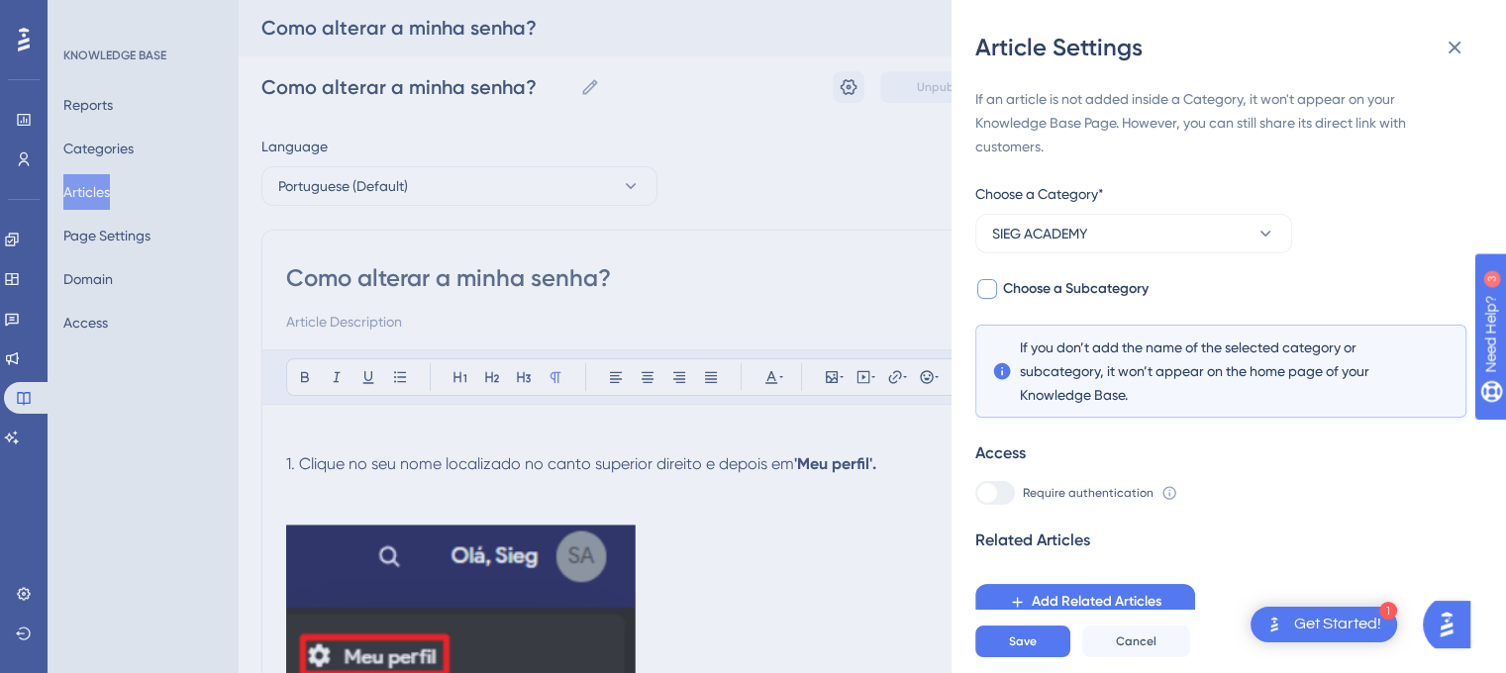
click at [982, 292] on div at bounding box center [987, 289] width 20 height 20
checkbox input "true"
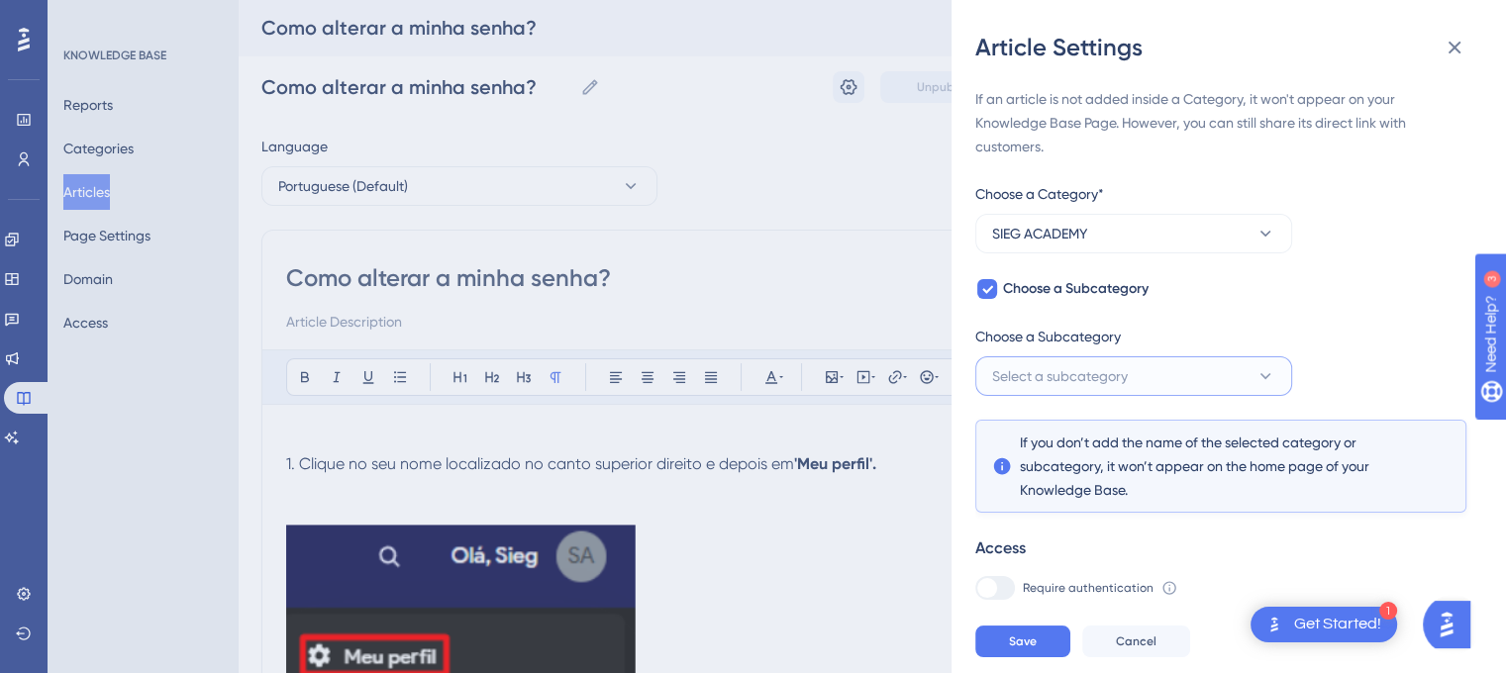
click at [1254, 383] on button "Select a subcategory" at bounding box center [1133, 376] width 317 height 40
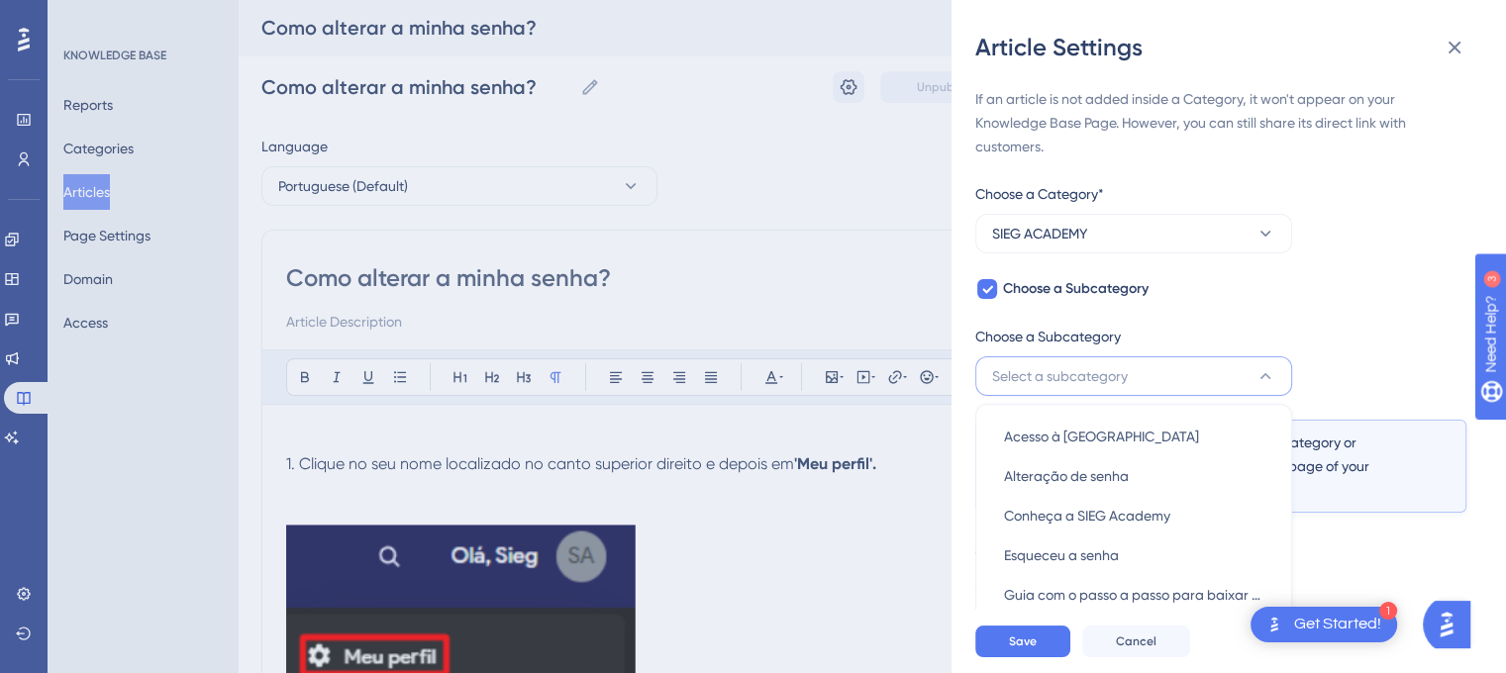
scroll to position [89, 0]
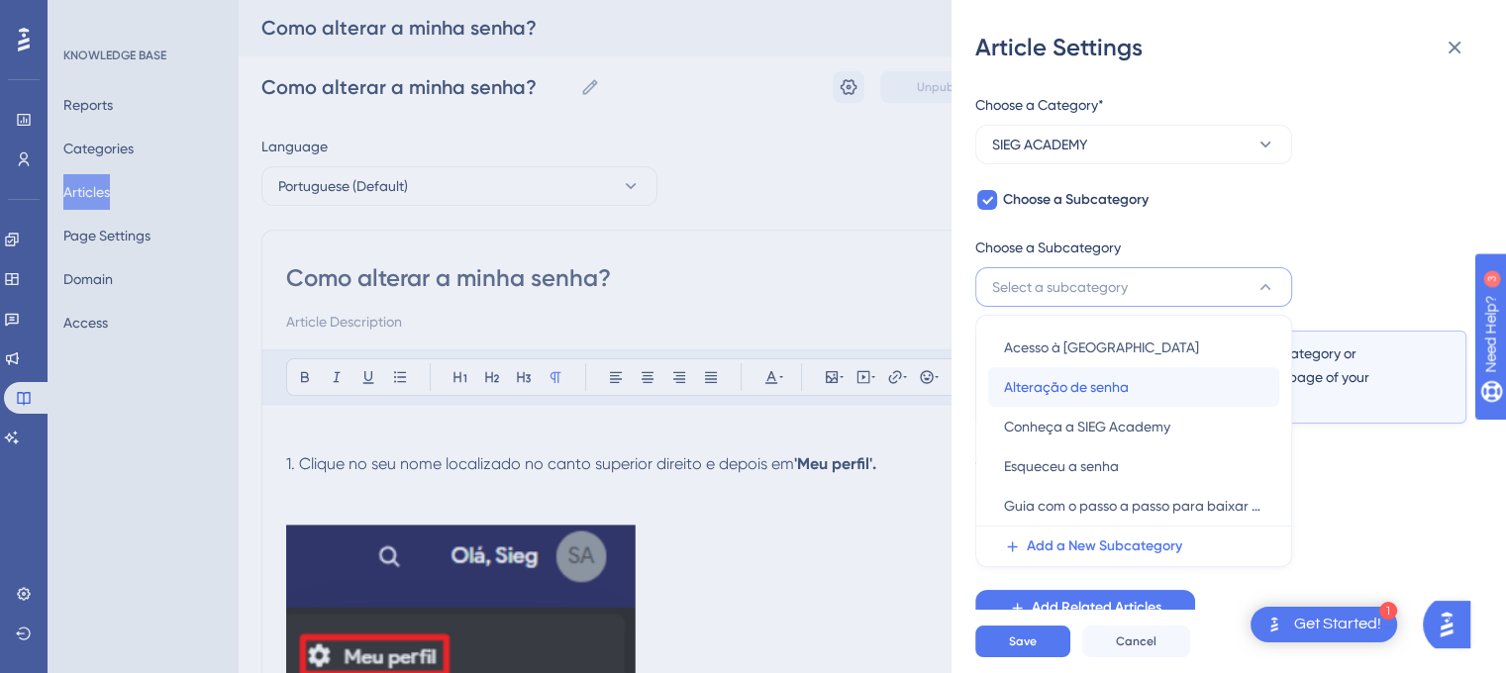
click at [1106, 388] on span "Alteração de senha" at bounding box center [1066, 387] width 125 height 24
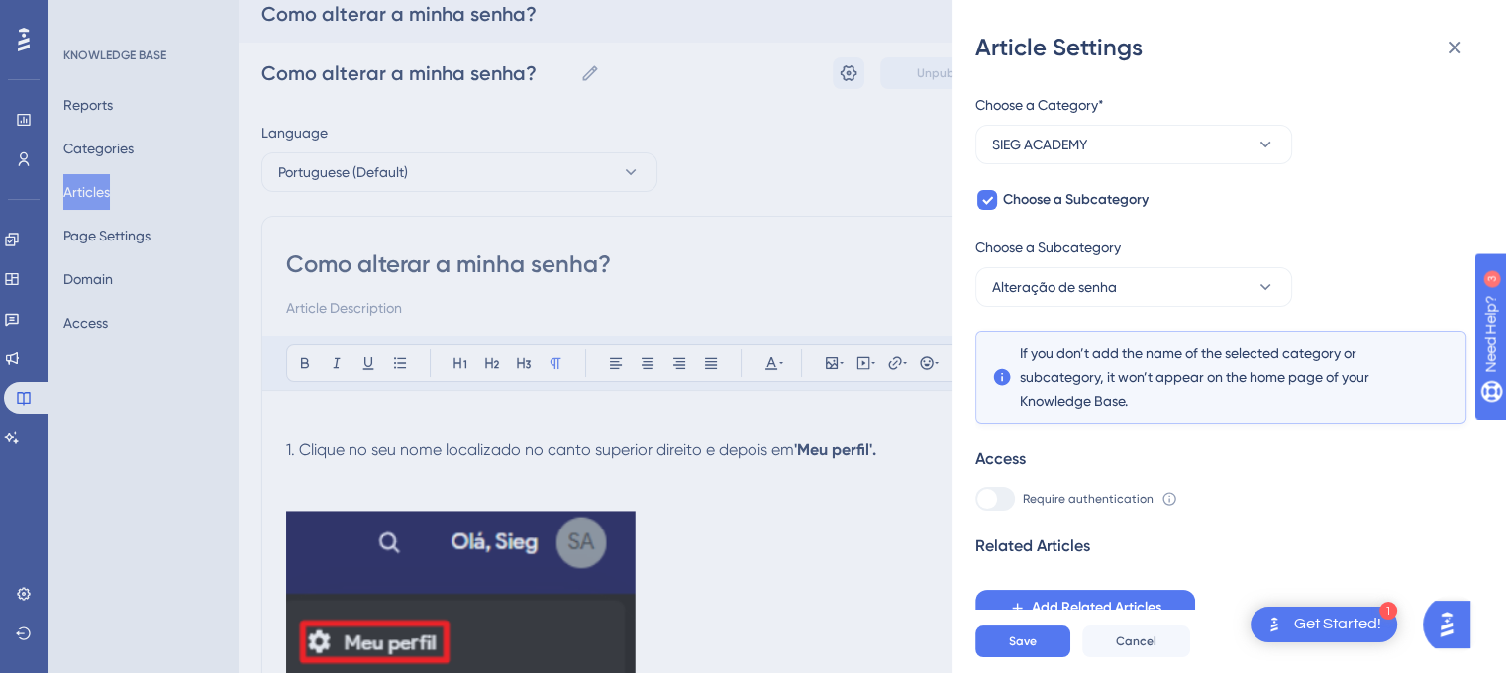
scroll to position [0, 0]
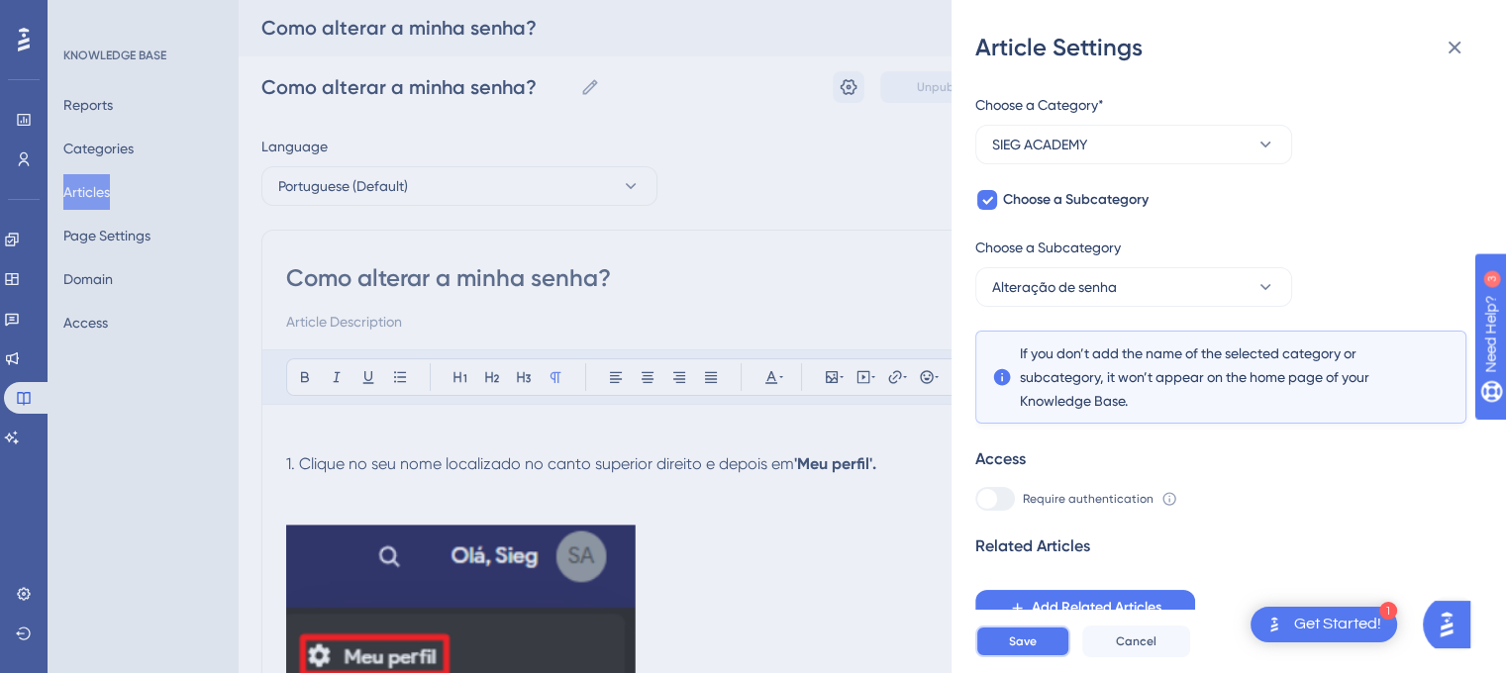
click at [1018, 649] on span "Save" at bounding box center [1023, 642] width 28 height 16
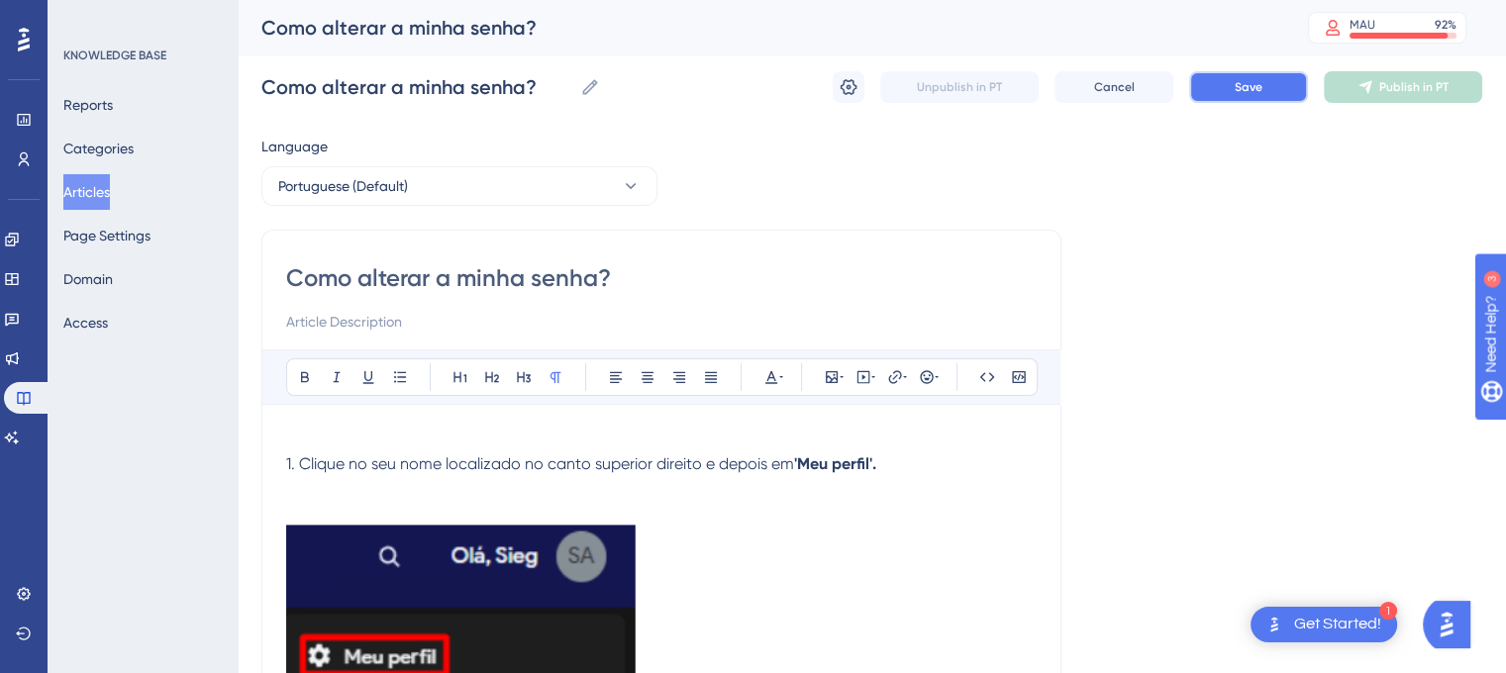
click at [1243, 89] on span "Save" at bounding box center [1249, 87] width 28 height 16
click at [1417, 94] on span "Publish in PT" at bounding box center [1413, 87] width 69 height 16
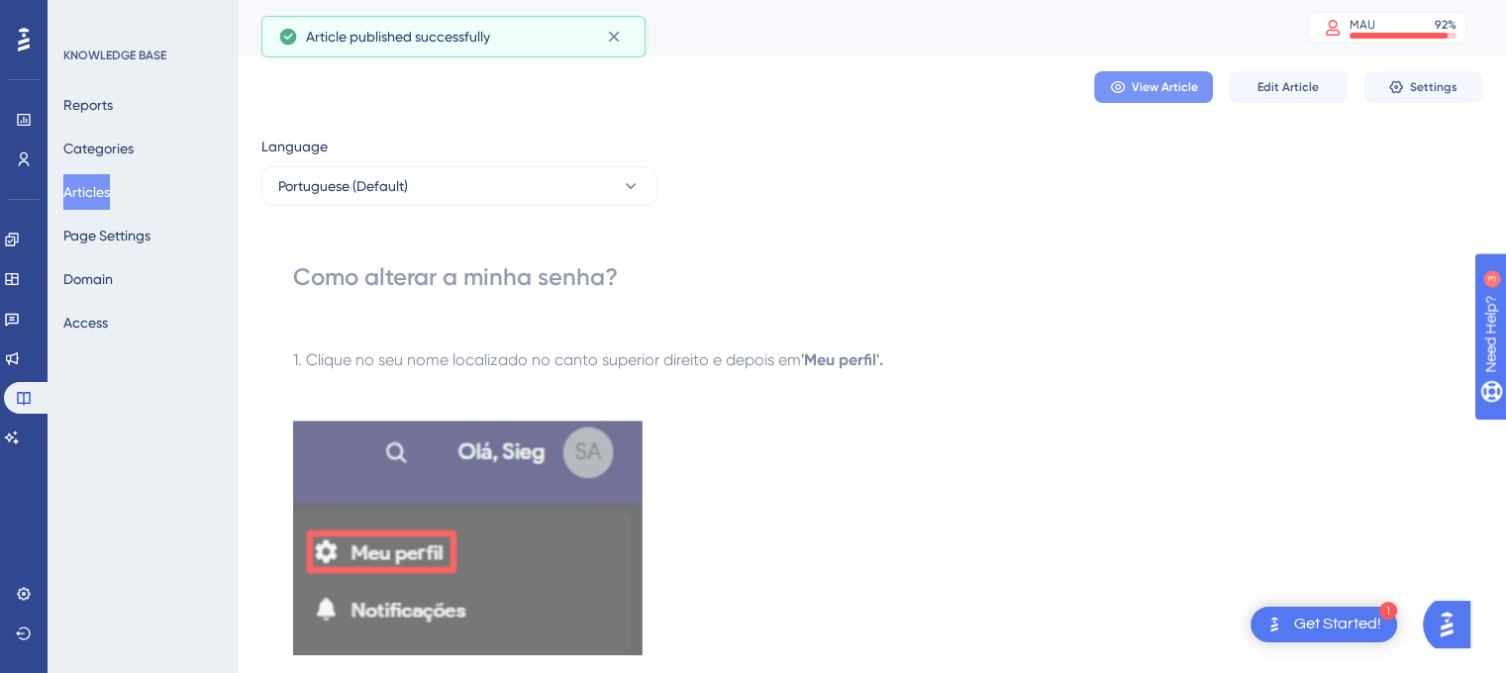
click at [1142, 92] on span "View Article" at bounding box center [1165, 87] width 66 height 16
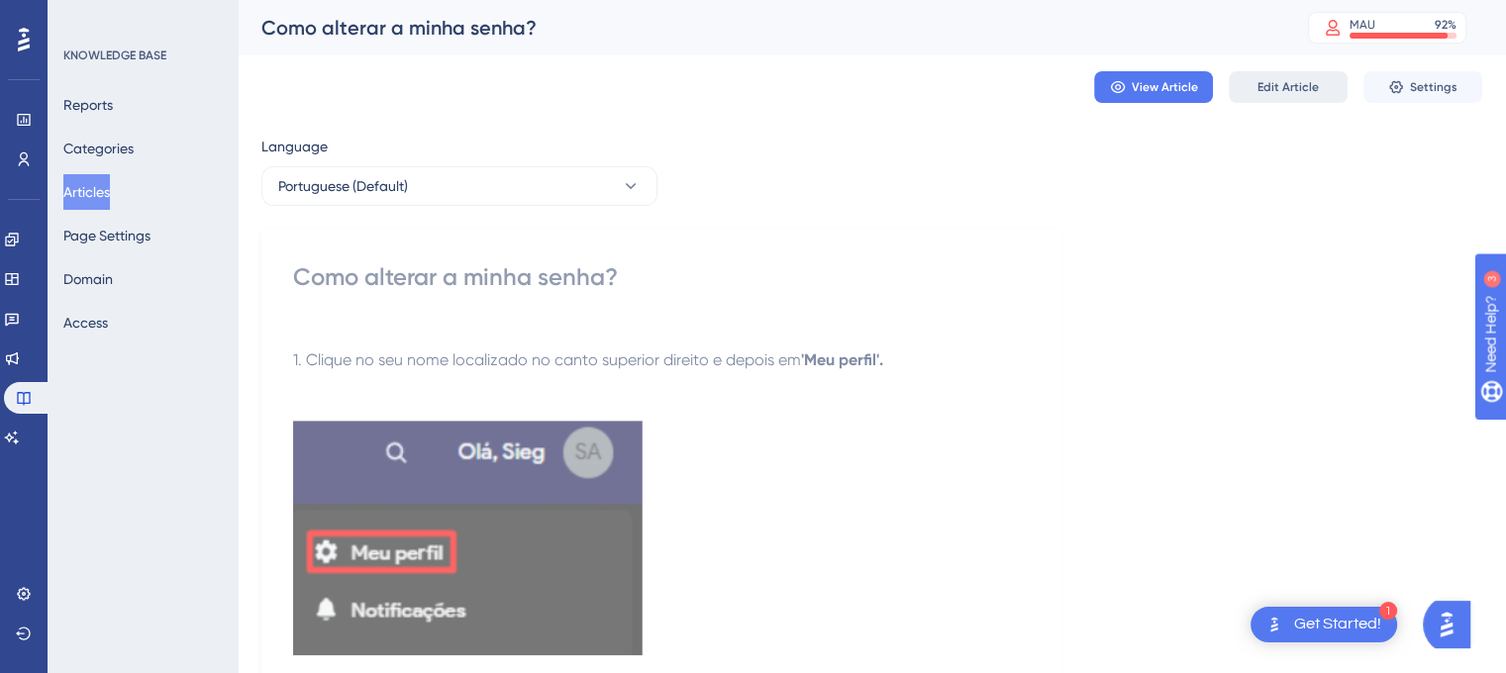
click at [1267, 81] on span "Edit Article" at bounding box center [1287, 87] width 61 height 16
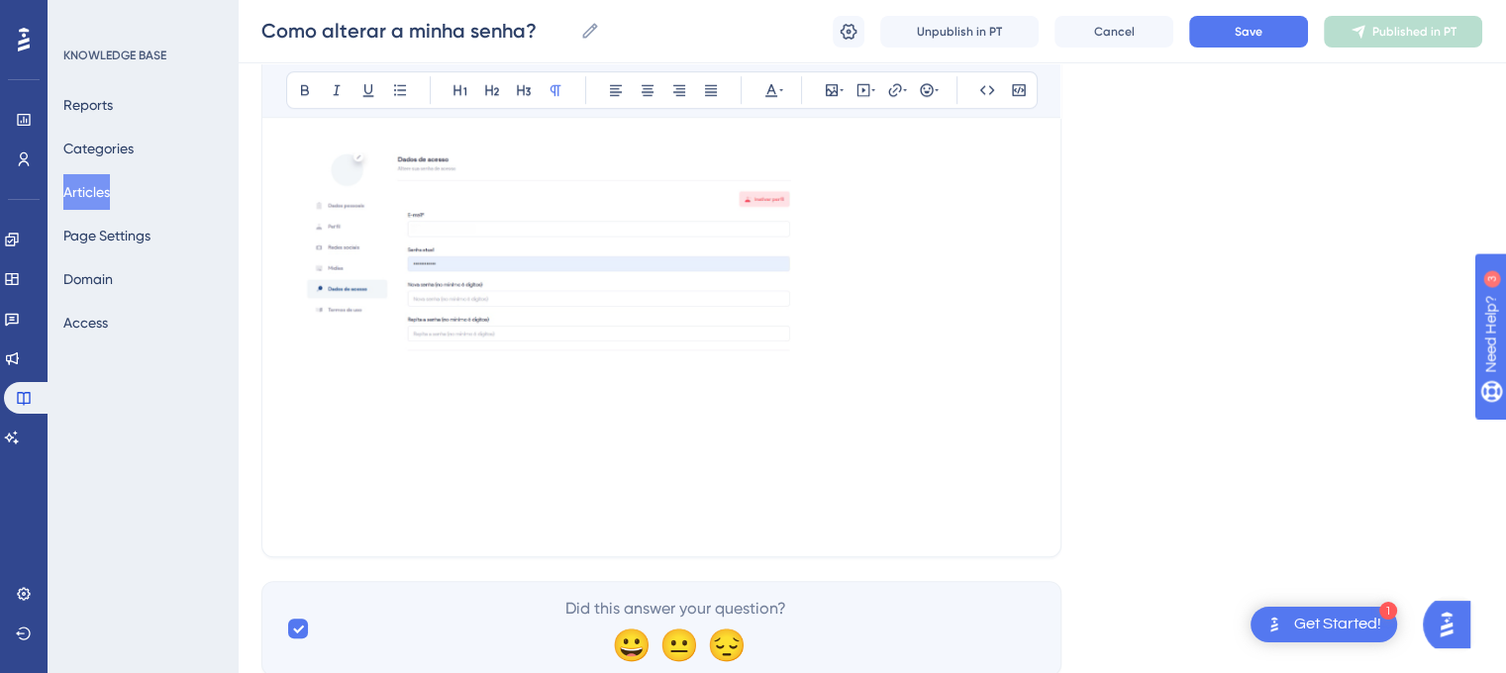
scroll to position [1620, 0]
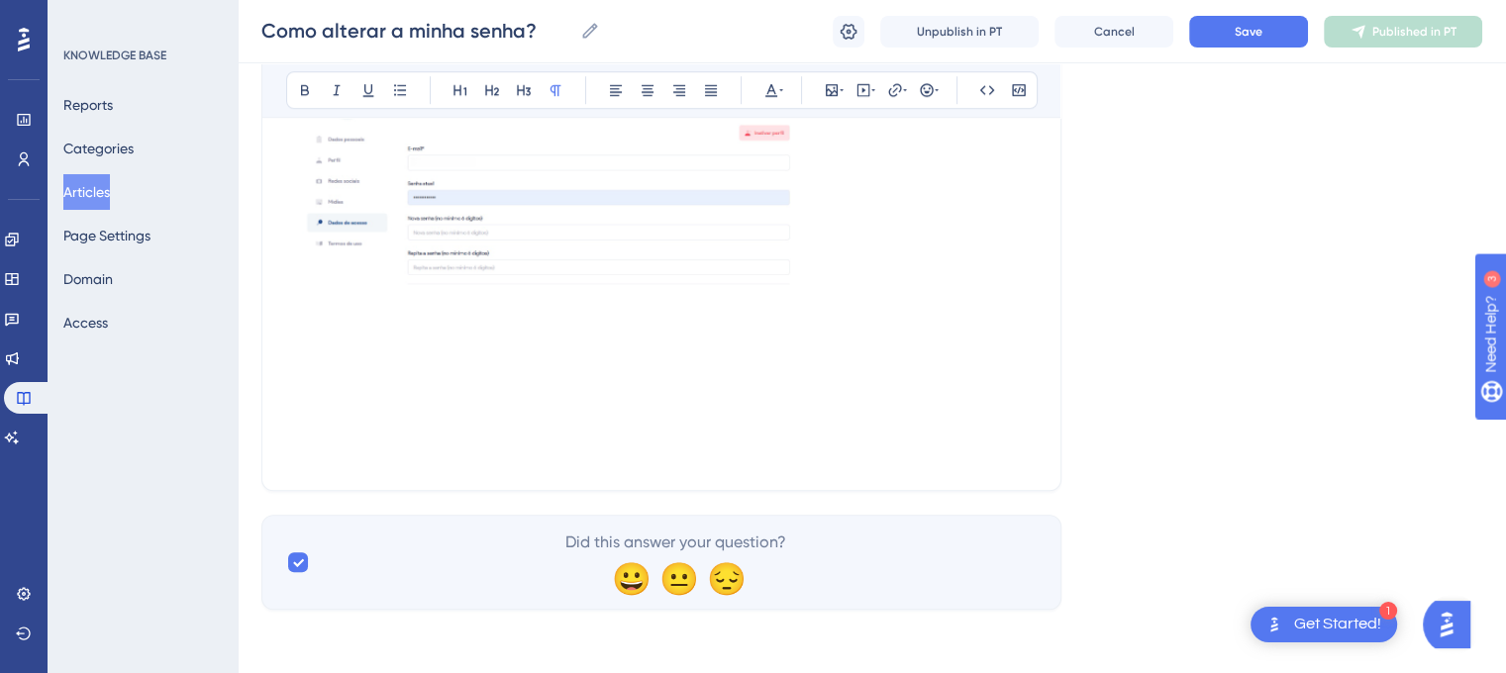
click at [639, 400] on p at bounding box center [661, 407] width 750 height 24
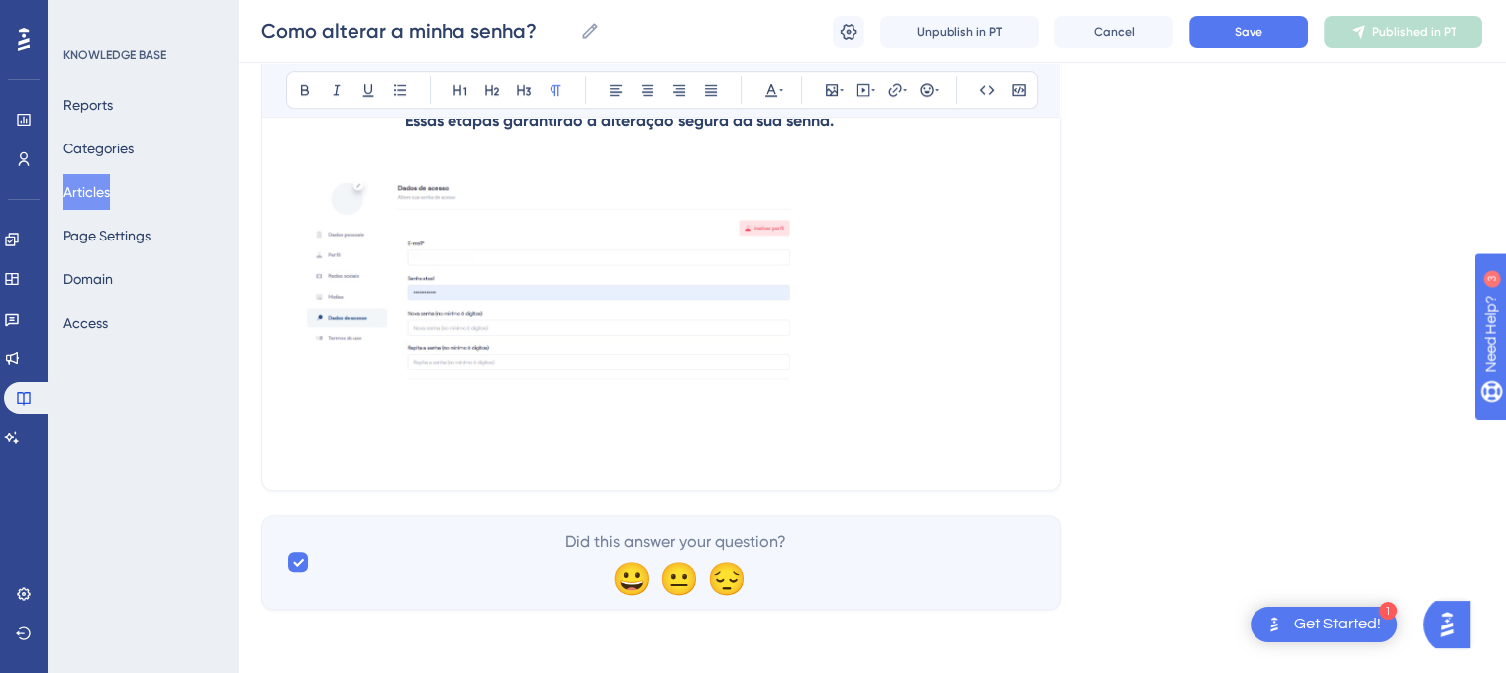
scroll to position [1525, 0]
click at [1228, 32] on button "Save" at bounding box center [1248, 32] width 119 height 32
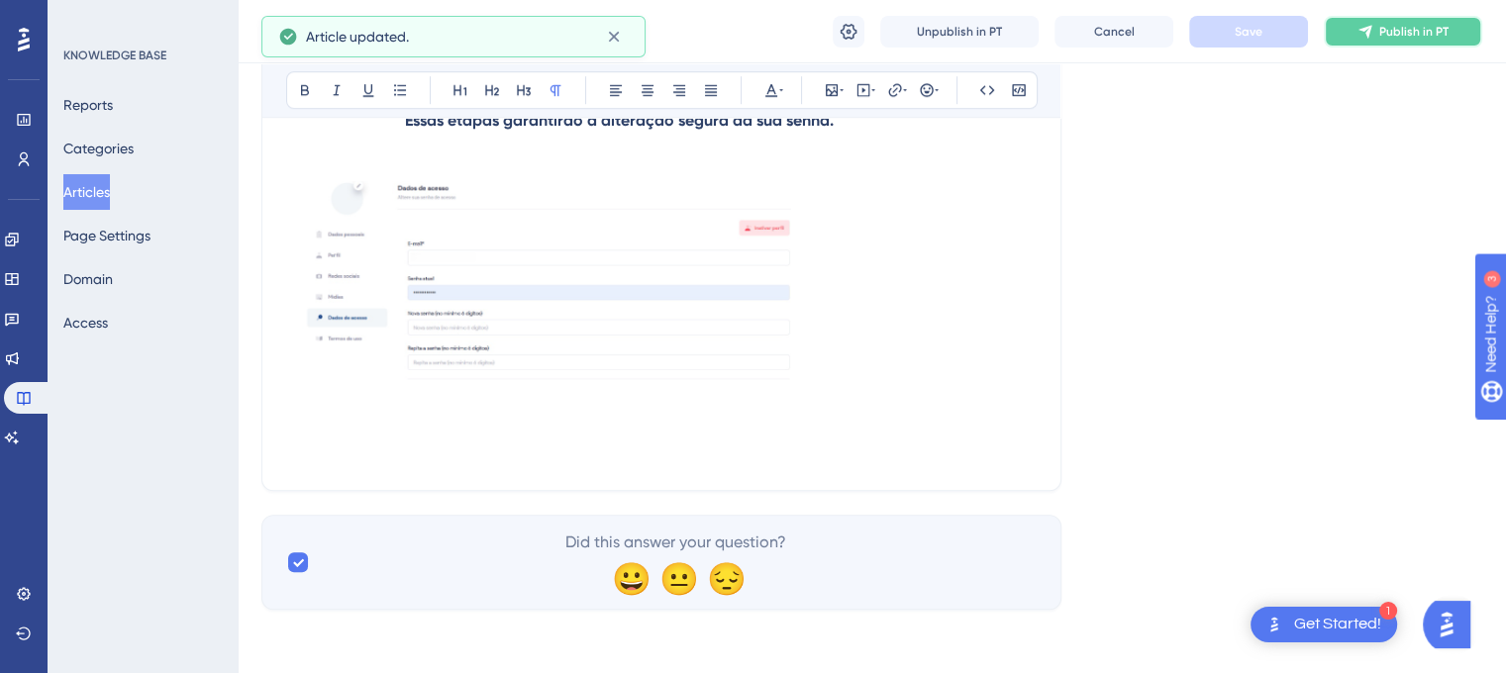
click at [1416, 43] on button "Publish in PT" at bounding box center [1403, 32] width 158 height 32
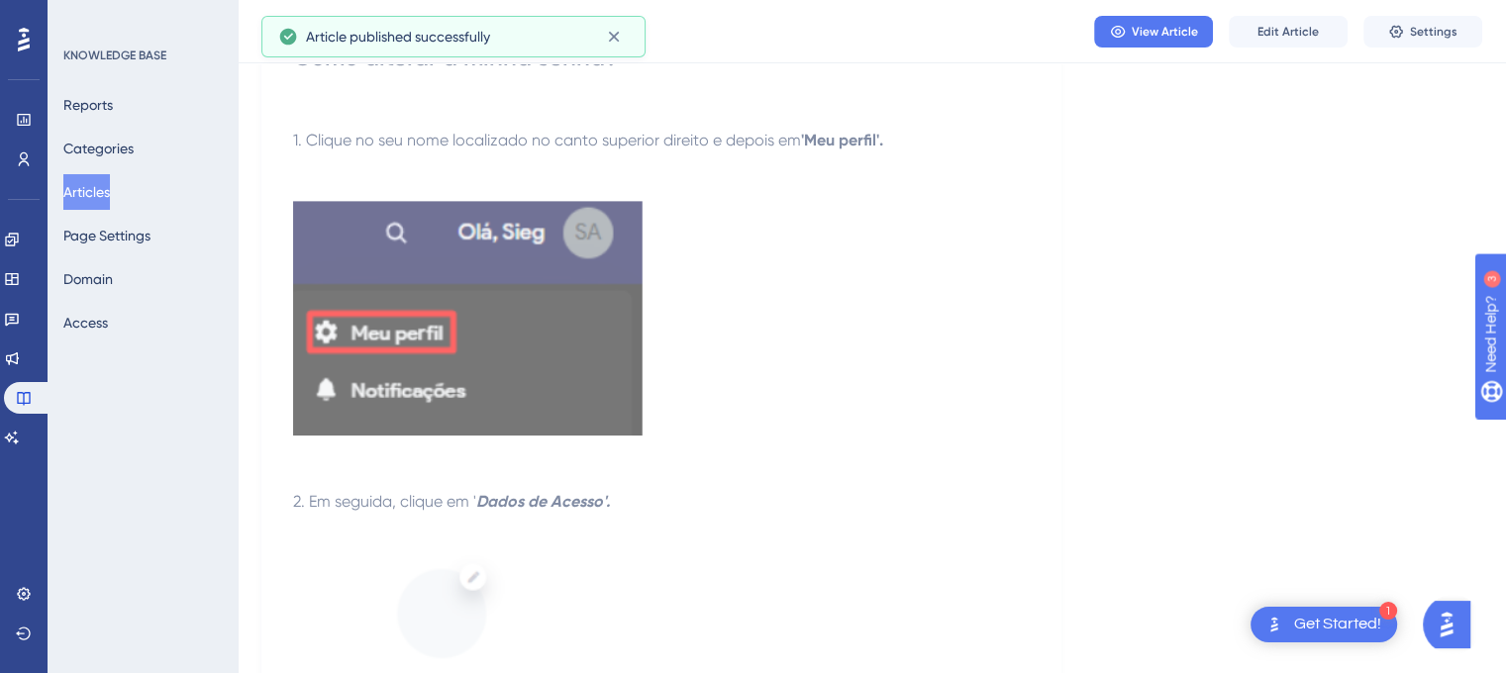
scroll to position [0, 0]
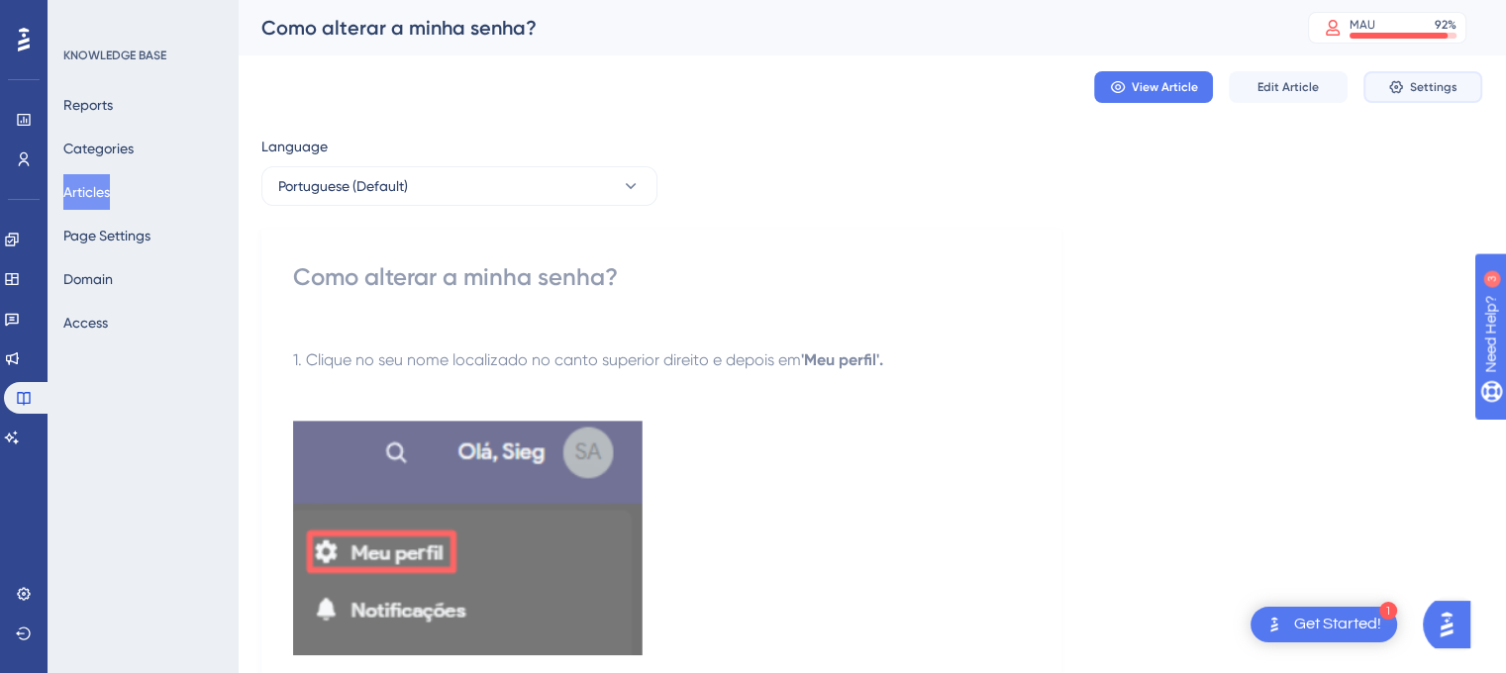
click at [1424, 82] on span "Settings" at bounding box center [1434, 87] width 48 height 16
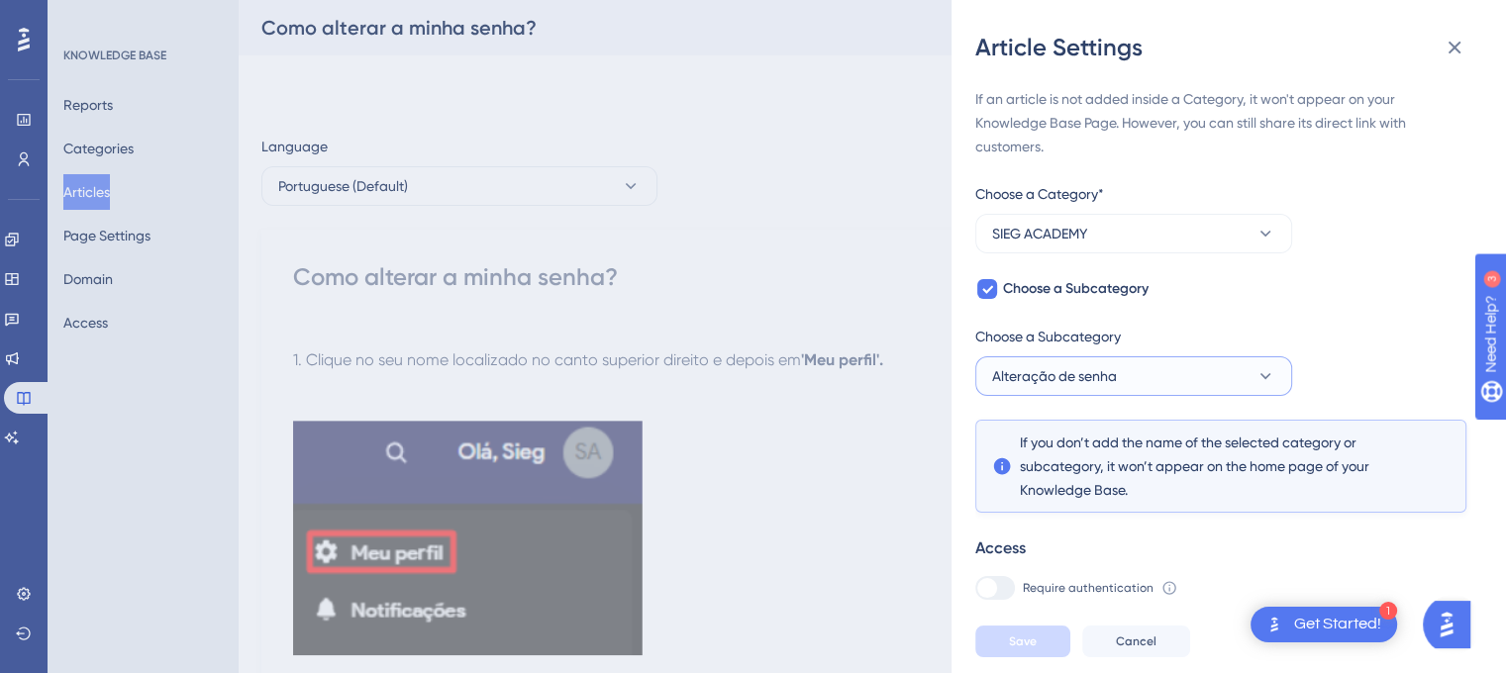
click at [1268, 390] on button "Alteração de senha" at bounding box center [1133, 376] width 317 height 40
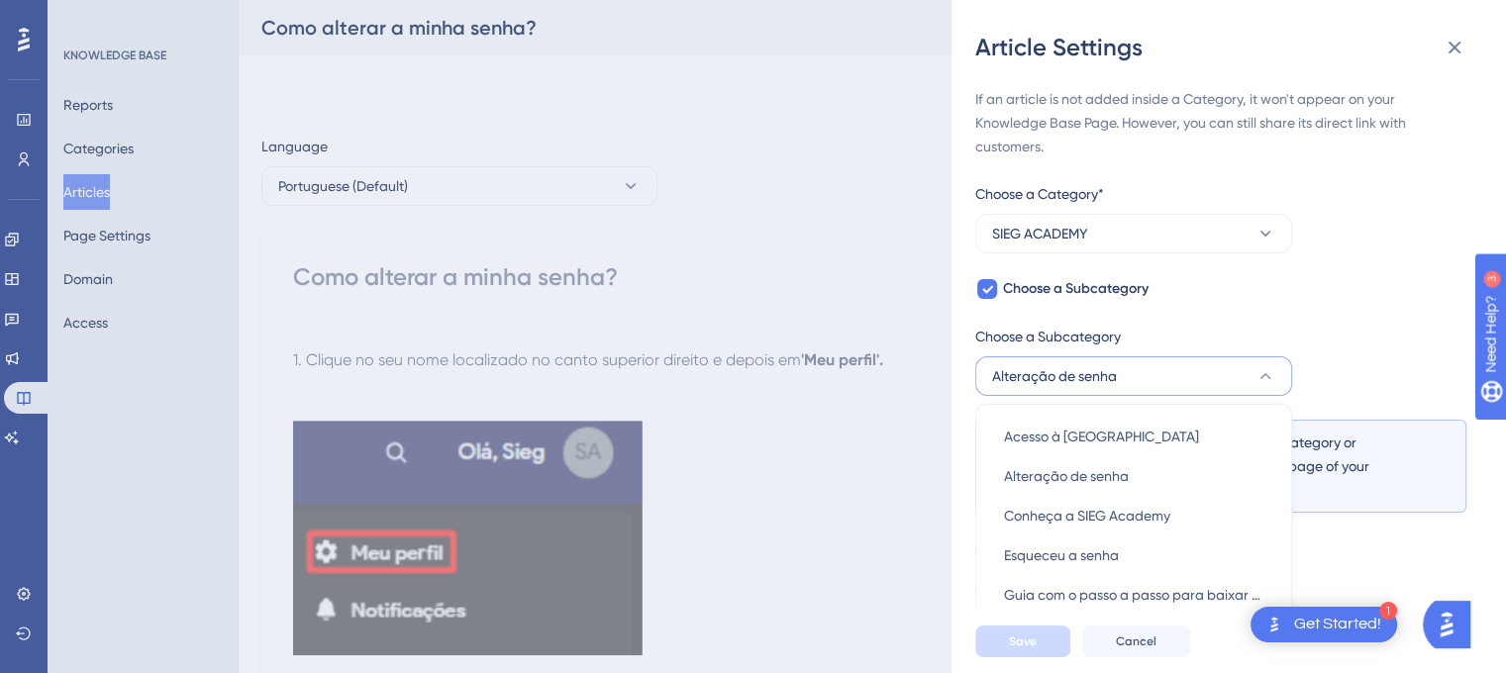
scroll to position [89, 0]
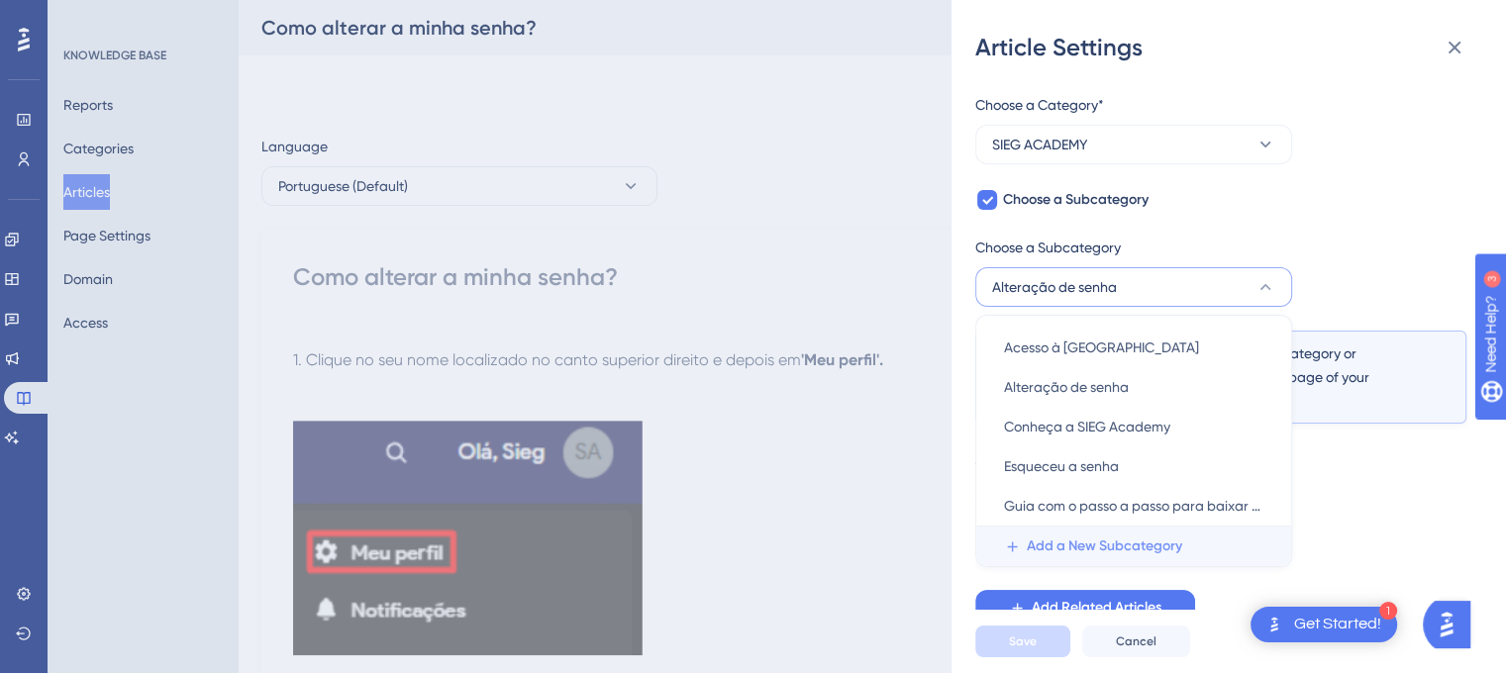
click at [1094, 550] on span "Add a New Subcategory" at bounding box center [1104, 547] width 155 height 24
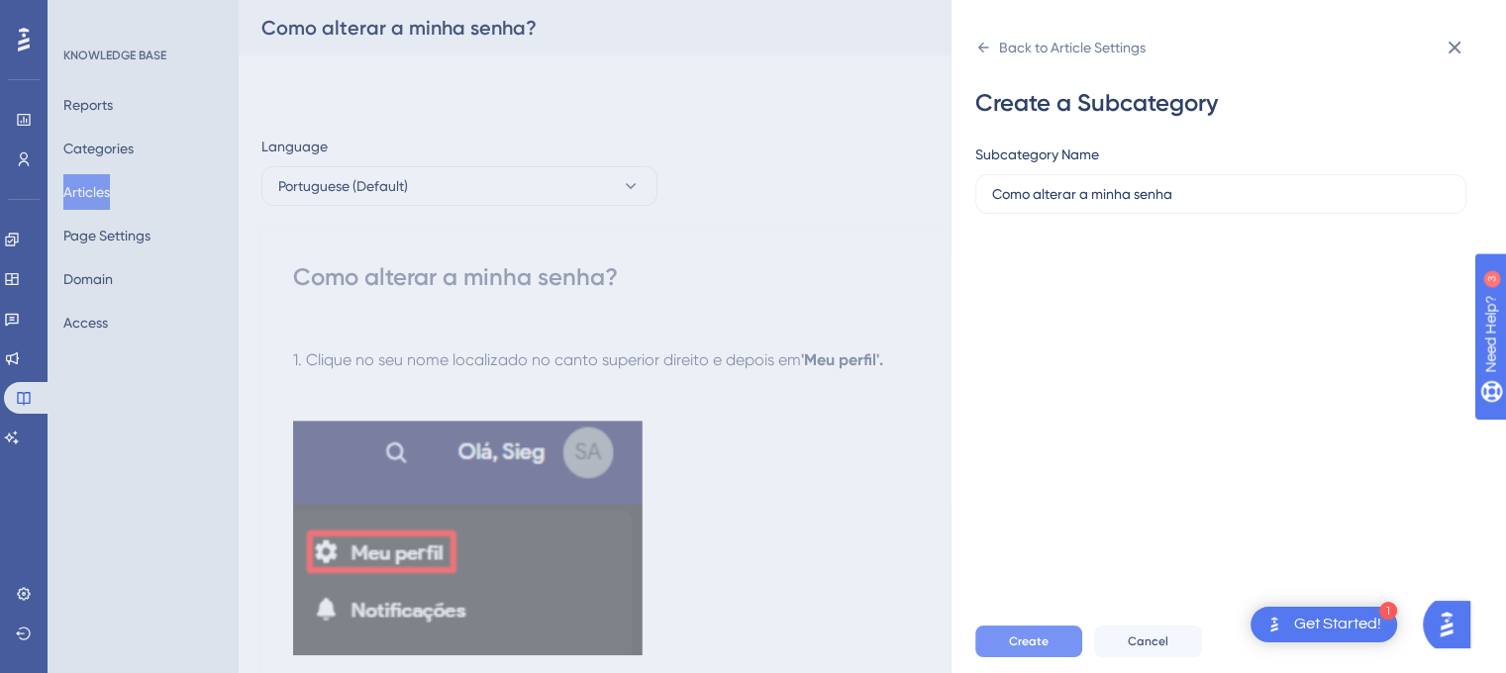
type input "Como alterar a minha senha"
click at [1034, 649] on span "Create" at bounding box center [1029, 642] width 40 height 16
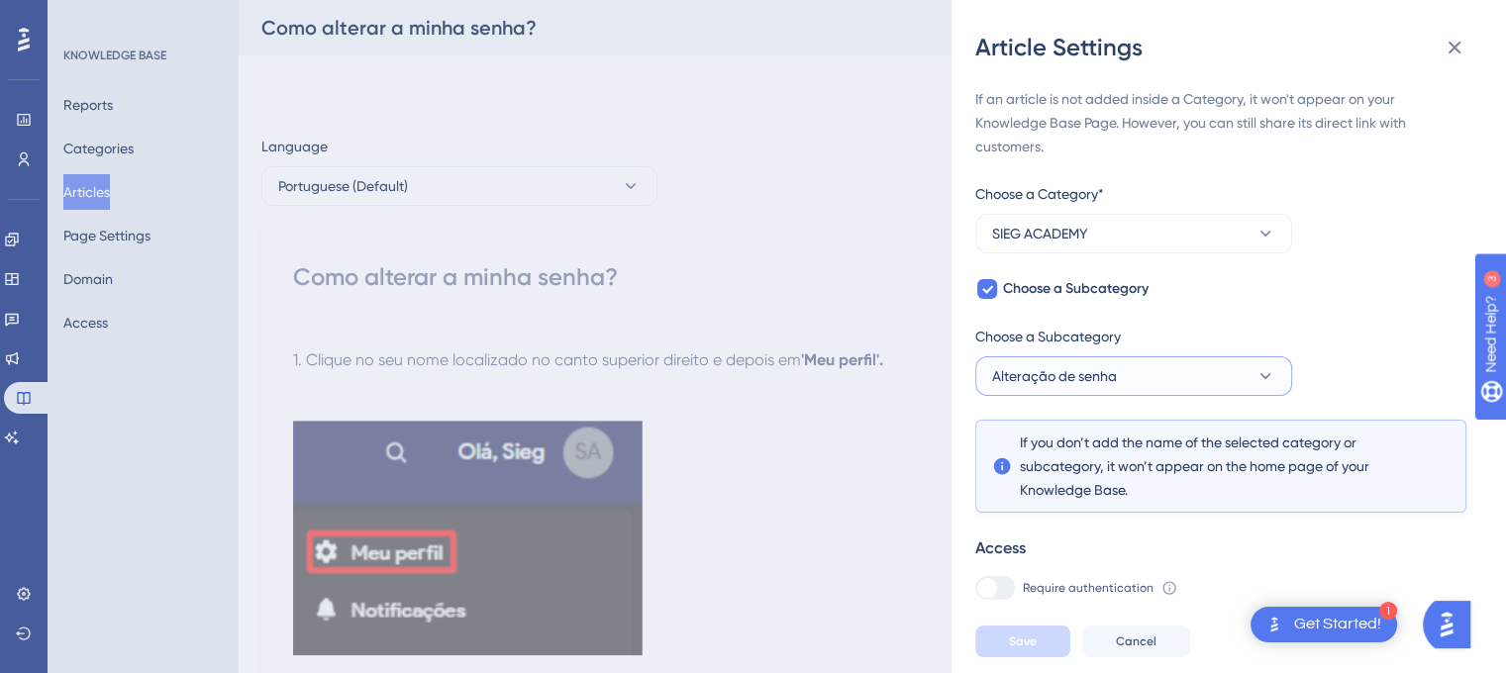
click at [1282, 366] on button "Alteração de senha" at bounding box center [1133, 376] width 317 height 40
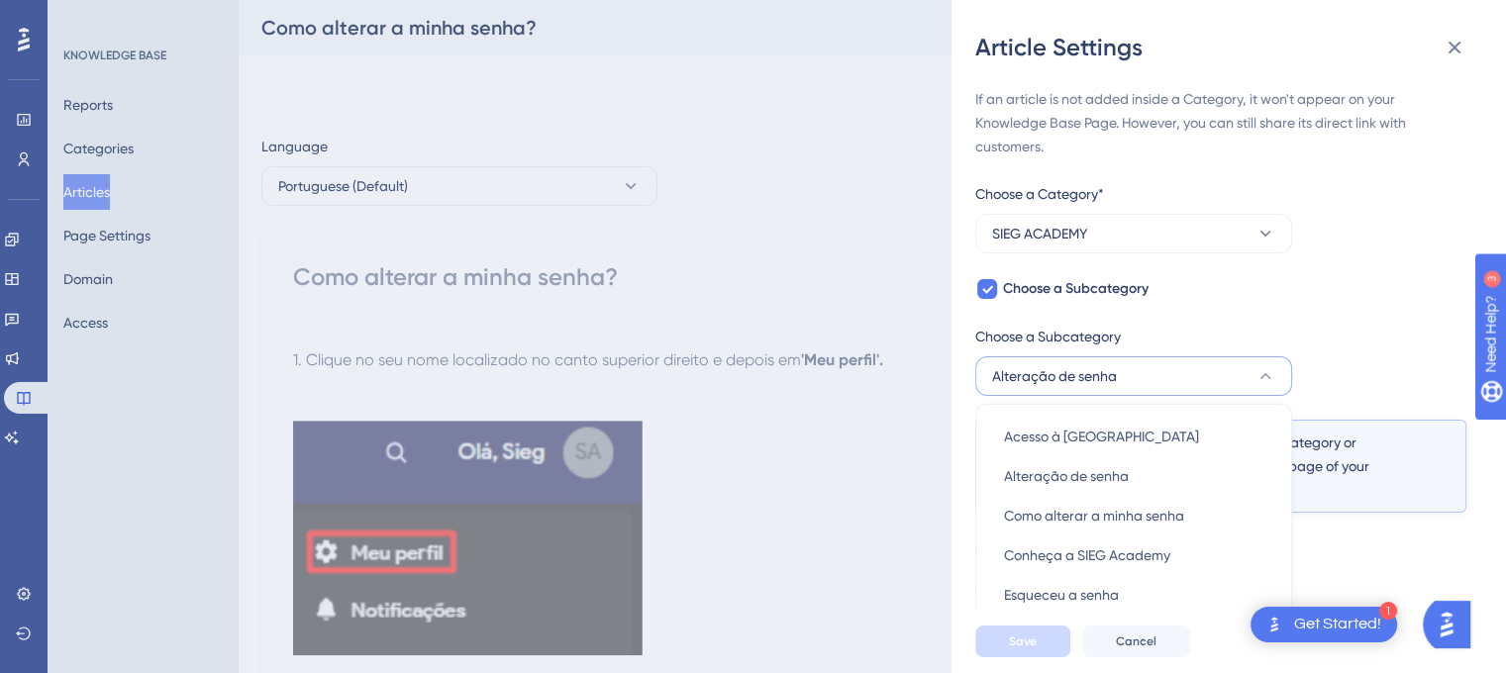
scroll to position [89, 0]
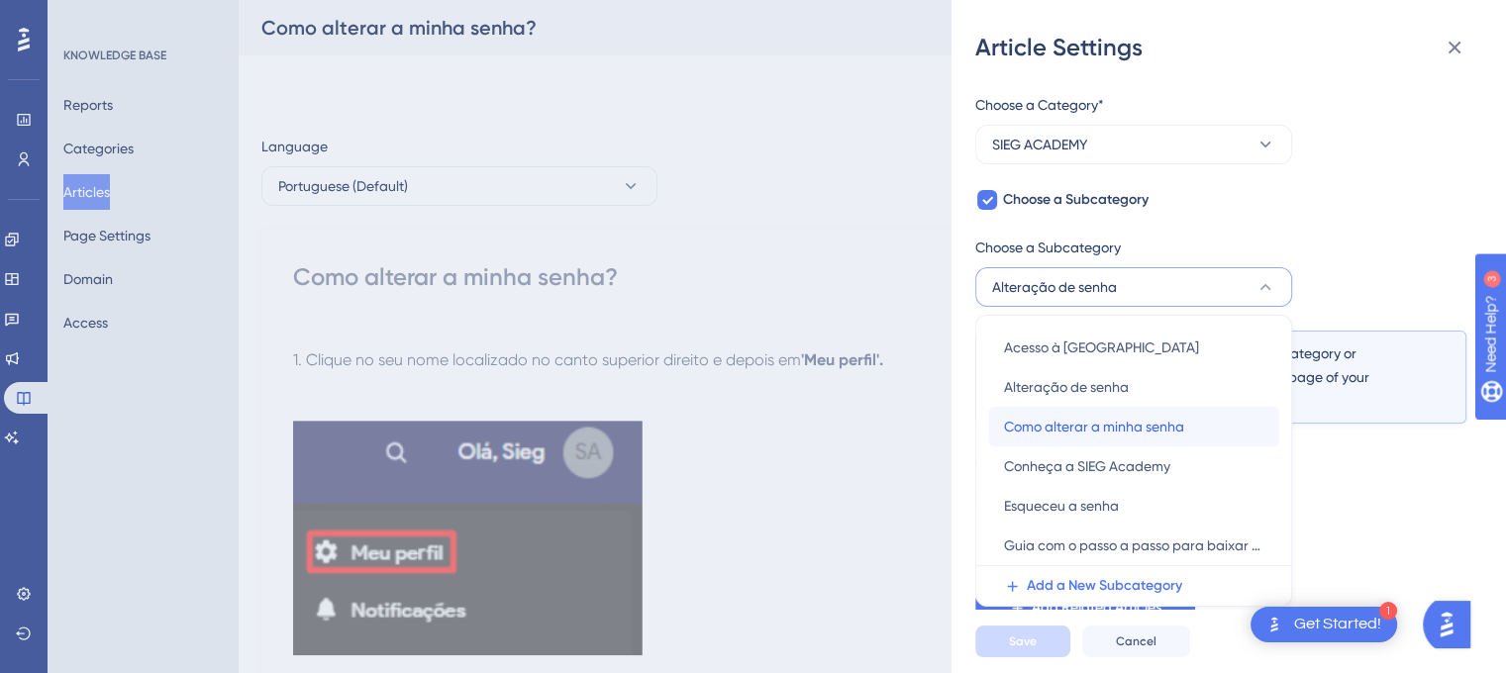
click at [1175, 430] on span "Como alterar a minha senha" at bounding box center [1094, 427] width 180 height 24
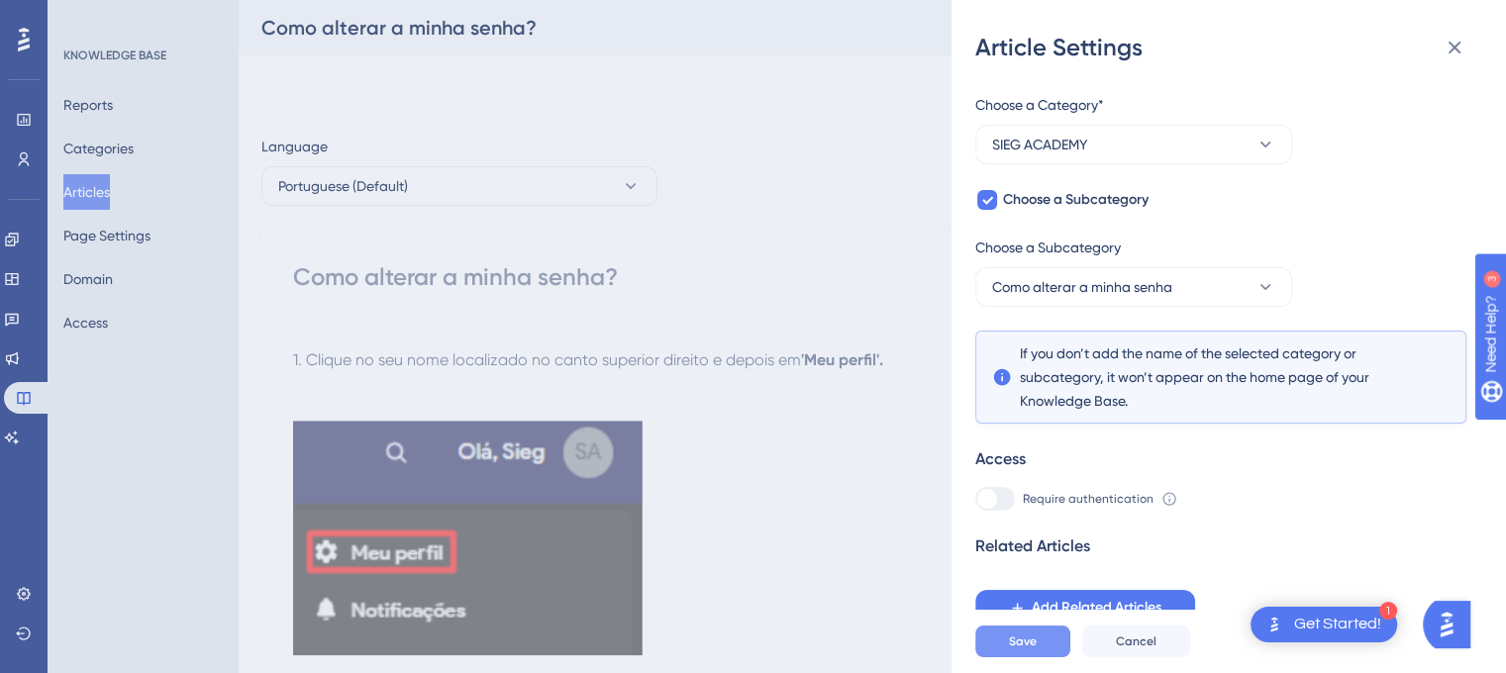
click at [996, 510] on div at bounding box center [995, 499] width 40 height 24
click at [1011, 649] on span "Save" at bounding box center [1023, 642] width 28 height 16
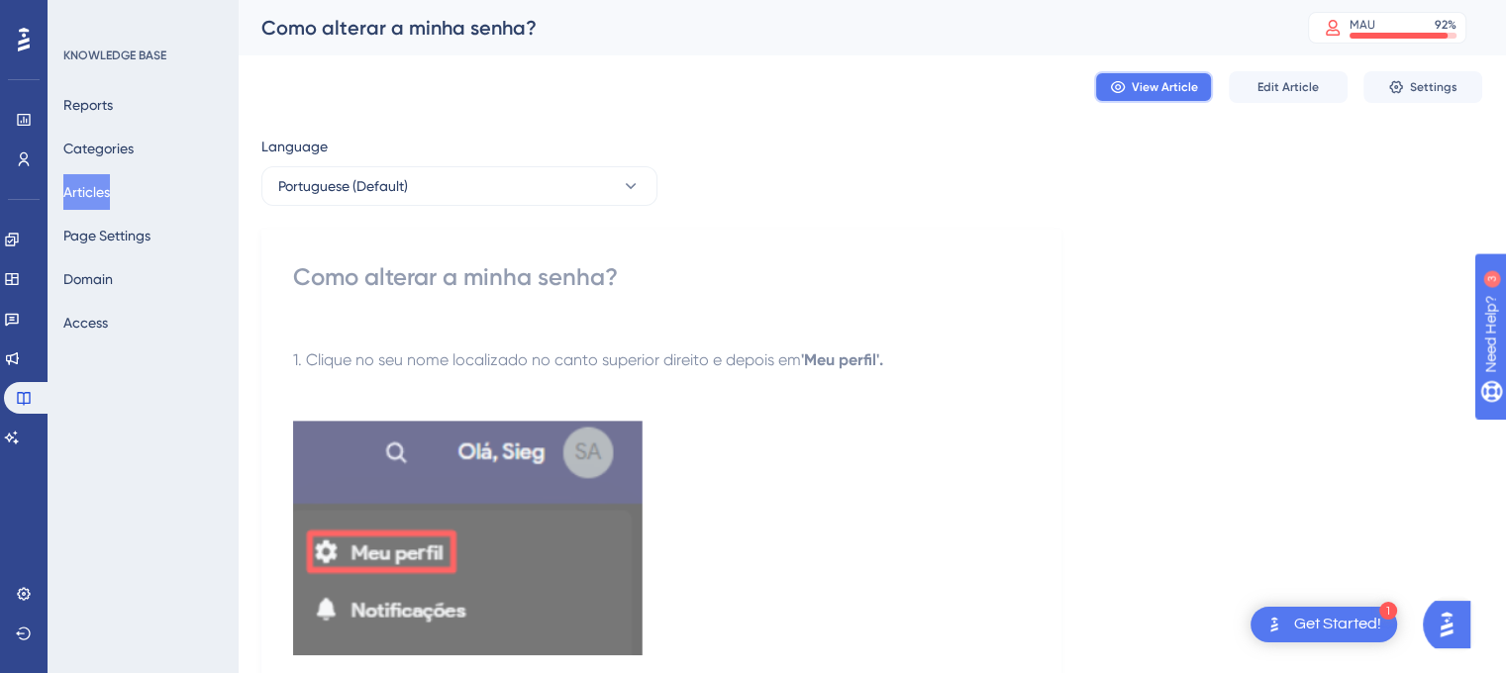
click at [1156, 88] on span "View Article" at bounding box center [1165, 87] width 66 height 16
click at [883, 114] on div "View Article Edit Article Settings" at bounding box center [871, 86] width 1221 height 63
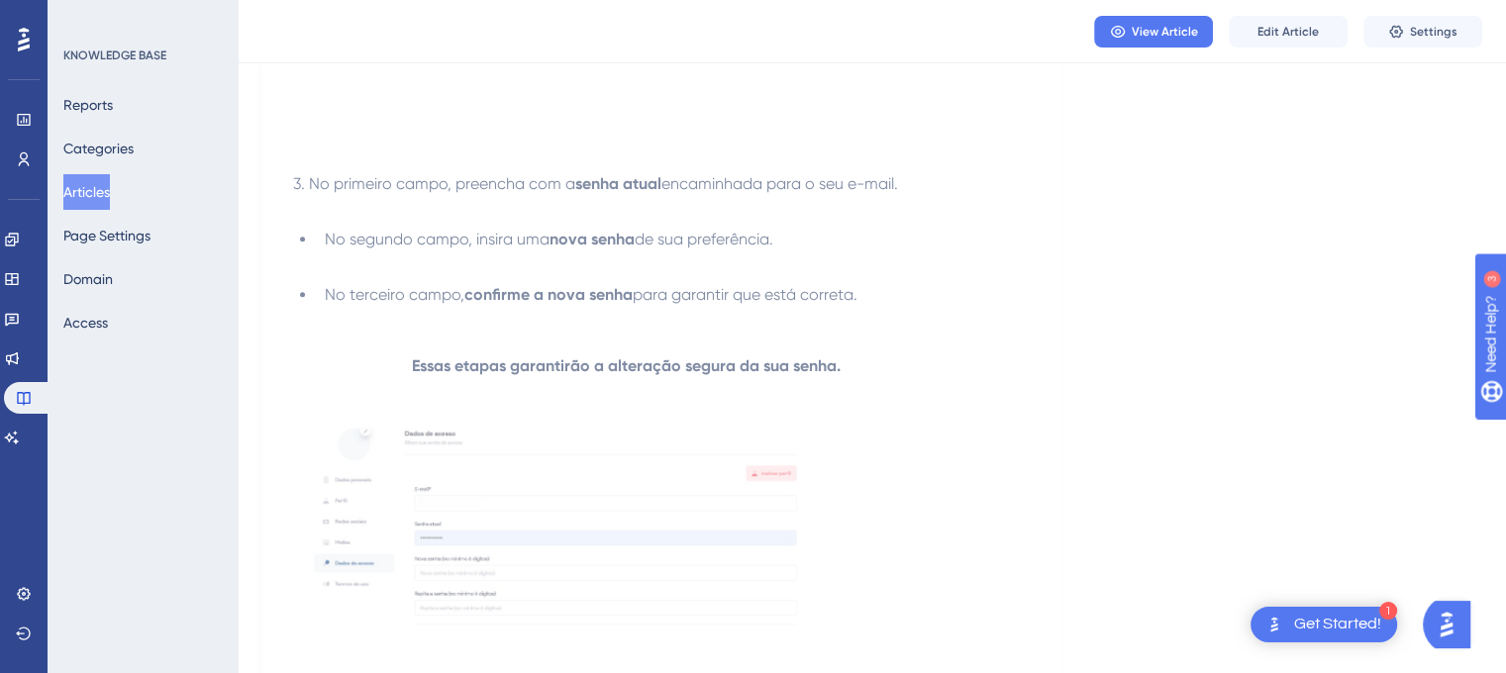
scroll to position [0, 0]
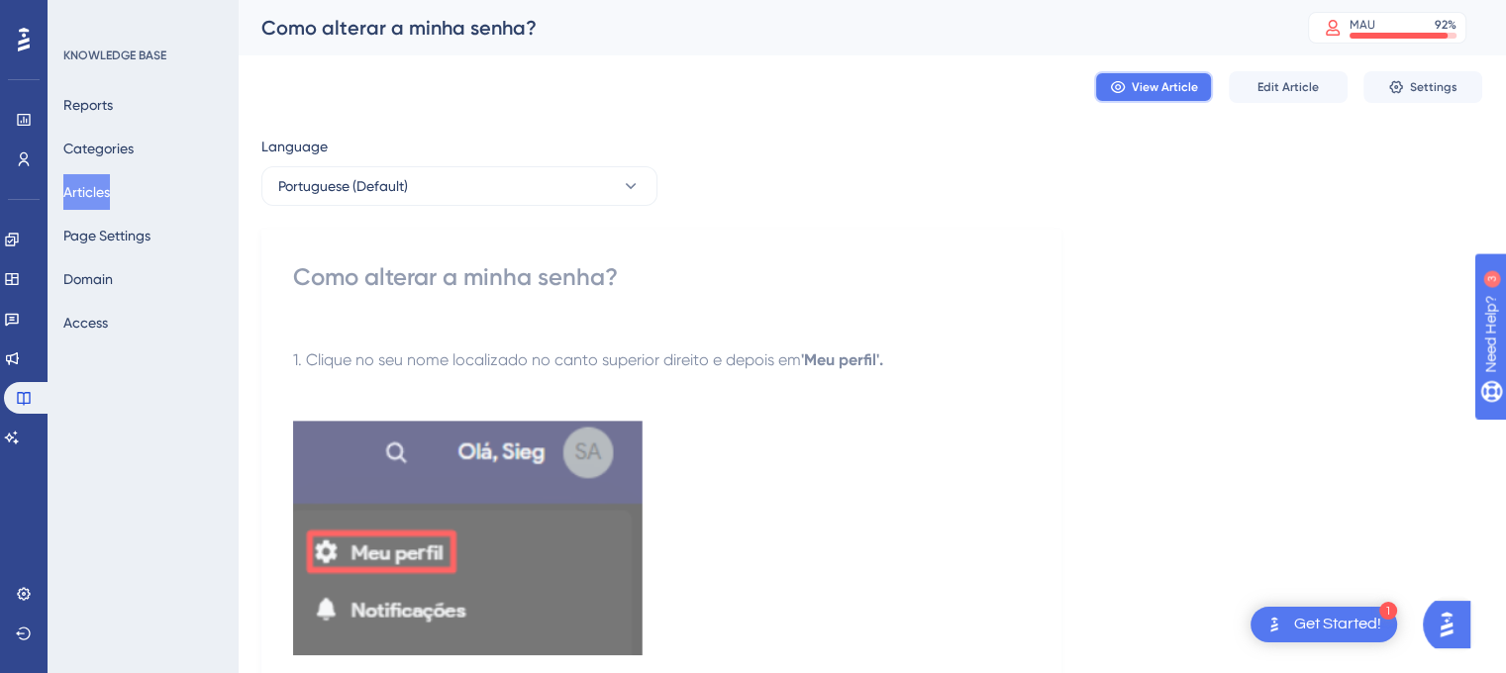
click at [1137, 82] on span "View Article" at bounding box center [1165, 87] width 66 height 16
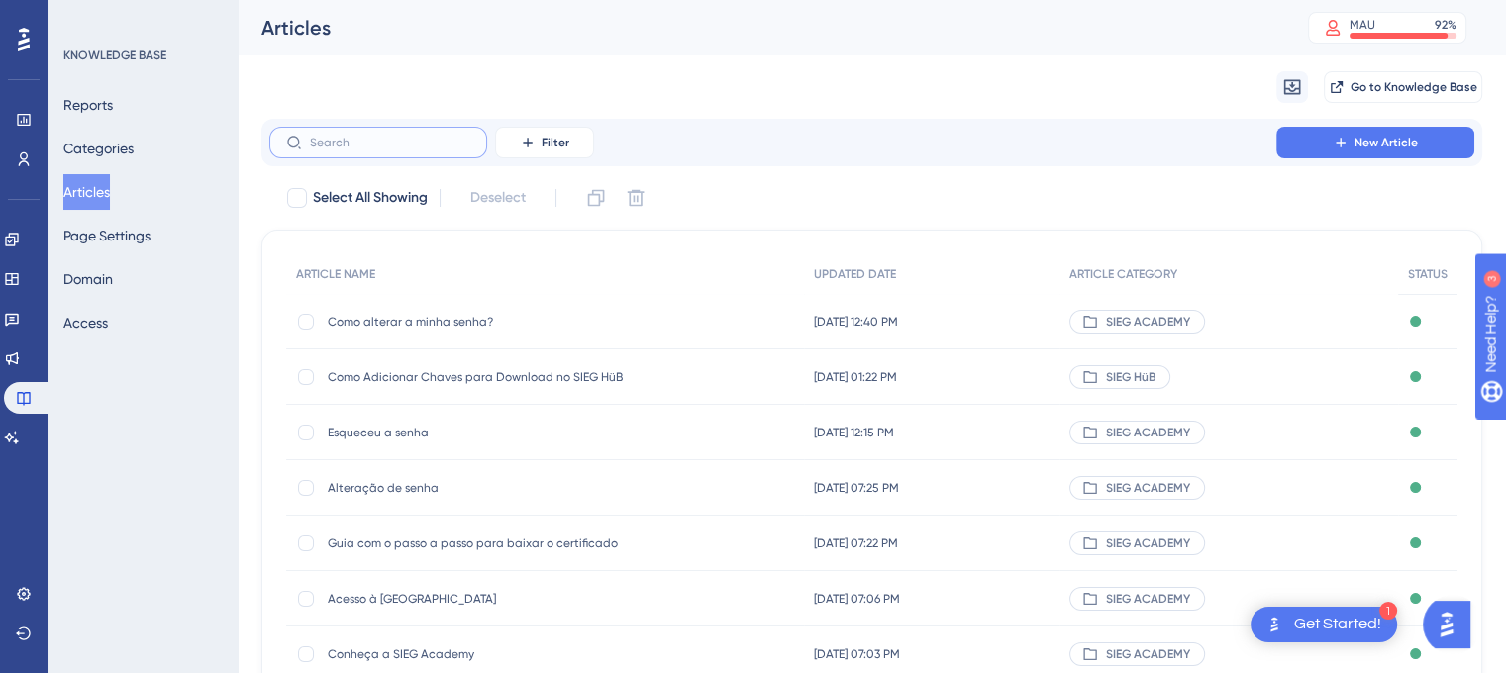
click at [416, 138] on input "text" at bounding box center [390, 143] width 160 height 14
paste input "Alteração de senha"
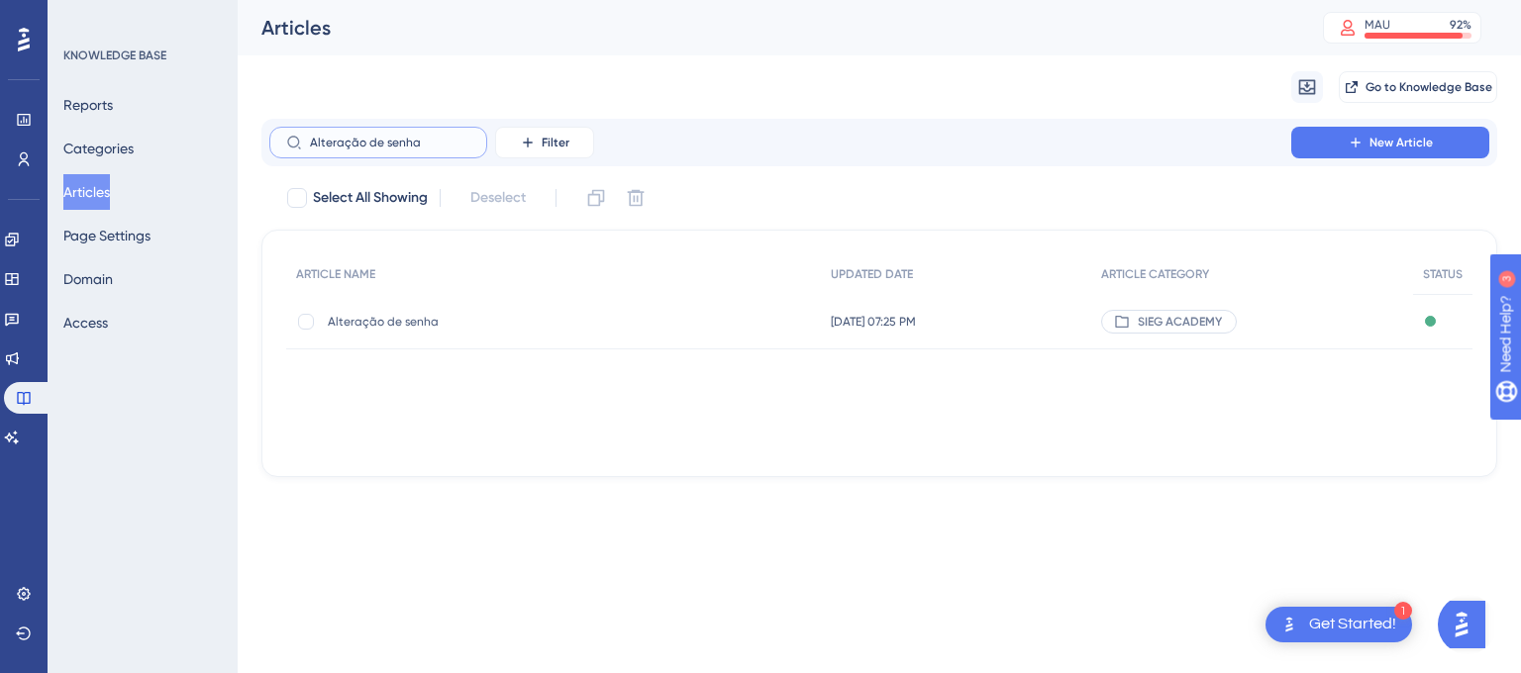
type input "Alteração de senha"
click at [410, 320] on span "Alteração de senha" at bounding box center [486, 322] width 317 height 16
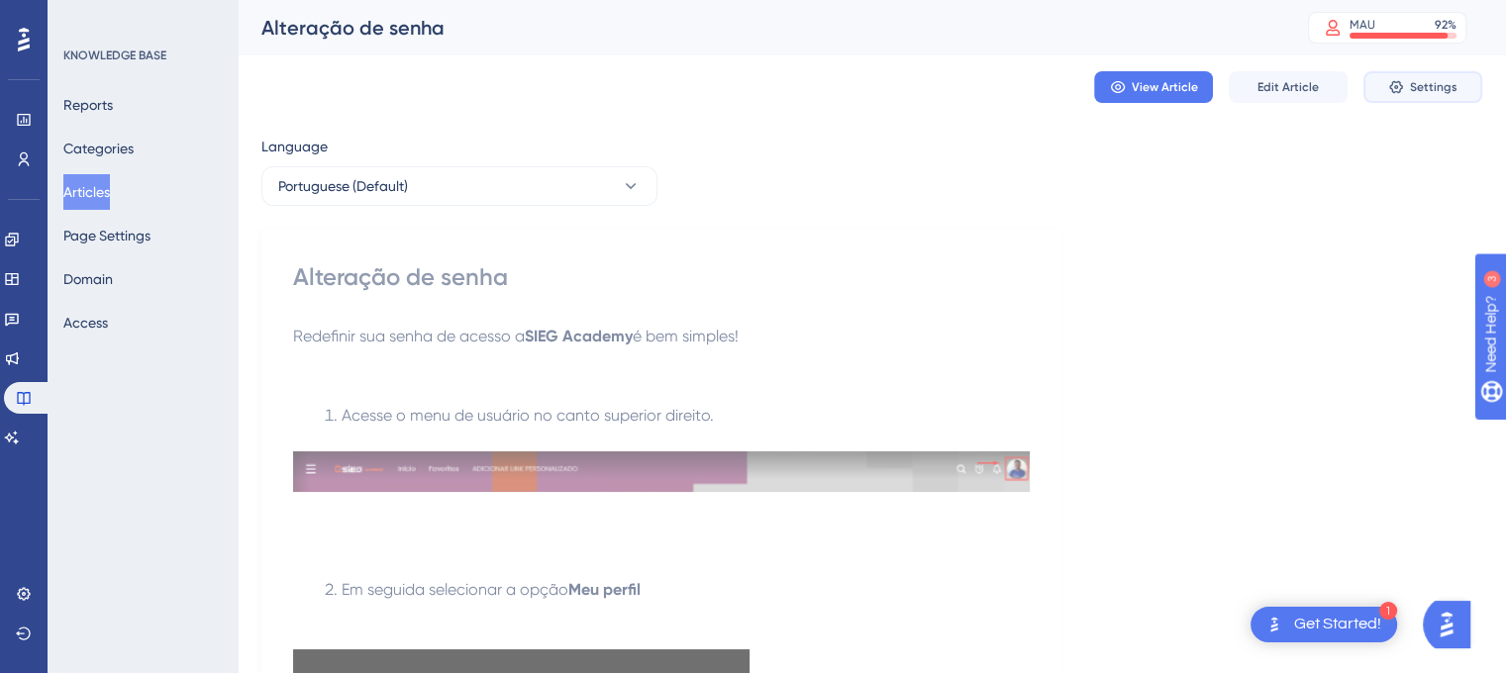
click at [1422, 87] on span "Settings" at bounding box center [1434, 87] width 48 height 16
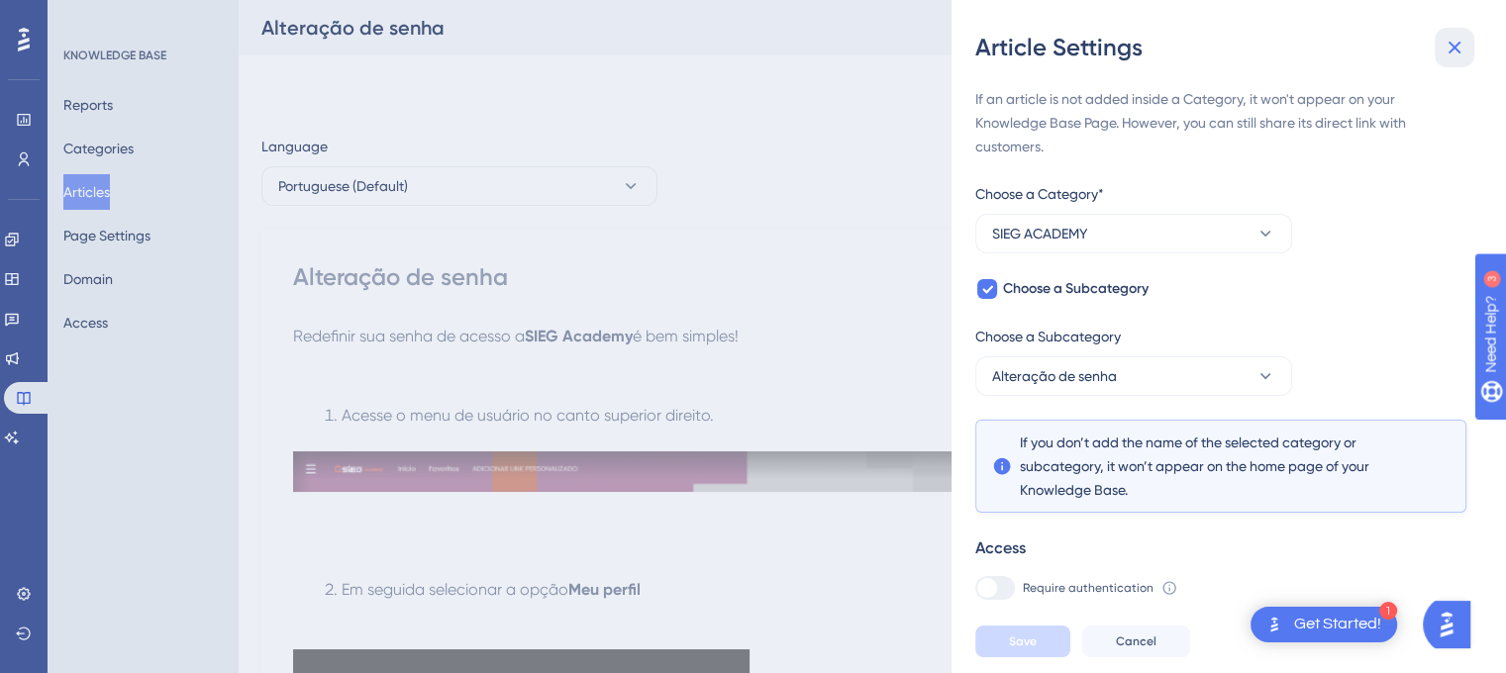
click at [1450, 50] on icon at bounding box center [1455, 48] width 13 height 13
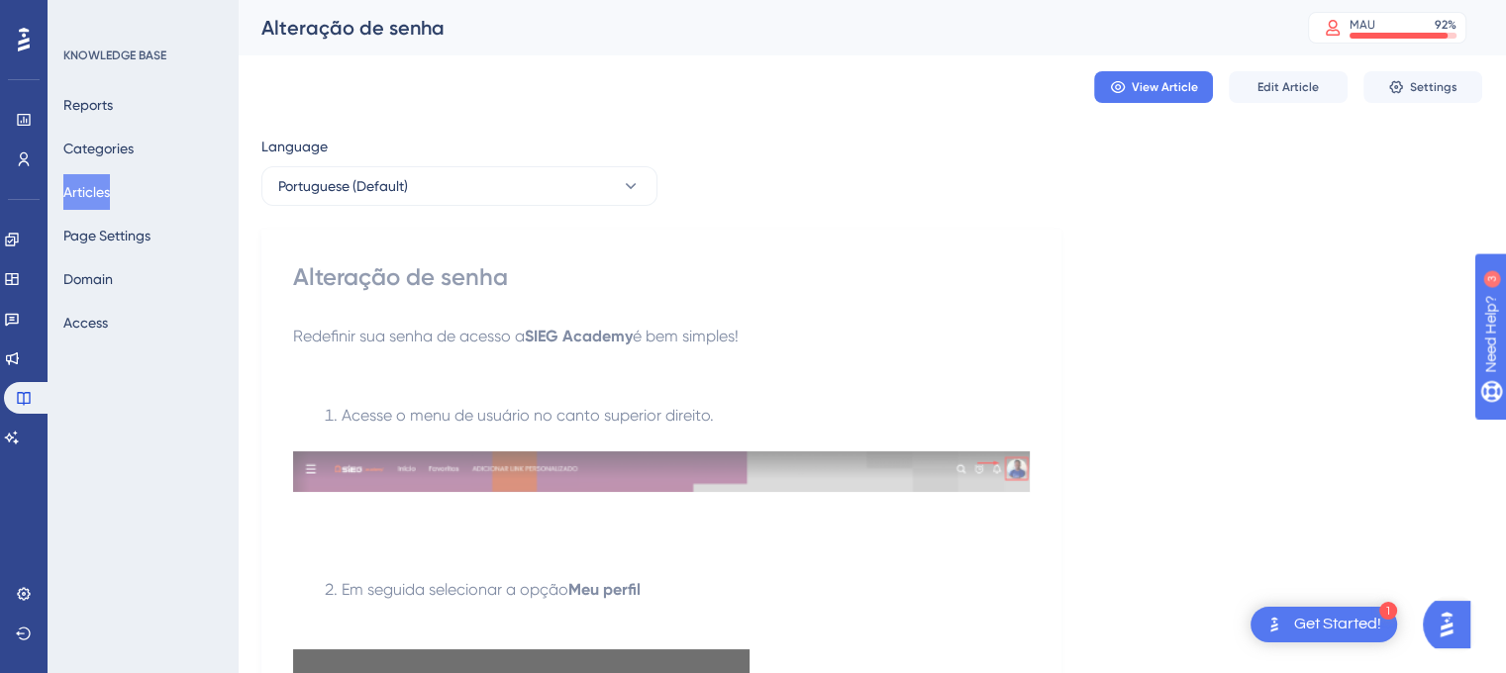
click at [110, 184] on button "Articles" at bounding box center [86, 192] width 47 height 36
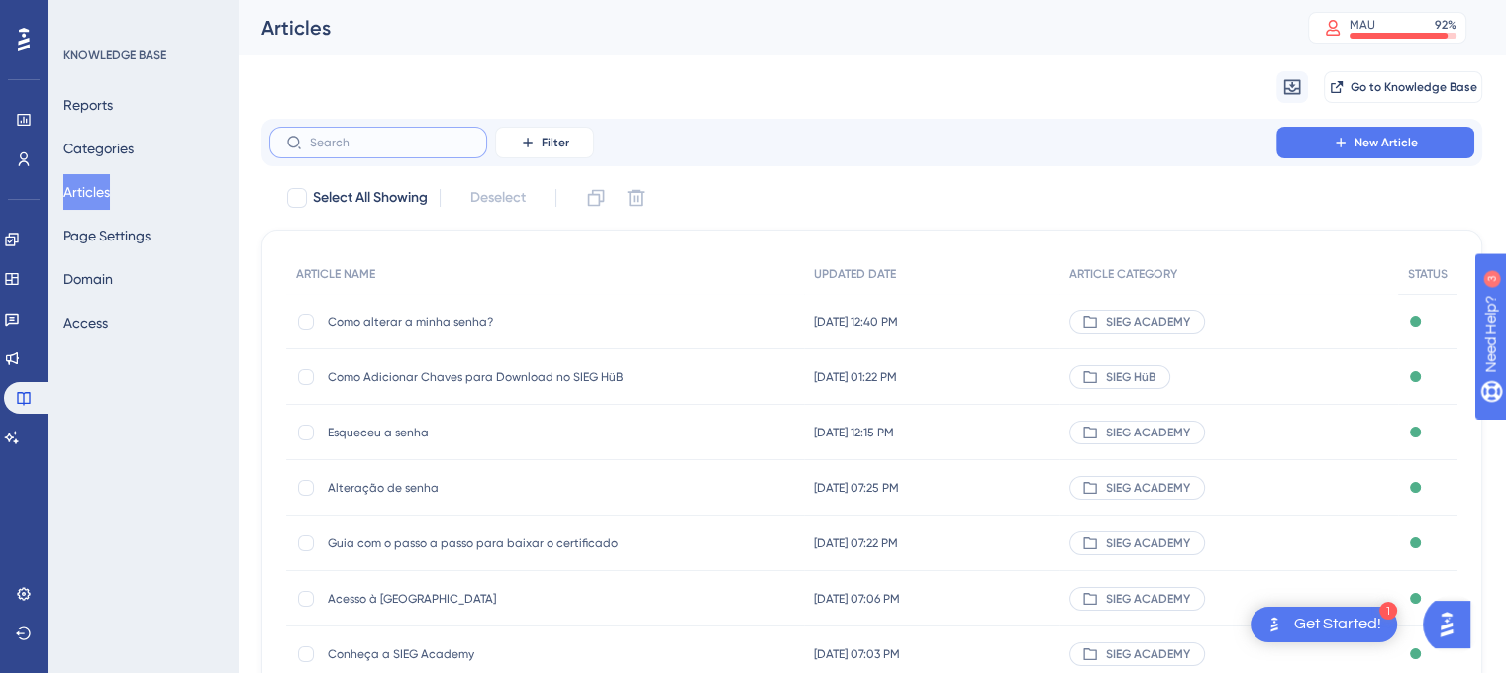
click at [421, 136] on input "text" at bounding box center [390, 143] width 160 height 14
paste input "Alteração de senha"
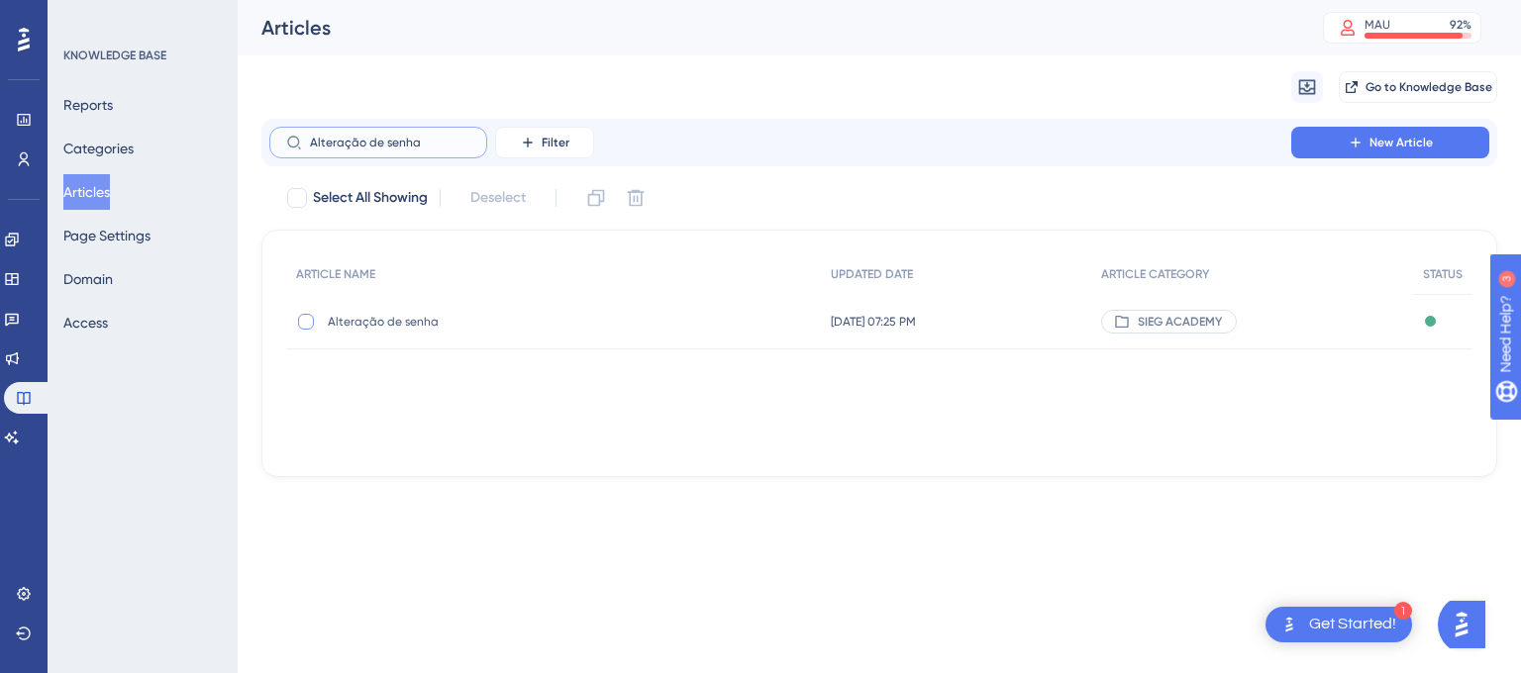
type input "Alteração de senha"
click at [305, 320] on div at bounding box center [306, 322] width 16 height 16
checkbox input "true"
click at [1188, 316] on span "SIEG ACADEMY" at bounding box center [1180, 322] width 84 height 16
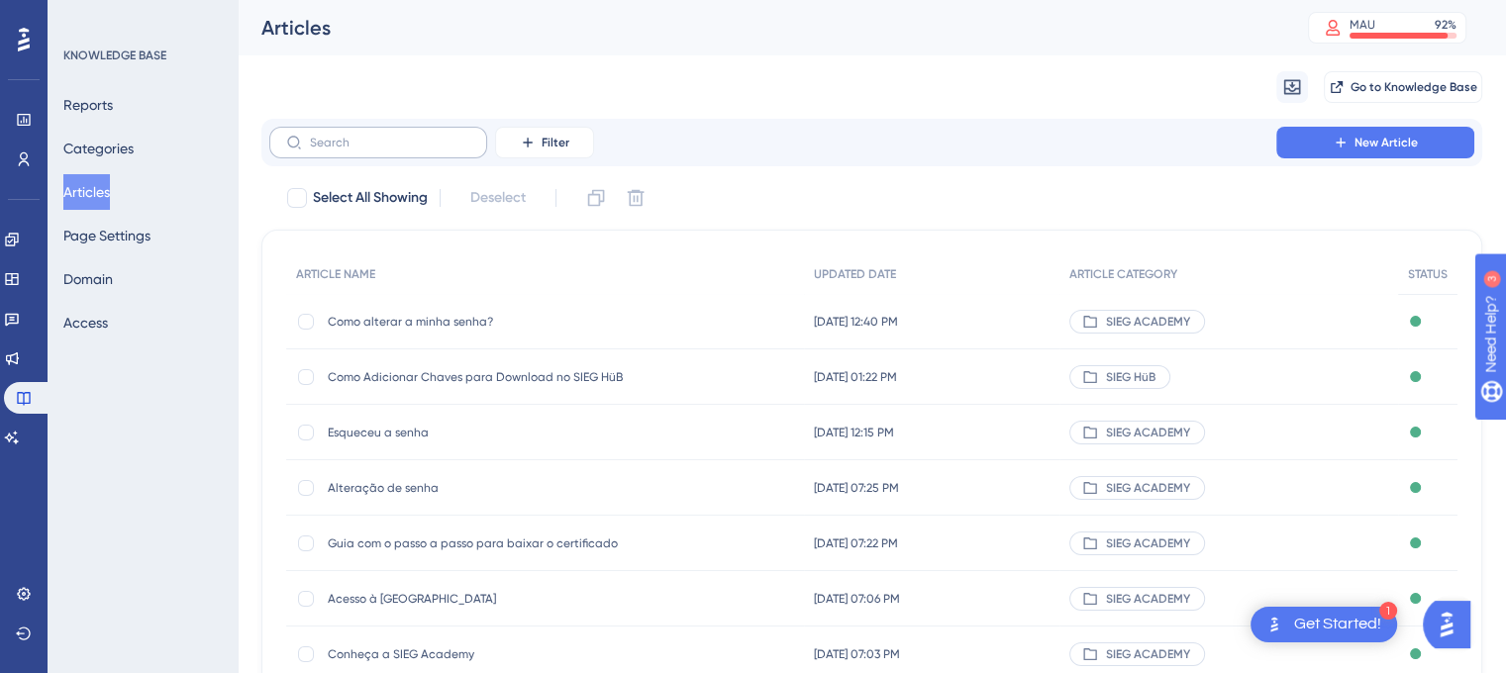
click at [460, 153] on label at bounding box center [378, 143] width 218 height 32
click at [460, 150] on input "text" at bounding box center [390, 143] width 160 height 14
click at [439, 148] on input "text" at bounding box center [390, 143] width 160 height 14
paste input "Alteração de senha"
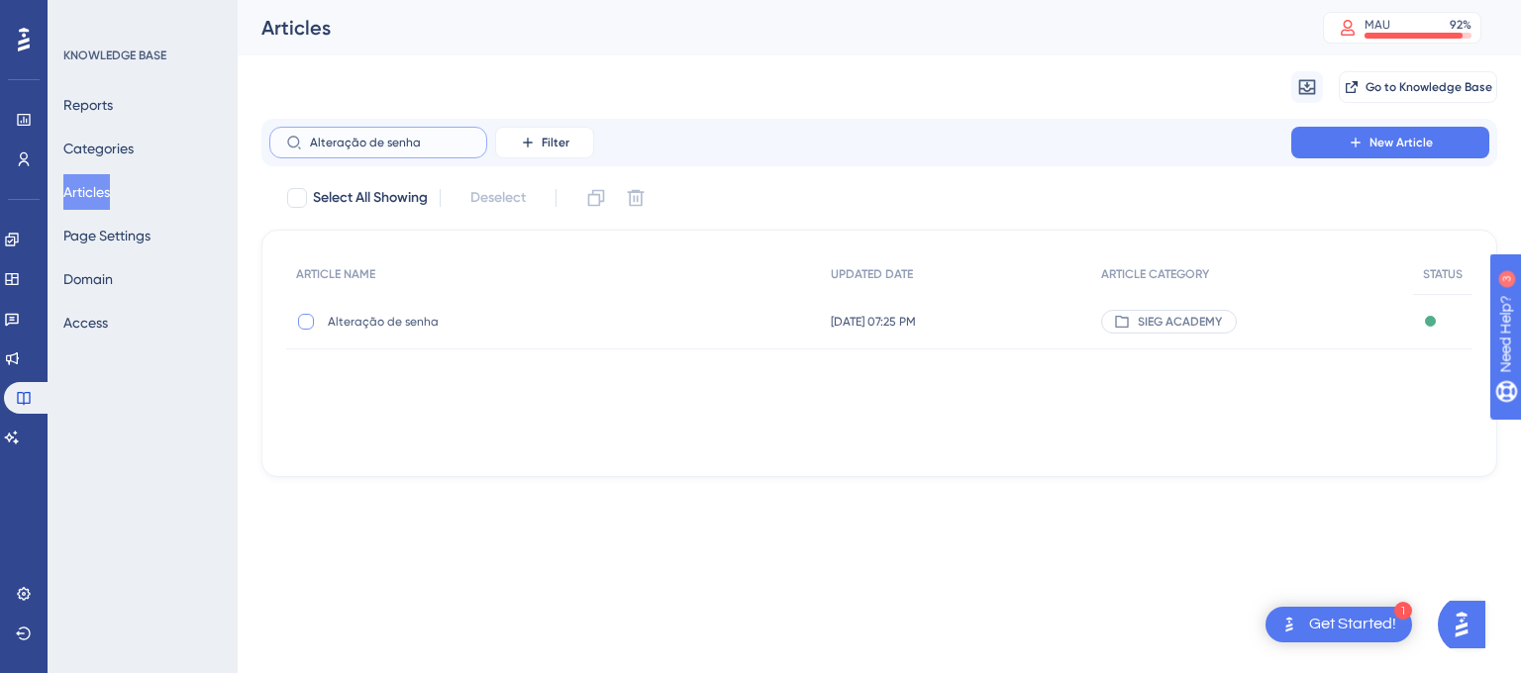
type input "Alteração de senha"
click at [307, 316] on div at bounding box center [306, 322] width 16 height 16
checkbox input "true"
click at [916, 320] on span "[DATE] 07:25 PM" at bounding box center [873, 322] width 85 height 16
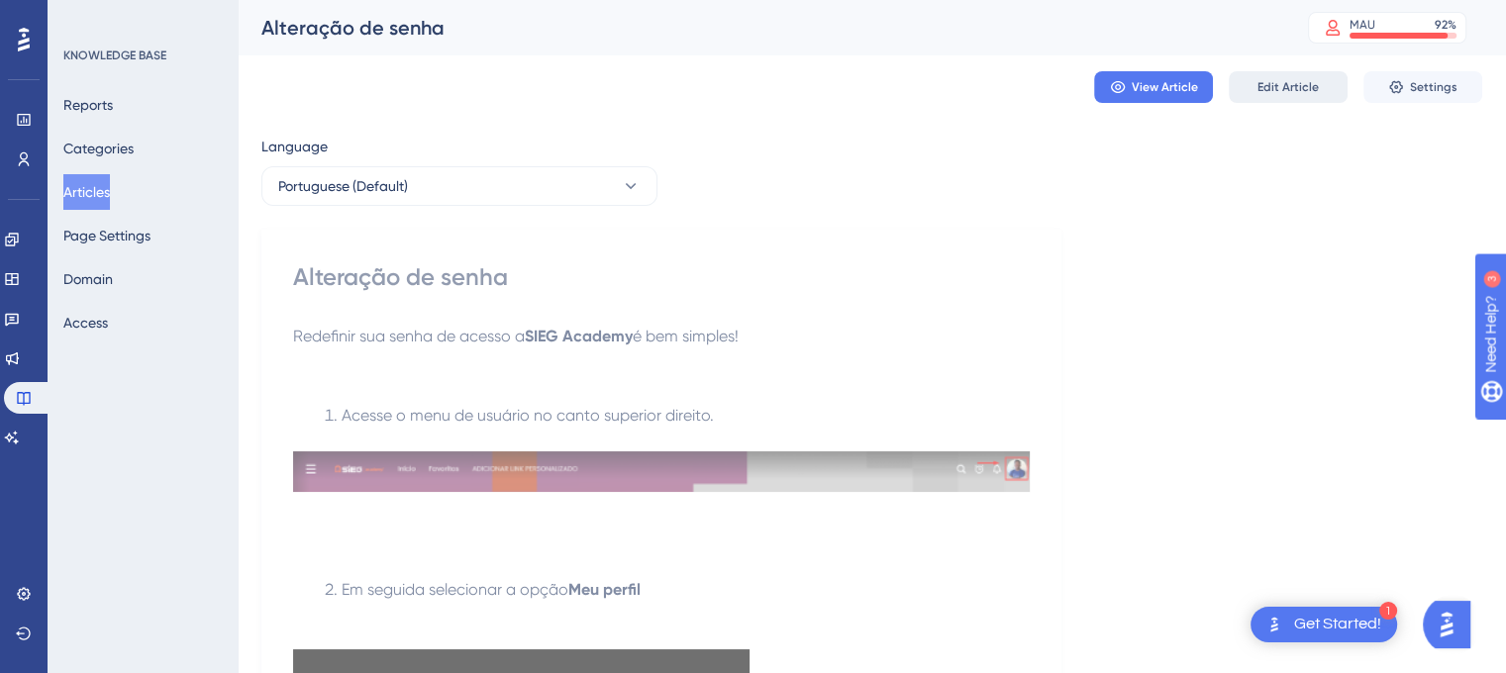
click at [1283, 86] on span "Edit Article" at bounding box center [1287, 87] width 61 height 16
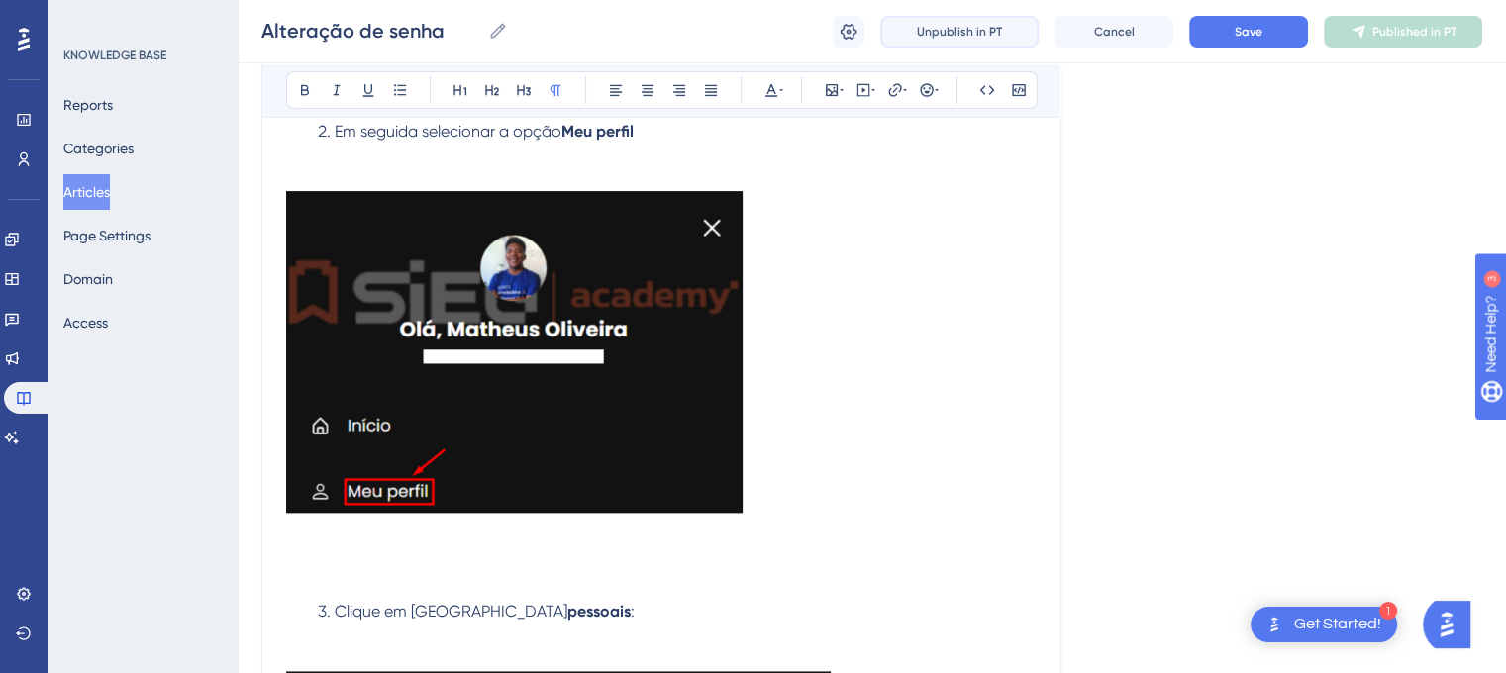
click at [981, 35] on span "Unpublish in PT" at bounding box center [959, 32] width 85 height 16
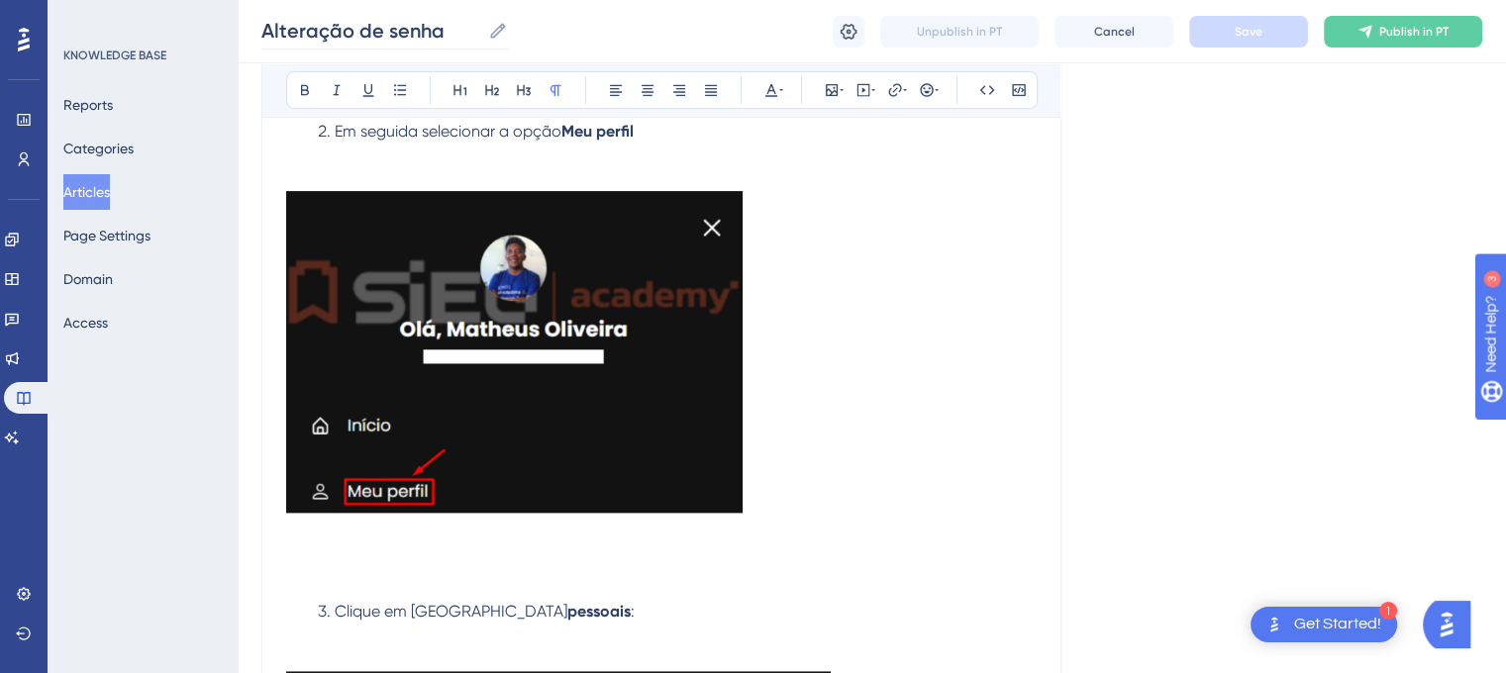
drag, startPoint x: 256, startPoint y: 29, endPoint x: 415, endPoint y: 39, distance: 158.7
click at [415, 39] on div "Alteração de senha Alteração de senha Unpublish in PT Cancel Save Publish in PT" at bounding box center [872, 31] width 1268 height 63
drag, startPoint x: 441, startPoint y: 38, endPoint x: 260, endPoint y: 22, distance: 180.9
click at [260, 22] on div "Alteração de senha Alteração de senha Unpublish in PT Cancel Save Publish in PT" at bounding box center [872, 31] width 1268 height 63
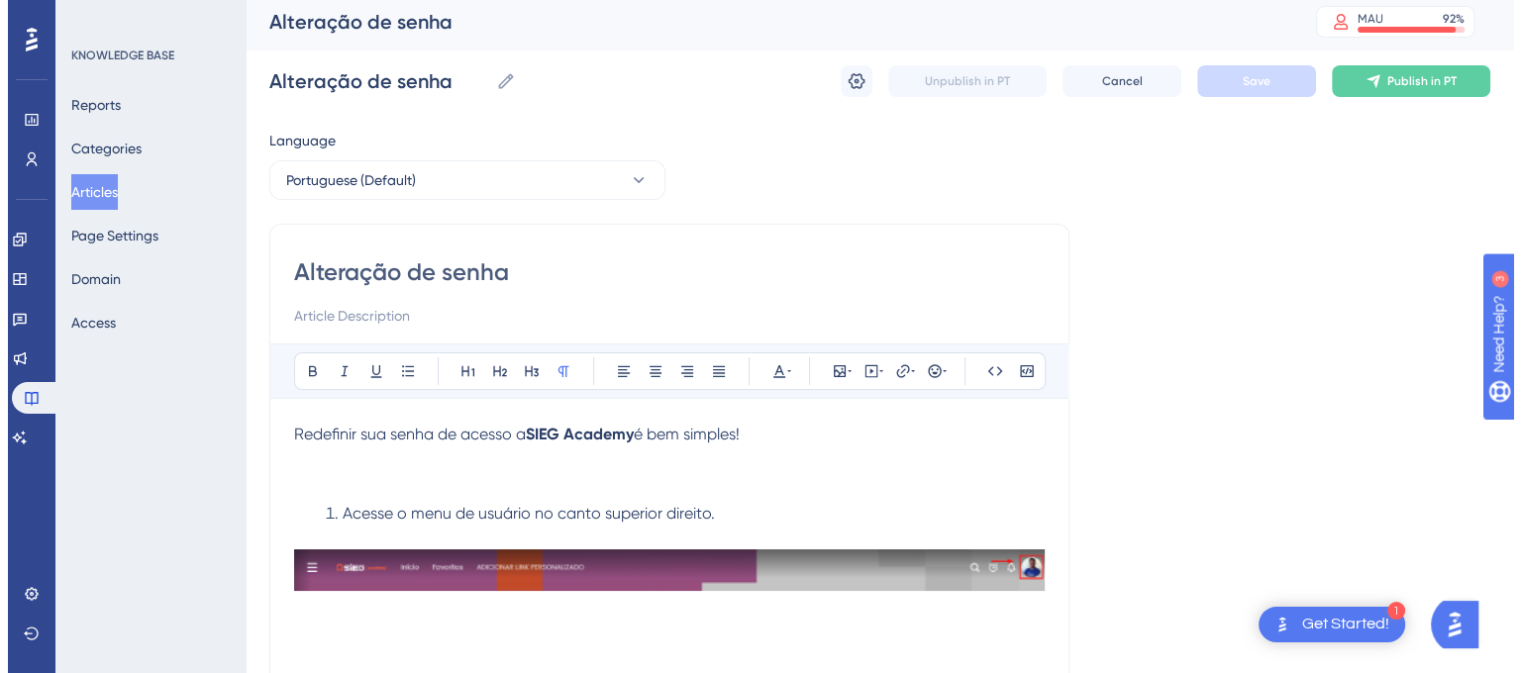
scroll to position [0, 0]
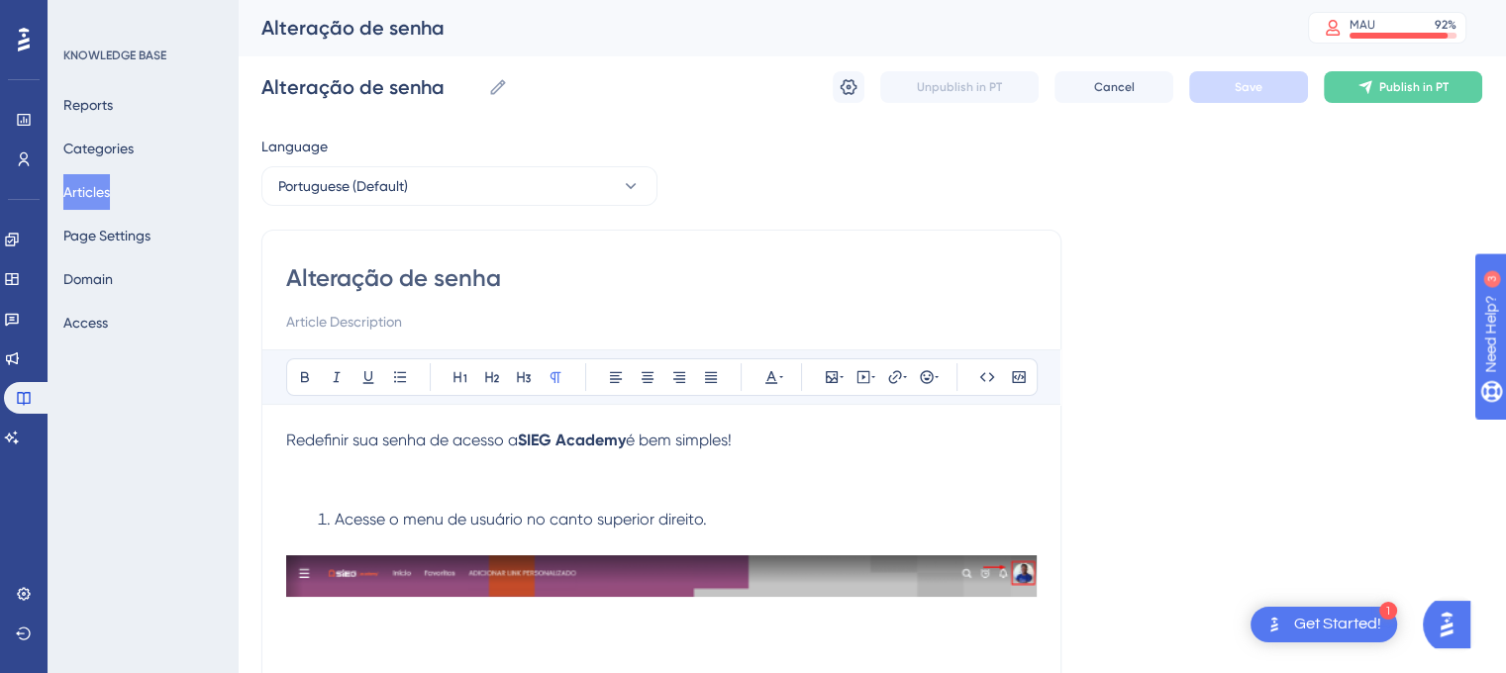
click at [103, 187] on button "Articles" at bounding box center [86, 192] width 47 height 36
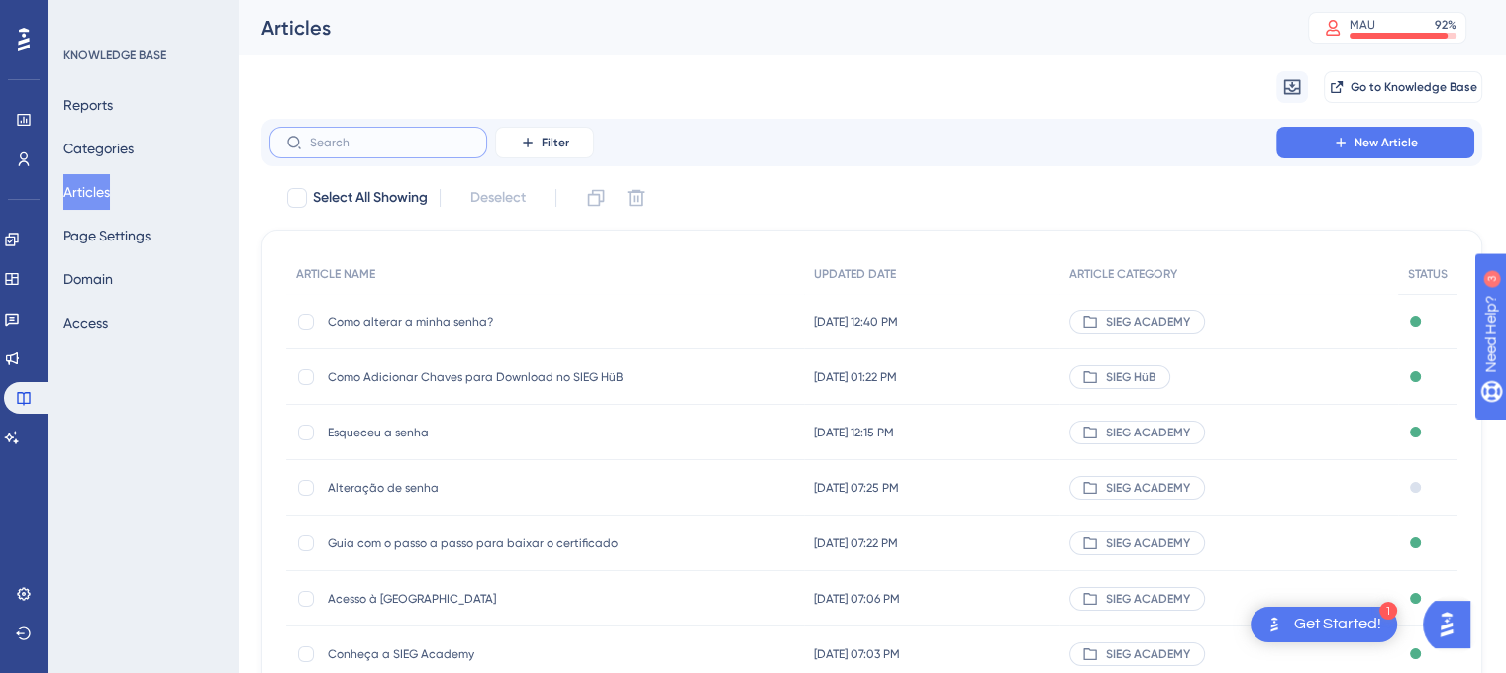
click at [394, 146] on input "text" at bounding box center [390, 143] width 160 height 14
paste input "Alteração de senha"
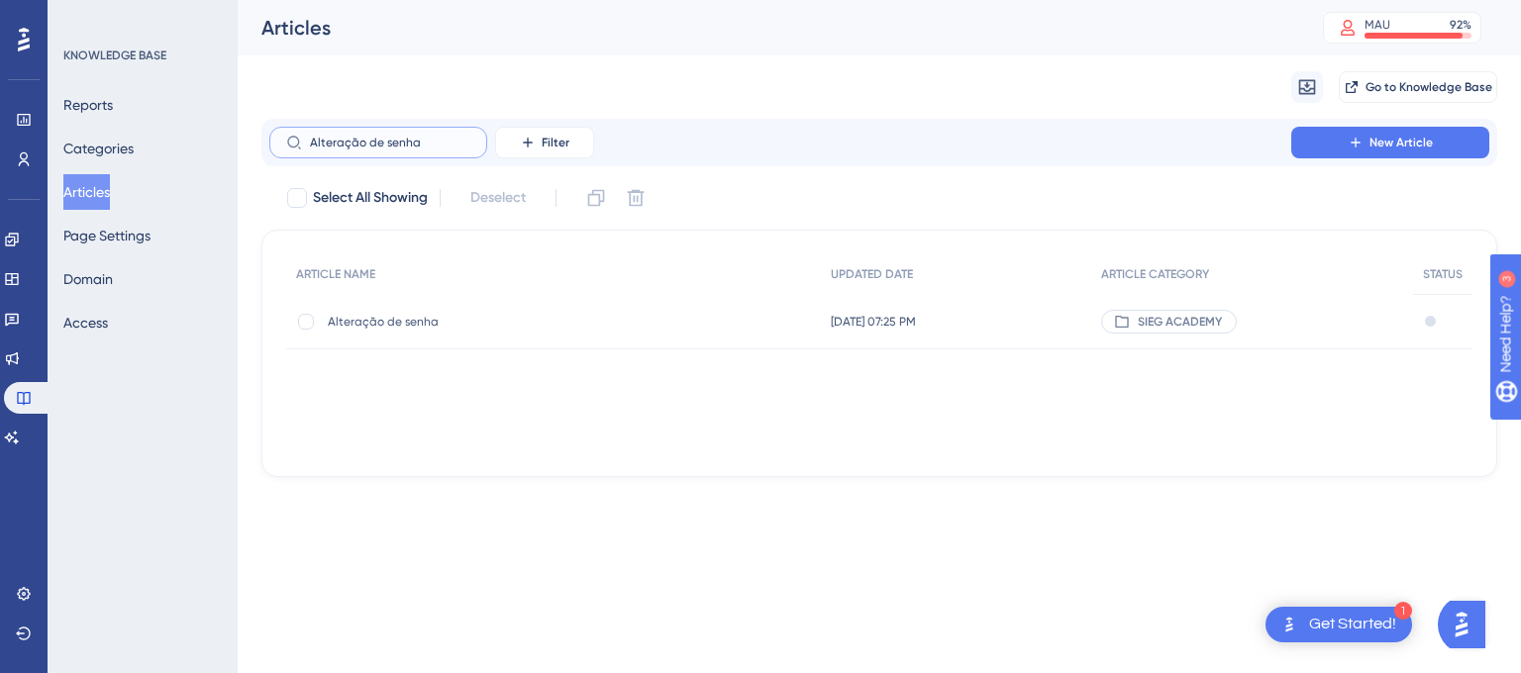
type input "Alteração de senha"
click at [404, 315] on span "Alteração de senha" at bounding box center [486, 322] width 317 height 16
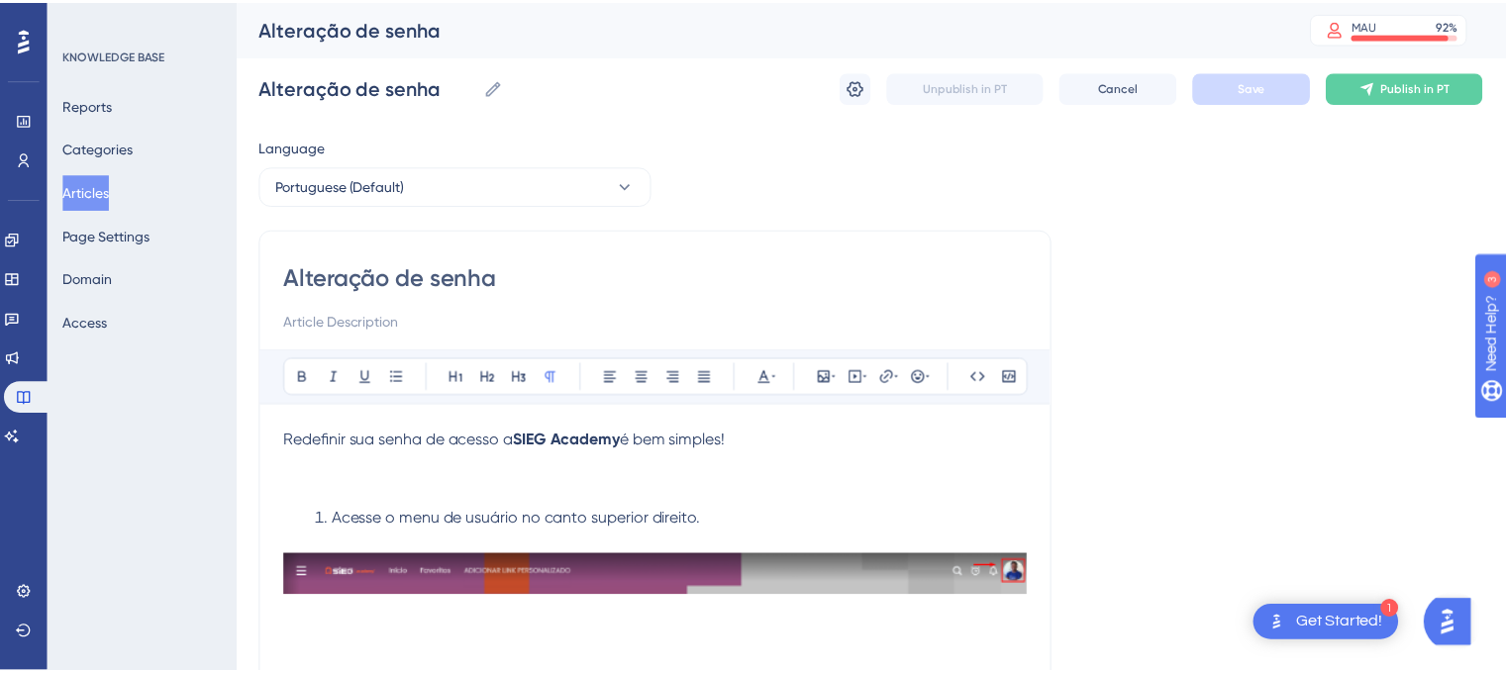
scroll to position [555, 0]
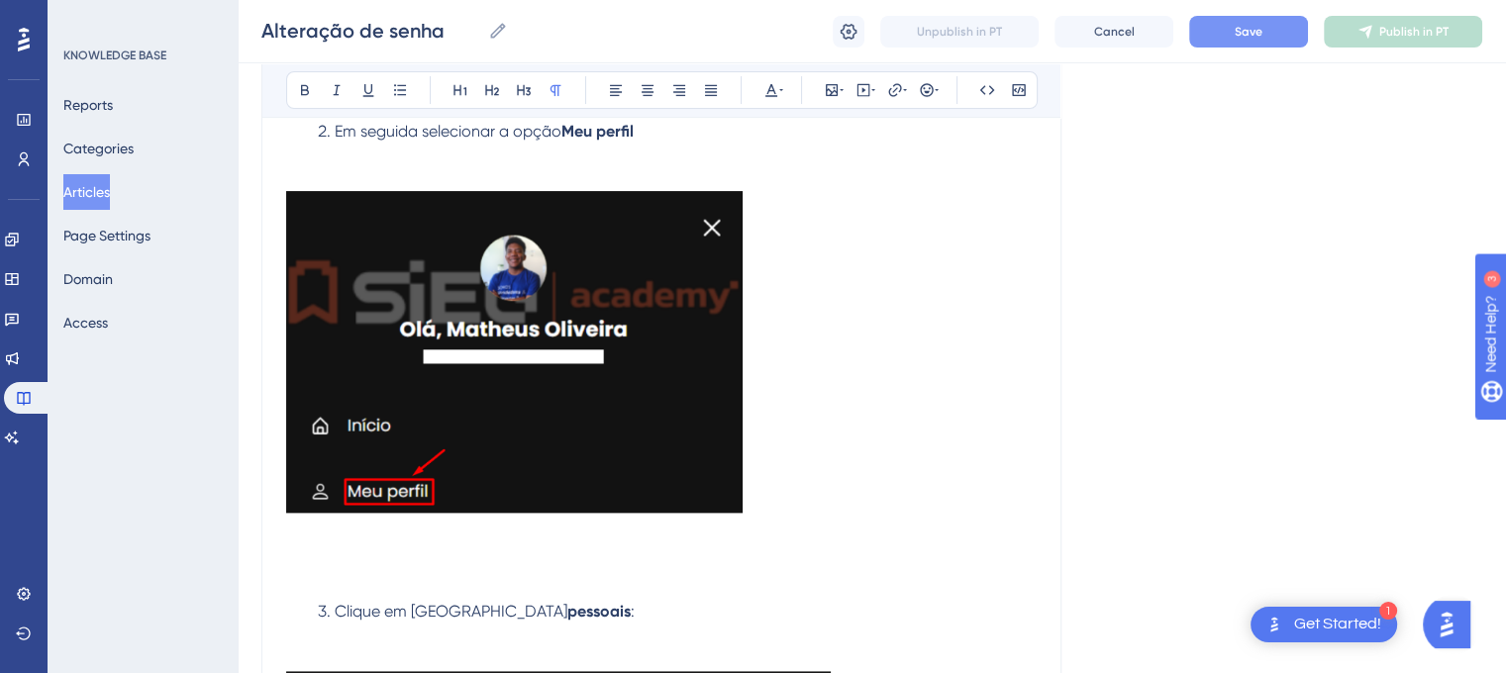
click at [1256, 40] on button "Save" at bounding box center [1248, 32] width 119 height 32
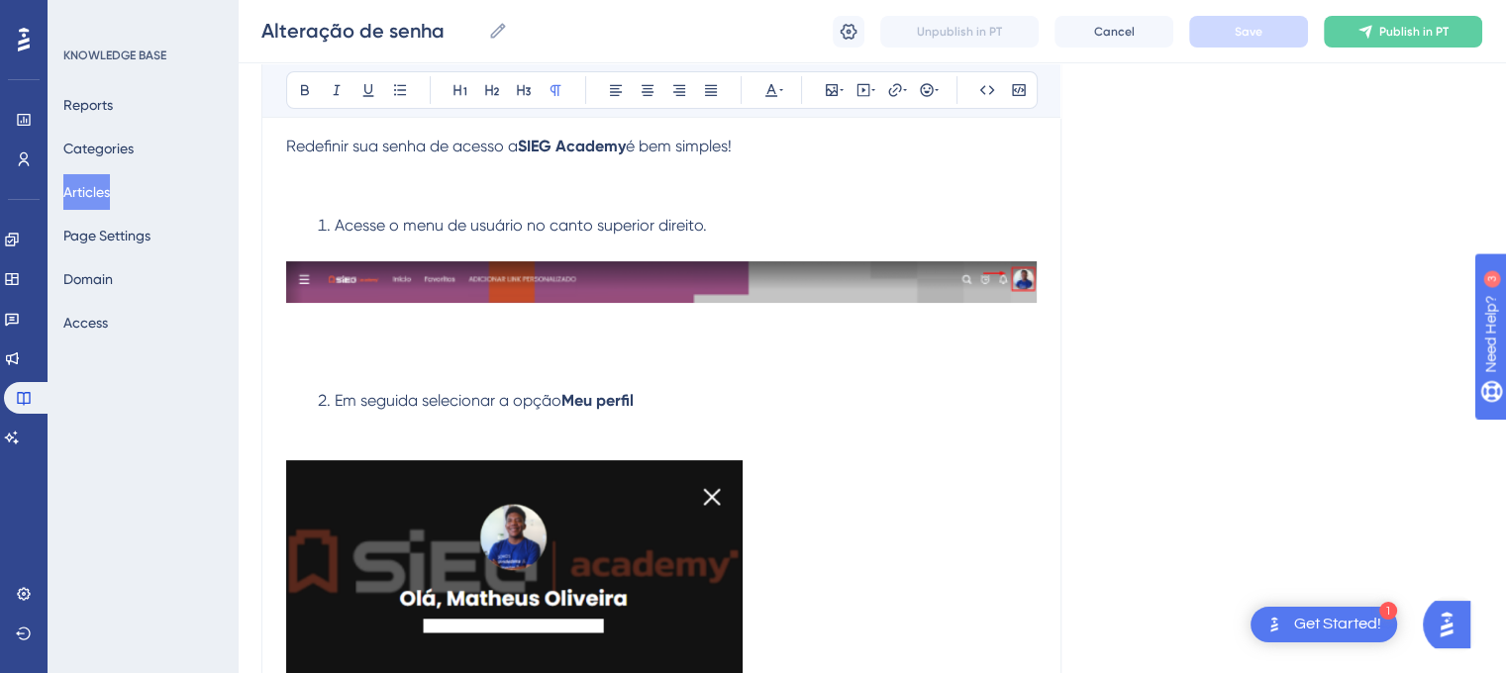
scroll to position [0, 0]
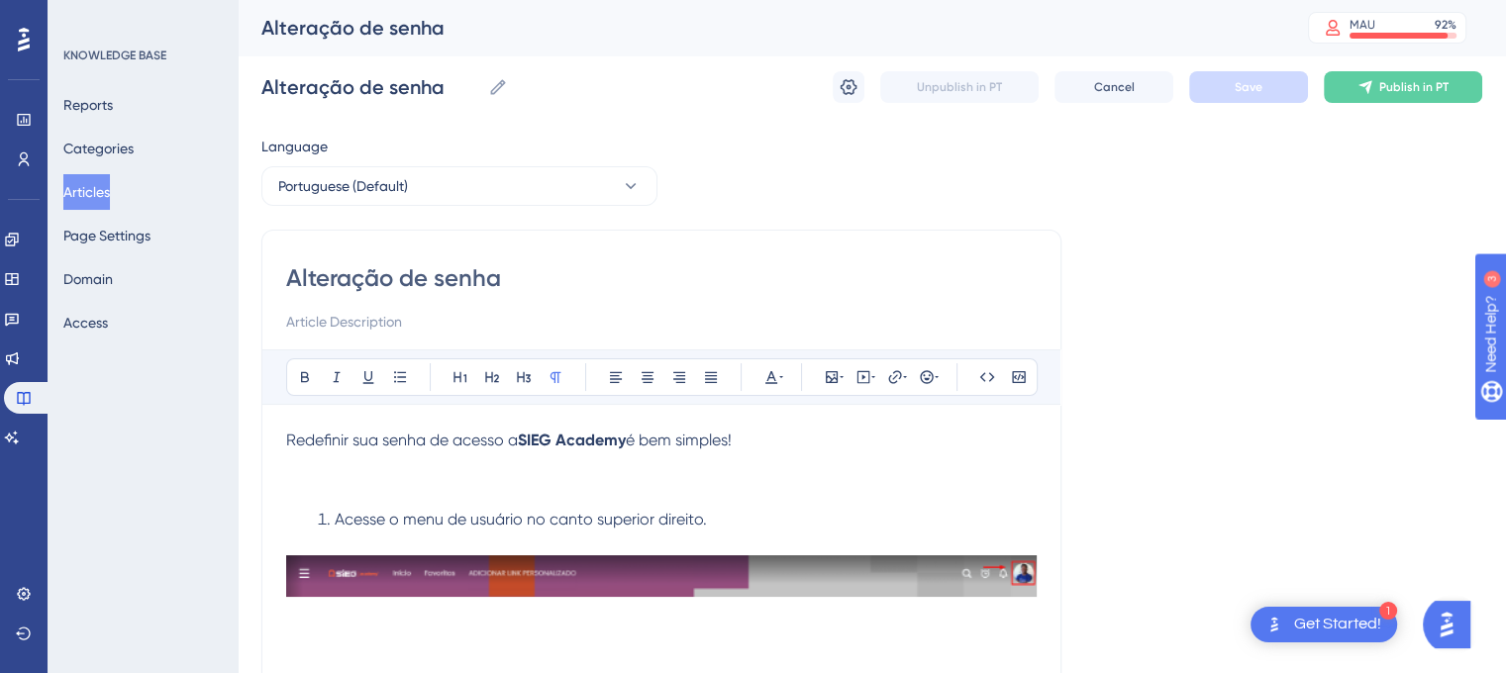
click at [110, 190] on button "Articles" at bounding box center [86, 192] width 47 height 36
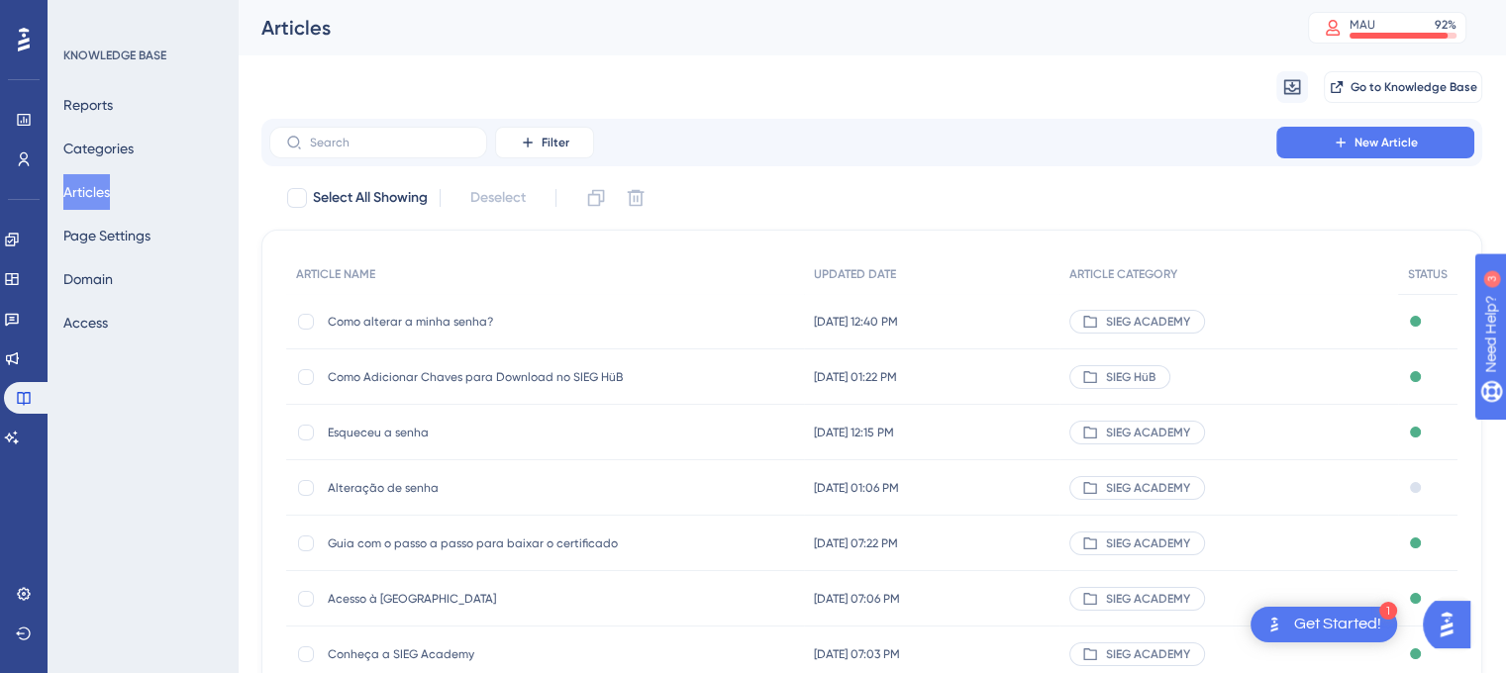
click at [367, 484] on span "Alteração de senha" at bounding box center [486, 488] width 317 height 16
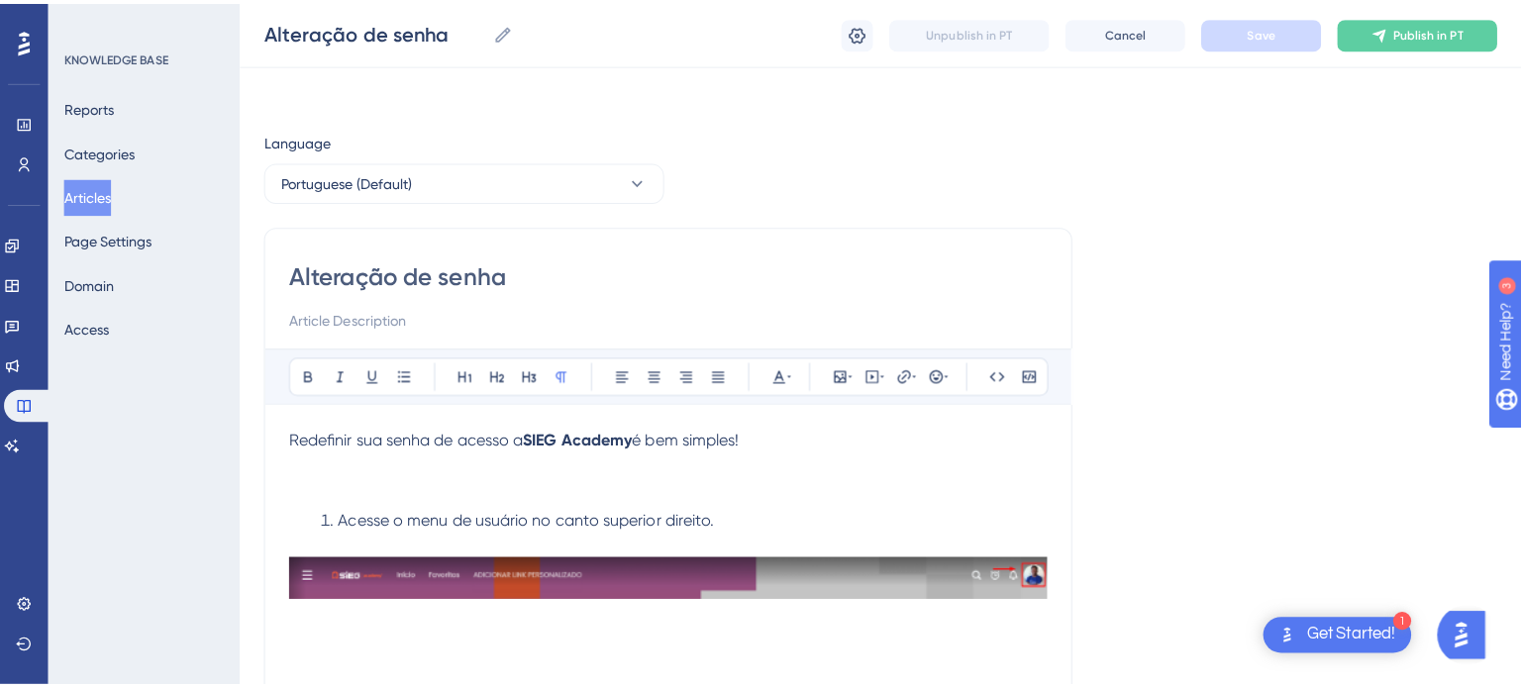
scroll to position [555, 0]
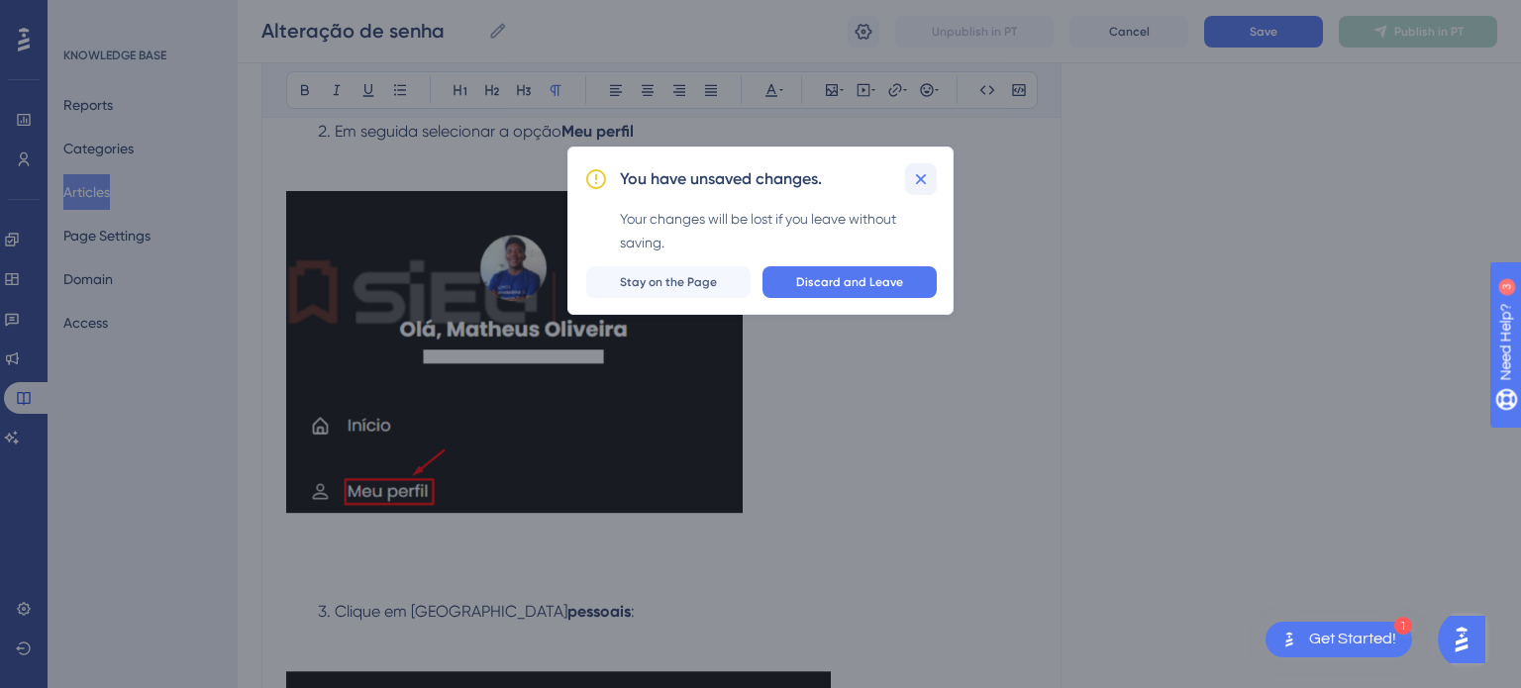
click at [920, 185] on icon at bounding box center [921, 179] width 20 height 20
click at [874, 280] on span "Discard and Leave" at bounding box center [849, 282] width 107 height 16
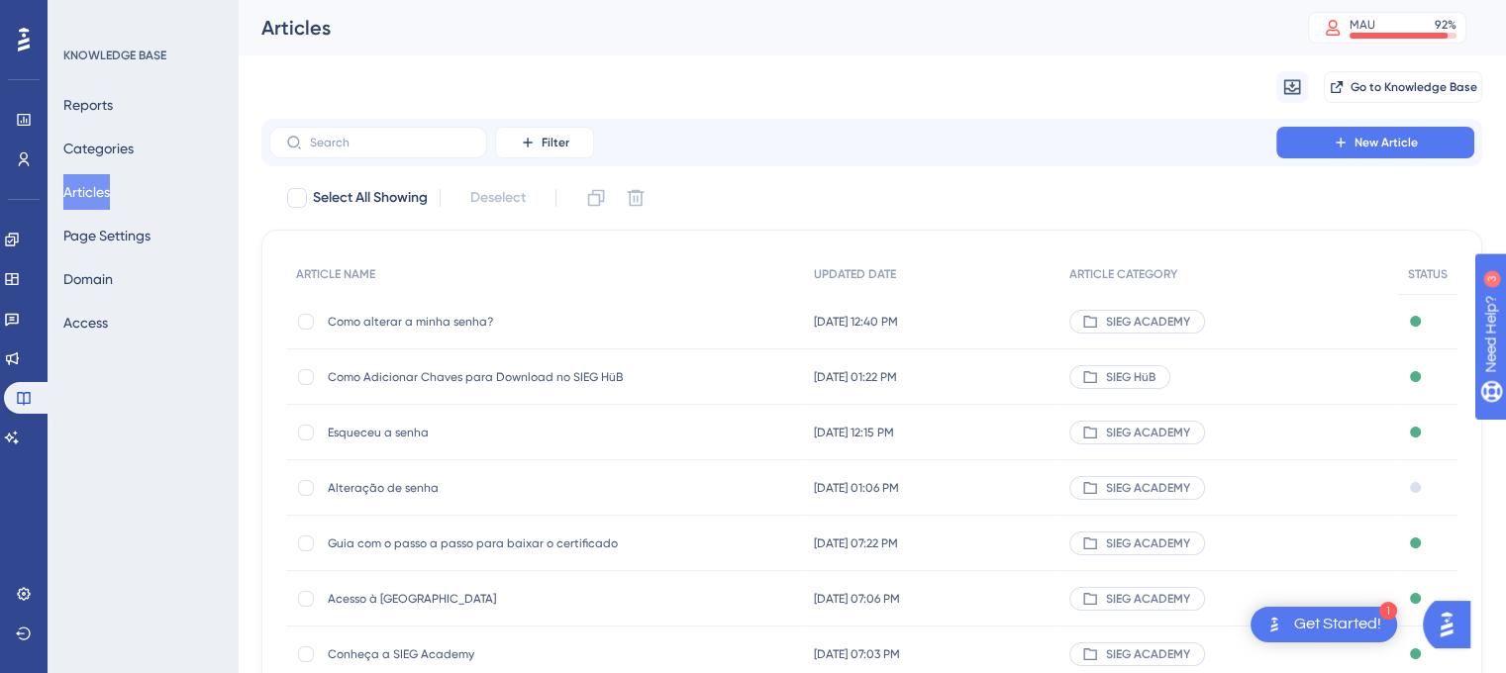
click at [400, 327] on span "Como alterar a minha senha?" at bounding box center [486, 322] width 317 height 16
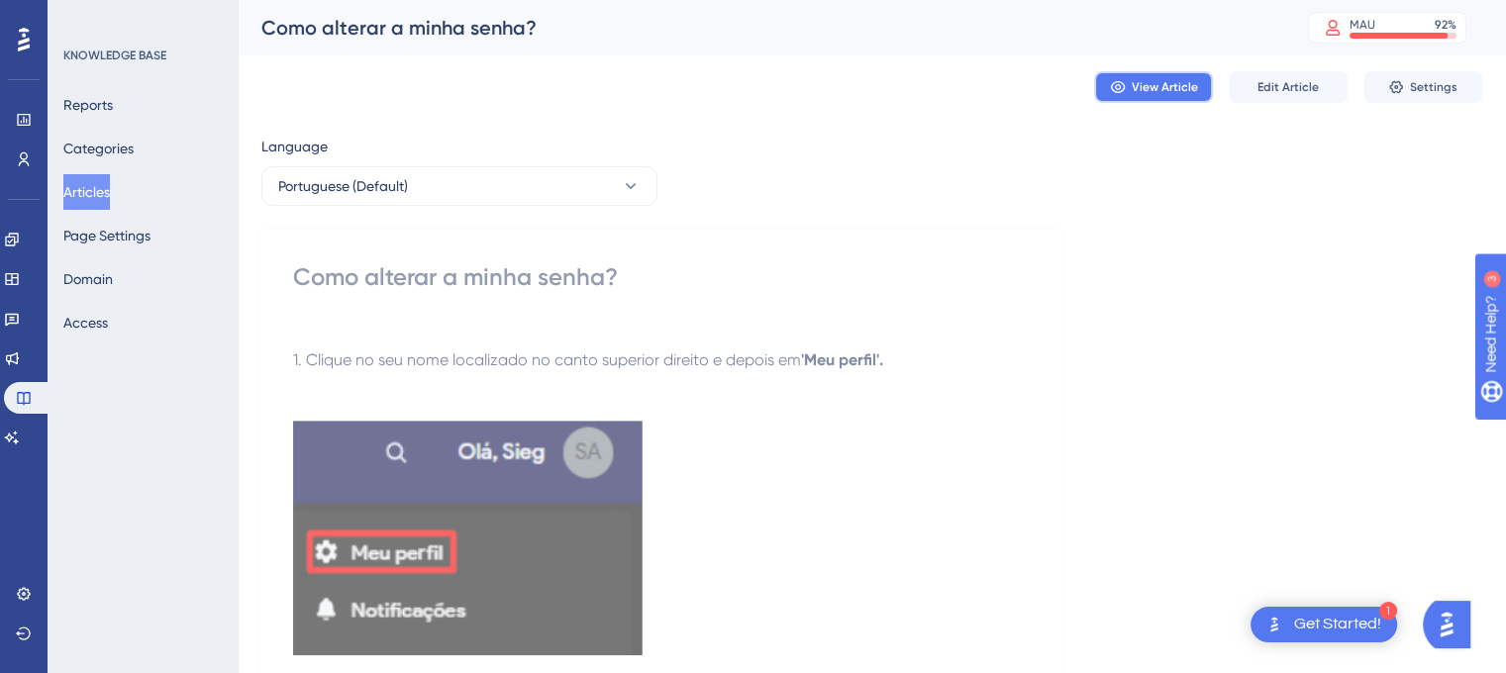
click at [1153, 84] on span "View Article" at bounding box center [1165, 87] width 66 height 16
click at [83, 196] on button "Articles" at bounding box center [86, 192] width 47 height 36
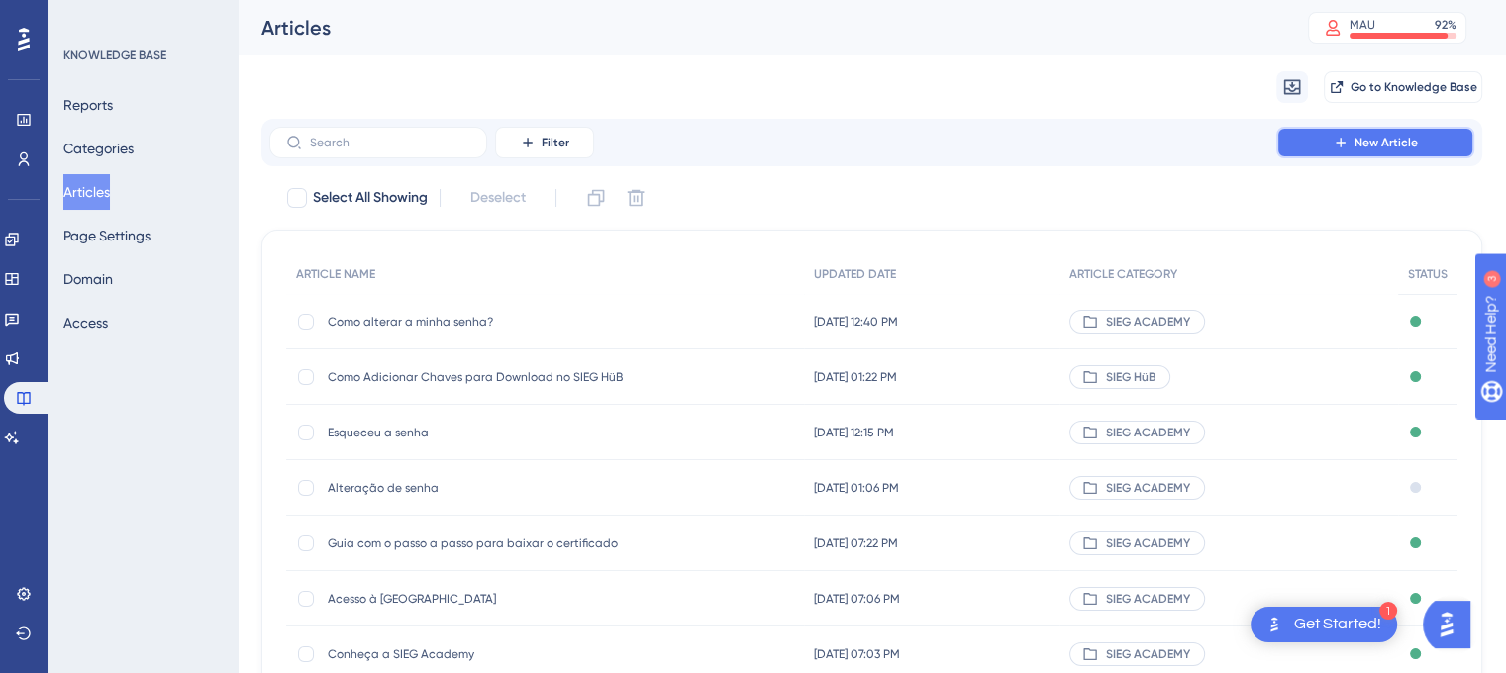
click at [1339, 151] on button "New Article" at bounding box center [1375, 143] width 198 height 32
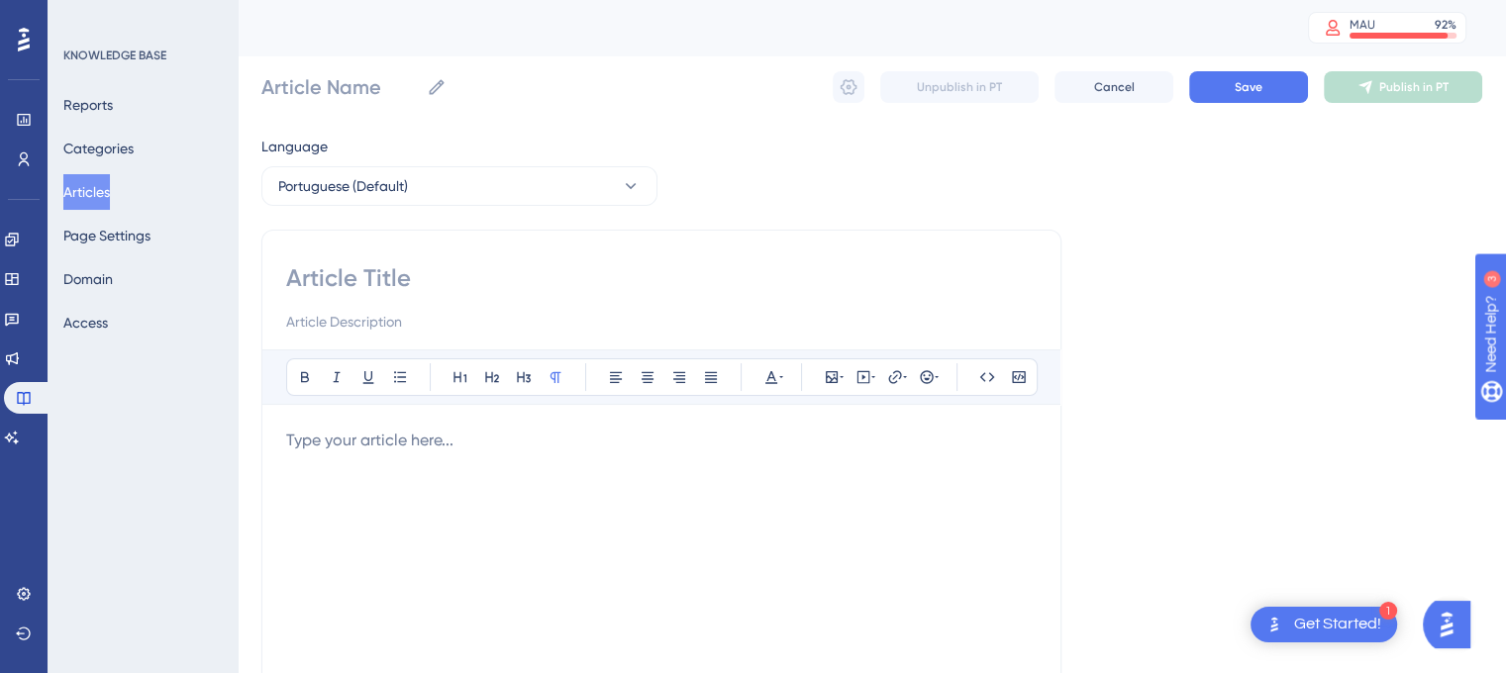
click at [363, 283] on input at bounding box center [661, 278] width 750 height 32
click at [332, 279] on input at bounding box center [661, 278] width 750 height 32
paste input "Como emitir meu certificado"
type input "Como emitir meu certificado"
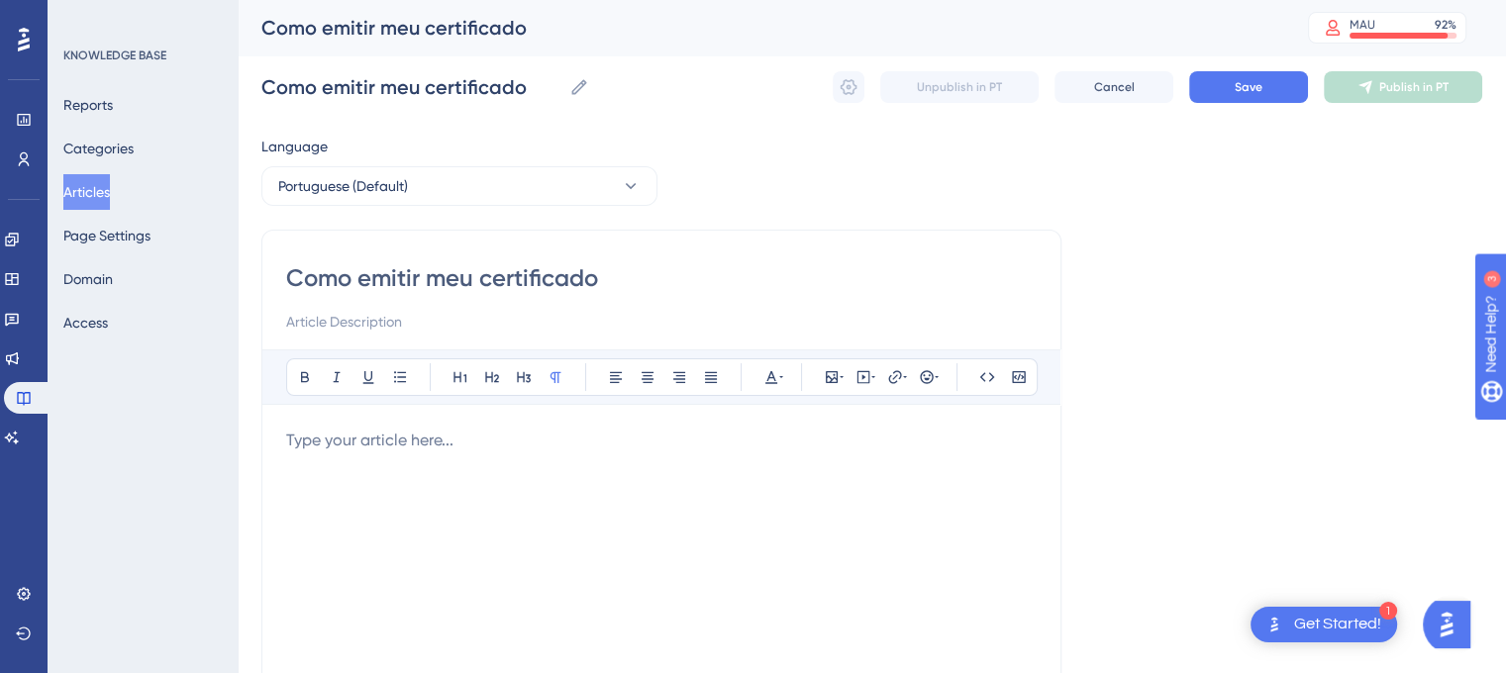
type input "Como emitir meu certificado"
click at [388, 447] on p at bounding box center [661, 441] width 750 height 24
click at [315, 331] on input at bounding box center [661, 322] width 750 height 24
paste input "Concluiu o curso? Então já pode emitir seu certificado! Basta finalizar a avali…"
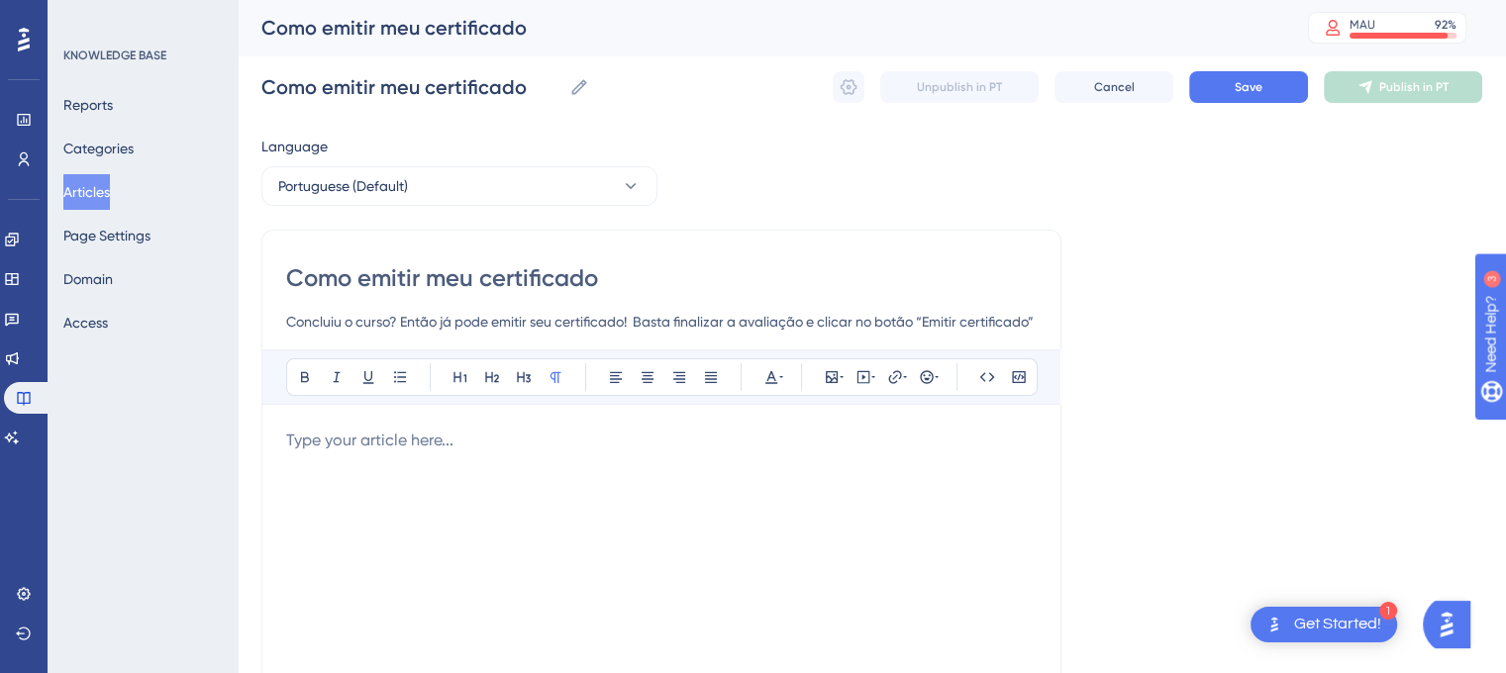
type input "Concluiu o curso? Então já pode emitir seu certificado! Basta finalizar a avali…"
click at [396, 448] on p at bounding box center [661, 441] width 750 height 24
click at [385, 438] on p at bounding box center [661, 441] width 750 height 24
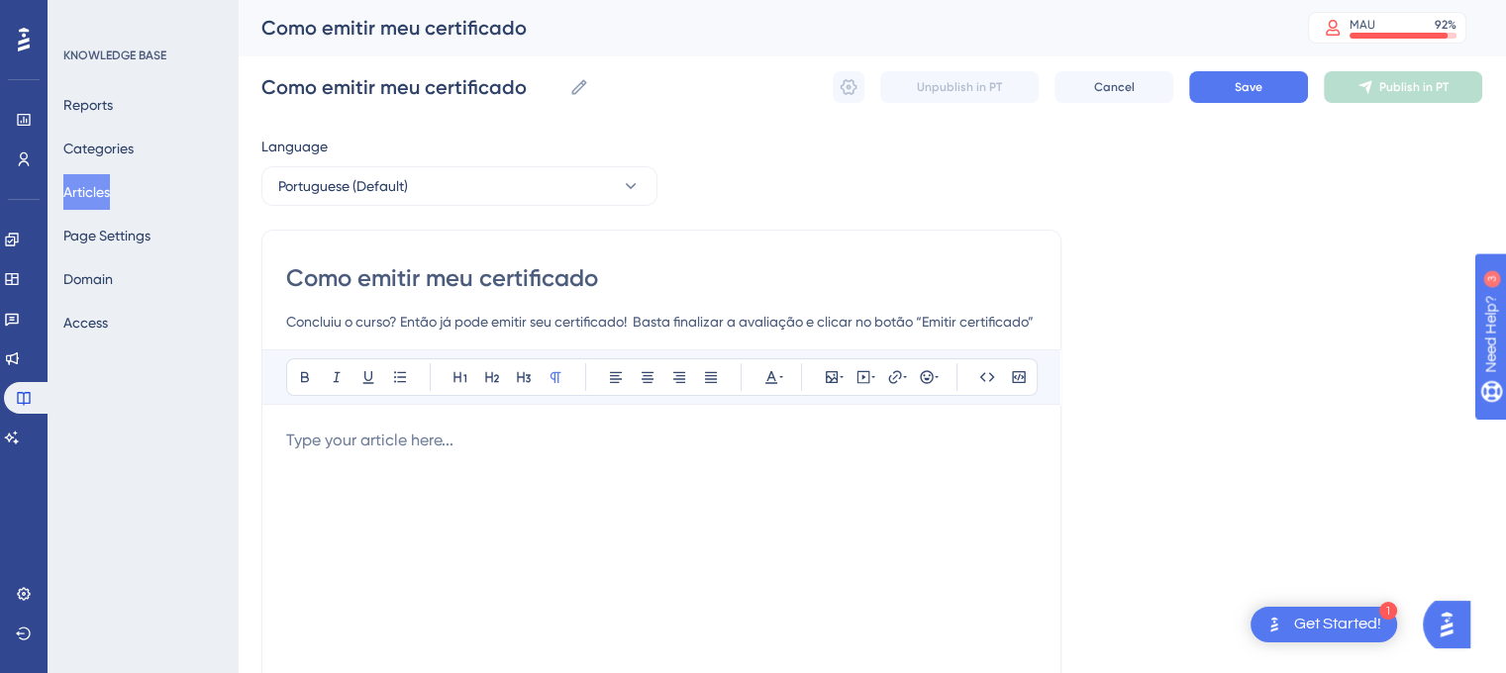
click at [474, 450] on p at bounding box center [661, 441] width 750 height 24
click at [824, 375] on icon at bounding box center [832, 377] width 16 height 16
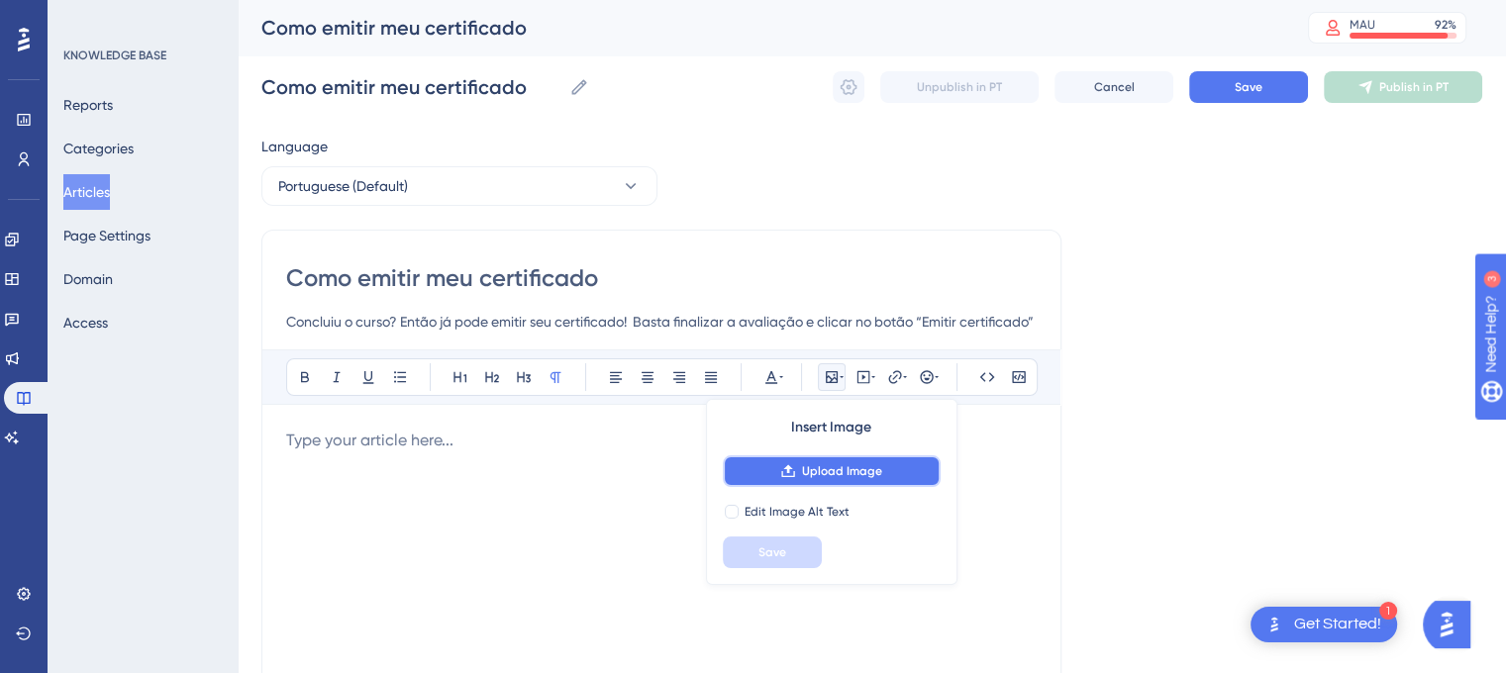
click at [838, 474] on span "Upload Image" at bounding box center [842, 471] width 80 height 16
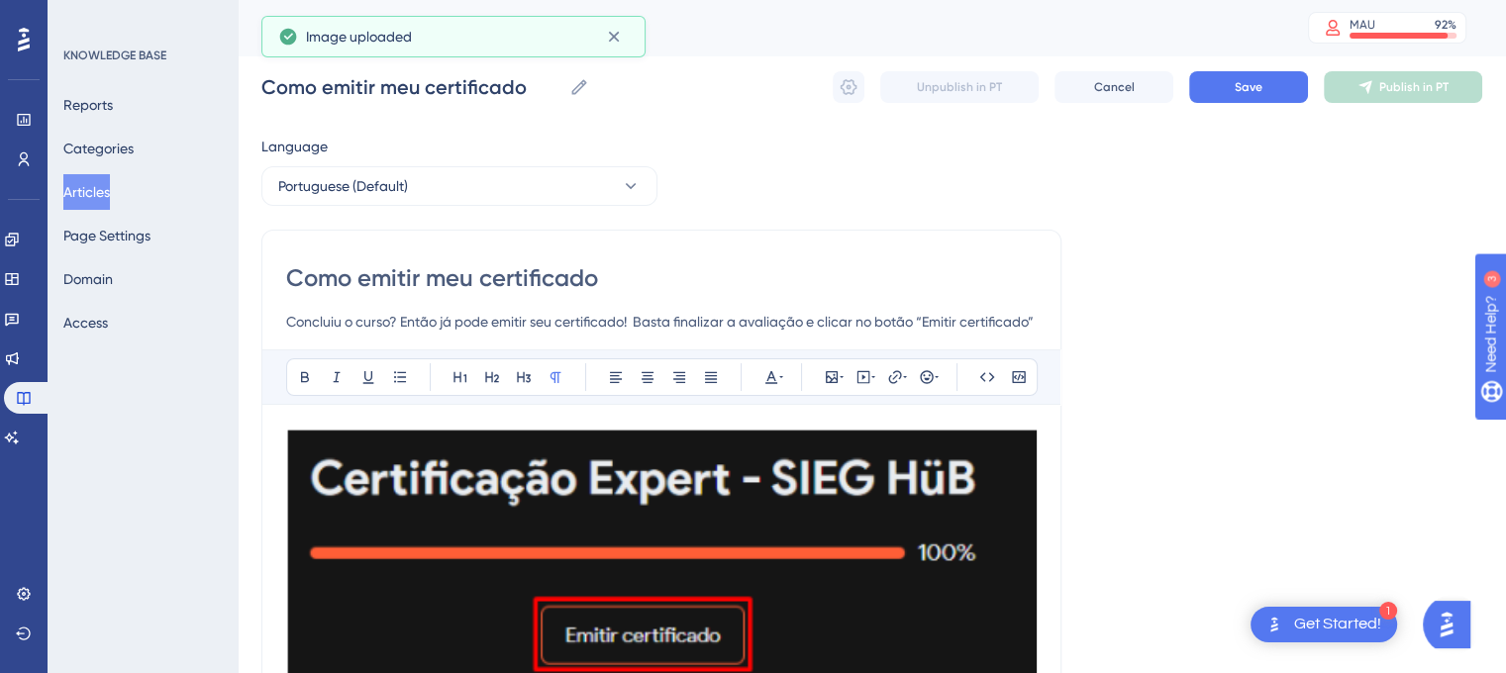
click at [927, 475] on img at bounding box center [661, 571] width 750 height 285
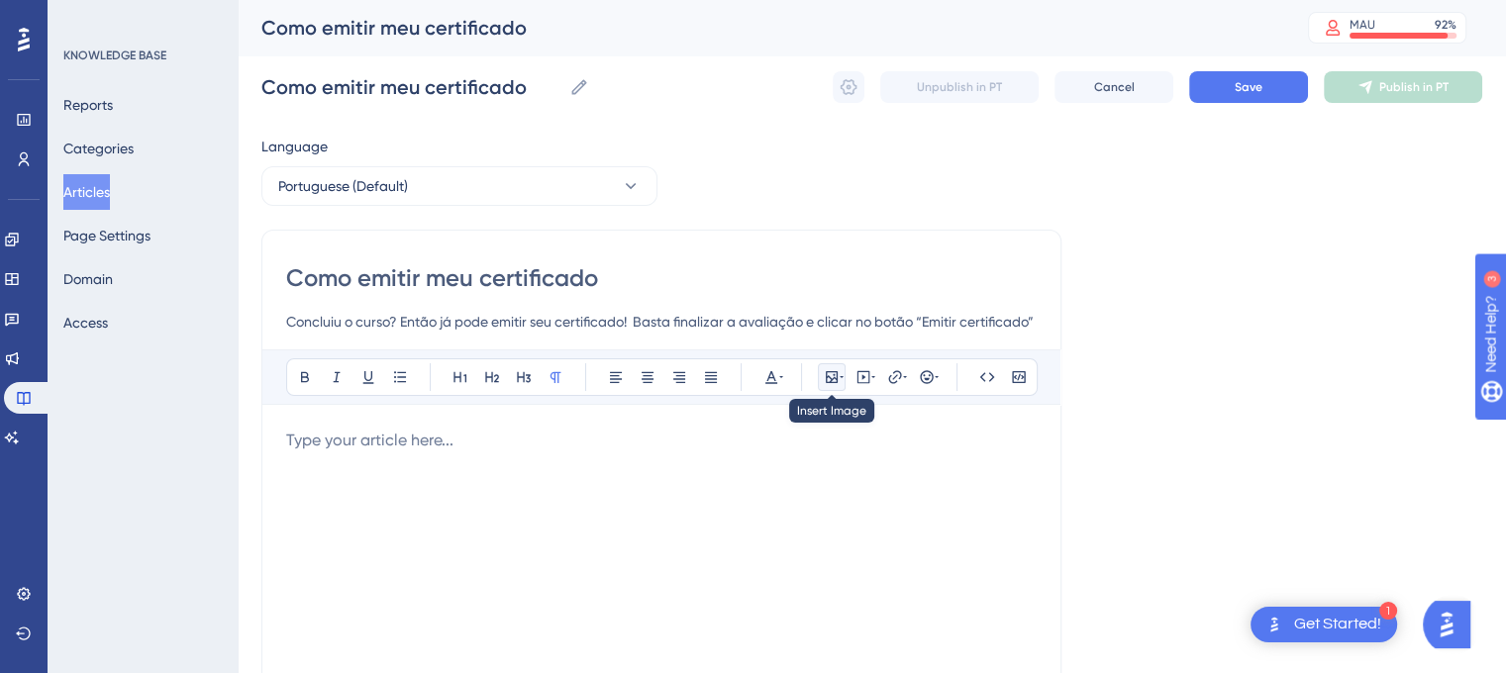
click at [836, 377] on icon at bounding box center [832, 377] width 16 height 16
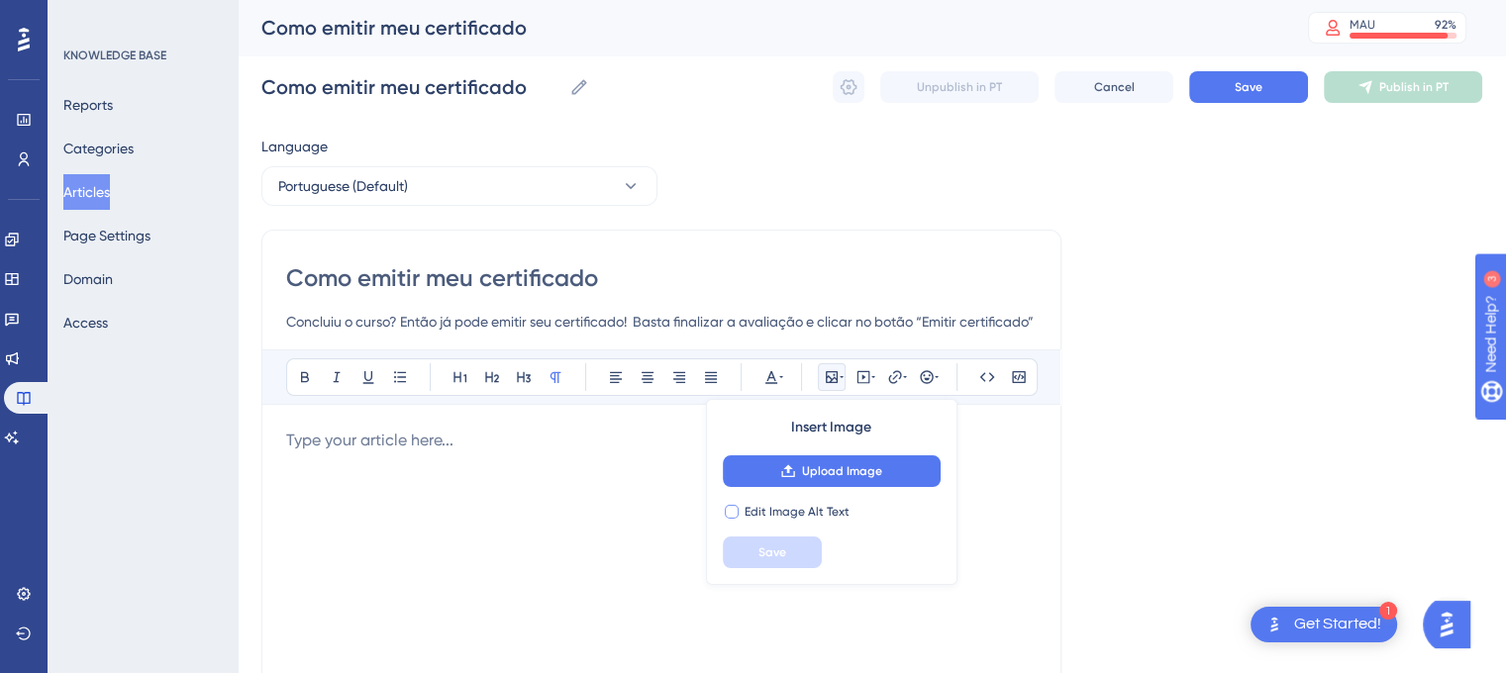
click at [737, 514] on div at bounding box center [732, 512] width 14 height 14
click at [862, 551] on input "text" at bounding box center [832, 553] width 184 height 14
click at [755, 551] on input "text" at bounding box center [832, 553] width 184 height 14
click at [733, 510] on icon at bounding box center [732, 512] width 7 height 5
checkbox input "false"
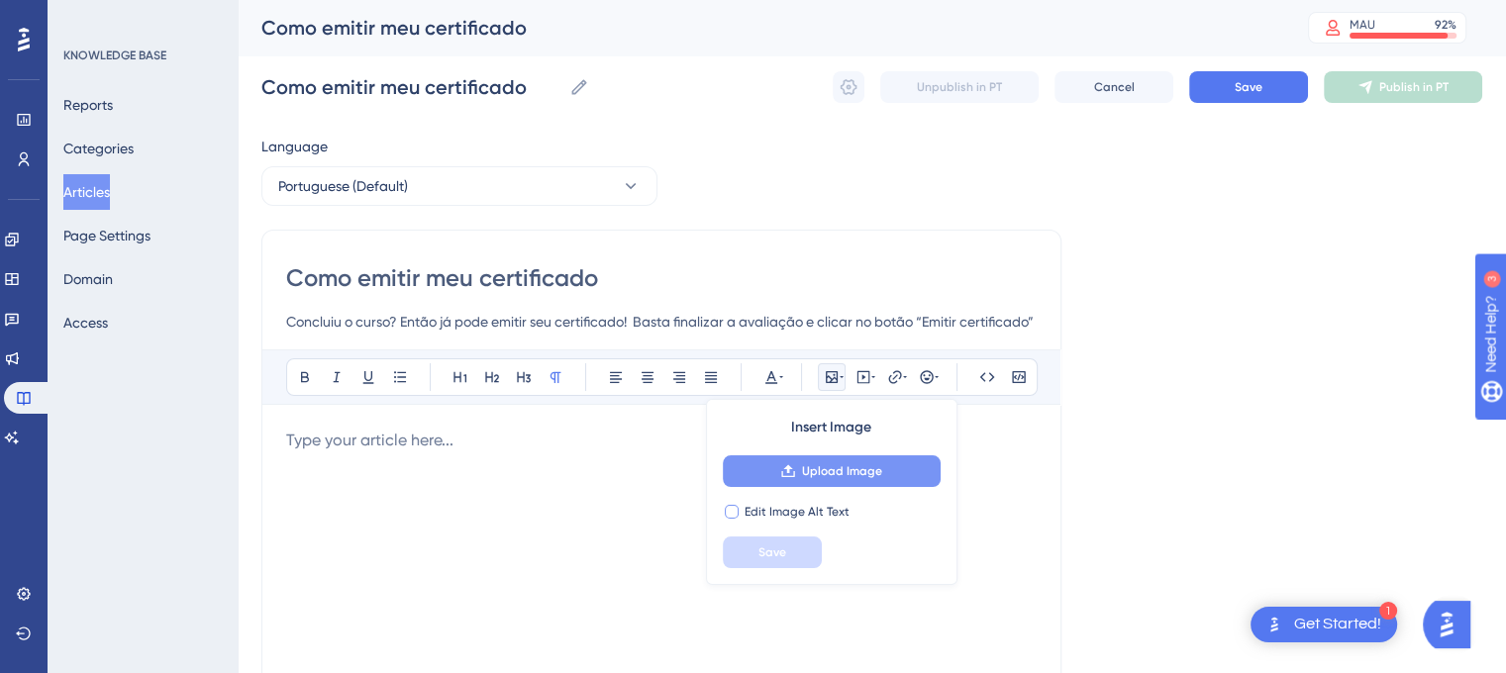
click at [807, 475] on span "Upload Image" at bounding box center [842, 471] width 80 height 16
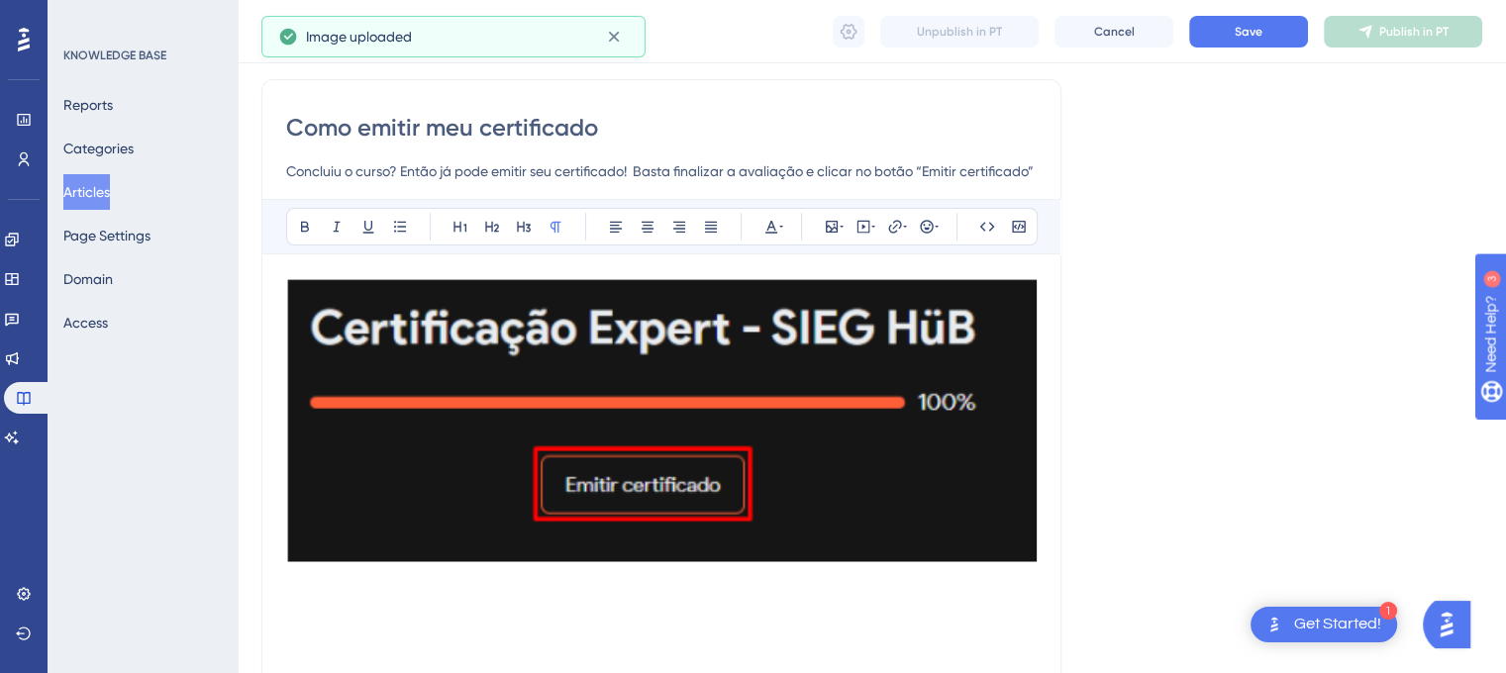
scroll to position [215, 0]
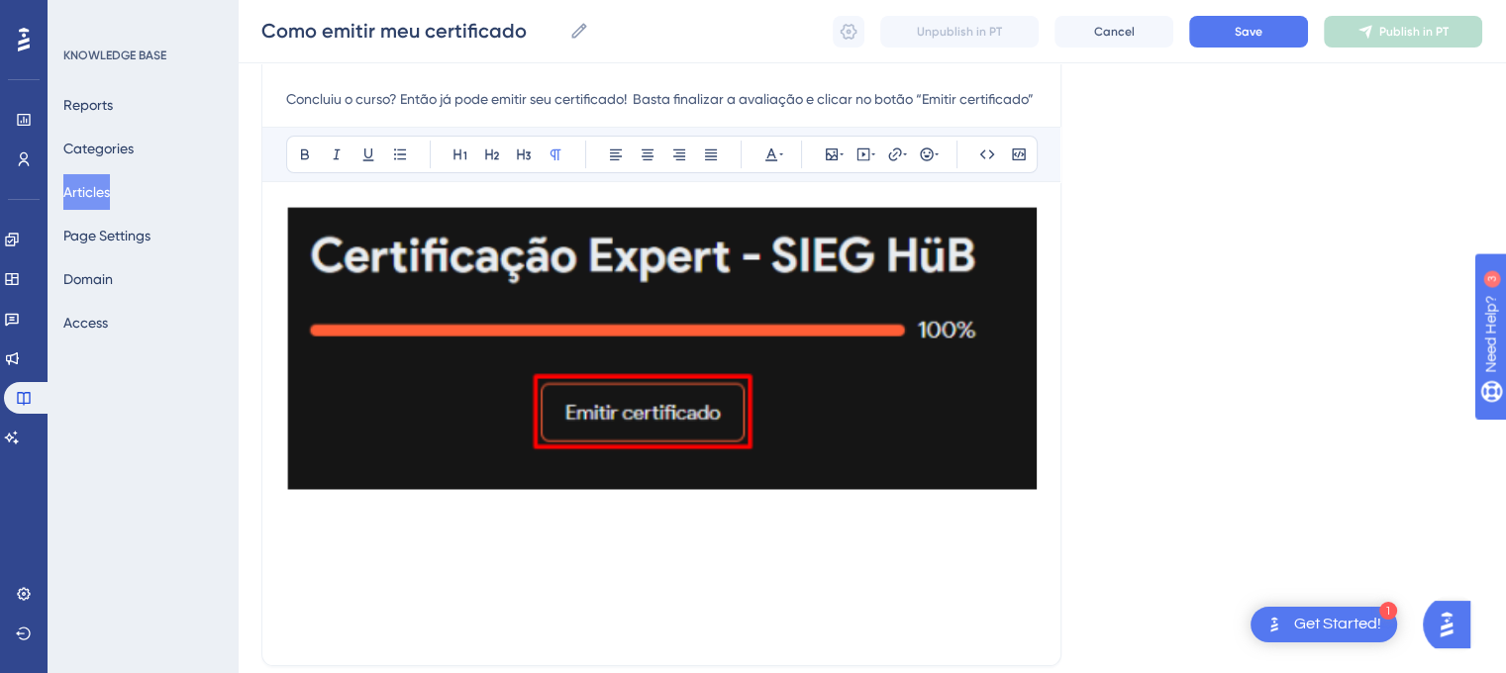
click at [1001, 362] on img at bounding box center [661, 348] width 750 height 285
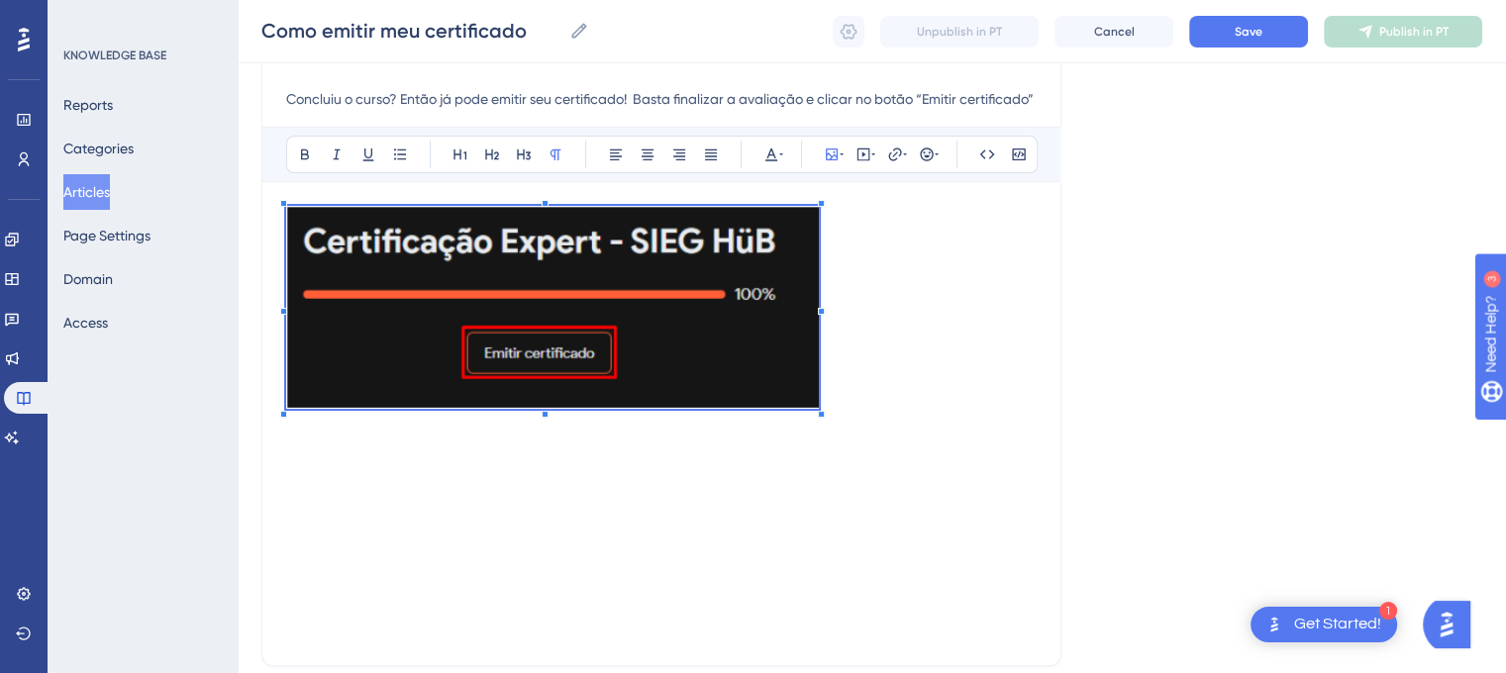
click at [816, 383] on span at bounding box center [552, 311] width 533 height 210
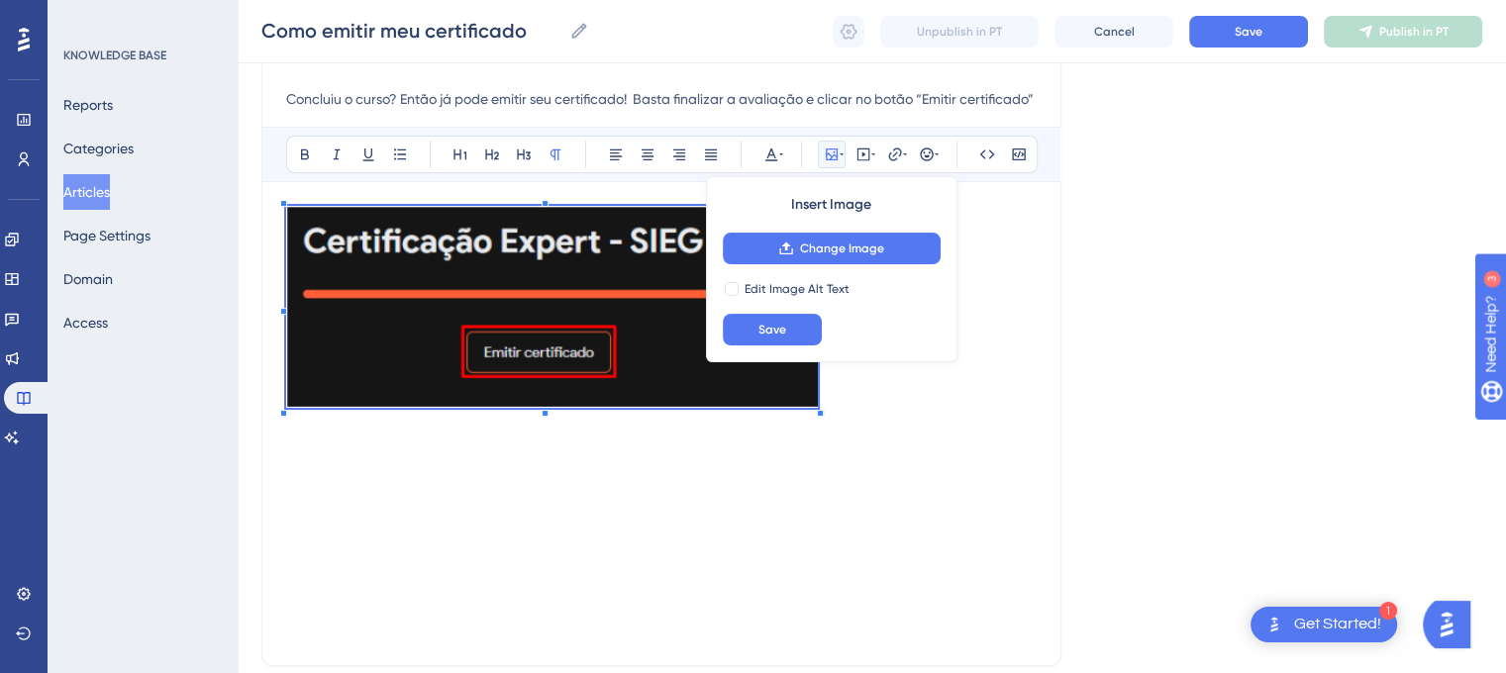
click at [1158, 373] on div "Language Portuguese (Default) Como emitir meu certificado Concluiu o curso? Ent…" at bounding box center [871, 348] width 1221 height 873
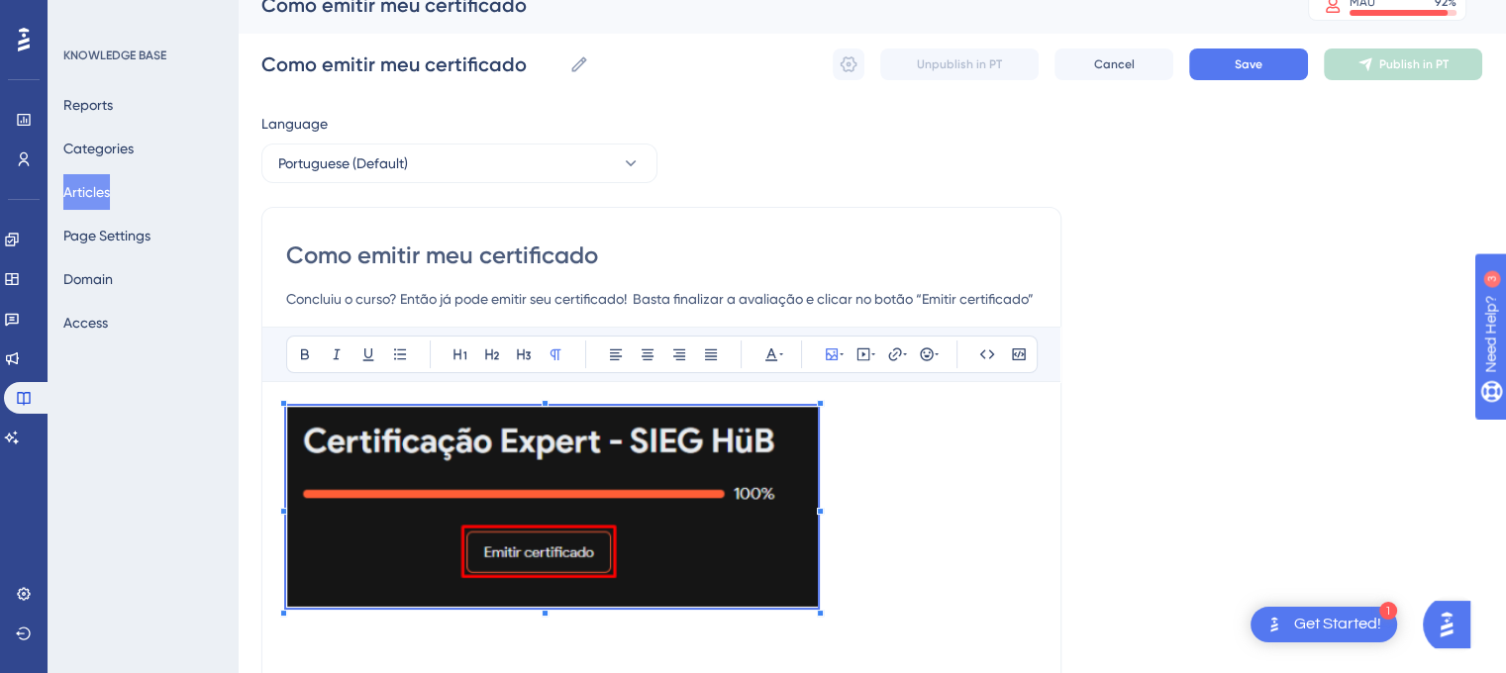
scroll to position [0, 0]
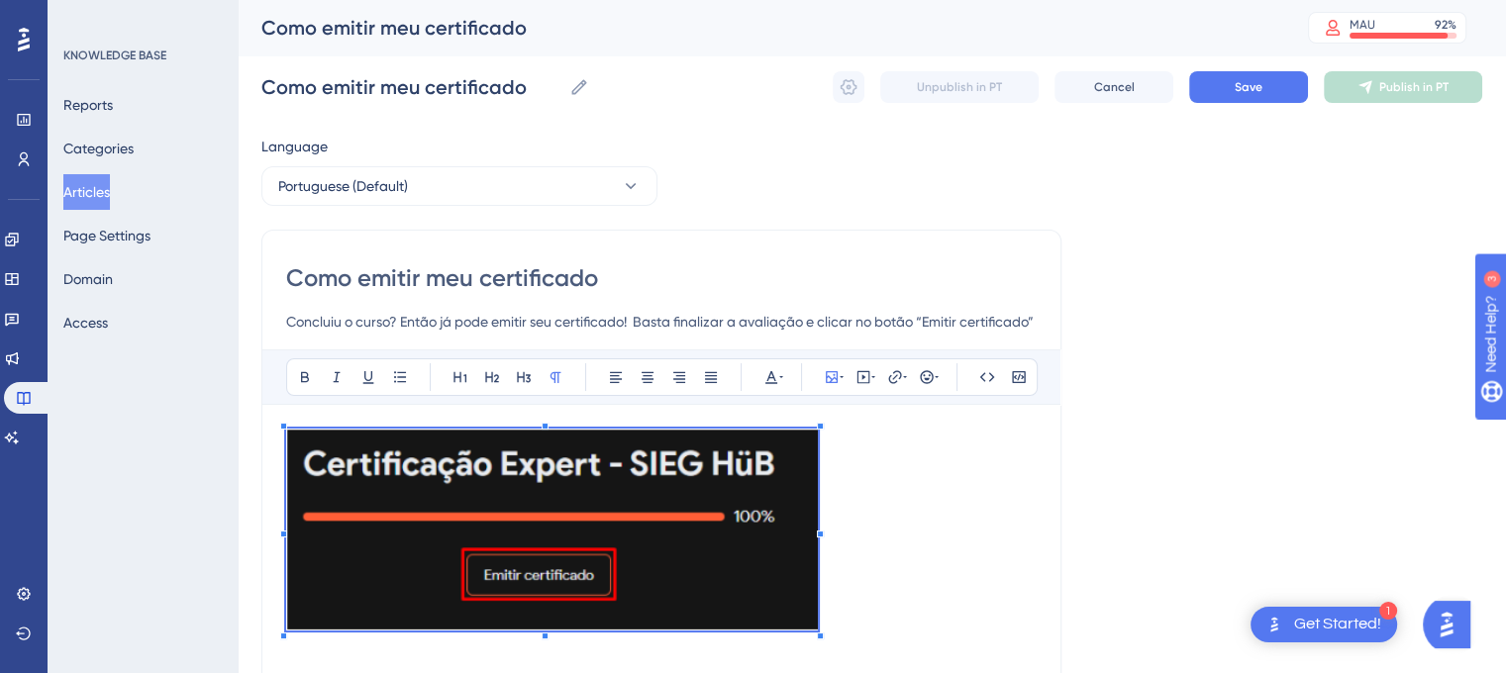
click at [1316, 449] on div "Language Portuguese (Default) Como emitir meu certificado Concluiu o curso? Ent…" at bounding box center [871, 571] width 1221 height 873
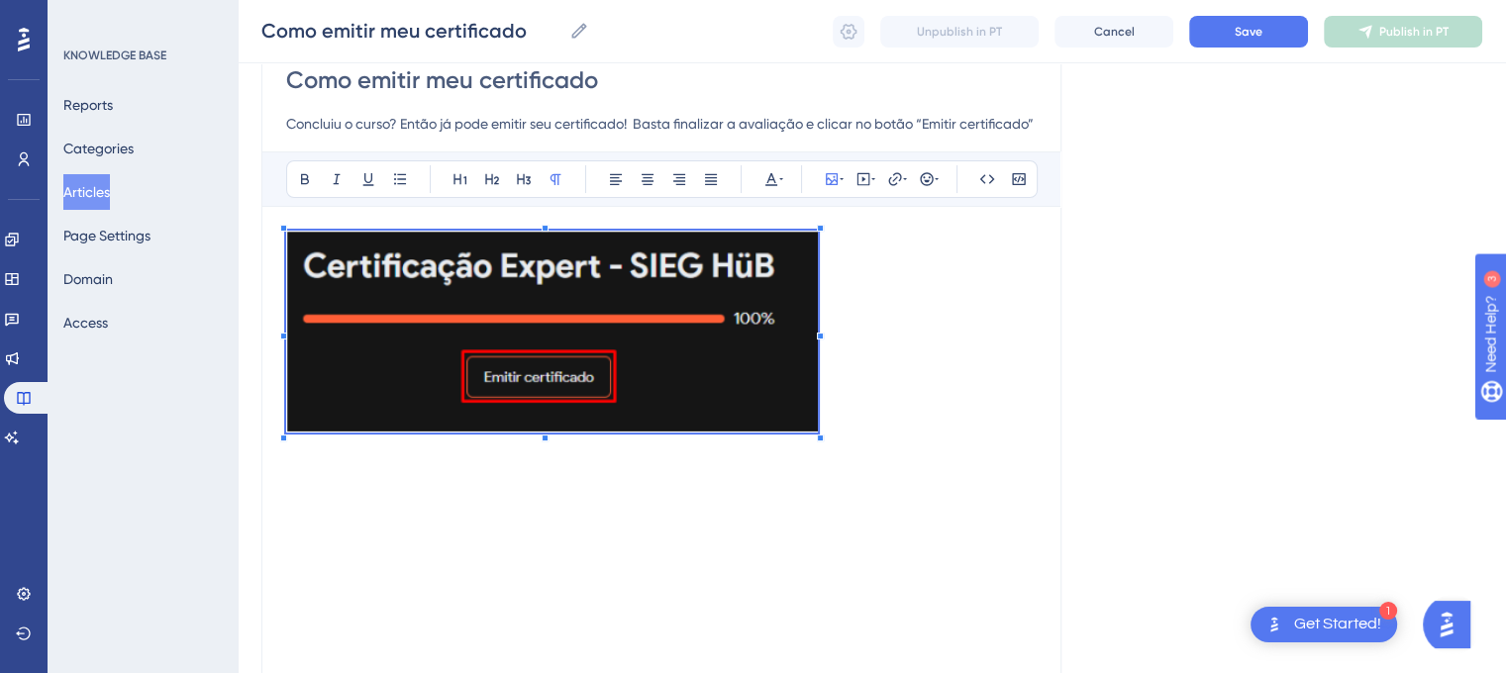
scroll to position [223, 0]
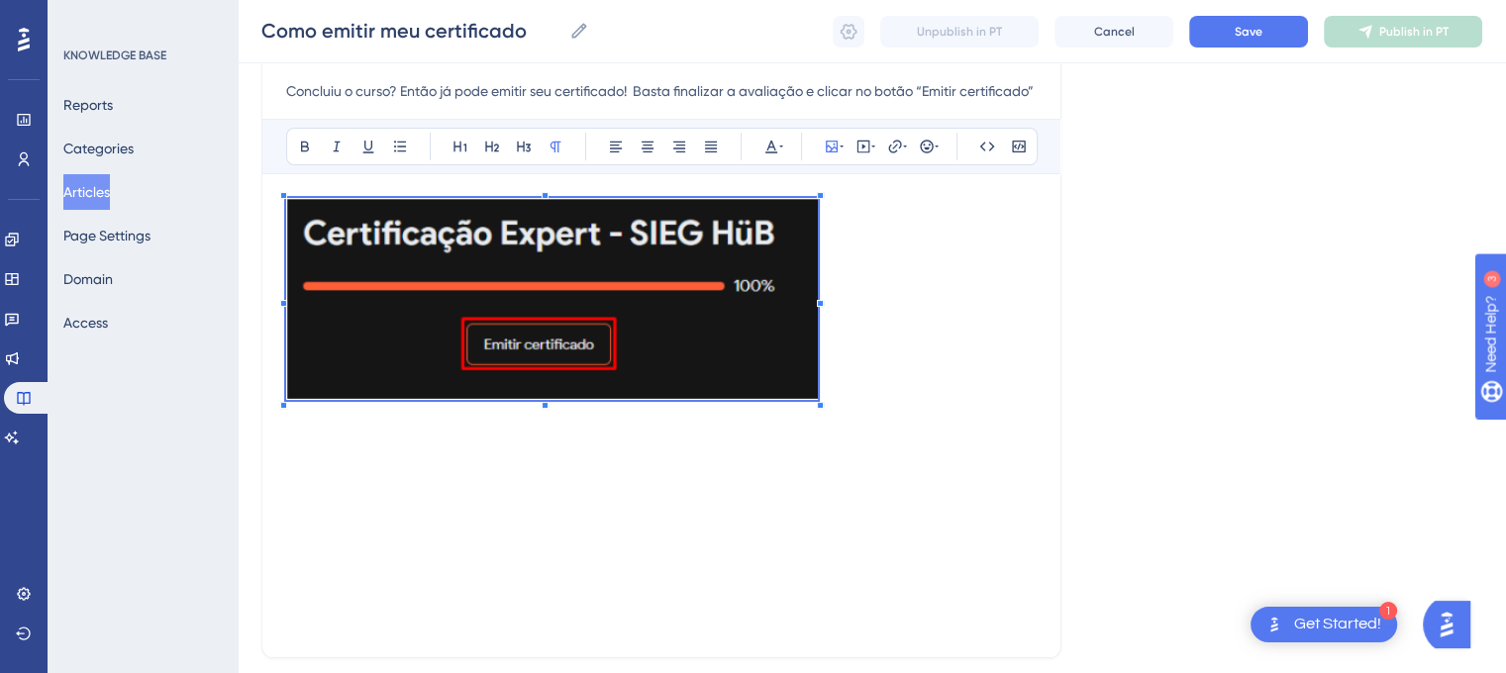
click at [851, 381] on p at bounding box center [661, 302] width 750 height 209
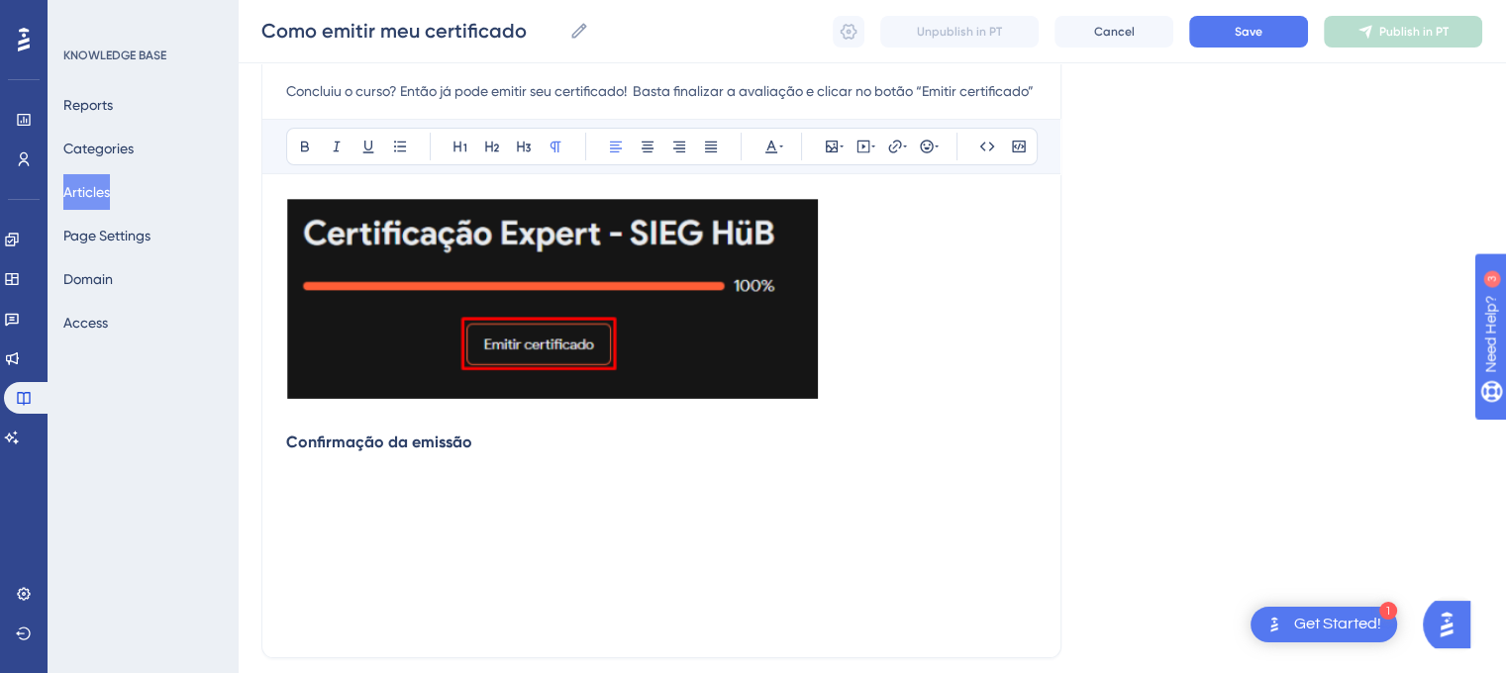
click at [534, 466] on div "Confirmação da emissão" at bounding box center [661, 416] width 750 height 436
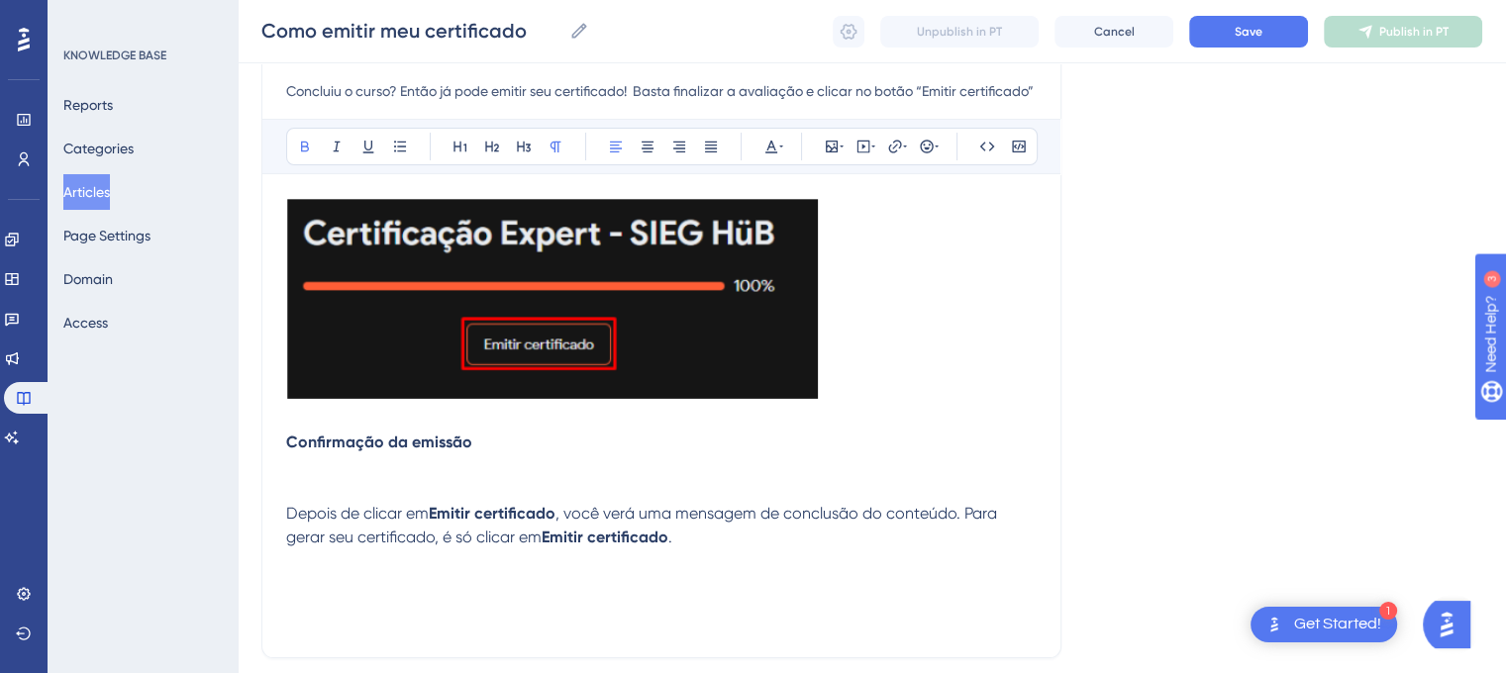
click at [291, 435] on strong "Confirmação da emissão" at bounding box center [379, 442] width 186 height 19
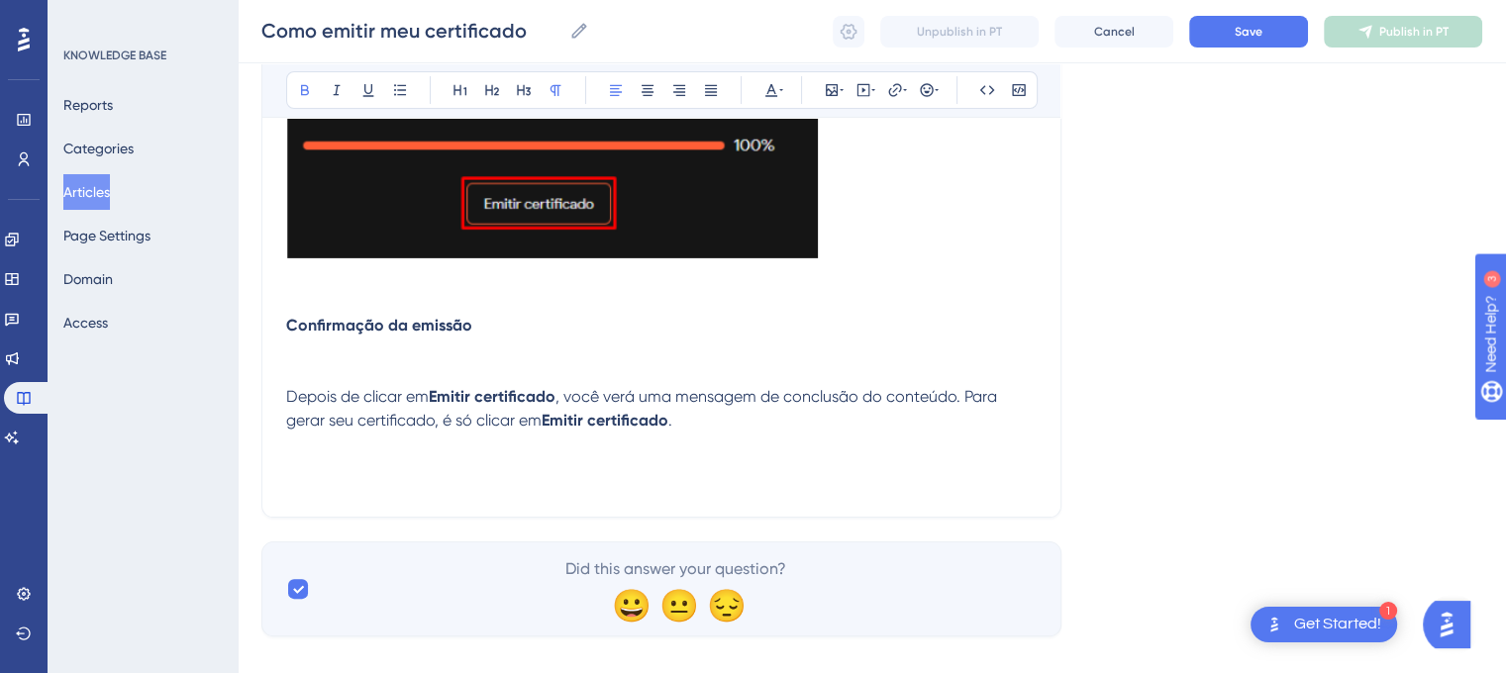
scroll to position [388, 0]
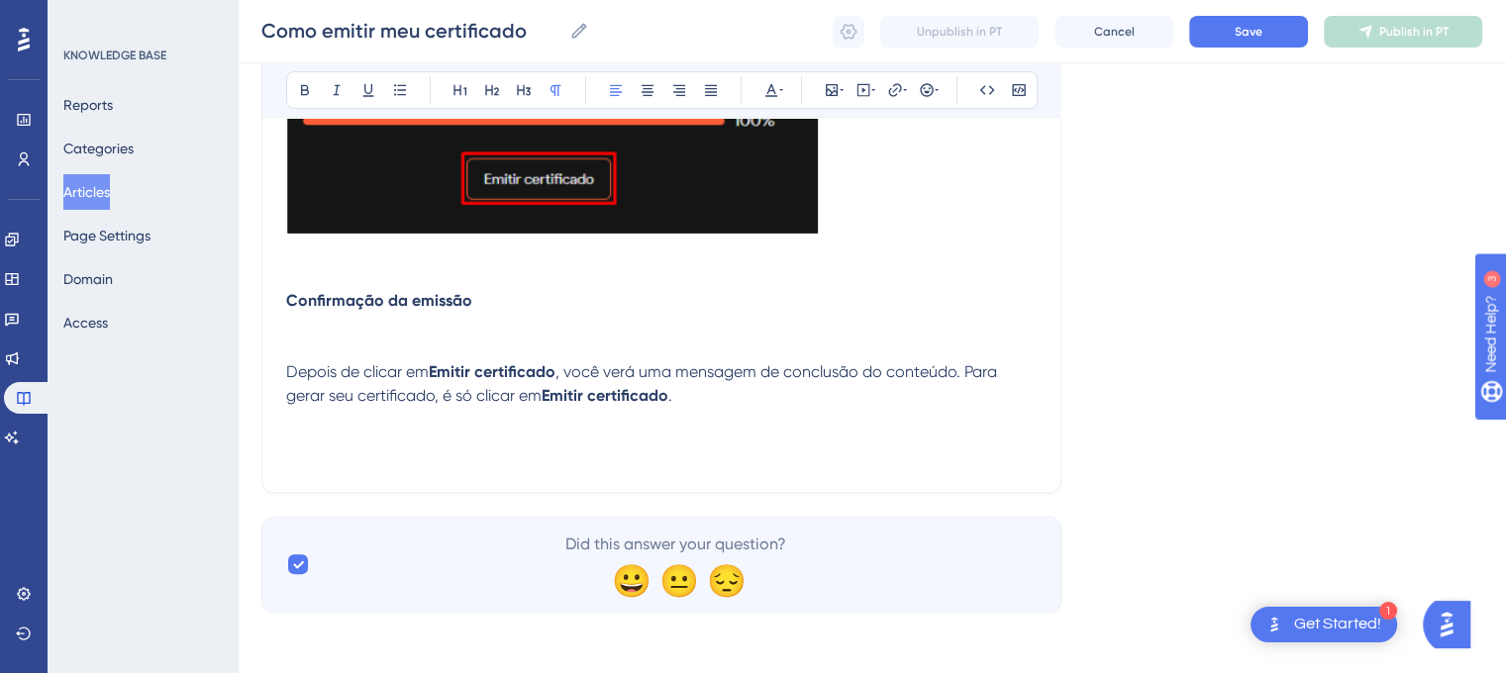
click at [325, 366] on span "Depois de clicar em" at bounding box center [357, 371] width 143 height 19
click at [0, 0] on lt-em "Após" at bounding box center [0, 0] width 0 height 0
click at [677, 375] on span ", você verá uma mensagem de conclusão do conteúdo. Para gerar seu certificado, …" at bounding box center [660, 383] width 749 height 43
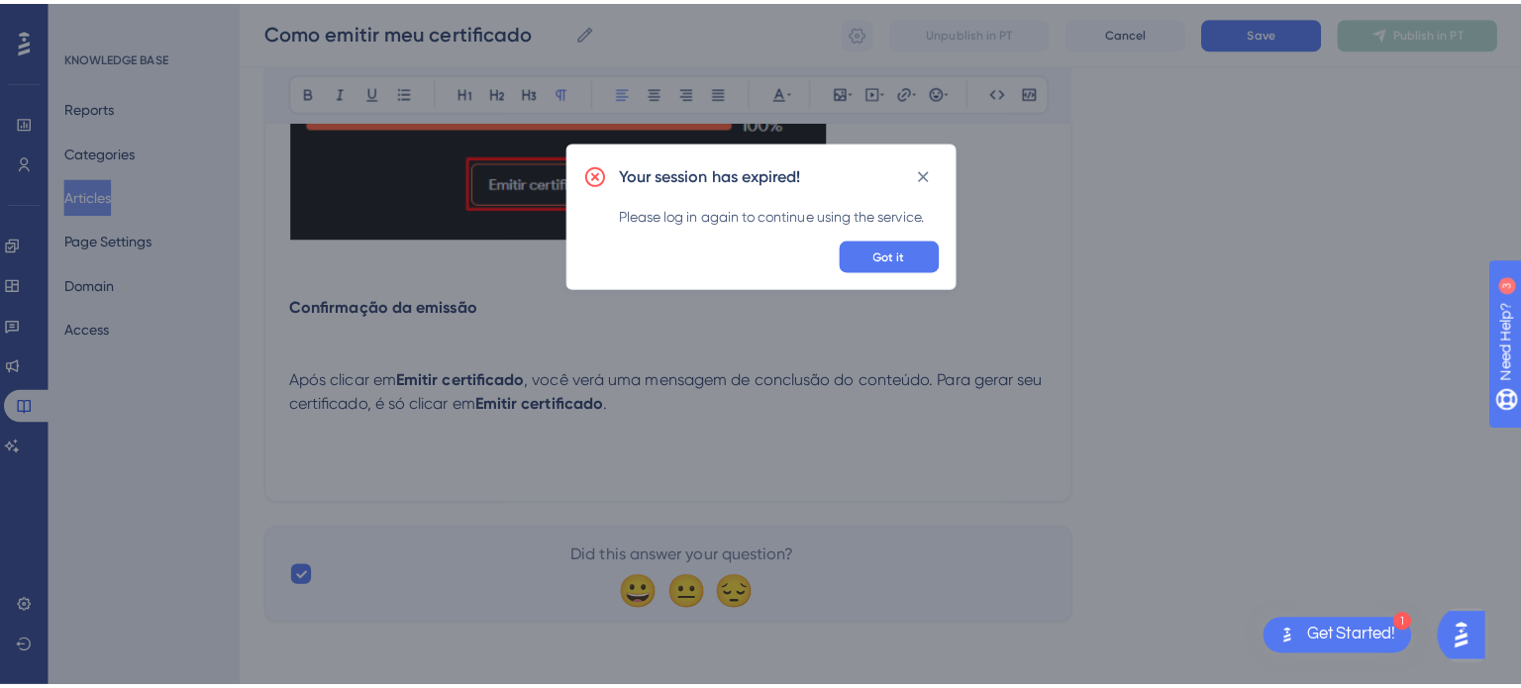
scroll to position [373, 0]
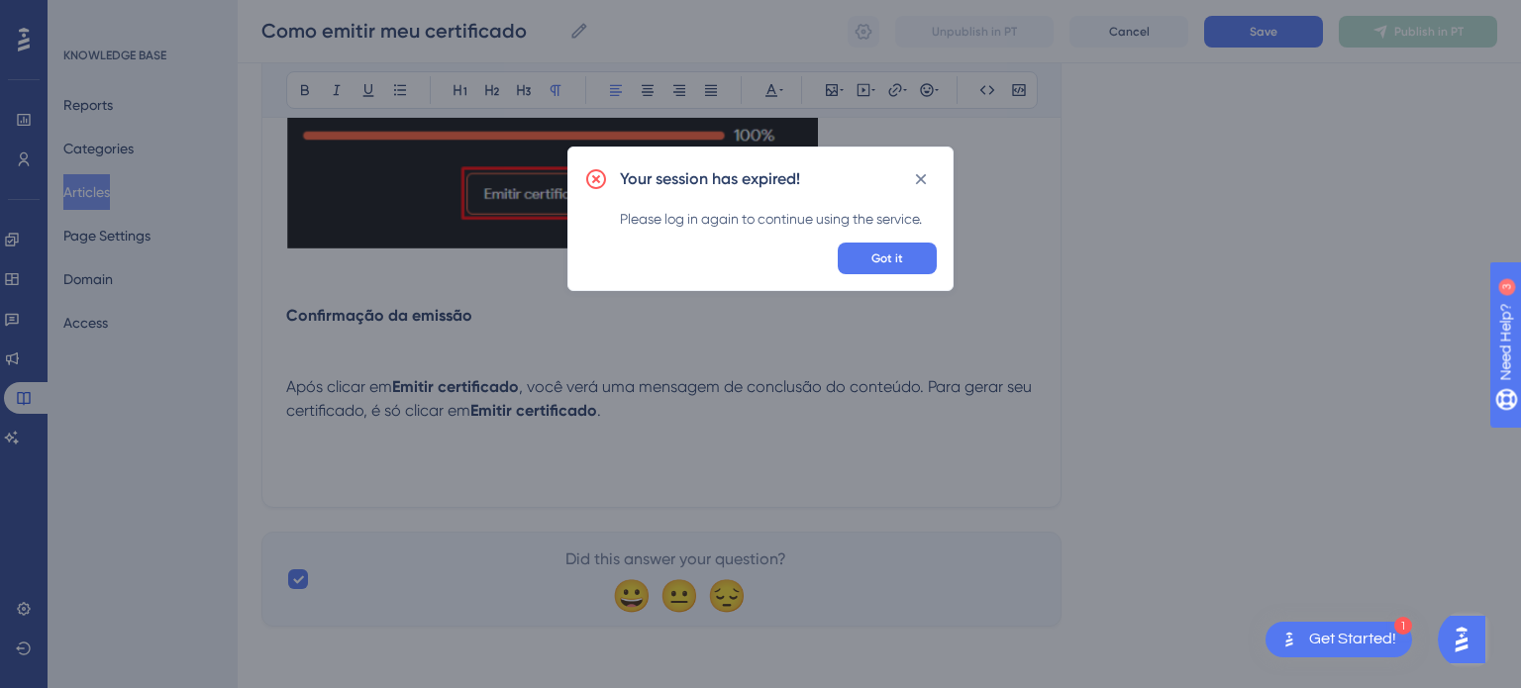
click at [677, 387] on div "Your session has expired! Please log in again to continue using the service. Go…" at bounding box center [760, 344] width 1521 height 688
click at [922, 250] on button "Got it" at bounding box center [887, 259] width 99 height 32
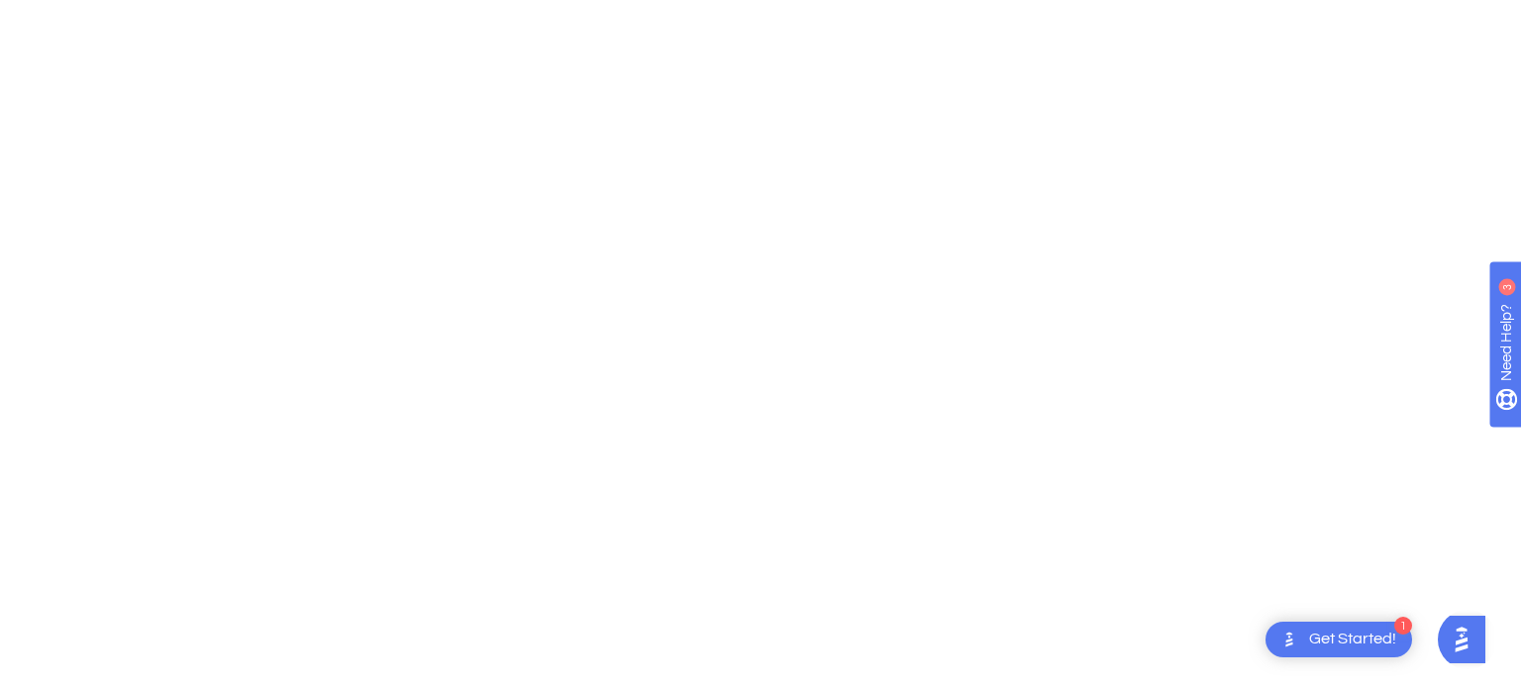
scroll to position [0, 0]
